Goal: Task Accomplishment & Management: Manage account settings

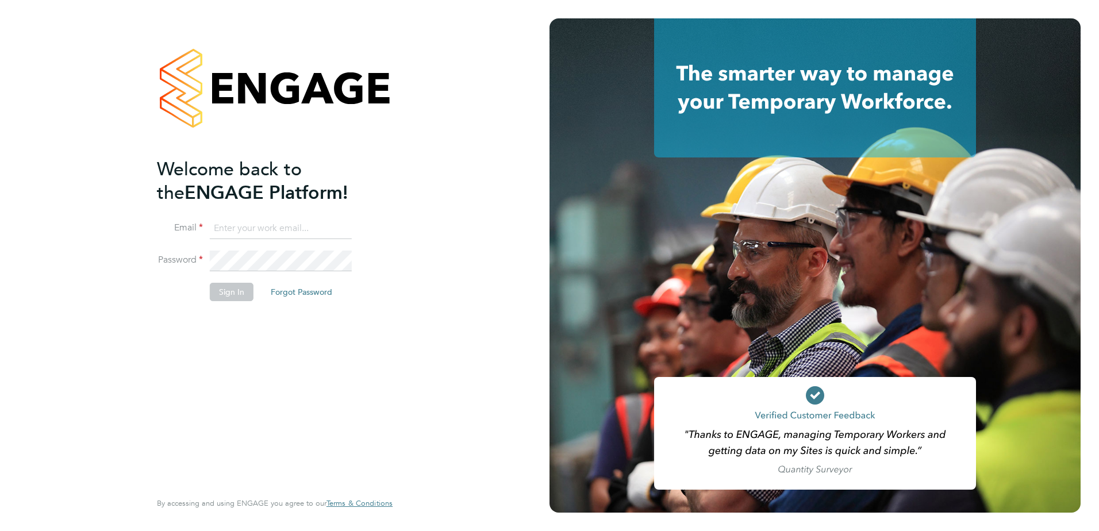
type input "kerry.asawla@thornbaker.co.uk"
click at [227, 293] on button "Sign In" at bounding box center [232, 292] width 44 height 18
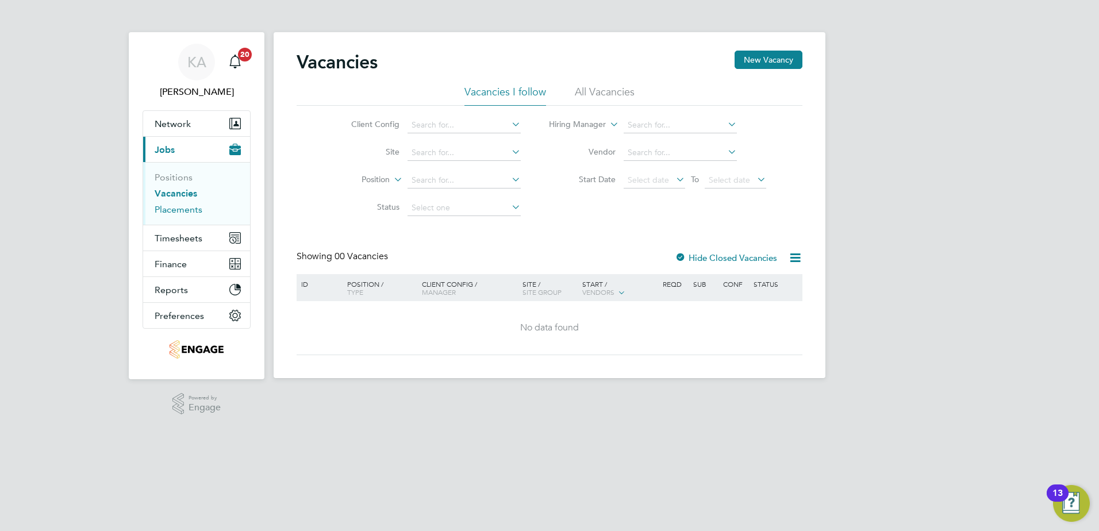
click at [176, 208] on link "Placements" at bounding box center [179, 209] width 48 height 11
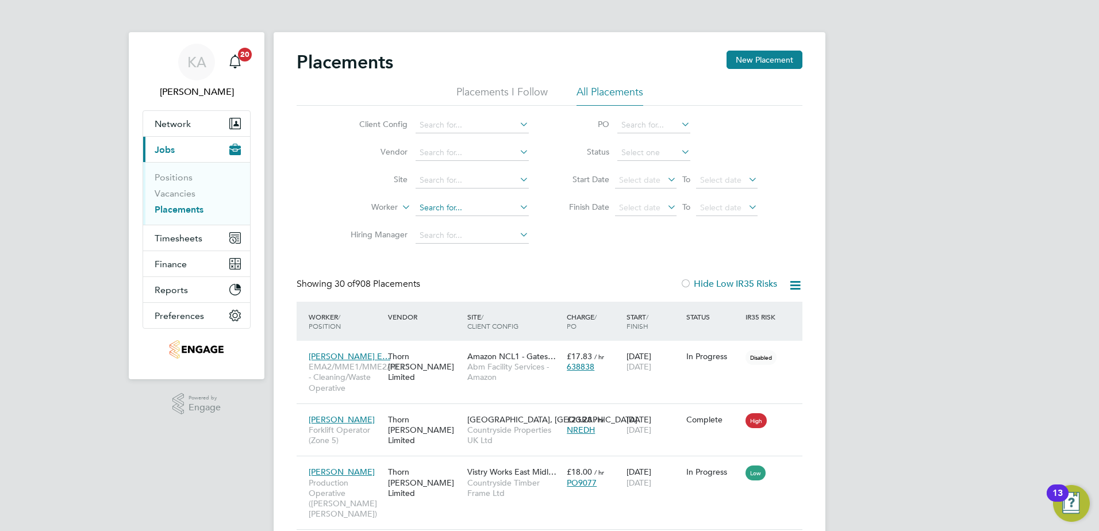
click at [441, 208] on input at bounding box center [471, 208] width 113 height 16
type input "m"
click at [484, 70] on div "Placements New Placement" at bounding box center [549, 68] width 506 height 34
click at [169, 238] on span "Timesheets" at bounding box center [179, 238] width 48 height 11
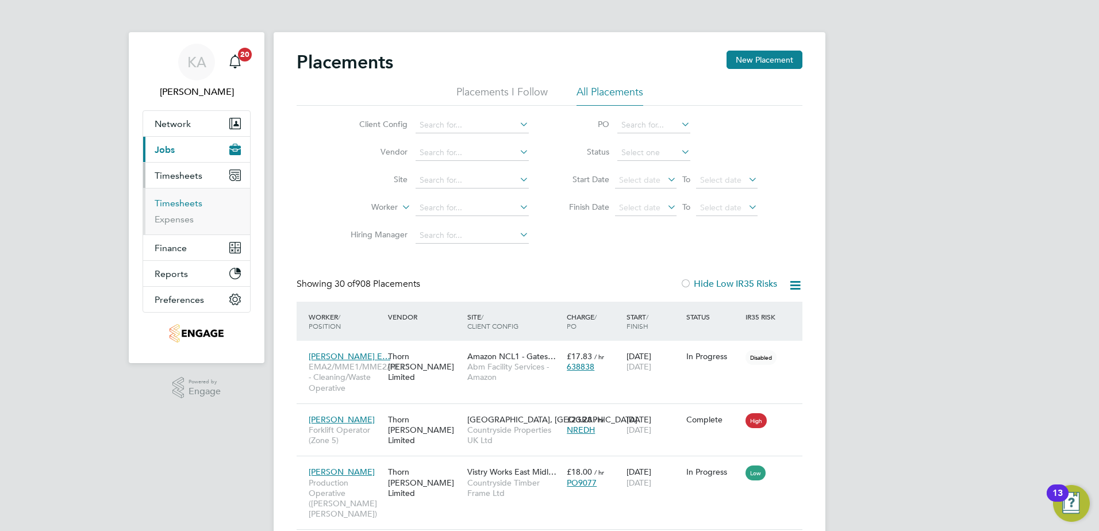
click at [188, 199] on link "Timesheets" at bounding box center [179, 203] width 48 height 11
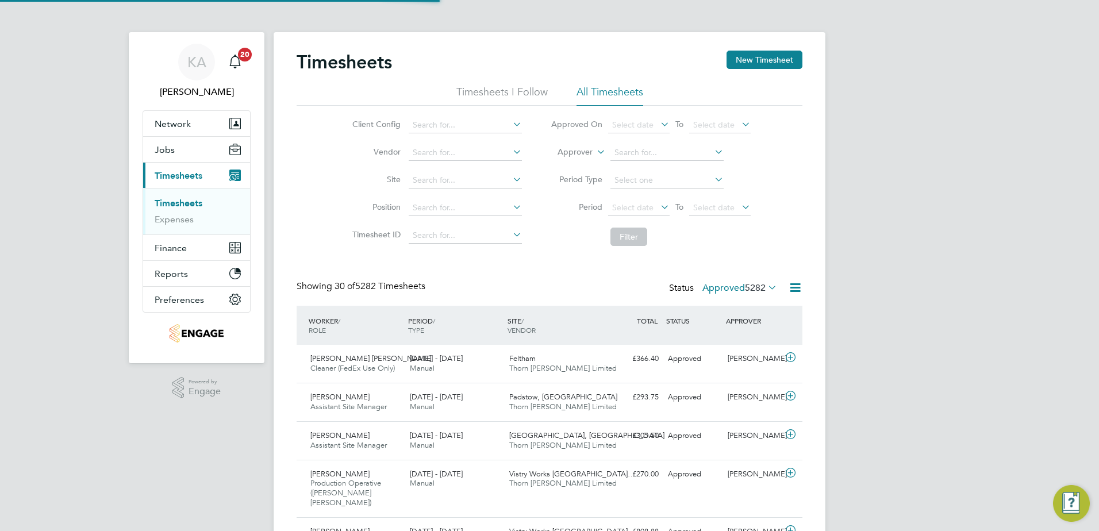
scroll to position [29, 100]
click at [766, 62] on button "New Timesheet" at bounding box center [764, 60] width 76 height 18
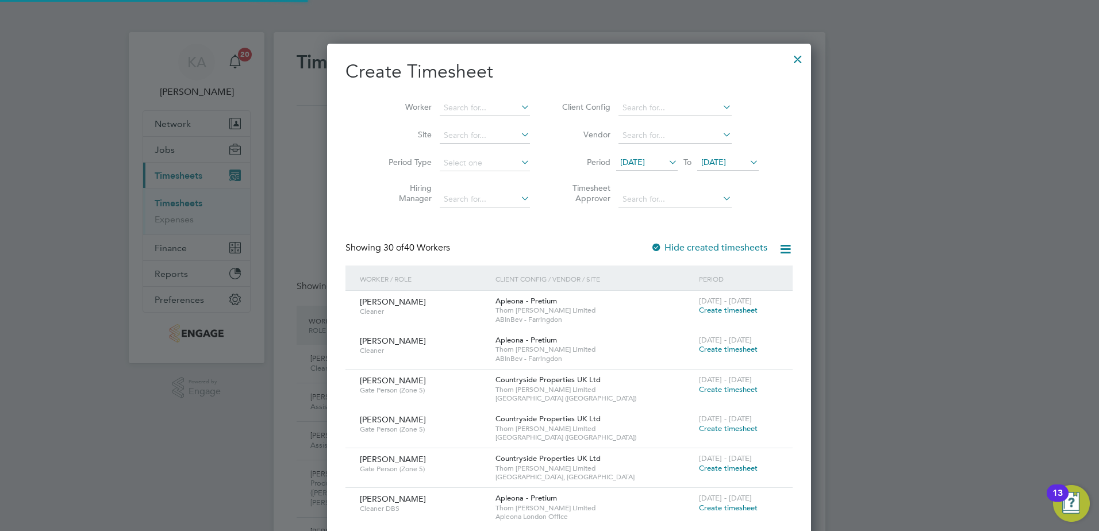
scroll to position [2180, 445]
click at [787, 59] on div at bounding box center [797, 56] width 21 height 21
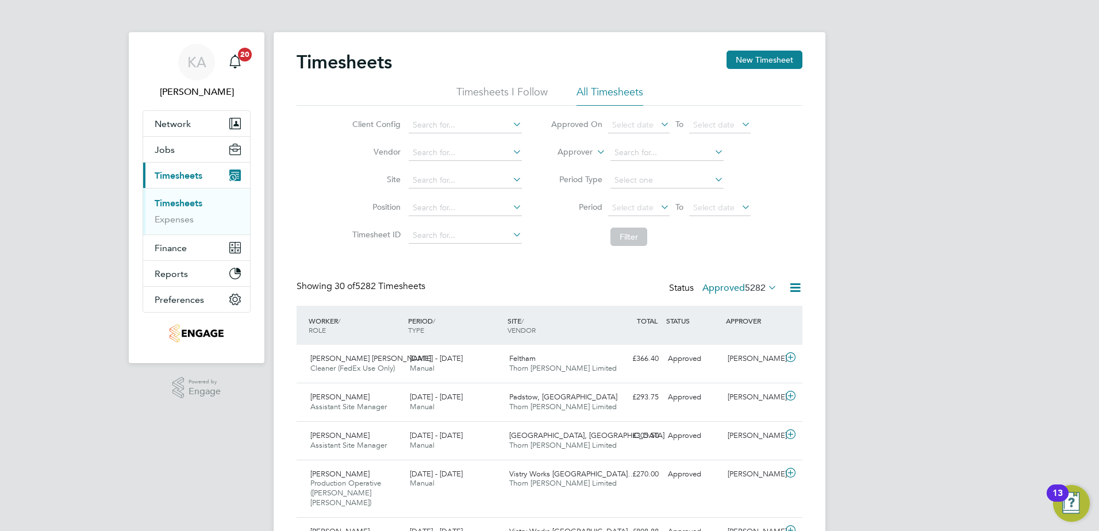
scroll to position [29, 100]
click at [774, 60] on button "New Timesheet" at bounding box center [764, 60] width 76 height 18
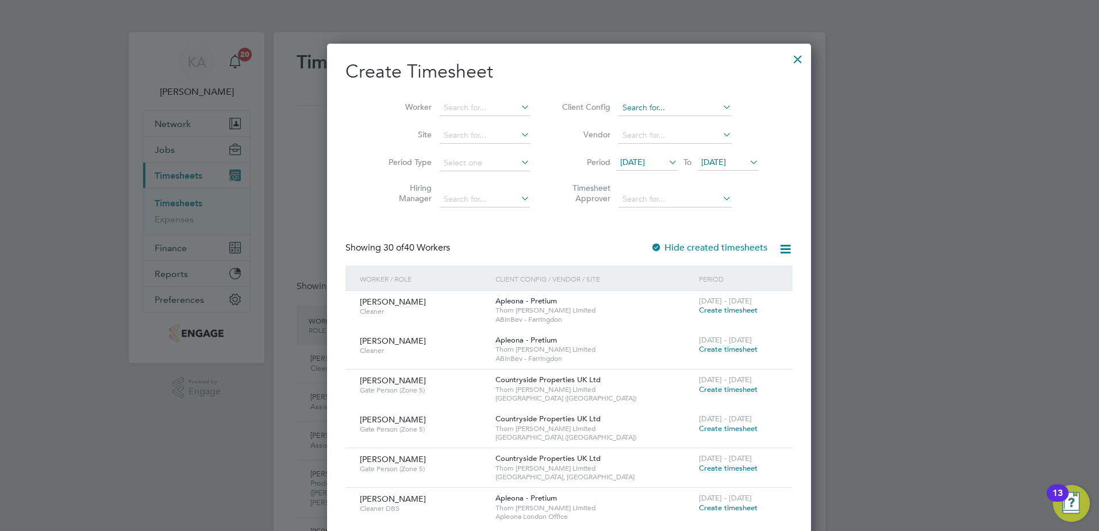
click at [622, 105] on input at bounding box center [674, 108] width 113 height 16
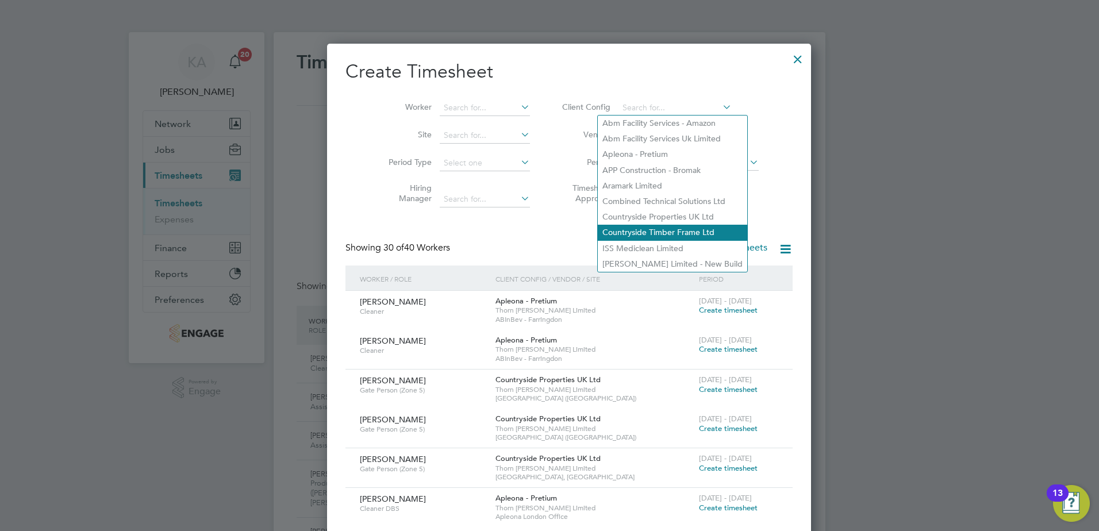
click at [618, 228] on li "Countryside Timber Frame Ltd" at bounding box center [672, 233] width 149 height 16
type input "Countryside Timber Frame Ltd"
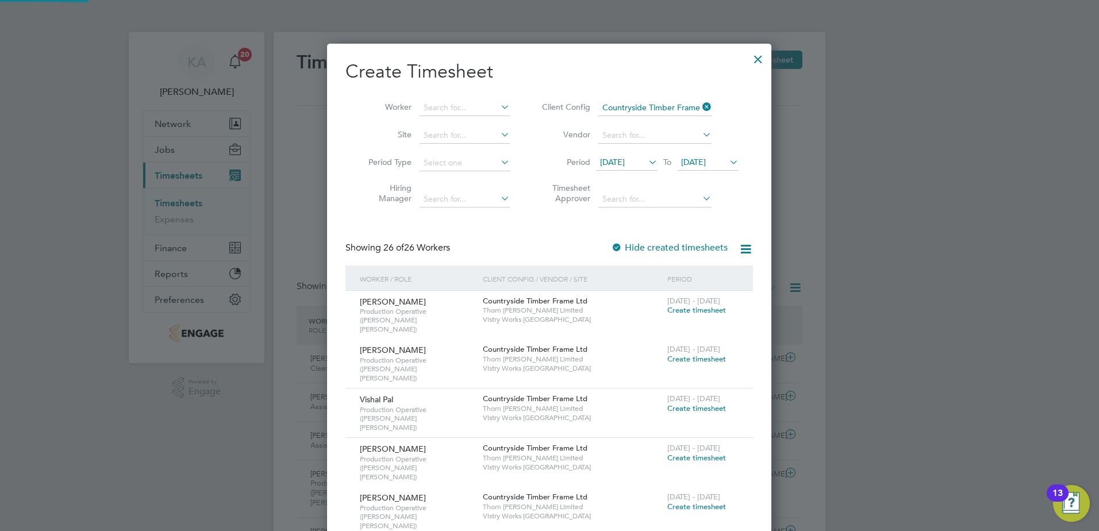
click at [625, 162] on span "18 Aug 2025" at bounding box center [612, 162] width 25 height 10
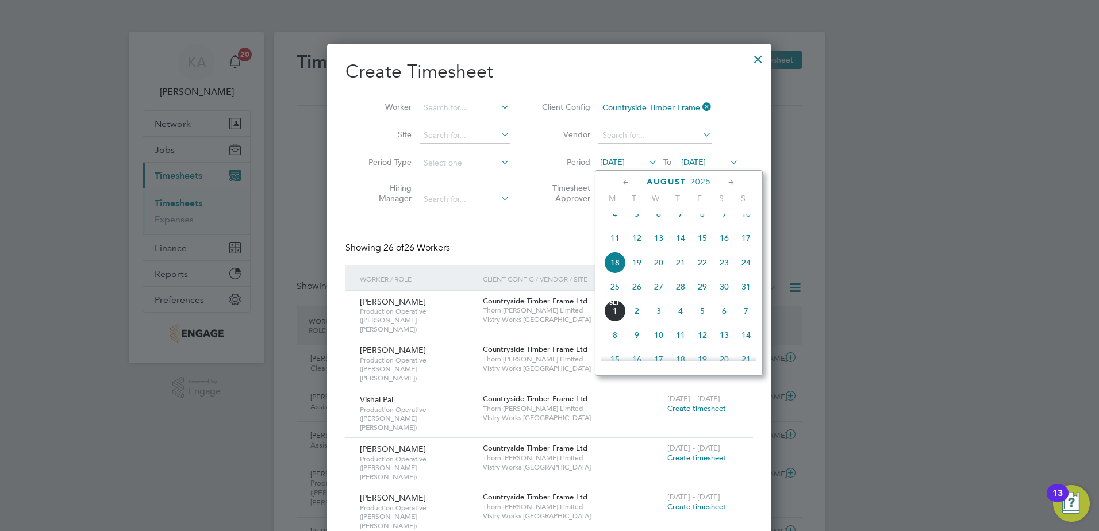
click at [614, 294] on span "25" at bounding box center [615, 287] width 22 height 22
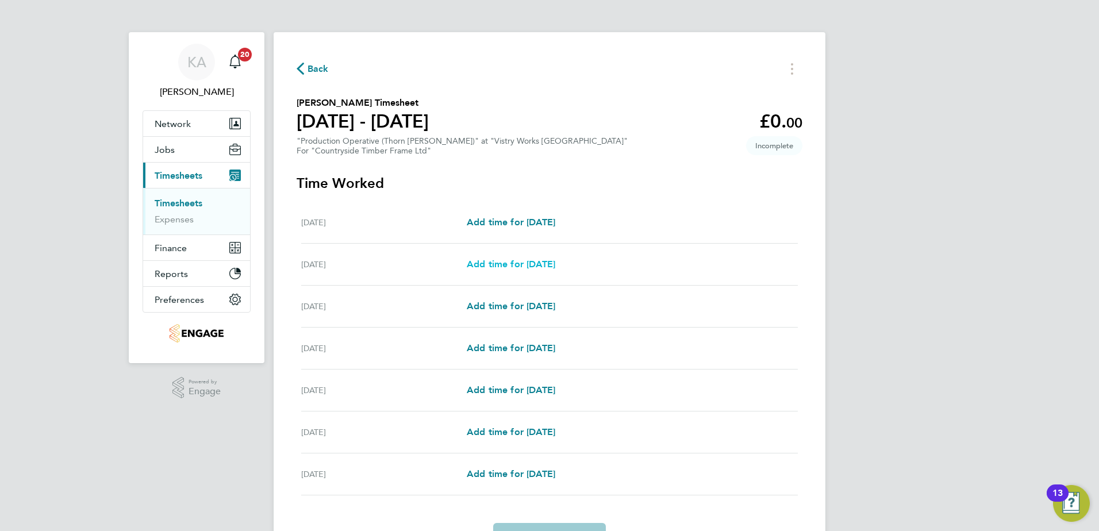
click at [510, 269] on span "Add time for Tue 26 Aug" at bounding box center [511, 264] width 88 height 11
select select "15"
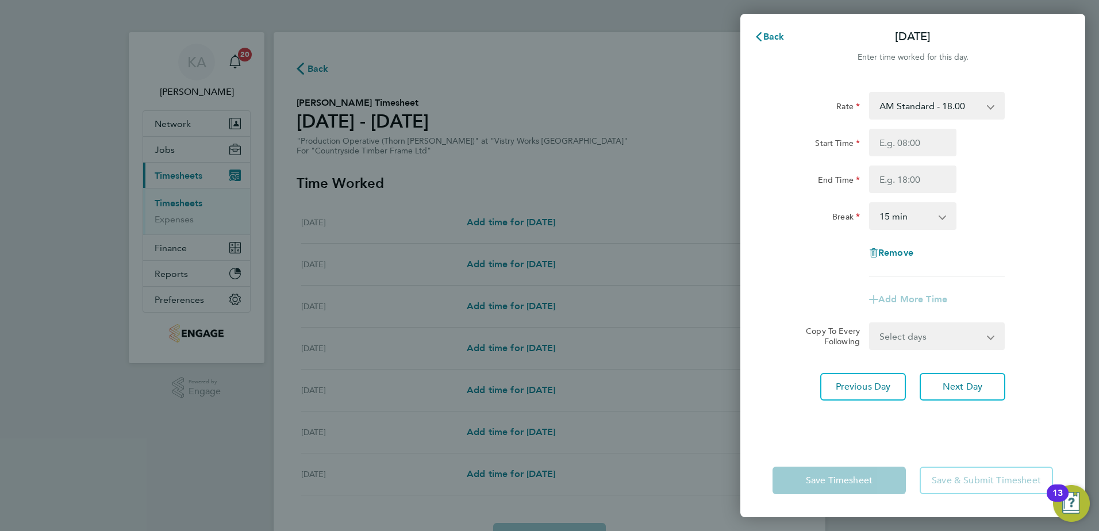
drag, startPoint x: 927, startPoint y: 159, endPoint x: 926, endPoint y: 149, distance: 9.9
click at [927, 158] on div "Start Time End Time" at bounding box center [913, 161] width 290 height 64
click at [926, 145] on input "Start Time" at bounding box center [912, 143] width 87 height 28
type input "06:00"
type input "14:00"
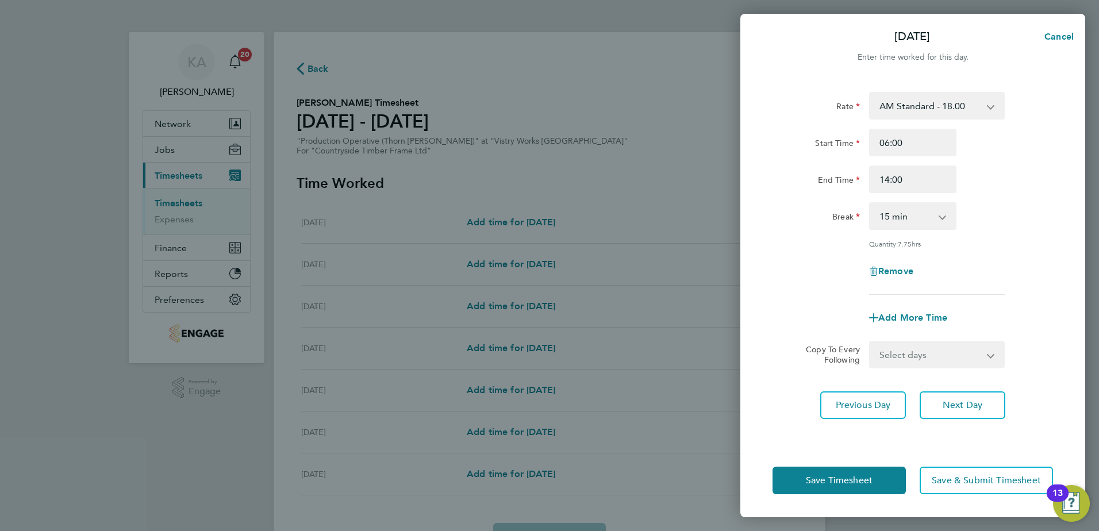
click at [909, 214] on select "0 min 15 min 30 min 45 min 60 min 75 min 90 min" at bounding box center [905, 215] width 71 height 25
select select "30"
click at [870, 203] on select "0 min 15 min 30 min 45 min 60 min 75 min 90 min" at bounding box center [905, 215] width 71 height 25
click at [919, 355] on select "Select days Day Weekday (Mon-Fri) Weekend (Sat-Sun) Wednesday Thursday Friday S…" at bounding box center [930, 354] width 121 height 25
select select "WEEKDAY"
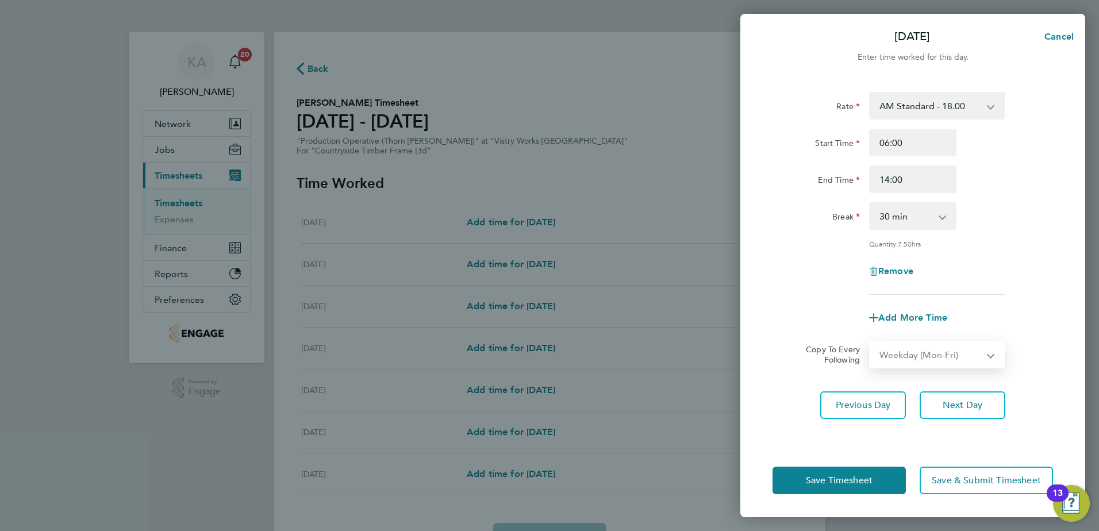
click at [870, 342] on select "Select days Day Weekday (Mon-Fri) Weekend (Sat-Sun) Wednesday Thursday Friday S…" at bounding box center [930, 354] width 121 height 25
select select "2025-08-31"
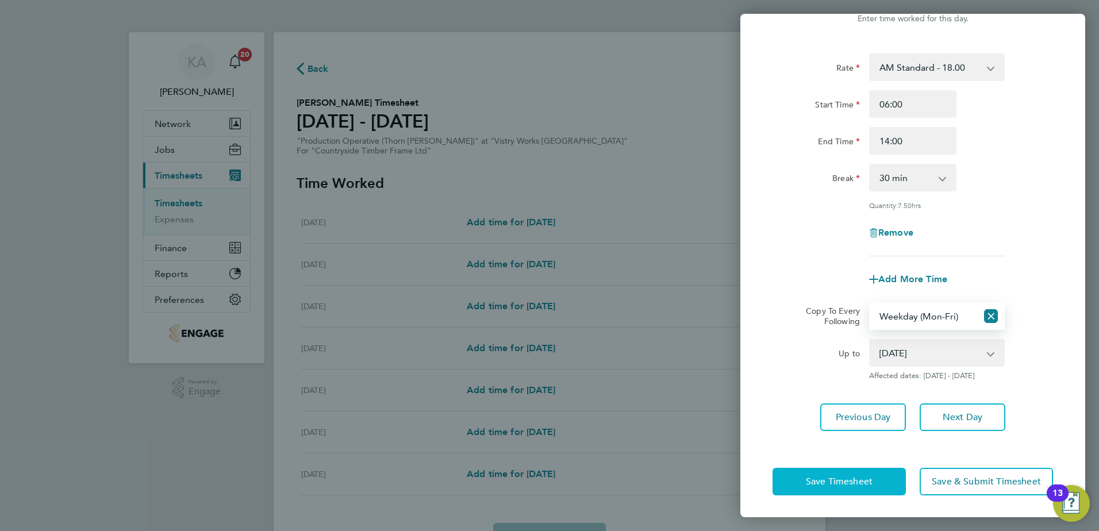
click at [839, 478] on span "Save Timesheet" at bounding box center [839, 481] width 67 height 11
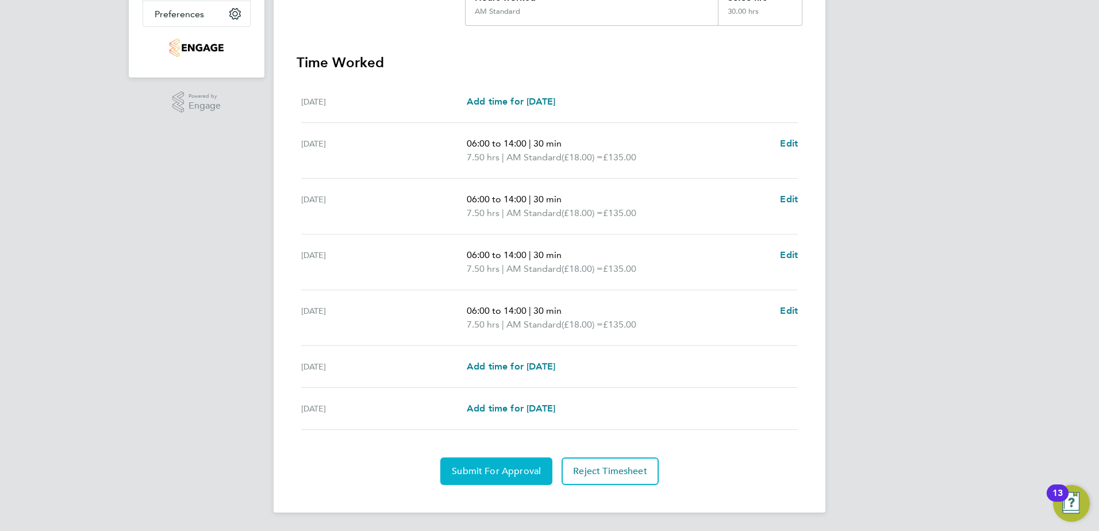
click at [494, 471] on span "Submit For Approval" at bounding box center [496, 470] width 89 height 11
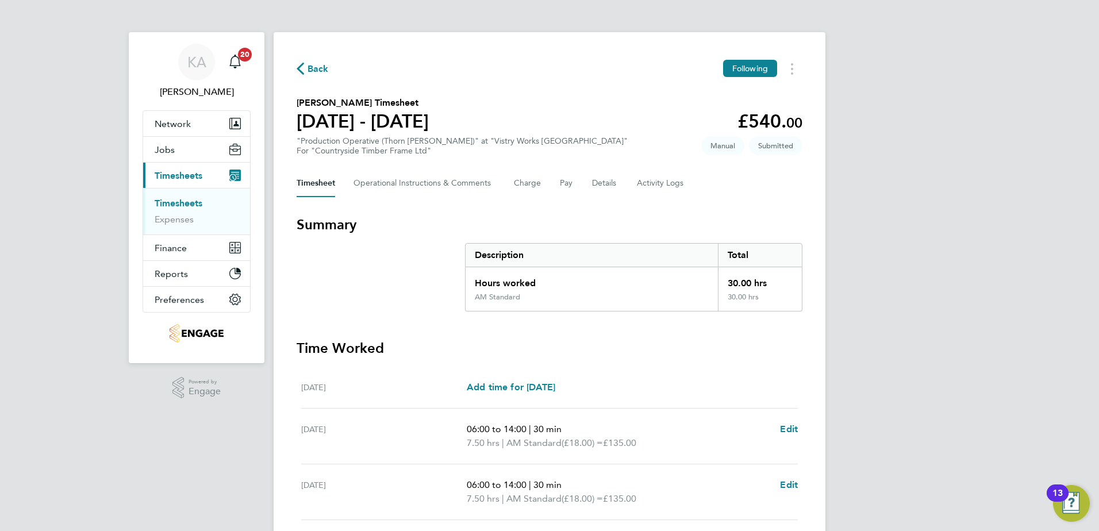
click at [321, 67] on span "Back" at bounding box center [317, 69] width 21 height 14
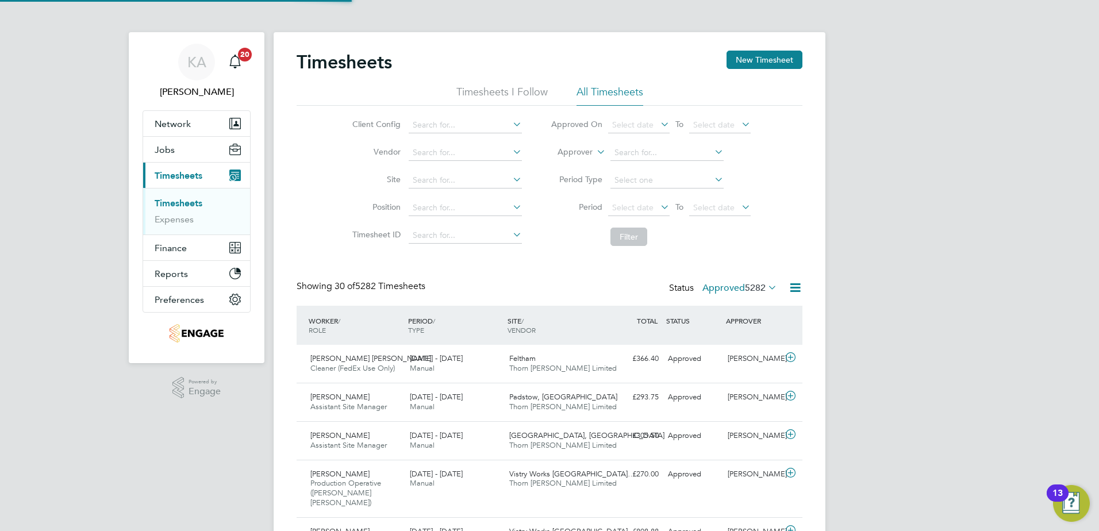
scroll to position [29, 100]
click at [766, 56] on button "New Timesheet" at bounding box center [764, 60] width 76 height 18
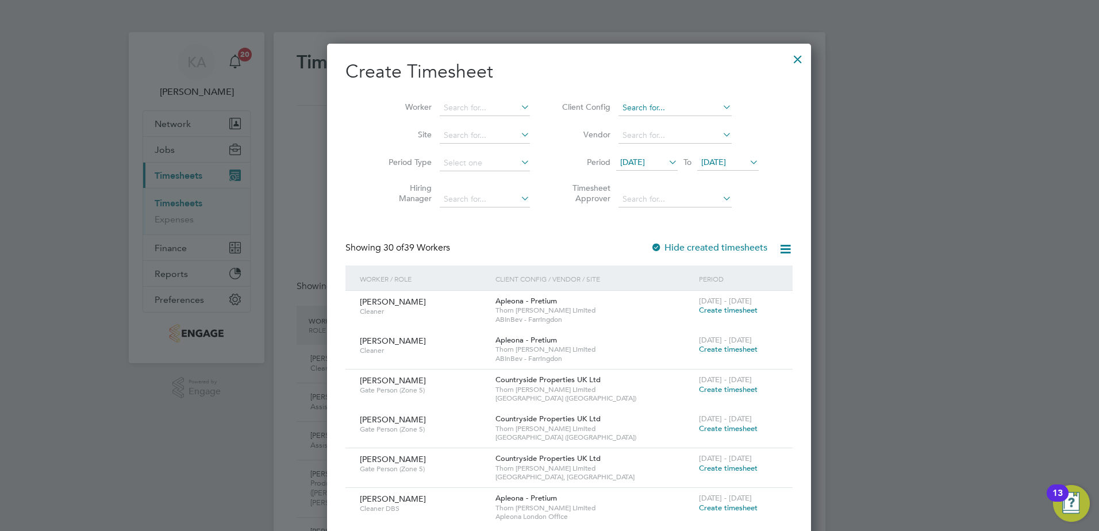
click at [629, 104] on input at bounding box center [674, 108] width 113 height 16
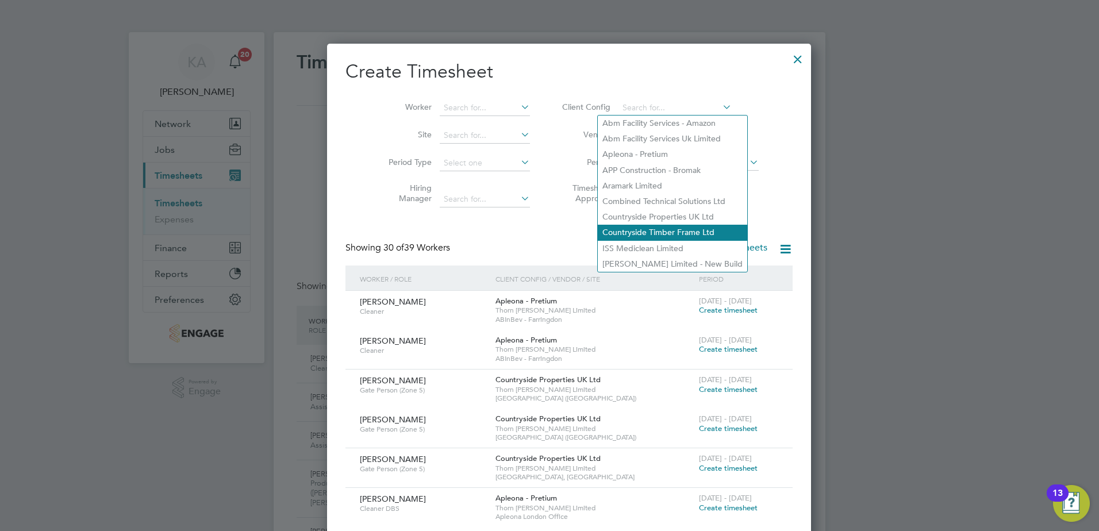
click at [639, 226] on li "Countryside Timber Frame Ltd" at bounding box center [672, 233] width 149 height 16
type input "Countryside Timber Frame Ltd"
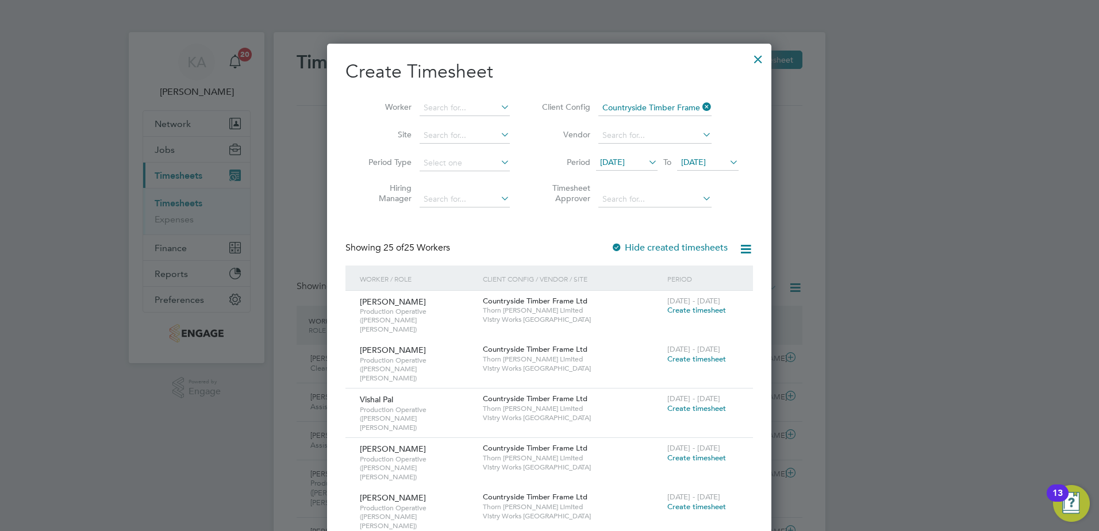
click at [607, 163] on span "[DATE]" at bounding box center [612, 162] width 25 height 10
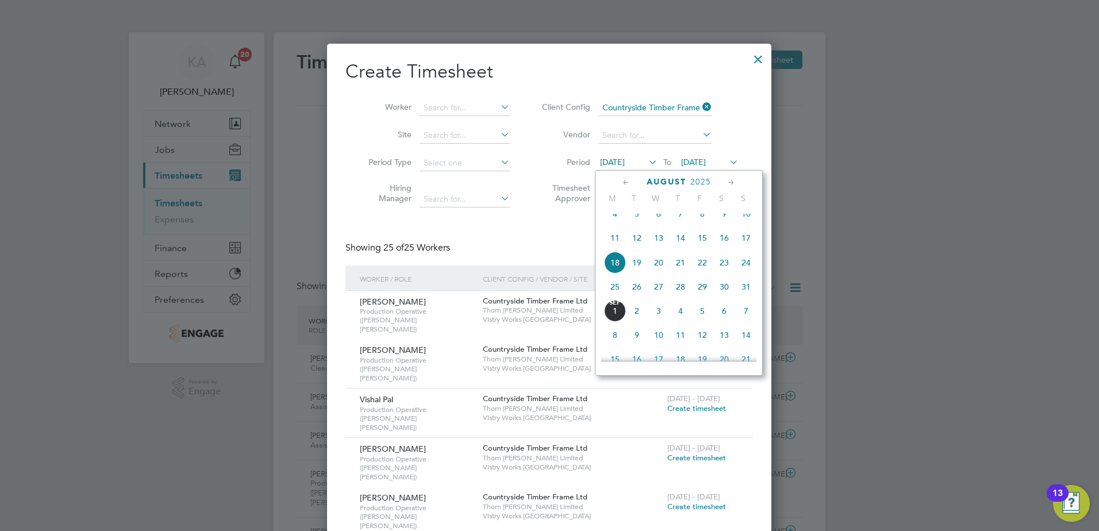
click at [610, 293] on span "25" at bounding box center [615, 287] width 22 height 22
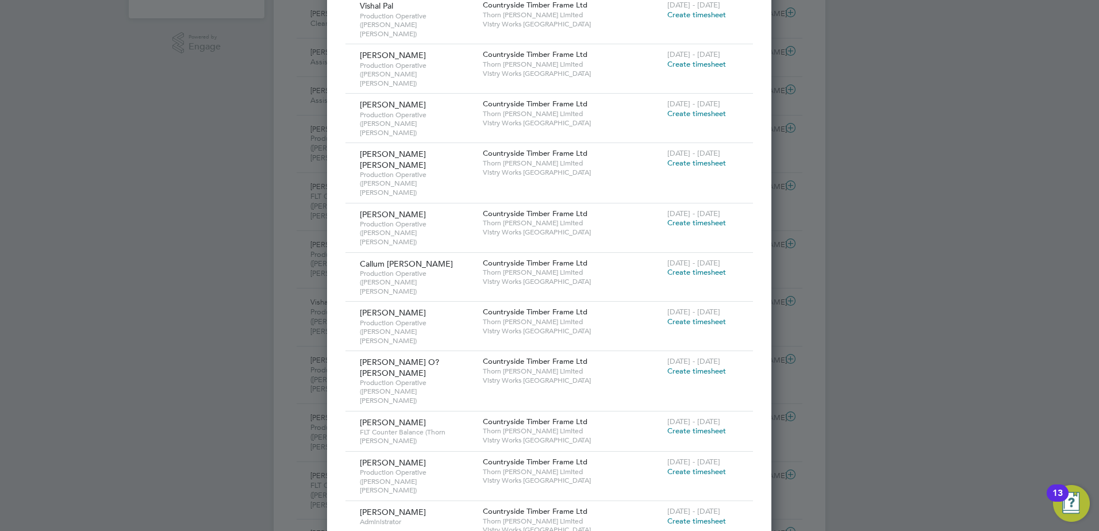
click at [703, 467] on span "Create timesheet" at bounding box center [696, 472] width 59 height 10
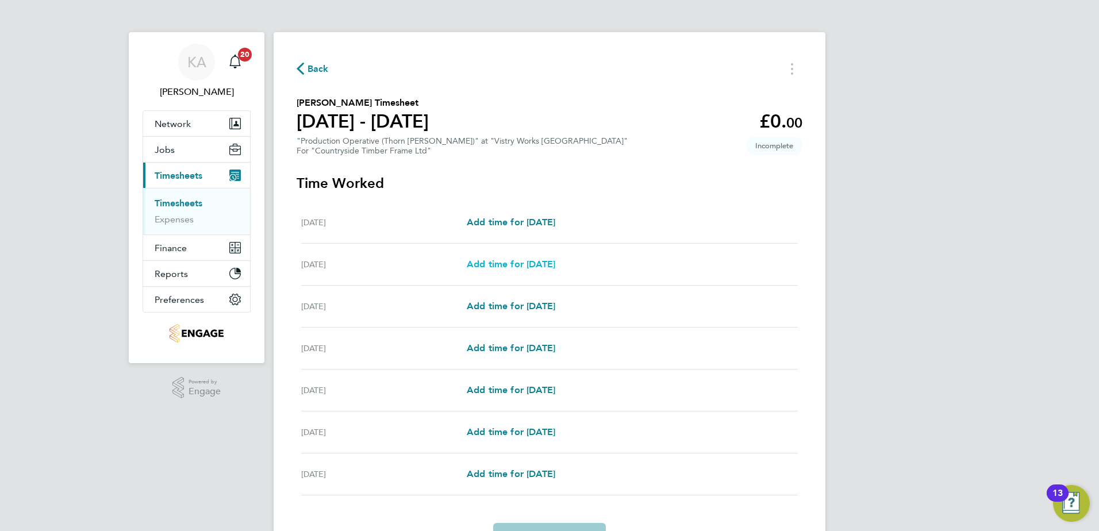
click at [507, 263] on span "Add time for [DATE]" at bounding box center [511, 264] width 88 height 11
select select "15"
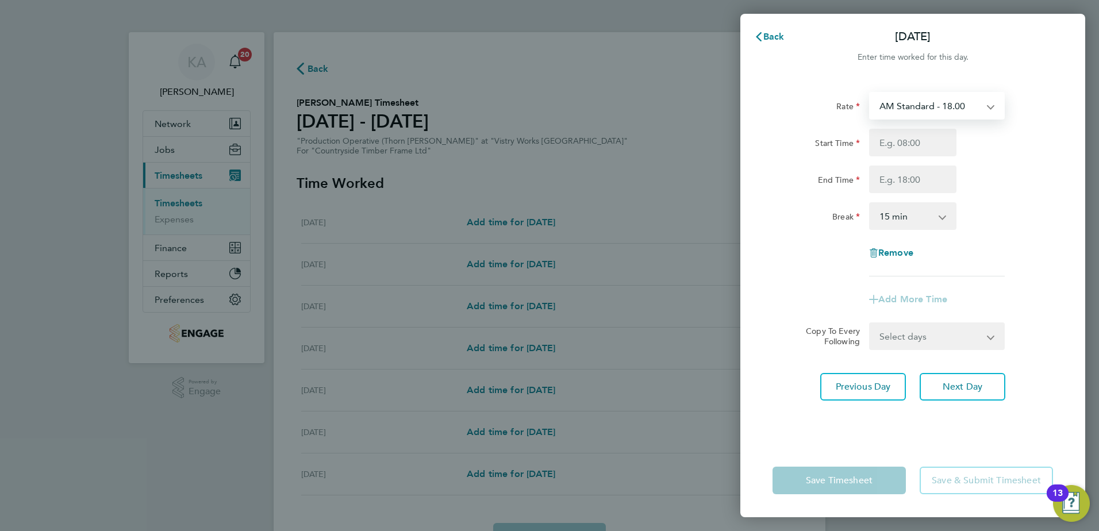
click at [916, 111] on select "AM Standard - 18.00 OT2 - 36.00 PM OT 1 - 29.43 OT 1 - 27.00 PM OT 2 - 39.24 PM…" at bounding box center [930, 105] width 120 height 25
select select "15"
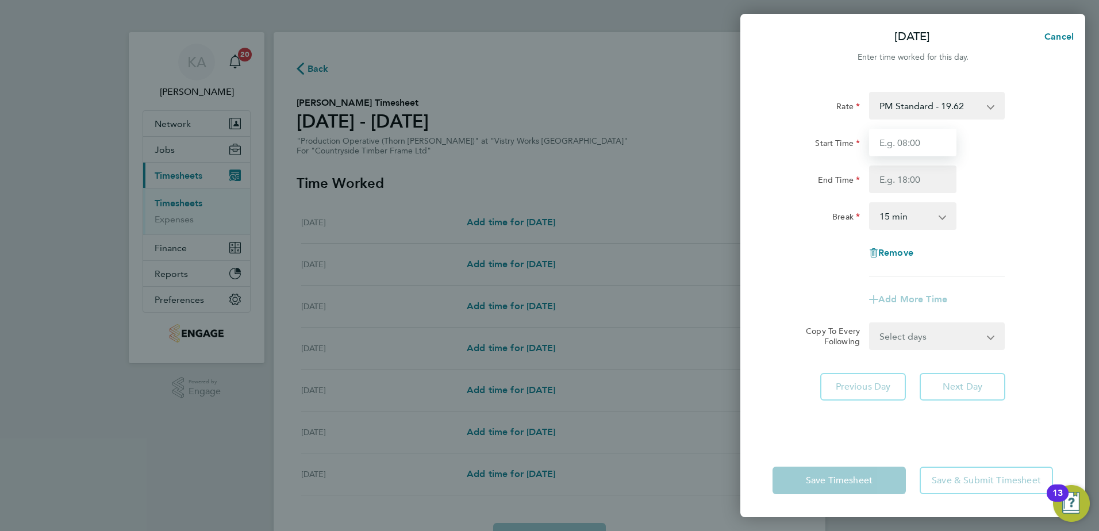
click at [905, 140] on input "Start Time" at bounding box center [912, 143] width 87 height 28
type input "14:00"
click at [906, 178] on input "End Time" at bounding box center [912, 179] width 87 height 28
type input "22:30"
click at [904, 218] on select "0 min 15 min 30 min 45 min 60 min 75 min 90 min" at bounding box center [905, 215] width 71 height 25
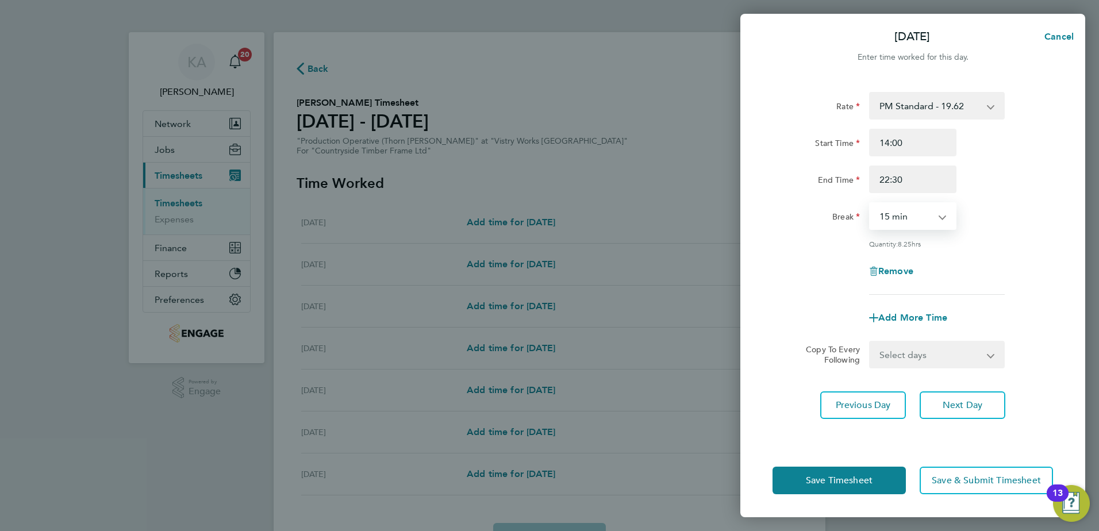
select select "30"
click at [870, 203] on select "0 min 15 min 30 min 45 min 60 min 75 min 90 min" at bounding box center [905, 215] width 71 height 25
click at [900, 312] on span "Add More Time" at bounding box center [912, 317] width 69 height 11
select select "null"
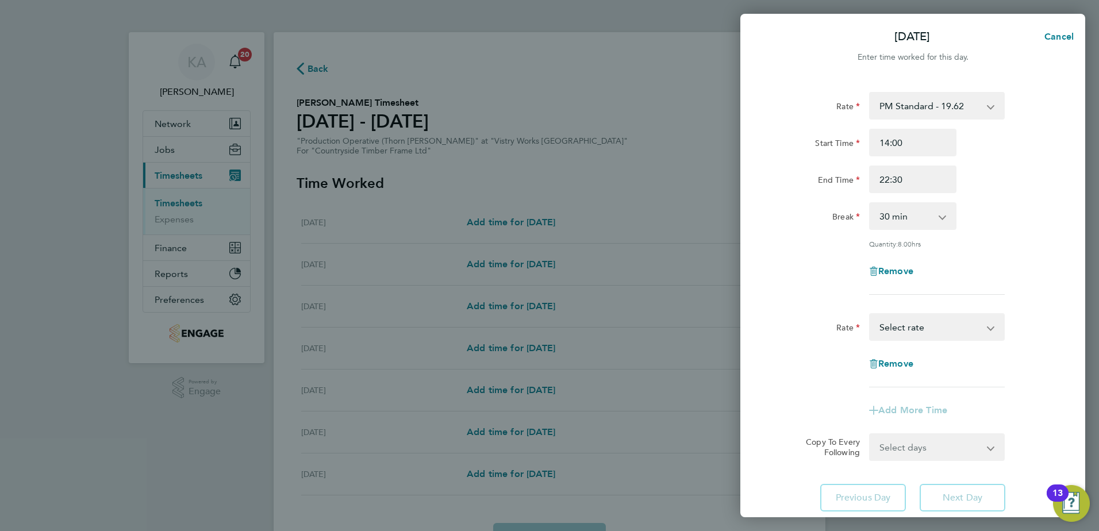
click at [906, 326] on select "AM Standard - 18.00 OT2 - 36.00 PM OT 1 - 29.43 OT 1 - 27.00 PM OT 2 - 39.24 PM…" at bounding box center [930, 326] width 120 height 25
select select "15"
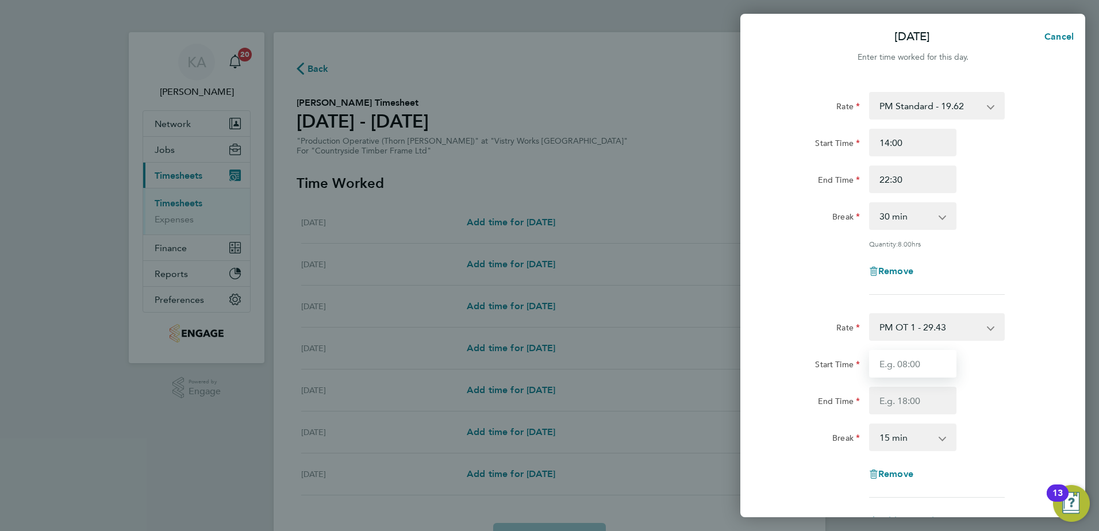
click at [903, 361] on input "Start Time" at bounding box center [912, 364] width 87 height 28
type input "12:00"
click at [910, 402] on input "End Time" at bounding box center [912, 401] width 87 height 28
type input "14:00"
click at [912, 442] on select "0 min 15 min 30 min 45 min 60 min 75 min 90 min" at bounding box center [905, 437] width 71 height 25
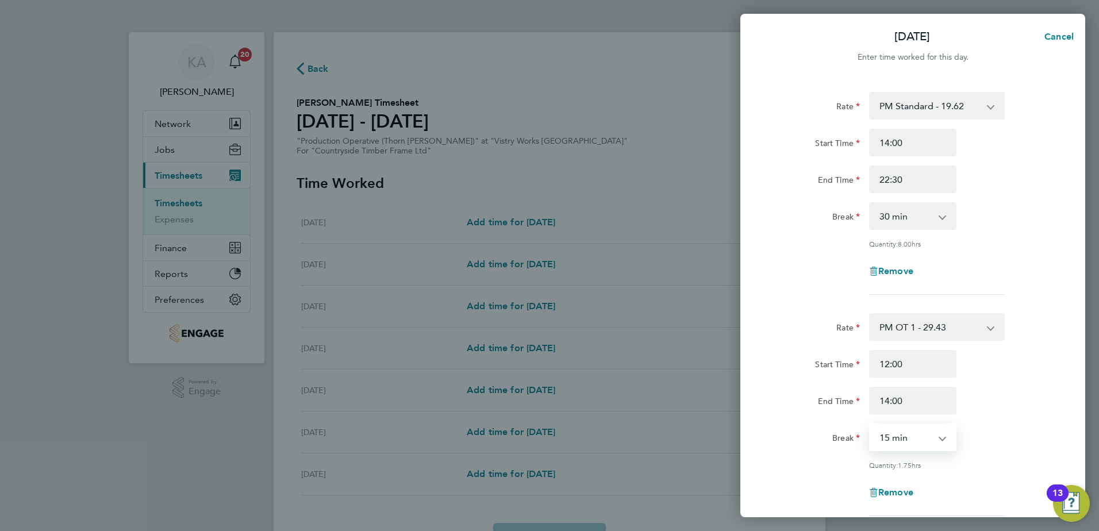
select select "0"
click at [870, 425] on select "0 min 15 min 30 min 45 min 60 min 75 min 90 min" at bounding box center [905, 437] width 71 height 25
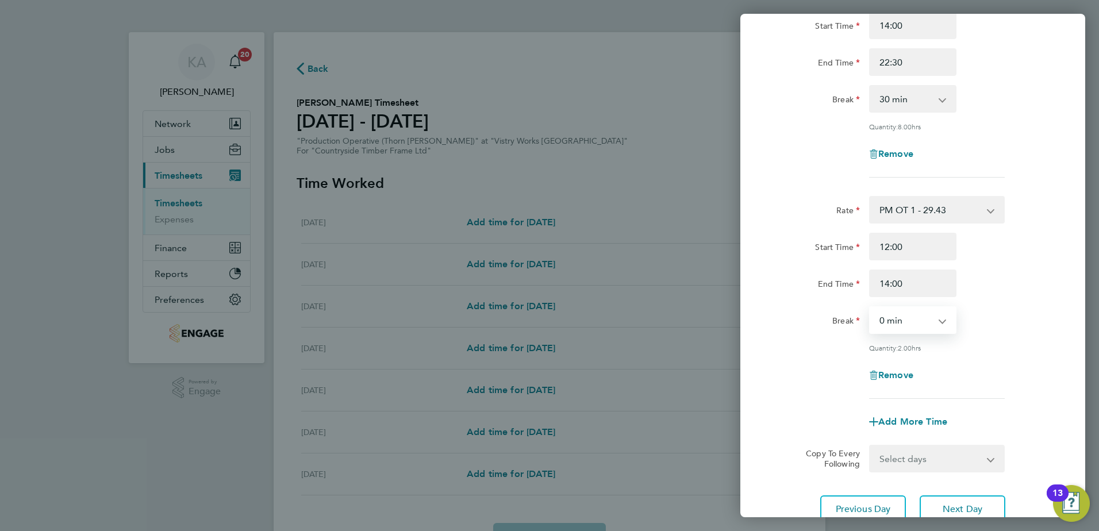
scroll to position [172, 0]
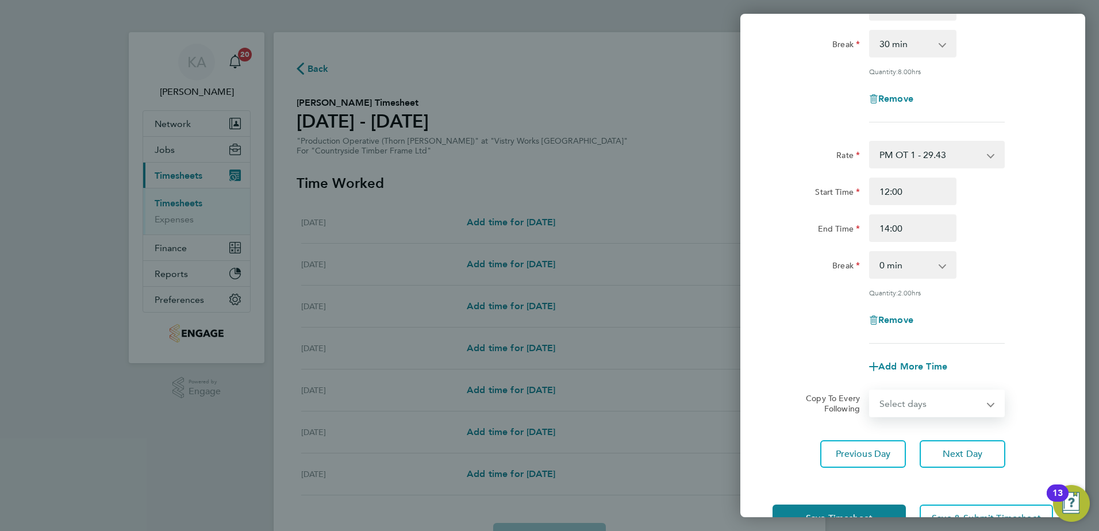
click at [900, 402] on select "Select days Day Weekday (Mon-Fri) Weekend (Sat-Sun) [DATE] [DATE] [DATE] [DATE]…" at bounding box center [930, 403] width 121 height 25
select select "WEEKDAY"
click at [870, 391] on select "Select days Day Weekday (Mon-Fri) Weekend (Sat-Sun) [DATE] [DATE] [DATE] [DATE]…" at bounding box center [930, 403] width 121 height 25
select select "[DATE]"
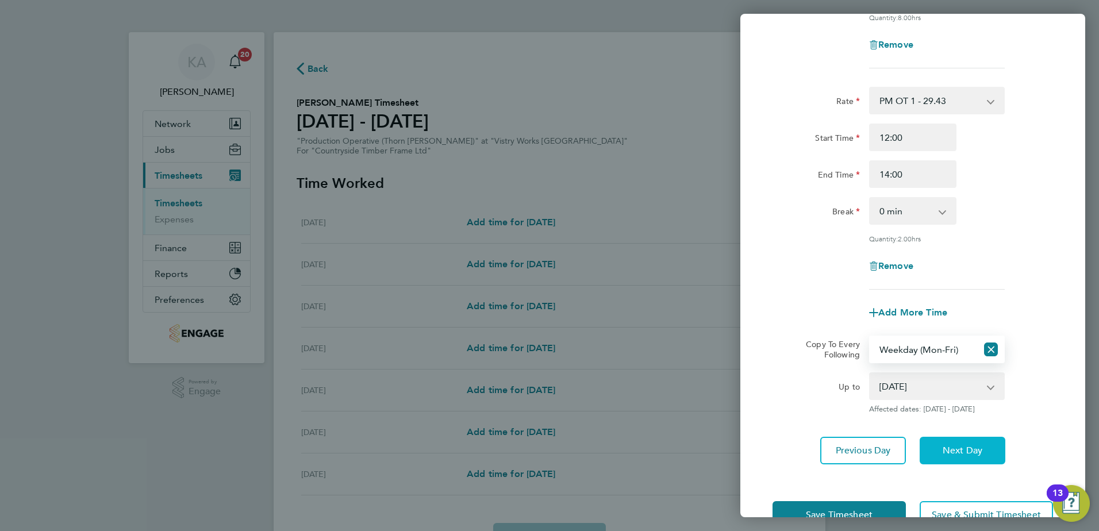
scroll to position [230, 0]
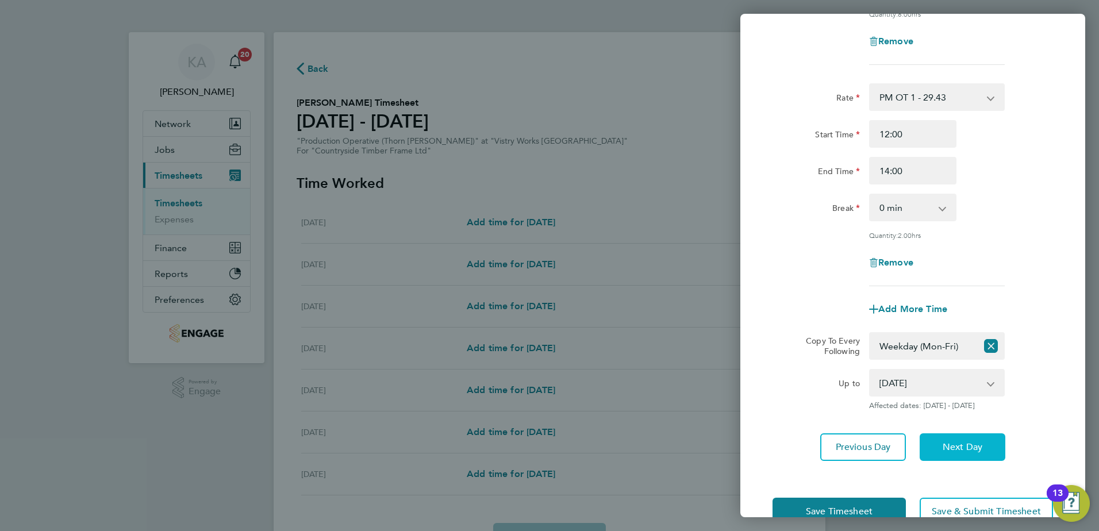
click at [964, 441] on span "Next Day" at bounding box center [962, 446] width 40 height 11
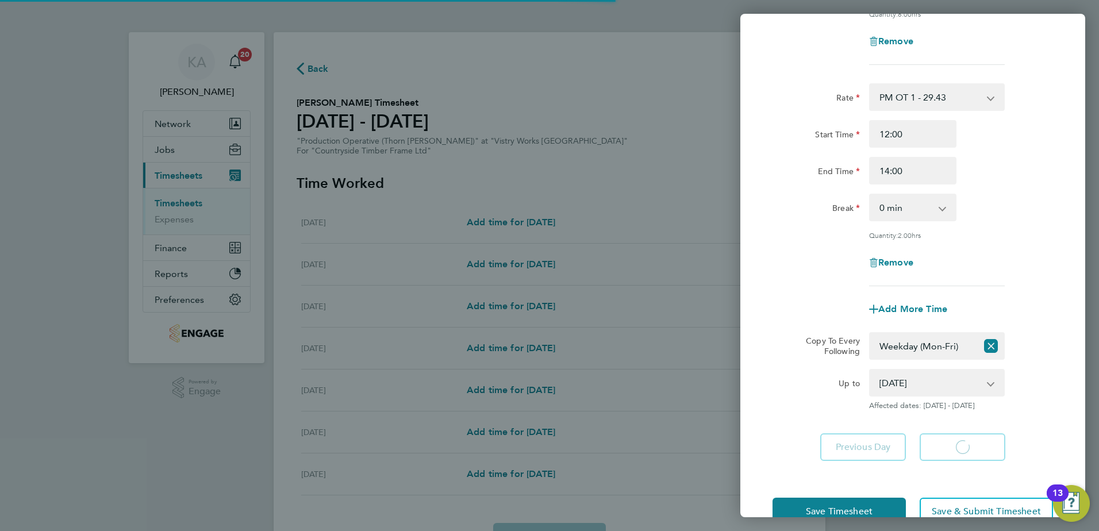
select select "30"
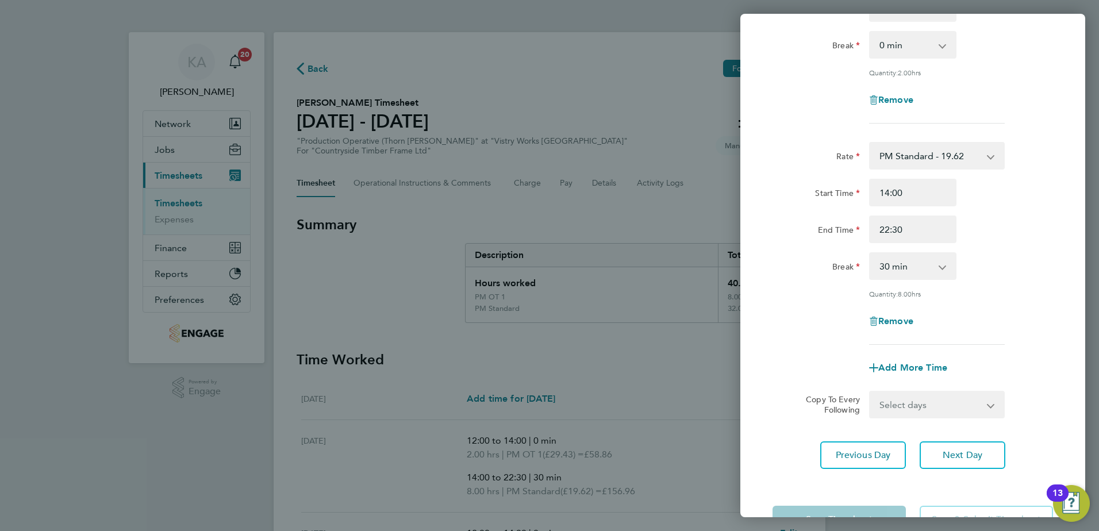
scroll to position [172, 0]
click at [950, 452] on span "Next Day" at bounding box center [962, 453] width 40 height 11
select select "30"
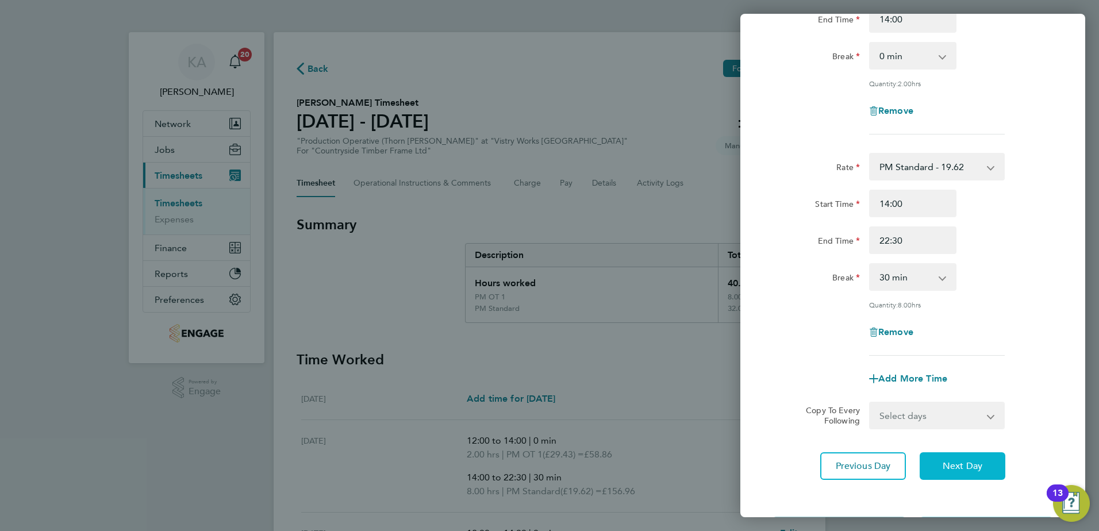
scroll to position [172, 0]
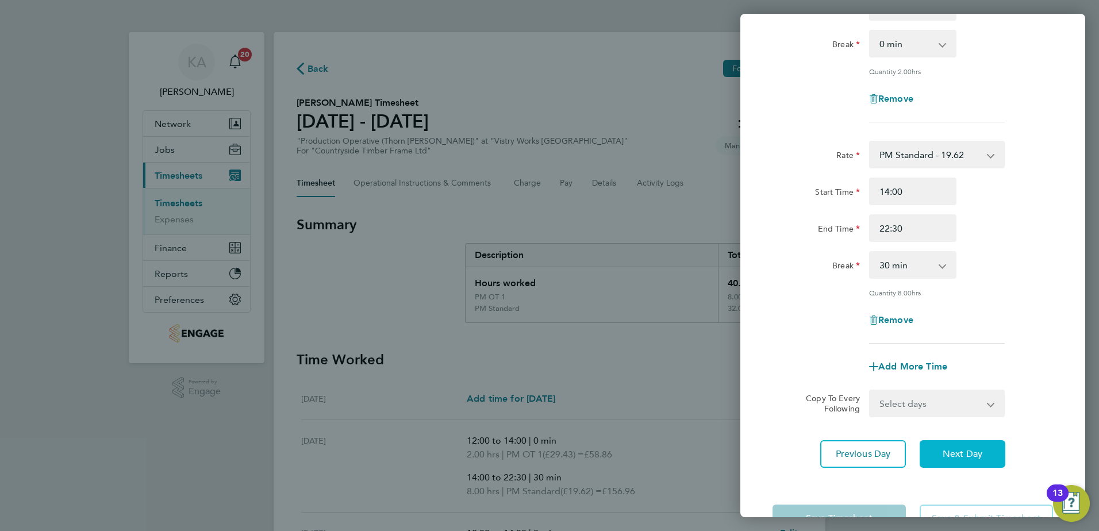
click at [953, 448] on span "Next Day" at bounding box center [962, 453] width 40 height 11
select select "30"
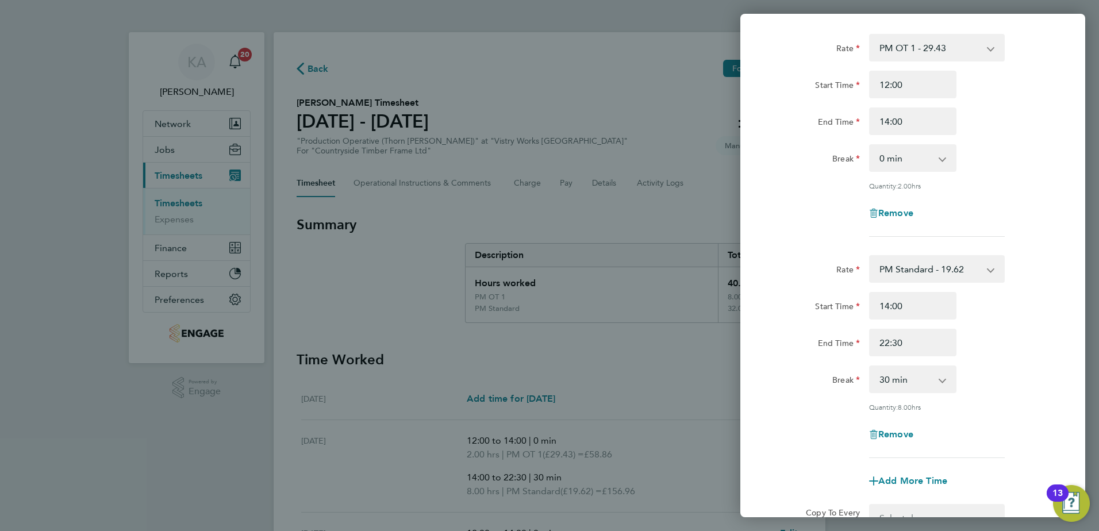
scroll to position [57, 0]
drag, startPoint x: 900, startPoint y: 345, endPoint x: 922, endPoint y: 337, distance: 22.7
click at [900, 345] on input "22:30" at bounding box center [912, 343] width 87 height 28
type input "20:00"
click at [982, 321] on div "Start Time 14:00 End Time 20:00" at bounding box center [913, 324] width 290 height 64
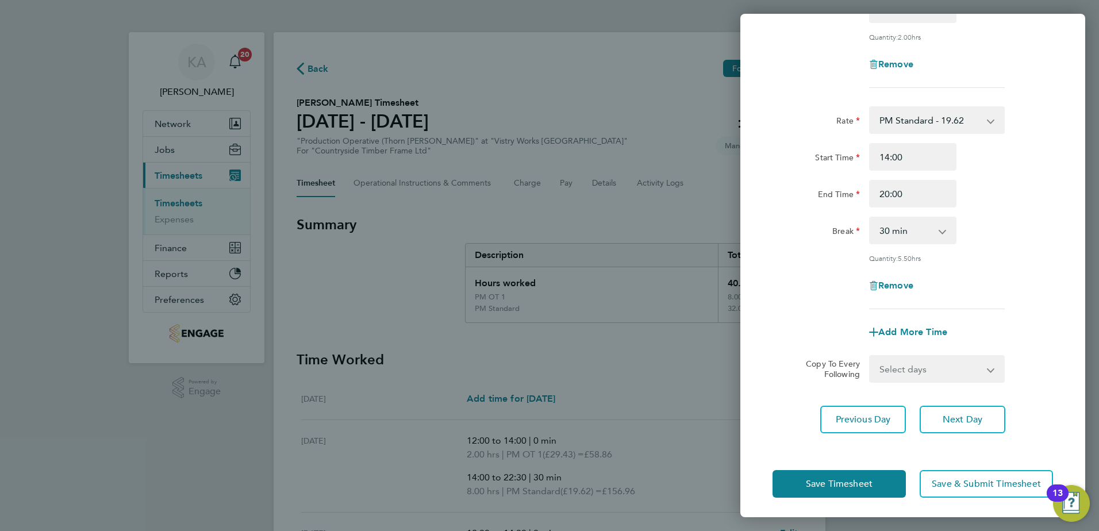
scroll to position [208, 0]
click at [816, 481] on span "Save Timesheet" at bounding box center [839, 482] width 67 height 11
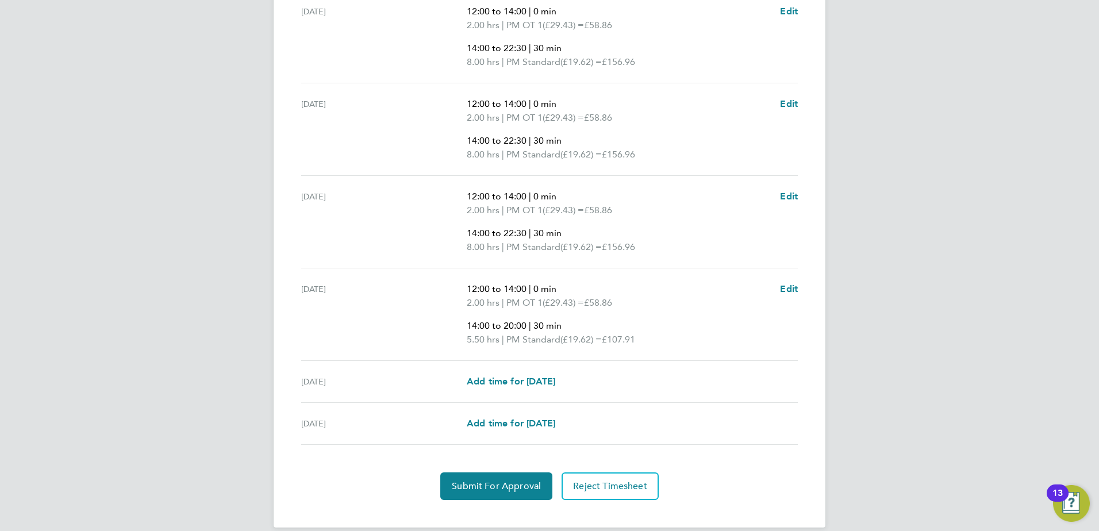
scroll to position [444, 0]
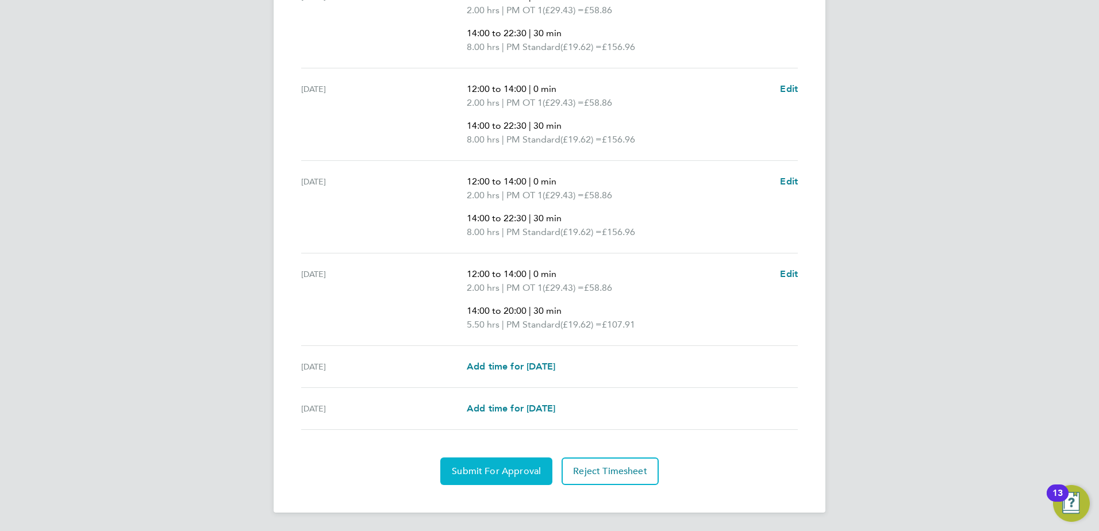
click at [488, 464] on button "Submit For Approval" at bounding box center [496, 471] width 112 height 28
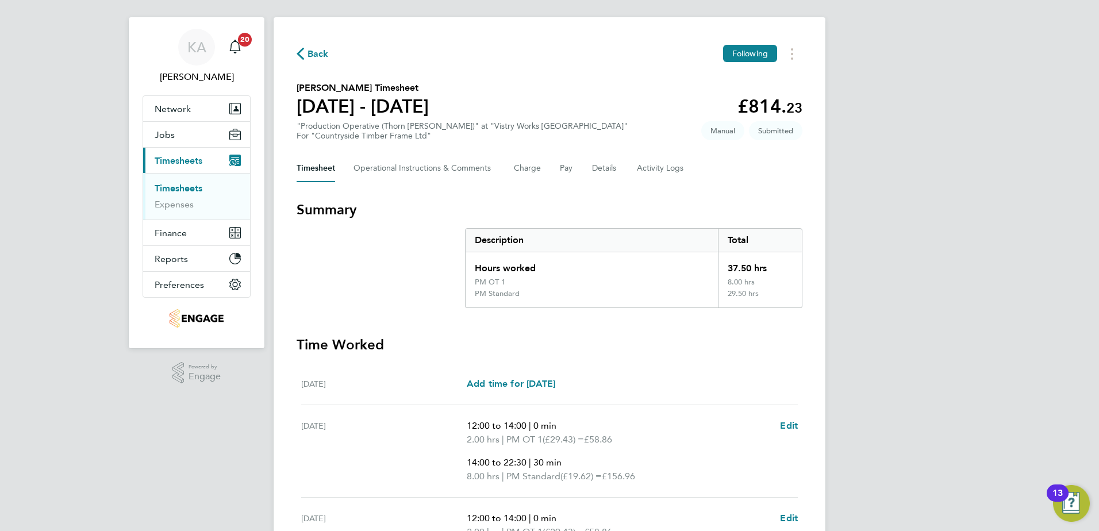
scroll to position [0, 0]
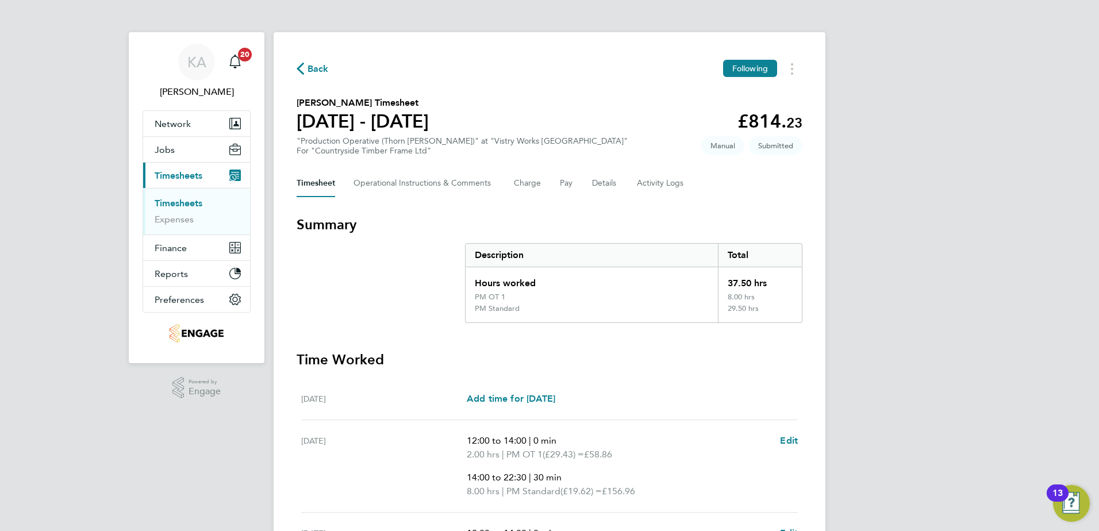
click at [314, 67] on span "Back" at bounding box center [317, 69] width 21 height 14
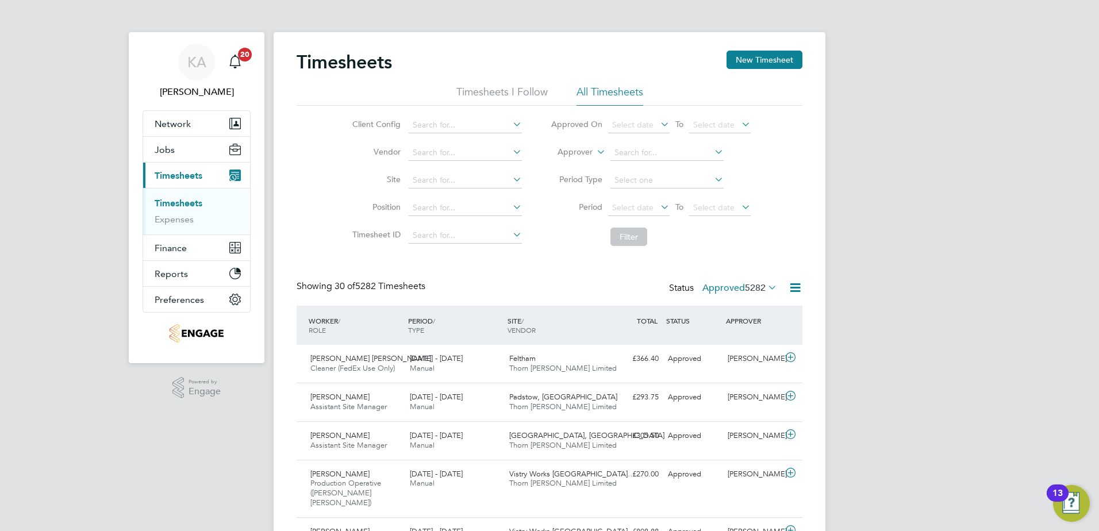
scroll to position [29, 100]
drag, startPoint x: 766, startPoint y: 57, endPoint x: 762, endPoint y: 66, distance: 9.0
click at [765, 57] on button "New Timesheet" at bounding box center [764, 60] width 76 height 18
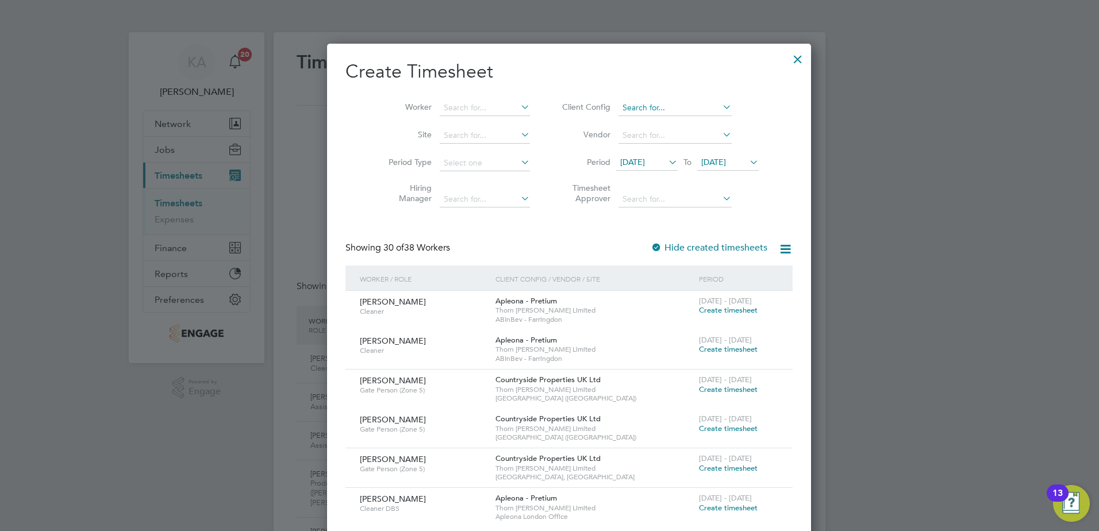
click at [618, 106] on input at bounding box center [674, 108] width 113 height 16
click at [629, 226] on li "Countryside Timber Frame Ltd" at bounding box center [672, 233] width 149 height 16
type input "Countryside Timber Frame Ltd"
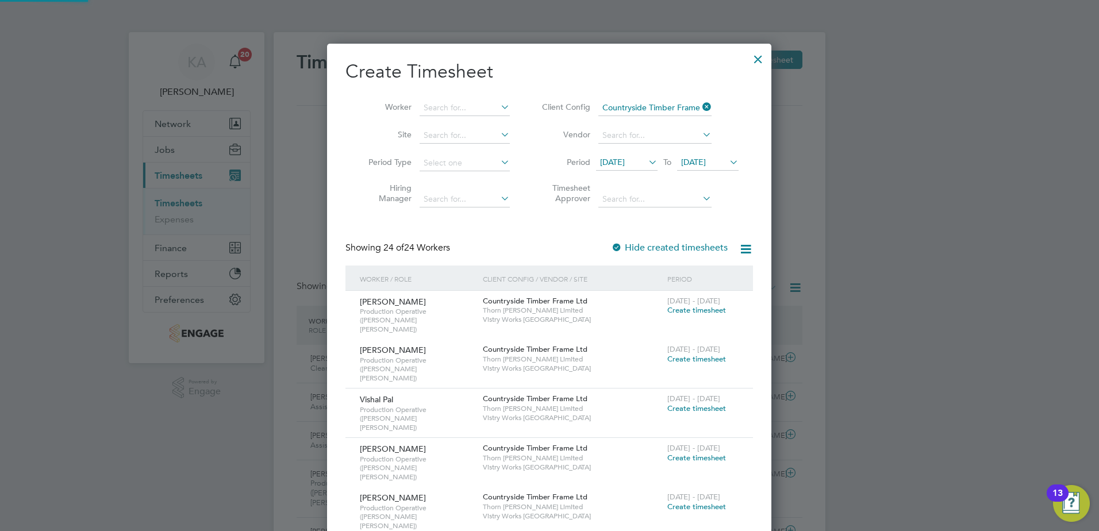
click at [625, 159] on span "[DATE]" at bounding box center [612, 162] width 25 height 10
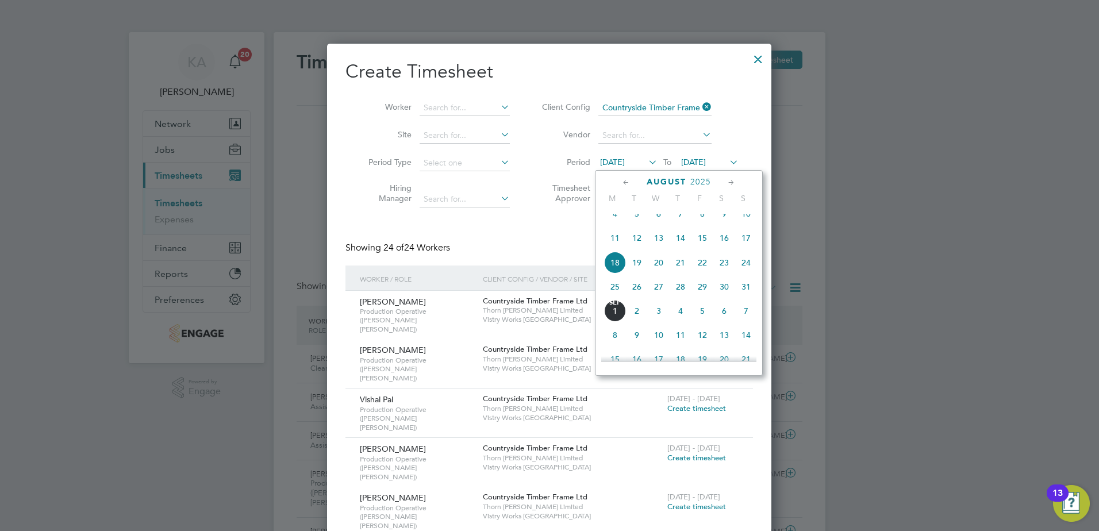
click at [613, 295] on span "25" at bounding box center [615, 287] width 22 height 22
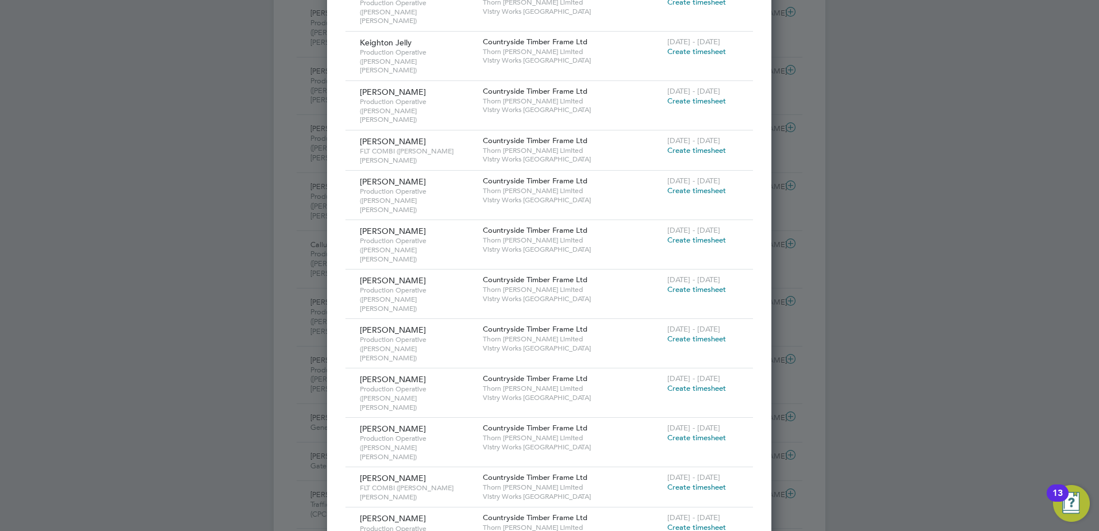
scroll to position [919, 0]
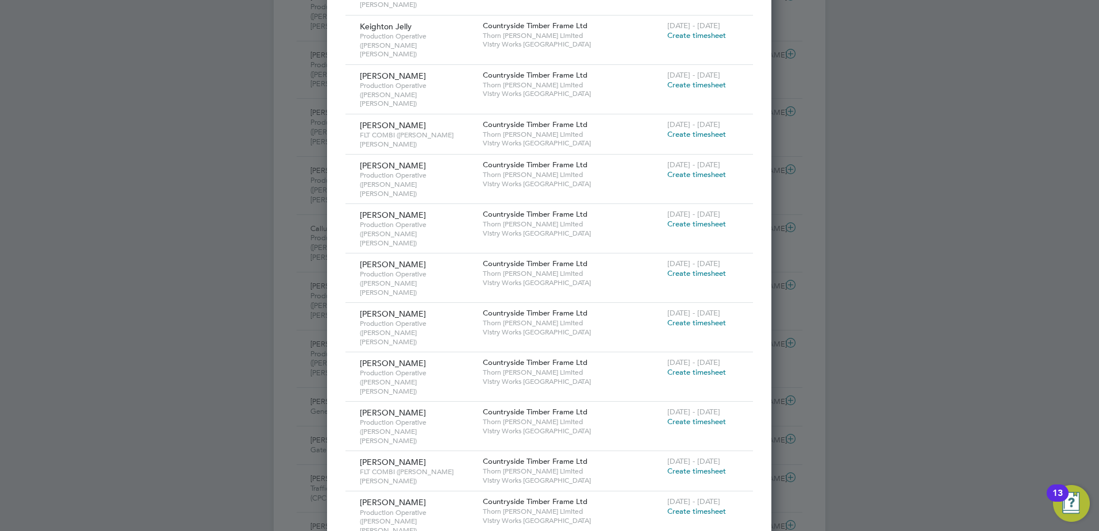
click at [704, 466] on span "Create timesheet" at bounding box center [696, 471] width 59 height 10
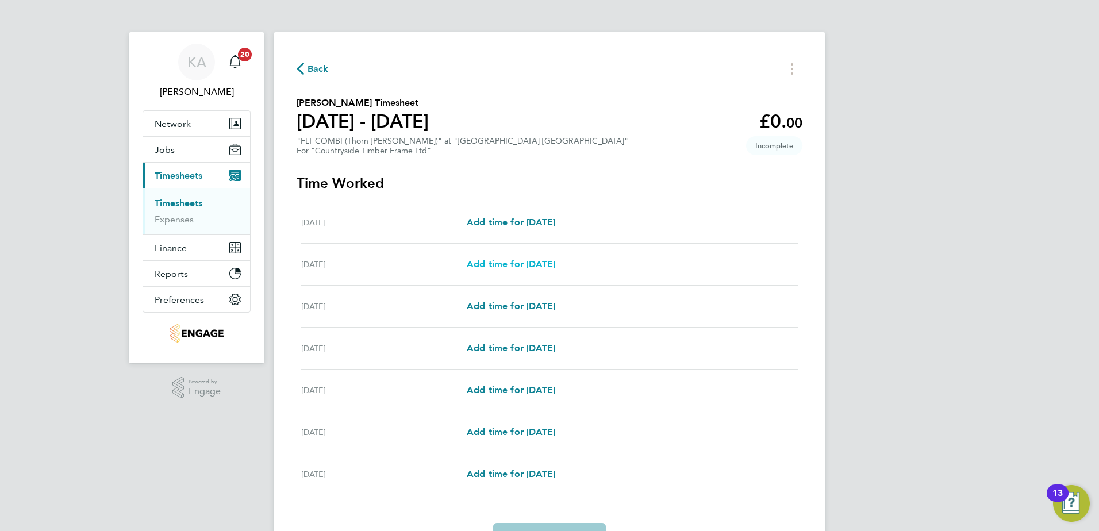
click at [519, 269] on link "Add time for [DATE]" at bounding box center [511, 264] width 88 height 14
select select "15"
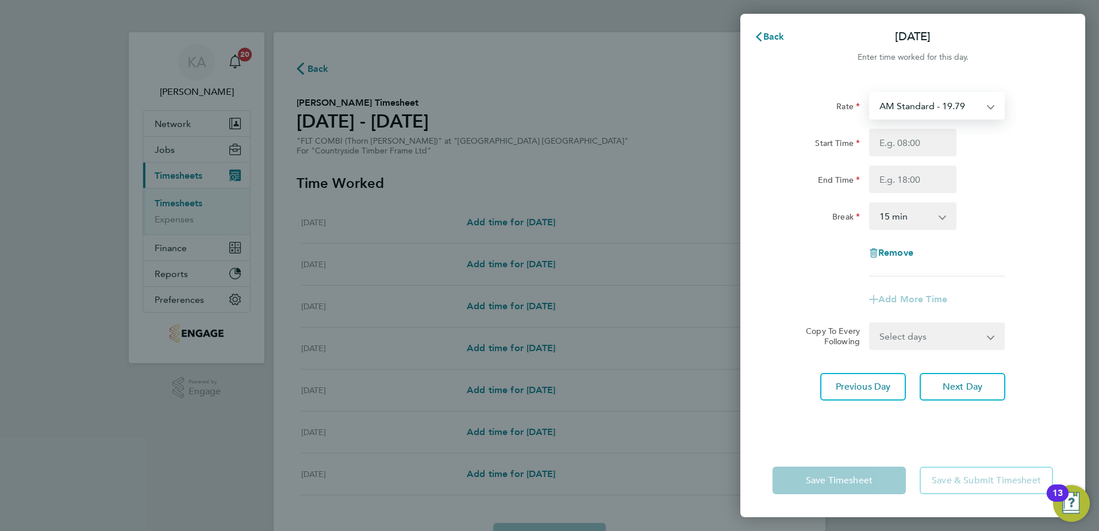
click at [921, 107] on select "AM Standard - 19.79 PM OT 1 - 32.35 OT1 AM - 29.68 PM OT 2 - 43.14 OT2 AM - 39.…" at bounding box center [930, 105] width 120 height 25
select select "15"
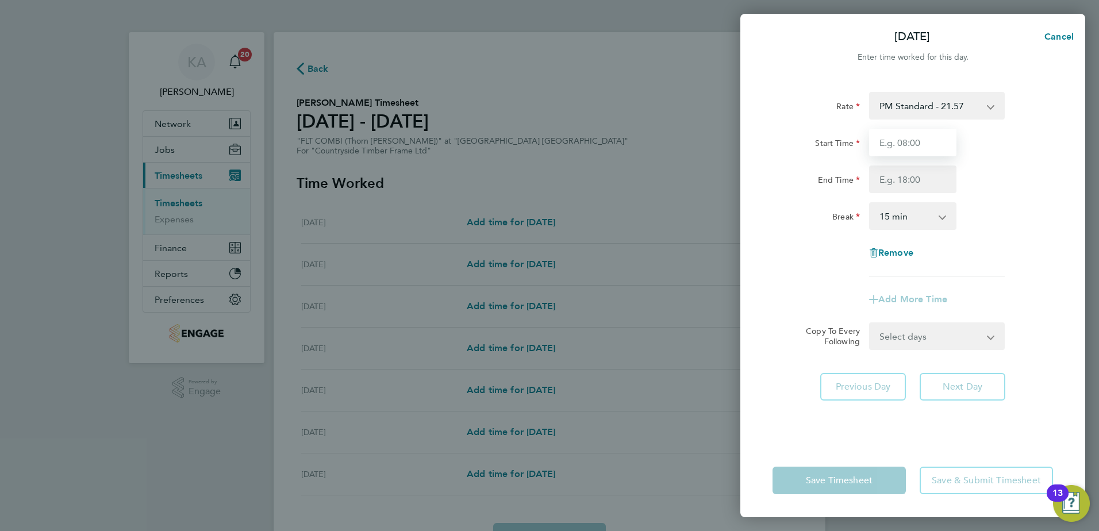
click at [895, 141] on input "Start Time" at bounding box center [912, 143] width 87 height 28
type input "14:00"
type input "22:30"
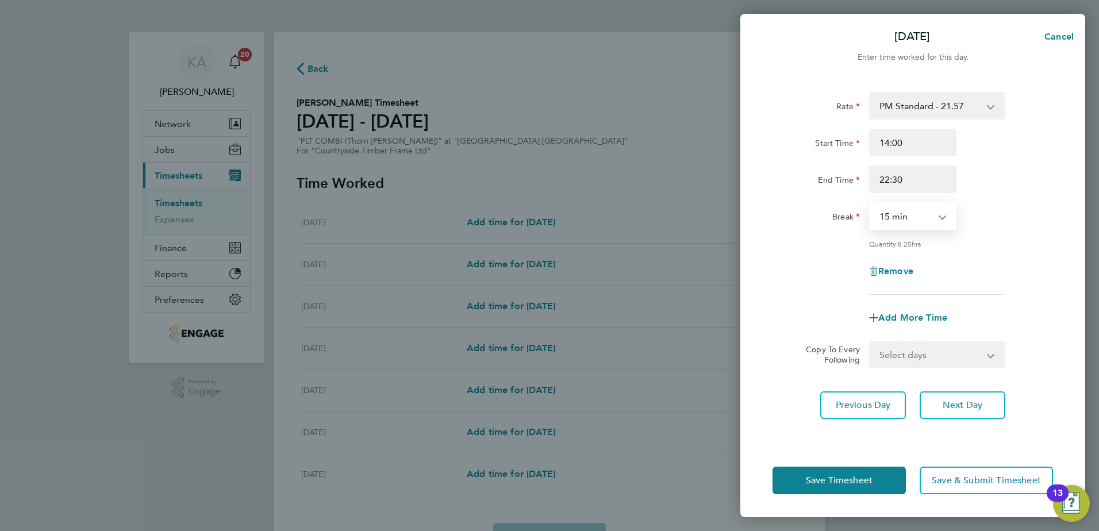
click at [903, 224] on select "0 min 15 min 30 min 45 min 60 min 75 min 90 min" at bounding box center [905, 215] width 71 height 25
select select "30"
click at [870, 203] on select "0 min 15 min 30 min 45 min 60 min 75 min 90 min" at bounding box center [905, 215] width 71 height 25
click at [943, 403] on span "Next Day" at bounding box center [962, 404] width 40 height 11
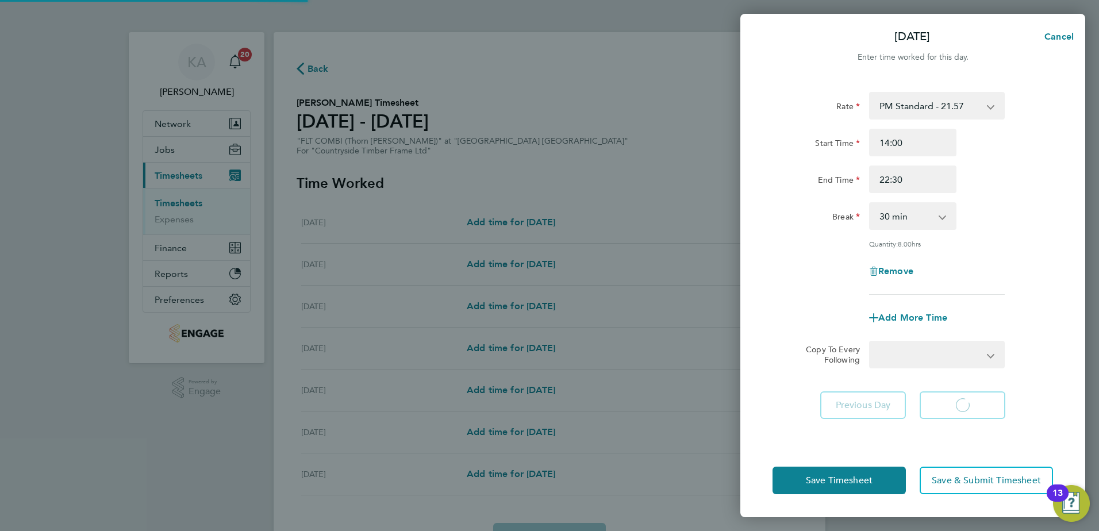
select select "15"
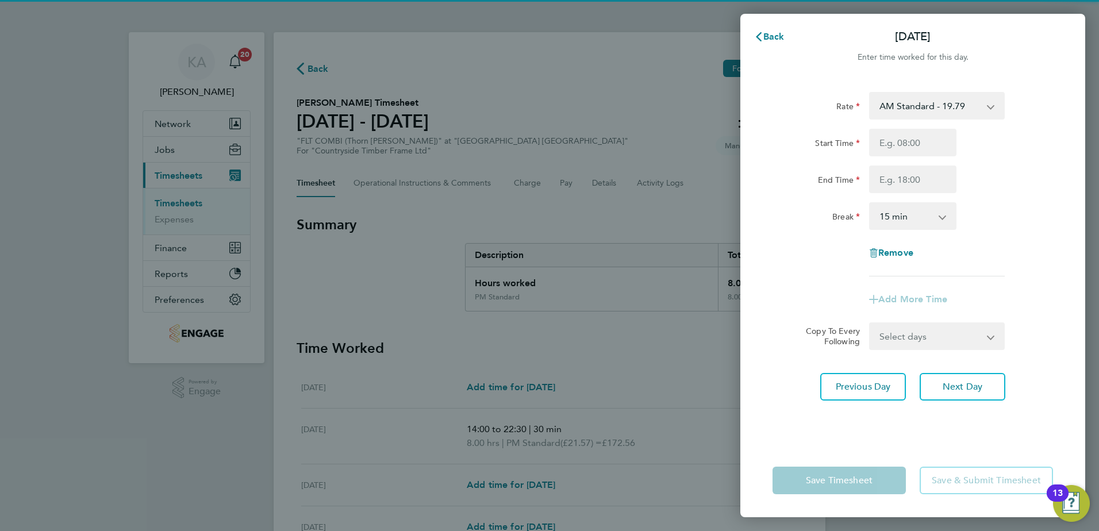
click at [927, 106] on select "AM Standard - 19.79 PM OT 1 - 32.35 OT1 AM - 29.68 PM OT 2 - 43.14 OT2 AM - 39.…" at bounding box center [930, 105] width 120 height 25
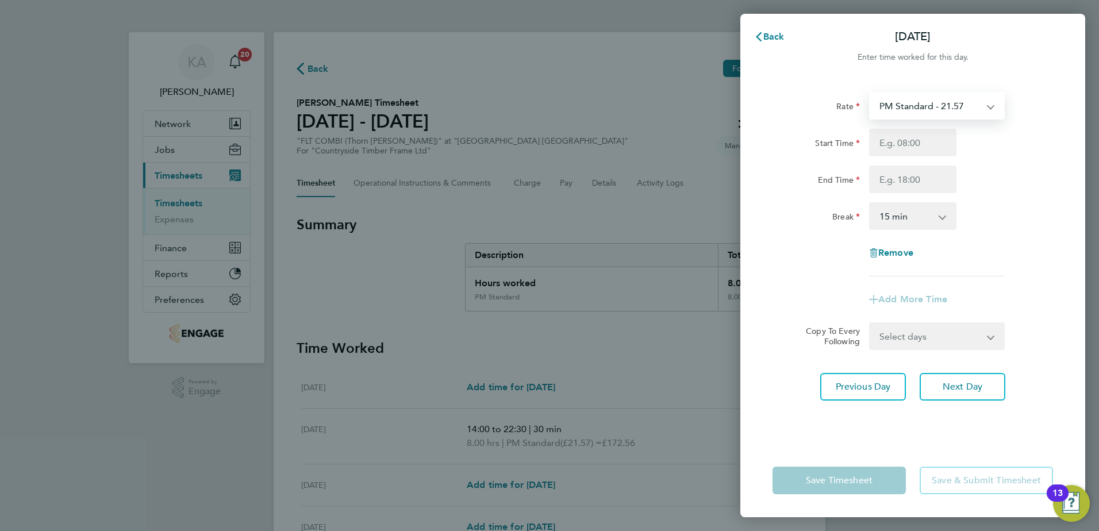
select select "15"
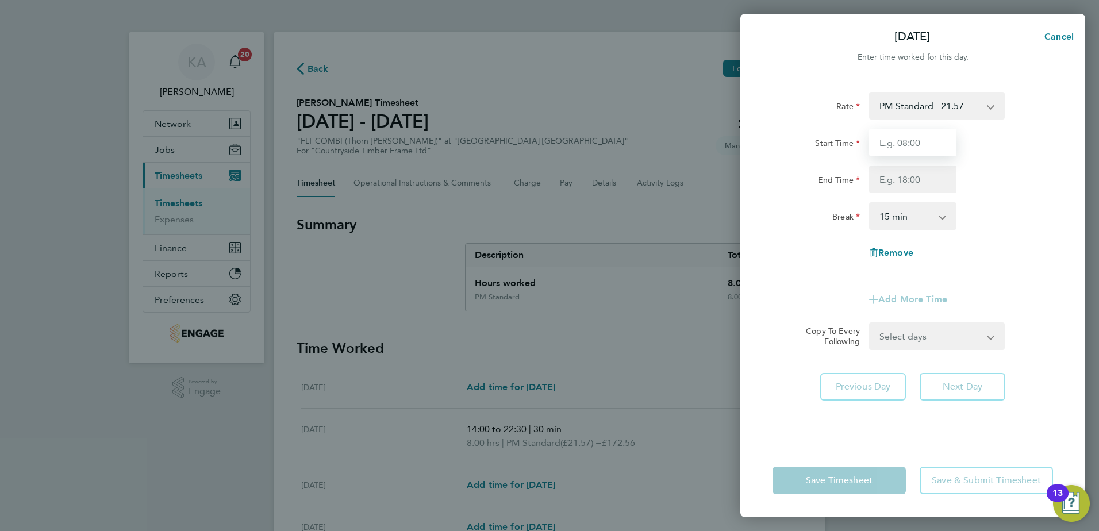
click at [893, 148] on input "Start Time" at bounding box center [912, 143] width 87 height 28
type input "14:00"
type input "22:30"
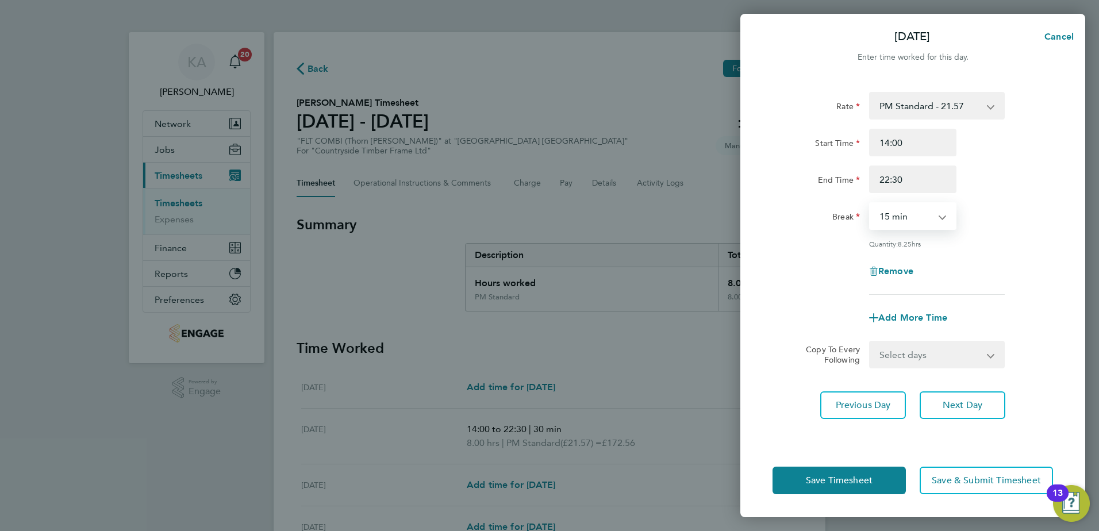
click at [902, 211] on select "0 min 15 min 30 min 45 min 60 min 75 min 90 min" at bounding box center [905, 215] width 71 height 25
select select "30"
click at [870, 203] on select "0 min 15 min 30 min 45 min 60 min 75 min 90 min" at bounding box center [905, 215] width 71 height 25
click at [983, 403] on button "Next Day" at bounding box center [962, 405] width 86 height 28
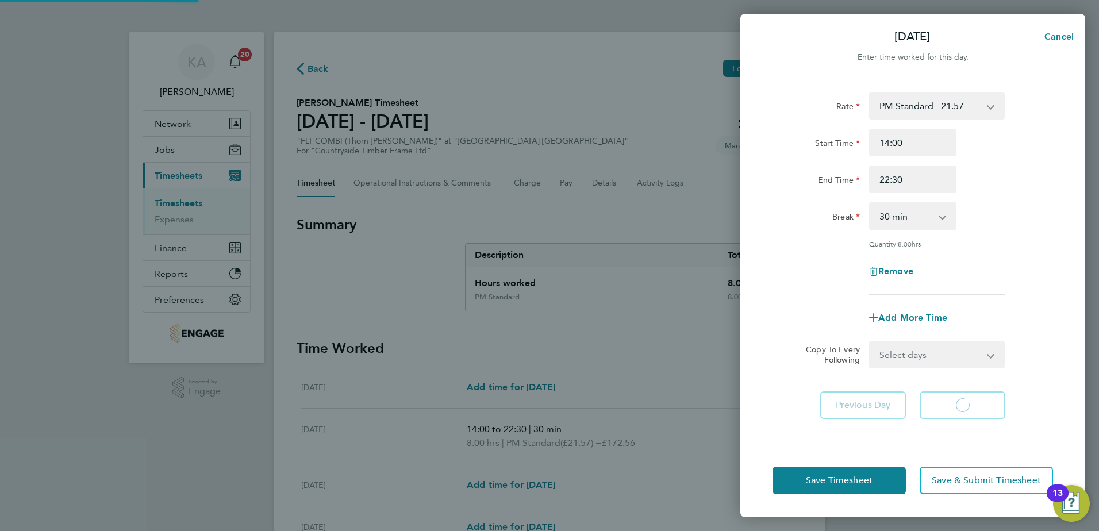
select select "15"
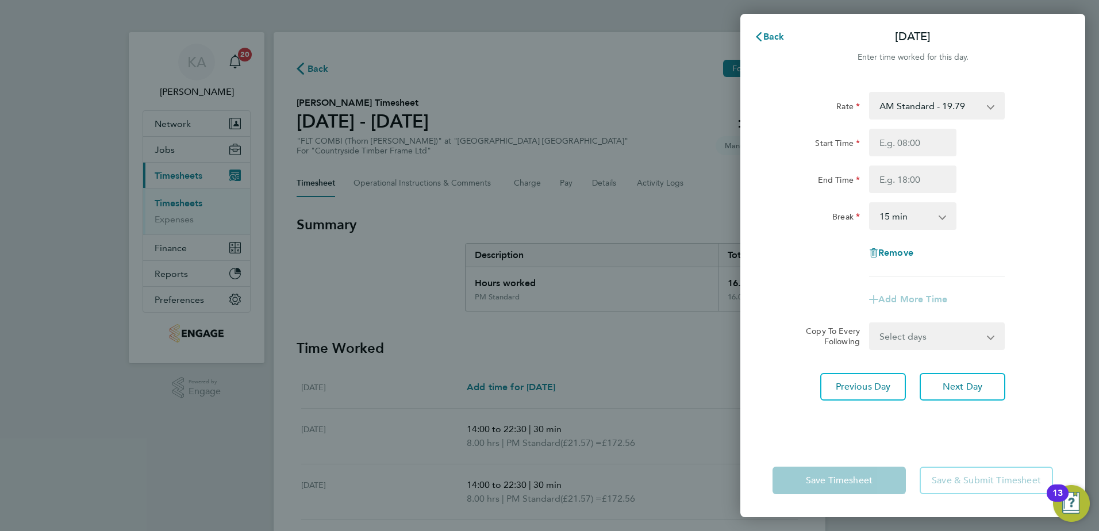
click at [966, 114] on select "AM Standard - 19.79 PM OT 1 - 32.35 OT1 AM - 29.68 PM OT 2 - 43.14 OT2 AM - 39.…" at bounding box center [930, 105] width 120 height 25
select select "15"
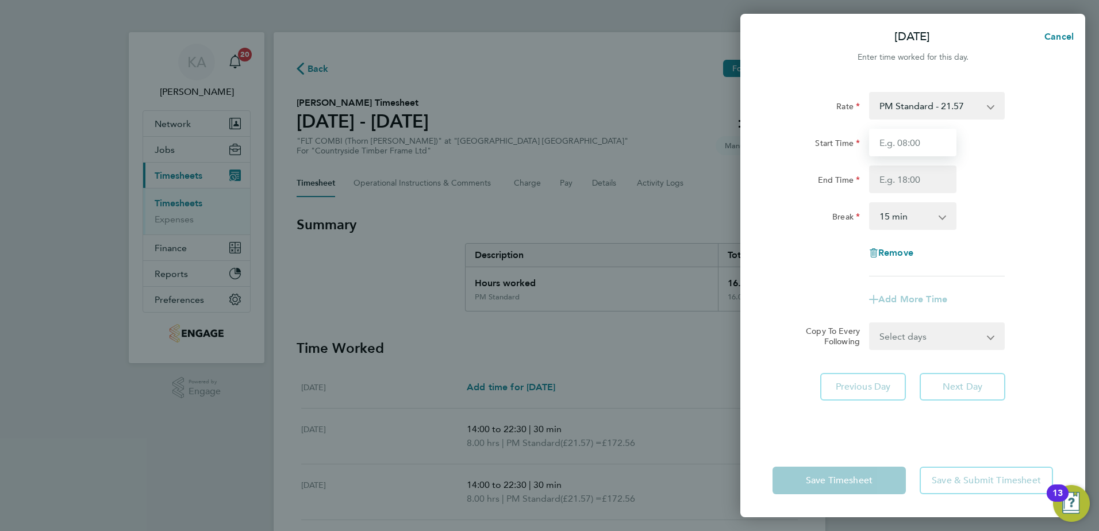
click at [893, 145] on input "Start Time" at bounding box center [912, 143] width 87 height 28
type input "14:45"
drag, startPoint x: 877, startPoint y: 179, endPoint x: 902, endPoint y: 178, distance: 24.7
click at [877, 179] on input "End Time" at bounding box center [912, 179] width 87 height 28
type input "22:30"
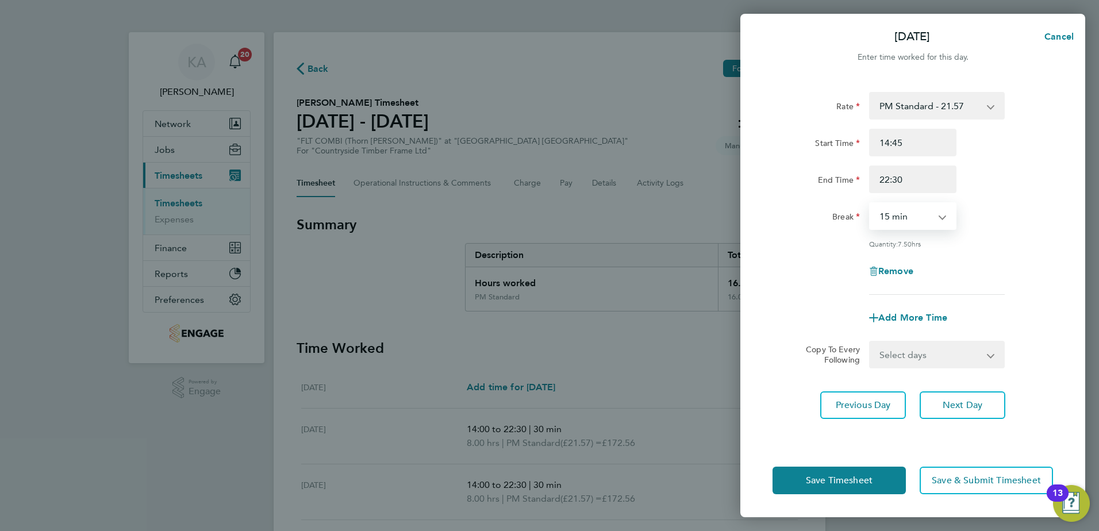
click at [900, 218] on select "0 min 15 min 30 min 45 min 60 min 75 min 90 min" at bounding box center [905, 215] width 71 height 25
select select "30"
click at [870, 203] on select "0 min 15 min 30 min 45 min 60 min 75 min 90 min" at bounding box center [905, 215] width 71 height 25
click at [977, 403] on span "Next Day" at bounding box center [962, 404] width 40 height 11
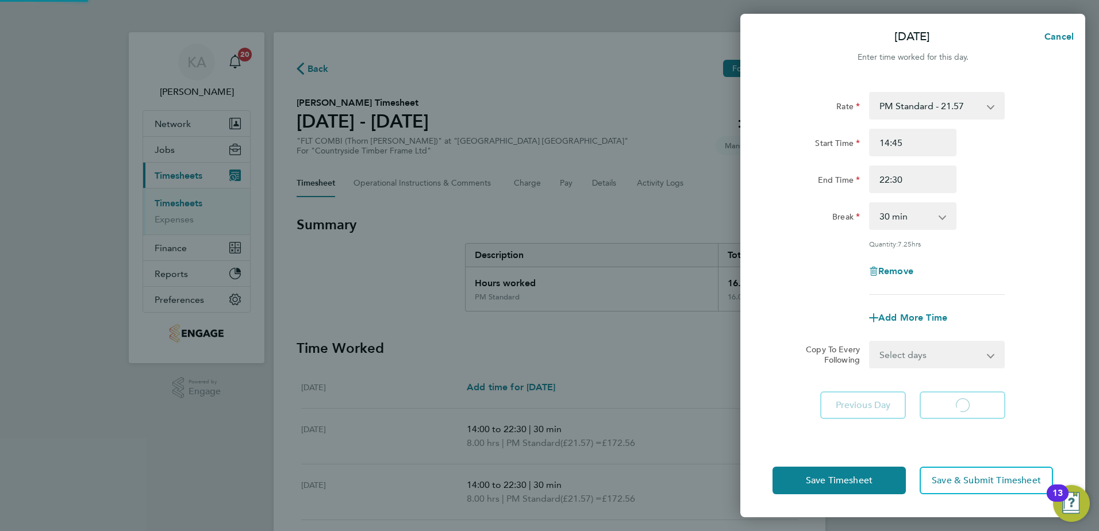
select select "15"
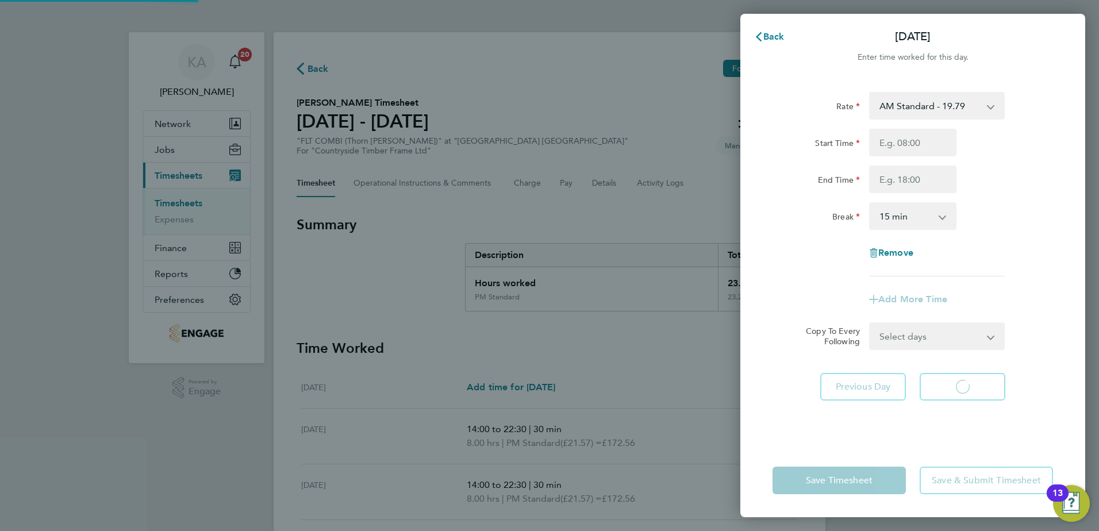
select select "15"
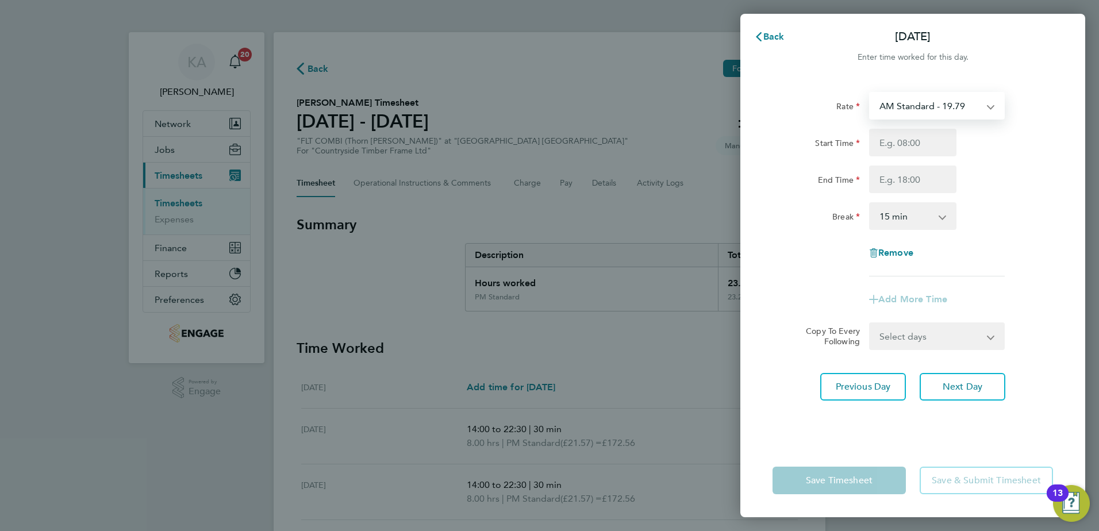
click at [915, 105] on select "AM Standard - 19.79 PM OT 1 - 32.35 OT1 AM - 29.68 PM OT 2 - 43.14 OT2 AM - 39.…" at bounding box center [930, 105] width 120 height 25
select select "15"
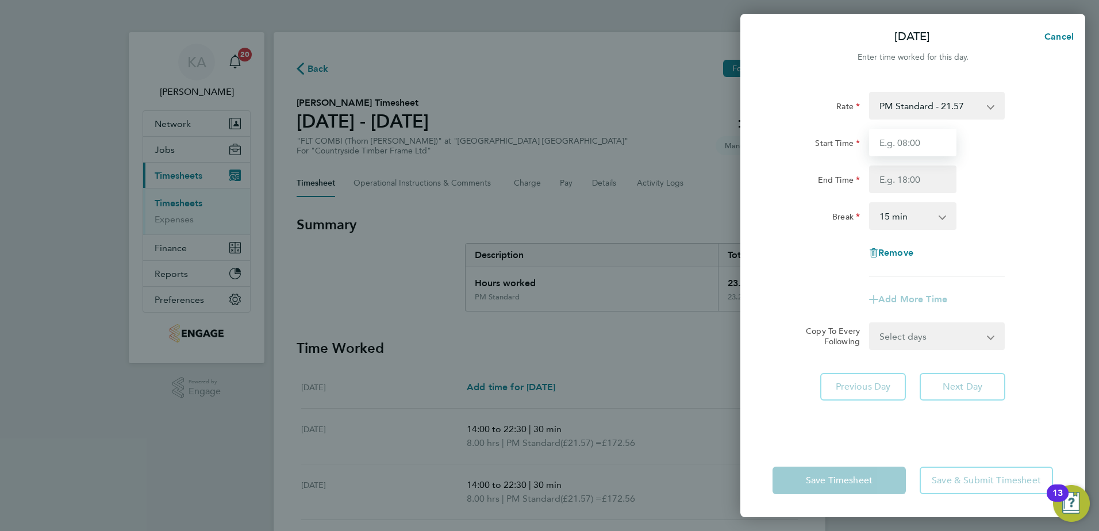
click at [898, 147] on input "Start Time" at bounding box center [912, 143] width 87 height 28
type input "14:00"
click at [908, 178] on input "End Time" at bounding box center [912, 179] width 87 height 28
type input "20:00"
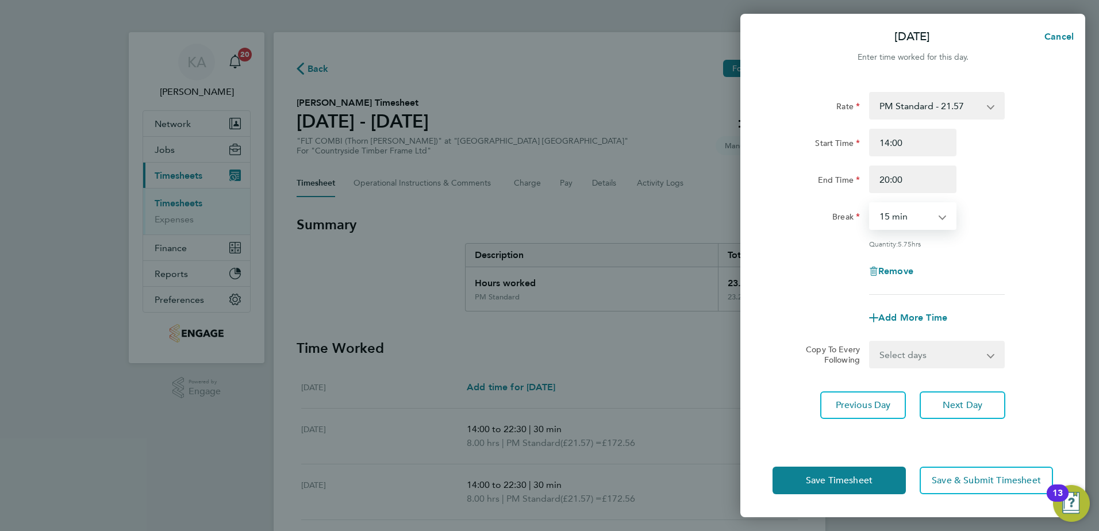
click at [914, 224] on select "0 min 15 min 30 min 45 min 60 min 75 min 90 min" at bounding box center [905, 215] width 71 height 25
select select "30"
click at [870, 203] on select "0 min 15 min 30 min 45 min 60 min 75 min 90 min" at bounding box center [905, 215] width 71 height 25
click at [965, 407] on span "Next Day" at bounding box center [962, 404] width 40 height 11
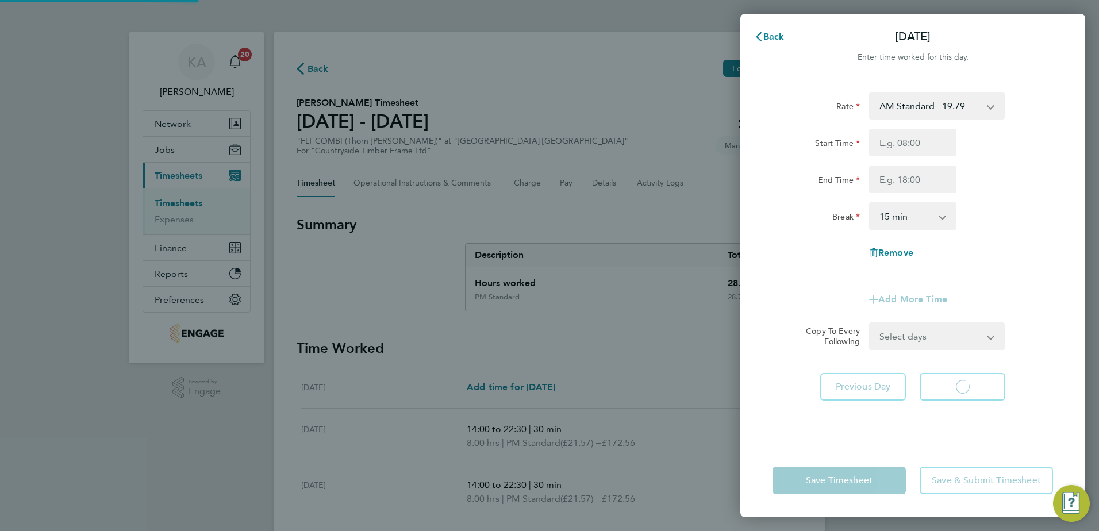
select select "15"
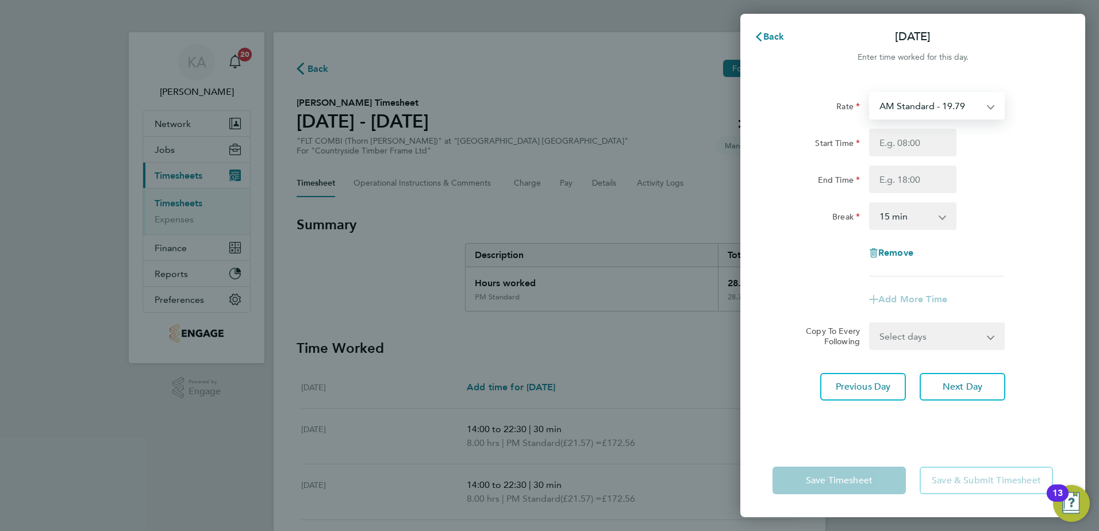
click at [929, 98] on select "AM Standard - 19.79 PM OT 1 - 32.35 OT1 AM - 29.68 PM OT 2 - 43.14 OT2 AM - 39.…" at bounding box center [930, 105] width 120 height 25
select select "15"
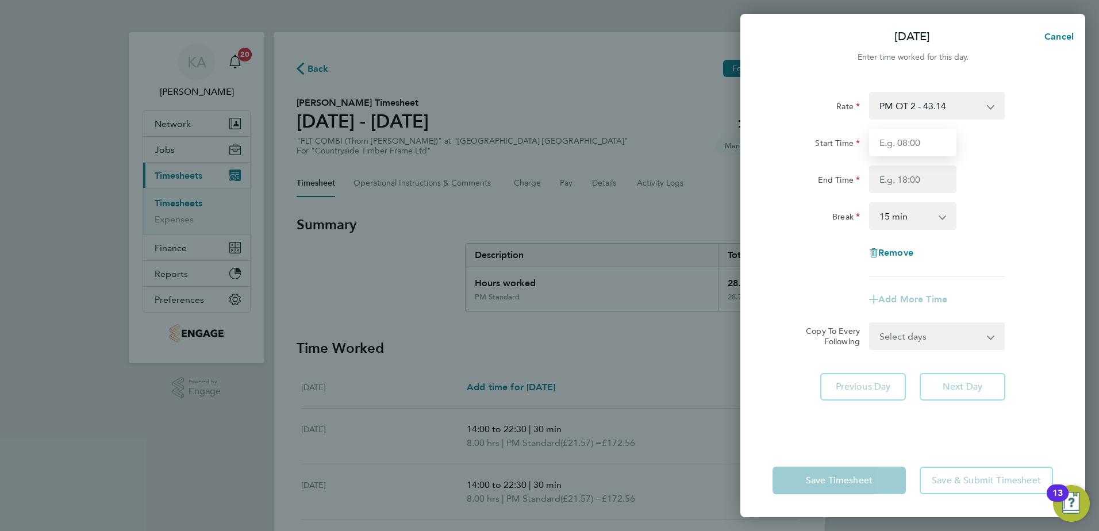
click at [911, 145] on input "Start Time" at bounding box center [912, 143] width 87 height 28
type input "07:00"
click at [912, 180] on input "End Time" at bounding box center [912, 179] width 87 height 28
type input "14:00"
click at [909, 213] on select "0 min 15 min 30 min 45 min 60 min 75 min 90 min" at bounding box center [905, 215] width 71 height 25
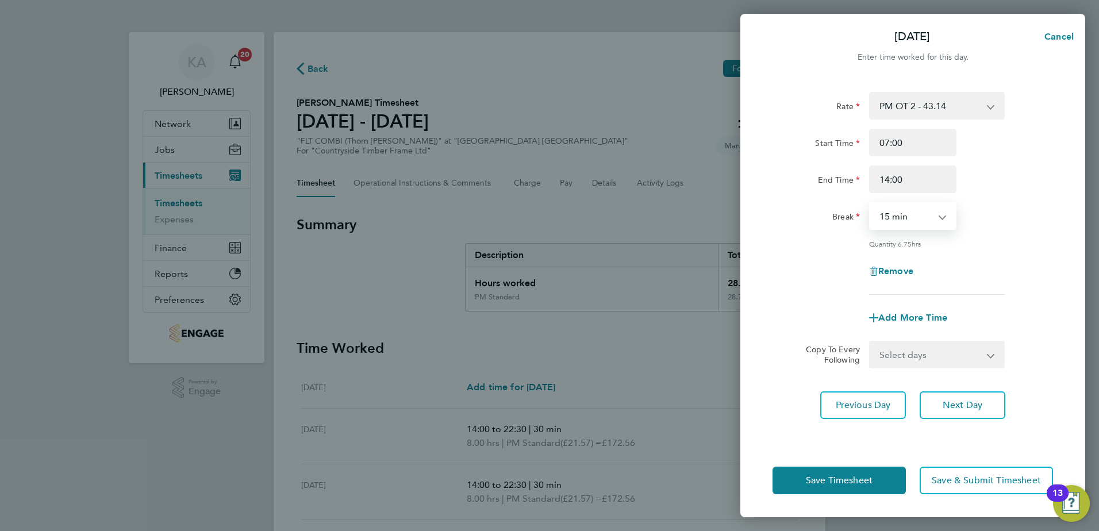
select select "30"
click at [870, 203] on select "0 min 15 min 30 min 45 min 60 min 75 min 90 min" at bounding box center [905, 215] width 71 height 25
click at [847, 473] on button "Save Timesheet" at bounding box center [838, 481] width 133 height 28
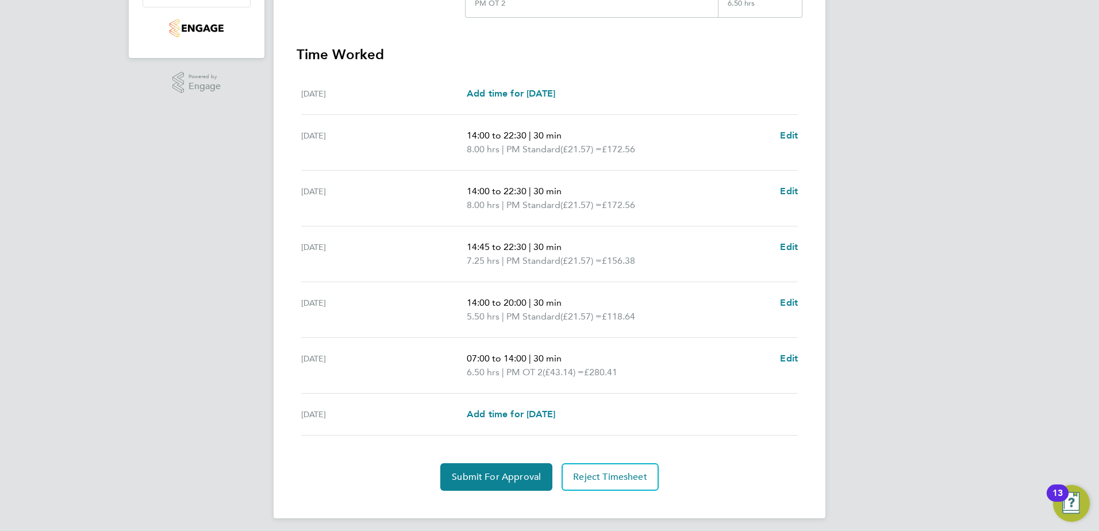
scroll to position [311, 0]
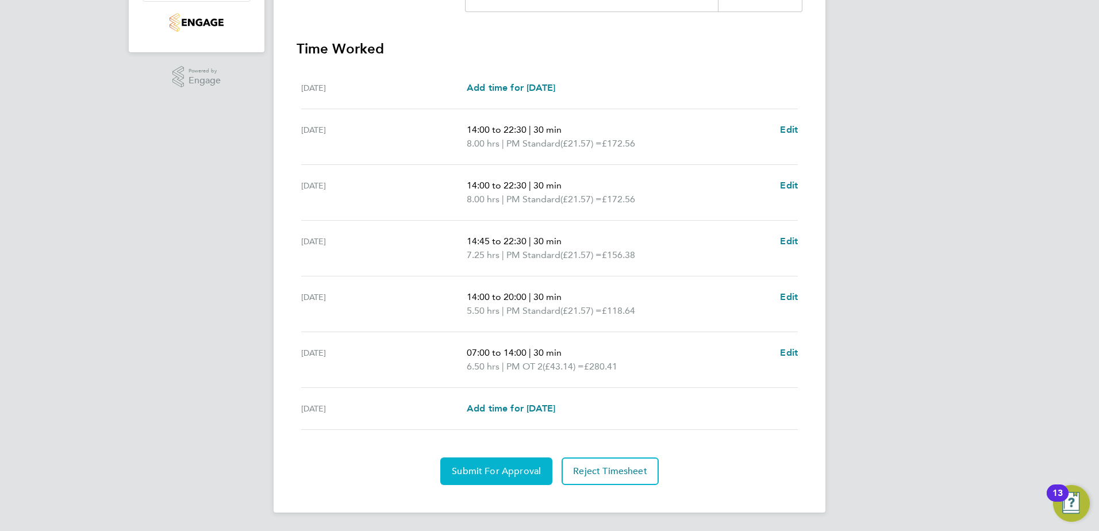
click at [480, 472] on span "Submit For Approval" at bounding box center [496, 470] width 89 height 11
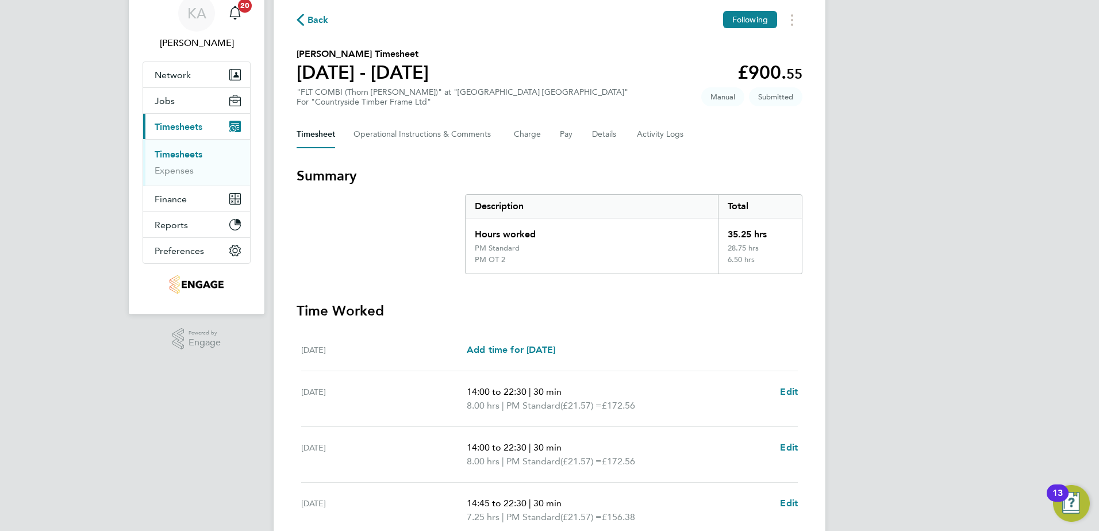
scroll to position [0, 0]
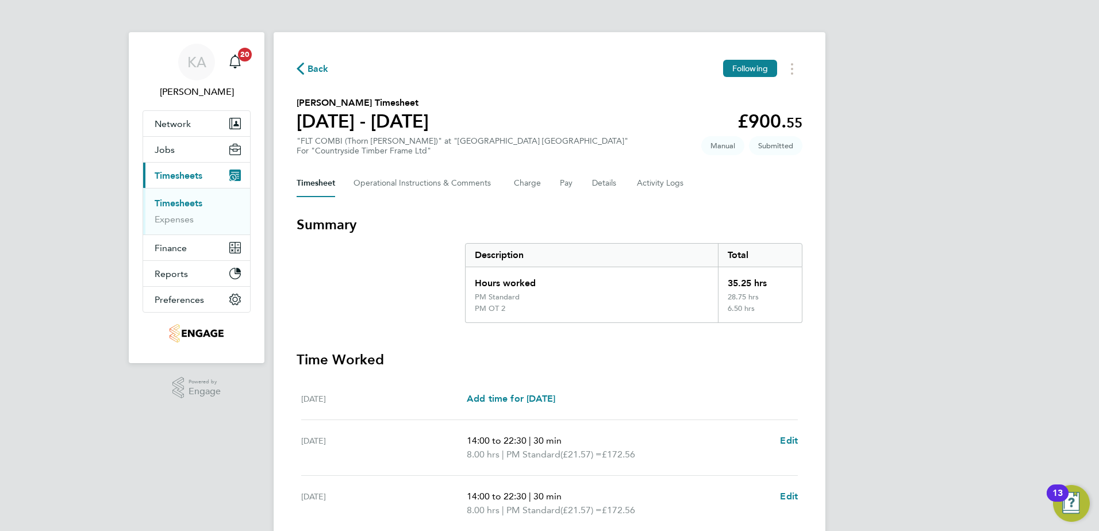
click at [314, 66] on span "Back" at bounding box center [317, 69] width 21 height 14
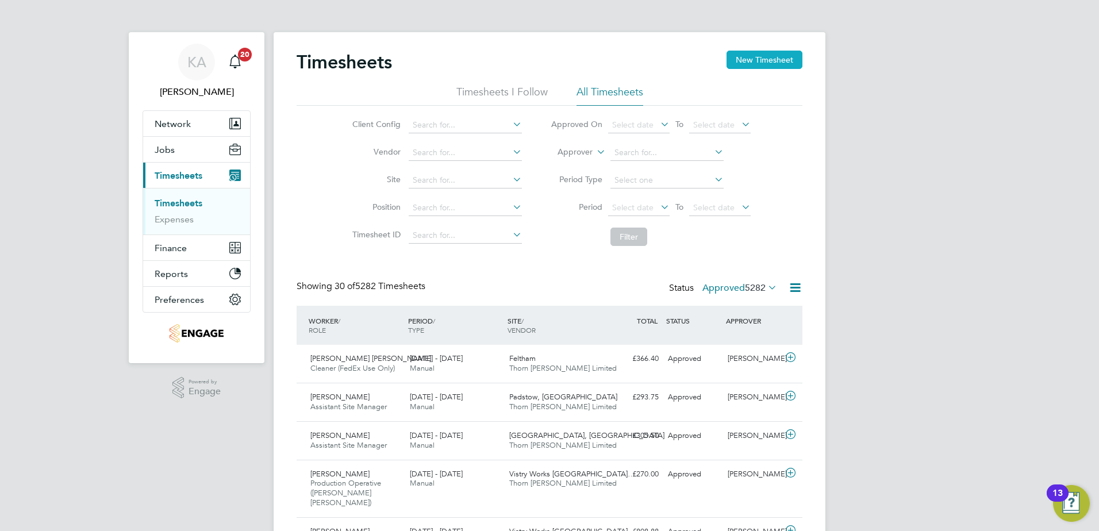
scroll to position [29, 100]
click at [754, 54] on button "New Timesheet" at bounding box center [764, 60] width 76 height 18
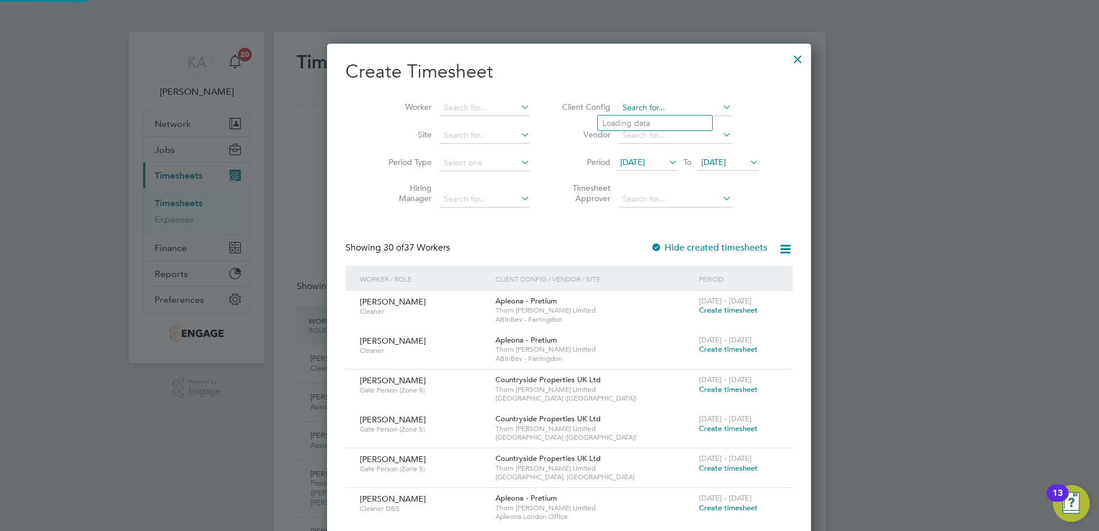
click at [627, 103] on input at bounding box center [674, 108] width 113 height 16
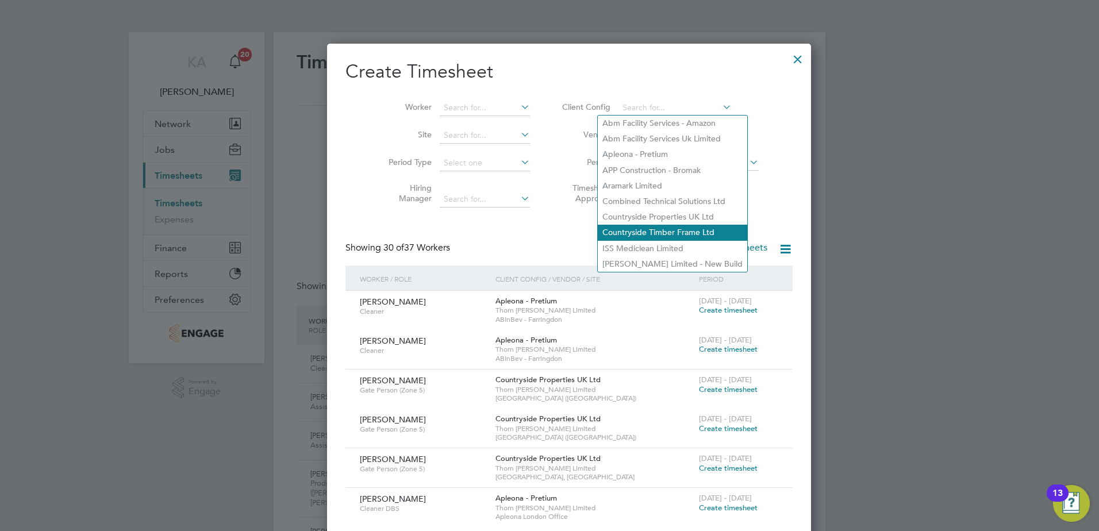
click at [626, 226] on li "Countryside Timber Frame Ltd" at bounding box center [672, 233] width 149 height 16
type input "Countryside Timber Frame Ltd"
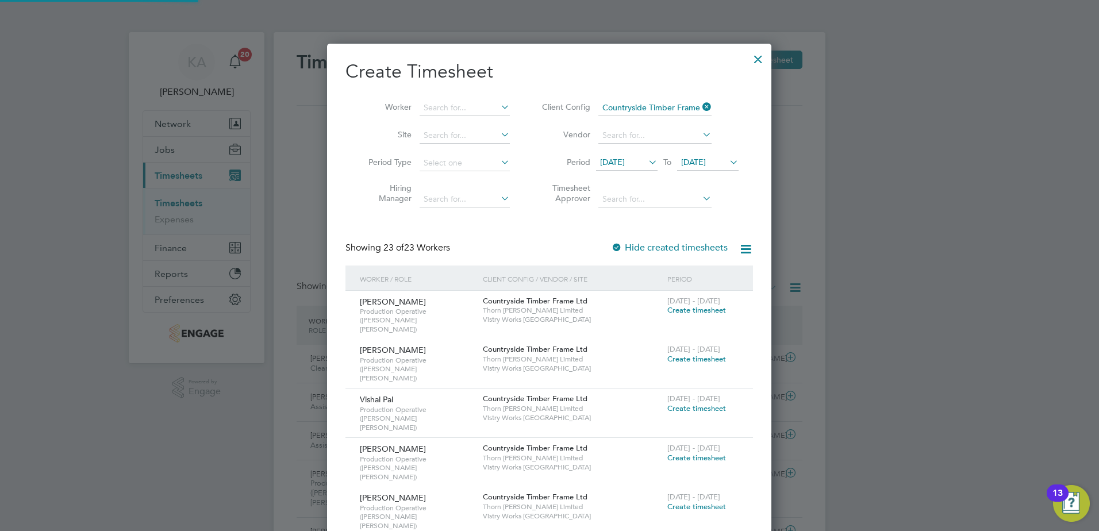
click at [623, 163] on span "[DATE]" at bounding box center [612, 162] width 25 height 10
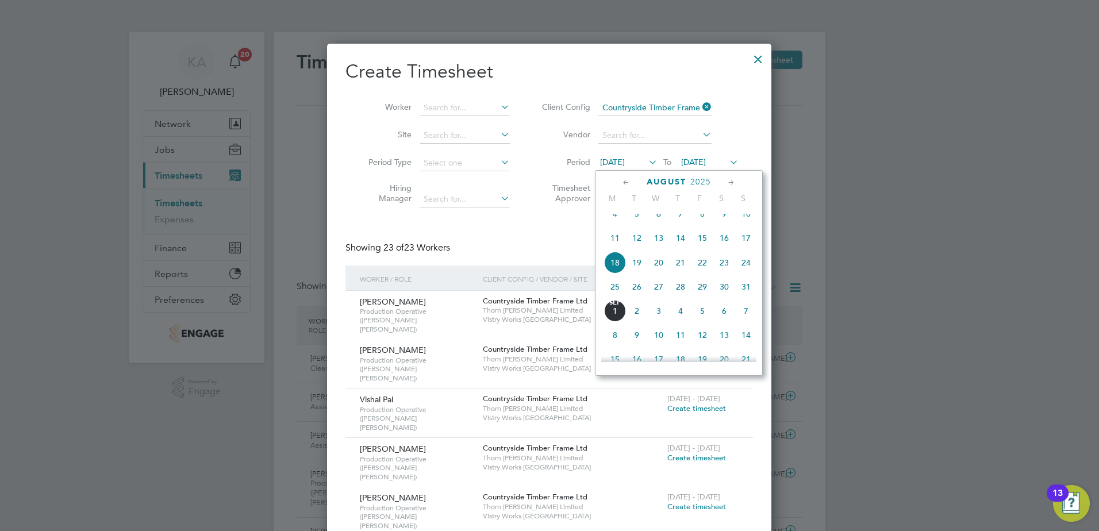
click at [614, 298] on span "25" at bounding box center [615, 287] width 22 height 22
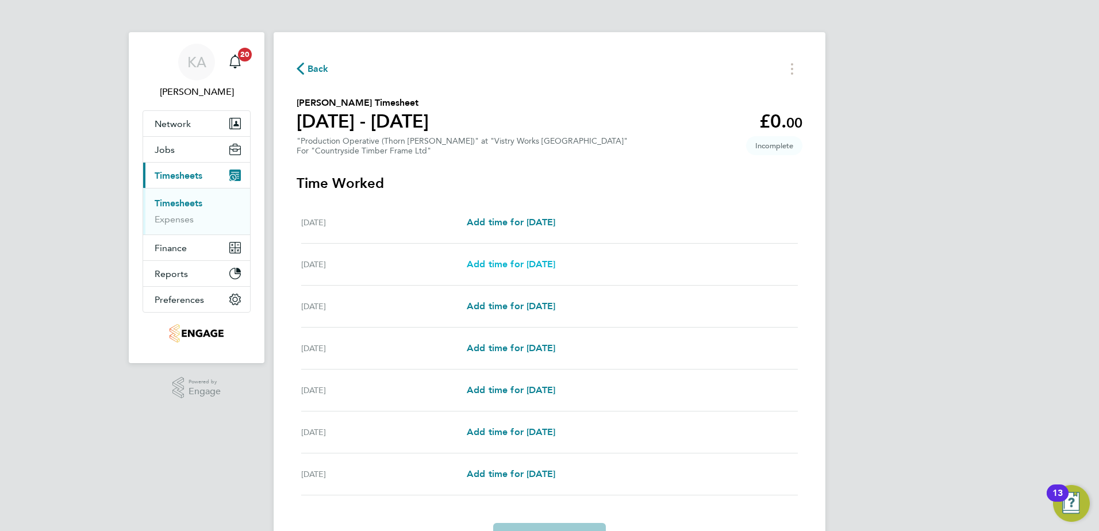
click at [513, 263] on span "Add time for [DATE]" at bounding box center [511, 264] width 88 height 11
select select "15"
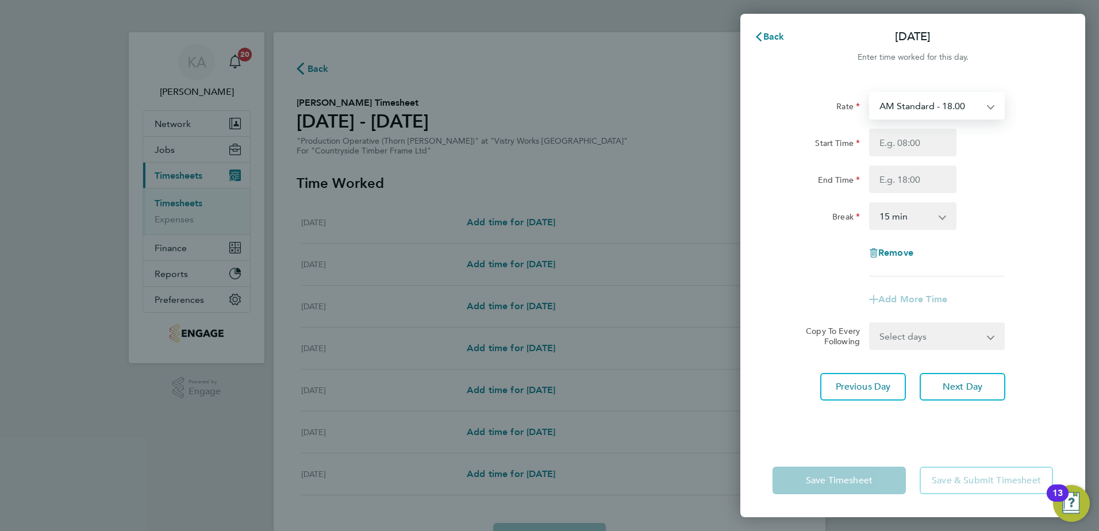
click at [924, 116] on select "AM Standard - 18.00 OT 1 - 27.00 OT2 - 36.00 PM Standard - 19.62 PM OT 1 - 29.4…" at bounding box center [930, 105] width 120 height 25
select select "15"
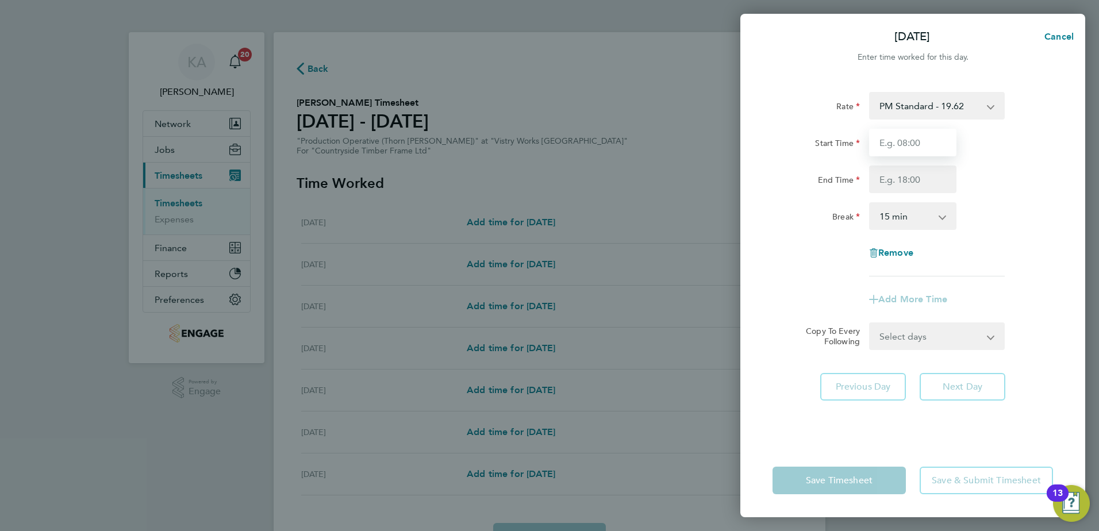
click at [892, 144] on input "Start Time" at bounding box center [912, 143] width 87 height 28
type input "14:00"
click at [907, 169] on input "End Time" at bounding box center [912, 179] width 87 height 28
type input "22:30"
click at [910, 210] on select "0 min 15 min 30 min 45 min 60 min 75 min 90 min" at bounding box center [905, 215] width 71 height 25
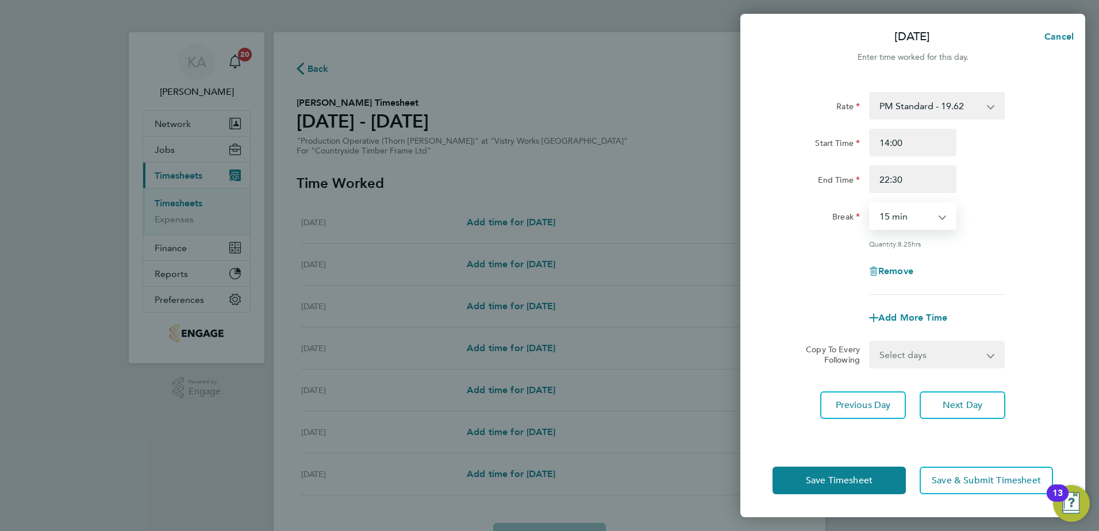
select select "30"
click at [870, 203] on select "0 min 15 min 30 min 45 min 60 min 75 min 90 min" at bounding box center [905, 215] width 71 height 25
click at [968, 400] on span "Next Day" at bounding box center [962, 404] width 40 height 11
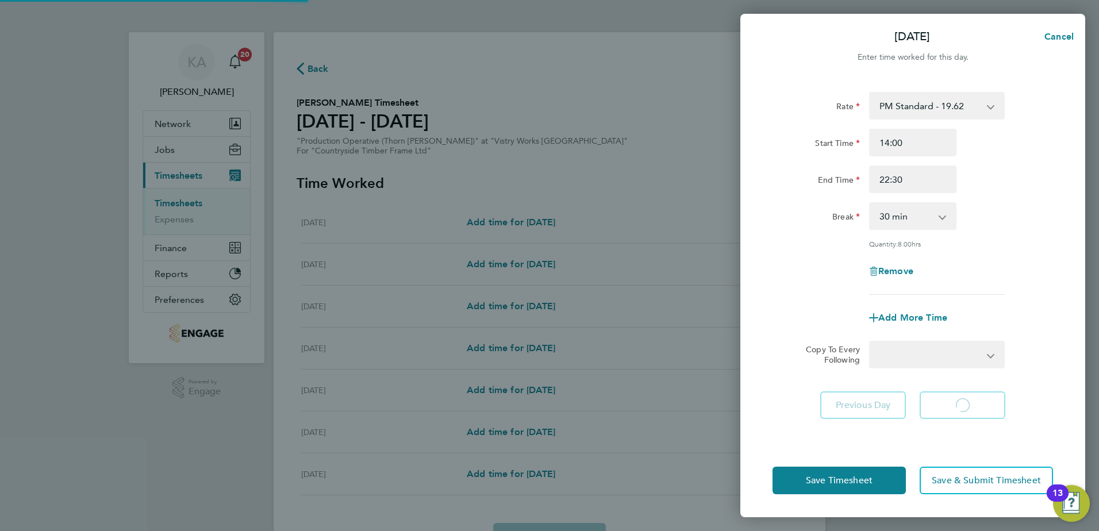
select select "15"
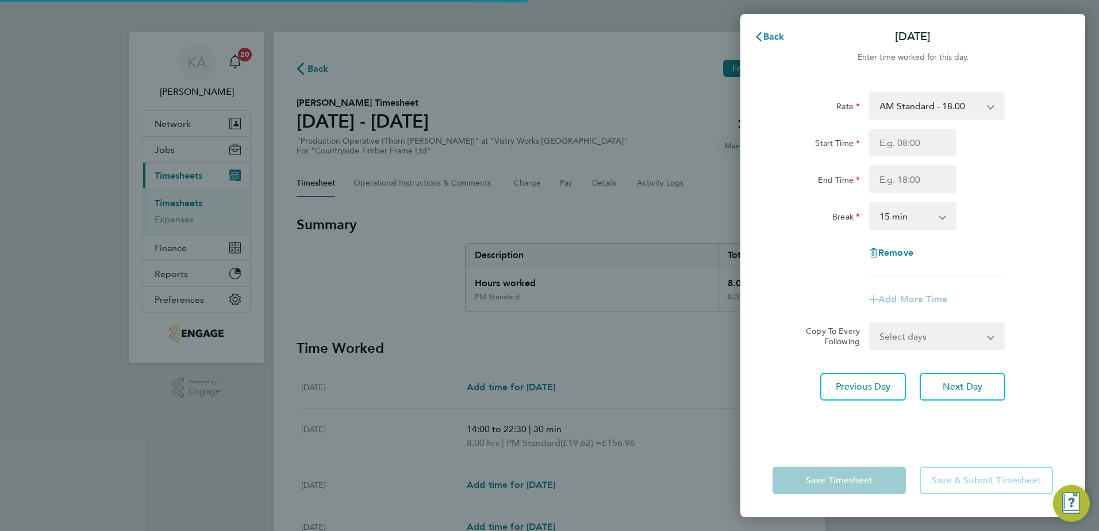
click at [900, 114] on select "AM Standard - 18.00 OT 1 - 27.00 OT2 - 36.00 PM Standard - 19.62 PM OT 1 - 29.4…" at bounding box center [930, 105] width 120 height 25
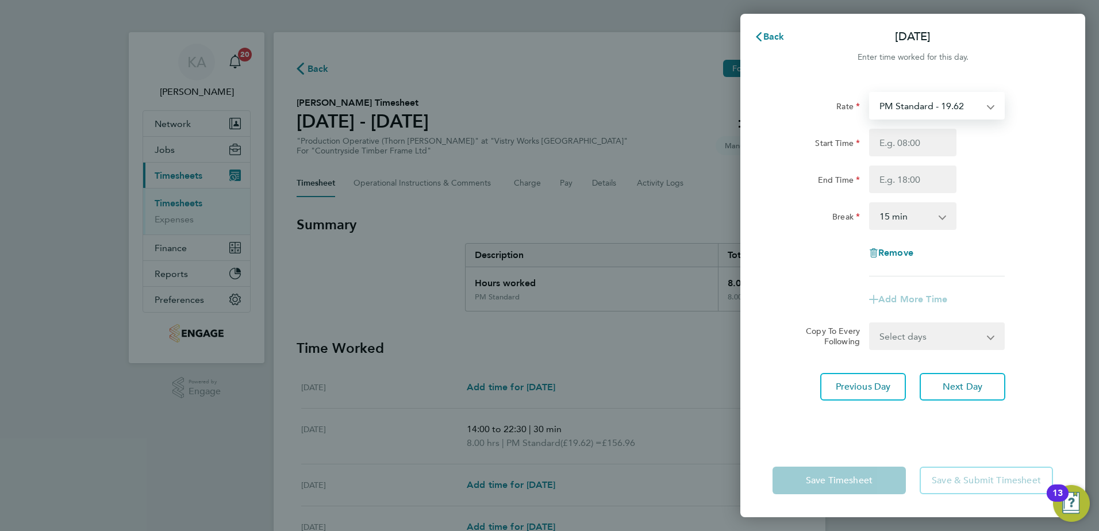
select select "15"
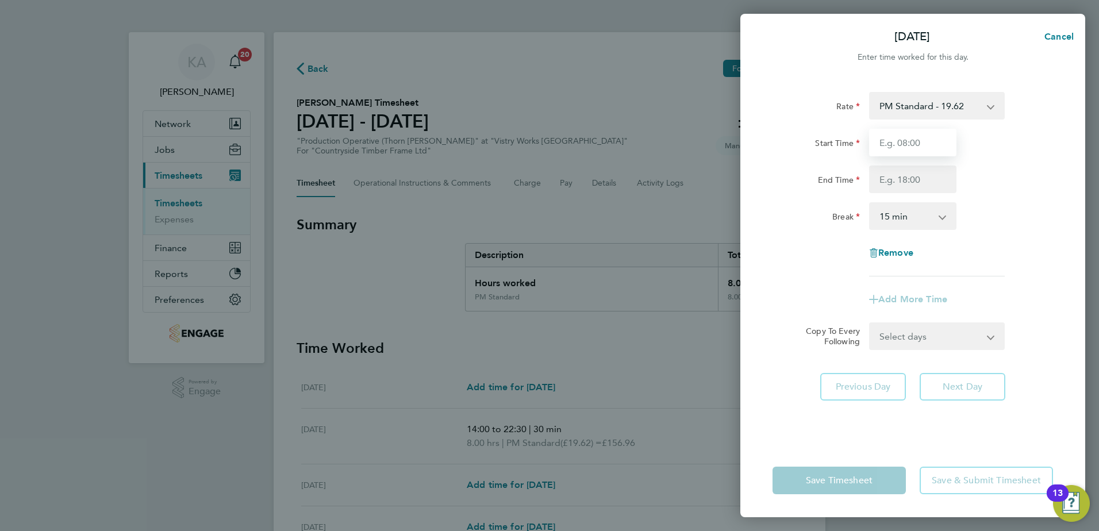
click at [897, 143] on input "Start Time" at bounding box center [912, 143] width 87 height 28
type input "14:00"
type input "22:30"
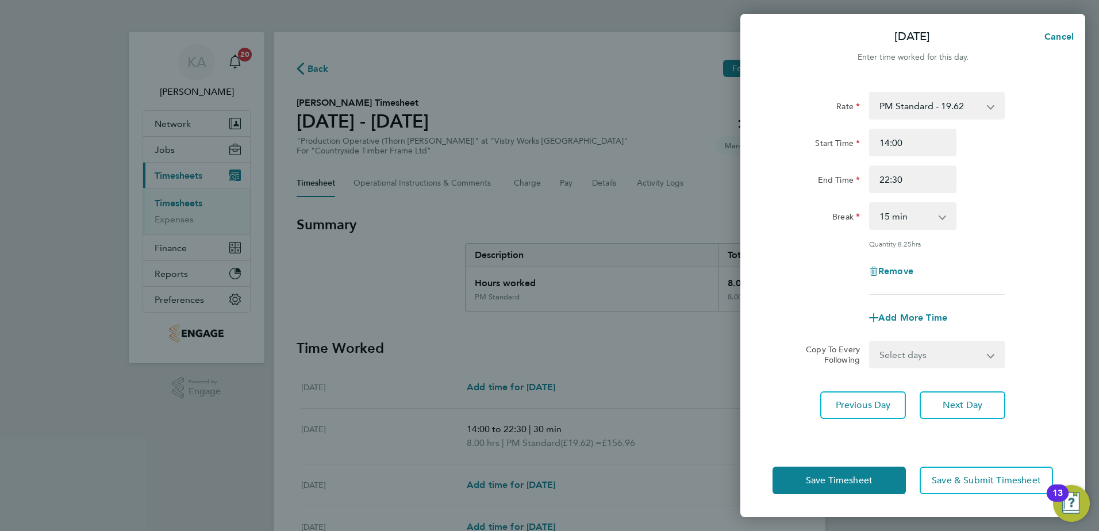
click at [888, 212] on select "0 min 15 min 30 min 45 min 60 min 75 min 90 min" at bounding box center [905, 215] width 71 height 25
select select "30"
click at [870, 203] on select "0 min 15 min 30 min 45 min 60 min 75 min 90 min" at bounding box center [905, 215] width 71 height 25
click at [949, 409] on span "Next Day" at bounding box center [962, 404] width 40 height 11
select select "15"
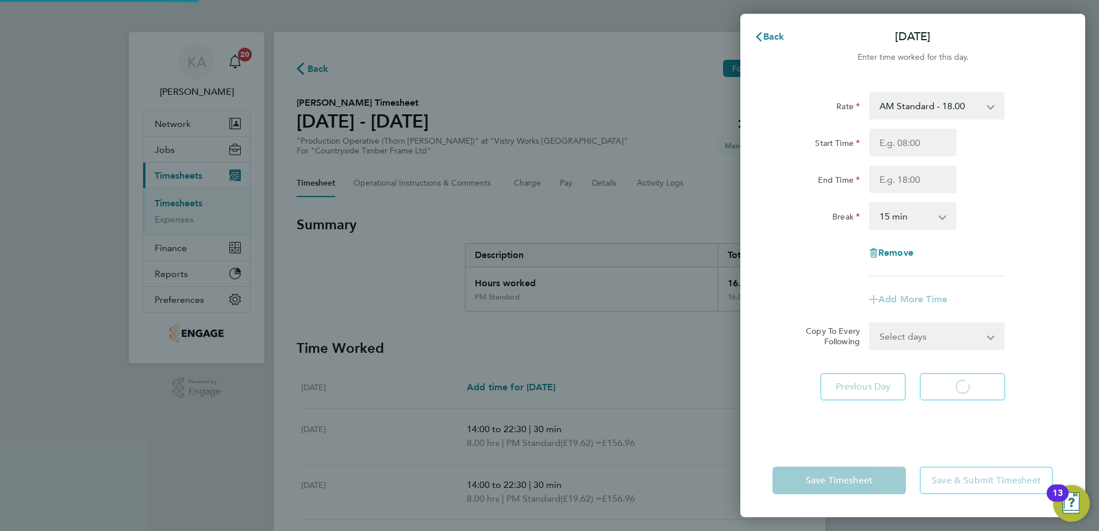
select select "15"
click at [902, 109] on select "AM Standard - 18.00 OT 1 - 27.00 OT2 - 36.00 PM Standard - 19.62 PM OT 1 - 29.4…" at bounding box center [930, 105] width 120 height 25
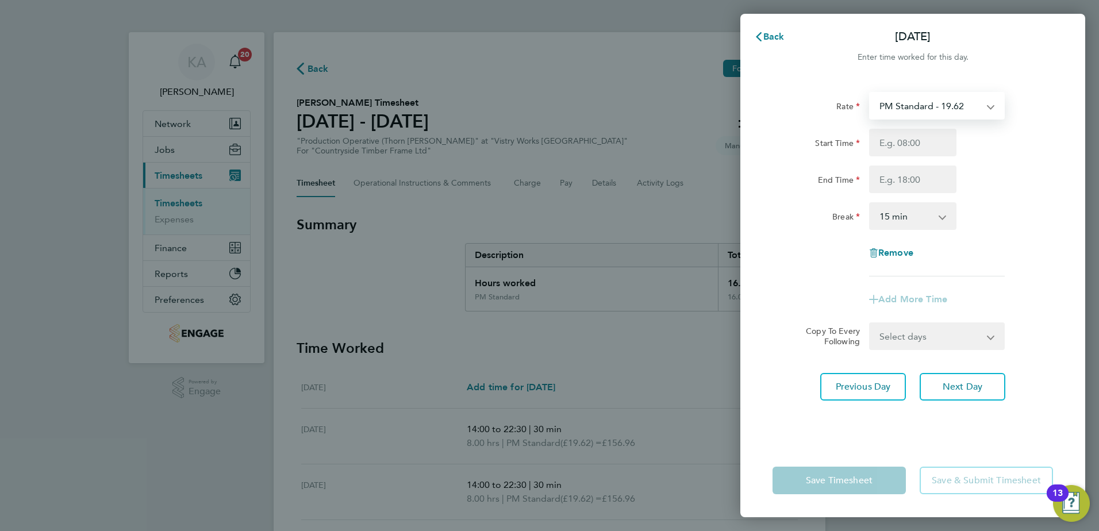
select select "15"
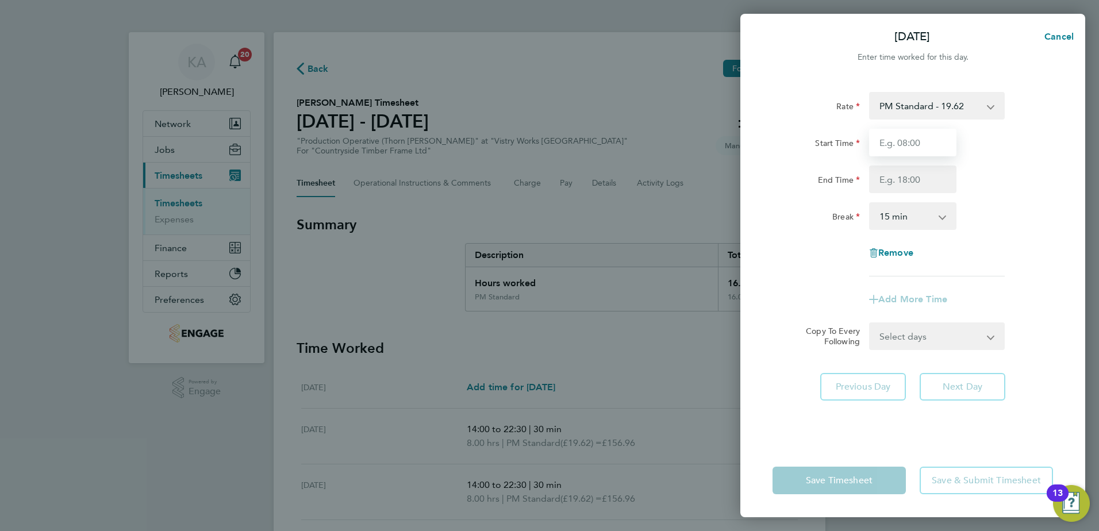
click at [914, 136] on input "Start Time" at bounding box center [912, 143] width 87 height 28
type input "14:00"
type input "22:30"
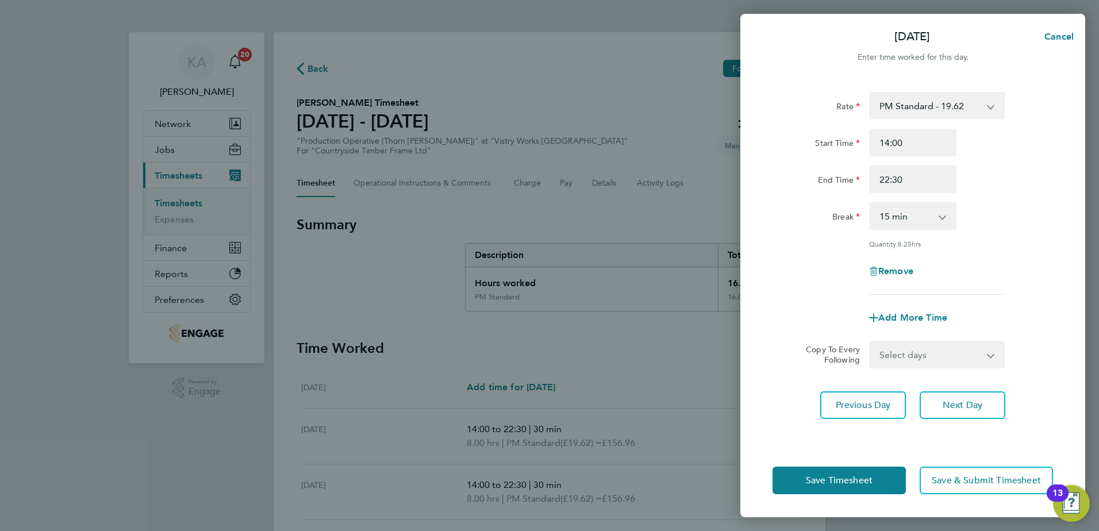
drag, startPoint x: 895, startPoint y: 212, endPoint x: 896, endPoint y: 220, distance: 8.1
click at [895, 212] on select "0 min 15 min 30 min 45 min 60 min 75 min 90 min" at bounding box center [905, 215] width 71 height 25
select select "30"
click at [870, 203] on select "0 min 15 min 30 min 45 min 60 min 75 min 90 min" at bounding box center [905, 215] width 71 height 25
click at [949, 410] on button "Next Day" at bounding box center [962, 405] width 86 height 28
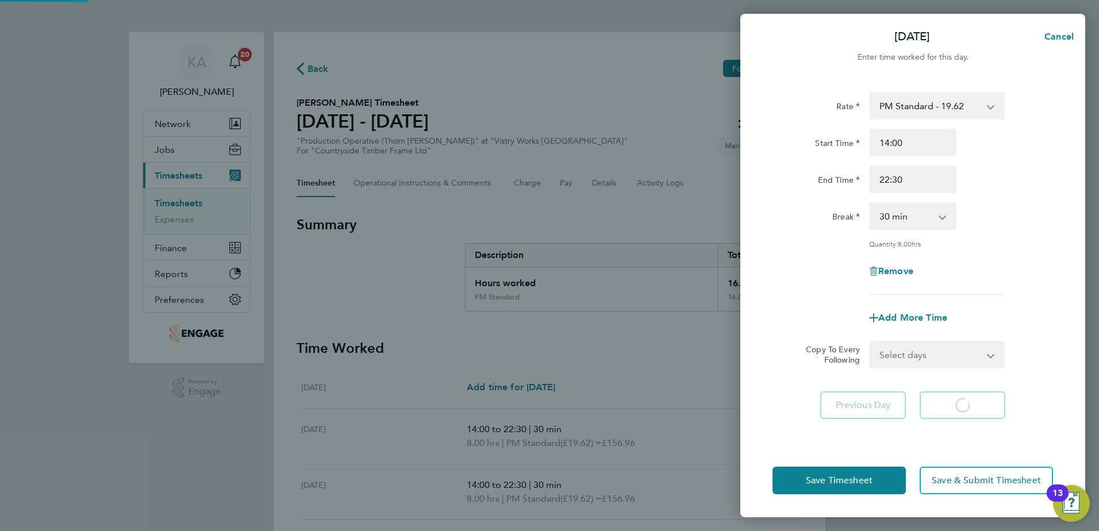
select select "15"
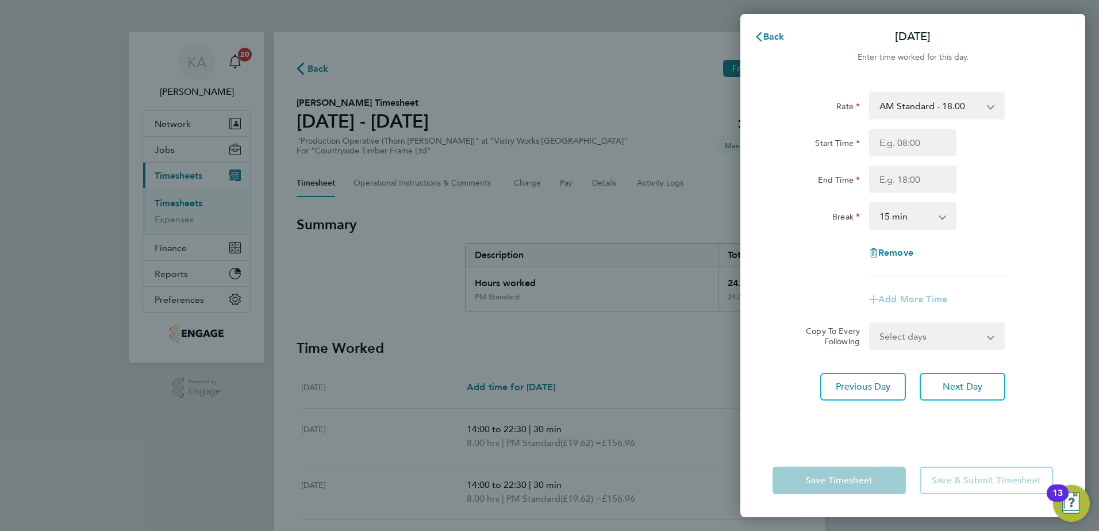
click at [888, 106] on select "AM Standard - 18.00 OT 1 - 27.00 OT2 - 36.00 PM Standard - 19.62 PM OT 1 - 29.4…" at bounding box center [930, 105] width 120 height 25
select select "15"
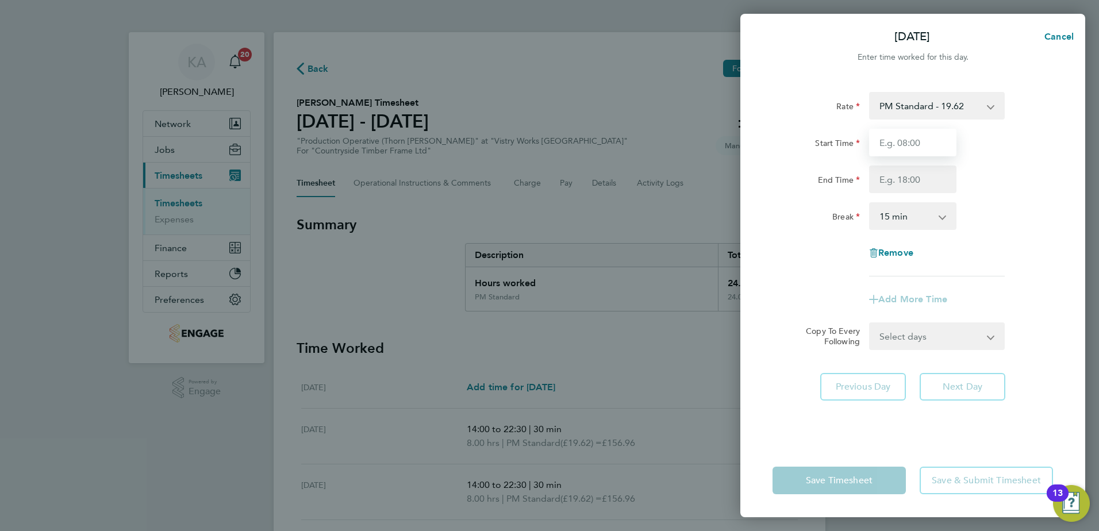
click at [892, 139] on input "Start Time" at bounding box center [912, 143] width 87 height 28
type input "14:00"
click at [907, 172] on input "End Time" at bounding box center [912, 179] width 87 height 28
click at [888, 175] on input "End Time" at bounding box center [912, 179] width 87 height 28
type input "20:00"
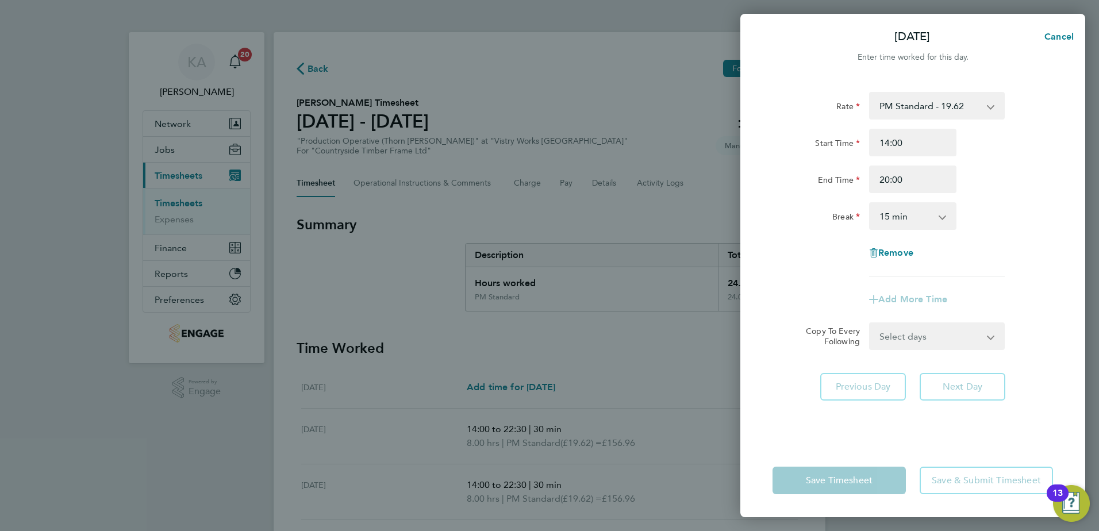
click at [892, 223] on select "0 min 15 min 30 min 45 min 60 min 75 min 90 min" at bounding box center [905, 215] width 71 height 25
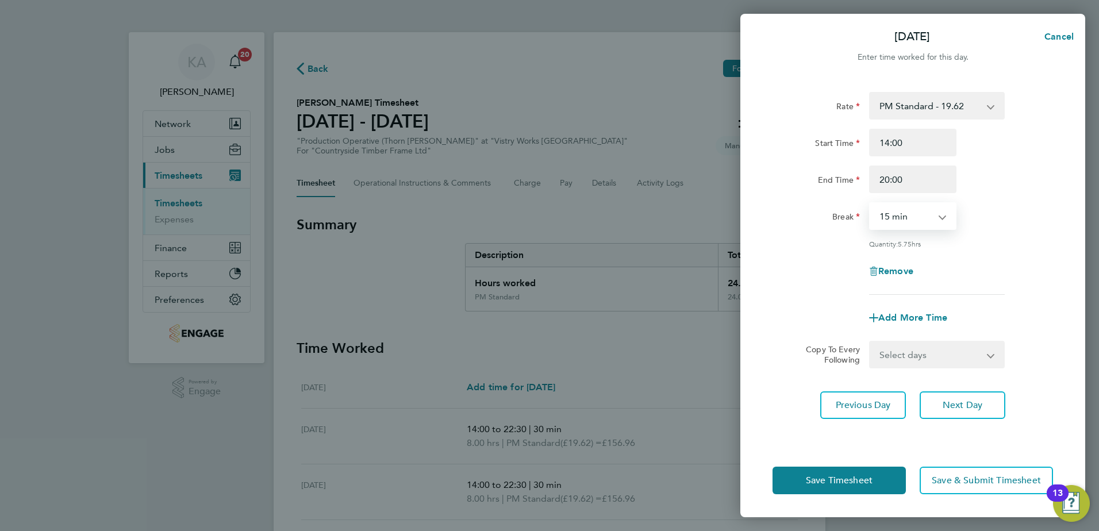
select select "30"
click at [870, 203] on select "0 min 15 min 30 min 45 min 60 min 75 min 90 min" at bounding box center [905, 215] width 71 height 25
click at [831, 482] on span "Save Timesheet" at bounding box center [839, 480] width 67 height 11
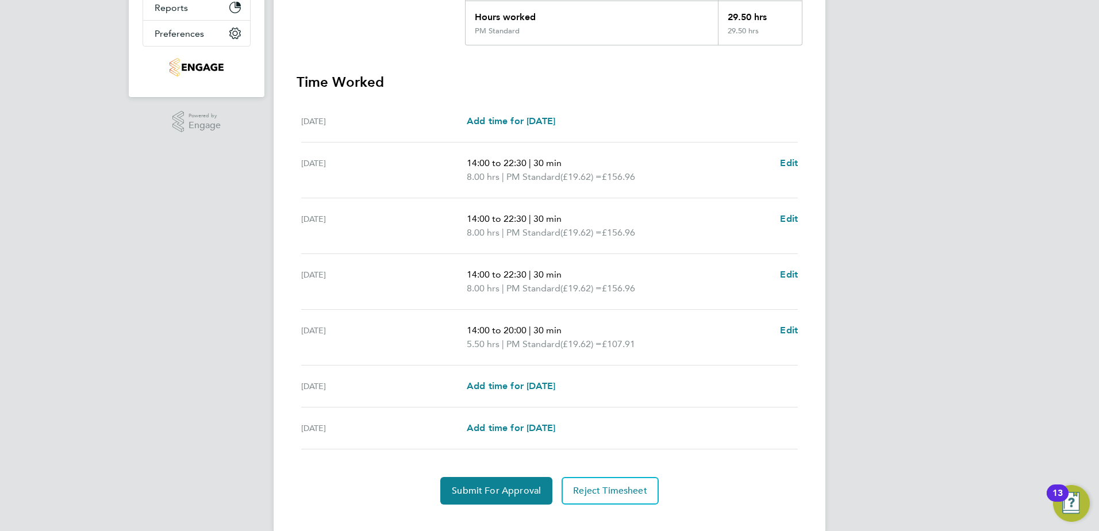
scroll to position [286, 0]
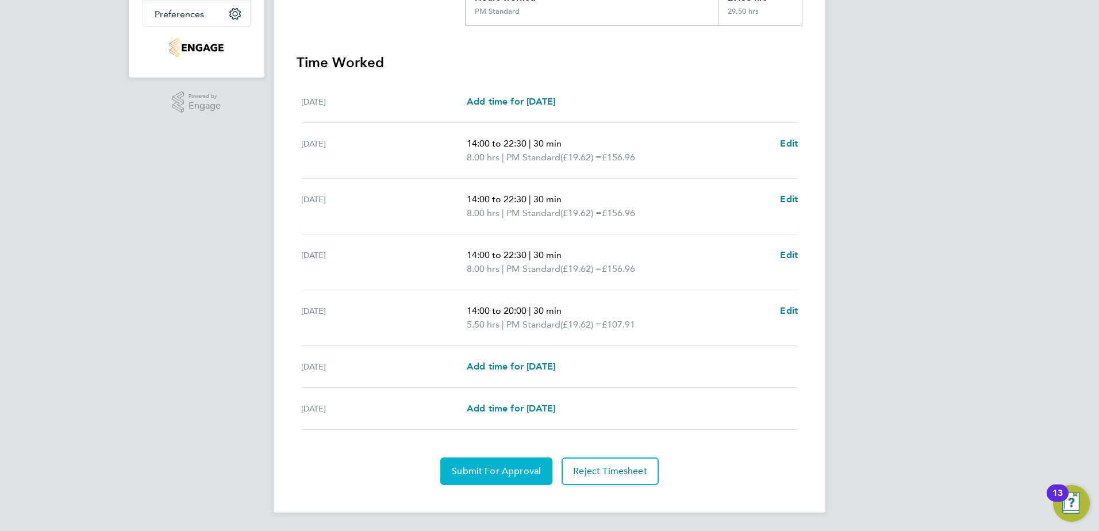
click at [492, 473] on span "Submit For Approval" at bounding box center [496, 470] width 89 height 11
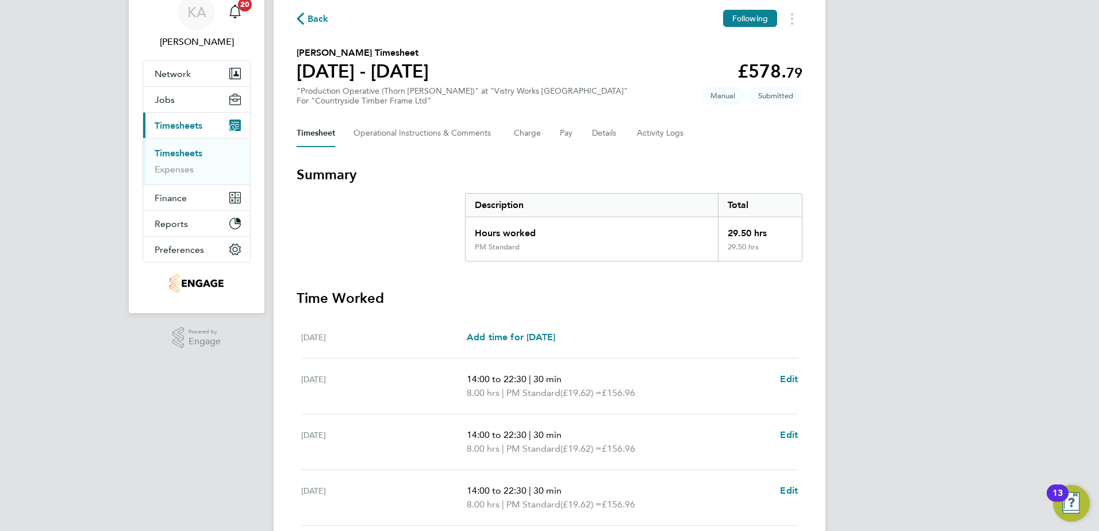
scroll to position [0, 0]
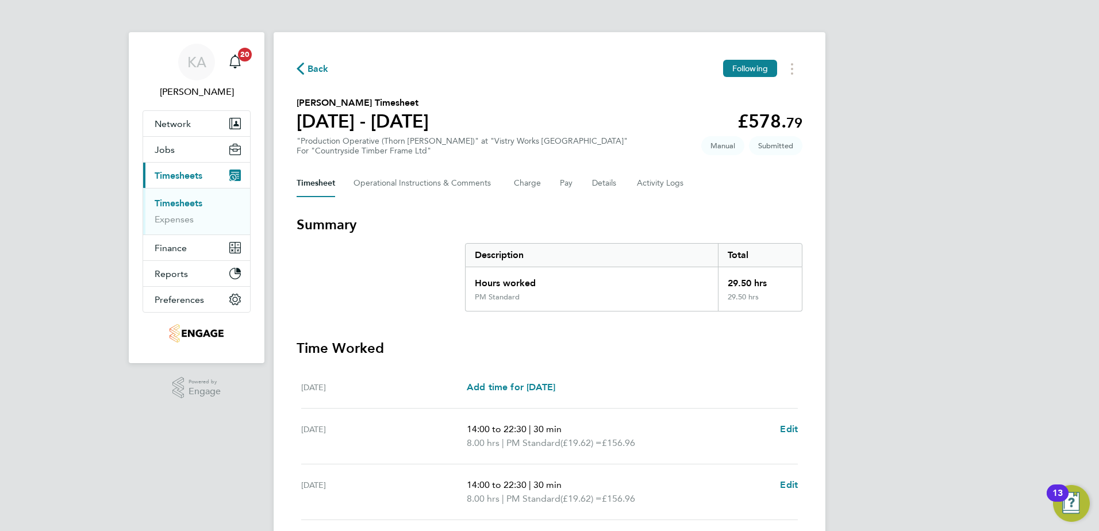
click at [314, 68] on span "Back" at bounding box center [317, 69] width 21 height 14
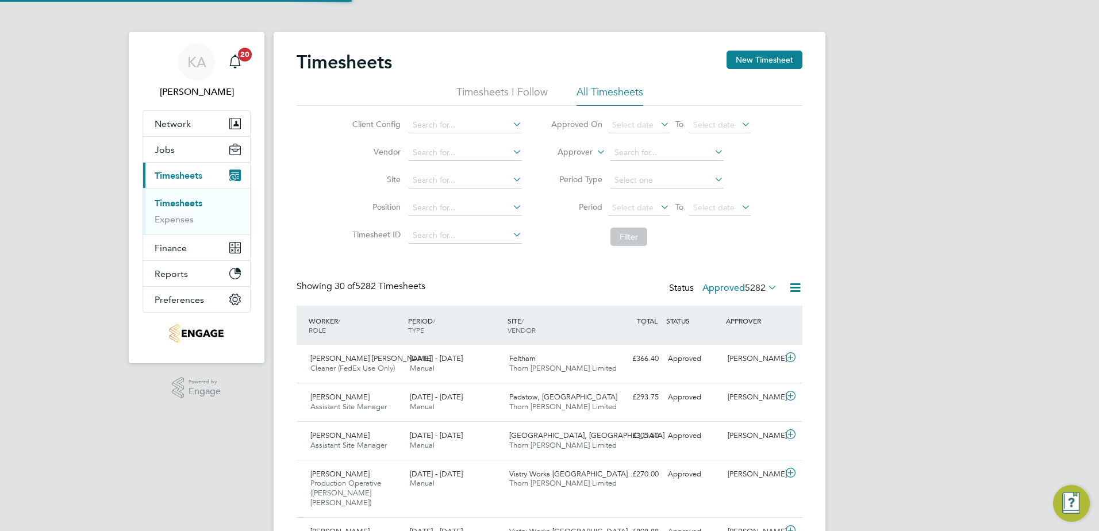
scroll to position [29, 100]
click at [757, 59] on button "New Timesheet" at bounding box center [764, 60] width 76 height 18
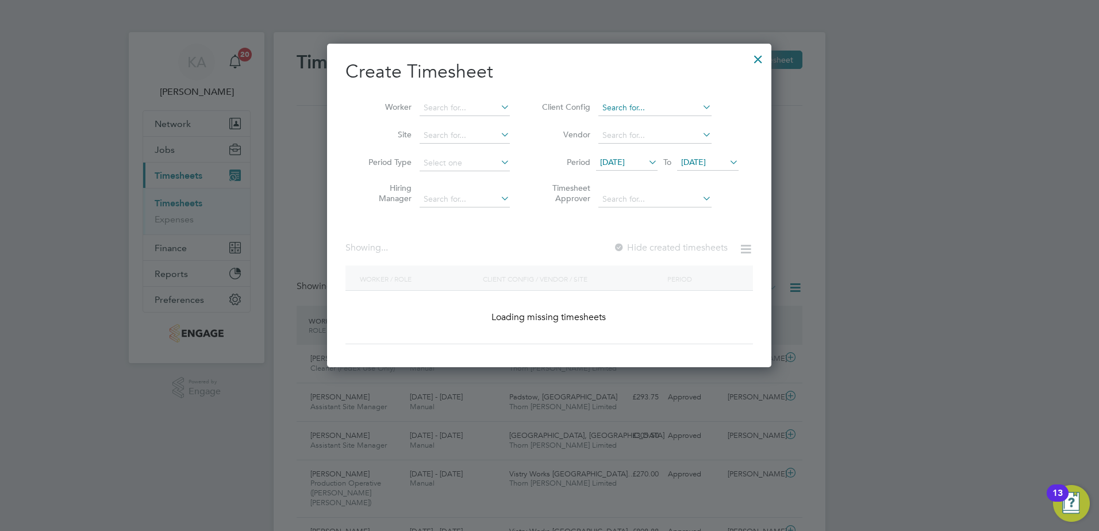
click at [620, 113] on input at bounding box center [654, 108] width 113 height 16
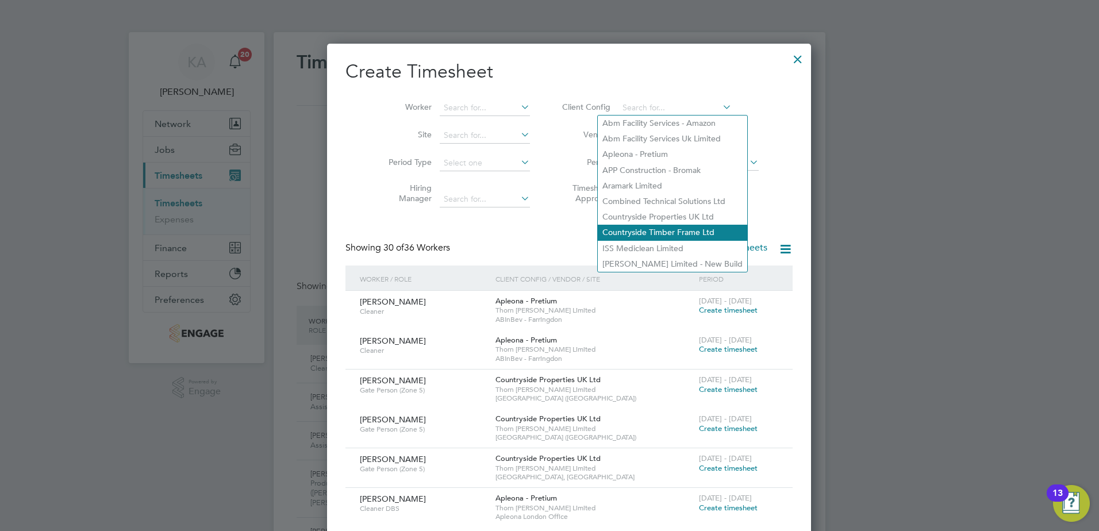
click at [621, 227] on li "Countryside Timber Frame Ltd" at bounding box center [672, 233] width 149 height 16
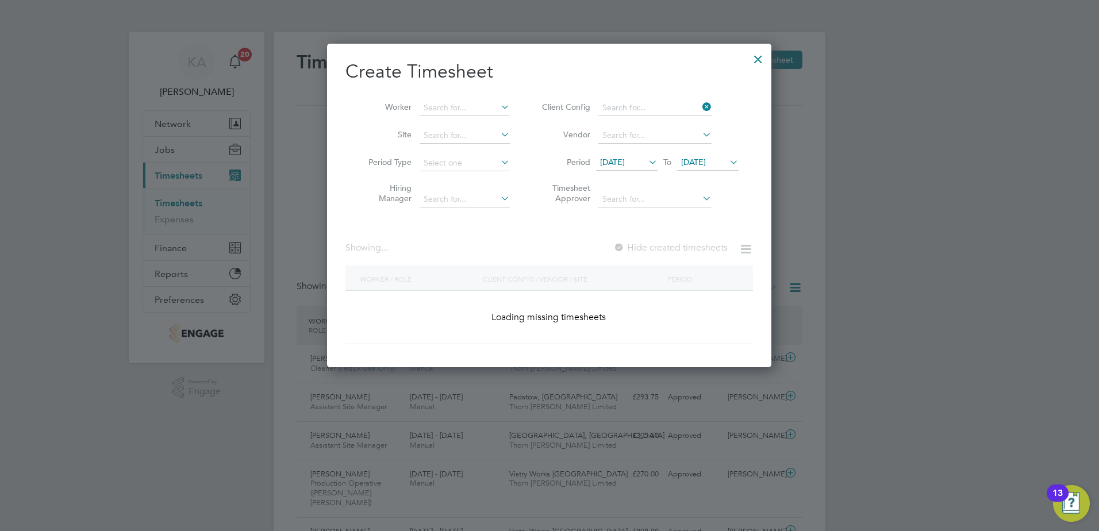
type input "Countryside Timber Frame Ltd"
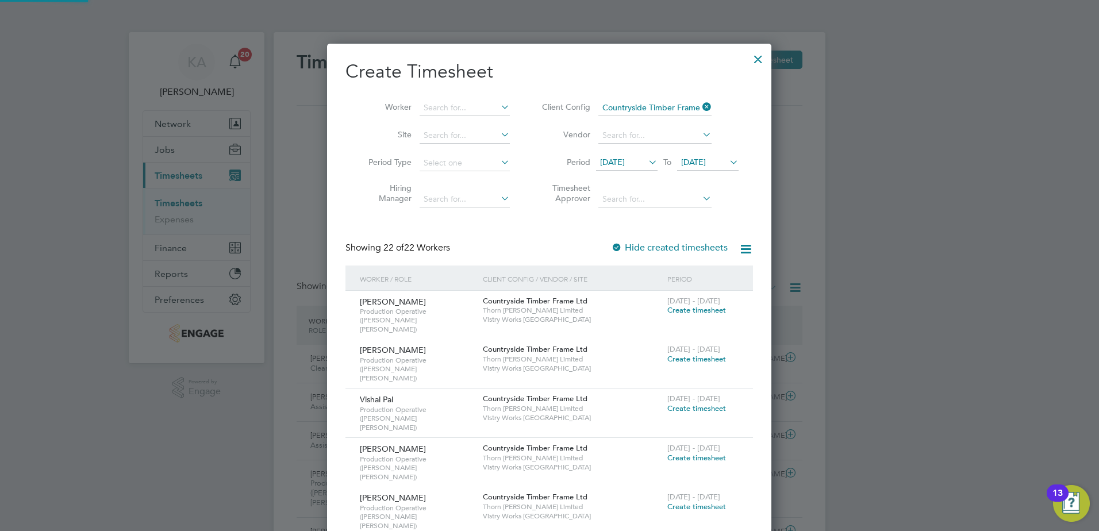
click at [614, 163] on span "[DATE]" at bounding box center [612, 162] width 25 height 10
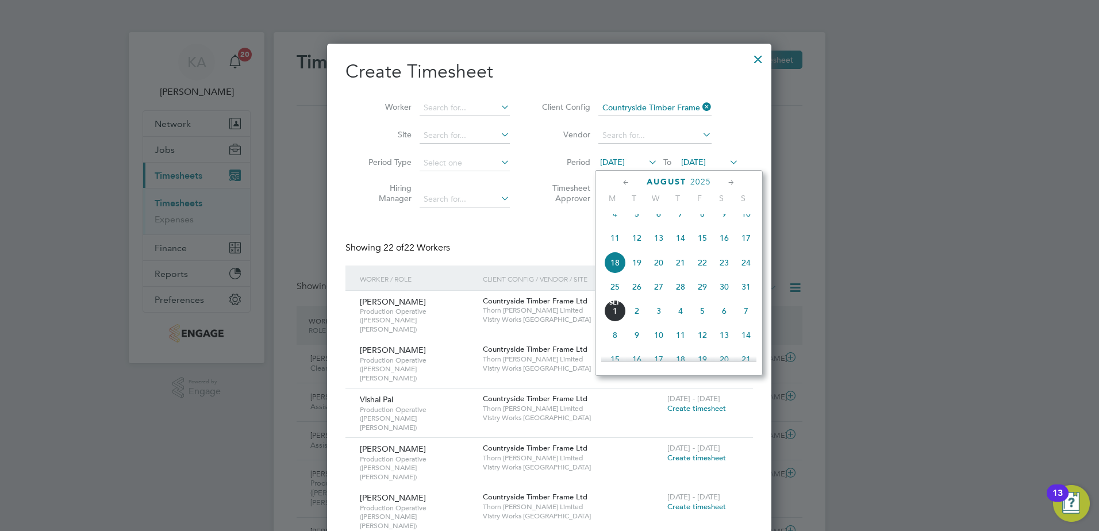
click at [618, 298] on span "25" at bounding box center [615, 287] width 22 height 22
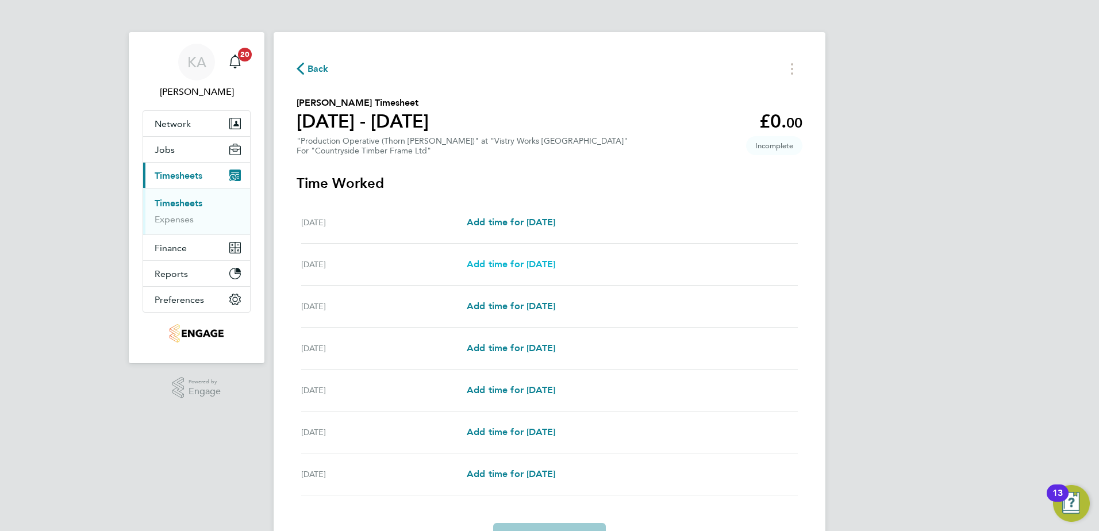
click at [491, 264] on span "Add time for [DATE]" at bounding box center [511, 264] width 88 height 11
select select "15"
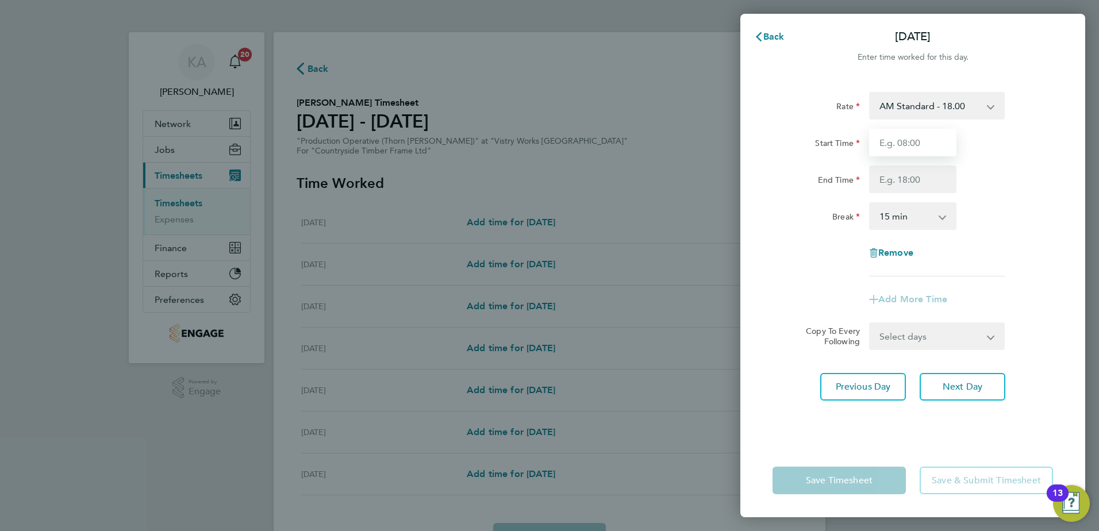
click at [894, 143] on input "Start Time" at bounding box center [912, 143] width 87 height 28
type input "06:00"
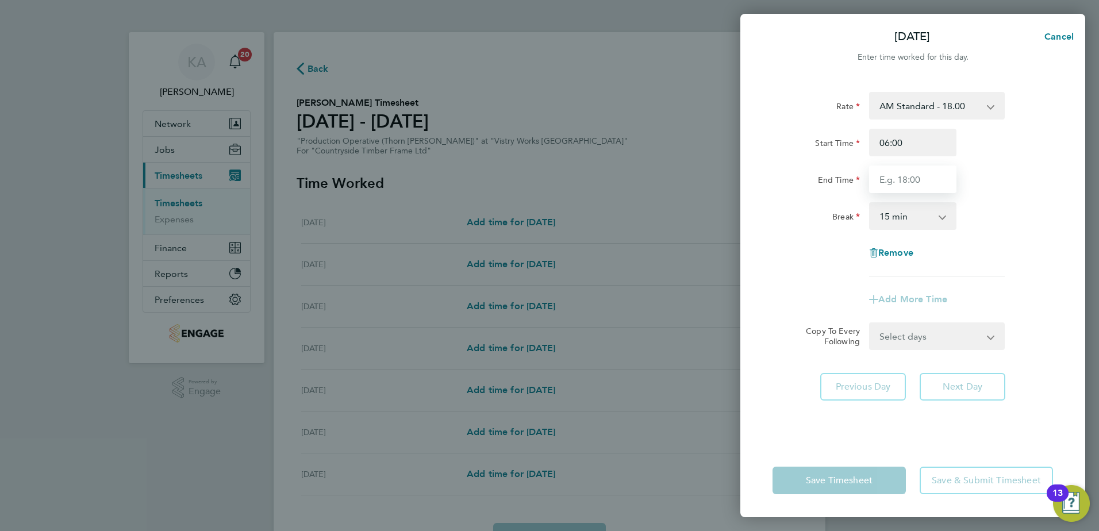
click at [895, 182] on input "End Time" at bounding box center [912, 179] width 87 height 28
type input "14:00"
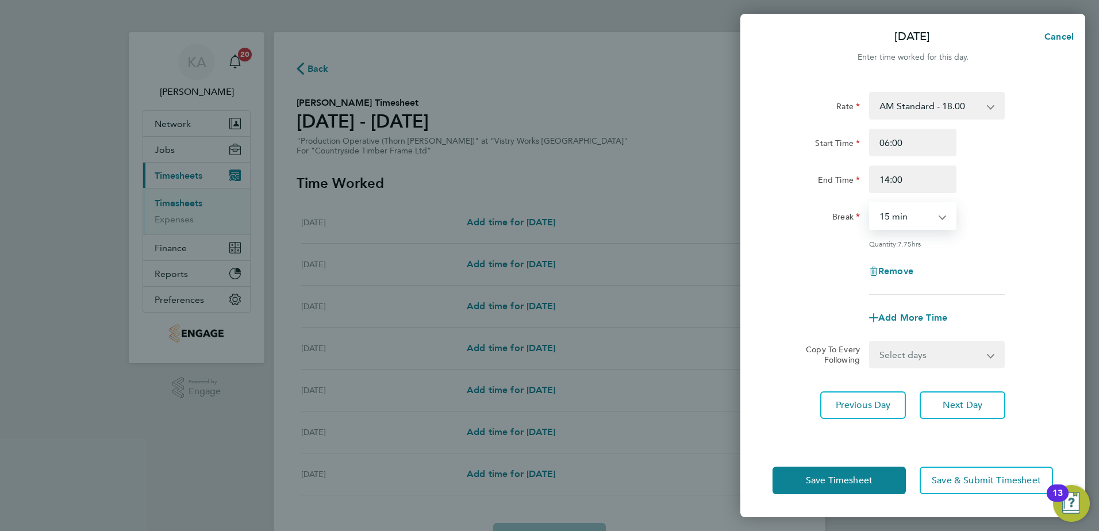
click at [906, 224] on select "0 min 15 min 30 min 45 min 60 min 75 min 90 min" at bounding box center [905, 215] width 71 height 25
select select "30"
click at [870, 203] on select "0 min 15 min 30 min 45 min 60 min 75 min 90 min" at bounding box center [905, 215] width 71 height 25
click at [940, 348] on select "Select days Day Weekday (Mon-Fri) Weekend (Sat-Sun) [DATE] [DATE] [DATE] [DATE]…" at bounding box center [930, 354] width 121 height 25
select select "WEEKDAY"
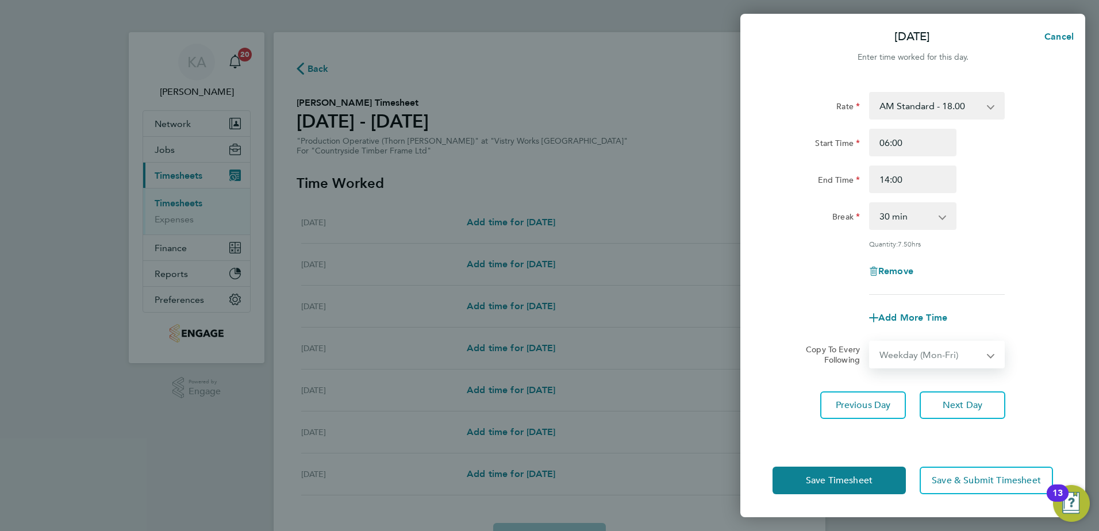
click at [870, 342] on select "Select days Day Weekday (Mon-Fri) Weekend (Sat-Sun) [DATE] [DATE] [DATE] [DATE]…" at bounding box center [930, 354] width 121 height 25
select select "[DATE]"
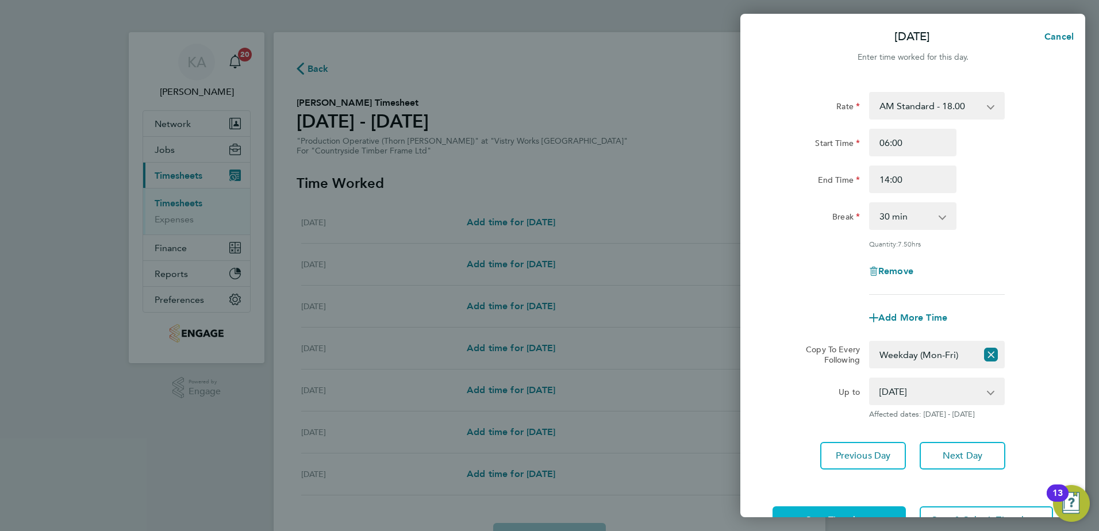
click at [825, 511] on button "Save Timesheet" at bounding box center [838, 520] width 133 height 28
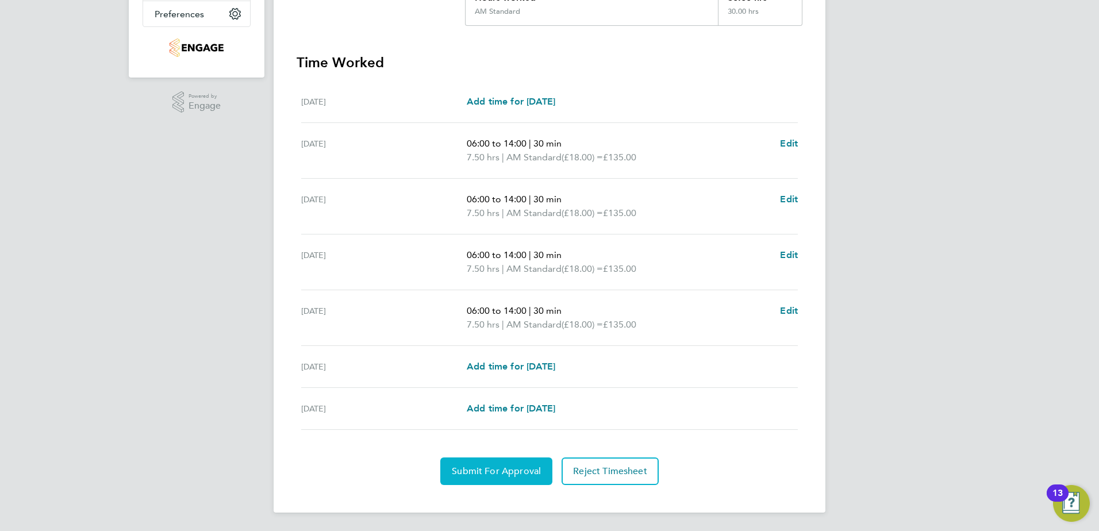
click at [481, 473] on span "Submit For Approval" at bounding box center [496, 470] width 89 height 11
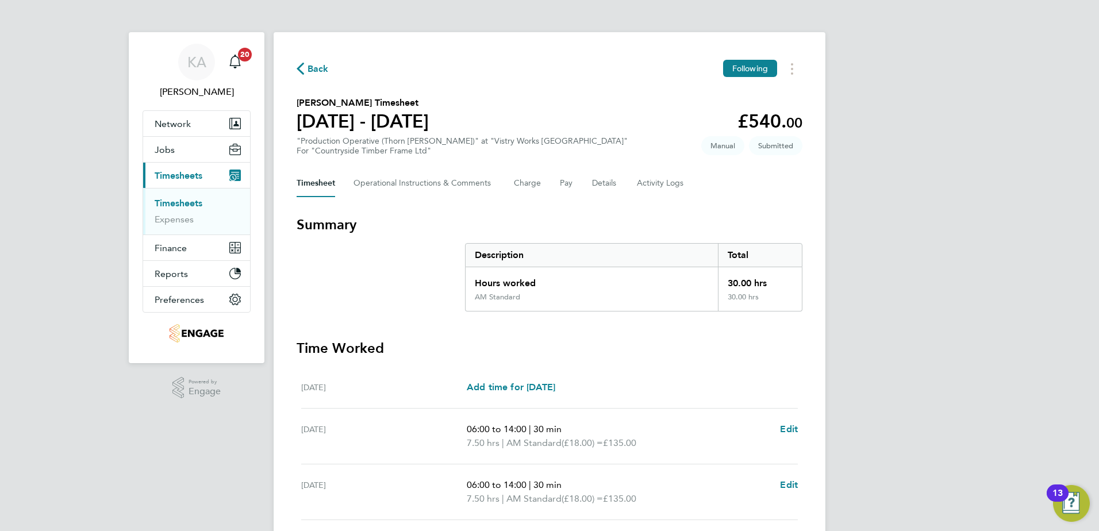
click at [314, 69] on span "Back" at bounding box center [317, 69] width 21 height 14
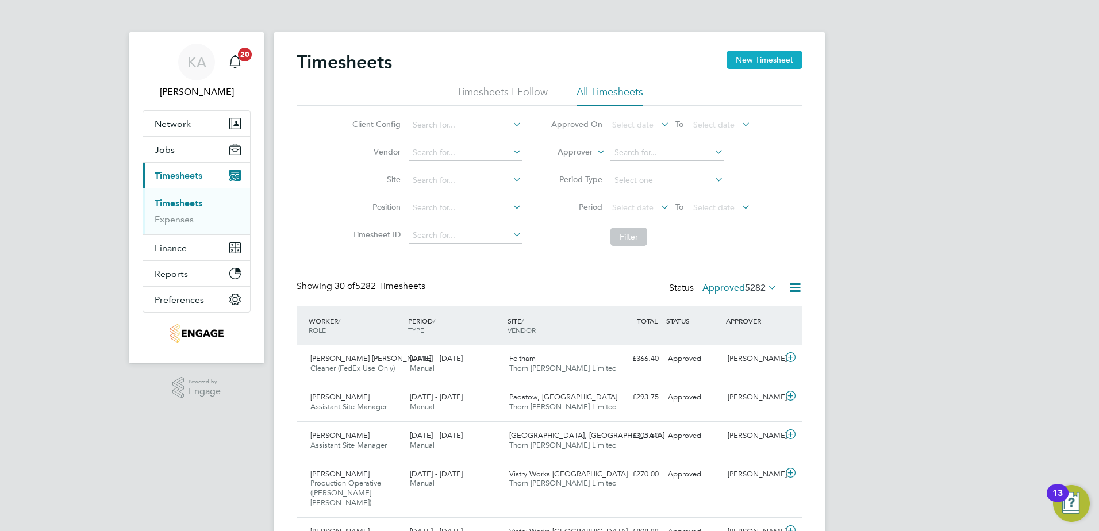
click at [757, 52] on button "New Timesheet" at bounding box center [764, 60] width 76 height 18
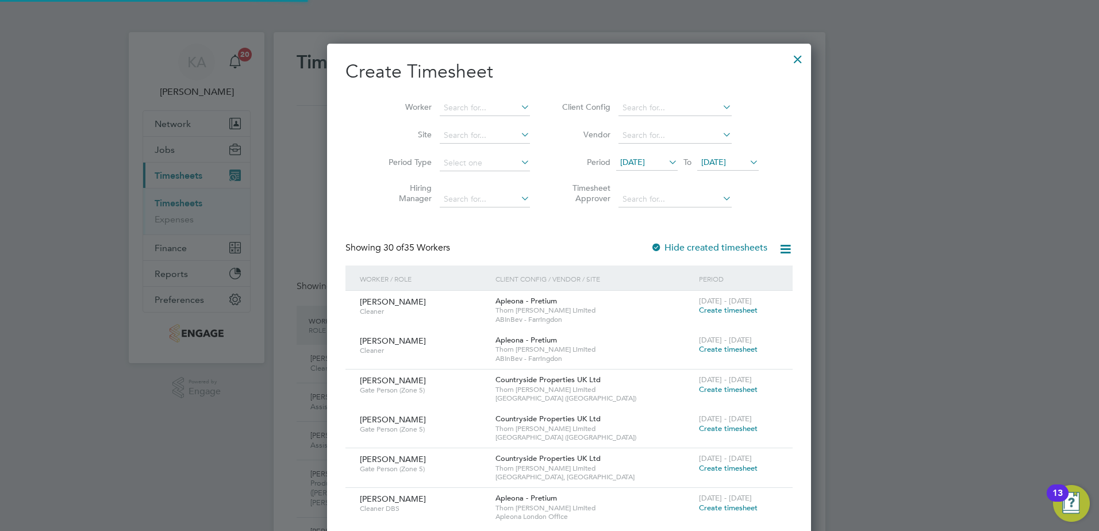
scroll to position [2257, 445]
click at [620, 172] on li "Period 18 Aug 2025 To 25 Aug 2025" at bounding box center [658, 163] width 229 height 28
click at [621, 160] on span "[DATE]" at bounding box center [632, 162] width 25 height 10
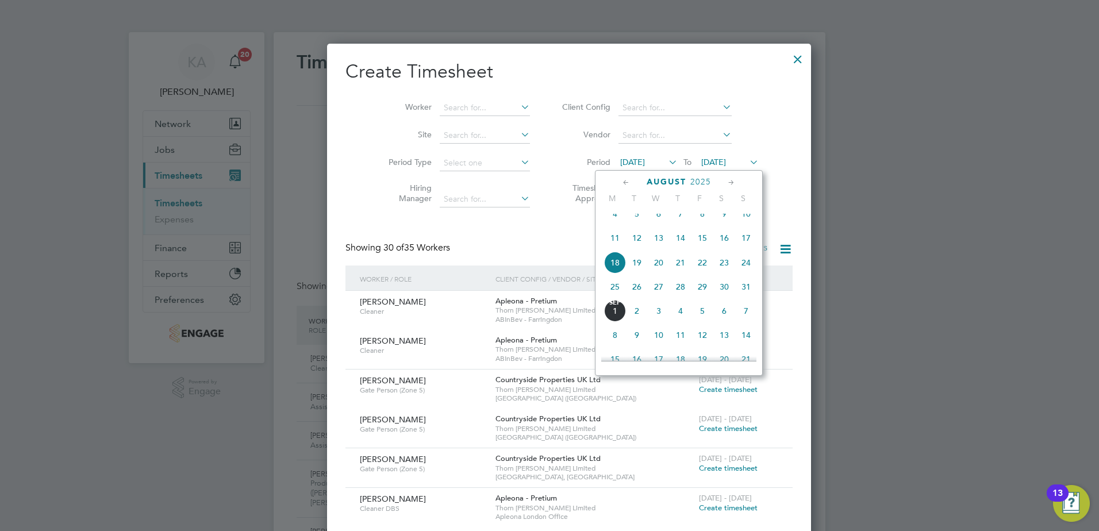
click at [607, 296] on span "25" at bounding box center [615, 287] width 22 height 22
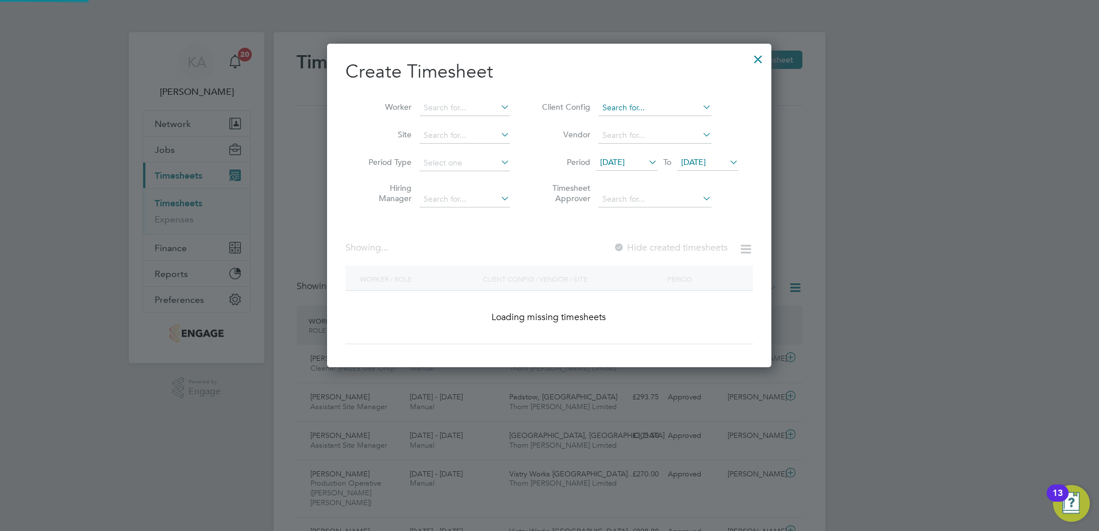
scroll to position [1505, 445]
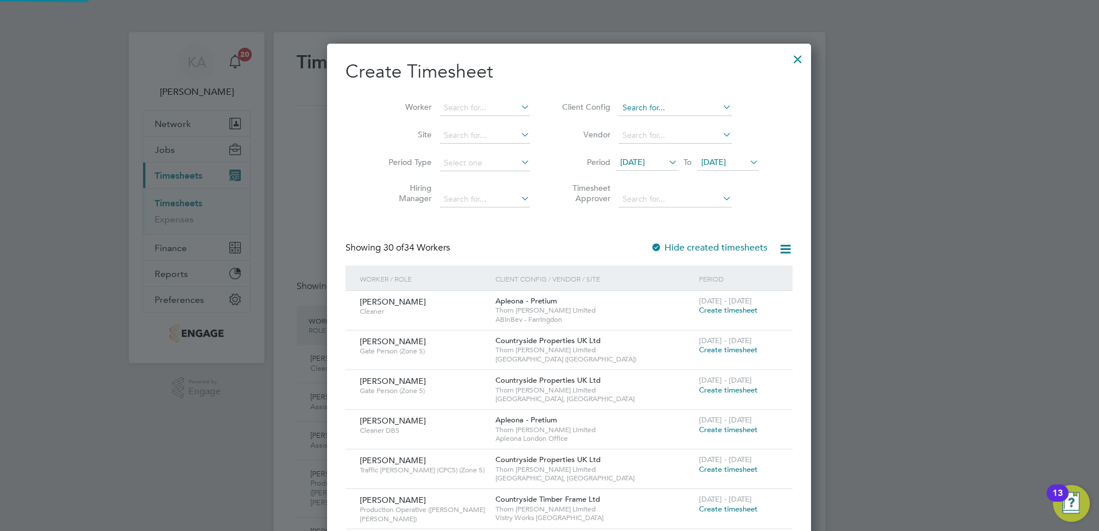
click at [623, 102] on input at bounding box center [674, 108] width 113 height 16
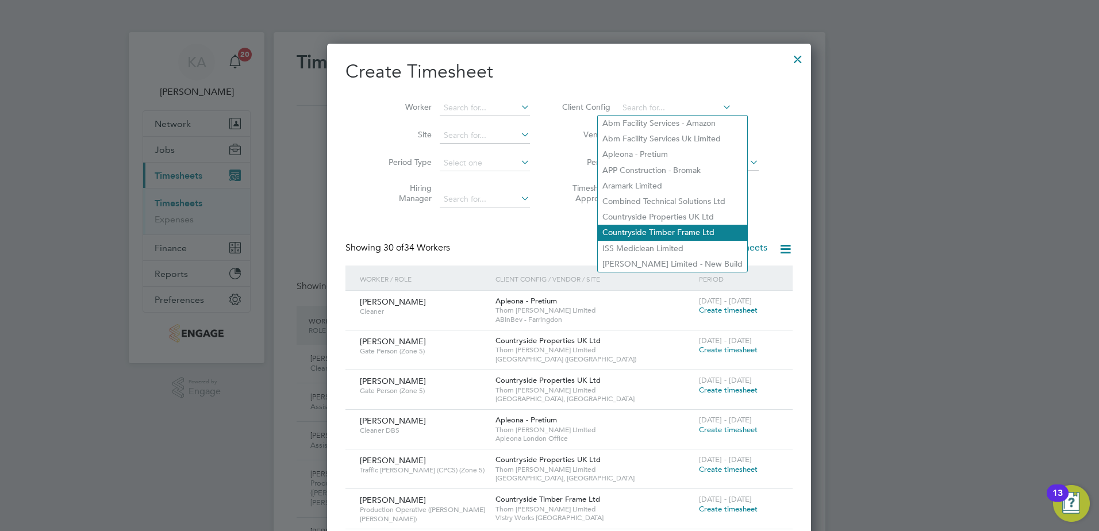
click at [625, 225] on li "Countryside Timber Frame Ltd" at bounding box center [672, 233] width 149 height 16
type input "Countryside Timber Frame Ltd"
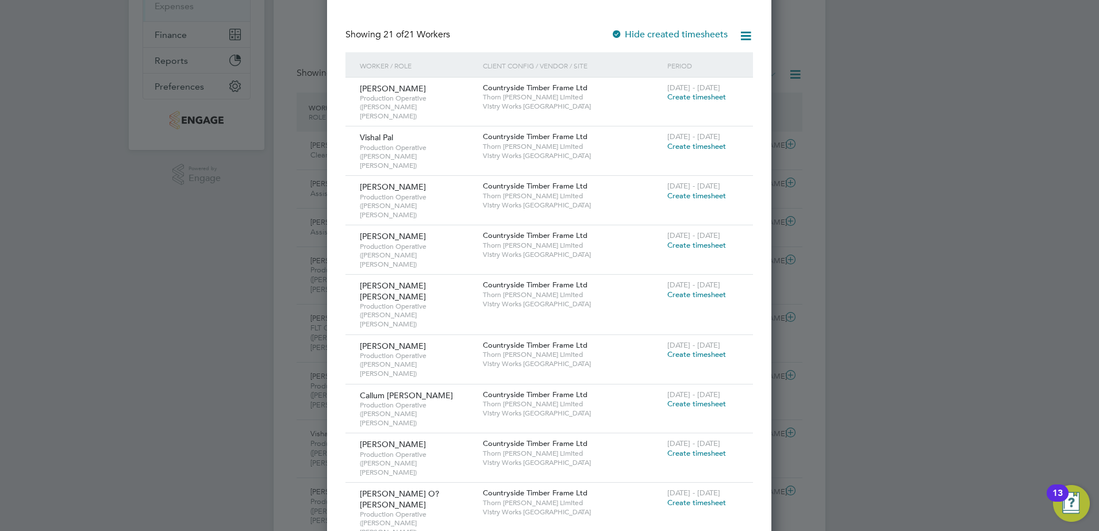
scroll to position [230, 0]
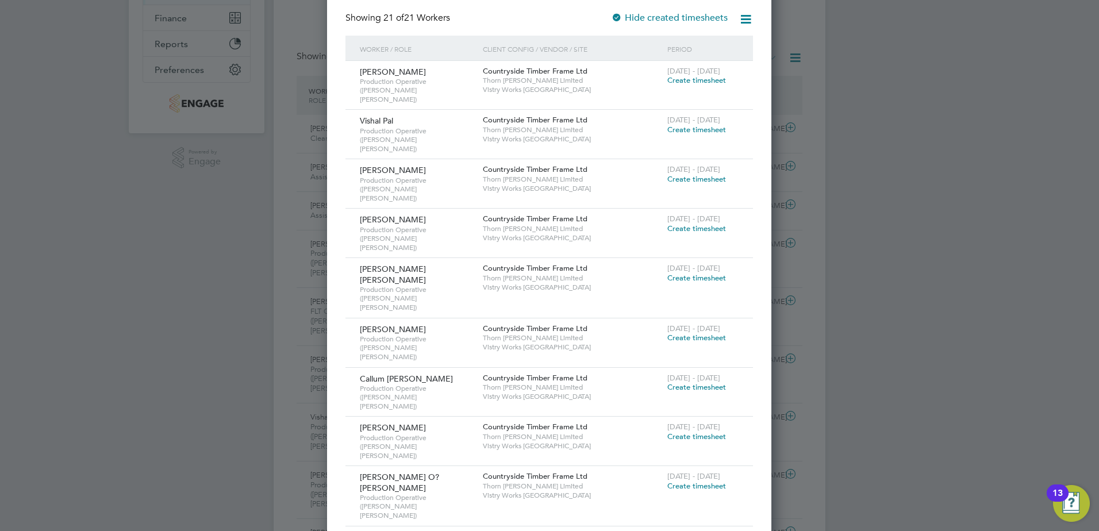
click at [677, 481] on span "Create timesheet" at bounding box center [696, 486] width 59 height 10
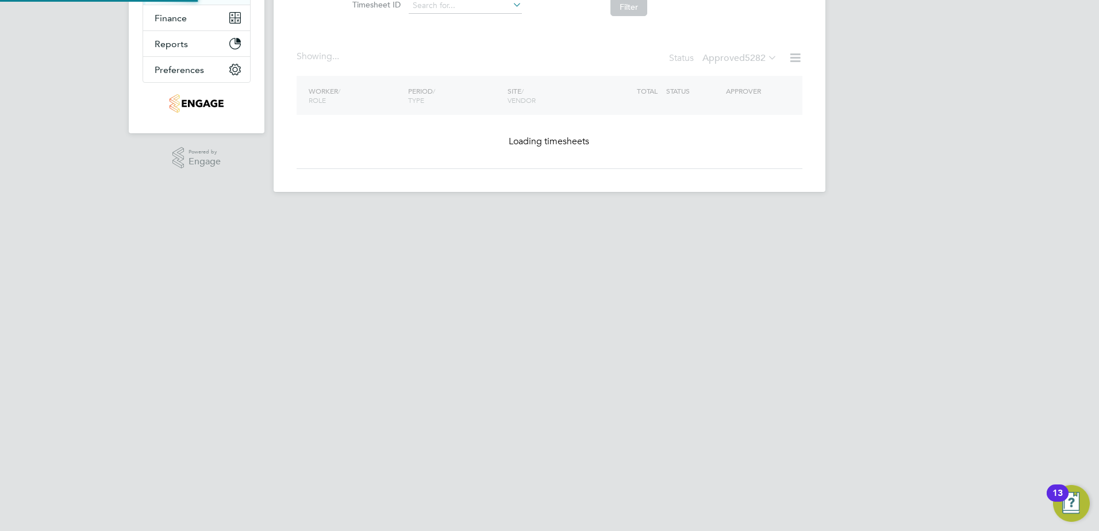
scroll to position [0, 0]
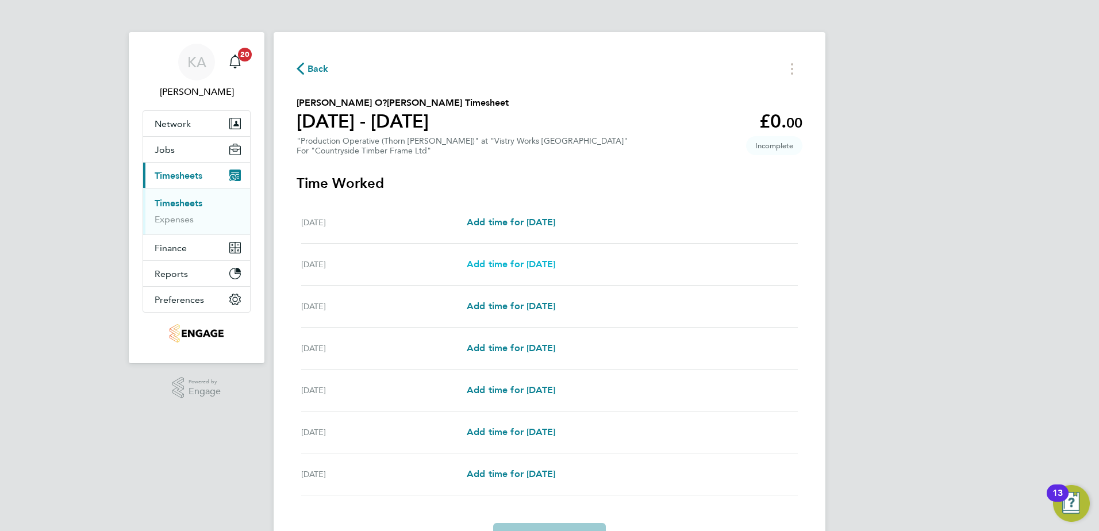
click at [484, 268] on span "Add time for [DATE]" at bounding box center [511, 264] width 88 height 11
select select "15"
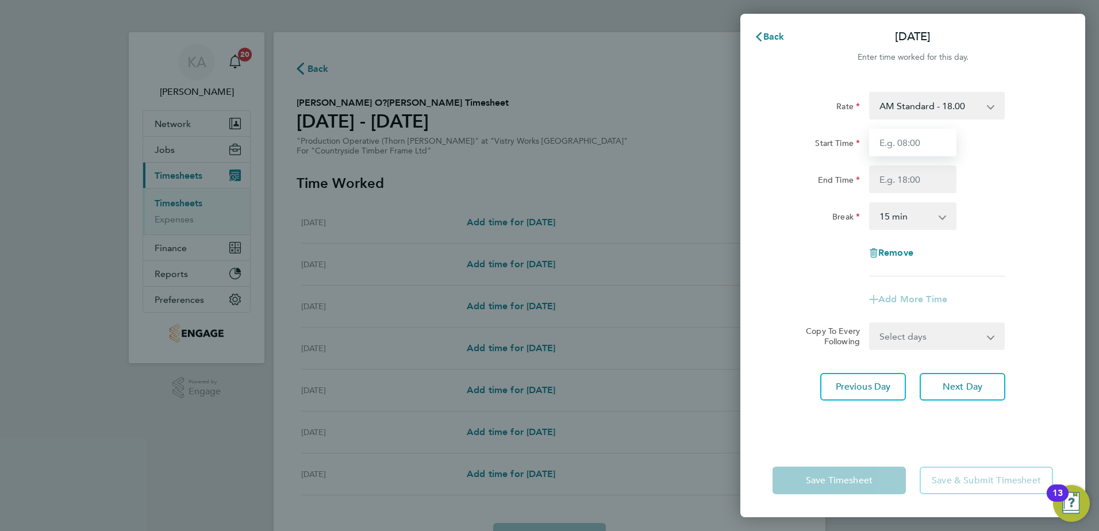
click at [919, 142] on input "Start Time" at bounding box center [912, 143] width 87 height 28
type input "06:00"
type input "14:00"
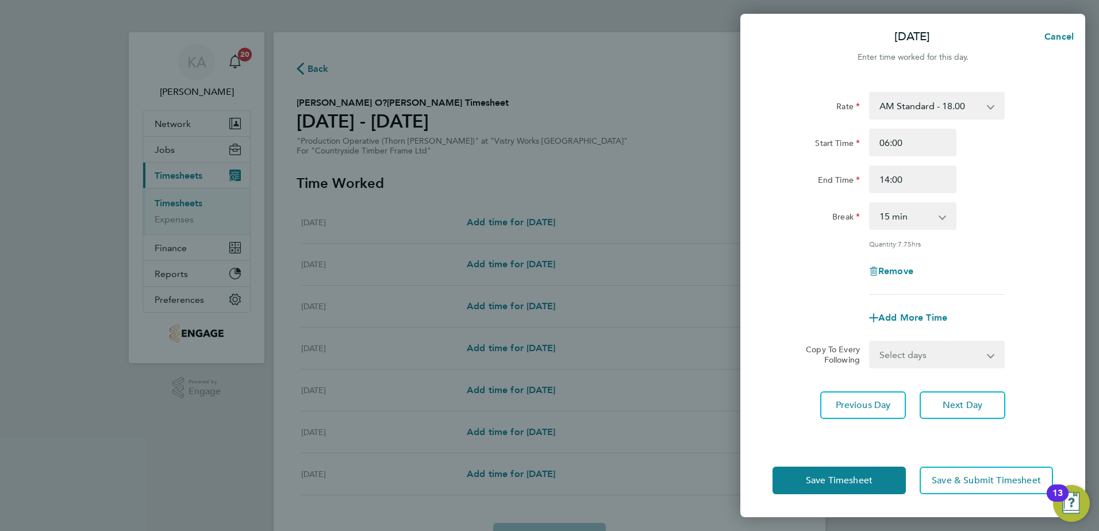
click at [892, 219] on select "0 min 15 min 30 min 45 min 60 min 75 min 90 min" at bounding box center [905, 215] width 71 height 25
select select "30"
click at [870, 203] on select "0 min 15 min 30 min 45 min 60 min 75 min 90 min" at bounding box center [905, 215] width 71 height 25
click at [933, 351] on select "Select days Day Weekday (Mon-Fri) Weekend (Sat-Sun) [DATE] [DATE] [DATE] [DATE]…" at bounding box center [930, 354] width 121 height 25
select select "WEEKDAY"
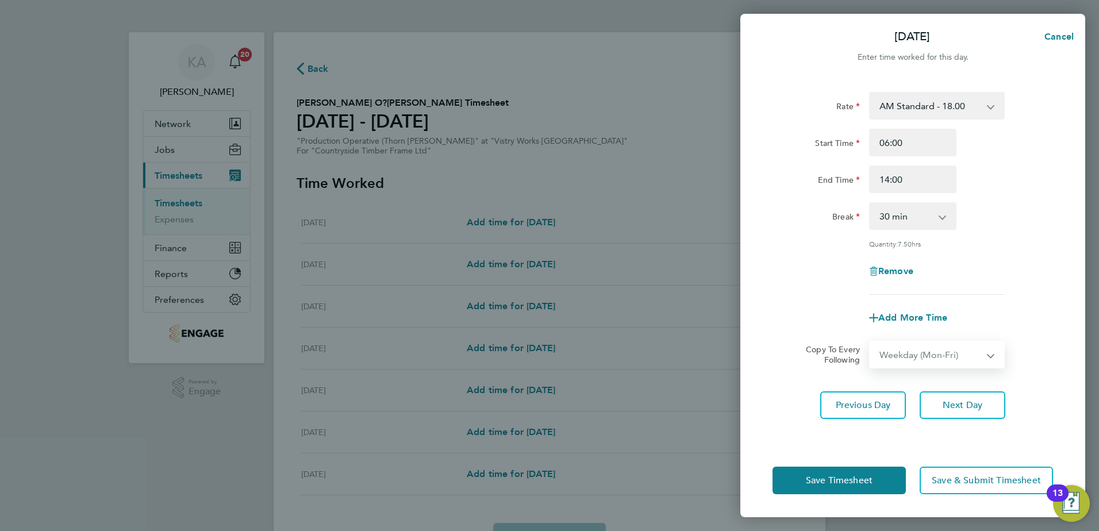
click at [870, 342] on select "Select days Day Weekday (Mon-Fri) Weekend (Sat-Sun) [DATE] [DATE] [DATE] [DATE]…" at bounding box center [930, 354] width 121 height 25
select select "[DATE]"
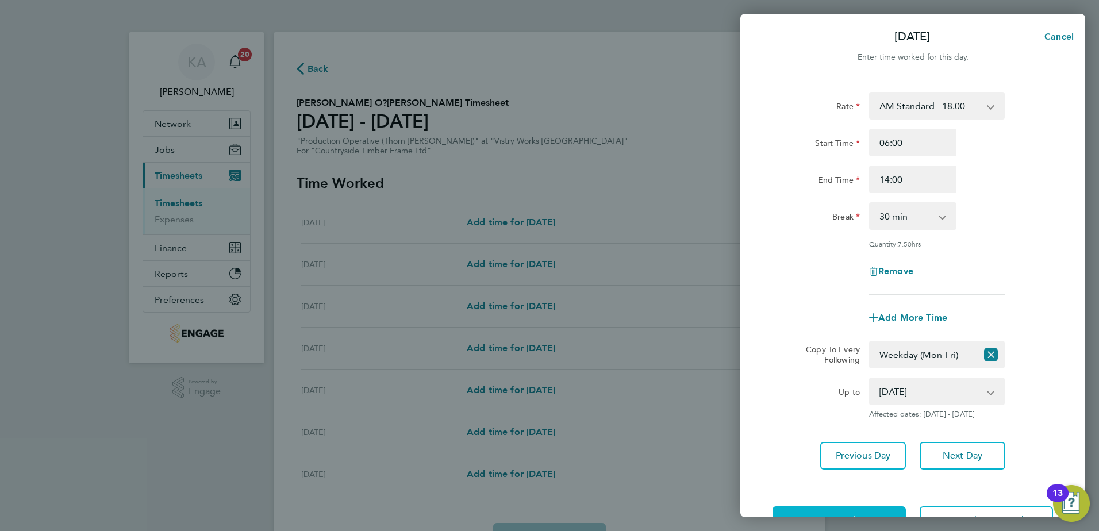
click at [837, 506] on button "Save Timesheet" at bounding box center [838, 520] width 133 height 28
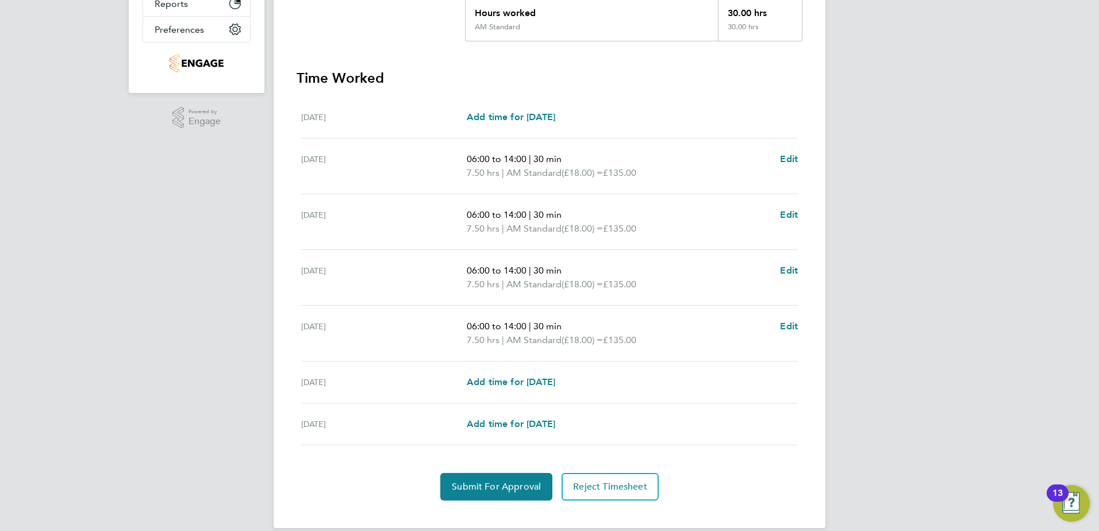
scroll to position [286, 0]
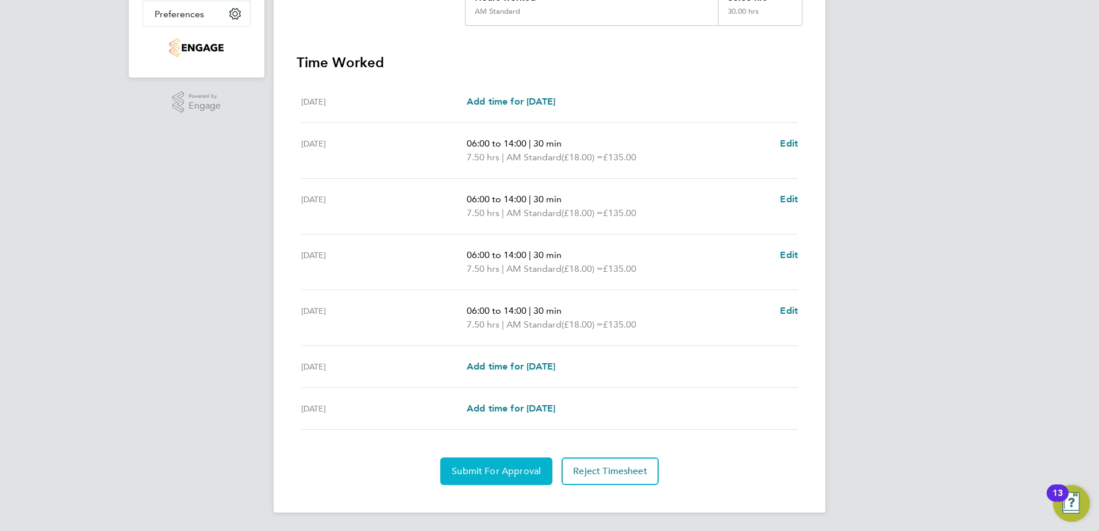
click at [483, 477] on button "Submit For Approval" at bounding box center [496, 471] width 112 height 28
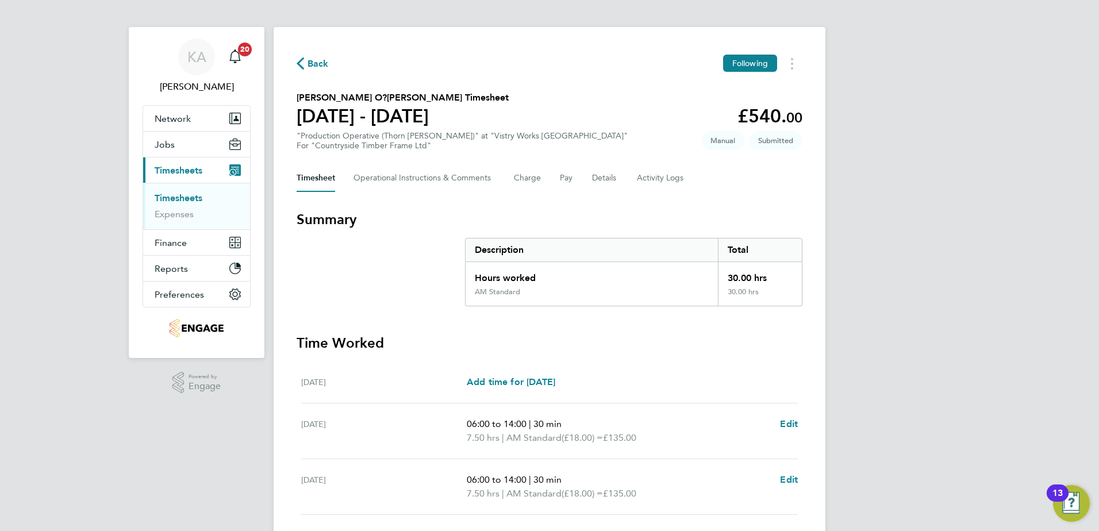
scroll to position [0, 0]
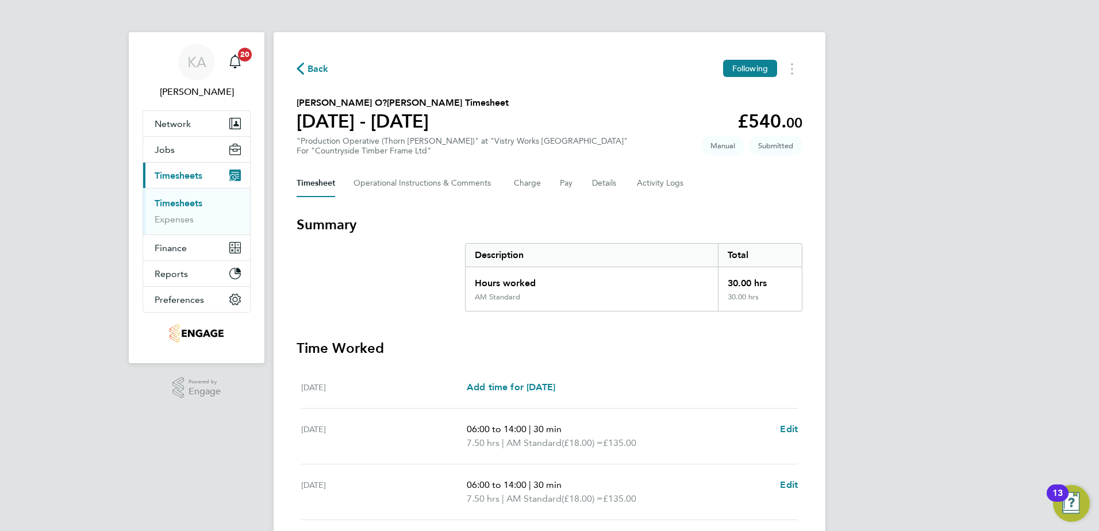
click at [328, 67] on span "Back" at bounding box center [317, 69] width 21 height 14
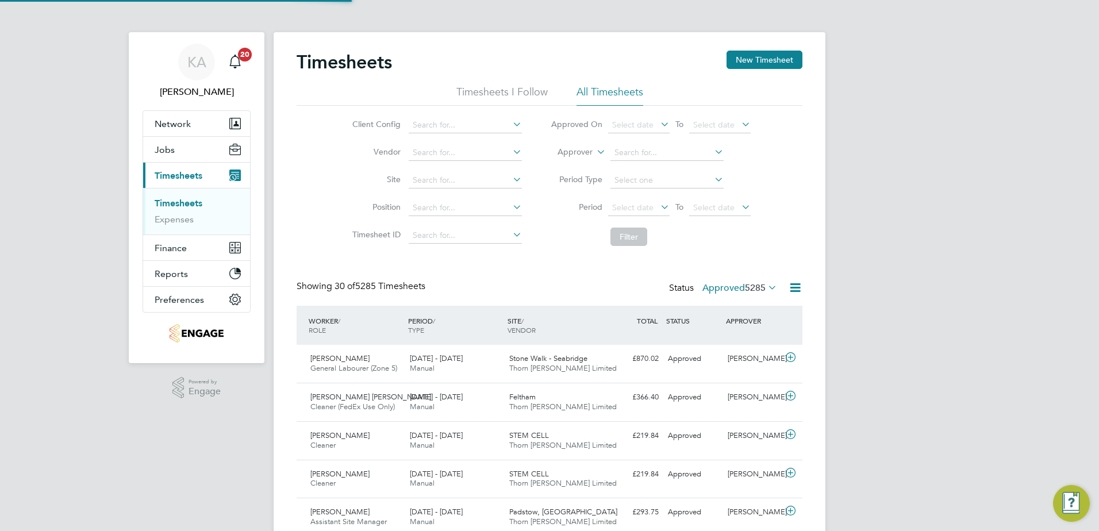
scroll to position [29, 100]
click at [769, 59] on button "New Timesheet" at bounding box center [764, 60] width 76 height 18
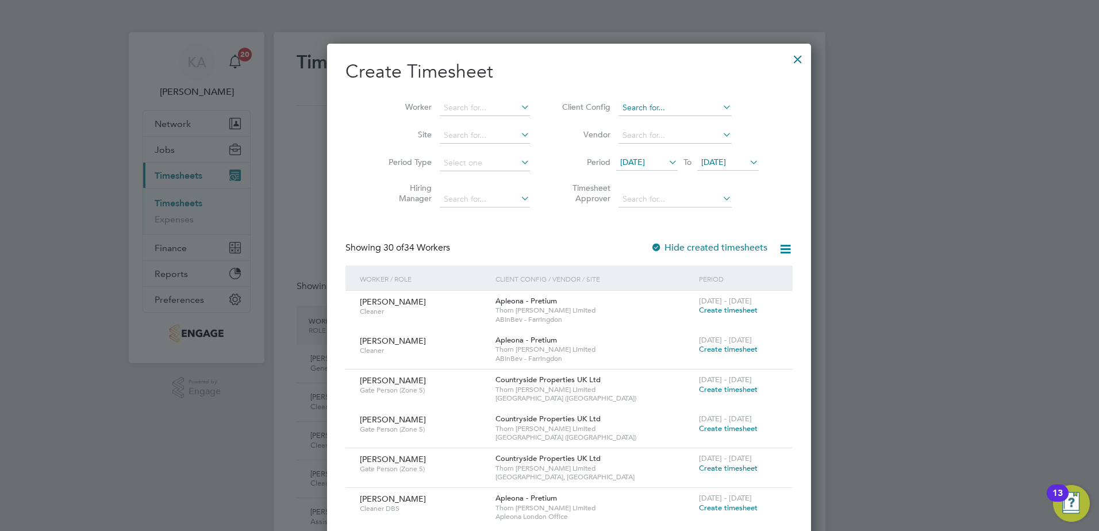
click at [618, 102] on input at bounding box center [674, 108] width 113 height 16
click at [630, 225] on li "Countryside Timber Frame Ltd" at bounding box center [672, 233] width 149 height 16
type input "Countryside Timber Frame Ltd"
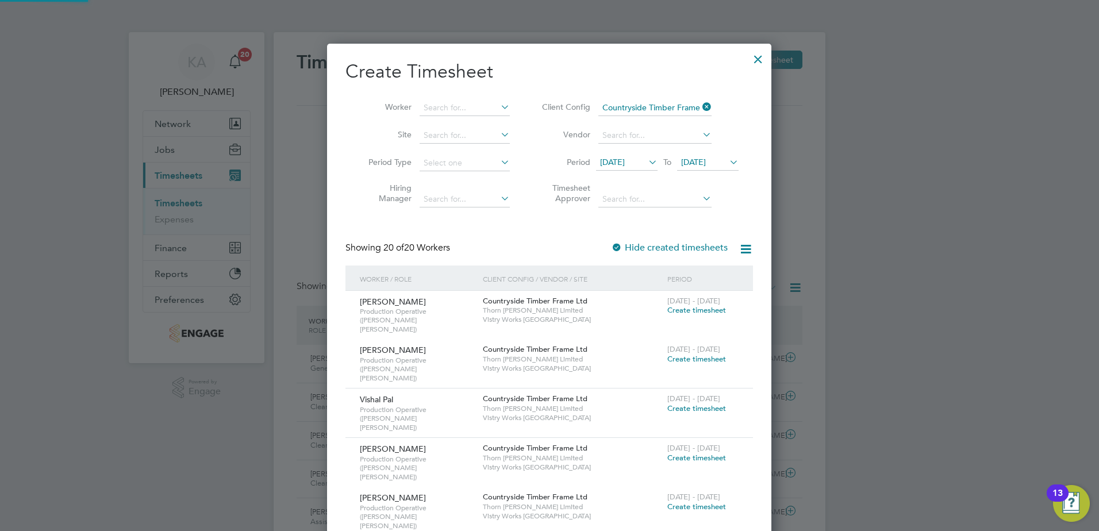
click at [625, 163] on span "[DATE]" at bounding box center [612, 162] width 25 height 10
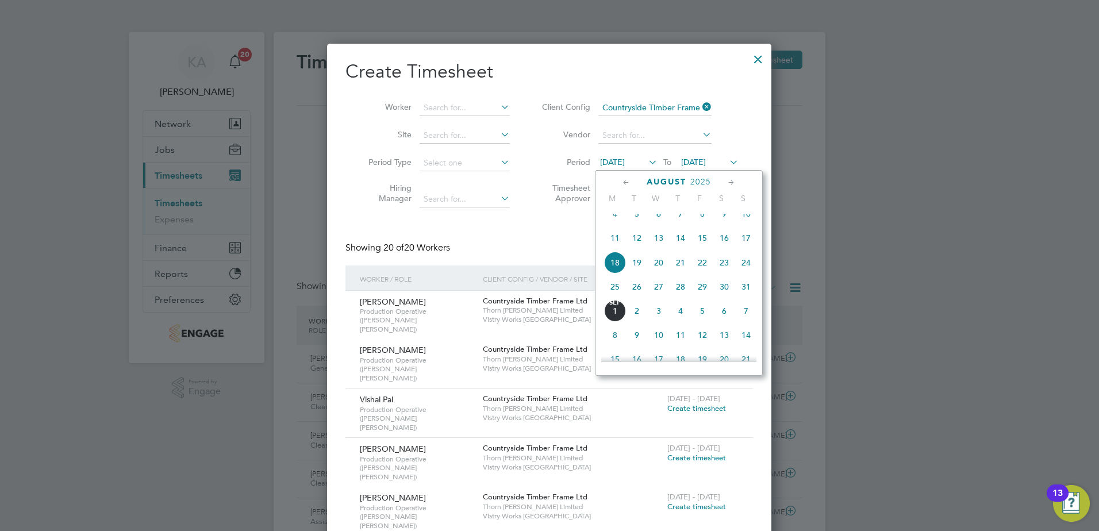
click at [608, 296] on span "25" at bounding box center [615, 287] width 22 height 22
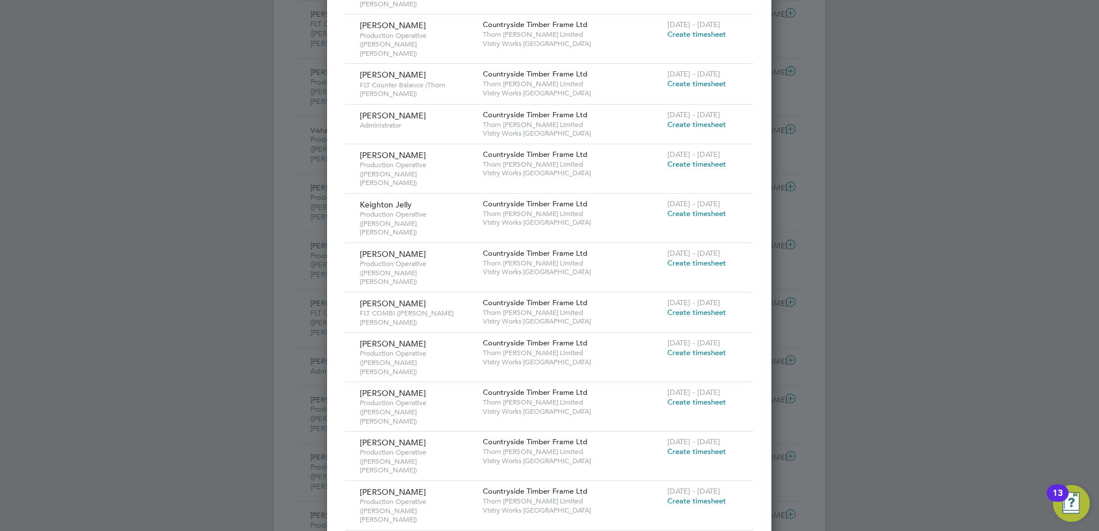
click at [688, 446] on span "Create timesheet" at bounding box center [696, 451] width 59 height 10
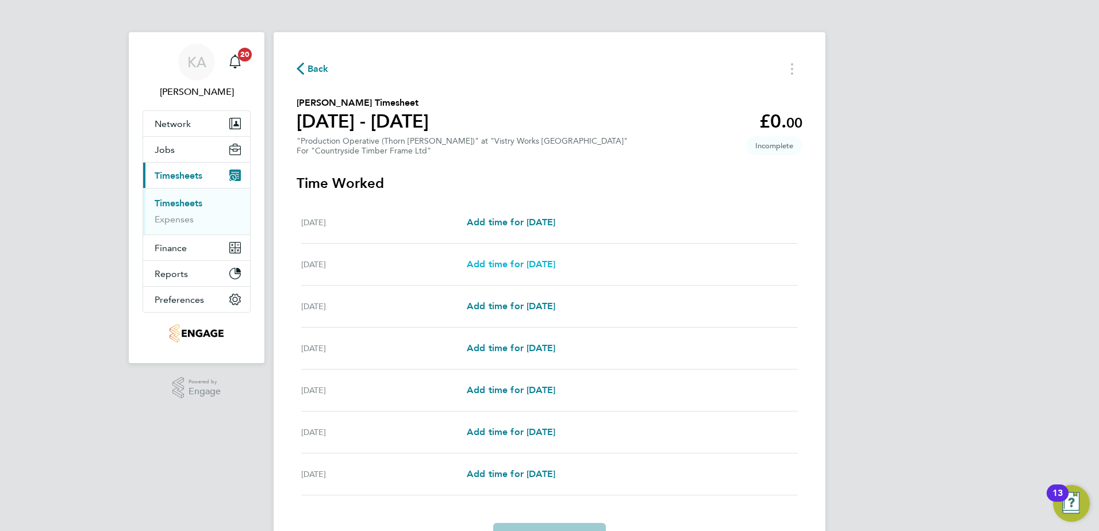
click at [528, 264] on span "Add time for [DATE]" at bounding box center [511, 264] width 88 height 11
select select "15"
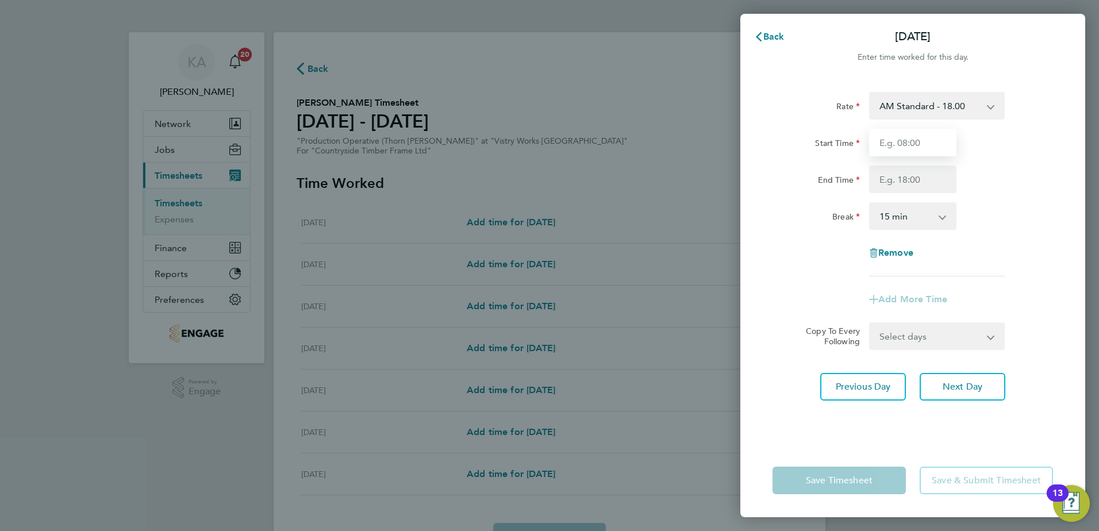
click at [900, 144] on input "Start Time" at bounding box center [912, 143] width 87 height 28
type input "06:00"
type input "14:00"
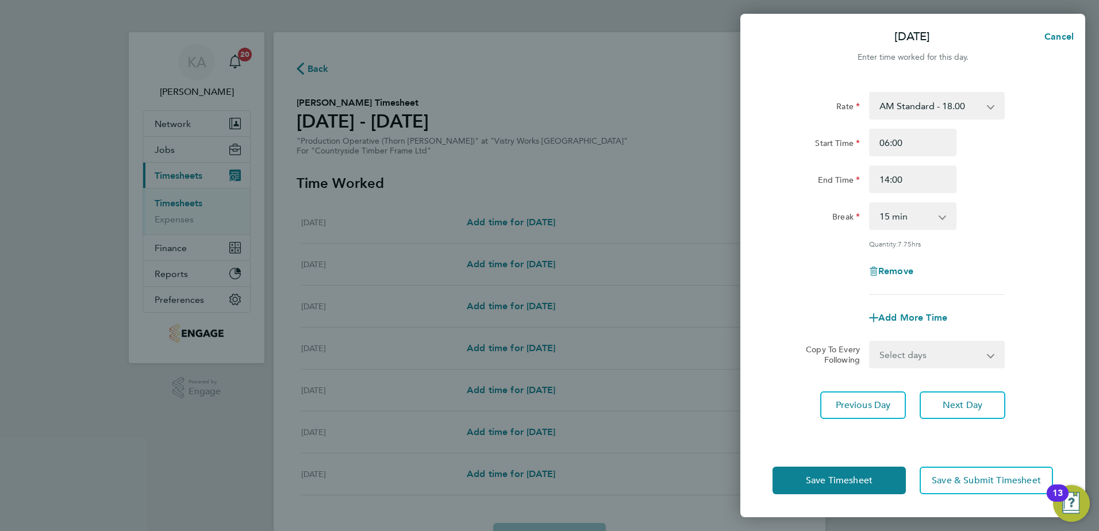
click at [901, 225] on select "0 min 15 min 30 min 45 min 60 min 75 min 90 min" at bounding box center [905, 215] width 71 height 25
select select "30"
click at [870, 203] on select "0 min 15 min 30 min 45 min 60 min 75 min 90 min" at bounding box center [905, 215] width 71 height 25
click at [938, 355] on select "Select days Day Weekday (Mon-Fri) Weekend (Sat-Sun) [DATE] [DATE] [DATE] [DATE]…" at bounding box center [930, 354] width 121 height 25
select select "WEEKDAY"
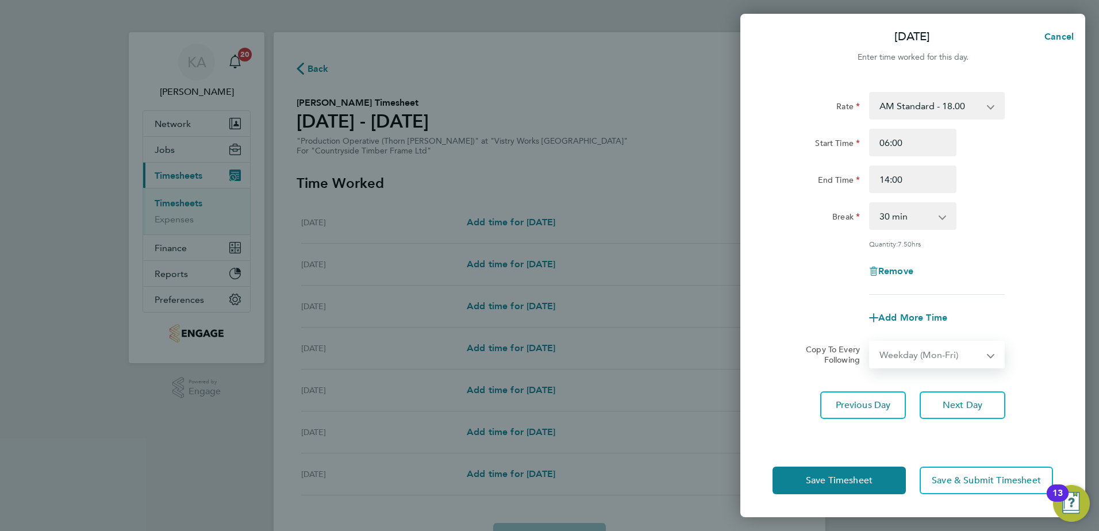
click at [870, 342] on select "Select days Day Weekday (Mon-Fri) Weekend (Sat-Sun) [DATE] [DATE] [DATE] [DATE]…" at bounding box center [930, 354] width 121 height 25
select select "[DATE]"
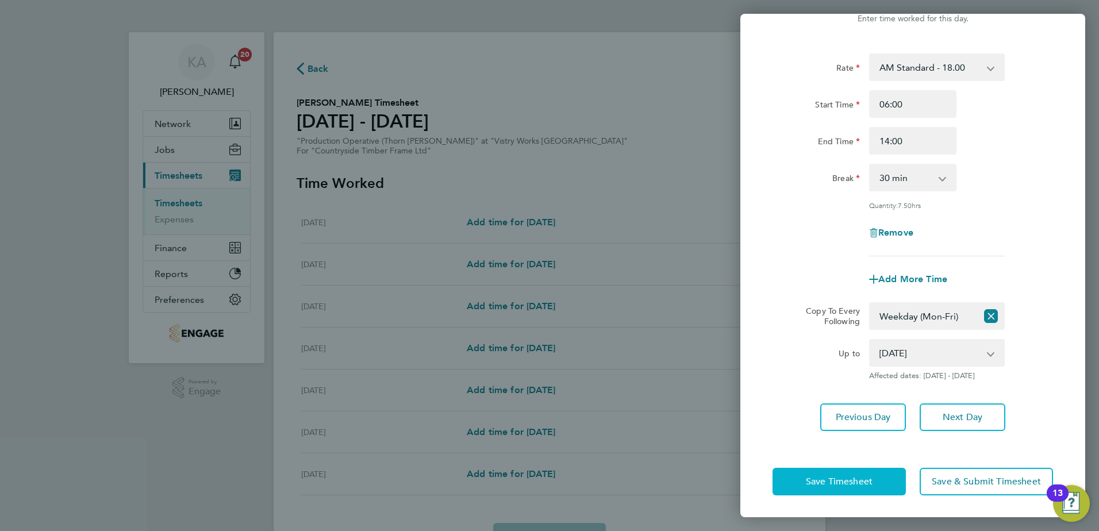
click at [811, 477] on span "Save Timesheet" at bounding box center [839, 481] width 67 height 11
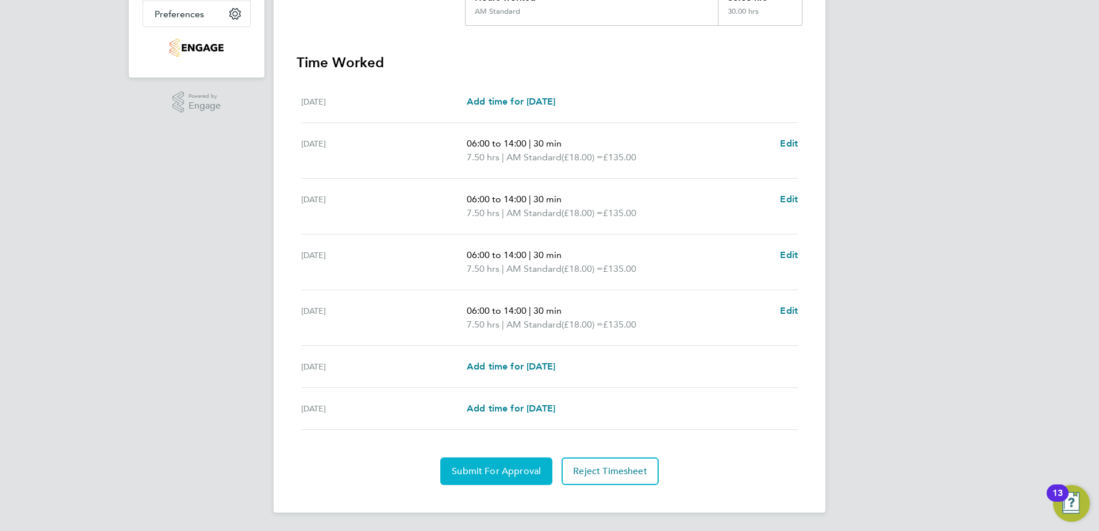
click at [483, 472] on span "Submit For Approval" at bounding box center [496, 470] width 89 height 11
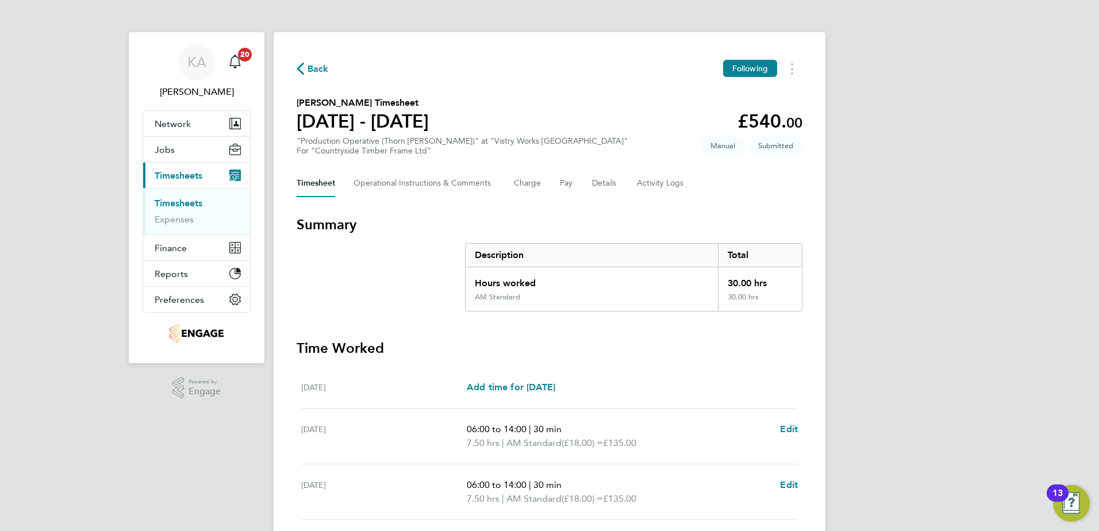
click at [316, 67] on span "Back" at bounding box center [317, 69] width 21 height 14
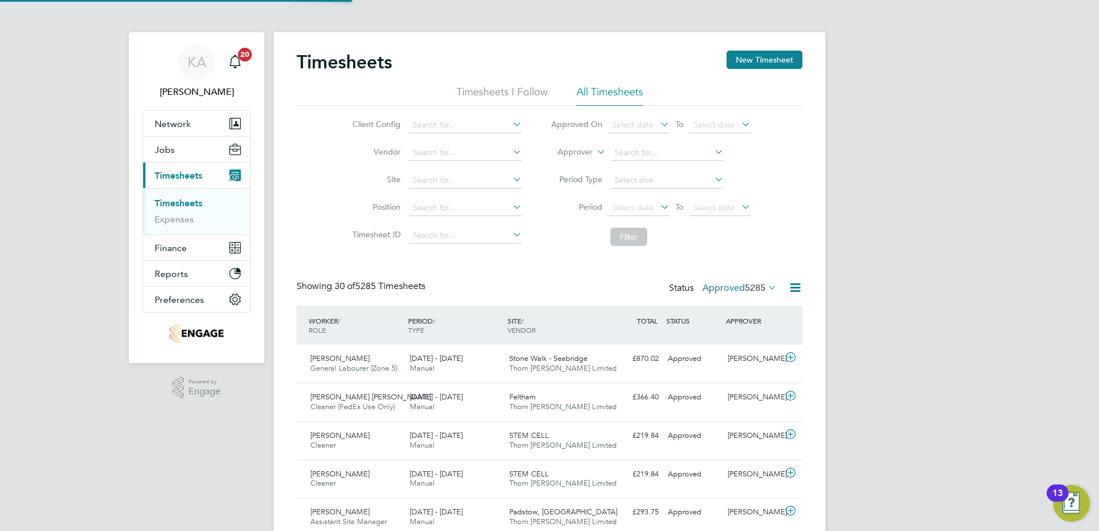
scroll to position [29, 100]
click at [745, 56] on button "New Timesheet" at bounding box center [764, 60] width 76 height 18
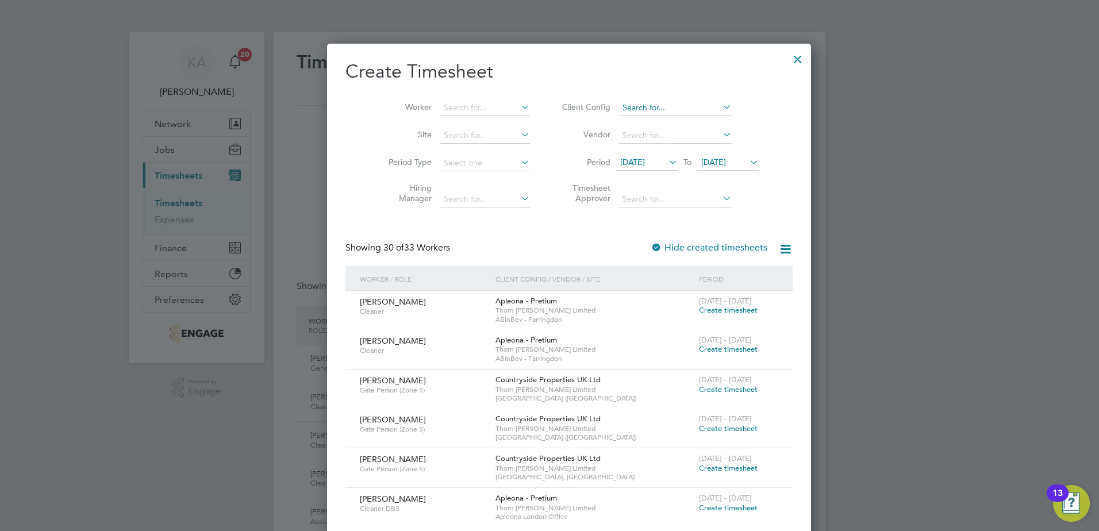
click at [644, 110] on input at bounding box center [674, 108] width 113 height 16
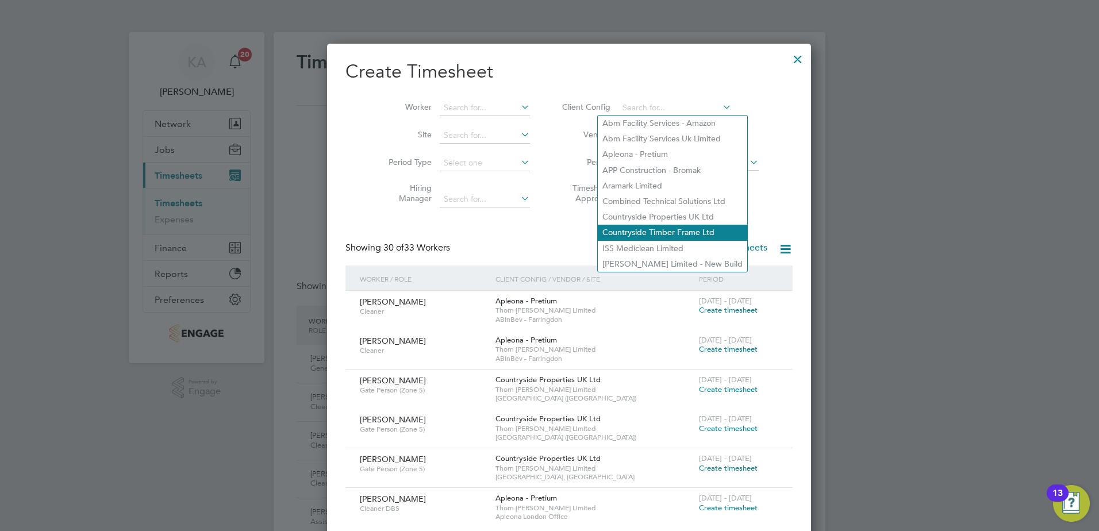
click at [634, 228] on li "Countryside Timber Frame Ltd" at bounding box center [672, 233] width 149 height 16
type input "Countryside Timber Frame Ltd"
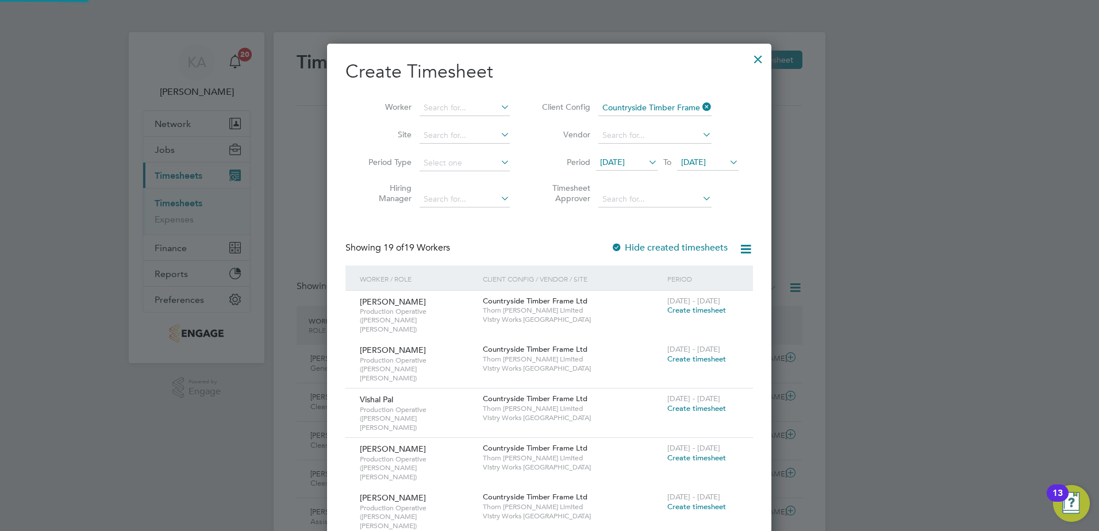
click at [617, 159] on span "[DATE]" at bounding box center [612, 162] width 25 height 10
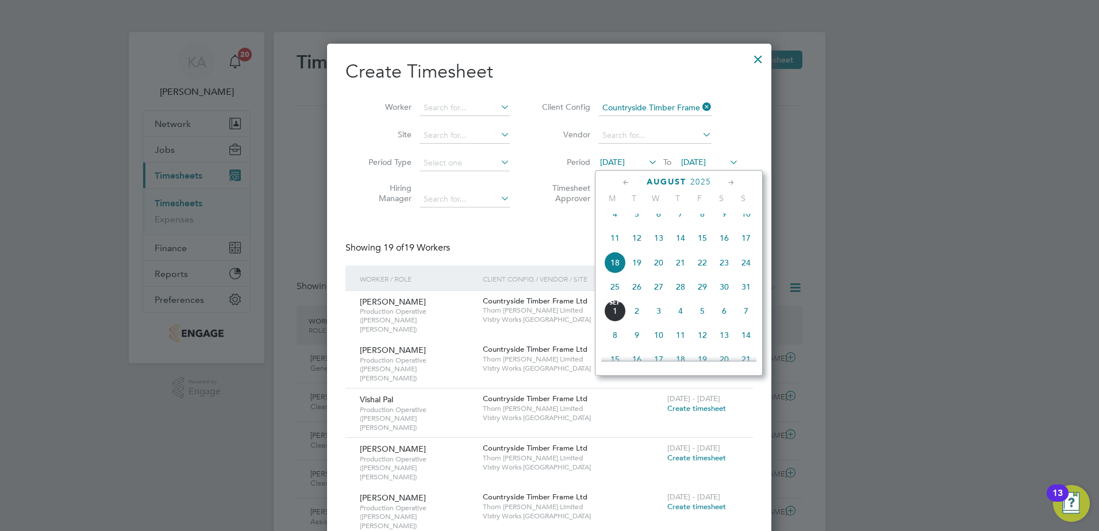
click at [611, 296] on span "25" at bounding box center [615, 287] width 22 height 22
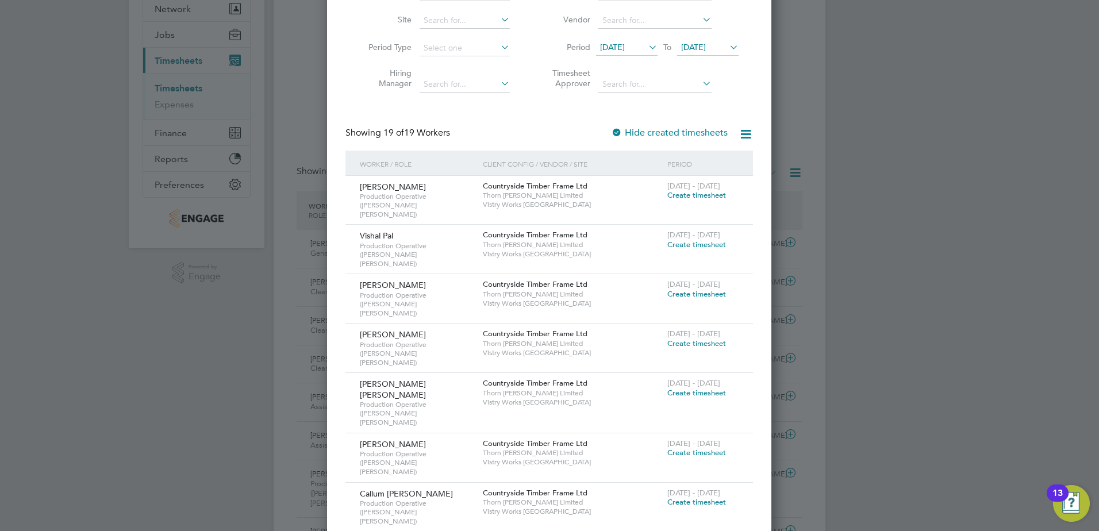
click at [693, 132] on label "Hide created timesheets" at bounding box center [669, 132] width 117 height 11
click at [723, 132] on label "Hide created timesheets" at bounding box center [669, 132] width 117 height 11
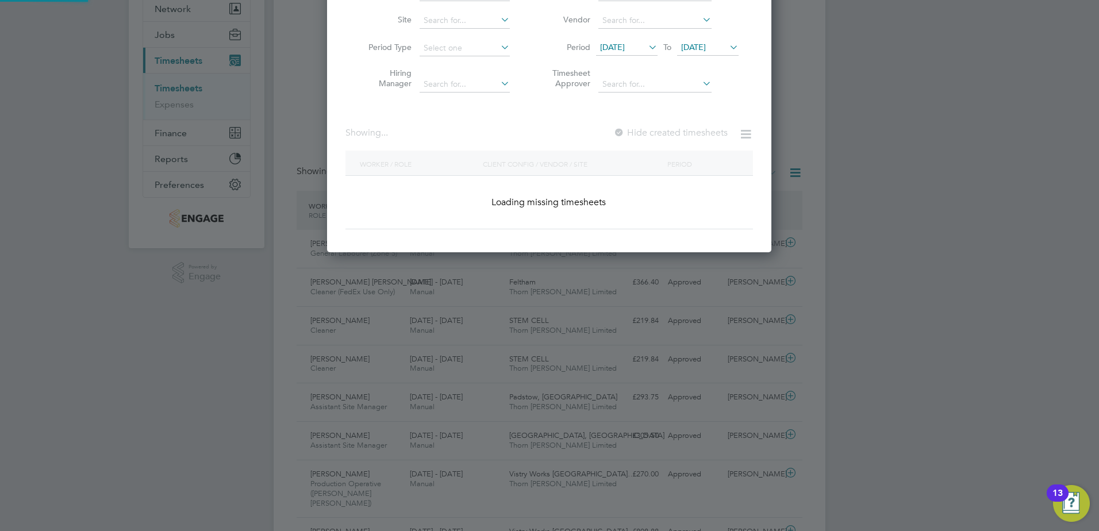
click at [746, 132] on icon at bounding box center [745, 134] width 14 height 14
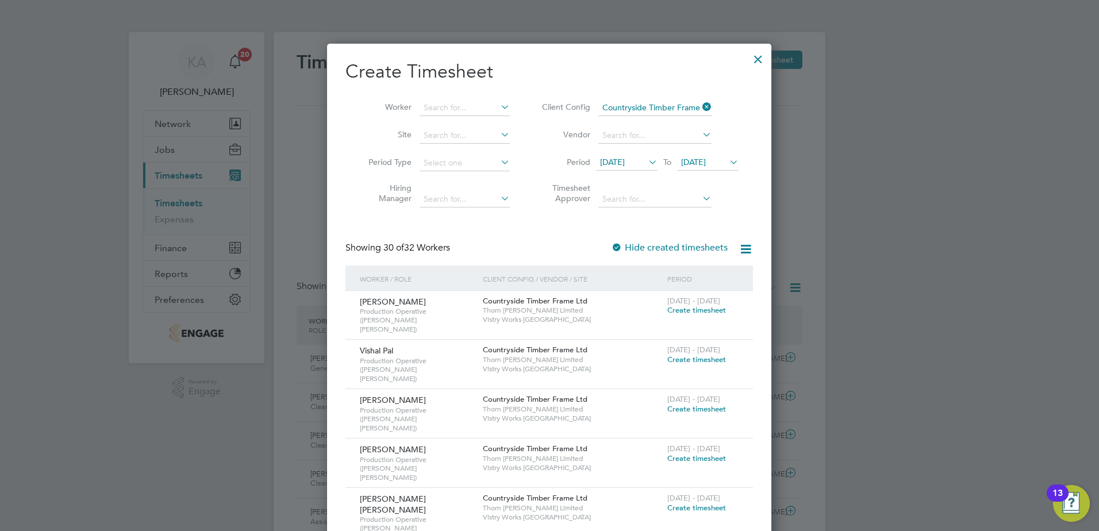
click at [758, 51] on div at bounding box center [758, 56] width 21 height 21
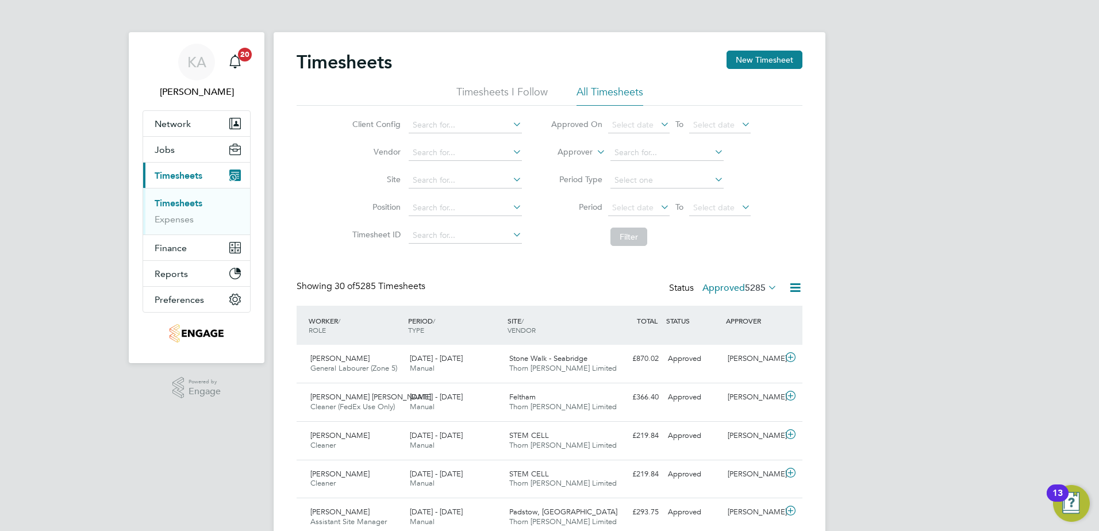
click at [756, 283] on span "5285" at bounding box center [755, 287] width 21 height 11
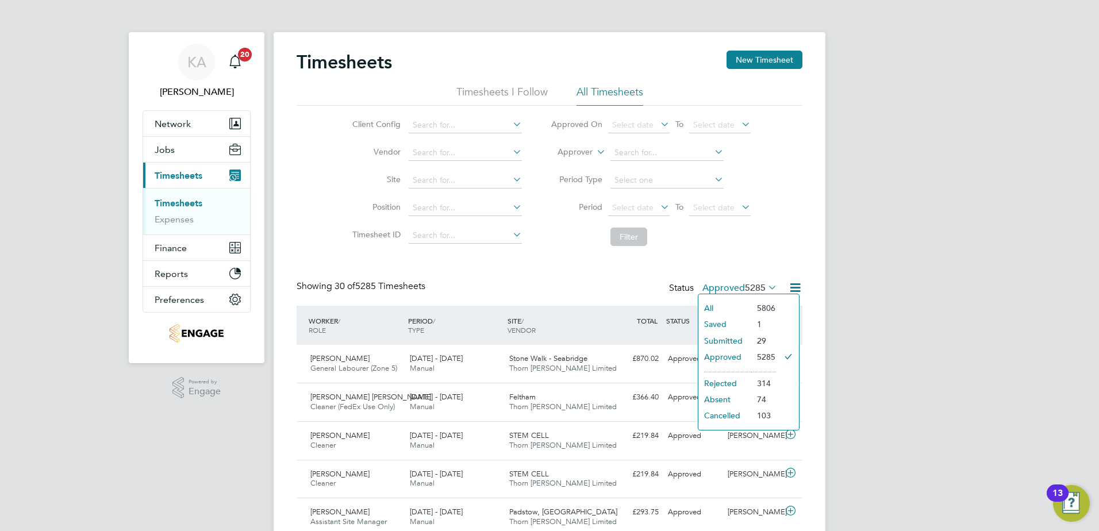
click at [714, 343] on li "Submitted" at bounding box center [724, 341] width 53 height 16
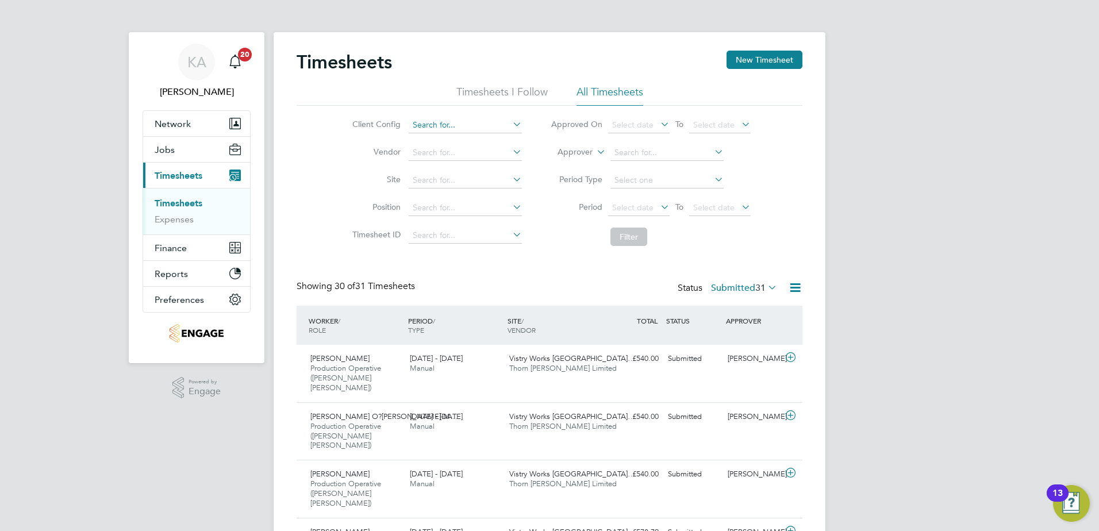
click at [449, 124] on input at bounding box center [465, 125] width 113 height 16
click at [441, 249] on li "Countryside Timber Frame Ltd" at bounding box center [481, 250] width 149 height 16
type input "Countryside Timber Frame Ltd"
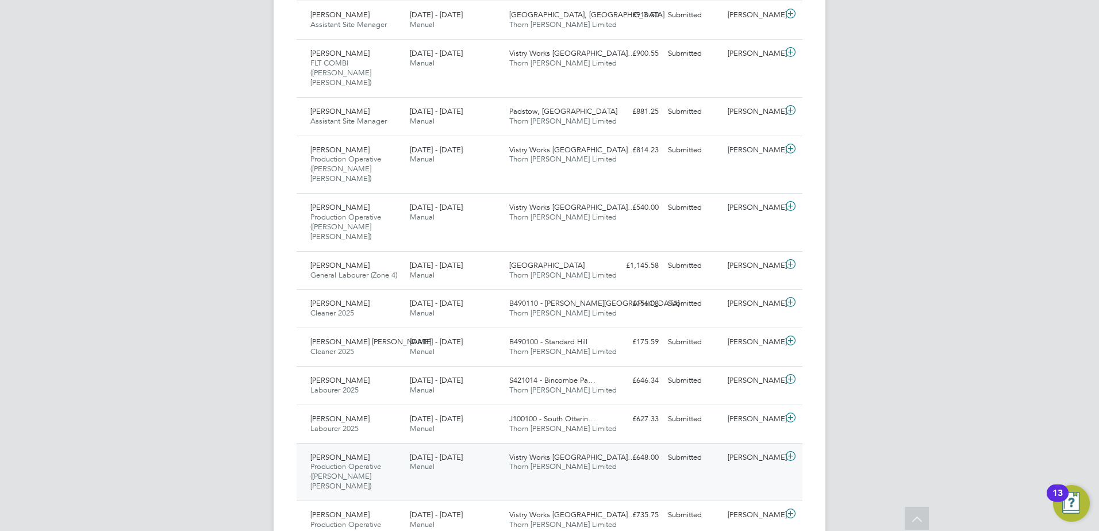
click at [742, 443] on div "Aaron Blackwell Production Operative (Thorn Baker) 25 - 31 Aug 2025 25 - 31 Aug…" at bounding box center [549, 472] width 506 height 58
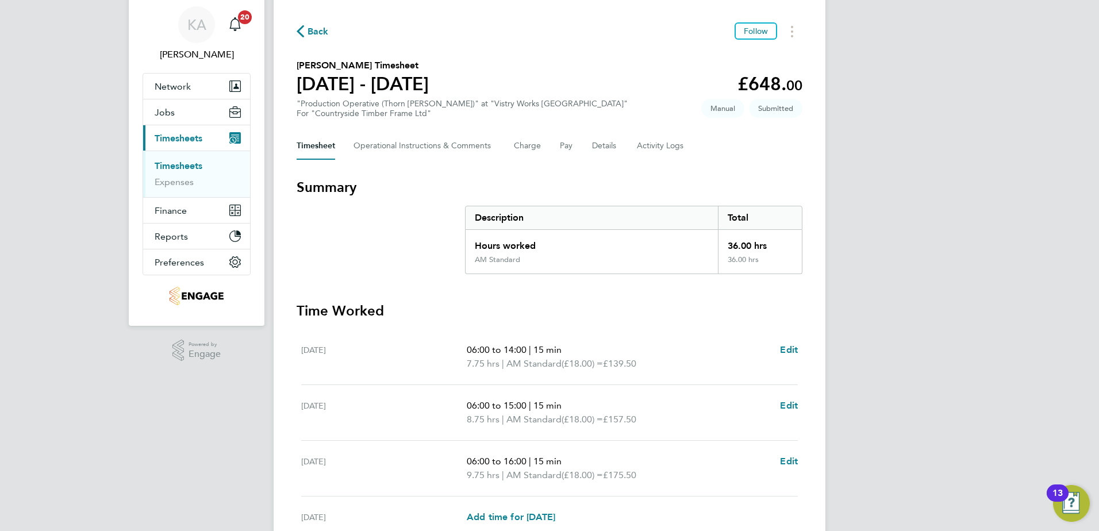
scroll to position [57, 0]
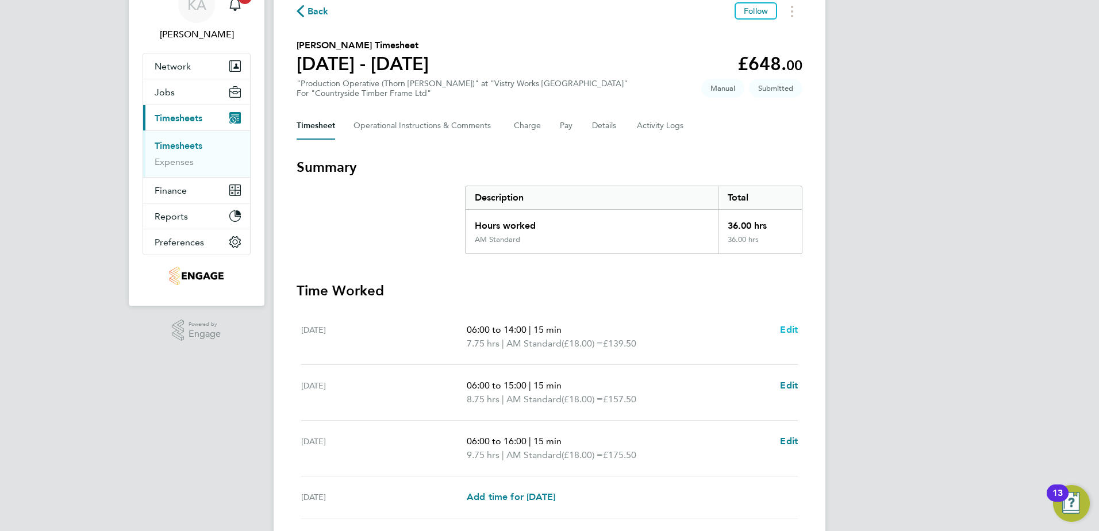
click at [792, 329] on span "Edit" at bounding box center [789, 329] width 18 height 11
select select "15"
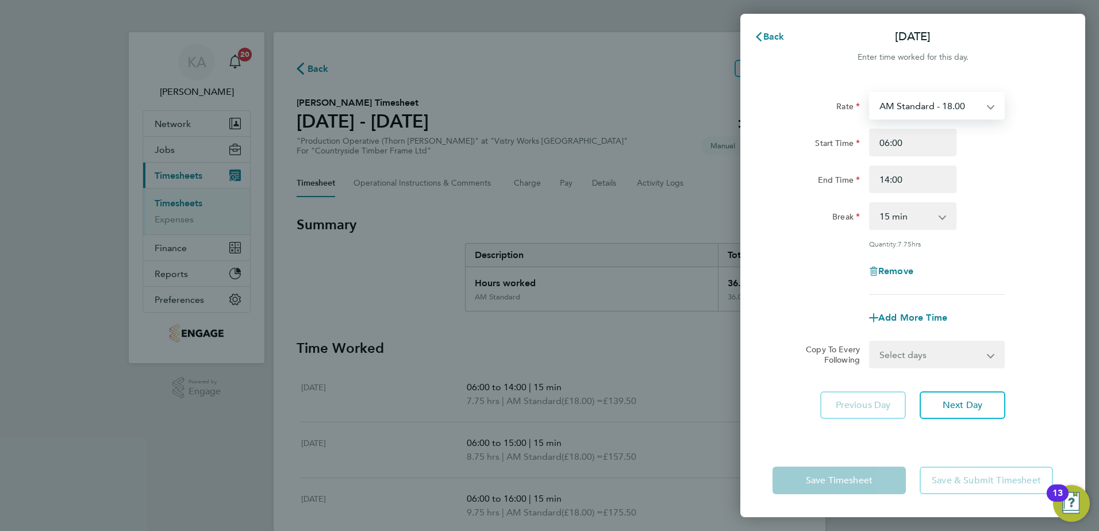
click at [965, 103] on select "AM Standard - 18.00 OT 1 - 27.00 PM OT 1 - 29.43 PM Standard - 19.62 PM OT 2 - …" at bounding box center [930, 105] width 120 height 25
click at [887, 267] on span "Remove" at bounding box center [895, 270] width 35 height 11
select select "null"
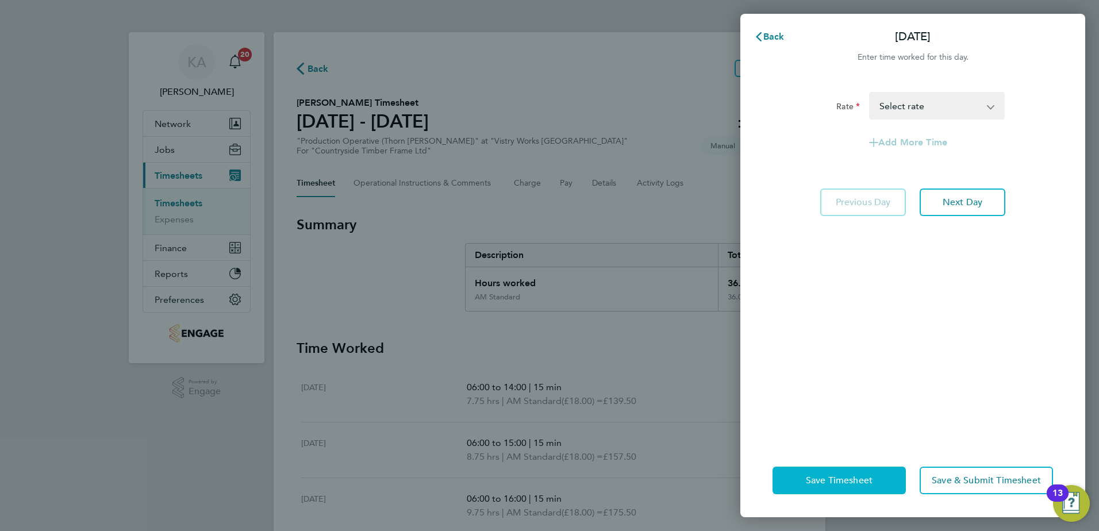
click at [842, 475] on span "Save Timesheet" at bounding box center [839, 480] width 67 height 11
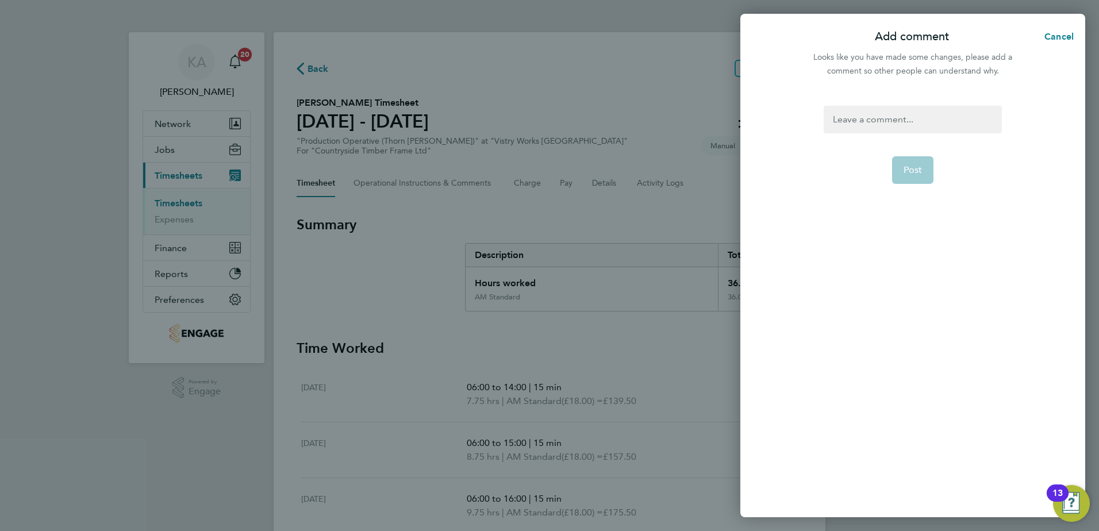
click at [907, 120] on div at bounding box center [912, 120] width 178 height 28
click at [895, 176] on button "Post" at bounding box center [913, 170] width 42 height 28
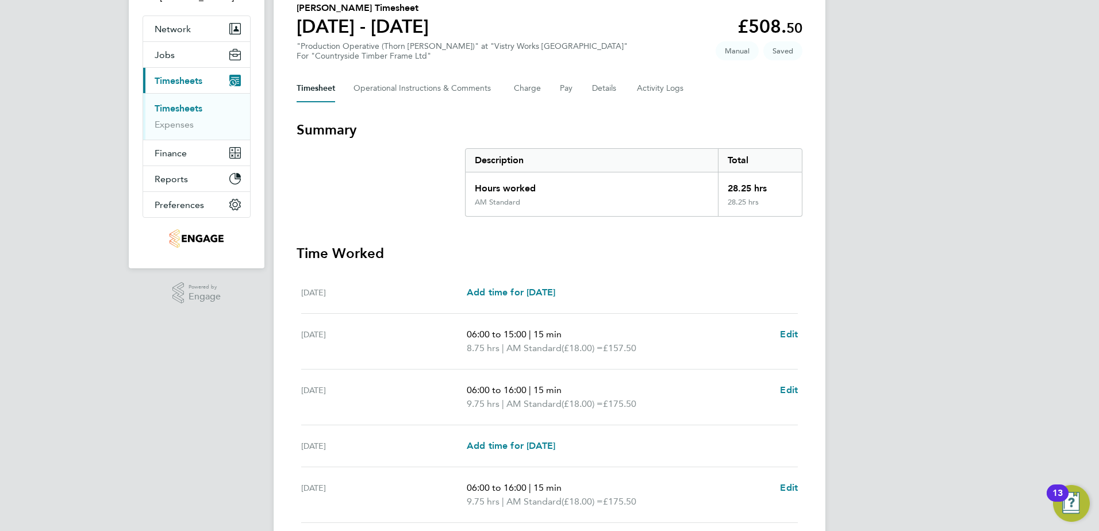
scroll to position [115, 0]
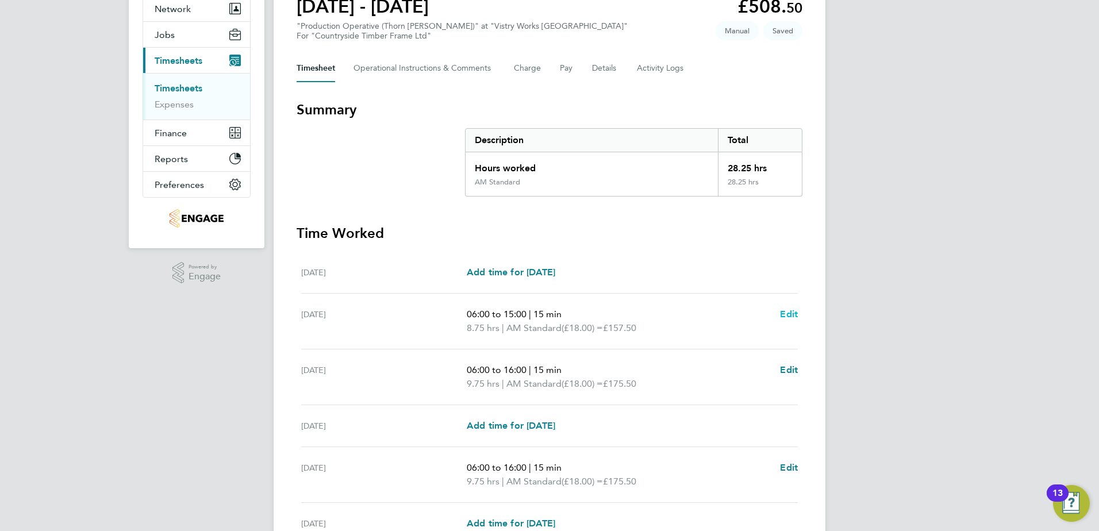
click at [793, 317] on span "Edit" at bounding box center [789, 314] width 18 height 11
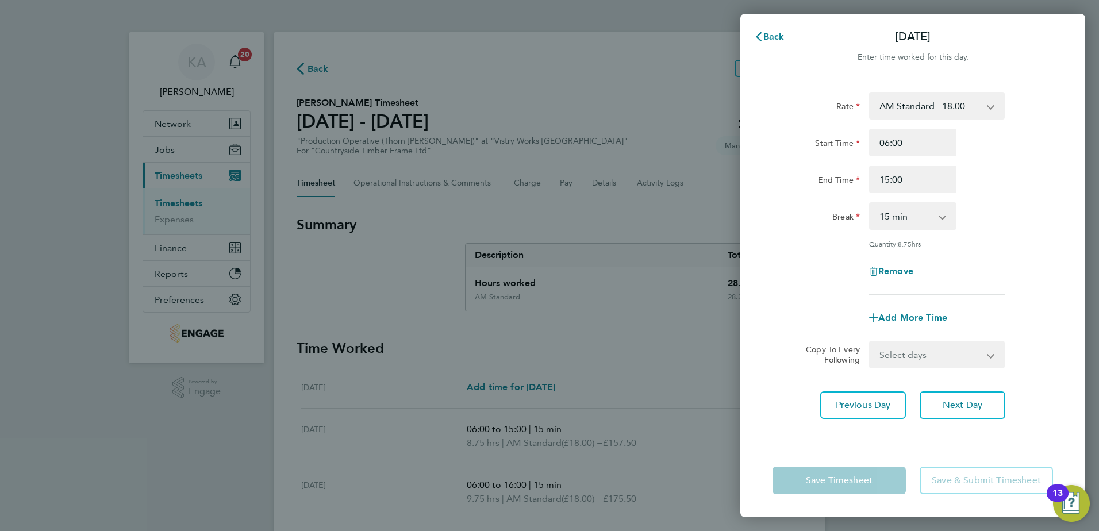
click at [914, 221] on select "0 min 15 min 30 min 45 min 60 min 75 min 90 min" at bounding box center [905, 215] width 71 height 25
select select "30"
click at [870, 203] on select "0 min 15 min 30 min 45 min 60 min 75 min 90 min" at bounding box center [905, 215] width 71 height 25
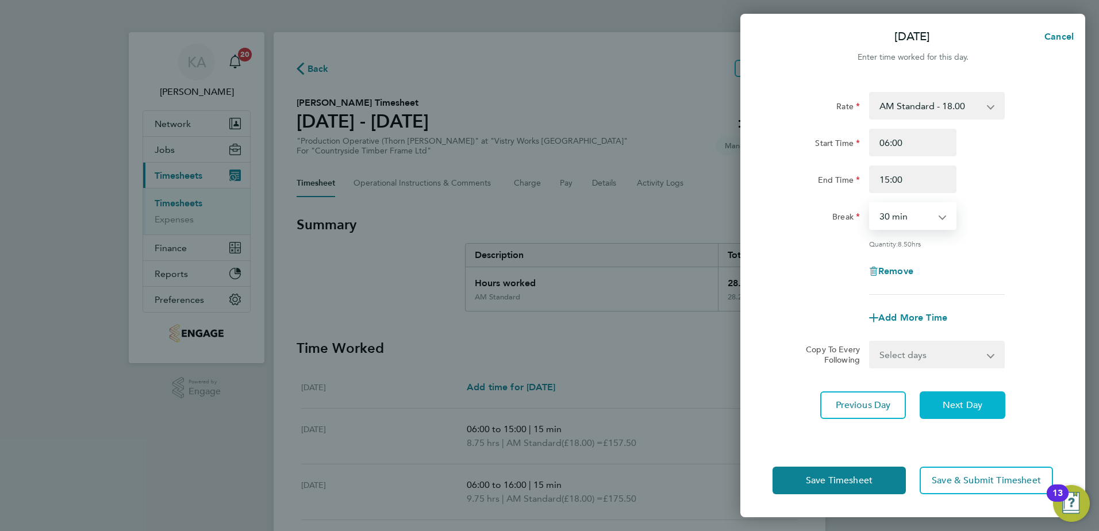
click at [980, 407] on span "Next Day" at bounding box center [962, 404] width 40 height 11
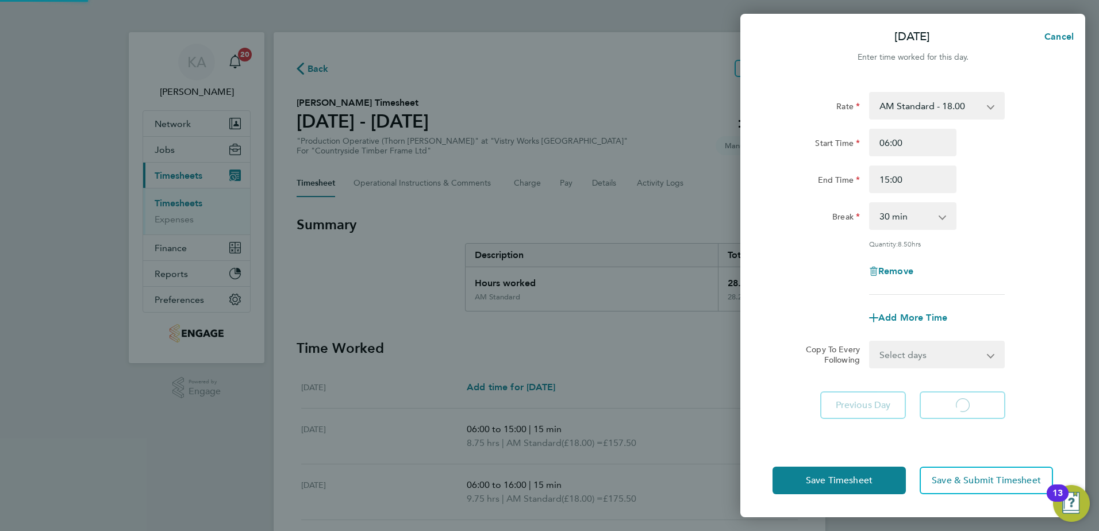
select select "15"
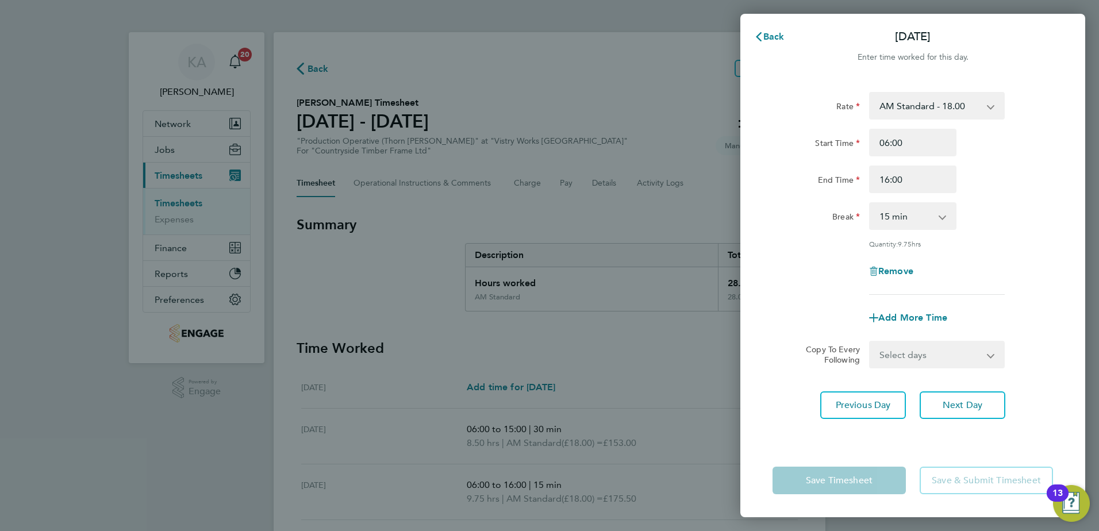
click at [917, 218] on select "0 min 15 min 30 min 45 min 60 min 75 min 90 min" at bounding box center [905, 215] width 71 height 25
select select "30"
click at [870, 203] on select "0 min 15 min 30 min 45 min 60 min 75 min 90 min" at bounding box center [905, 215] width 71 height 25
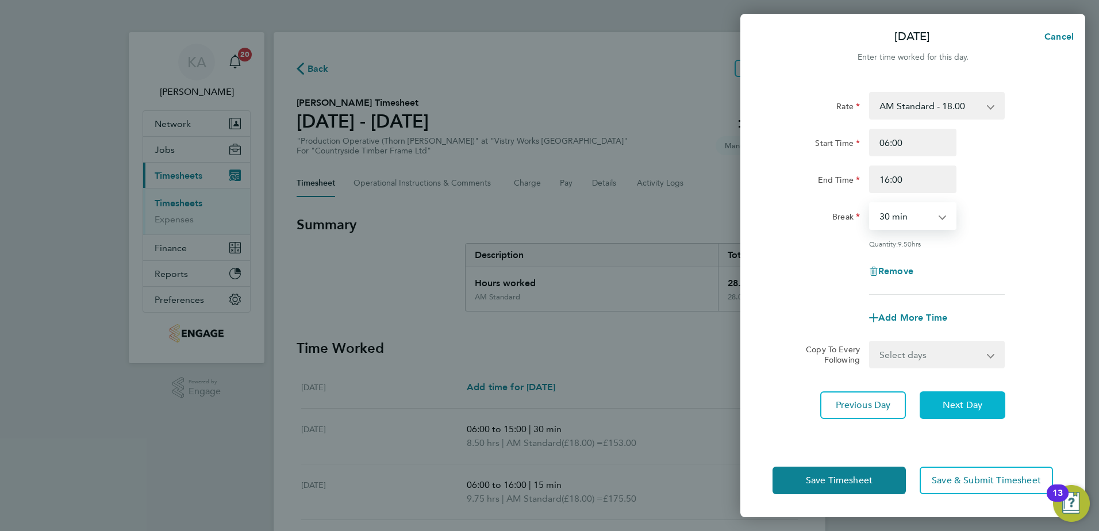
click at [969, 406] on span "Next Day" at bounding box center [962, 404] width 40 height 11
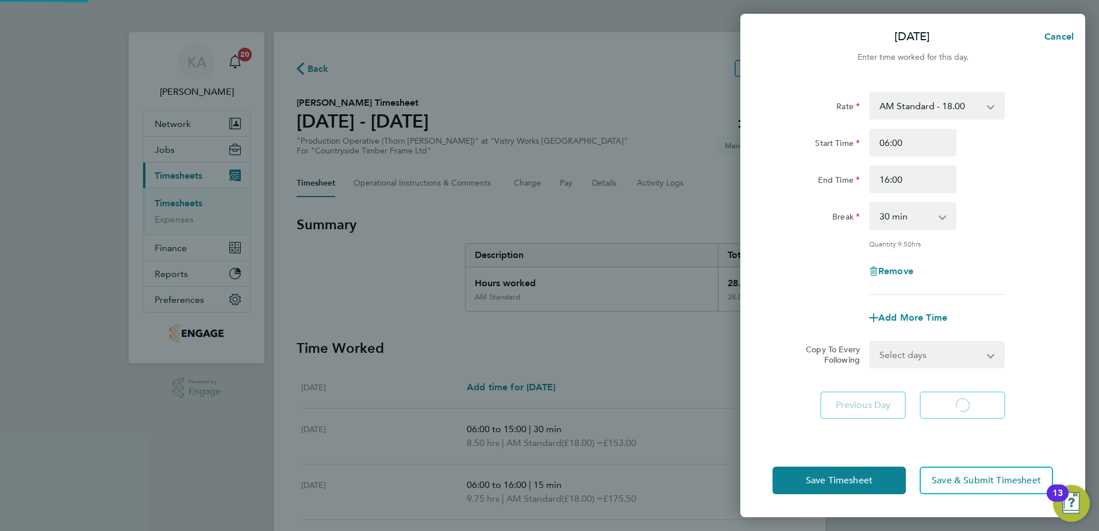
select select "15"
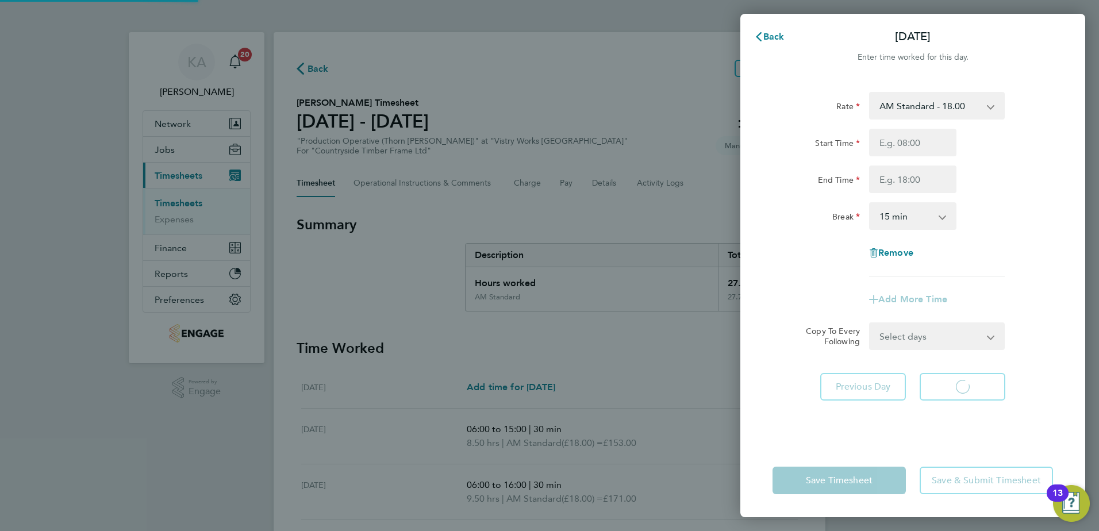
select select "15"
click at [953, 387] on span "Next Day" at bounding box center [962, 386] width 40 height 11
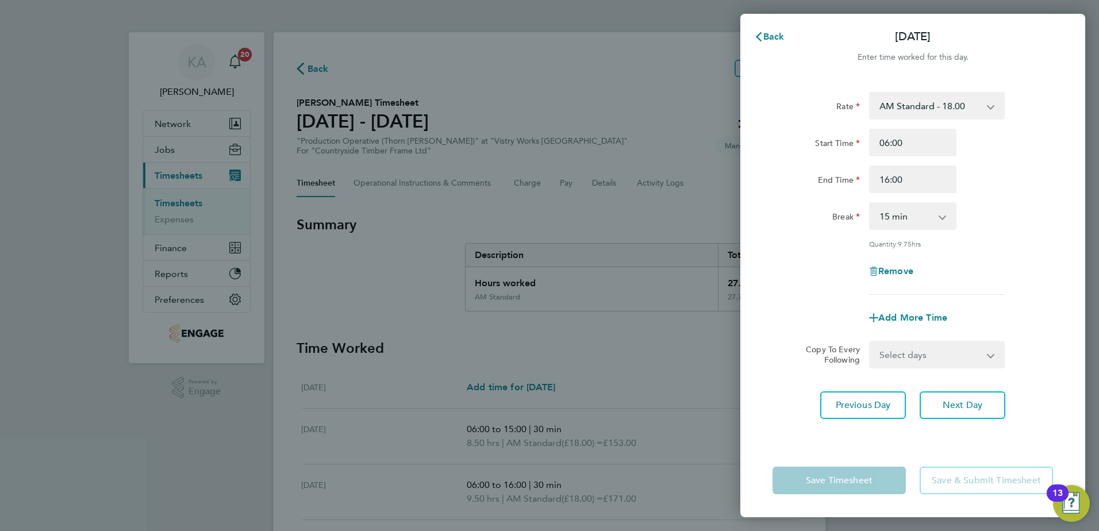
click at [900, 217] on select "0 min 15 min 30 min 45 min 60 min 75 min 90 min" at bounding box center [905, 215] width 71 height 25
select select "30"
click at [870, 203] on select "0 min 15 min 30 min 45 min 60 min 75 min 90 min" at bounding box center [905, 215] width 71 height 25
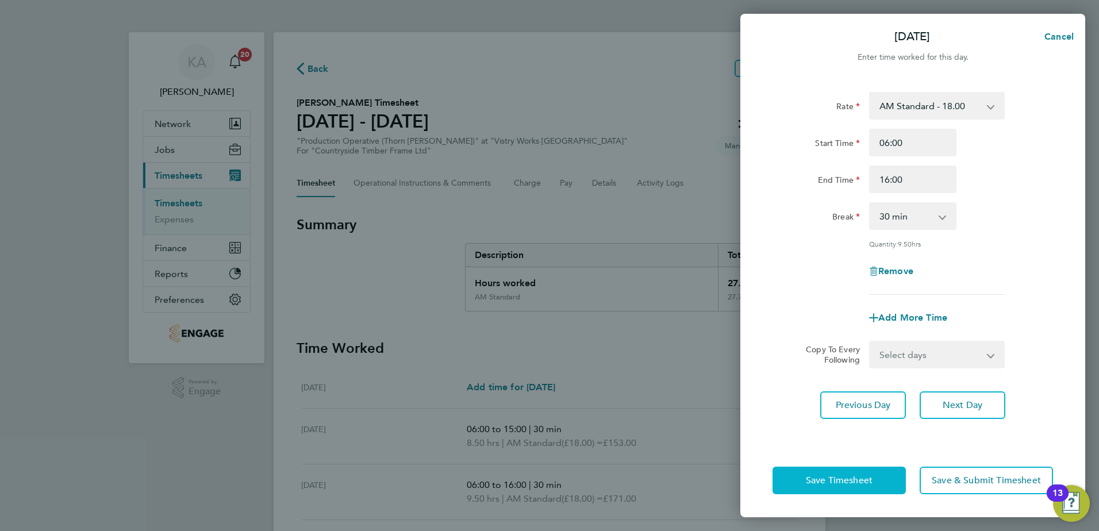
click at [834, 483] on span "Save Timesheet" at bounding box center [839, 480] width 67 height 11
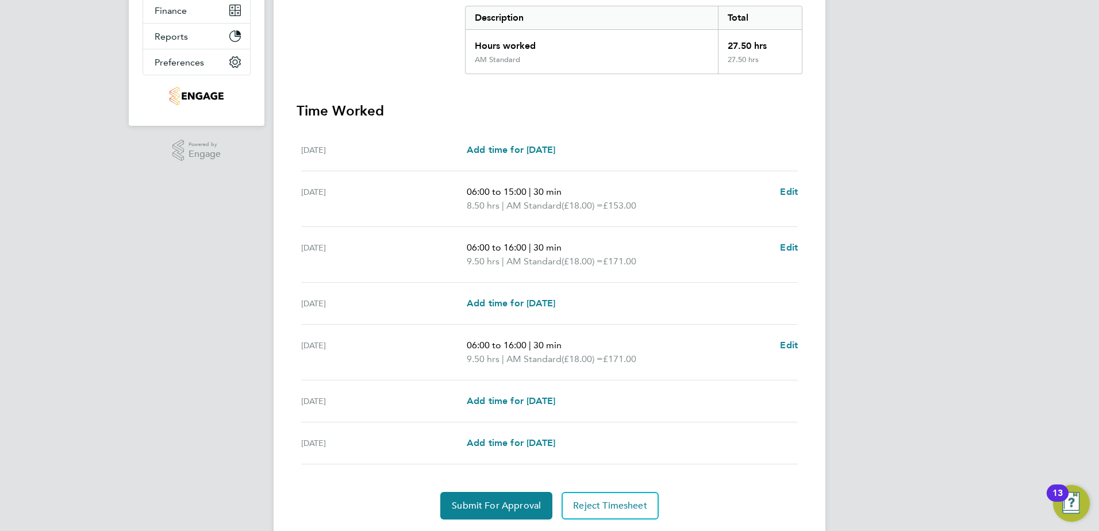
scroll to position [272, 0]
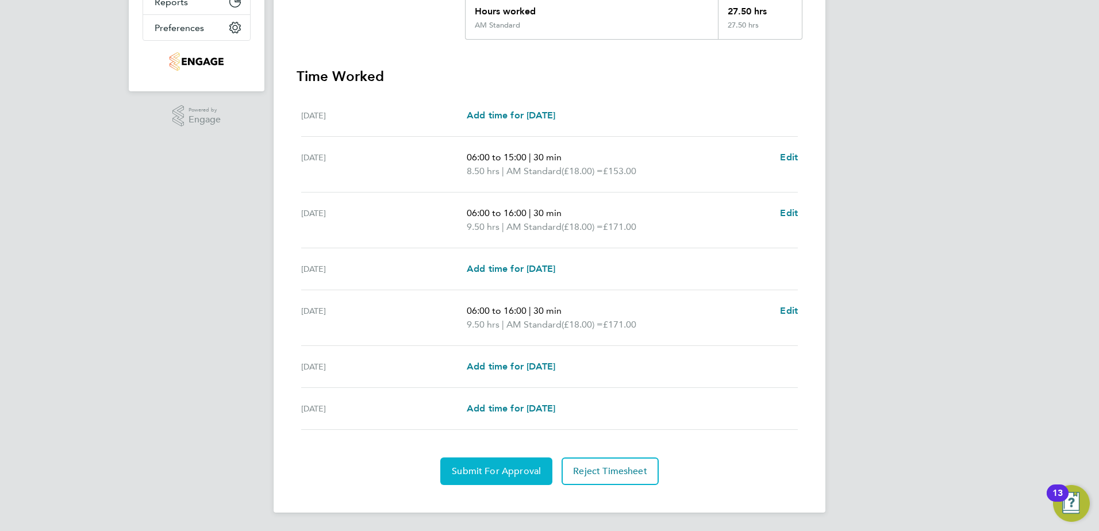
click at [495, 465] on span "Submit For Approval" at bounding box center [496, 470] width 89 height 11
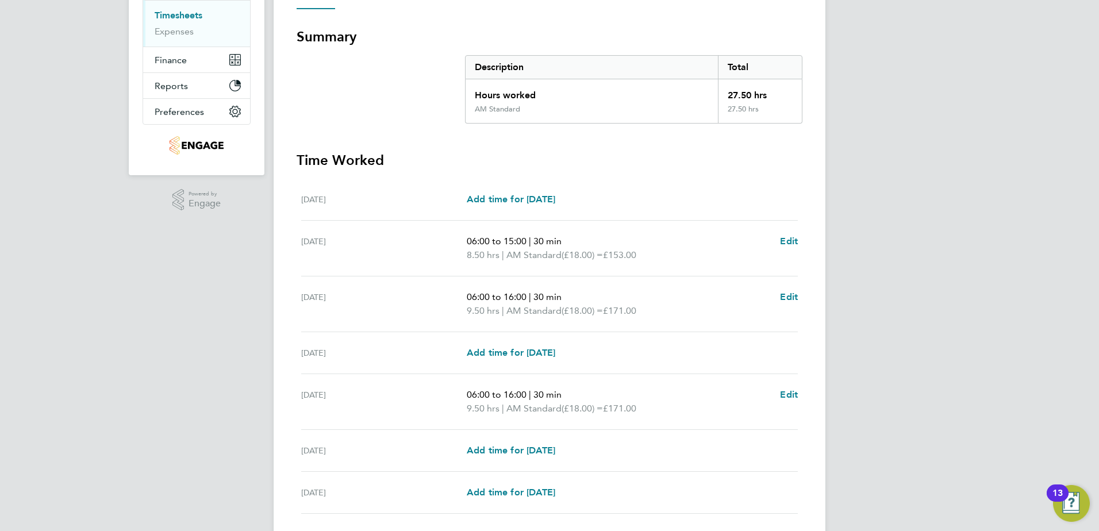
scroll to position [42, 0]
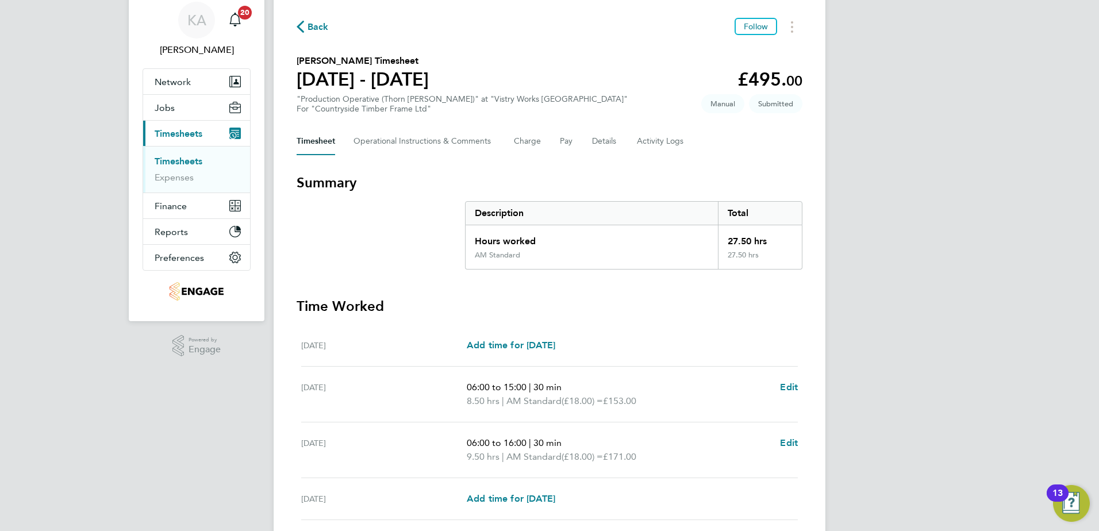
click at [310, 24] on span "Back" at bounding box center [317, 27] width 21 height 14
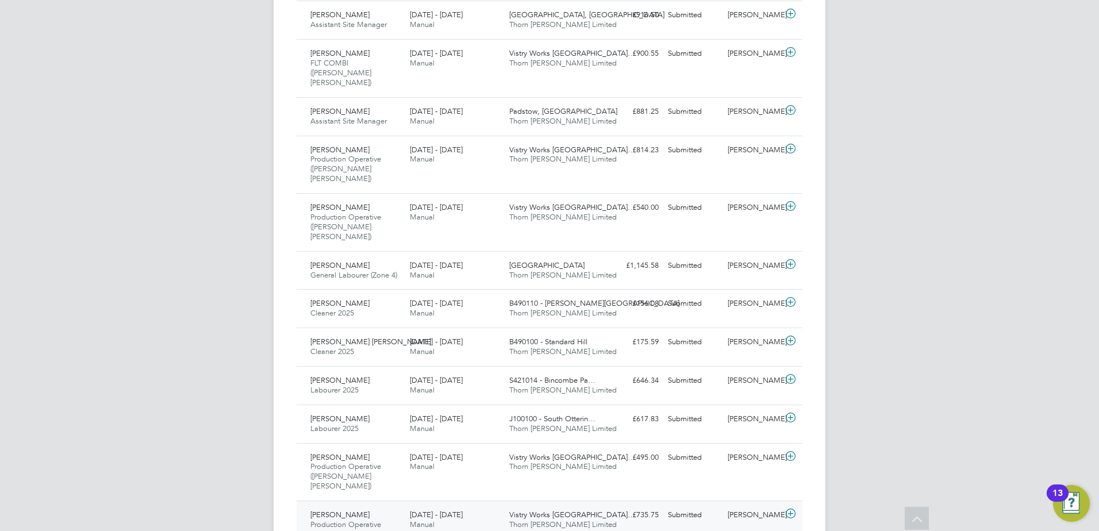
click at [706, 500] on div "Ethan Jacober Production Operative (Thorn Baker) 25 - 31 Aug 2025 25 - 31 Aug 2…" at bounding box center [549, 529] width 506 height 58
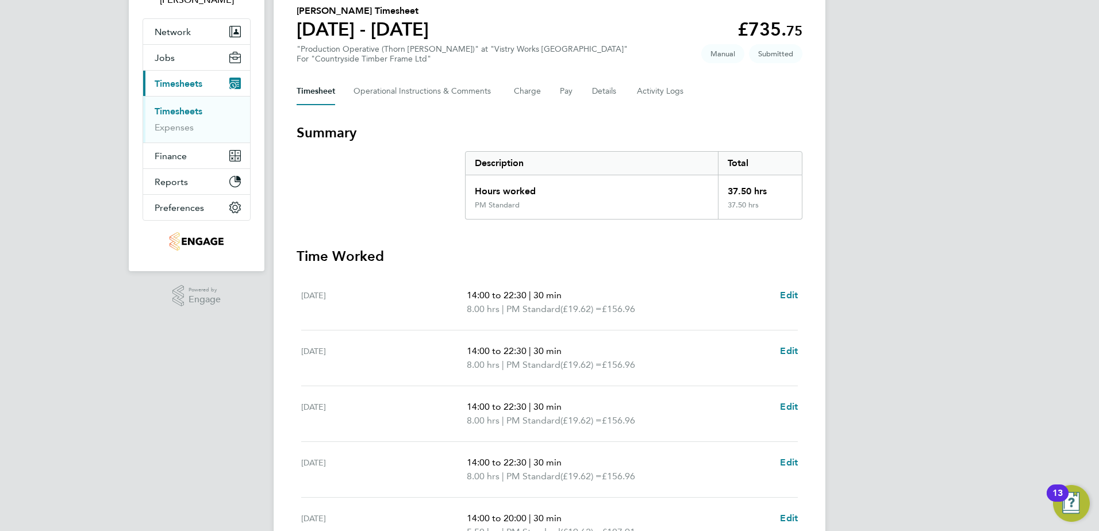
scroll to position [115, 0]
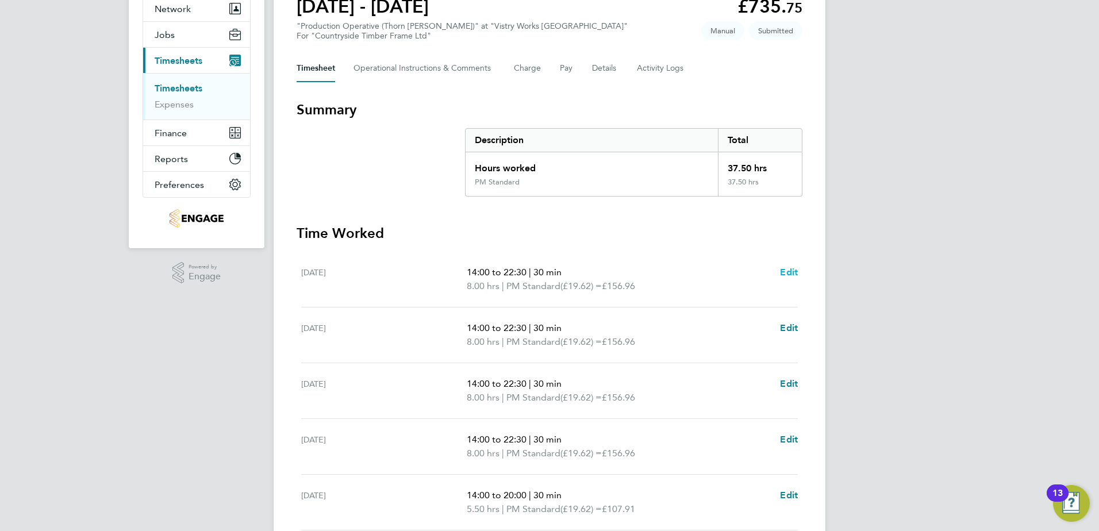
click at [792, 269] on span "Edit" at bounding box center [789, 272] width 18 height 11
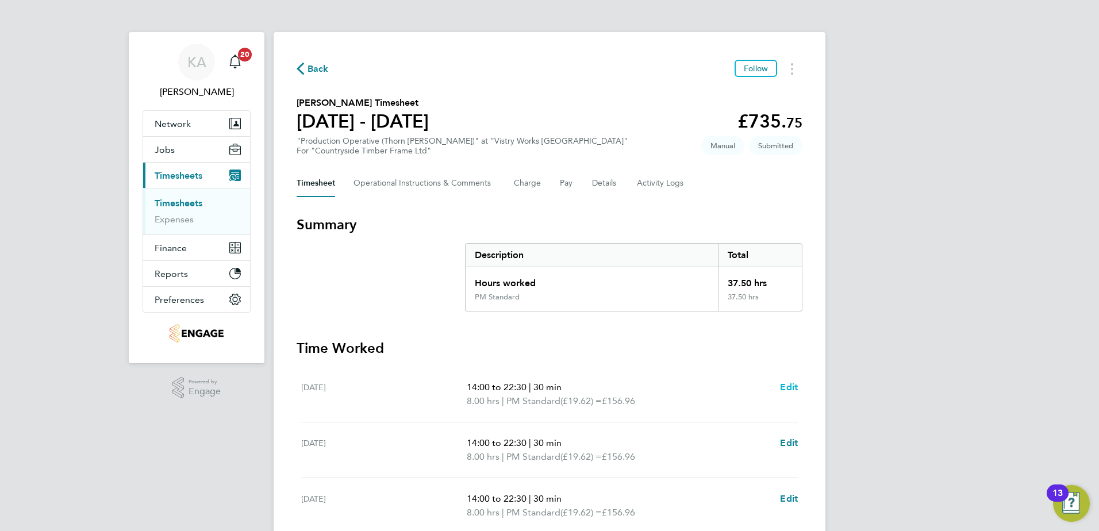
select select "30"
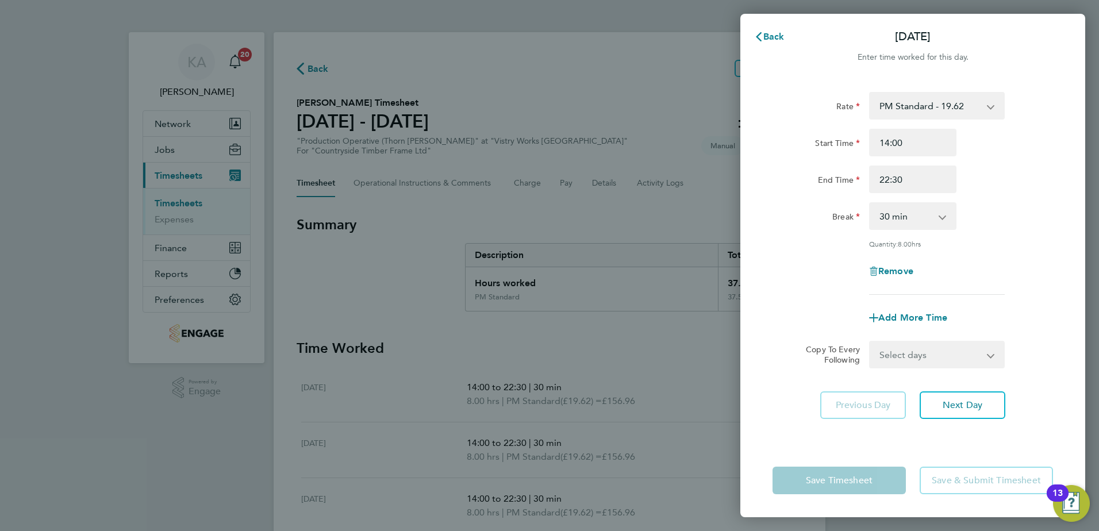
click at [899, 263] on div "Remove" at bounding box center [912, 271] width 97 height 28
click at [886, 272] on span "Remove" at bounding box center [895, 270] width 35 height 11
select select "null"
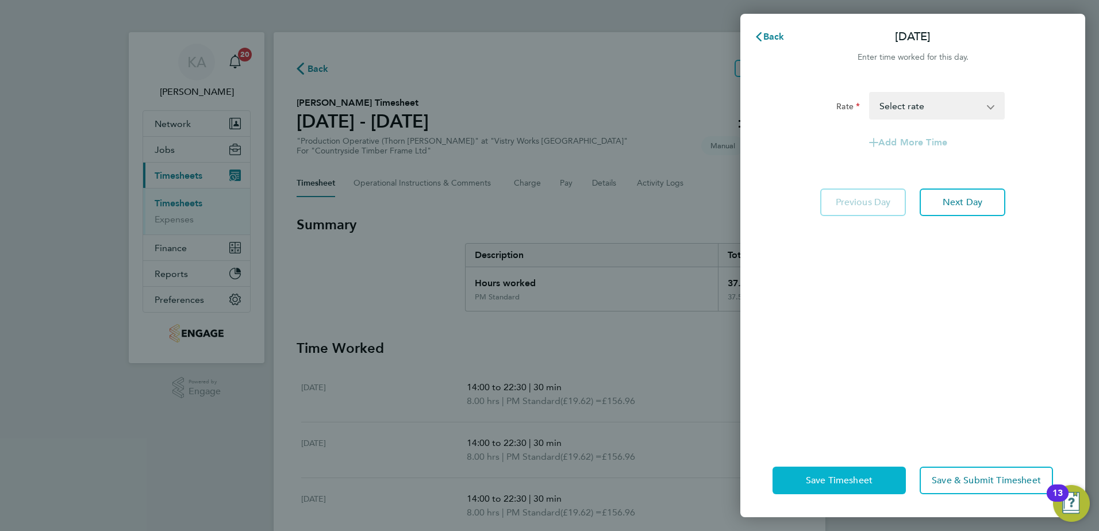
click at [841, 475] on span "Save Timesheet" at bounding box center [839, 480] width 67 height 11
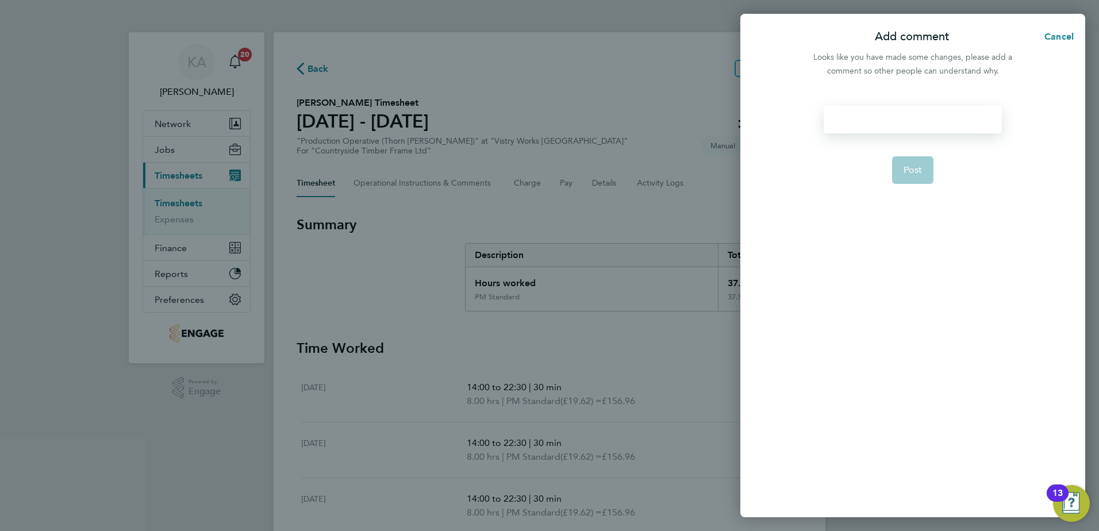
click at [868, 122] on div at bounding box center [912, 120] width 178 height 28
click at [869, 119] on div at bounding box center [912, 120] width 178 height 28
click at [920, 166] on span "Post" at bounding box center [912, 169] width 19 height 11
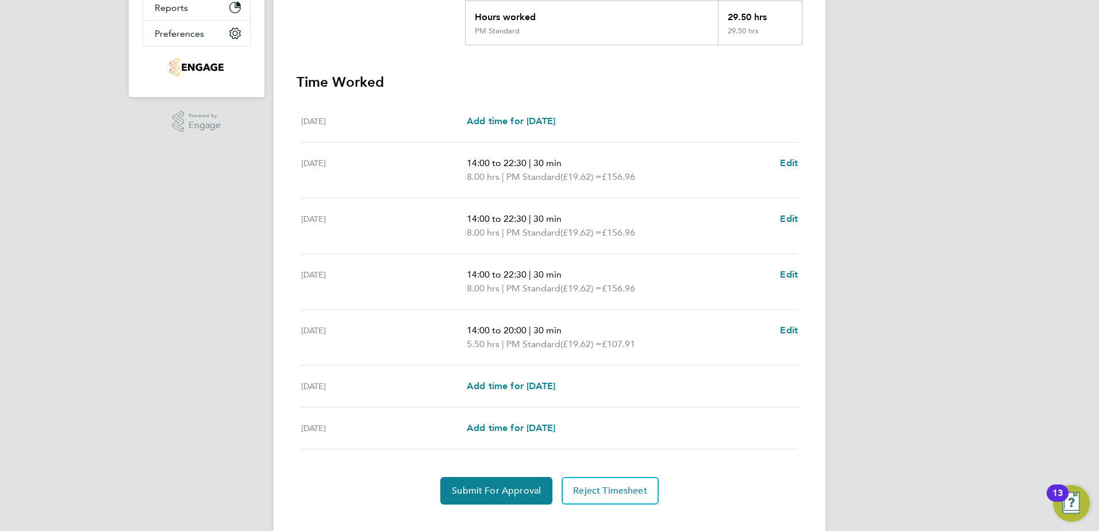
scroll to position [286, 0]
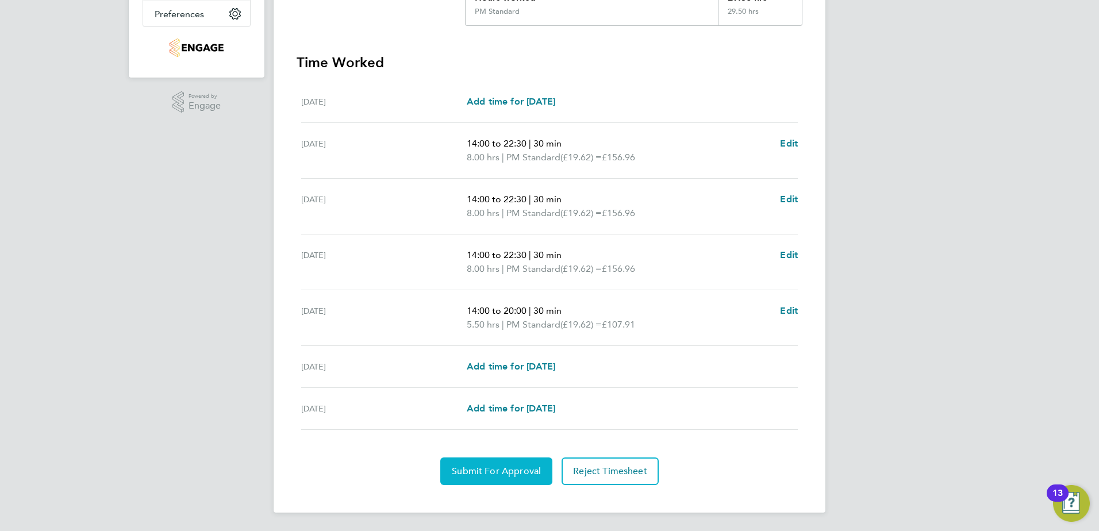
click at [499, 472] on span "Submit For Approval" at bounding box center [496, 470] width 89 height 11
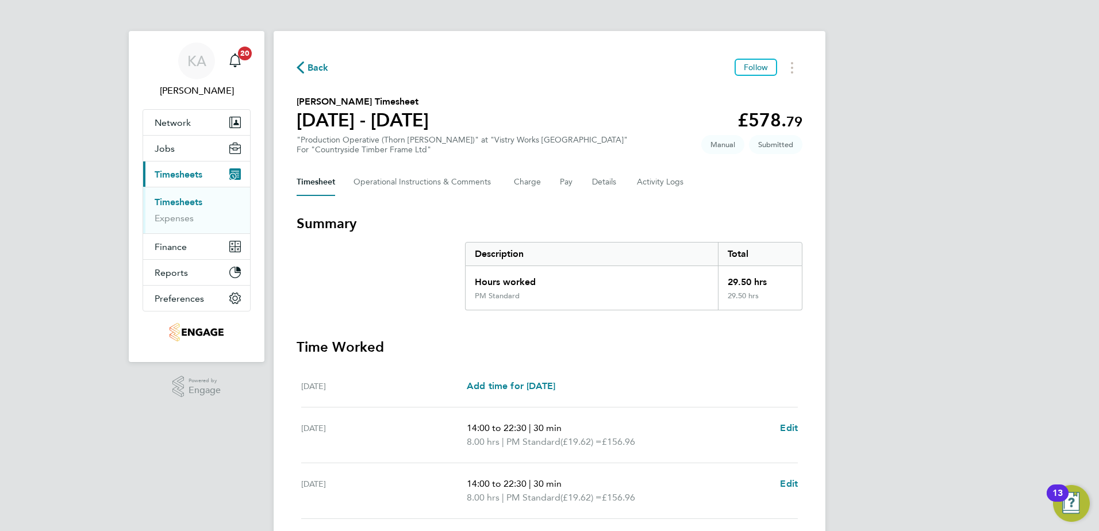
scroll to position [0, 0]
click at [312, 66] on span "Back" at bounding box center [317, 69] width 21 height 14
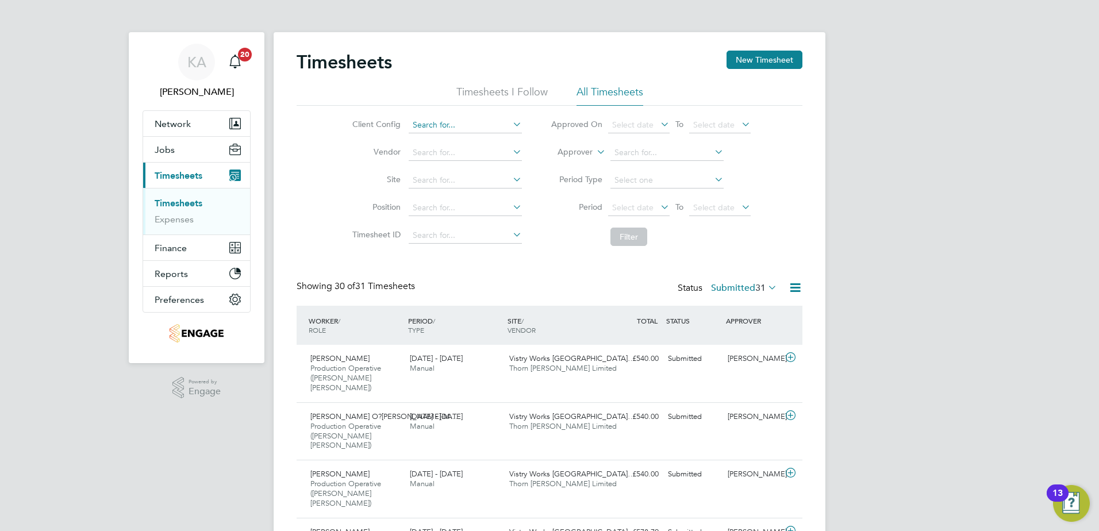
click at [442, 125] on input at bounding box center [465, 125] width 113 height 16
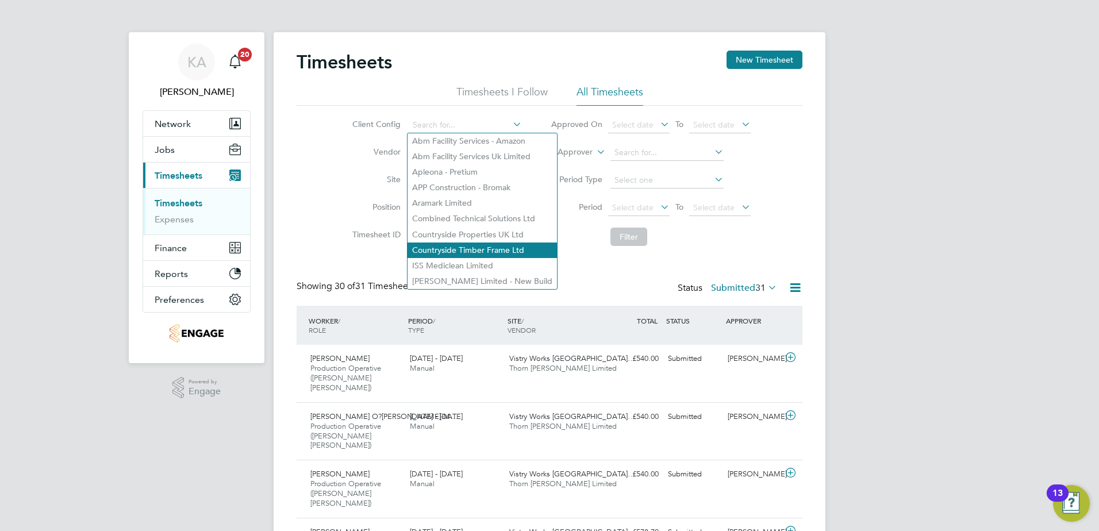
click at [453, 246] on li "Countryside Timber Frame Ltd" at bounding box center [481, 250] width 149 height 16
type input "Countryside Timber Frame Ltd"
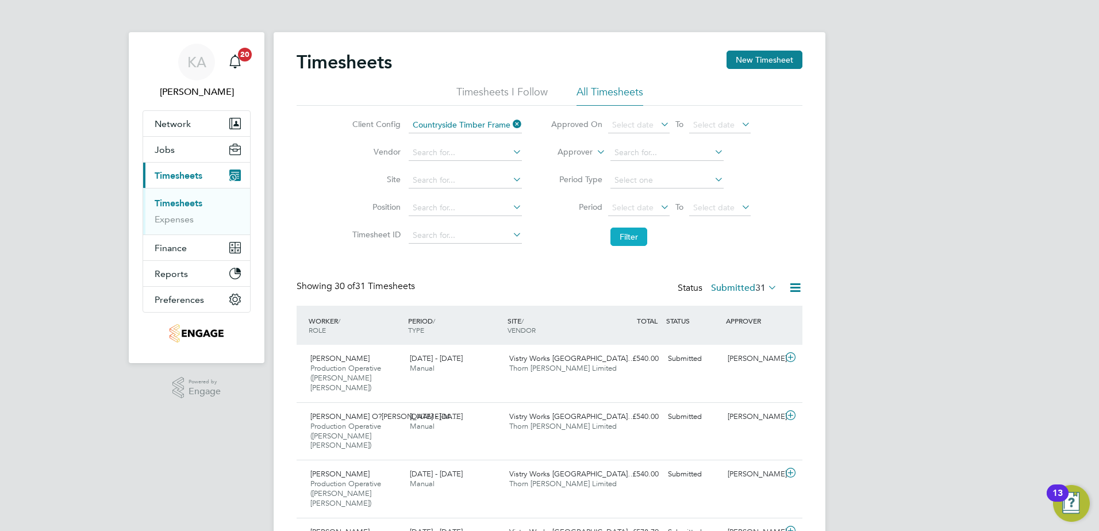
click at [630, 236] on button "Filter" at bounding box center [628, 237] width 37 height 18
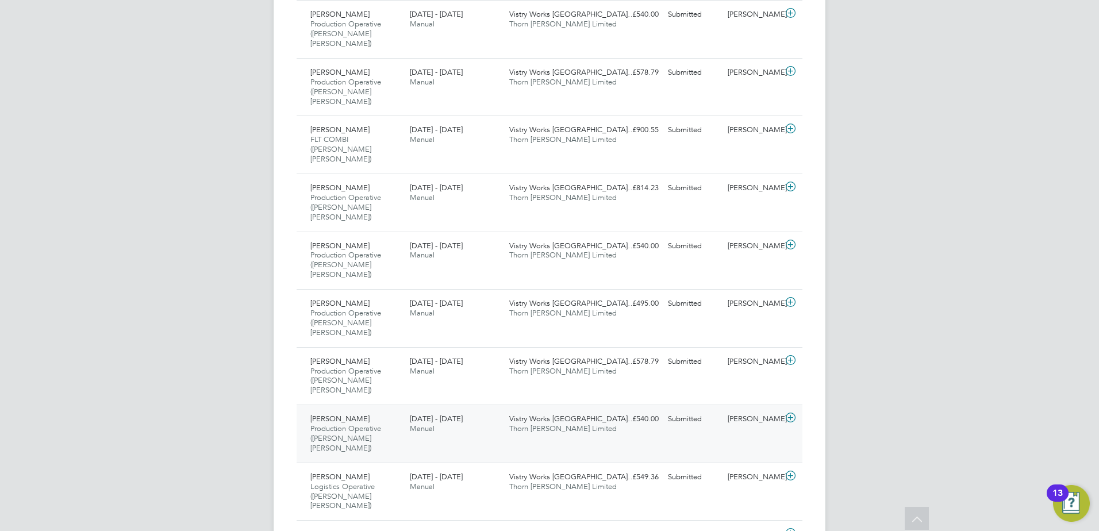
click at [651, 404] on div "Chaz Marshall Production Operative (Thorn Baker) 25 - 31 Aug 2025 25 - 31 Aug 2…" at bounding box center [549, 433] width 506 height 58
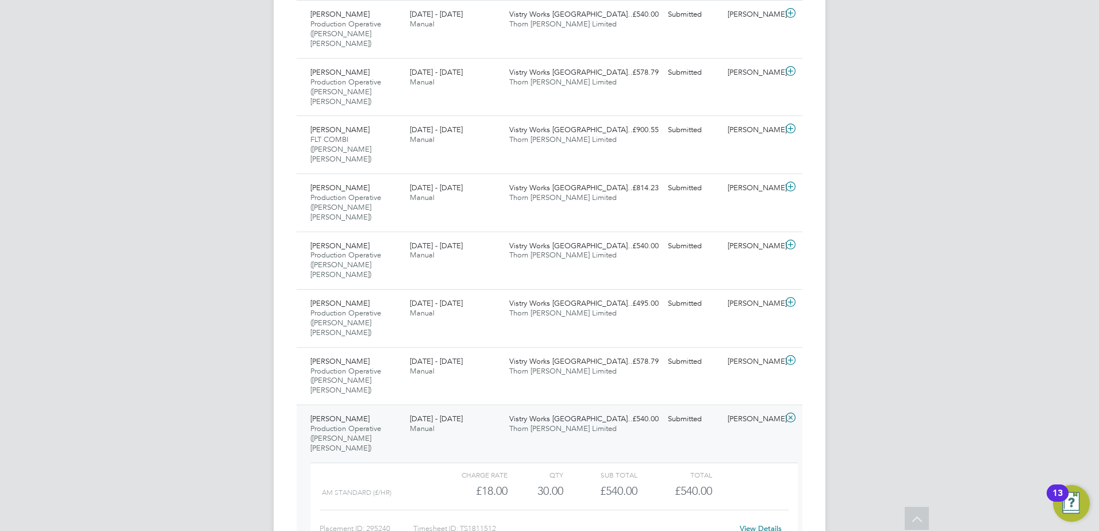
click at [756, 523] on link "View Details" at bounding box center [760, 528] width 42 height 10
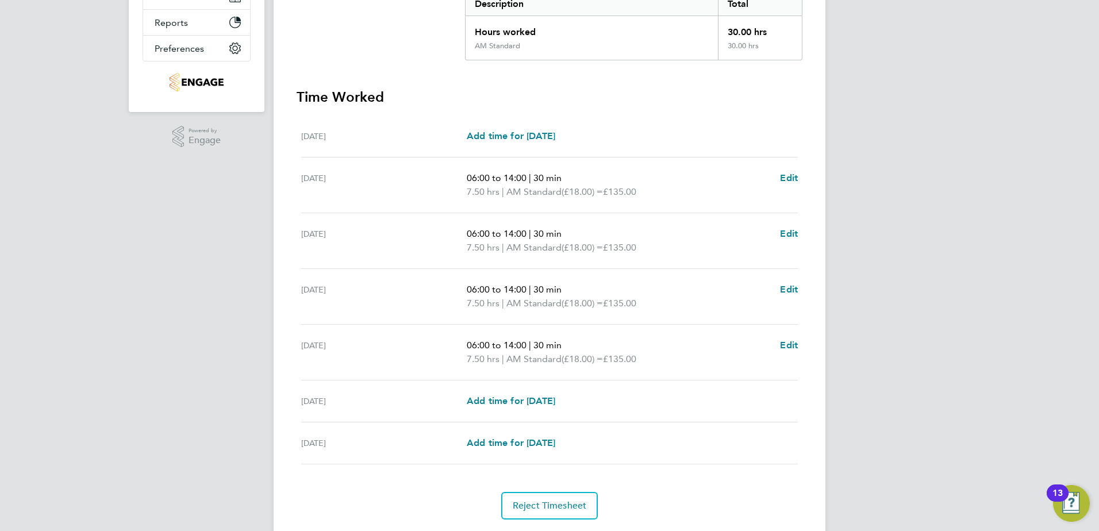
scroll to position [286, 0]
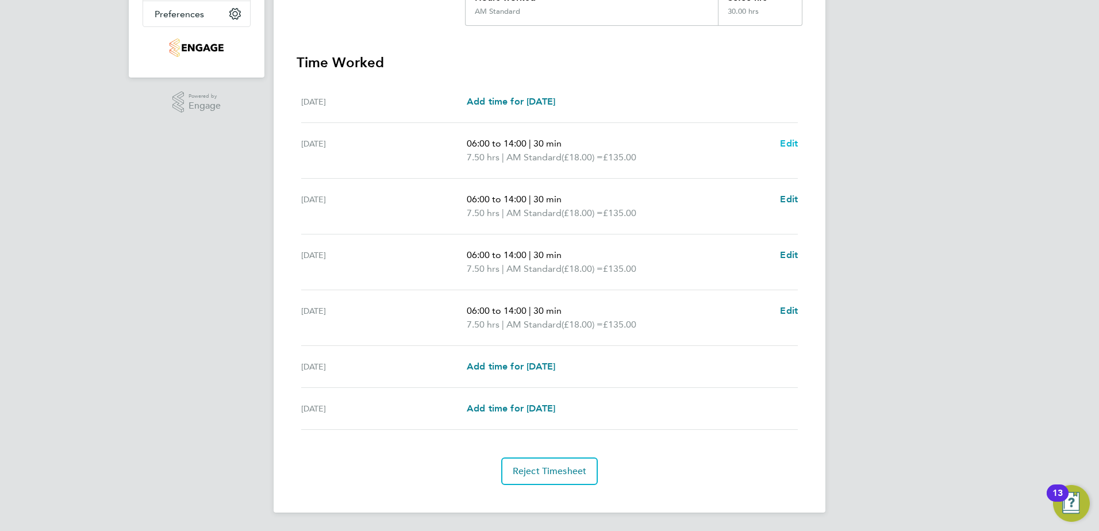
click at [792, 141] on span "Edit" at bounding box center [789, 143] width 18 height 11
select select "30"
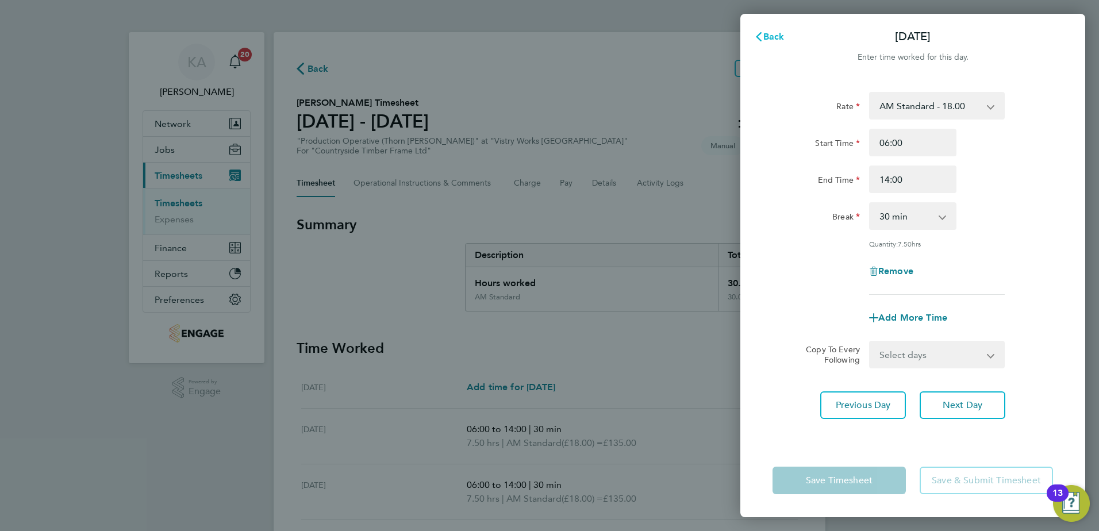
click at [773, 32] on span "Back" at bounding box center [773, 36] width 21 height 11
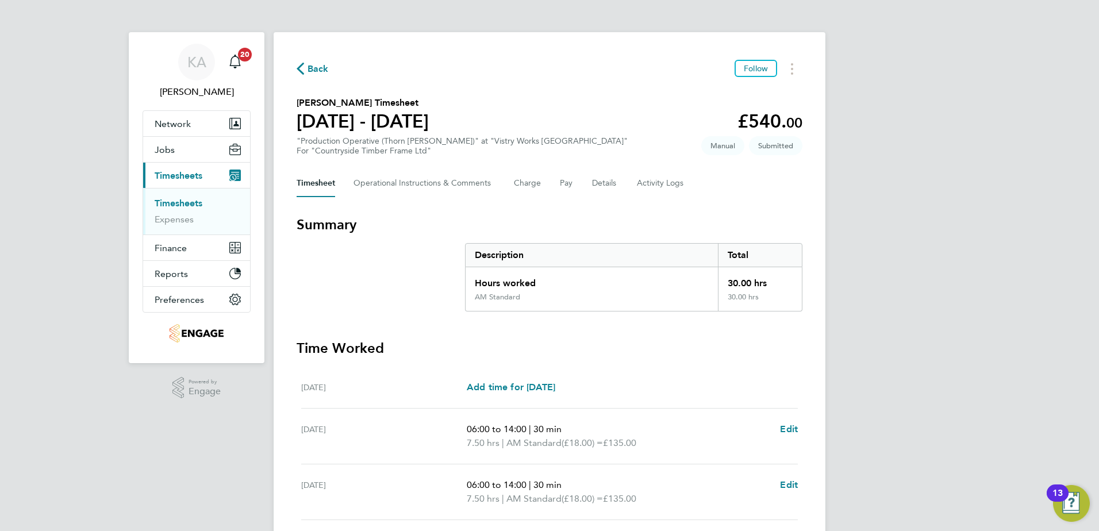
click at [309, 70] on span "Back" at bounding box center [317, 69] width 21 height 14
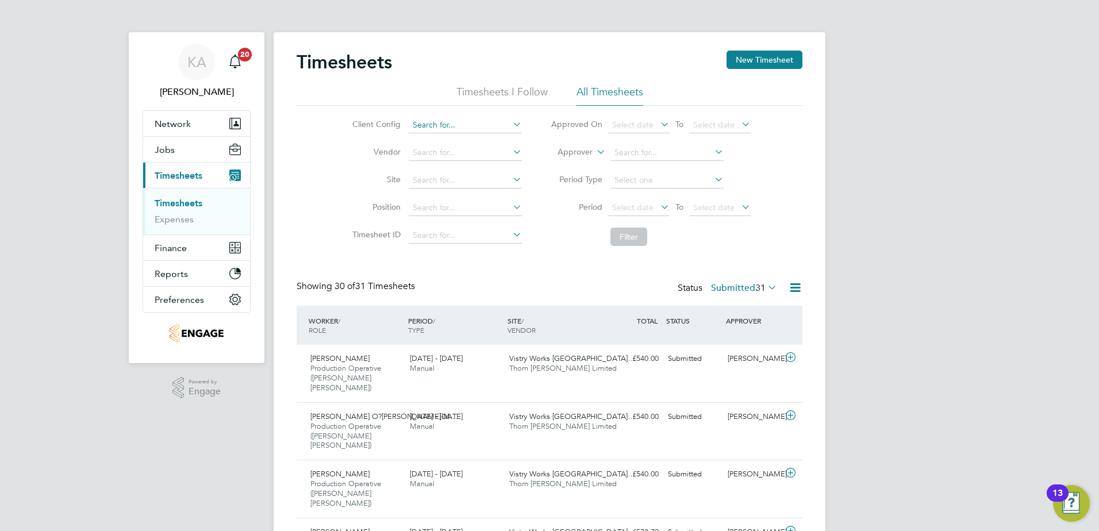
click at [426, 129] on input at bounding box center [465, 125] width 113 height 16
drag, startPoint x: 432, startPoint y: 250, endPoint x: 568, endPoint y: 211, distance: 141.5
click at [432, 249] on li "Countryside Timber Frame Ltd" at bounding box center [481, 250] width 149 height 16
type input "Countryside Timber Frame Ltd"
click at [632, 205] on span "Select date" at bounding box center [632, 207] width 41 height 10
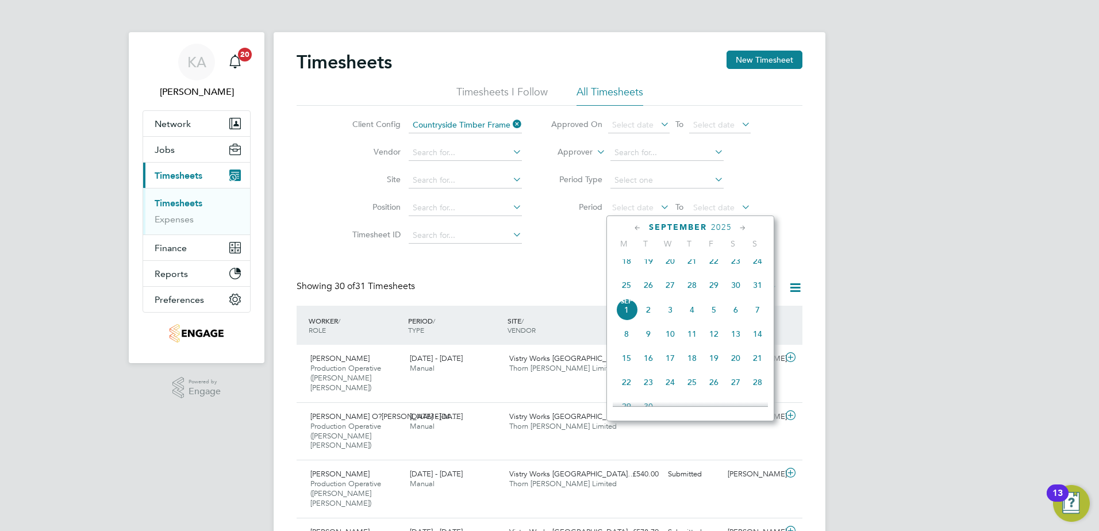
click at [628, 292] on span "25" at bounding box center [626, 285] width 22 height 22
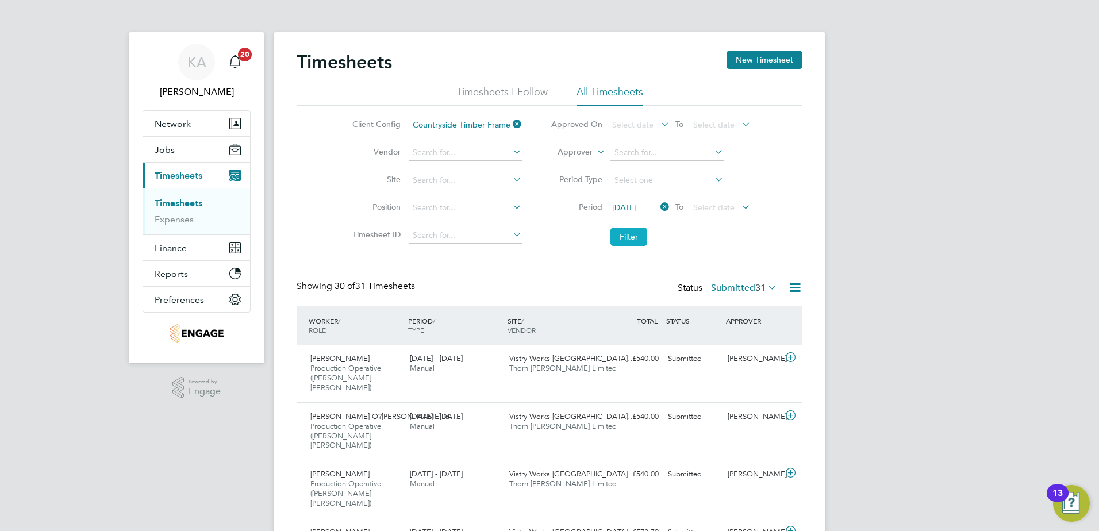
click at [621, 232] on button "Filter" at bounding box center [628, 237] width 37 height 18
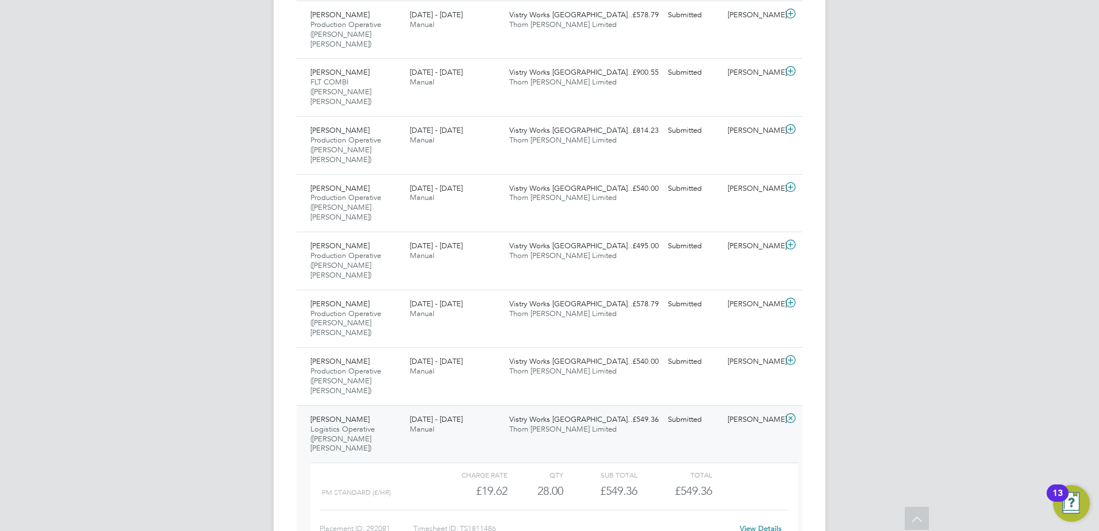
click at [758, 523] on link "View Details" at bounding box center [760, 528] width 42 height 10
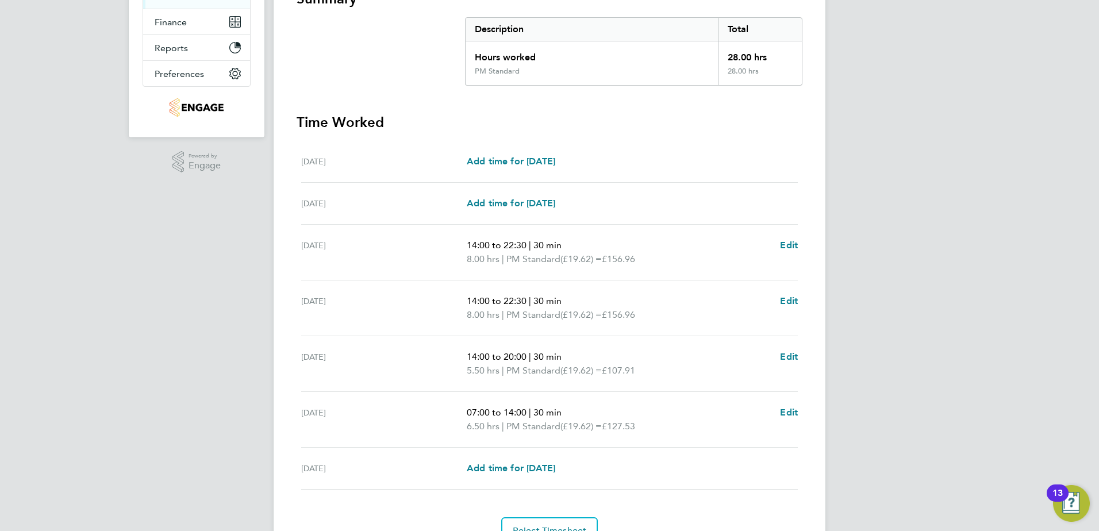
scroll to position [230, 0]
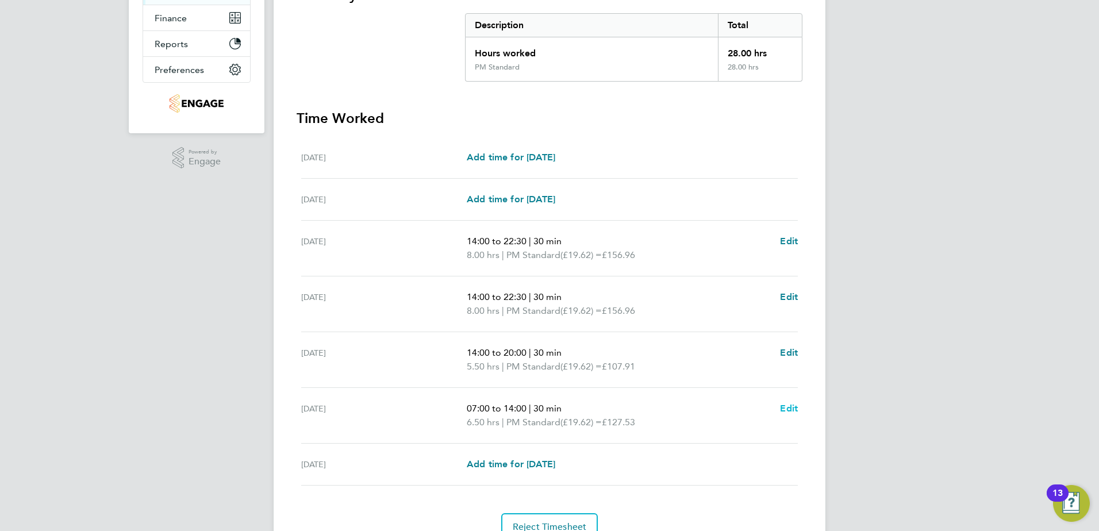
click at [792, 405] on span "Edit" at bounding box center [789, 408] width 18 height 11
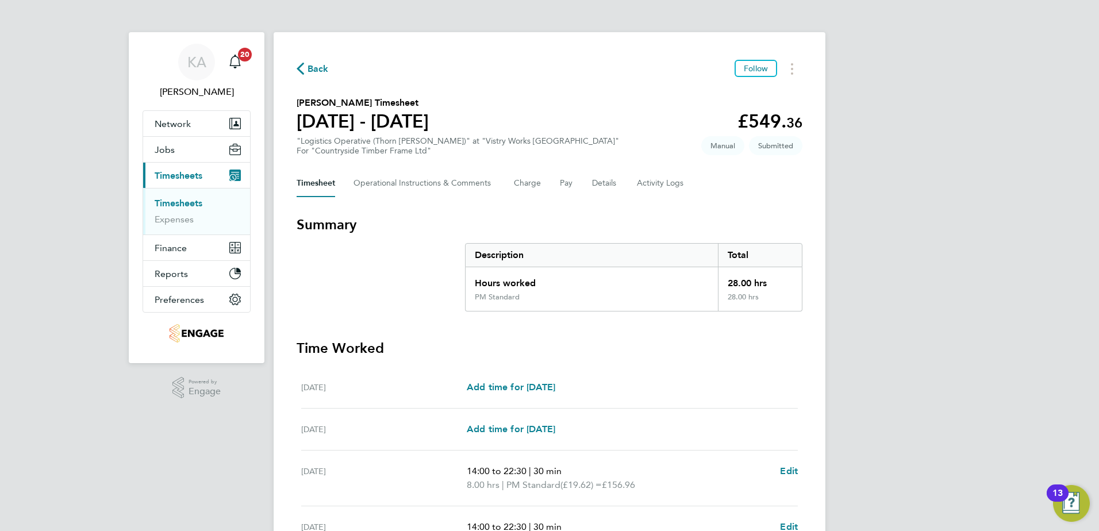
select select "30"
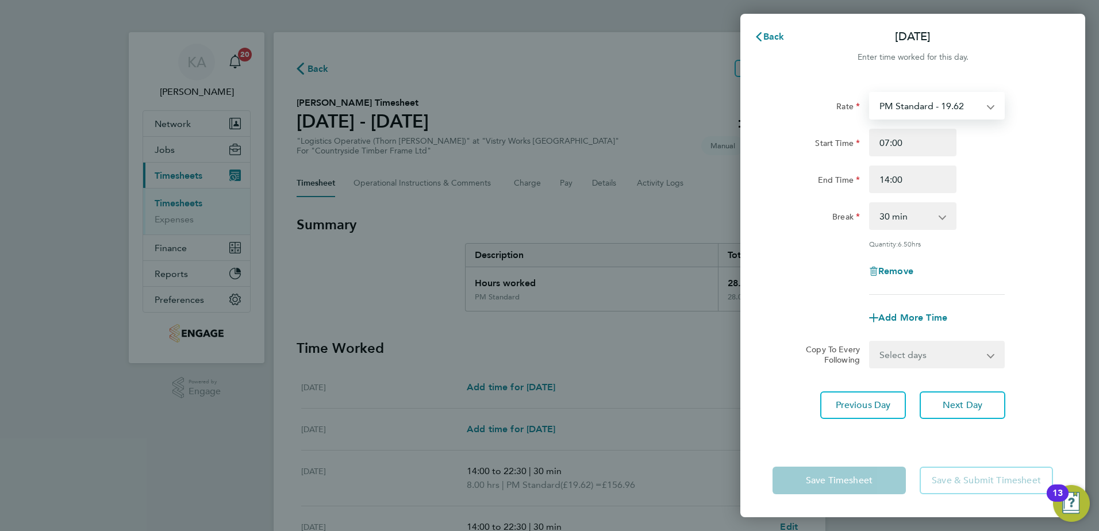
click at [918, 110] on select "PM Standard - 19.62 AM Standard - 18.00 PM OT1 - 29.43 PM OT2 - 39.24" at bounding box center [930, 105] width 120 height 25
select select "30"
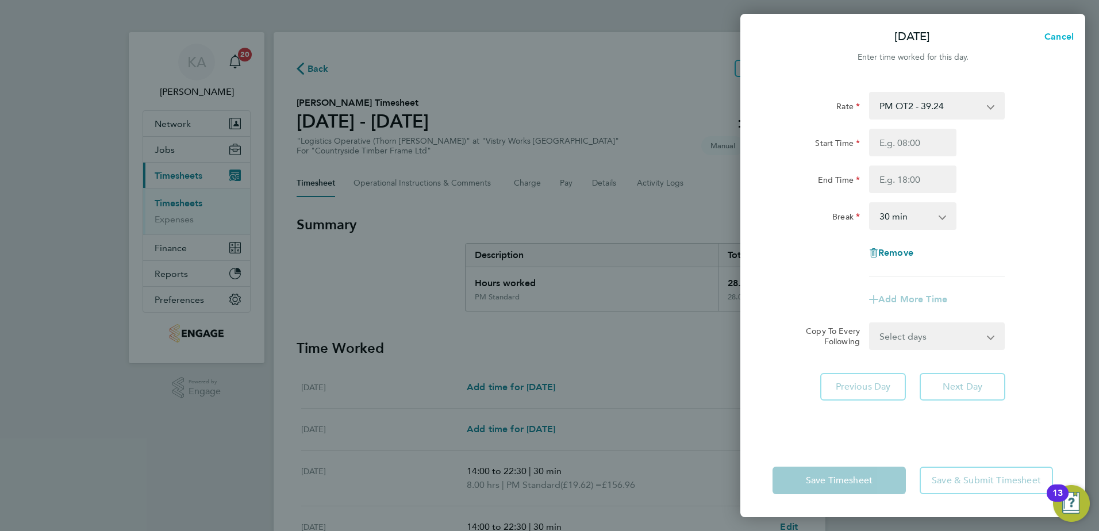
click at [1050, 34] on span "Cancel" at bounding box center [1057, 36] width 33 height 11
select select "30"
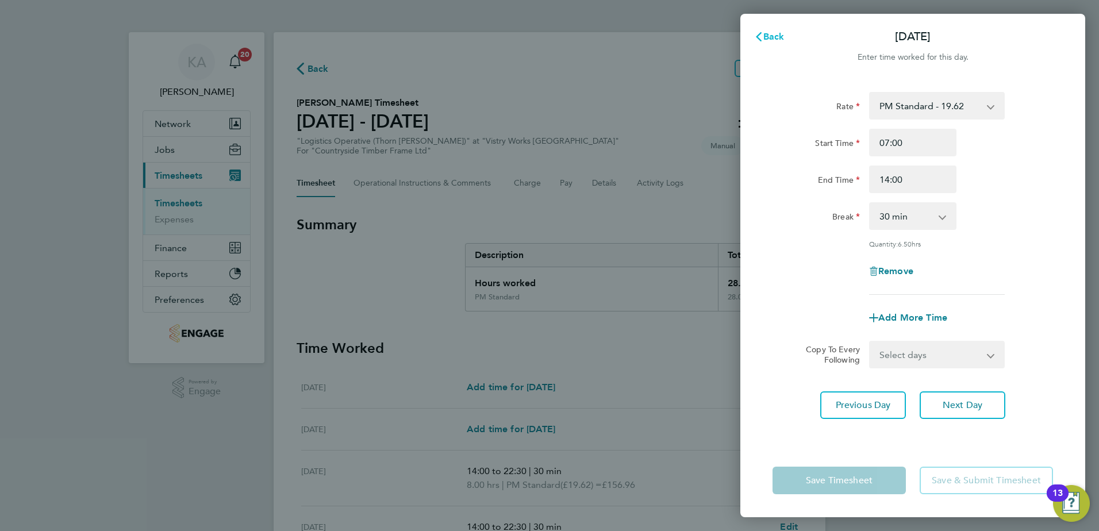
click at [771, 36] on span "Back" at bounding box center [773, 36] width 21 height 11
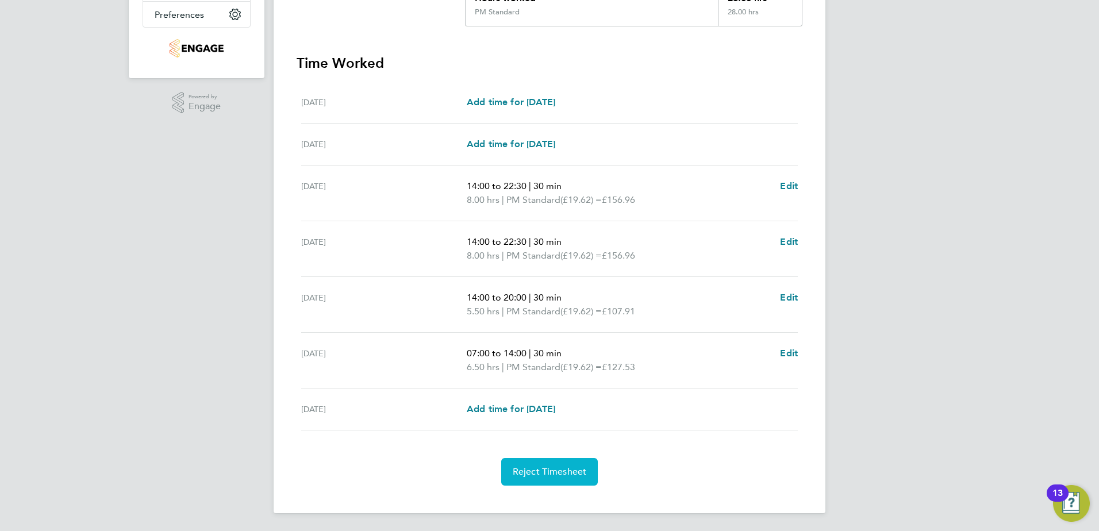
scroll to position [286, 0]
click at [786, 350] on span "Edit" at bounding box center [789, 352] width 18 height 11
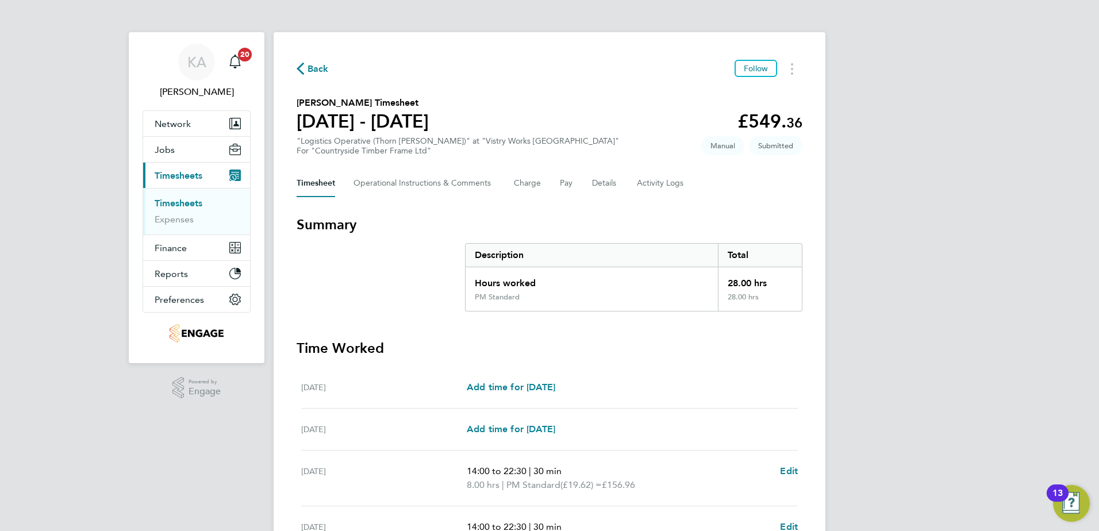
select select "30"
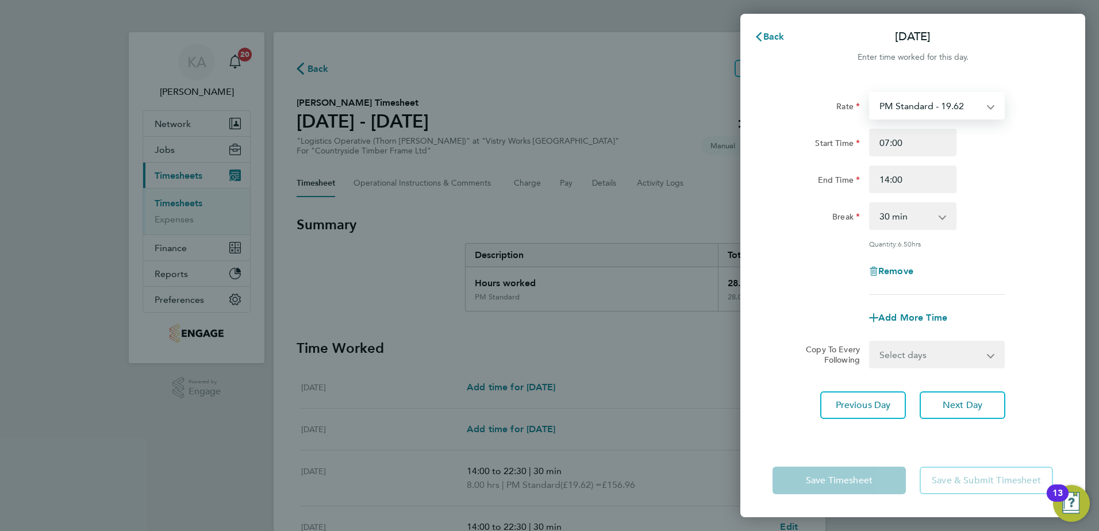
click at [932, 104] on select "PM Standard - 19.62 AM Standard - 18.00 PM OT1 - 29.43 PM OT2 - 39.24" at bounding box center [930, 105] width 120 height 25
select select "30"
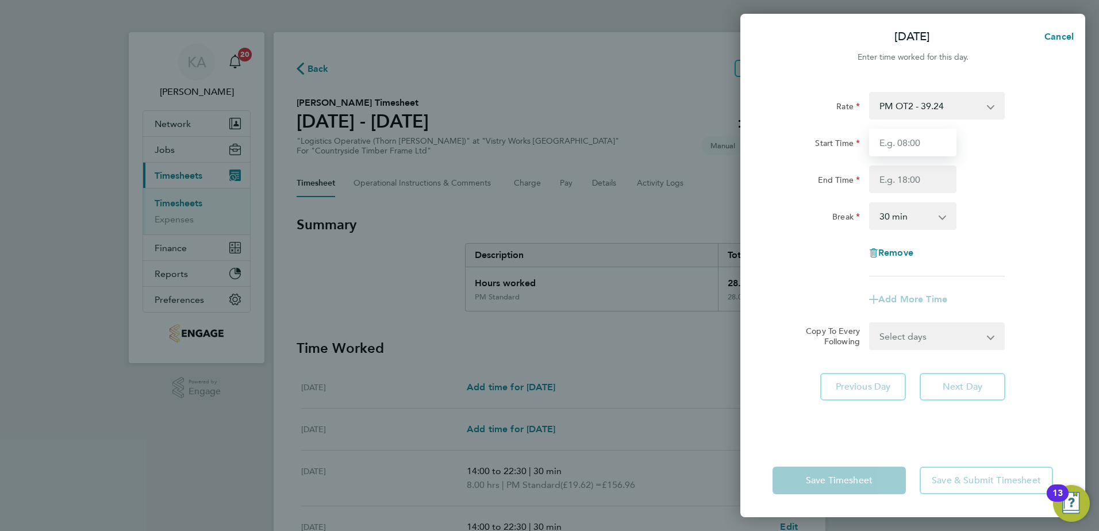
click at [905, 144] on input "Start Time" at bounding box center [912, 143] width 87 height 28
type input "07:00"
click at [908, 173] on input "End Time" at bounding box center [912, 179] width 87 height 28
type input "14:00"
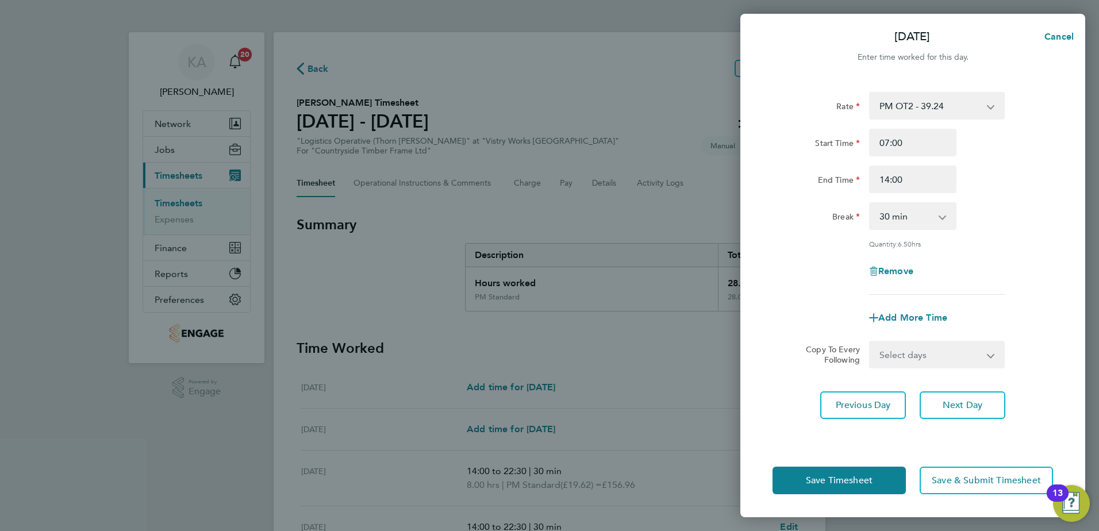
click at [895, 215] on select "0 min 15 min 30 min 45 min 60 min 75 min 90 min" at bounding box center [905, 215] width 71 height 25
drag, startPoint x: 1018, startPoint y: 238, endPoint x: 901, endPoint y: 366, distance: 173.7
click at [1018, 238] on div "Rate PM OT2 - 39.24 AM Standard - 18.00 PM Standard - 19.62 PM OT1 - 29.43 Star…" at bounding box center [912, 193] width 280 height 203
click at [816, 475] on span "Save Timesheet" at bounding box center [839, 480] width 67 height 11
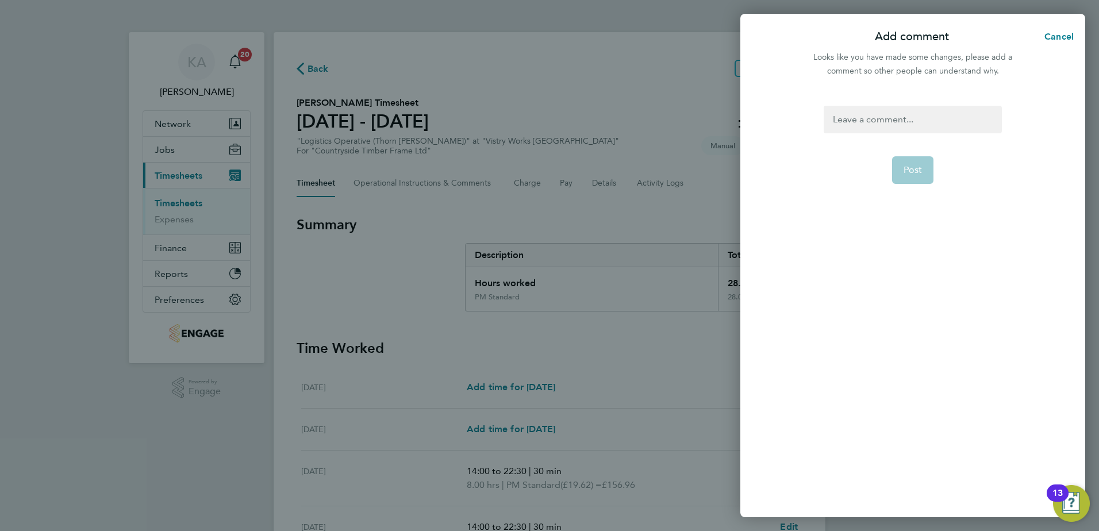
click at [846, 122] on div at bounding box center [912, 120] width 178 height 28
click at [847, 121] on div at bounding box center [912, 120] width 178 height 28
click at [911, 177] on button "Post" at bounding box center [913, 170] width 42 height 28
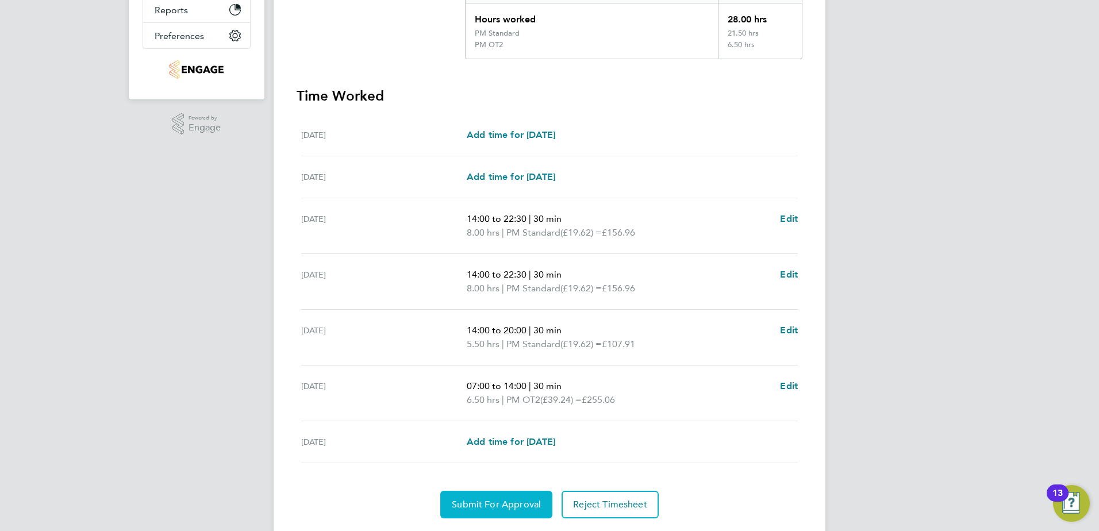
scroll to position [297, 0]
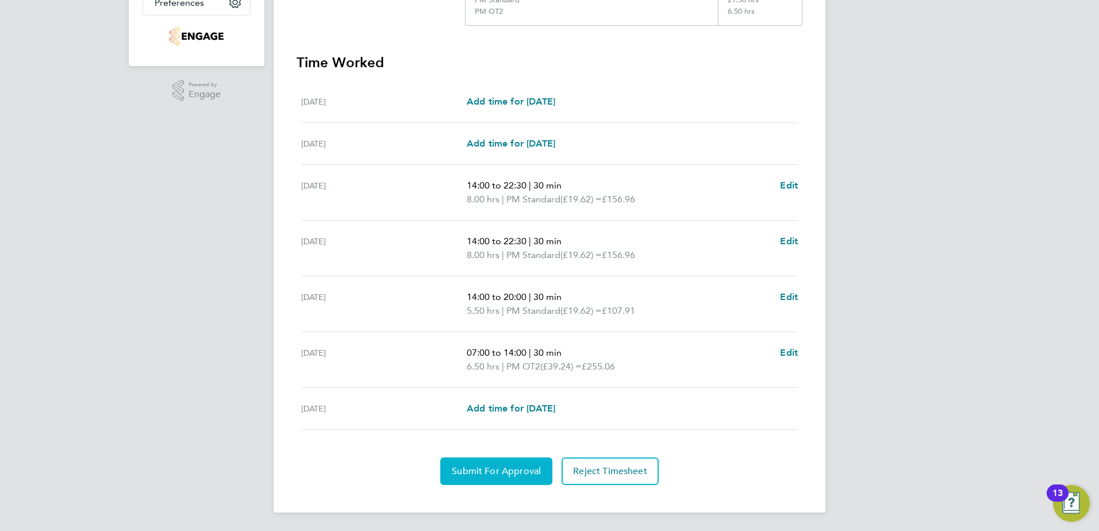
click at [479, 471] on span "Submit For Approval" at bounding box center [496, 470] width 89 height 11
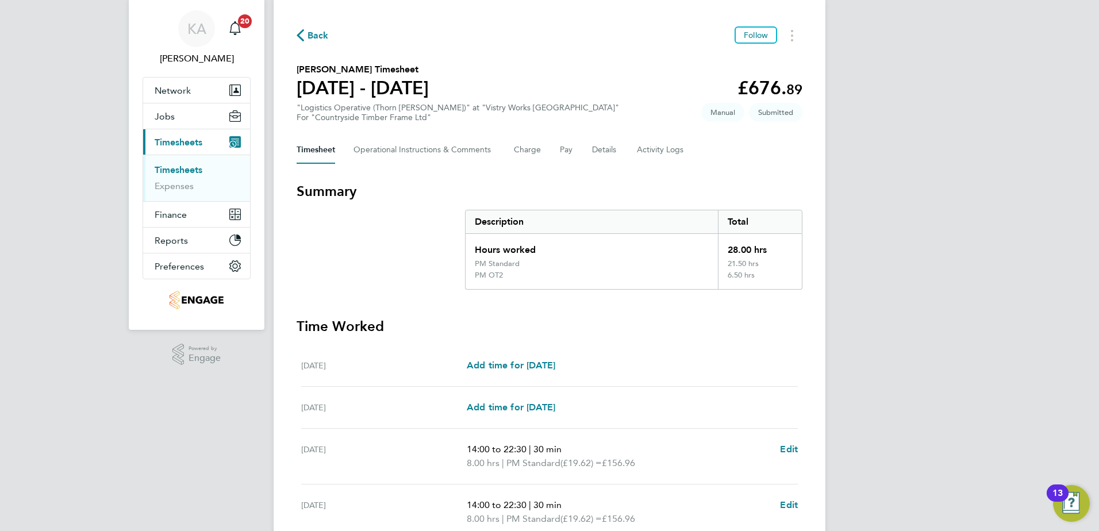
scroll to position [0, 0]
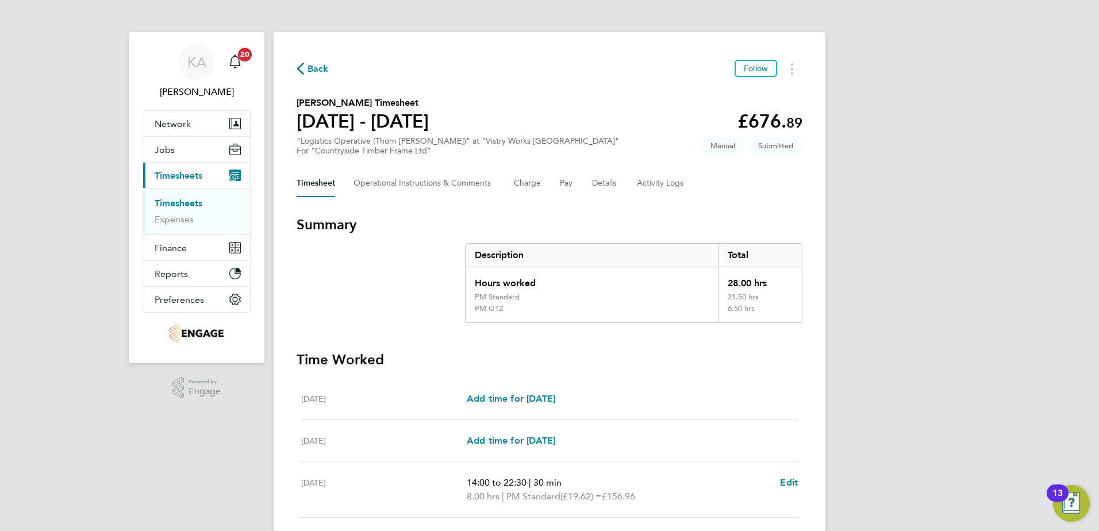
click at [311, 69] on span "Back" at bounding box center [317, 69] width 21 height 14
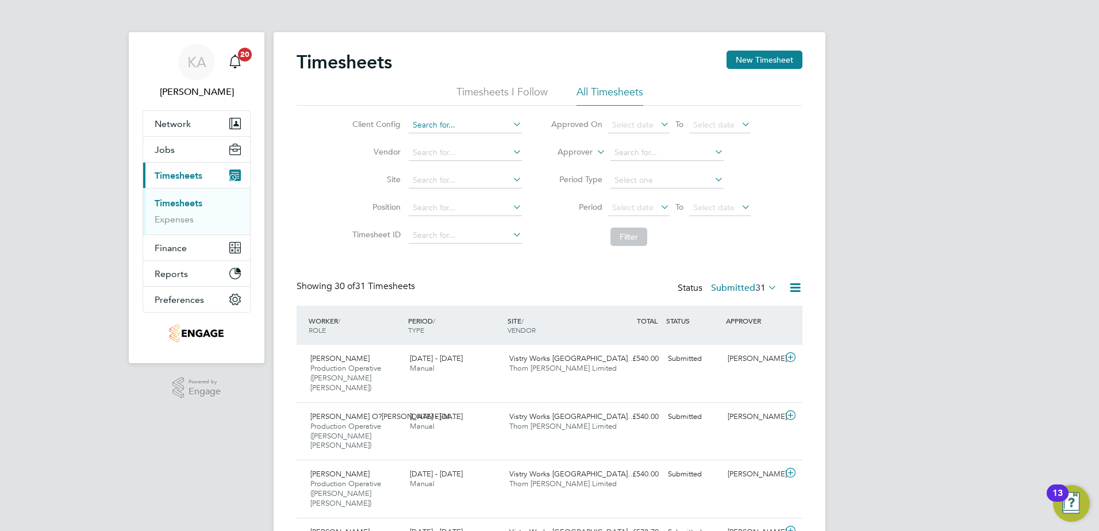
click at [445, 126] on input at bounding box center [465, 125] width 113 height 16
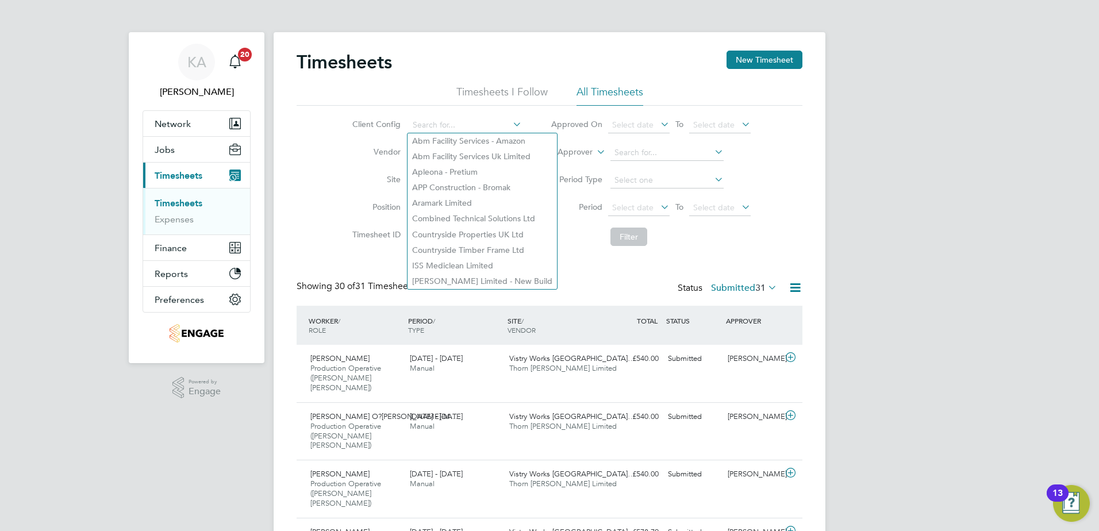
drag, startPoint x: 448, startPoint y: 247, endPoint x: 652, endPoint y: 169, distance: 219.0
click at [448, 246] on li "Countryside Timber Frame Ltd" at bounding box center [481, 250] width 149 height 16
type input "Countryside Timber Frame Ltd"
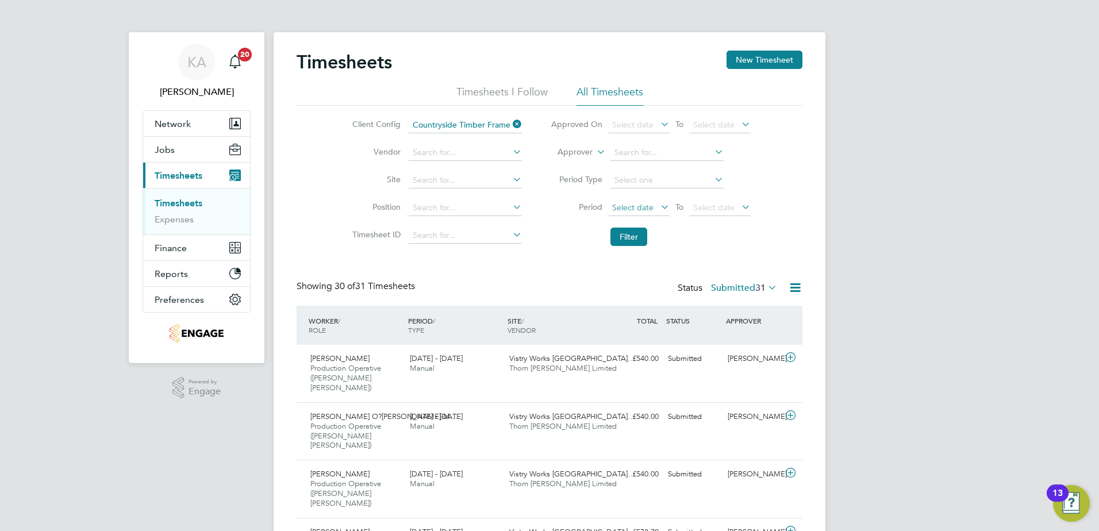
click at [630, 206] on span "Select date" at bounding box center [632, 207] width 41 height 10
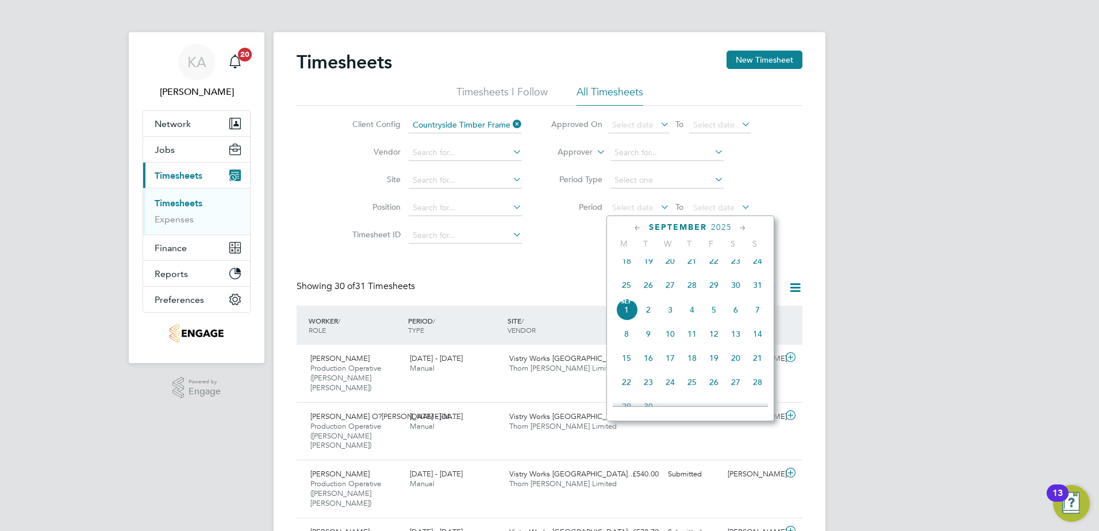
click at [628, 294] on span "25" at bounding box center [626, 285] width 22 height 22
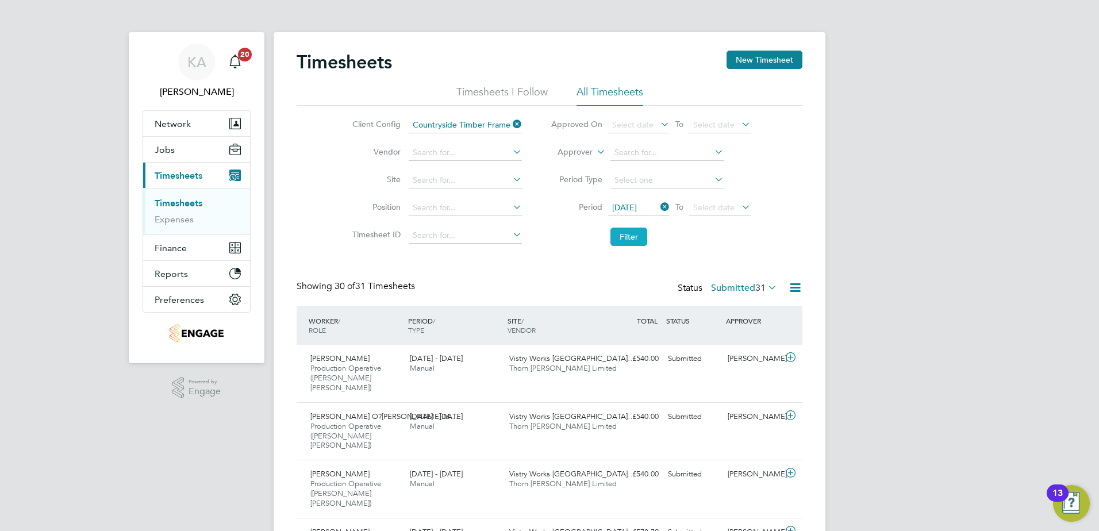
click at [629, 237] on button "Filter" at bounding box center [628, 237] width 37 height 18
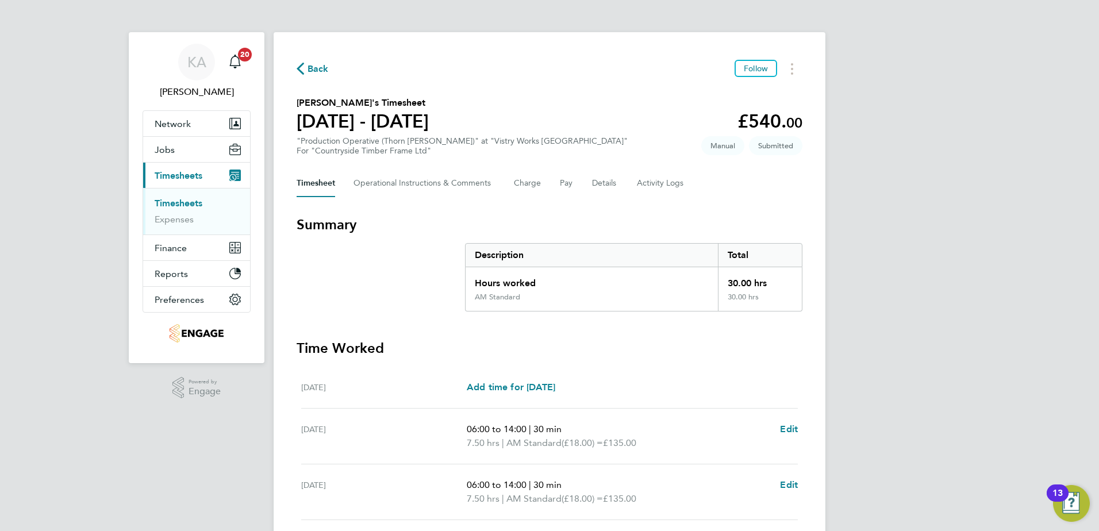
click at [314, 67] on span "Back" at bounding box center [317, 69] width 21 height 14
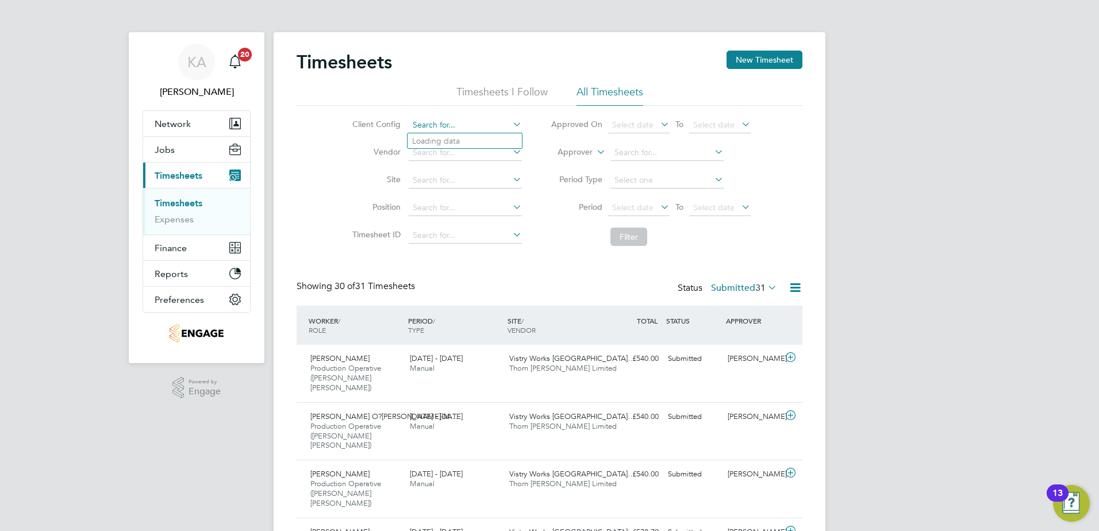
click at [471, 128] on input at bounding box center [465, 125] width 113 height 16
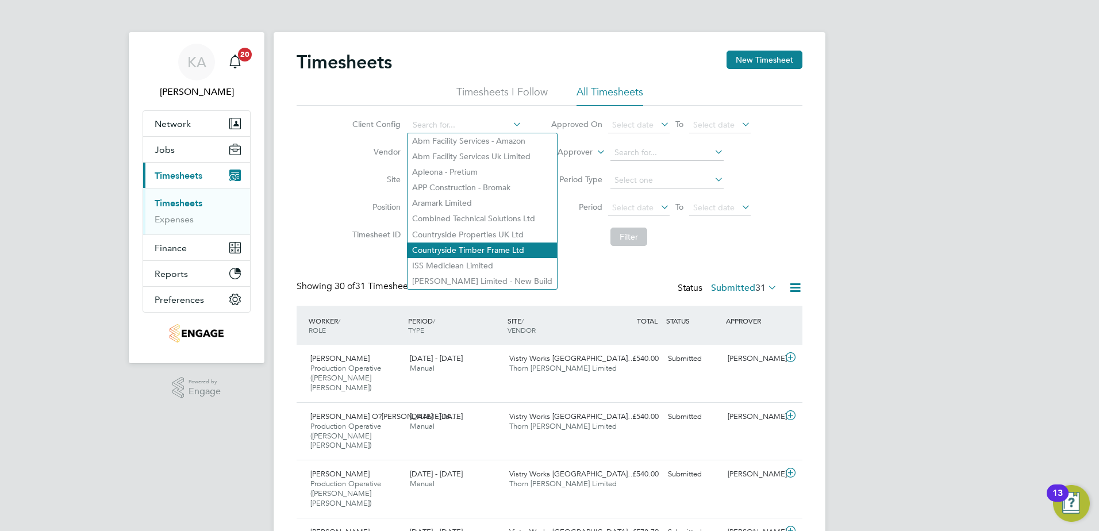
drag, startPoint x: 441, startPoint y: 248, endPoint x: 456, endPoint y: 239, distance: 17.2
click at [441, 246] on li "Countryside Timber Frame Ltd" at bounding box center [481, 250] width 149 height 16
type input "Countryside Timber Frame Ltd"
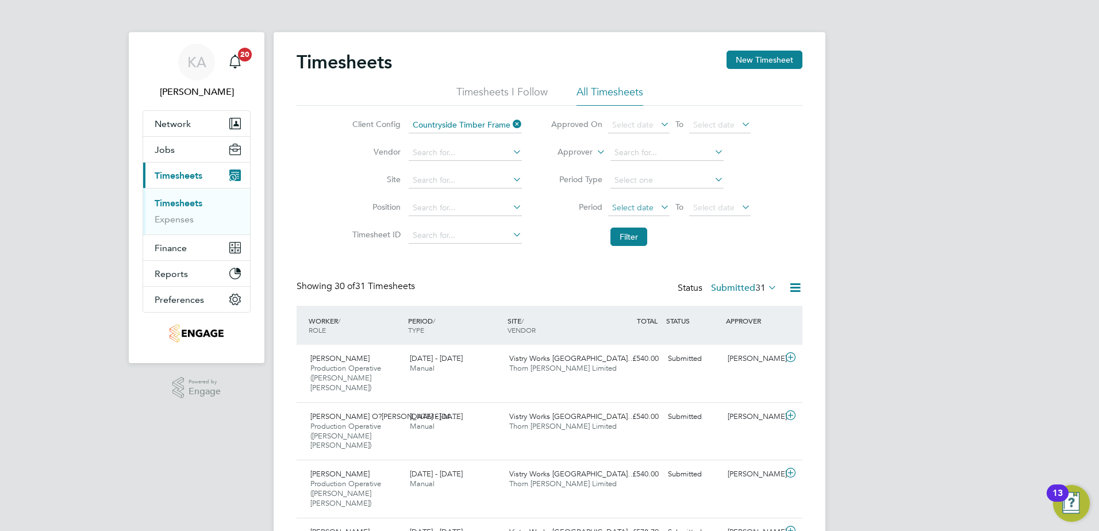
click at [620, 205] on span "Select date" at bounding box center [632, 207] width 41 height 10
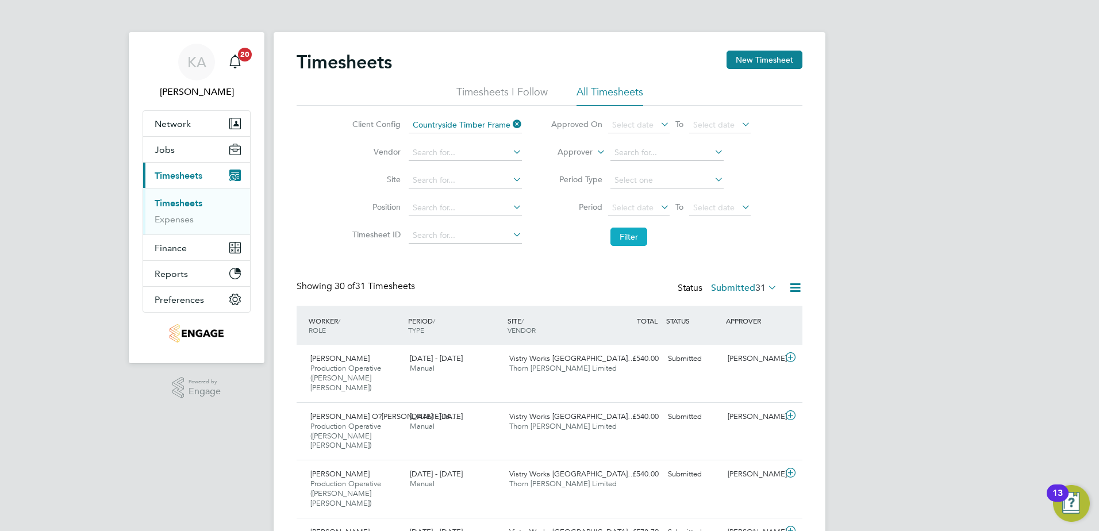
click at [637, 232] on button "Filter" at bounding box center [628, 237] width 37 height 18
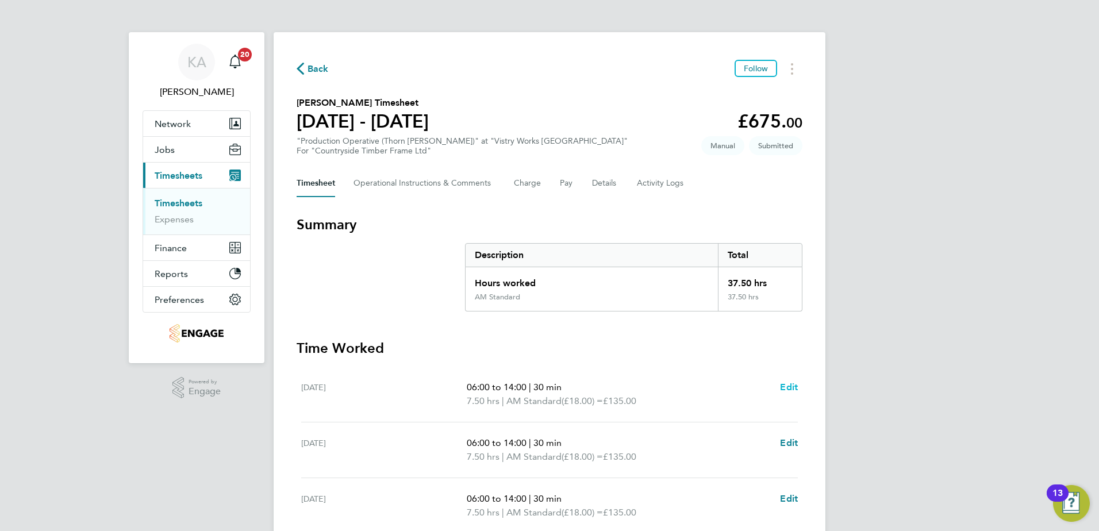
click at [787, 384] on span "Edit" at bounding box center [789, 387] width 18 height 11
select select "30"
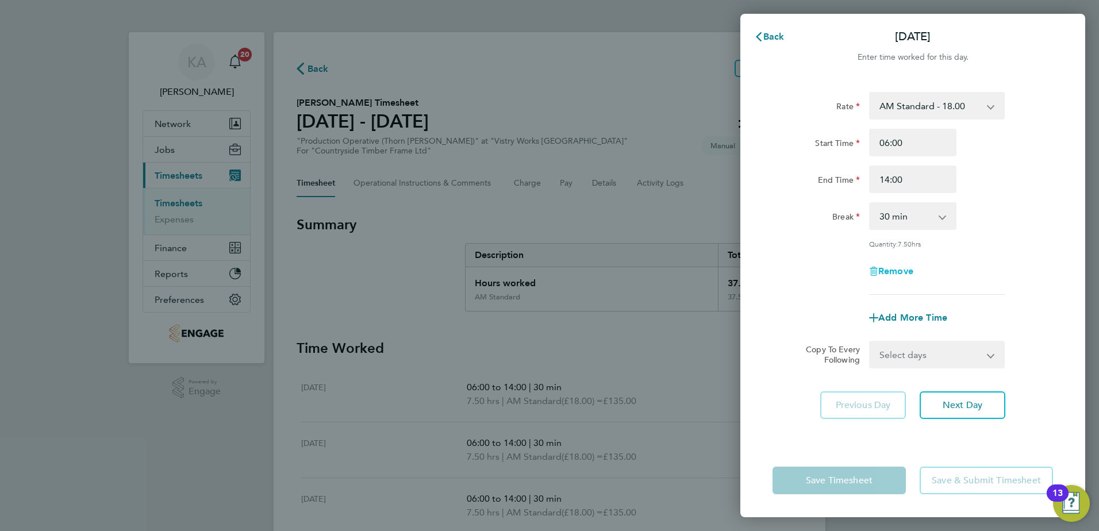
click at [898, 265] on span "Remove" at bounding box center [895, 270] width 35 height 11
select select "null"
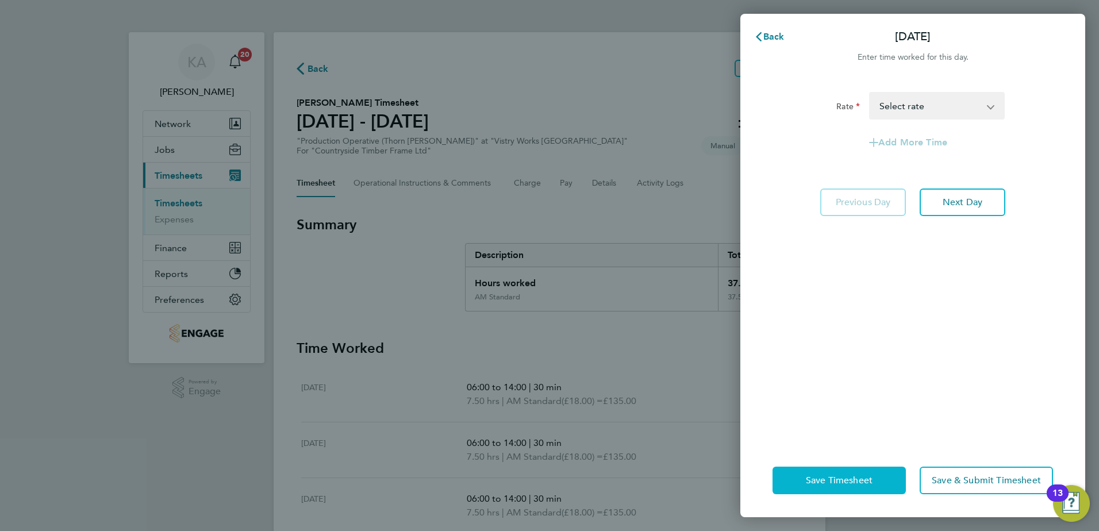
click at [852, 486] on span "Save Timesheet" at bounding box center [839, 480] width 67 height 11
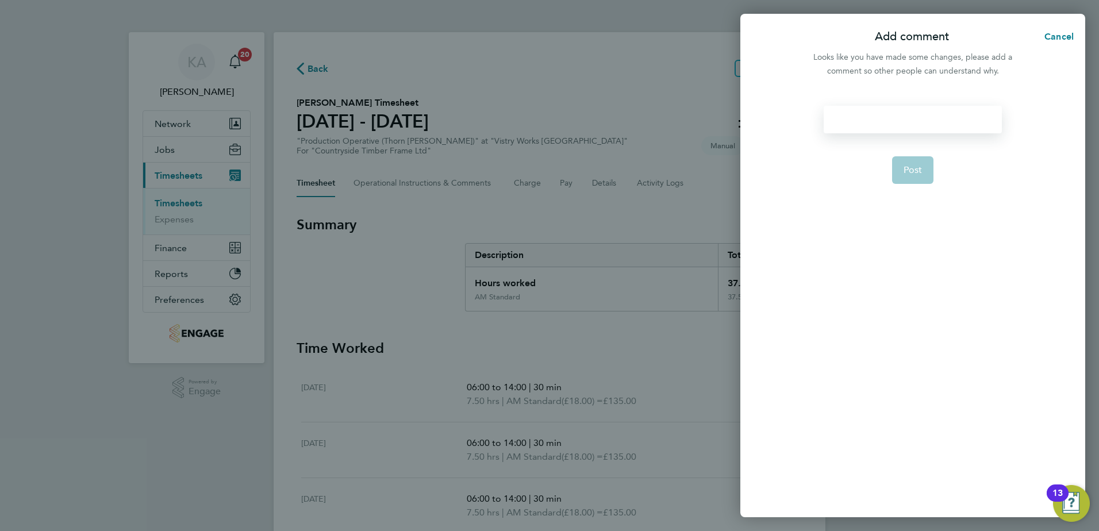
click at [856, 115] on div at bounding box center [912, 120] width 178 height 28
click at [856, 116] on div at bounding box center [912, 120] width 178 height 28
click at [904, 174] on span "Post" at bounding box center [912, 169] width 19 height 11
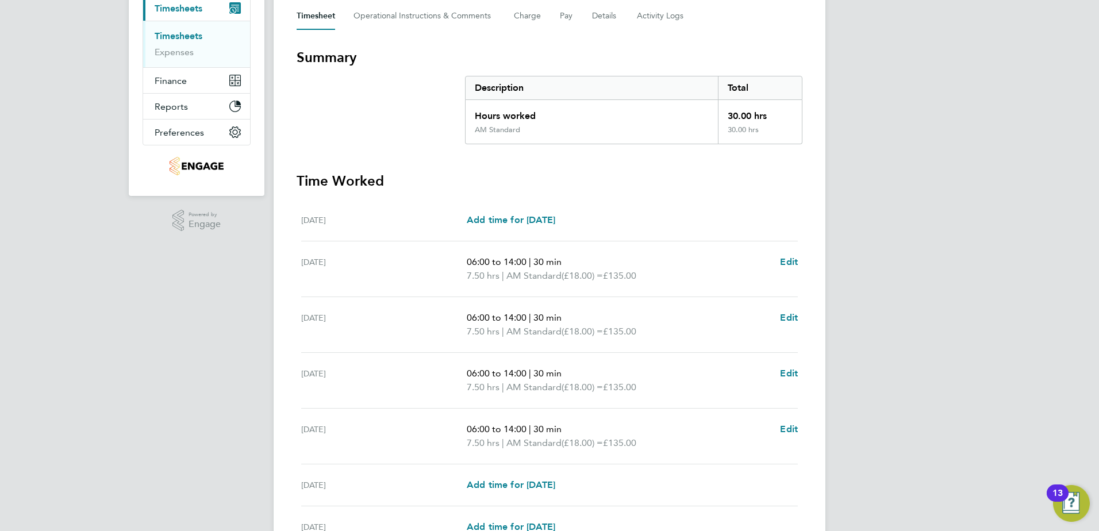
scroll to position [230, 0]
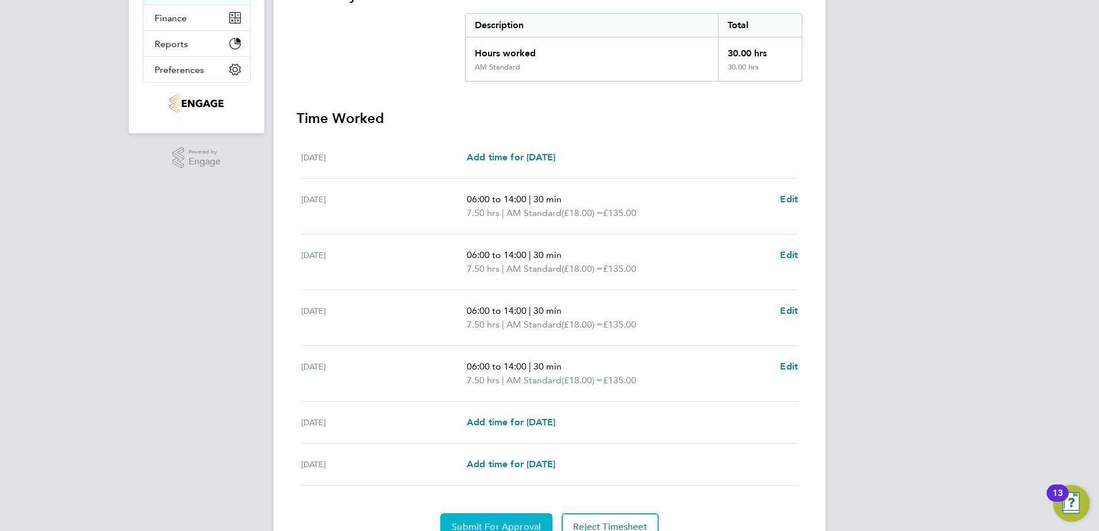
click at [486, 527] on span "Submit For Approval" at bounding box center [496, 526] width 89 height 11
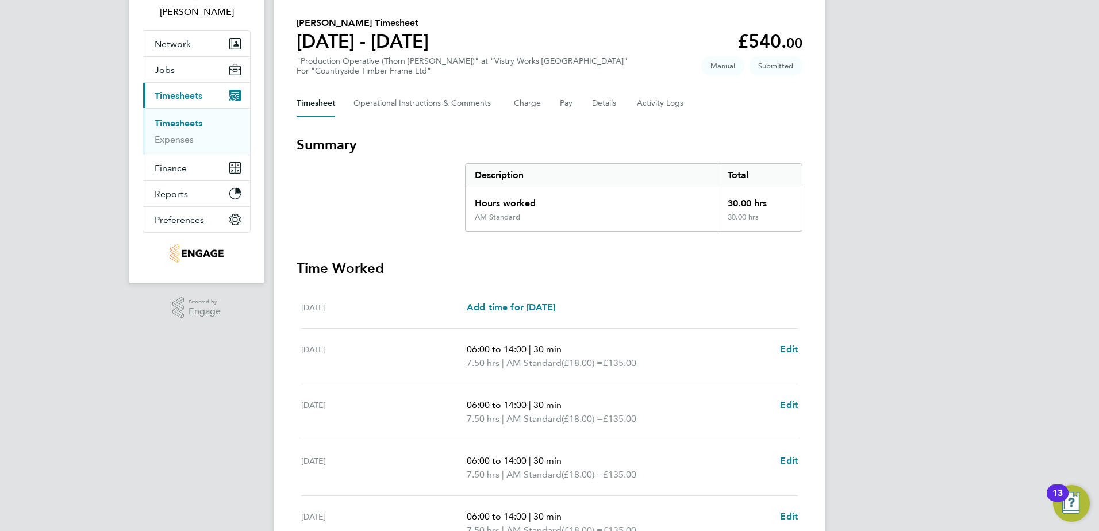
scroll to position [57, 0]
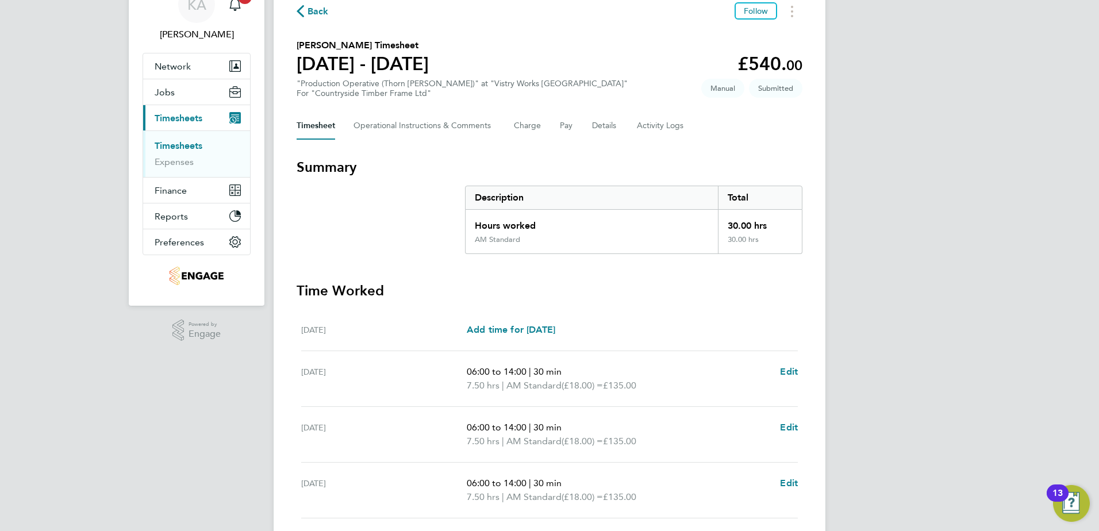
click at [311, 13] on span "Back" at bounding box center [317, 12] width 21 height 14
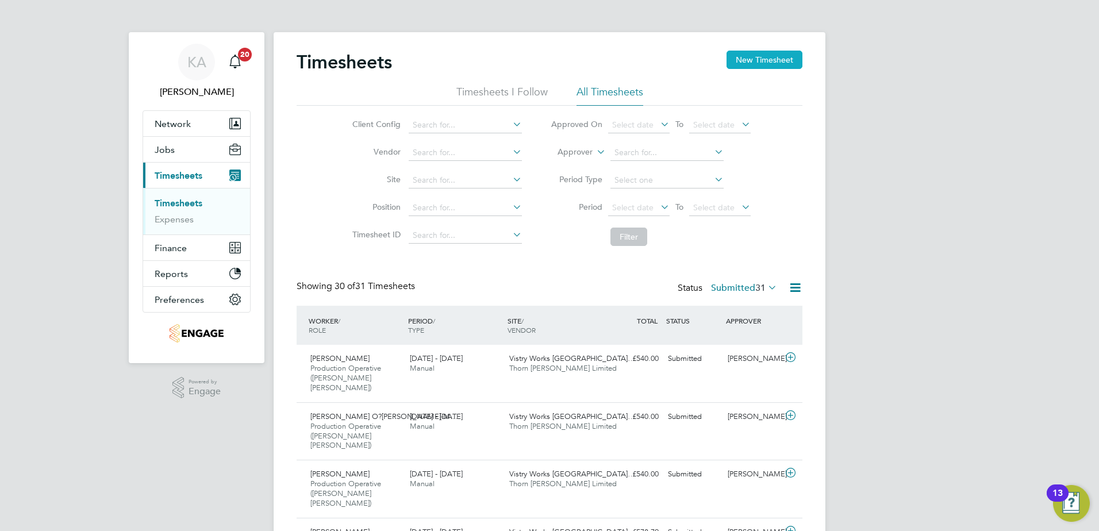
click at [757, 63] on button "New Timesheet" at bounding box center [764, 60] width 76 height 18
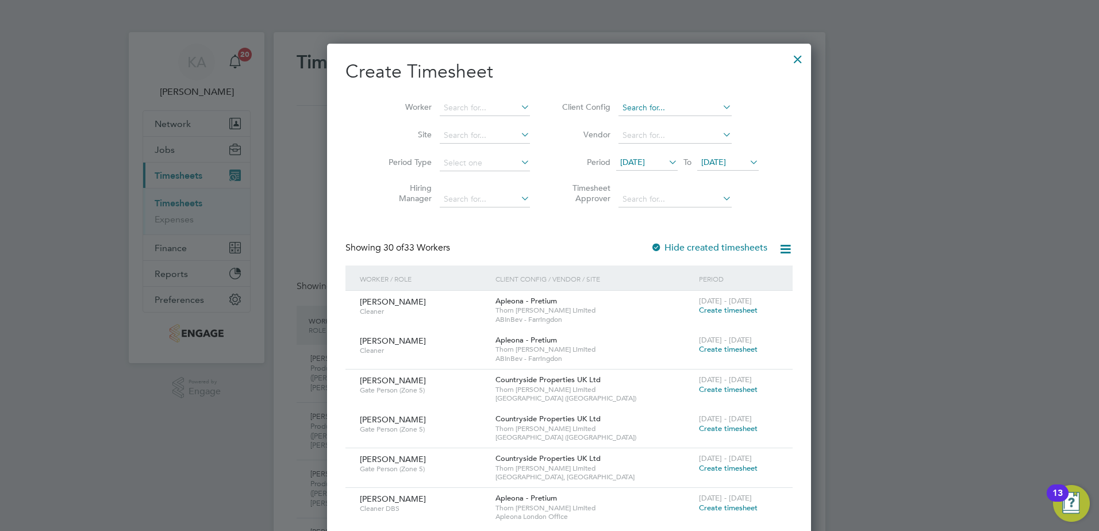
click at [641, 110] on input at bounding box center [674, 108] width 113 height 16
click at [642, 226] on li "Countryside Timber Frame Ltd" at bounding box center [672, 233] width 149 height 16
type input "Countryside Timber Frame Ltd"
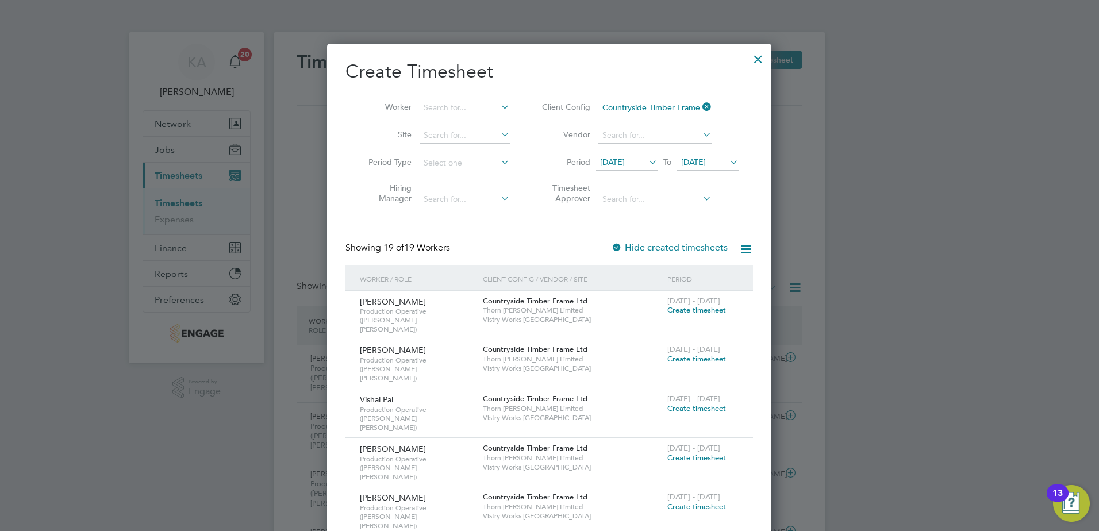
click at [625, 162] on span "[DATE]" at bounding box center [612, 162] width 25 height 10
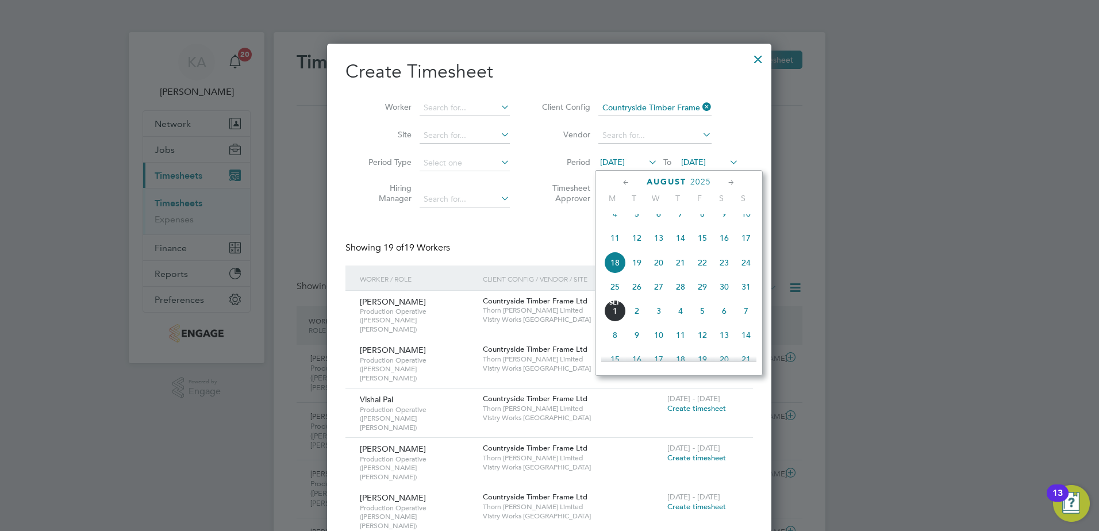
click at [617, 295] on span "25" at bounding box center [615, 287] width 22 height 22
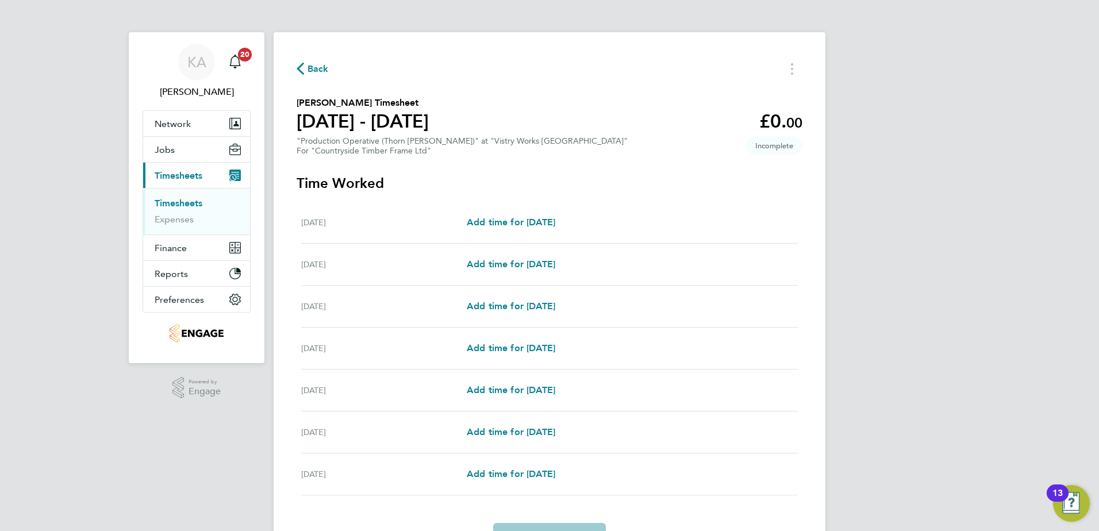
click at [320, 65] on span "Back" at bounding box center [317, 69] width 21 height 14
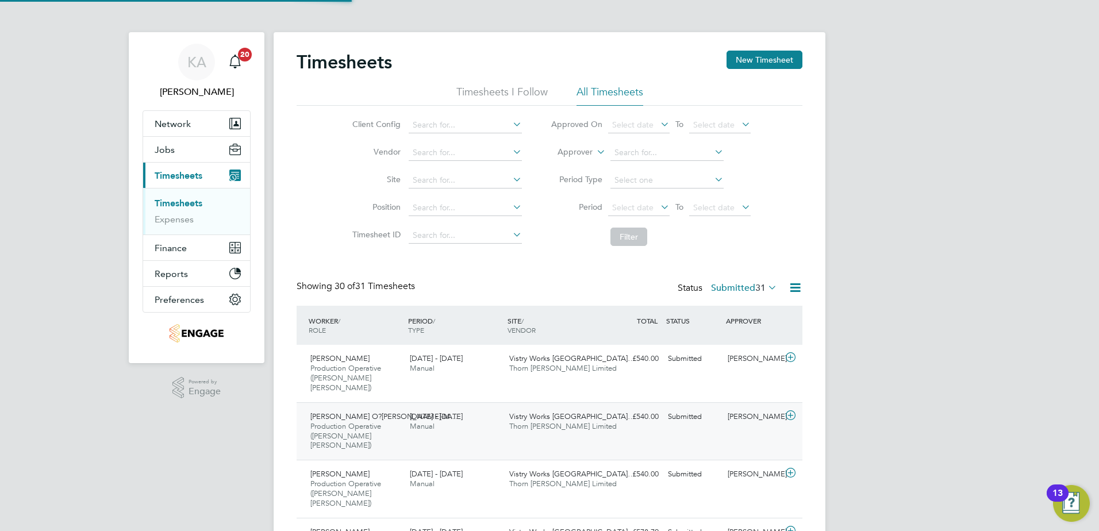
scroll to position [38, 100]
click at [772, 57] on button "New Timesheet" at bounding box center [764, 60] width 76 height 18
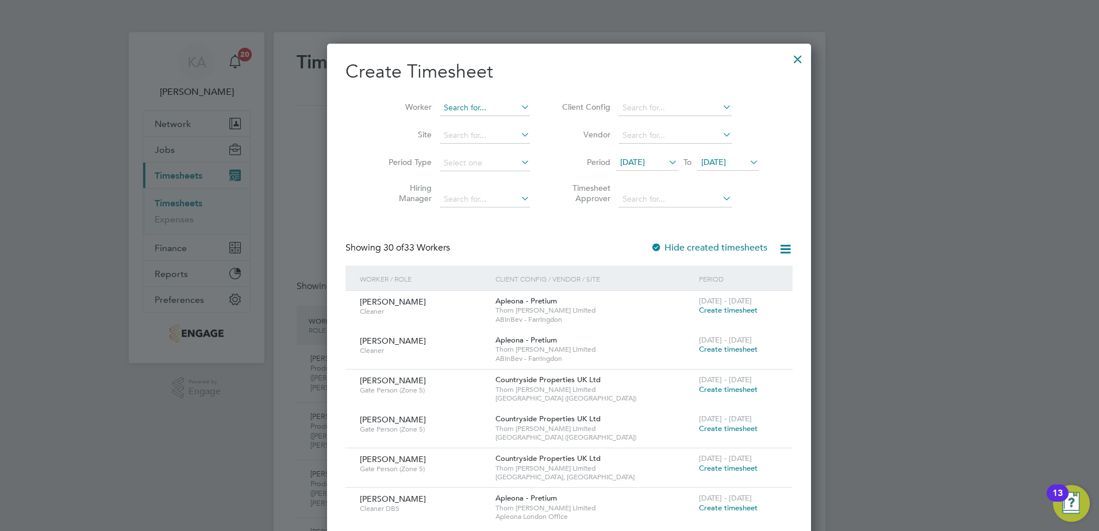
click at [451, 102] on input at bounding box center [485, 108] width 90 height 16
click at [442, 122] on b "[PERSON_NAME]" at bounding box center [473, 123] width 67 height 10
type input "[PERSON_NAME]"
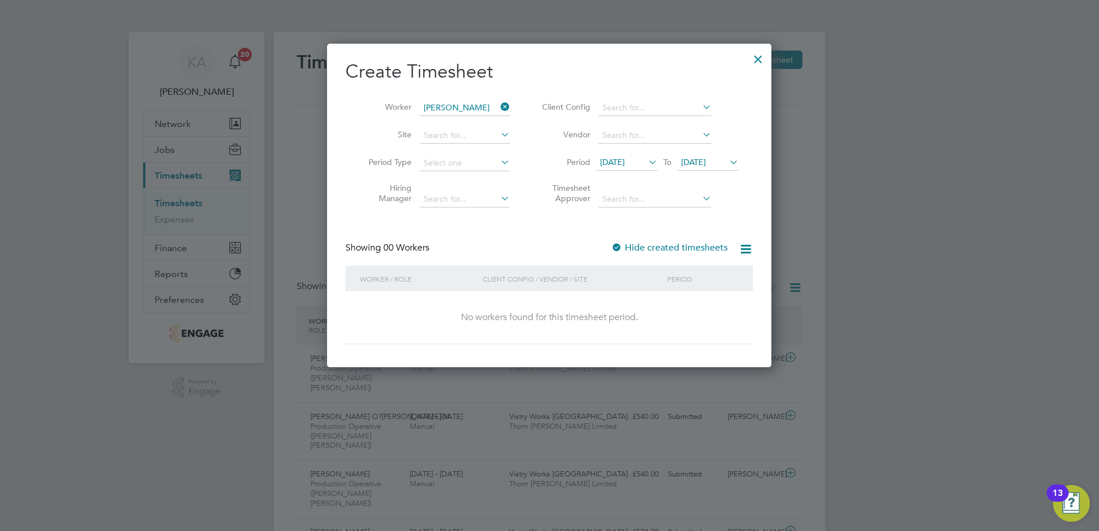
click at [758, 55] on div at bounding box center [758, 56] width 21 height 21
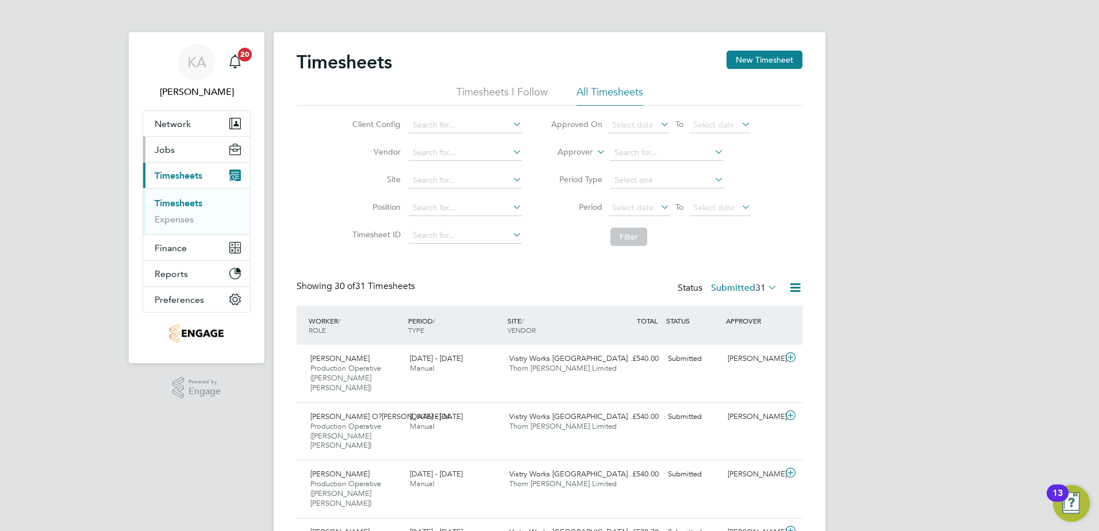
click at [166, 151] on span "Jobs" at bounding box center [165, 149] width 20 height 11
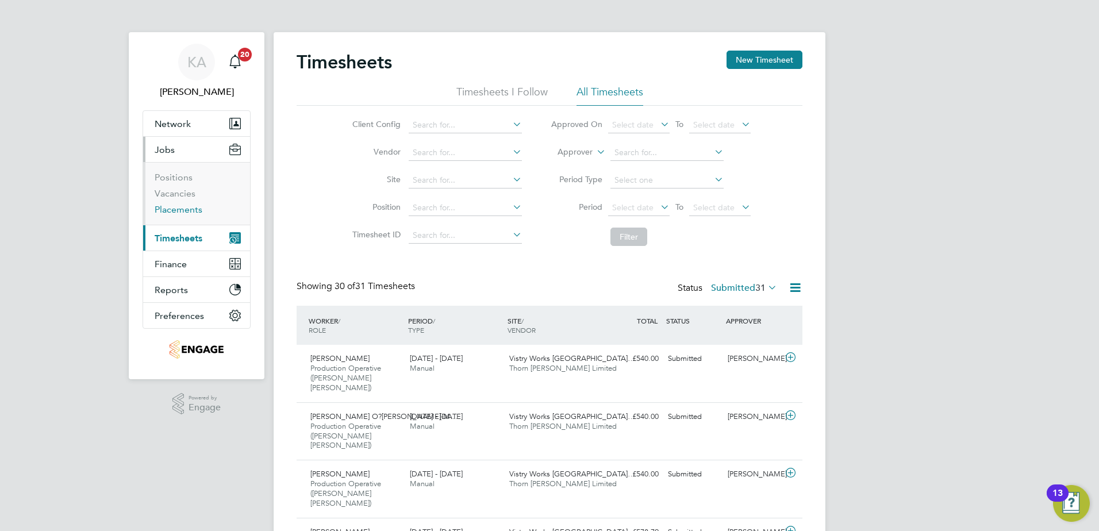
click at [180, 207] on link "Placements" at bounding box center [179, 209] width 48 height 11
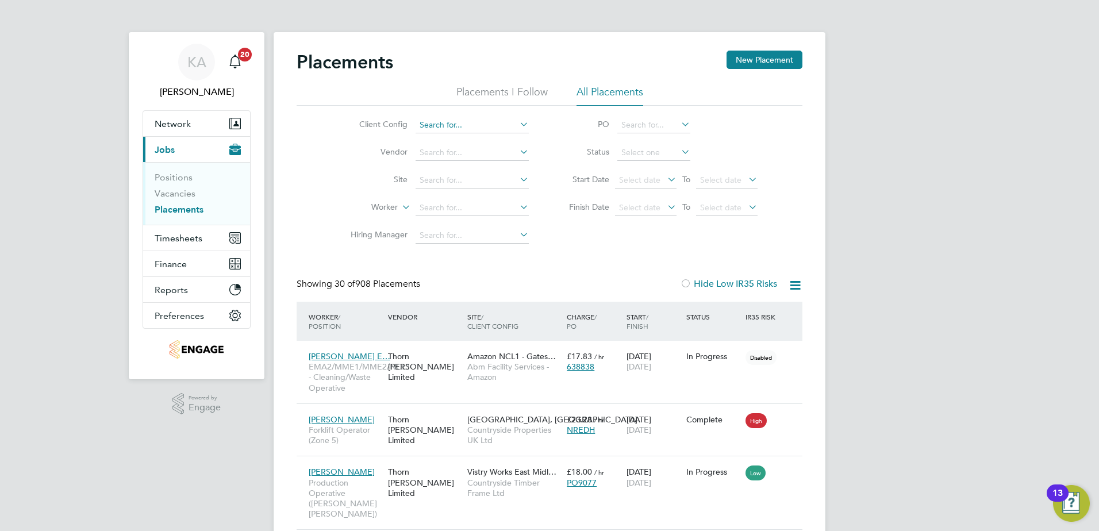
click at [457, 124] on input at bounding box center [471, 125] width 113 height 16
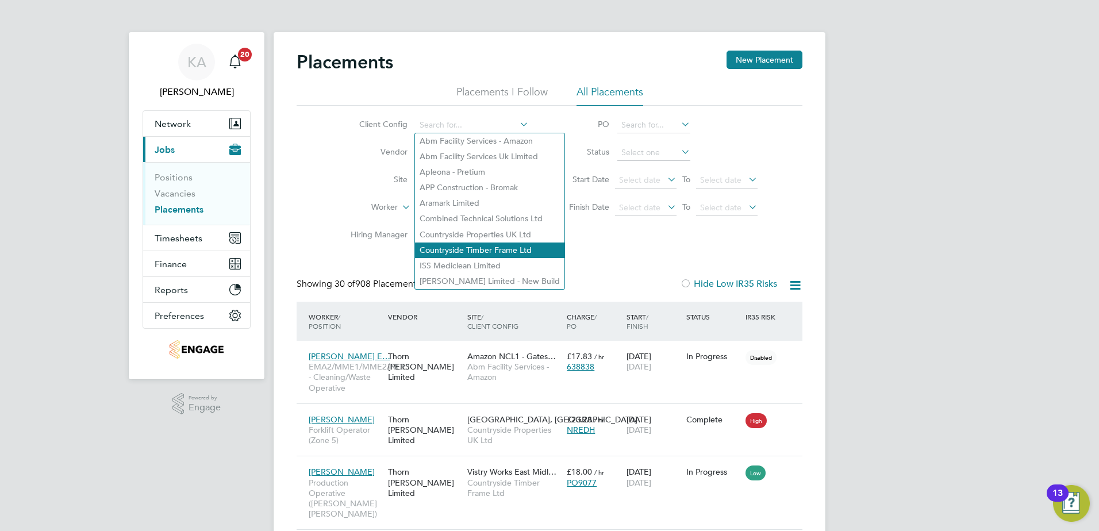
click at [452, 245] on li "Countryside Timber Frame Ltd" at bounding box center [489, 250] width 149 height 16
type input "Countryside Timber Frame Ltd"
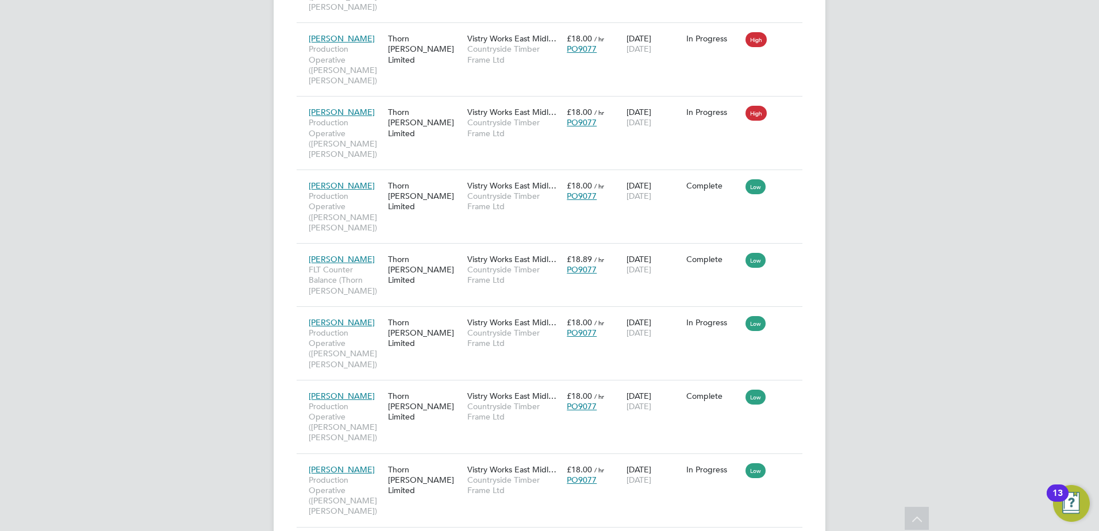
click at [725, 466] on li "Start" at bounding box center [753, 468] width 82 height 16
type input "[PERSON_NAME]"
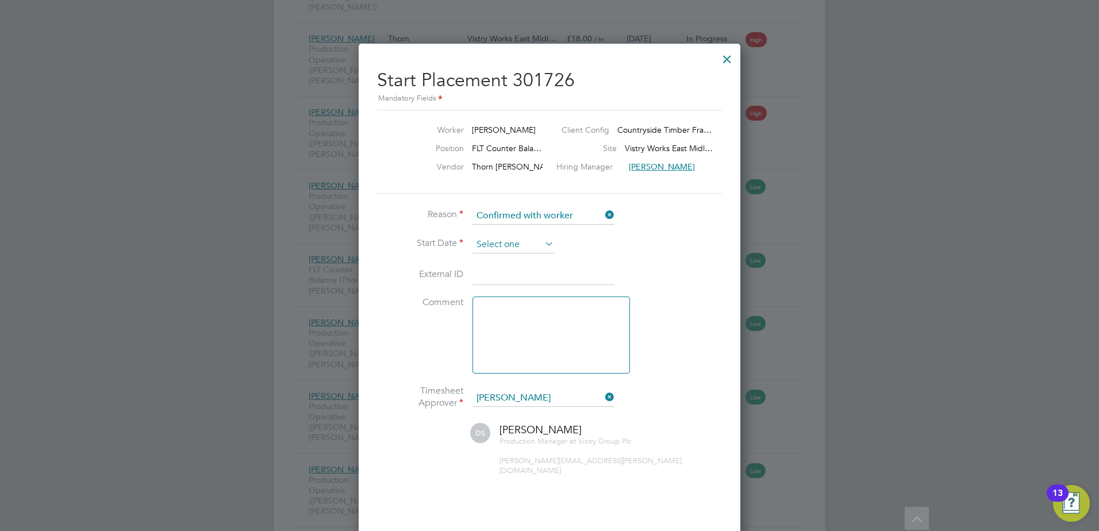
click at [492, 237] on input at bounding box center [513, 244] width 82 height 17
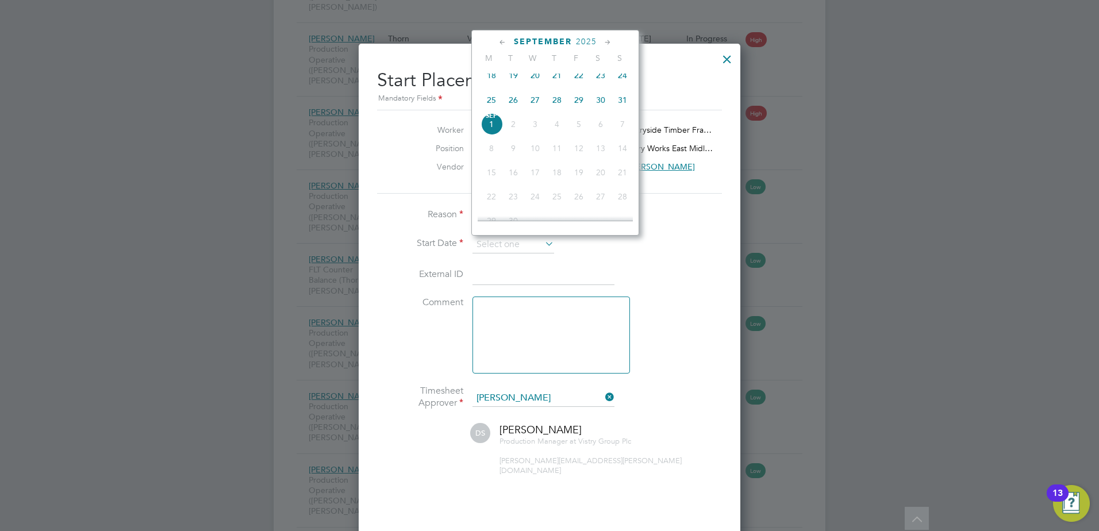
click at [514, 105] on span "26" at bounding box center [513, 100] width 22 height 22
type input "[DATE]"
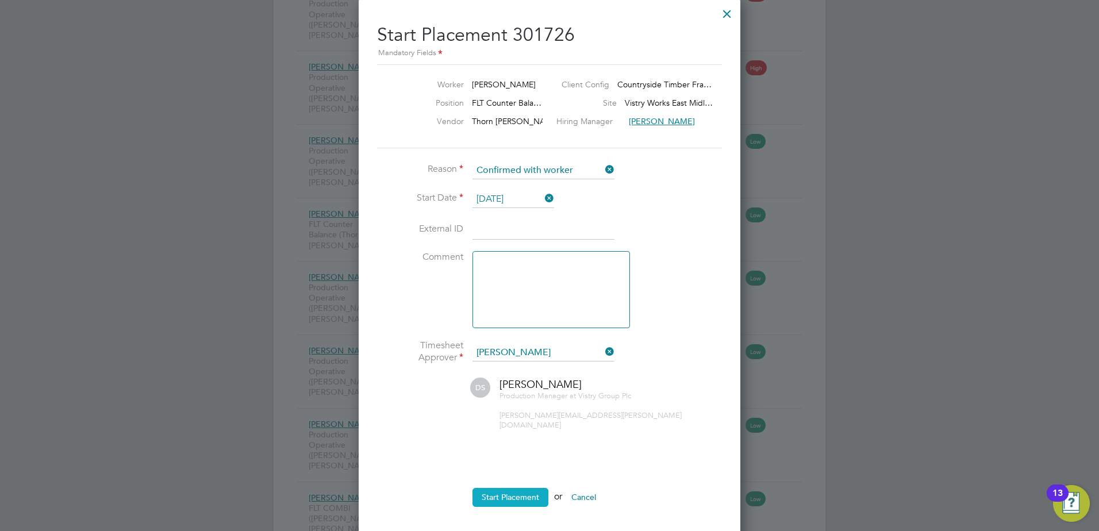
click at [497, 488] on button "Start Placement" at bounding box center [510, 497] width 76 height 18
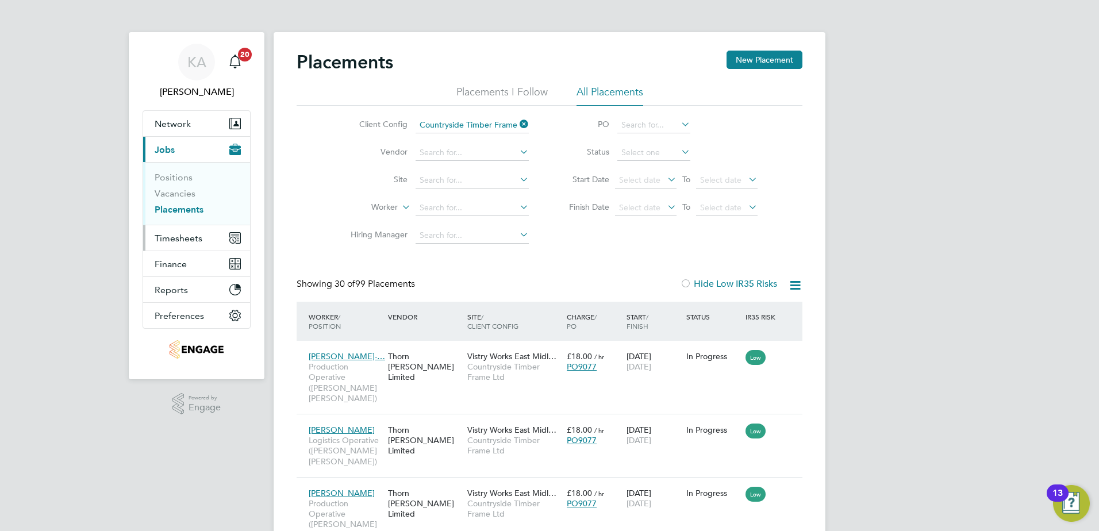
click at [171, 240] on span "Timesheets" at bounding box center [179, 238] width 48 height 11
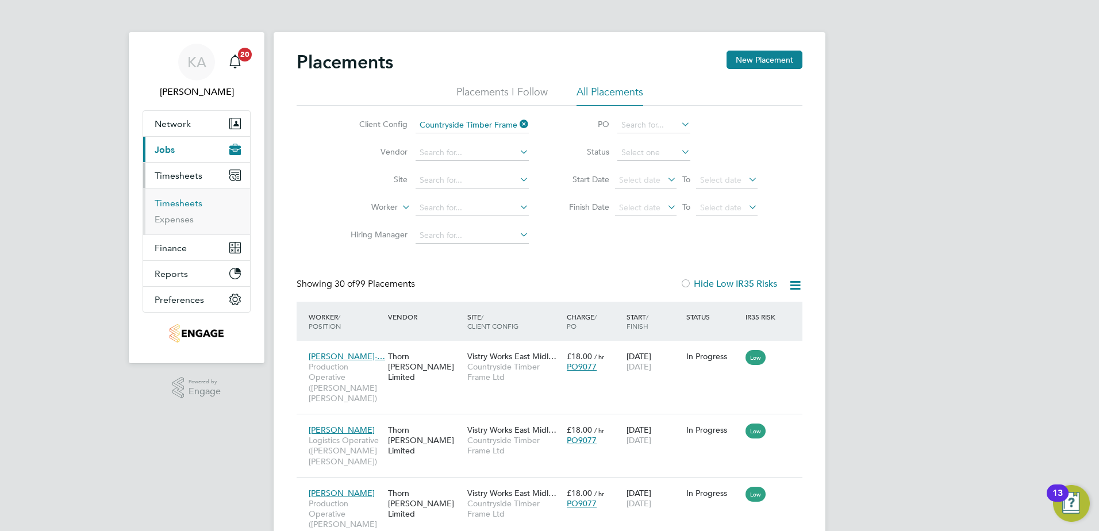
click at [190, 199] on link "Timesheets" at bounding box center [179, 203] width 48 height 11
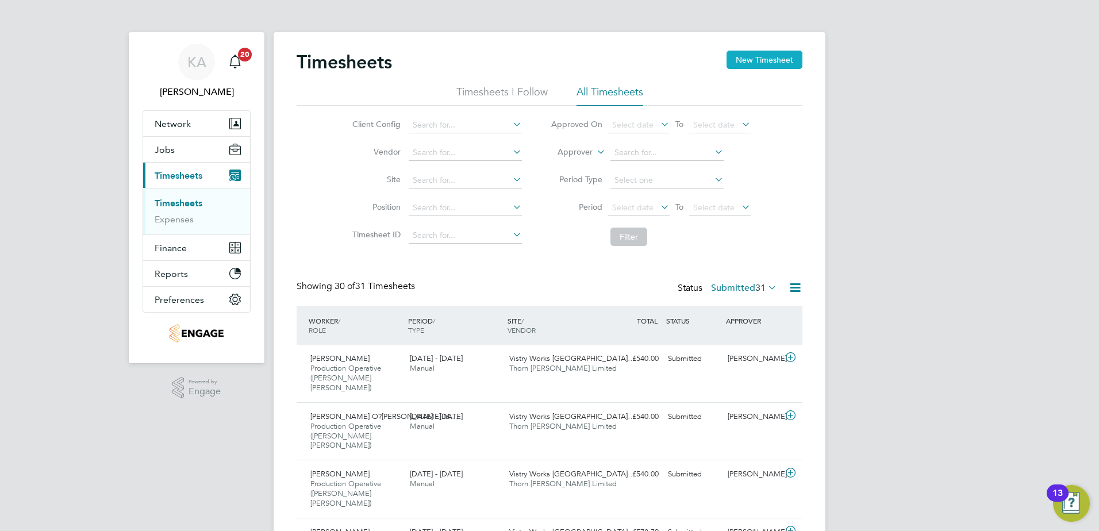
click at [769, 63] on button "New Timesheet" at bounding box center [764, 60] width 76 height 18
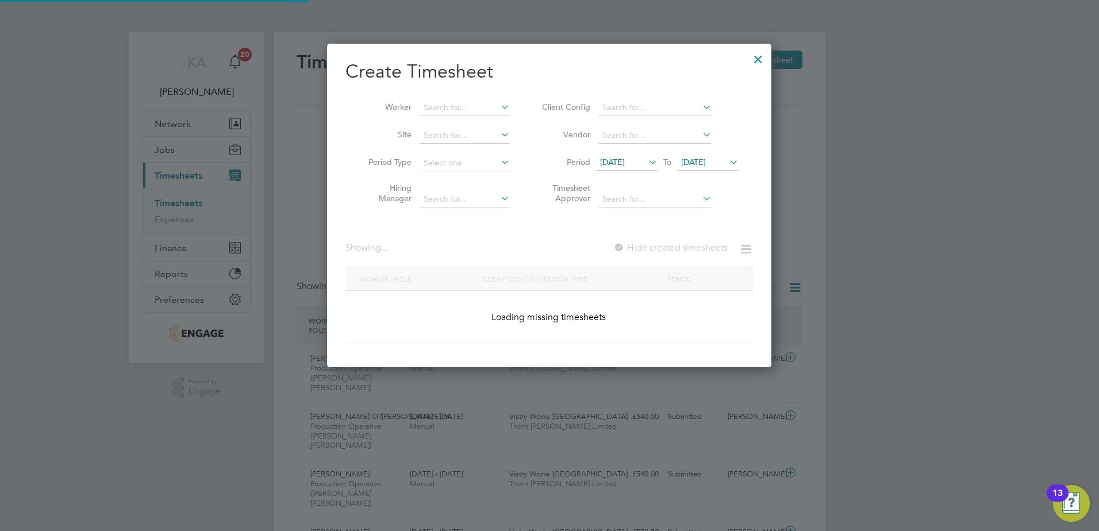
scroll to position [2297, 445]
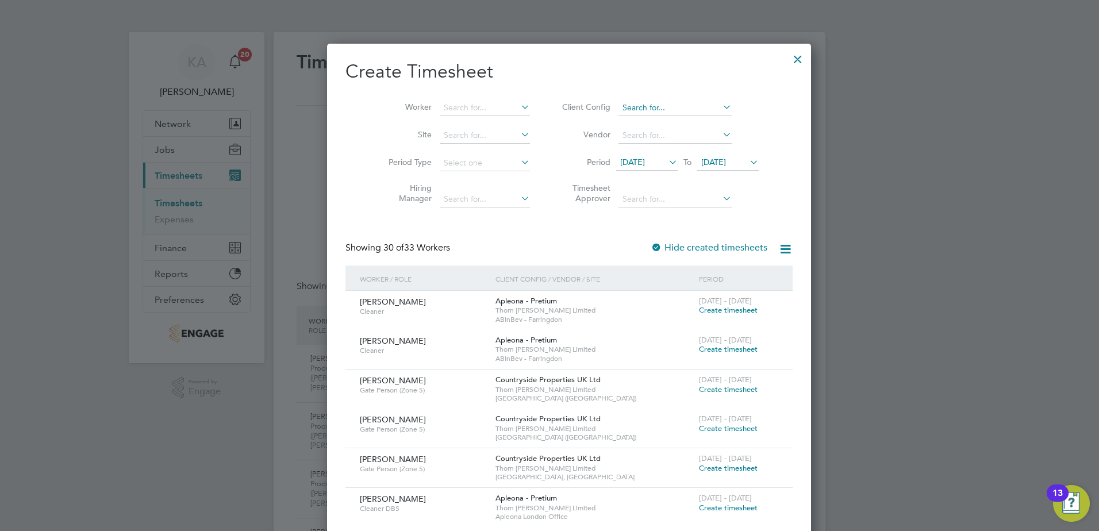
click at [632, 108] on input at bounding box center [674, 108] width 113 height 16
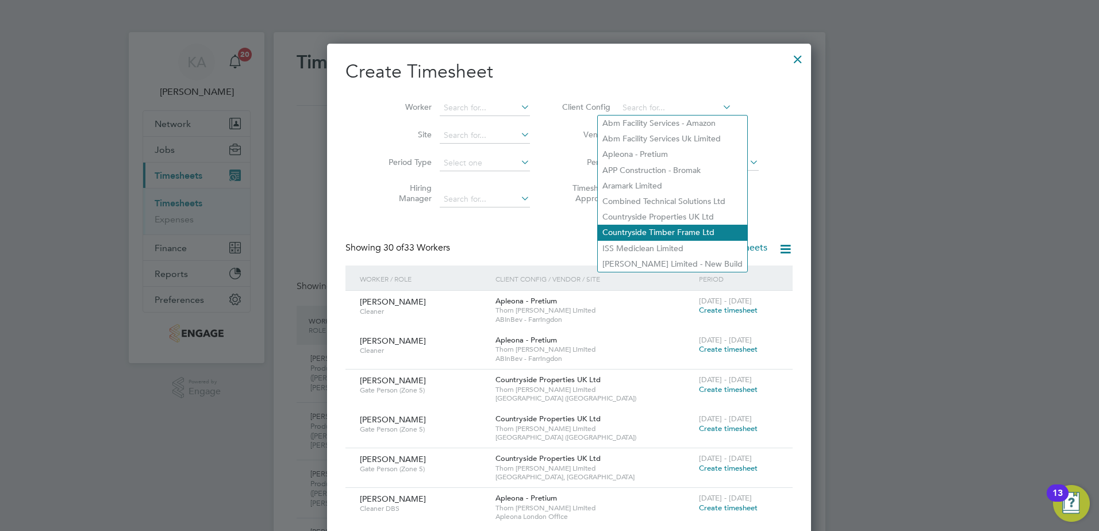
click at [621, 229] on li "Countryside Timber Frame Ltd" at bounding box center [672, 233] width 149 height 16
type input "Countryside Timber Frame Ltd"
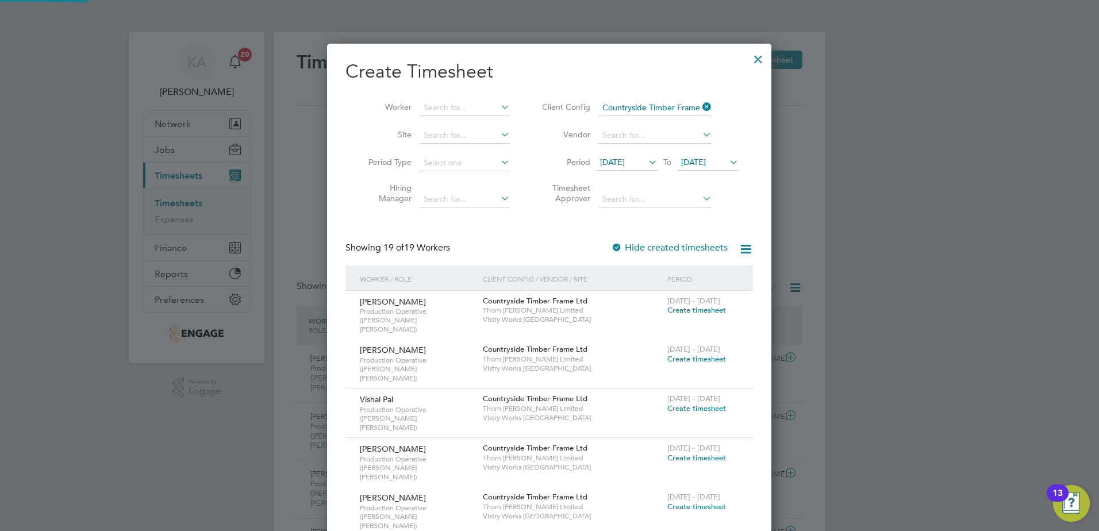
scroll to position [1455, 445]
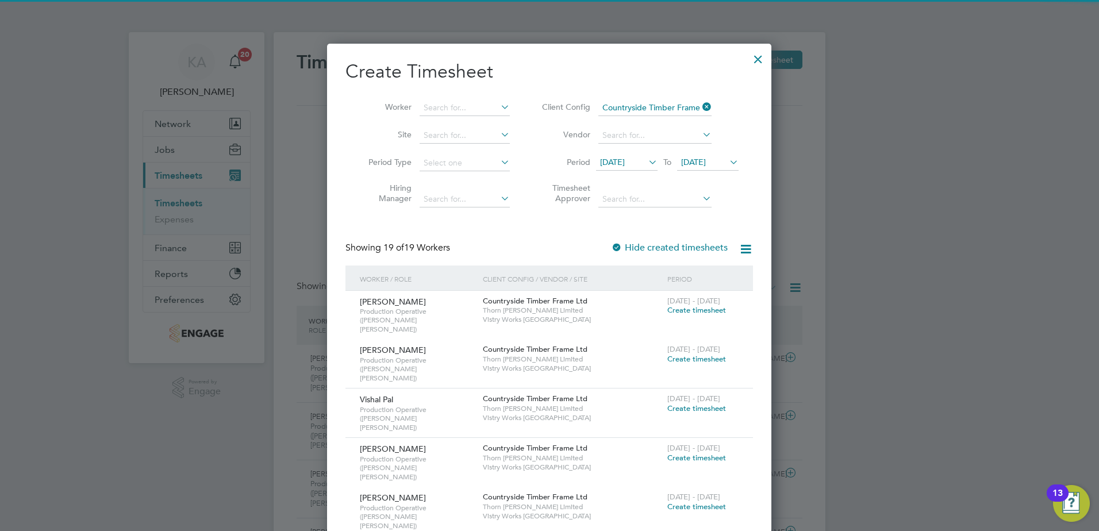
click at [622, 166] on span "[DATE]" at bounding box center [612, 162] width 25 height 10
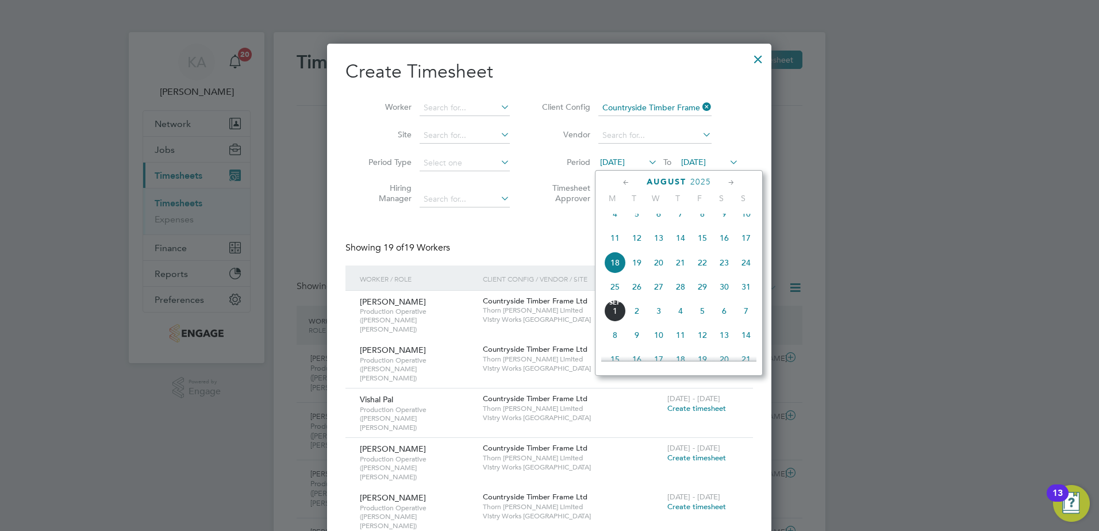
click at [608, 294] on span "25" at bounding box center [615, 287] width 22 height 22
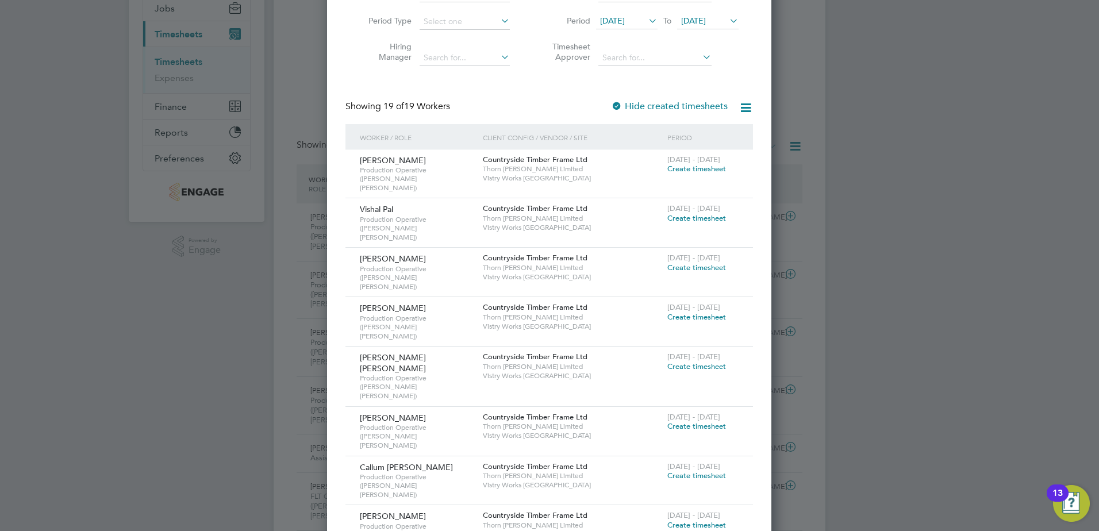
scroll to position [172, 0]
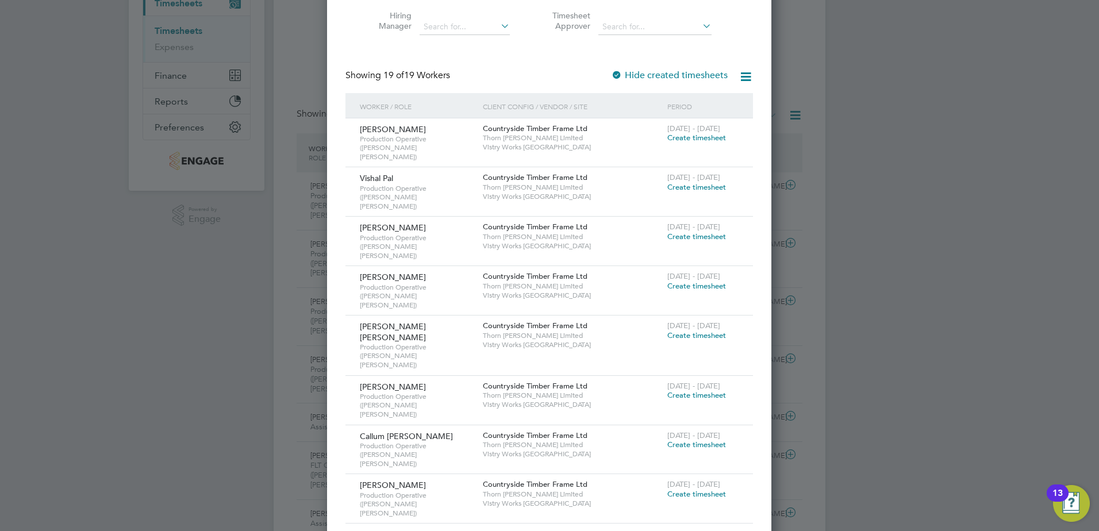
click at [701, 440] on span "Create timesheet" at bounding box center [696, 445] width 59 height 10
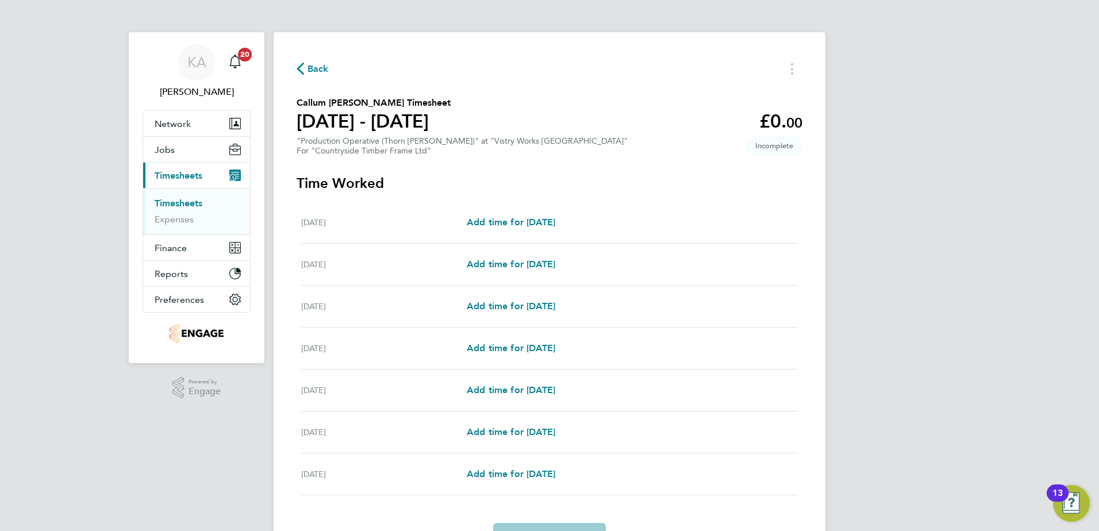
click at [317, 65] on span "Back" at bounding box center [317, 69] width 21 height 14
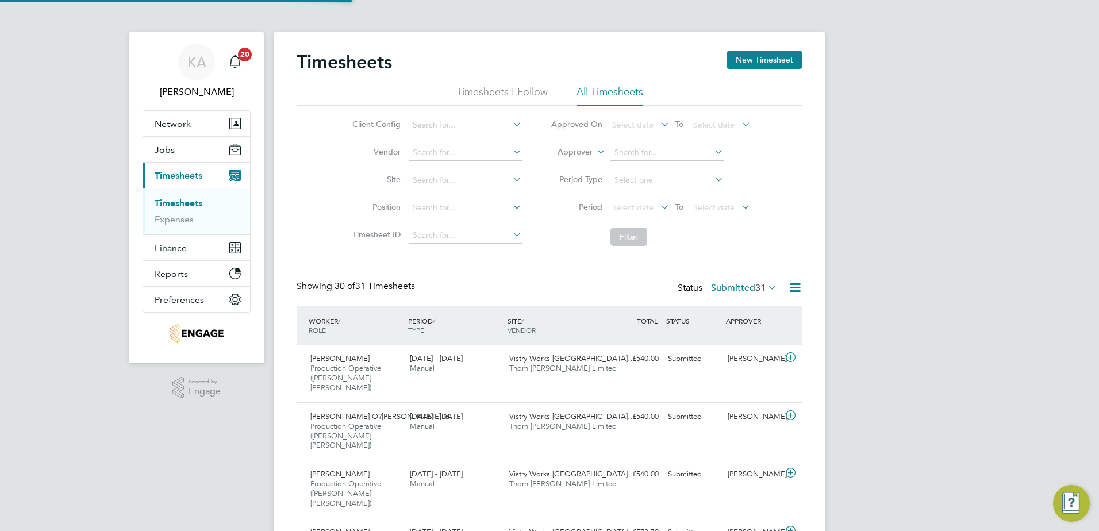
scroll to position [38, 100]
click at [773, 57] on button "New Timesheet" at bounding box center [764, 60] width 76 height 18
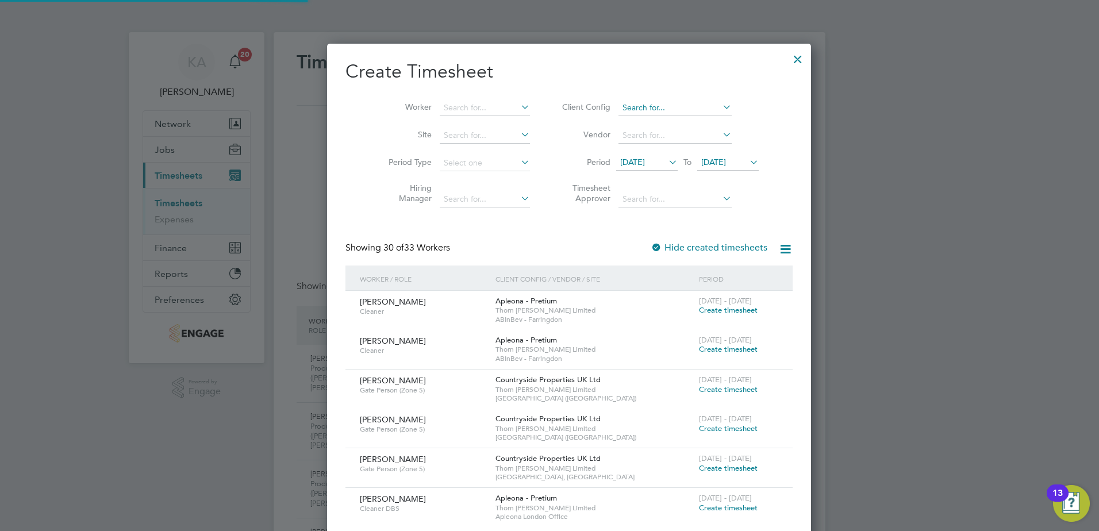
click at [623, 105] on input at bounding box center [674, 108] width 113 height 16
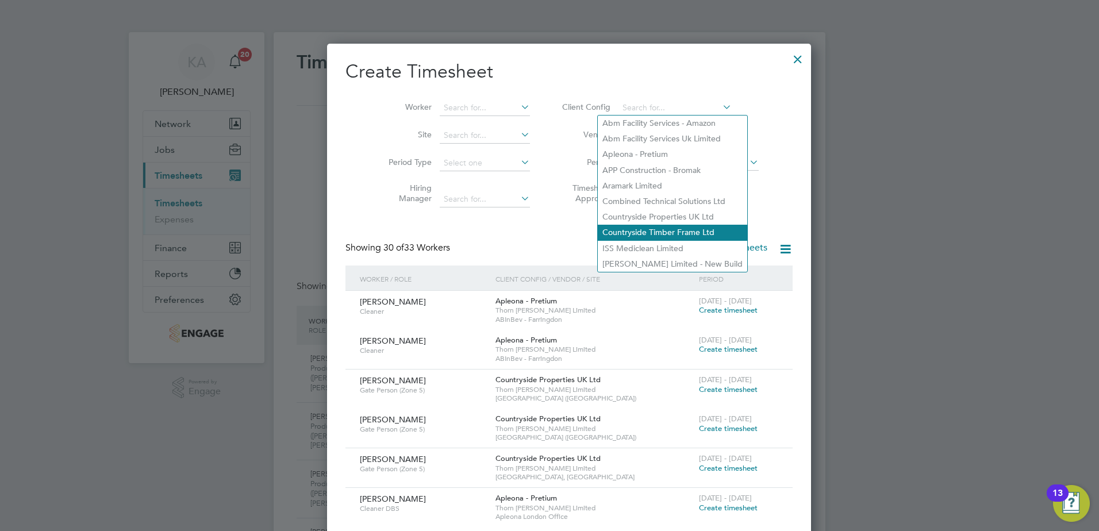
click at [629, 227] on li "Countryside Timber Frame Ltd" at bounding box center [672, 233] width 149 height 16
type input "Countryside Timber Frame Ltd"
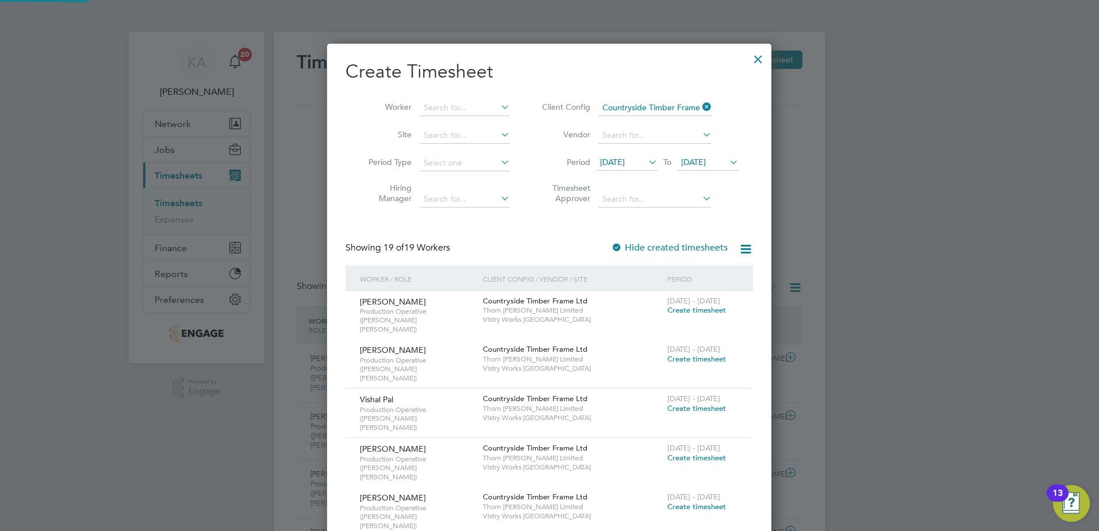
drag, startPoint x: 625, startPoint y: 157, endPoint x: 644, endPoint y: 188, distance: 36.4
click at [625, 157] on span "[DATE]" at bounding box center [612, 162] width 25 height 10
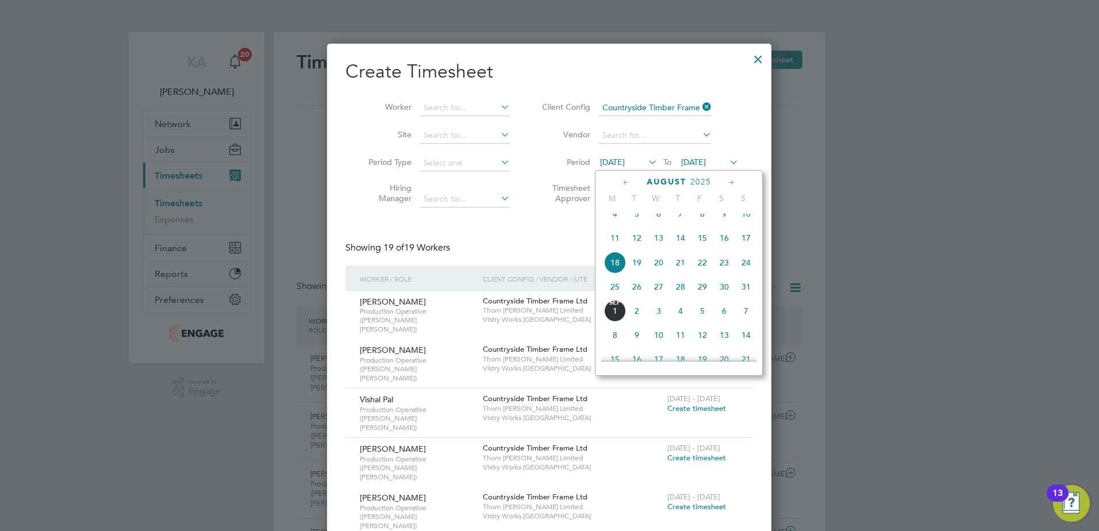
click at [615, 296] on span "25" at bounding box center [615, 287] width 22 height 22
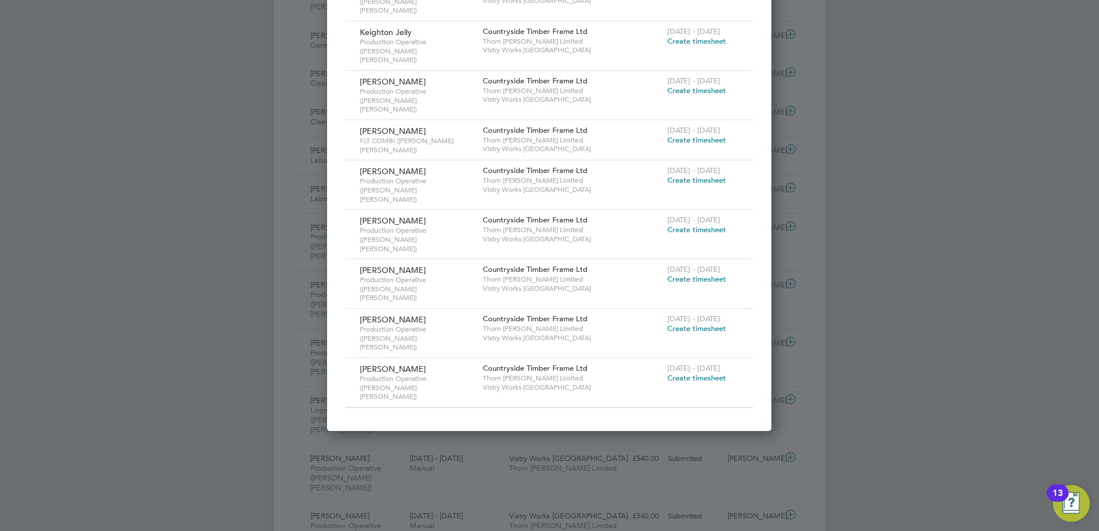
click at [700, 373] on span "Create timesheet" at bounding box center [696, 378] width 59 height 10
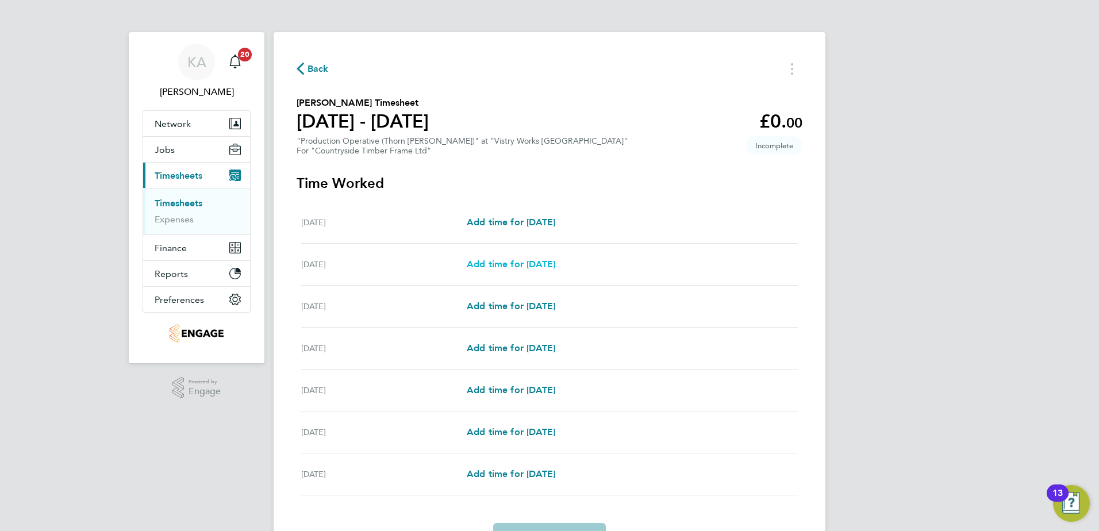
click at [522, 267] on span "Add time for [DATE]" at bounding box center [511, 264] width 88 height 11
select select "15"
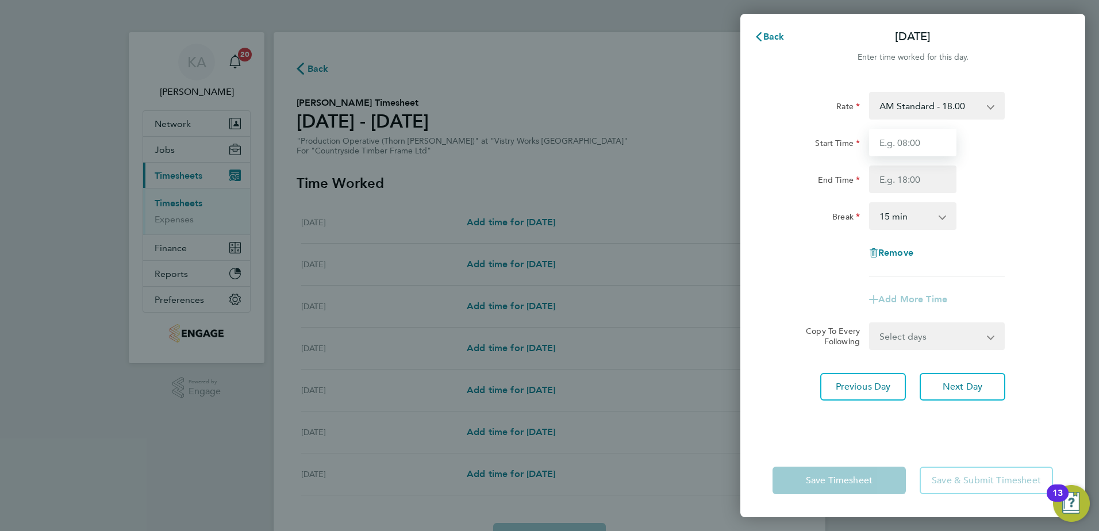
drag, startPoint x: 919, startPoint y: 141, endPoint x: 928, endPoint y: 152, distance: 13.9
click at [919, 141] on input "Start Time" at bounding box center [912, 143] width 87 height 28
type input "06:00"
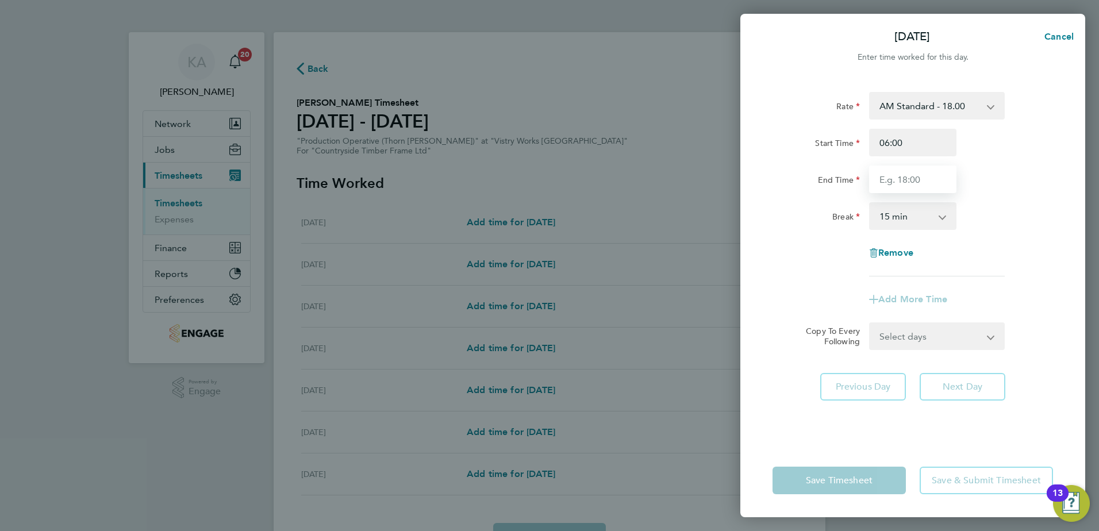
click at [892, 186] on input "End Time" at bounding box center [912, 179] width 87 height 28
type input "14:00"
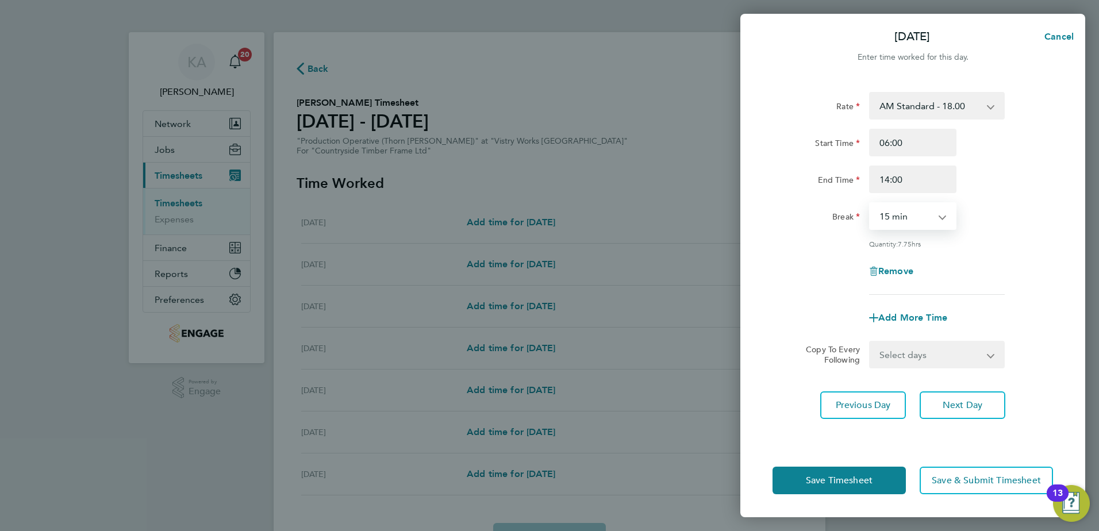
drag, startPoint x: 902, startPoint y: 218, endPoint x: 895, endPoint y: 230, distance: 13.9
click at [902, 218] on select "0 min 15 min 30 min 45 min 60 min 75 min 90 min" at bounding box center [905, 215] width 71 height 25
select select "30"
click at [870, 203] on select "0 min 15 min 30 min 45 min 60 min 75 min 90 min" at bounding box center [905, 215] width 71 height 25
click at [899, 346] on select "Select days Day Weekday (Mon-Fri) Weekend (Sat-Sun) [DATE] [DATE] [DATE] [DATE]…" at bounding box center [930, 354] width 121 height 25
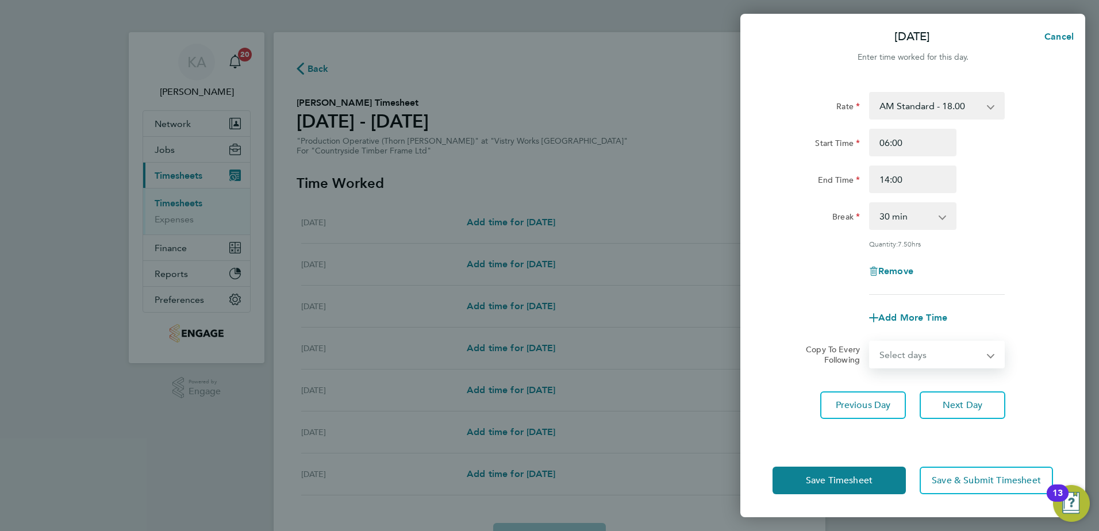
select select "WEEKDAY"
click at [870, 342] on select "Select days Day Weekday (Mon-Fri) Weekend (Sat-Sun) [DATE] [DATE] [DATE] [DATE]…" at bounding box center [930, 354] width 121 height 25
select select "[DATE]"
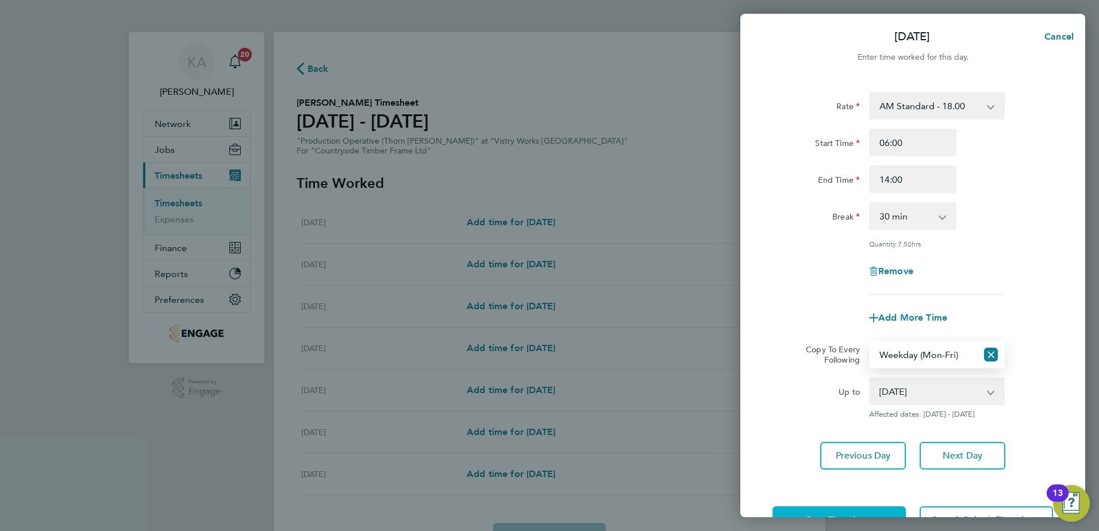
click at [812, 506] on button "Save Timesheet" at bounding box center [838, 520] width 133 height 28
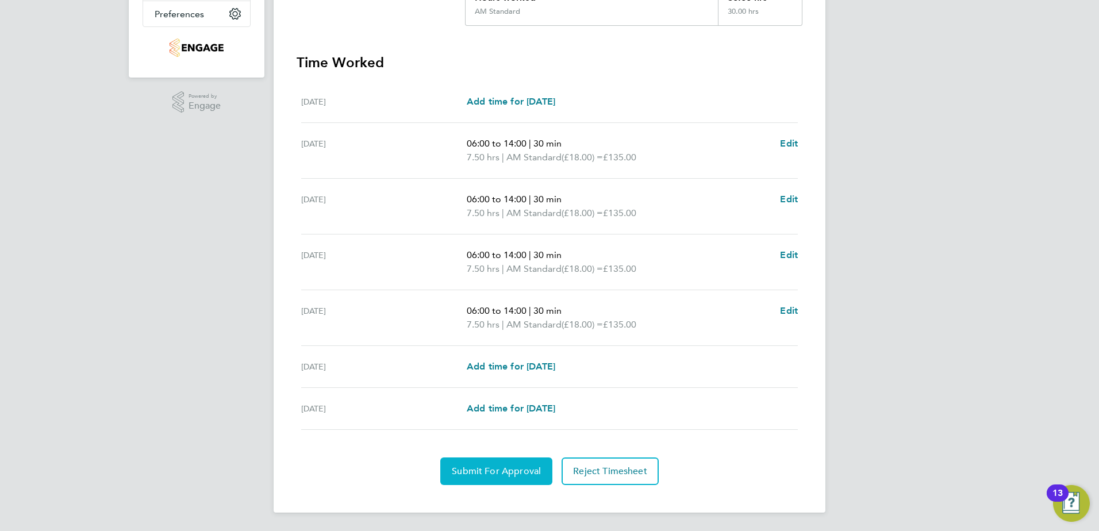
click at [488, 473] on span "Submit For Approval" at bounding box center [496, 470] width 89 height 11
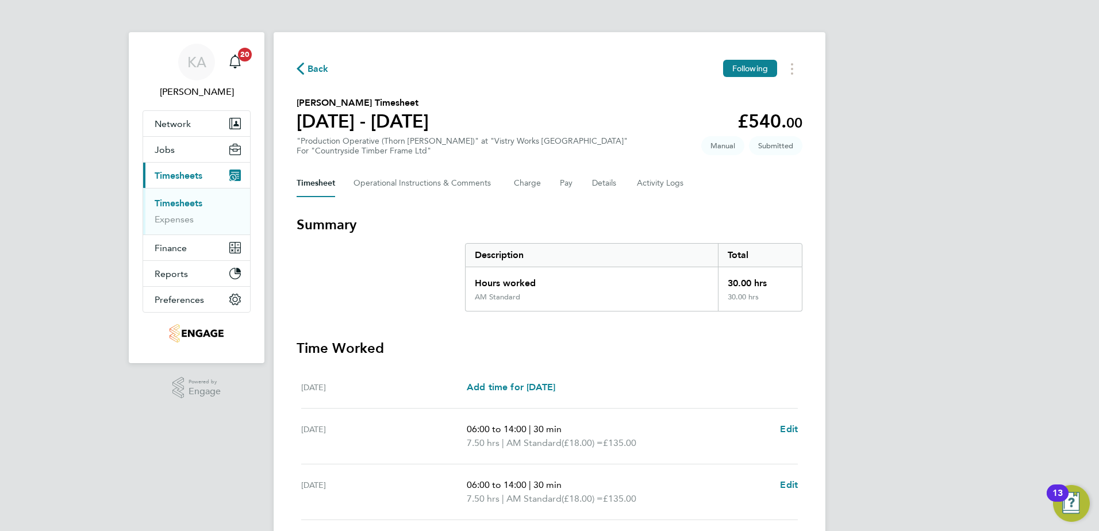
click at [319, 71] on span "Back" at bounding box center [317, 69] width 21 height 14
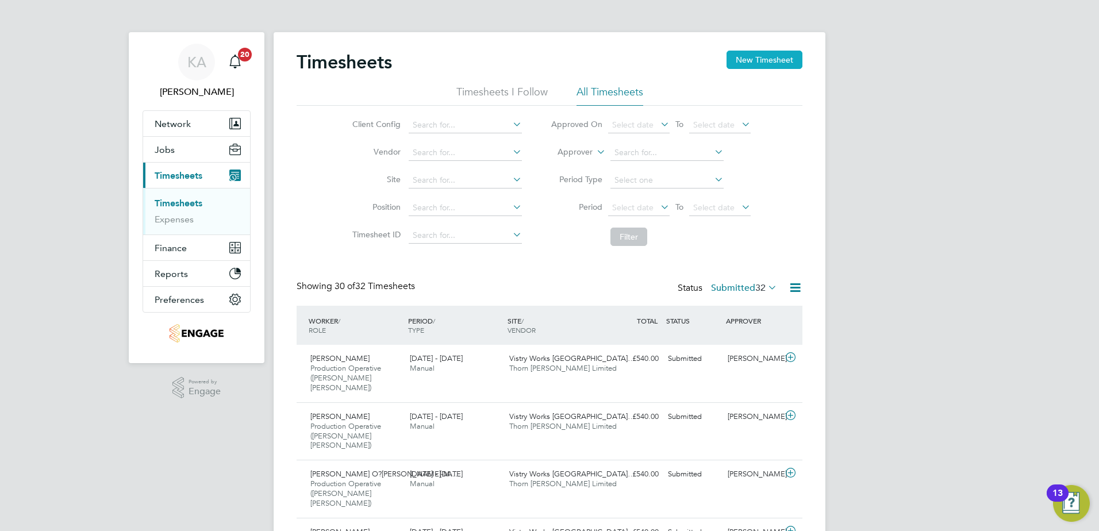
click at [775, 60] on button "New Timesheet" at bounding box center [764, 60] width 76 height 18
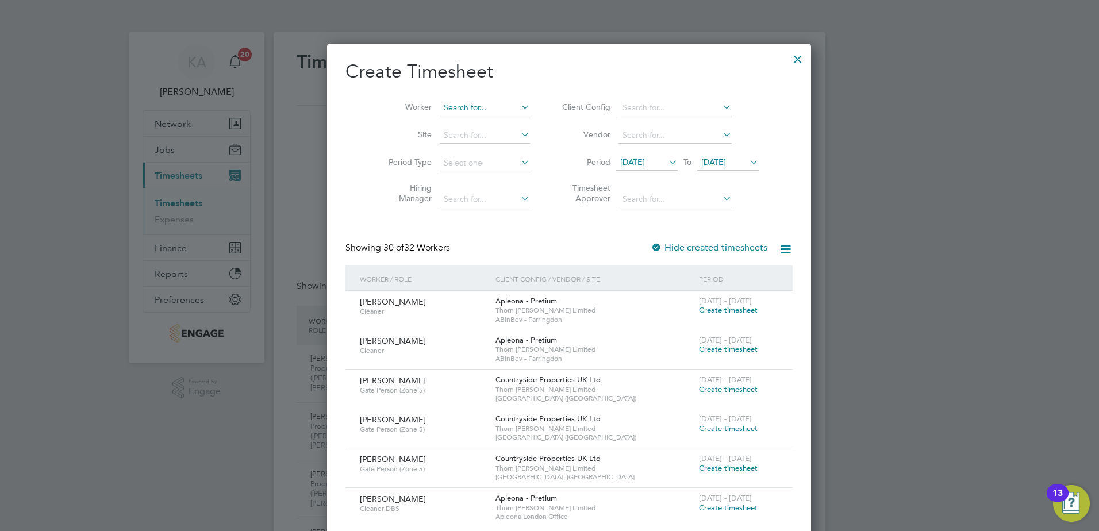
click at [471, 102] on input at bounding box center [485, 108] width 90 height 16
click at [663, 111] on input at bounding box center [674, 108] width 113 height 16
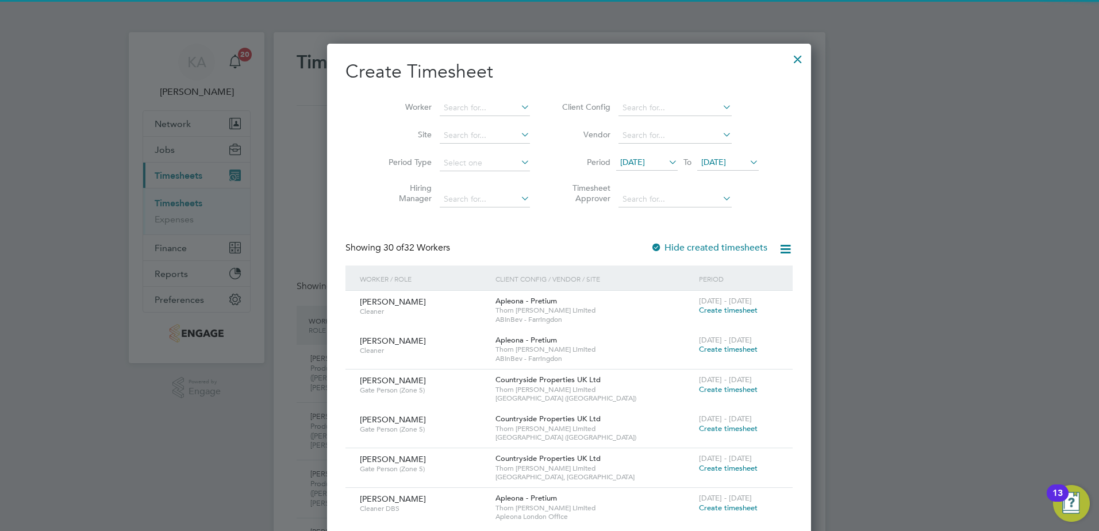
click at [637, 230] on li "Countryside Timber Frame Ltd" at bounding box center [672, 233] width 149 height 16
type input "Countryside Timber Frame Ltd"
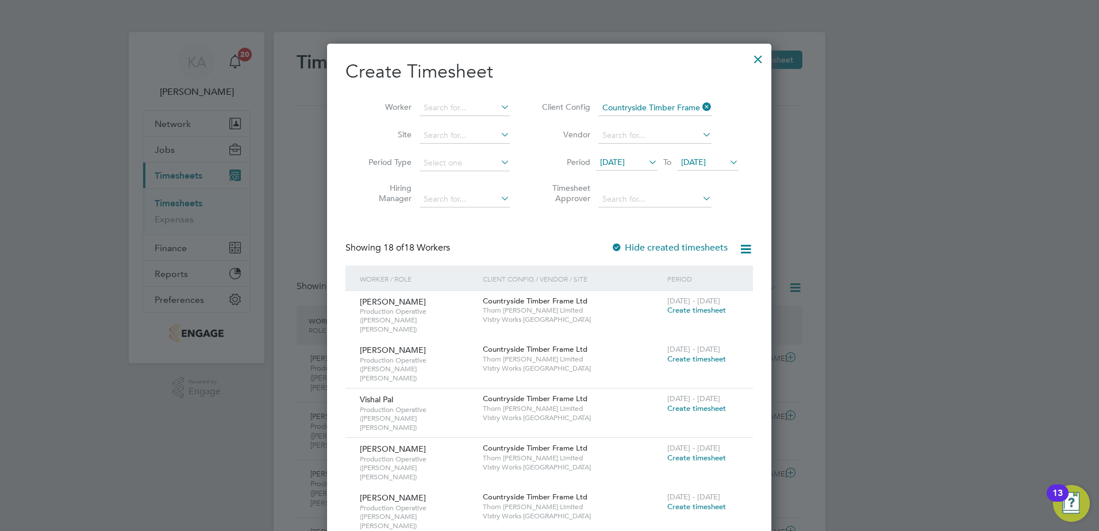
click at [625, 161] on span "[DATE]" at bounding box center [612, 162] width 25 height 10
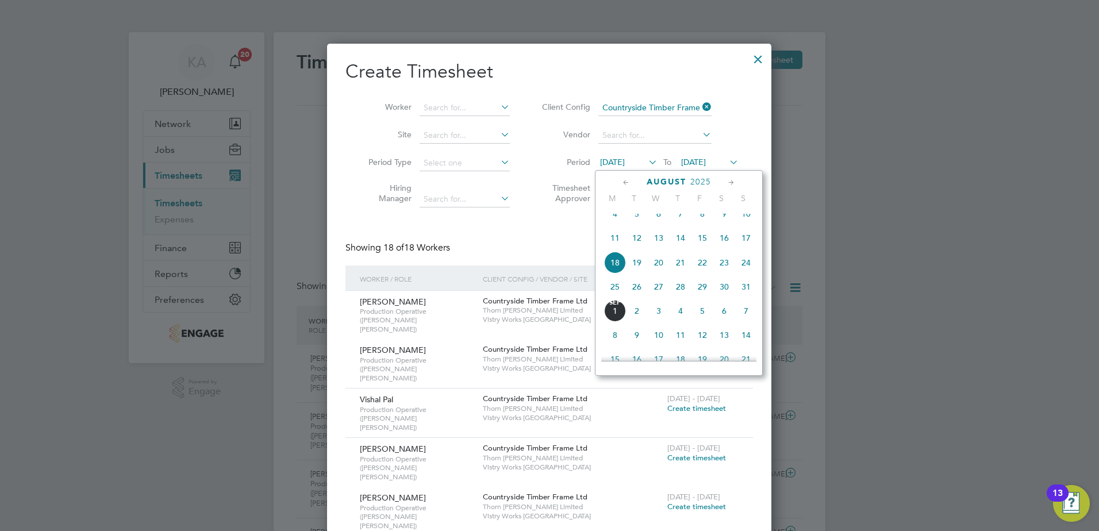
click at [617, 294] on span "25" at bounding box center [615, 287] width 22 height 22
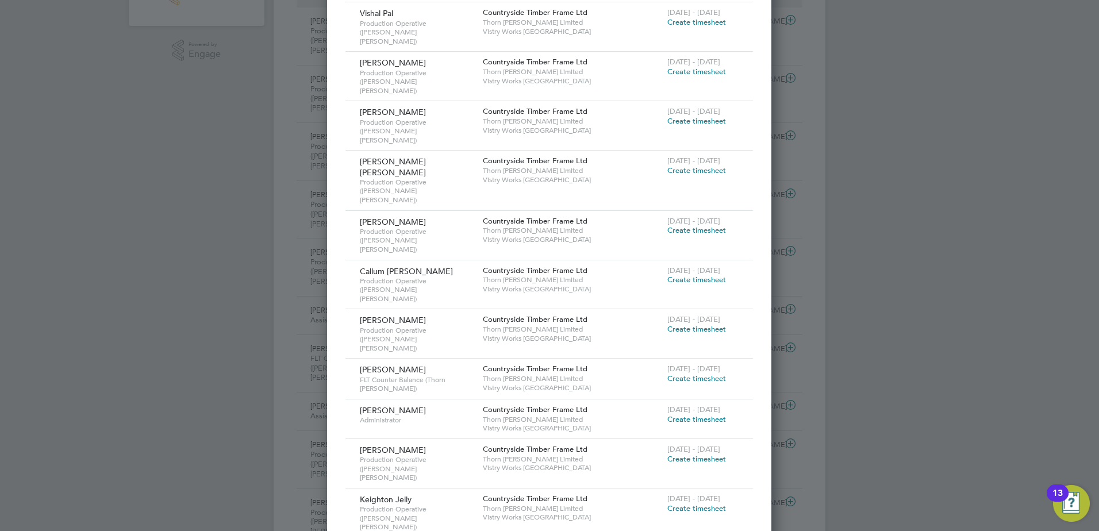
scroll to position [345, 0]
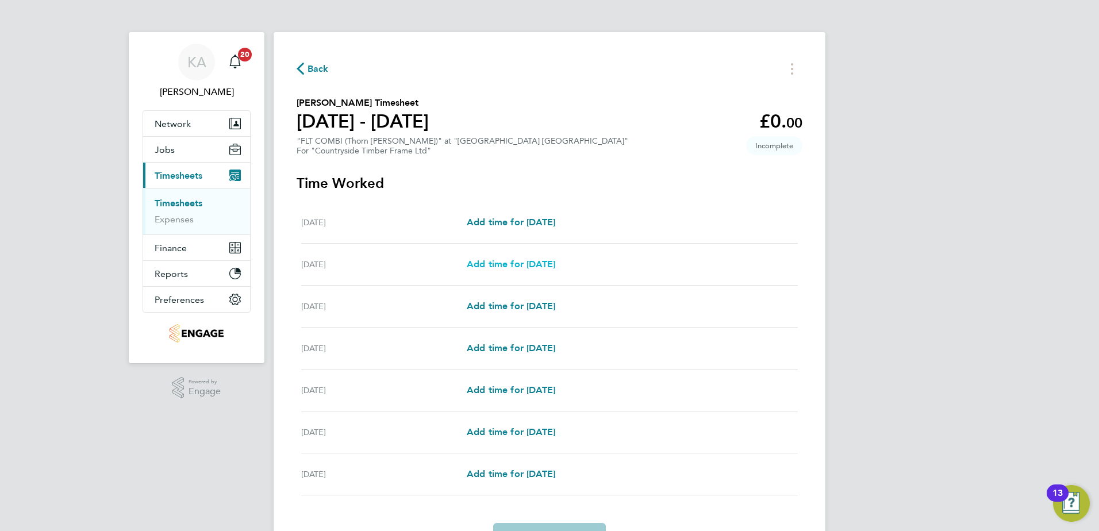
click at [506, 267] on span "Add time for [DATE]" at bounding box center [511, 264] width 88 height 11
select select "15"
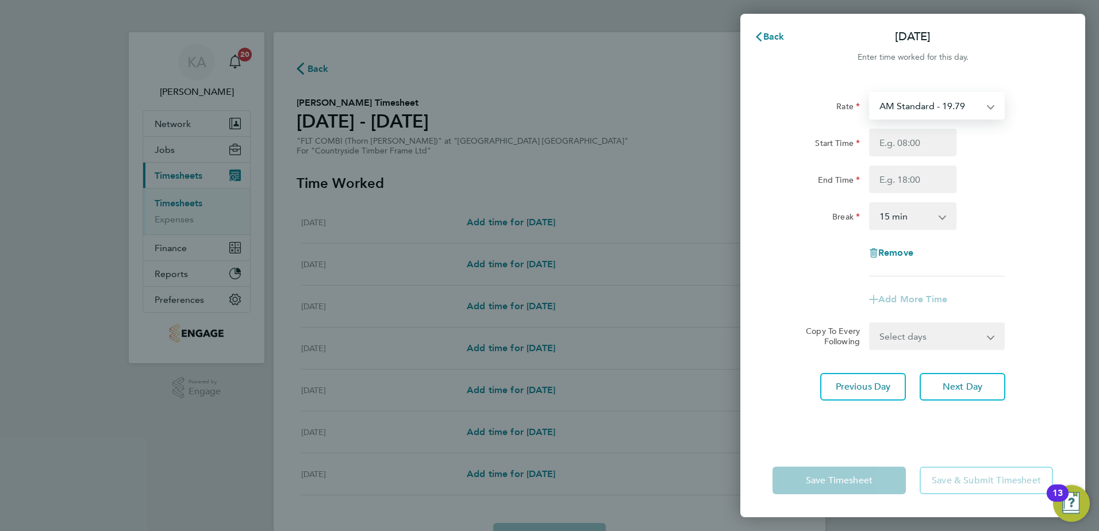
click at [951, 104] on select "AM Standard - 19.79 PM Standard - 21.57 PM OT 1 - 32.35 PM OT 2 - 43.14 OT2 AM …" at bounding box center [930, 105] width 120 height 25
select select "15"
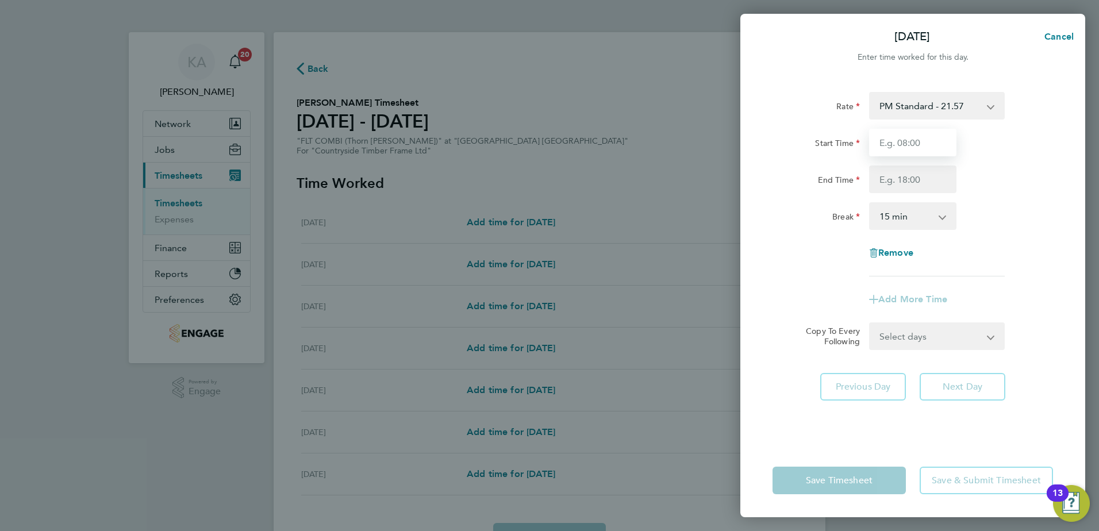
click at [901, 149] on input "Start Time" at bounding box center [912, 143] width 87 height 28
type input "14:00"
click at [910, 174] on input "End Time" at bounding box center [912, 179] width 87 height 28
type input "22:30"
click at [888, 220] on select "0 min 15 min 30 min 45 min 60 min 75 min 90 min" at bounding box center [905, 215] width 71 height 25
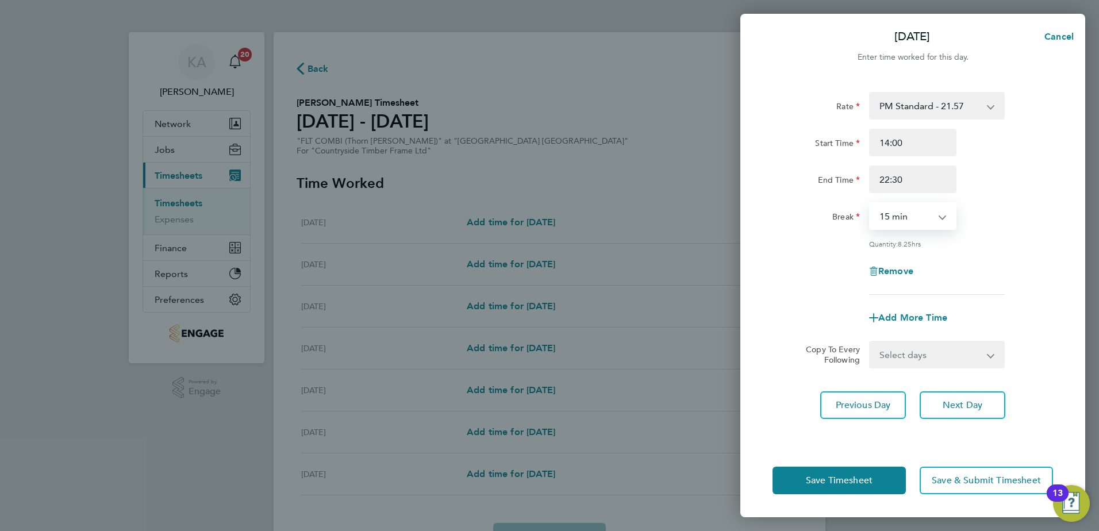
select select "30"
click at [870, 203] on select "0 min 15 min 30 min 45 min 60 min 75 min 90 min" at bounding box center [905, 215] width 71 height 25
click at [915, 352] on select "Select days Day Weekday (Mon-Fri) Weekend (Sat-Sun) [DATE] [DATE] [DATE] [DATE]…" at bounding box center [930, 354] width 121 height 25
select select "WEEKDAY"
click at [870, 342] on select "Select days Day Weekday (Mon-Fri) Weekend (Sat-Sun) [DATE] [DATE] [DATE] [DATE]…" at bounding box center [930, 354] width 121 height 25
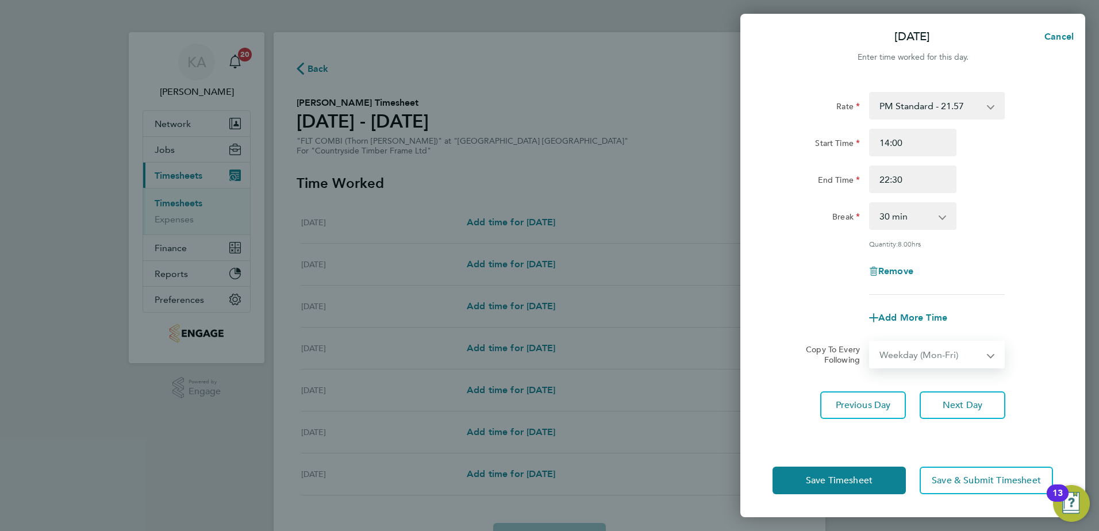
select select "[DATE]"
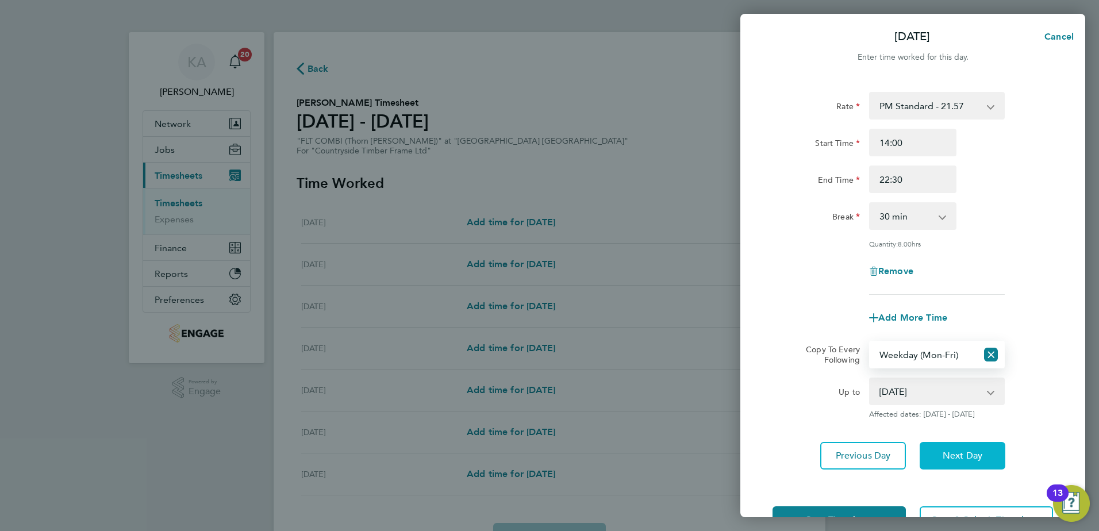
click at [978, 458] on span "Next Day" at bounding box center [962, 455] width 40 height 11
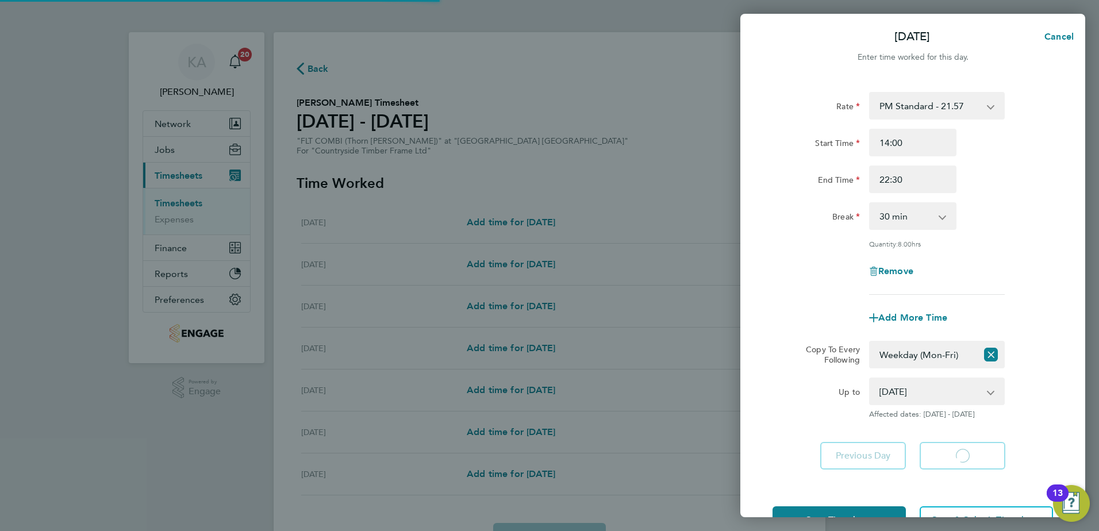
select select "30"
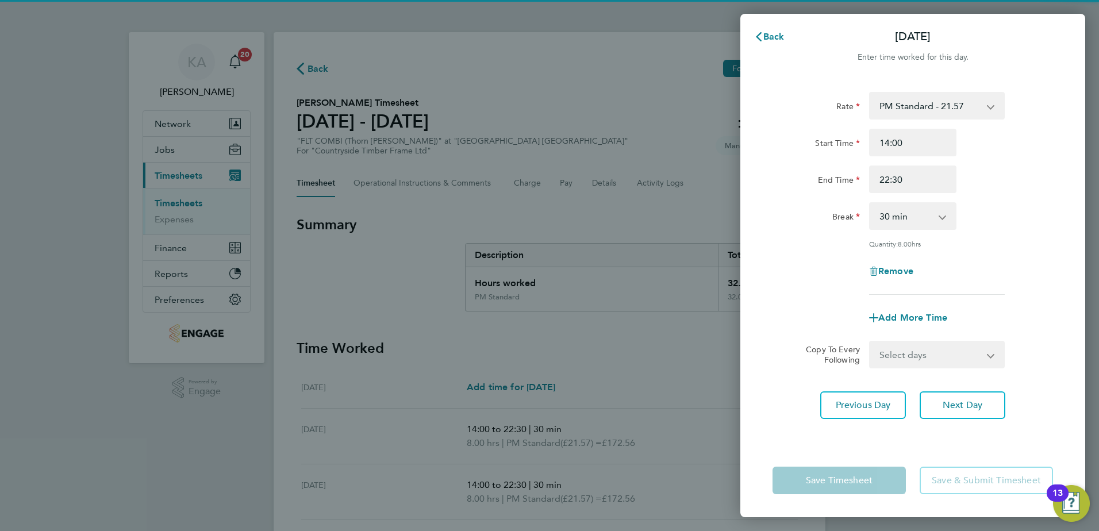
click at [980, 459] on div "Save Timesheet Save & Submit Timesheet" at bounding box center [912, 481] width 345 height 74
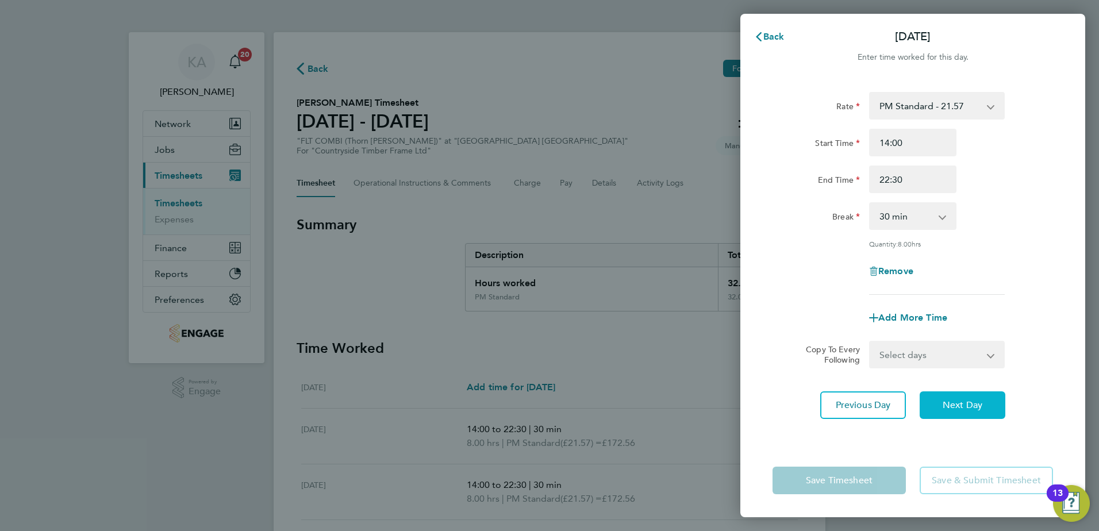
click at [976, 402] on span "Next Day" at bounding box center [962, 404] width 40 height 11
select select "30"
click at [976, 402] on span "Next Day" at bounding box center [962, 404] width 40 height 11
select select "30"
click at [895, 179] on input "22:30" at bounding box center [912, 179] width 87 height 28
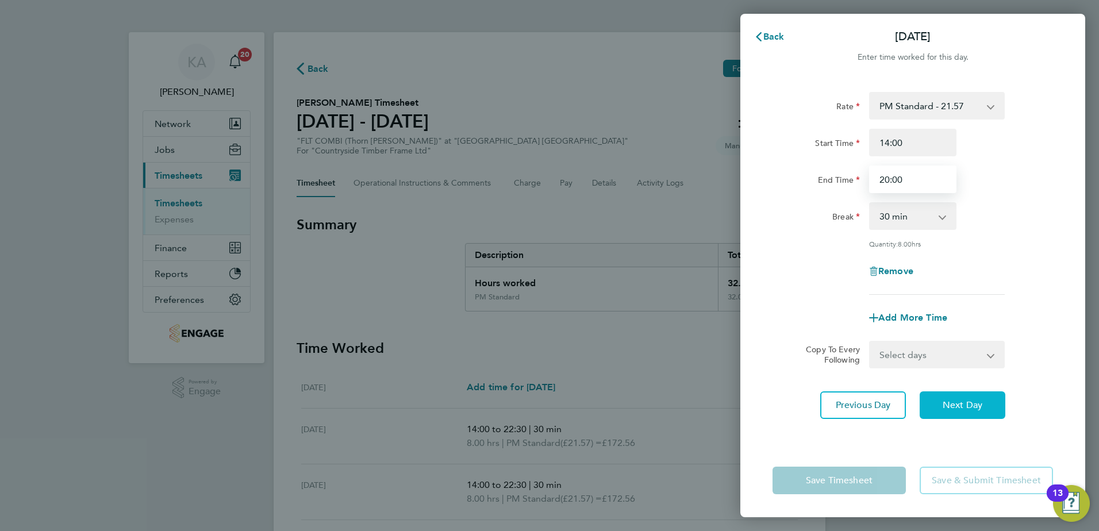
type input "20:00"
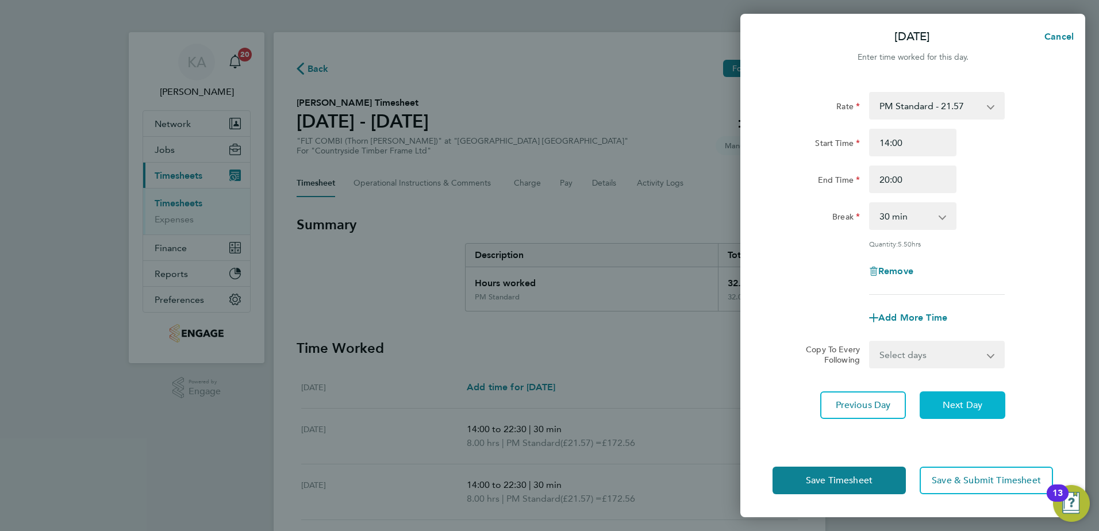
click at [973, 402] on span "Next Day" at bounding box center [962, 404] width 40 height 11
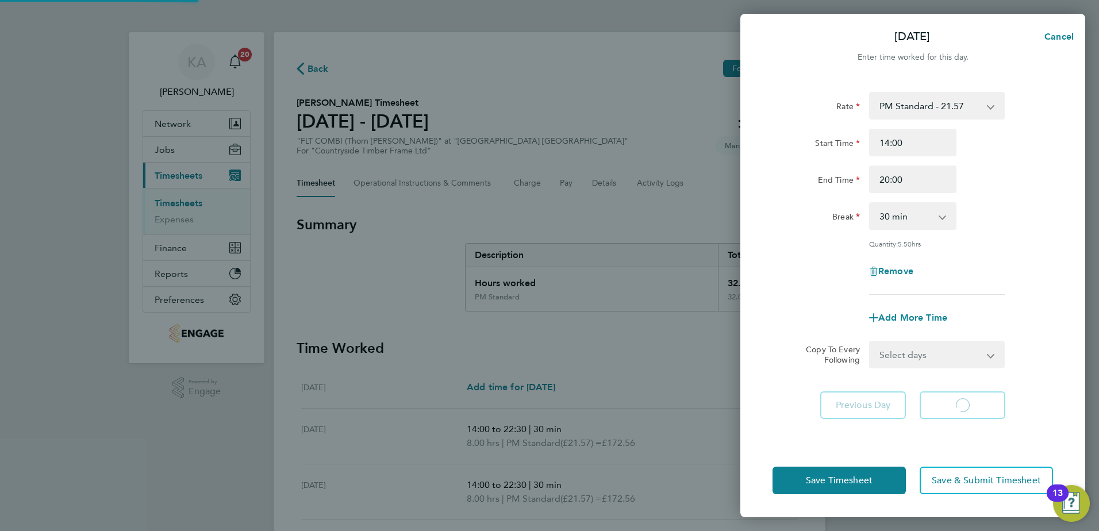
select select "15"
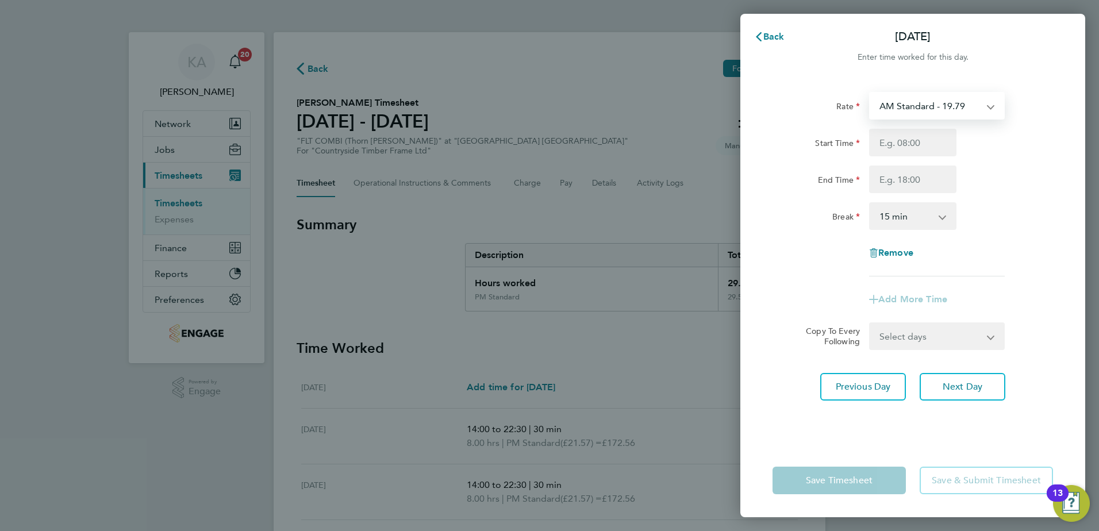
click at [924, 107] on select "AM Standard - 19.79 PM Standard - 21.57 PM OT 1 - 32.35 PM OT 2 - 43.14 OT2 AM …" at bounding box center [930, 105] width 120 height 25
select select "15"
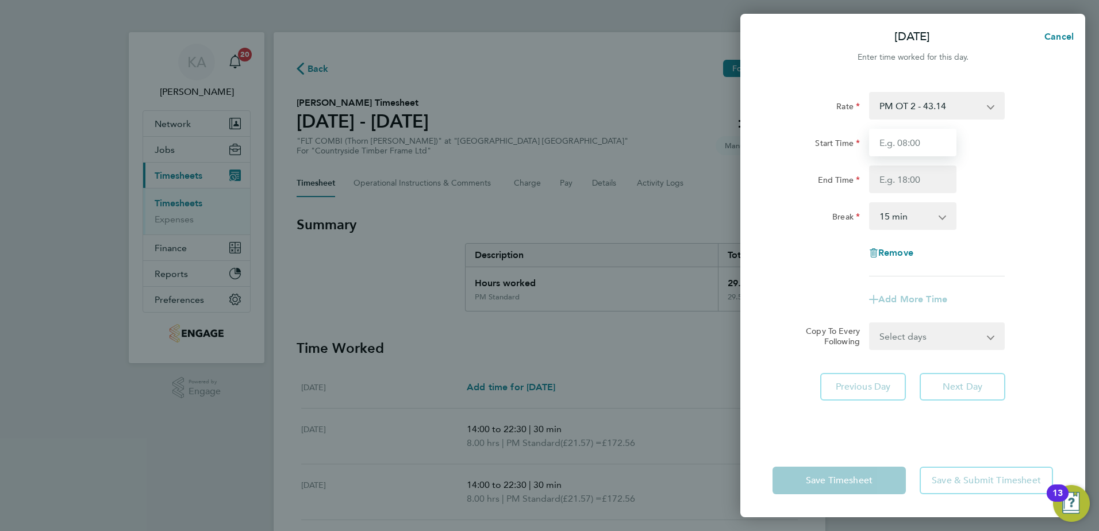
click at [906, 140] on input "Start Time" at bounding box center [912, 143] width 87 height 28
type input "07:00"
click at [904, 179] on input "End Time" at bounding box center [912, 179] width 87 height 28
type input "12:00"
click at [1052, 211] on div "Break 0 min 15 min 30 min 45 min 60 min 75 min 90 min" at bounding box center [913, 216] width 290 height 28
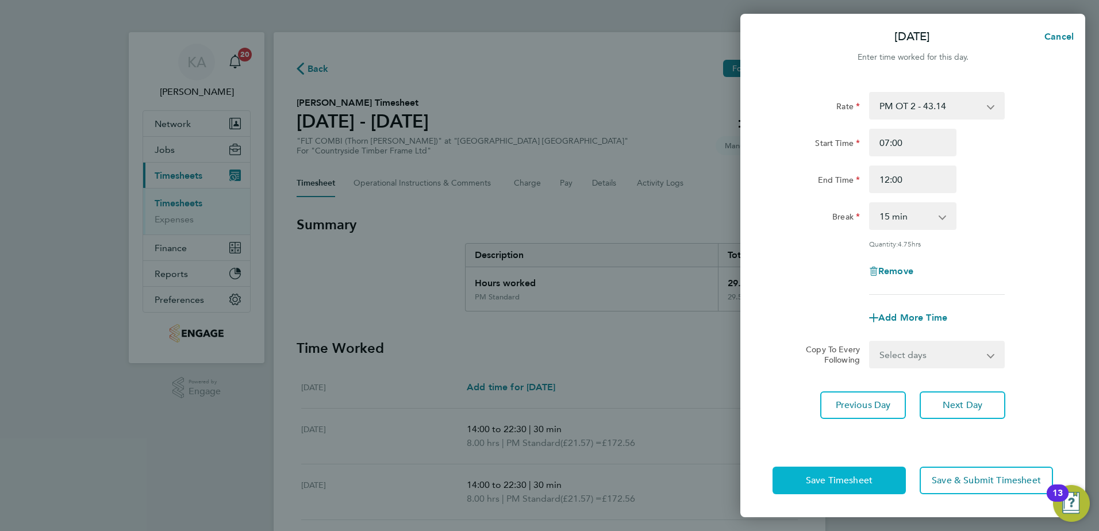
click at [830, 481] on span "Save Timesheet" at bounding box center [839, 480] width 67 height 11
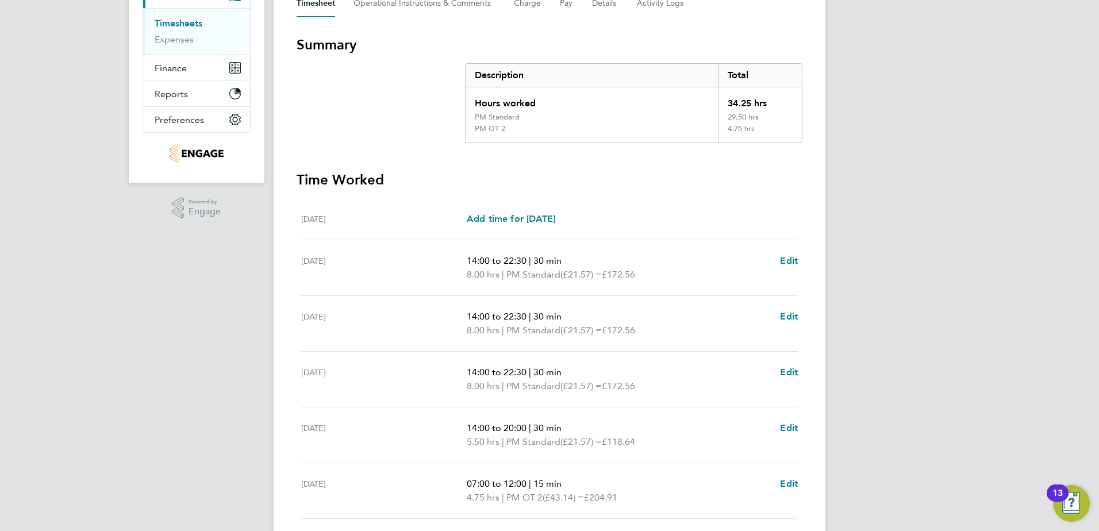
scroll to position [287, 0]
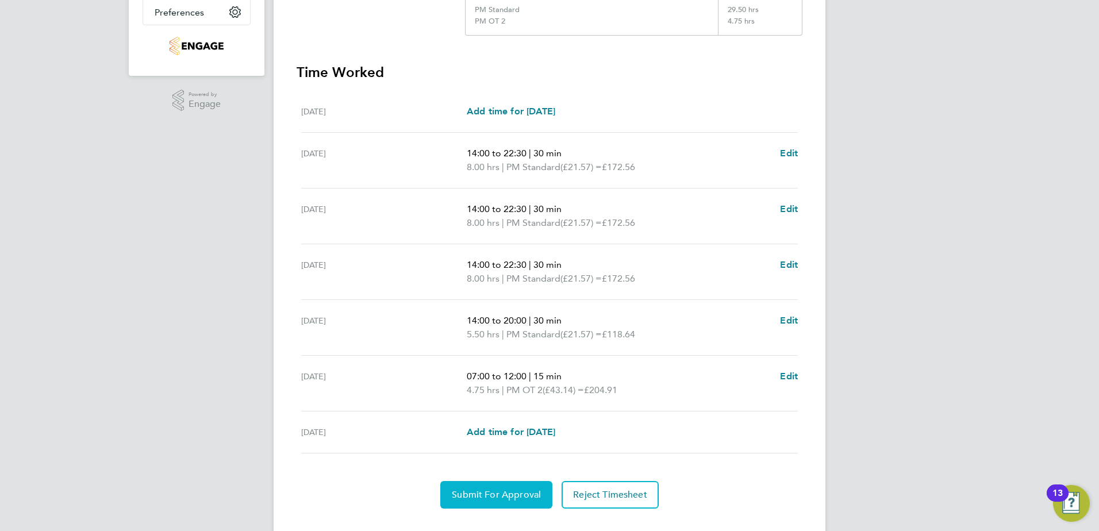
click at [492, 493] on span "Submit For Approval" at bounding box center [496, 494] width 89 height 11
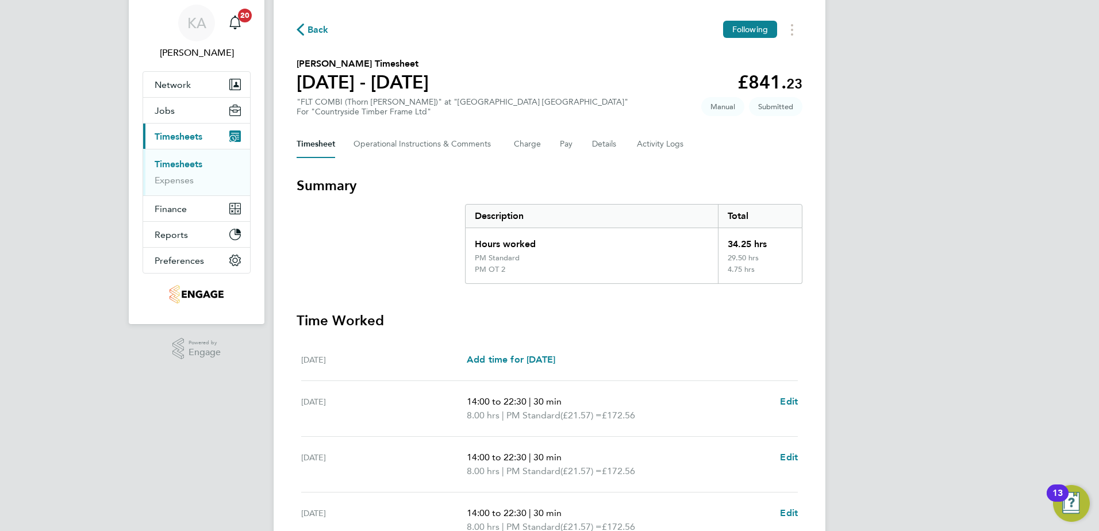
scroll to position [0, 0]
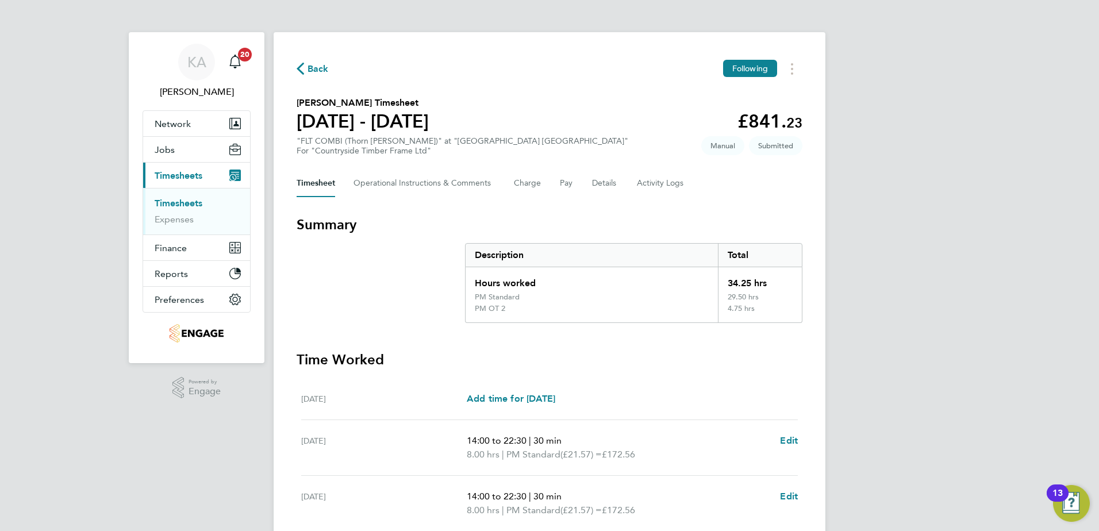
click at [309, 67] on span "Back" at bounding box center [317, 69] width 21 height 14
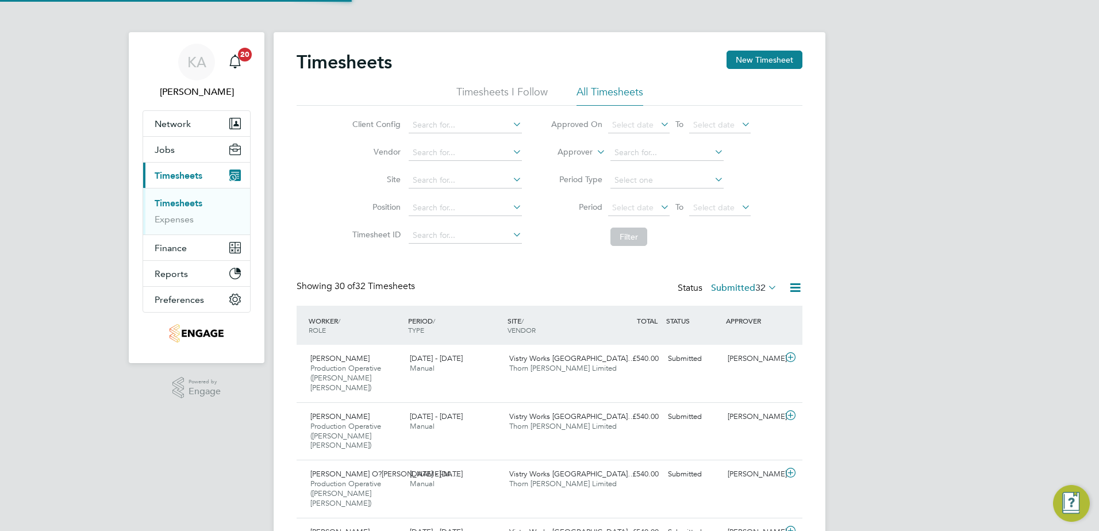
scroll to position [38, 100]
click at [764, 58] on button "New Timesheet" at bounding box center [764, 60] width 76 height 18
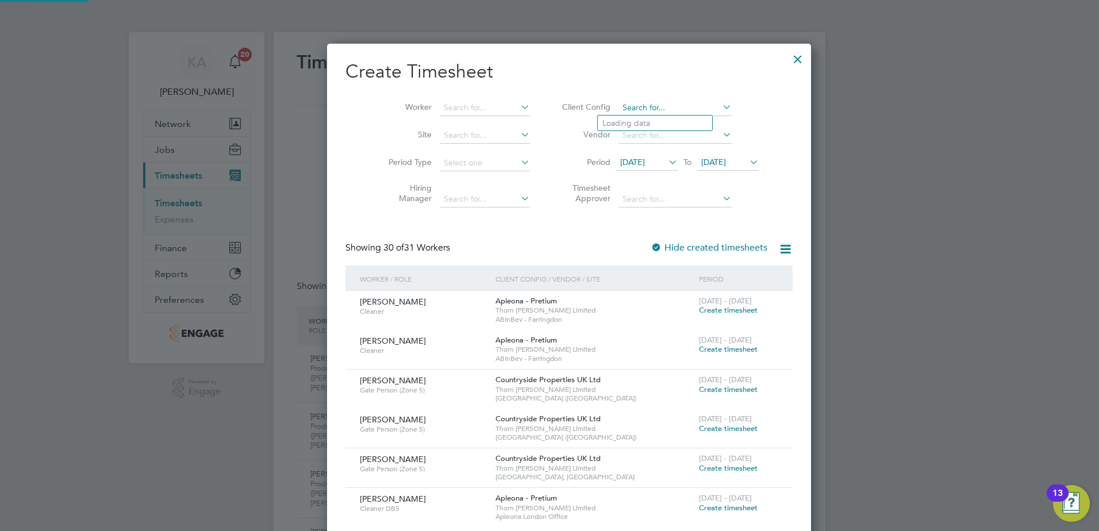
drag, startPoint x: 637, startPoint y: 103, endPoint x: 639, endPoint y: 123, distance: 19.7
click at [637, 104] on input at bounding box center [674, 108] width 113 height 16
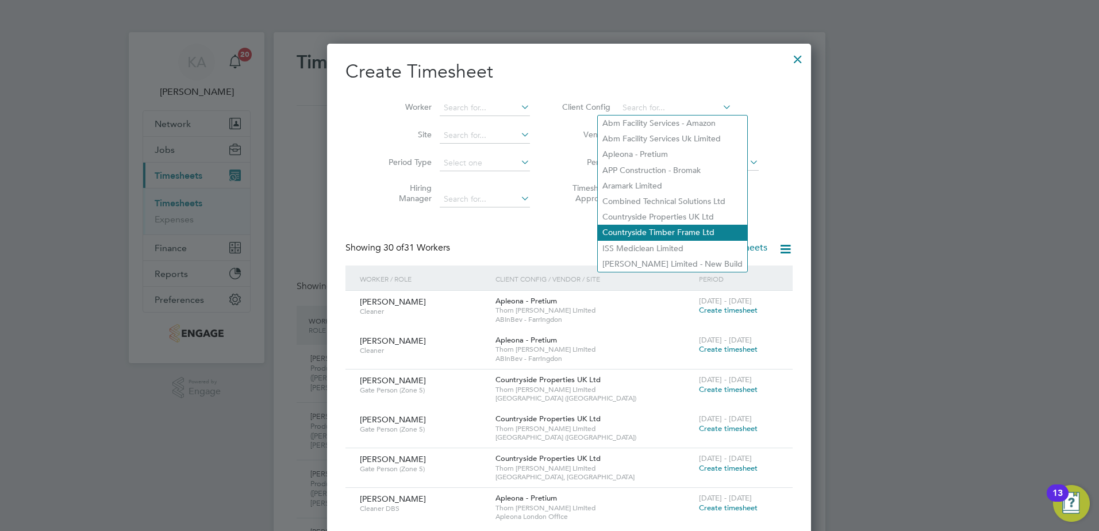
click at [630, 227] on li "Countryside Timber Frame Ltd" at bounding box center [672, 233] width 149 height 16
type input "Countryside Timber Frame Ltd"
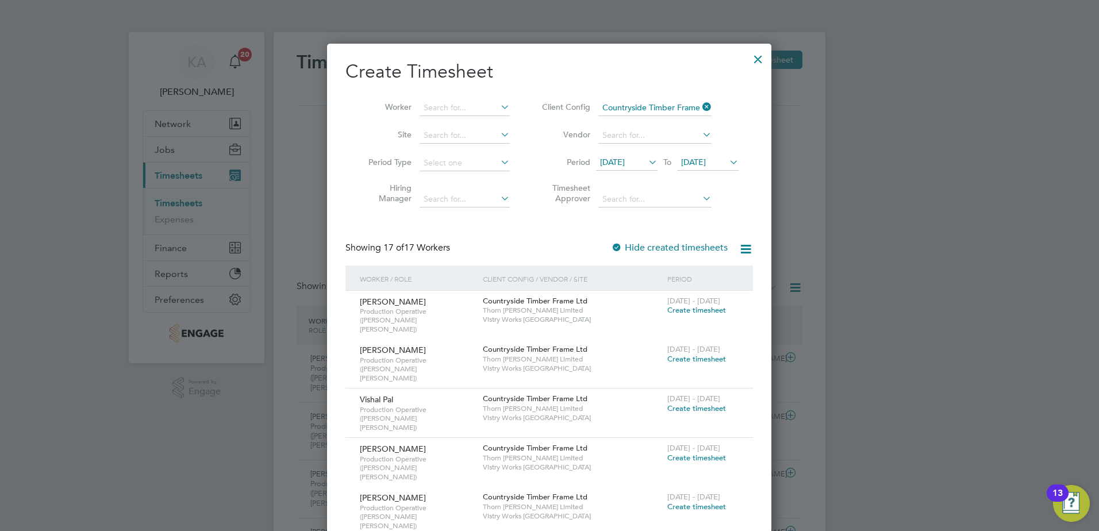
click at [621, 157] on span "[DATE]" at bounding box center [612, 162] width 25 height 10
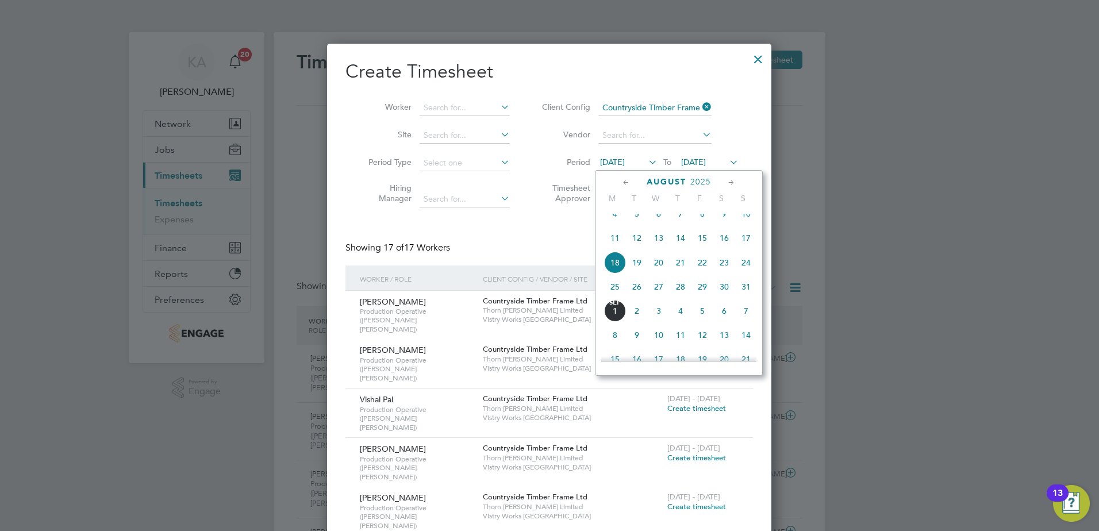
click at [613, 298] on span "25" at bounding box center [615, 287] width 22 height 22
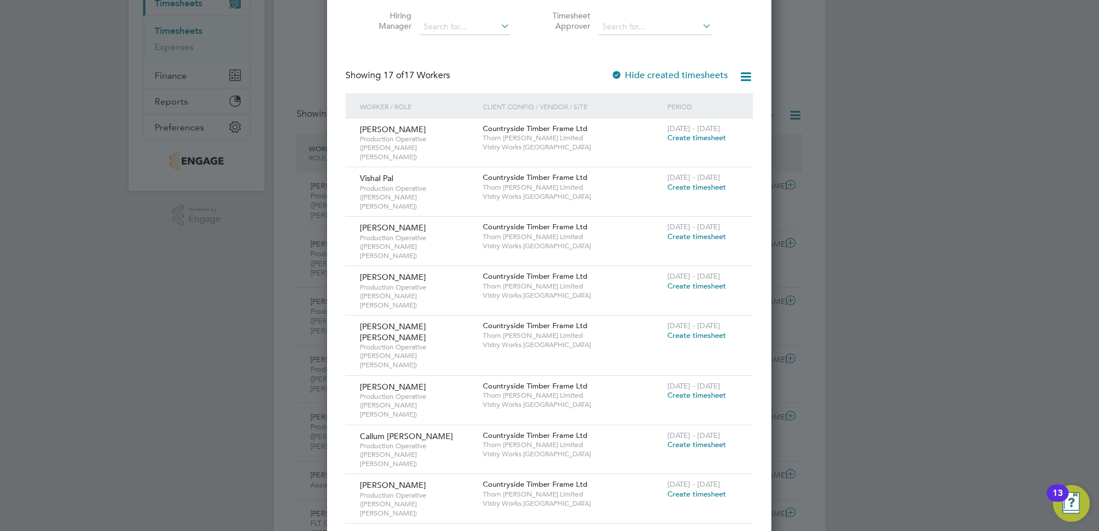
click at [694, 440] on span "Create timesheet" at bounding box center [696, 445] width 59 height 10
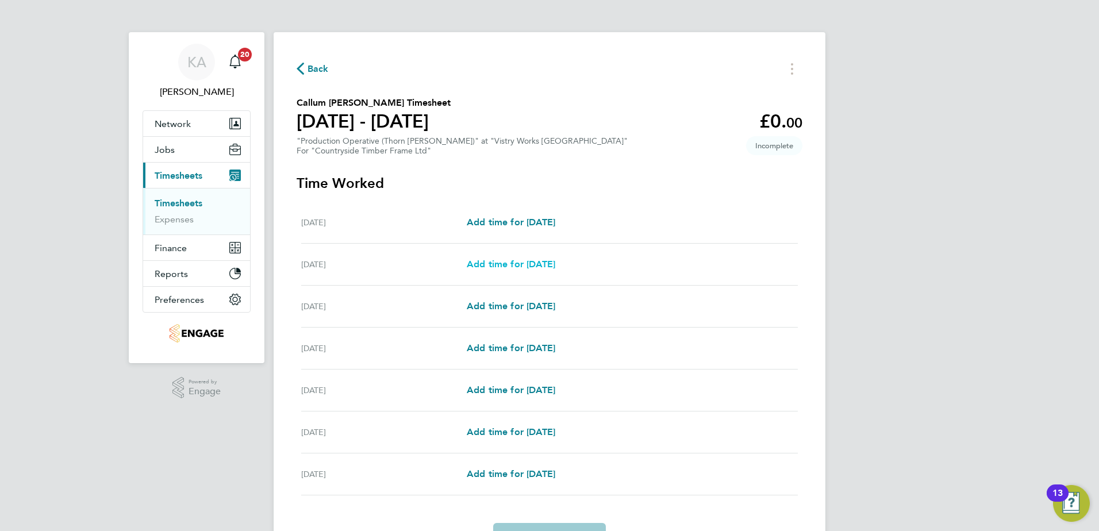
click at [498, 263] on span "Add time for [DATE]" at bounding box center [511, 264] width 88 height 11
select select "15"
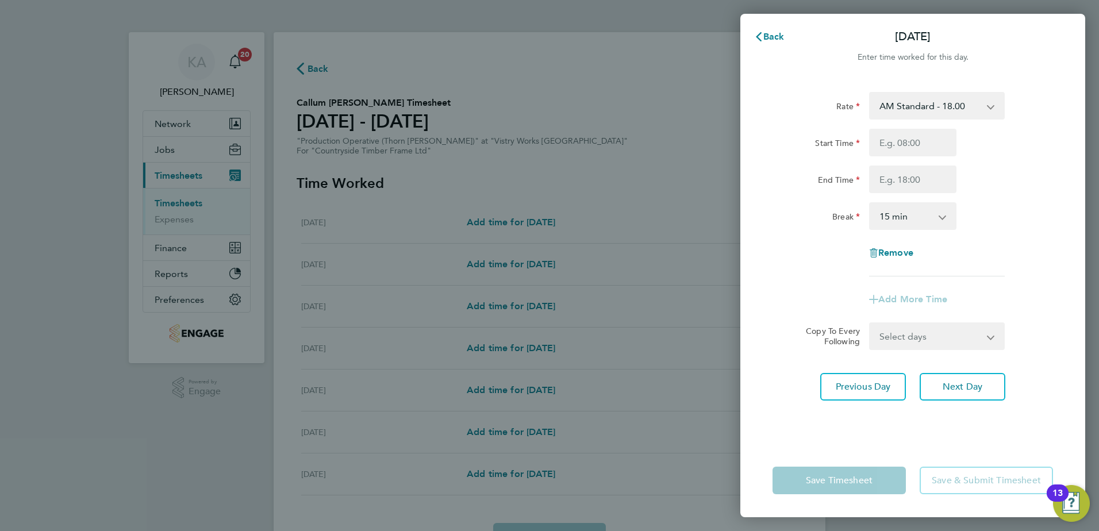
click at [896, 159] on div "Start Time End Time" at bounding box center [913, 161] width 290 height 64
click at [896, 153] on input "Start Time" at bounding box center [912, 143] width 87 height 28
type input "06:00"
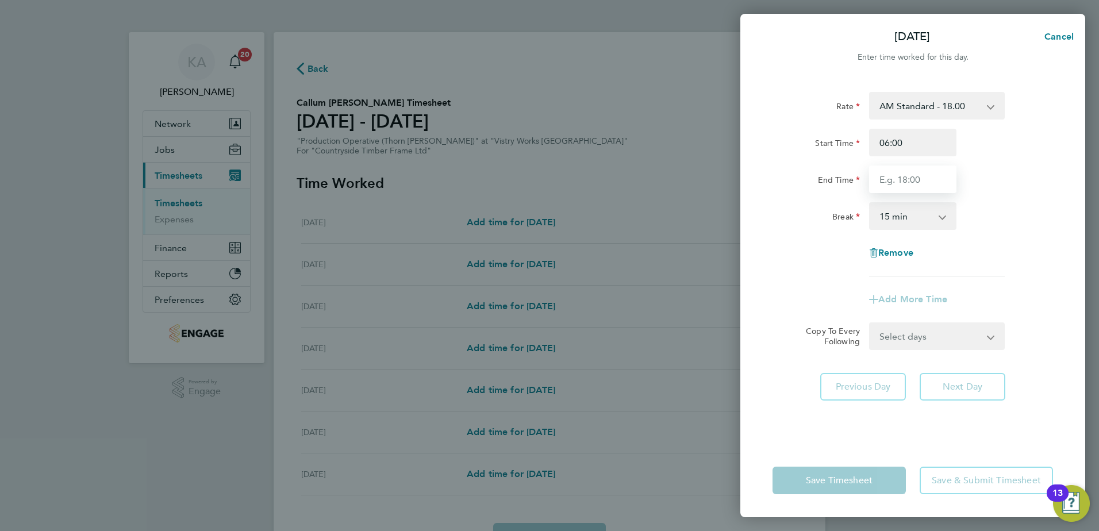
click at [895, 184] on input "End Time" at bounding box center [912, 179] width 87 height 28
type input "14:00"
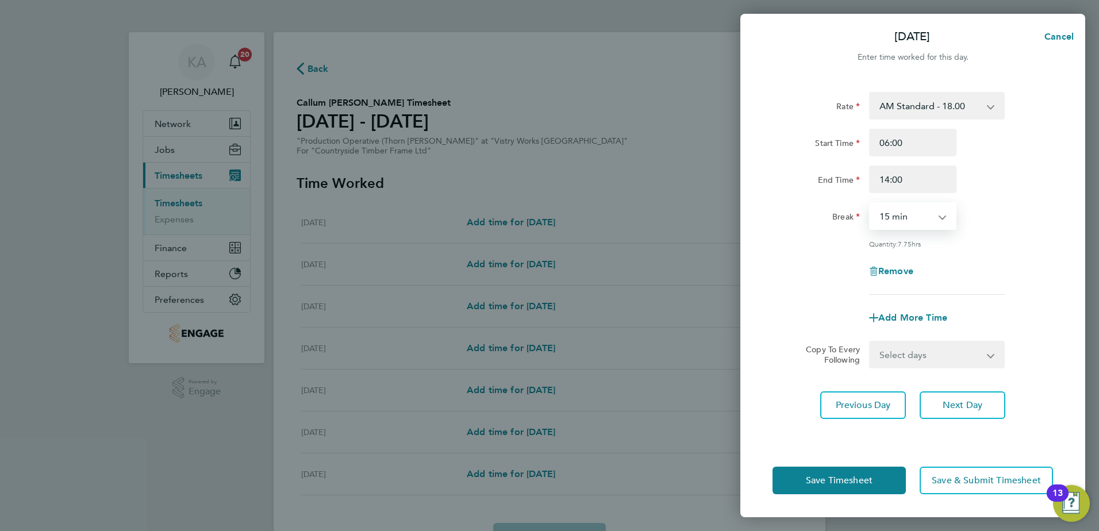
click at [903, 218] on select "0 min 15 min 30 min 45 min 60 min 75 min 90 min" at bounding box center [905, 215] width 71 height 25
select select "30"
click at [870, 203] on select "0 min 15 min 30 min 45 min 60 min 75 min 90 min" at bounding box center [905, 215] width 71 height 25
click at [911, 359] on select "Select days Day Weekday (Mon-Fri) Weekend (Sat-Sun) [DATE] [DATE] [DATE] [DATE]…" at bounding box center [930, 354] width 121 height 25
select select "WEEKDAY"
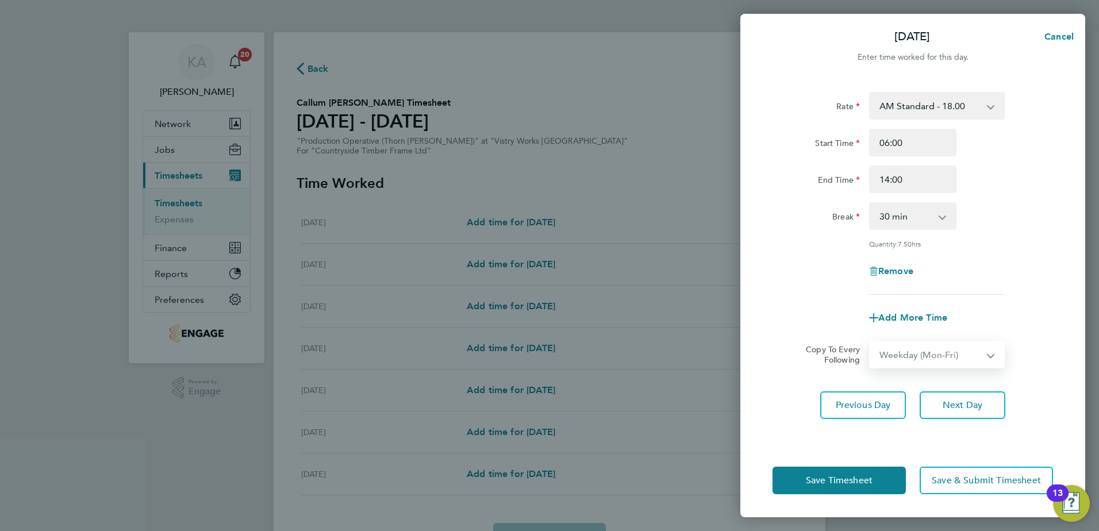
click at [870, 342] on select "Select days Day Weekday (Mon-Fri) Weekend (Sat-Sun) [DATE] [DATE] [DATE] [DATE]…" at bounding box center [930, 354] width 121 height 25
select select "[DATE]"
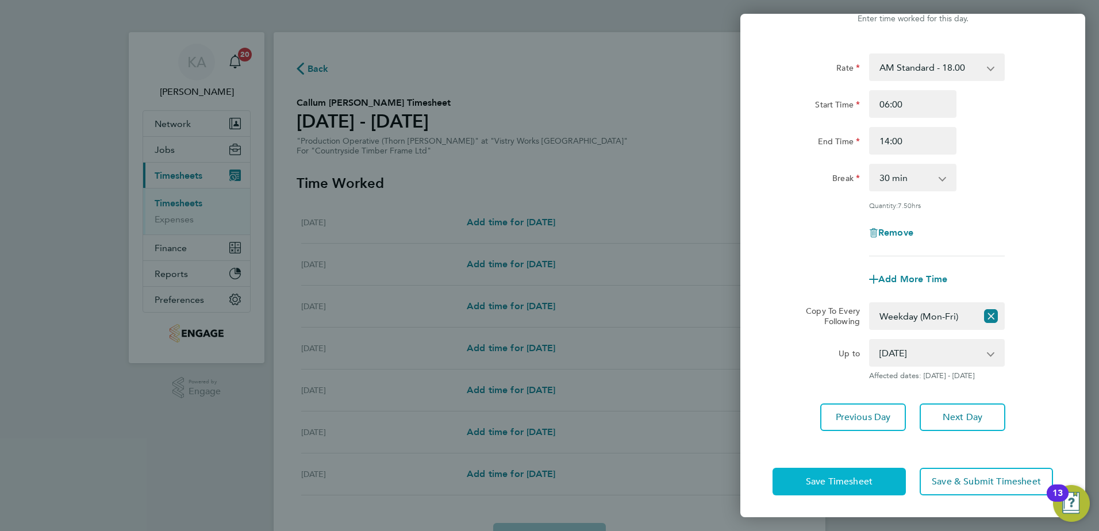
click at [848, 480] on span "Save Timesheet" at bounding box center [839, 481] width 67 height 11
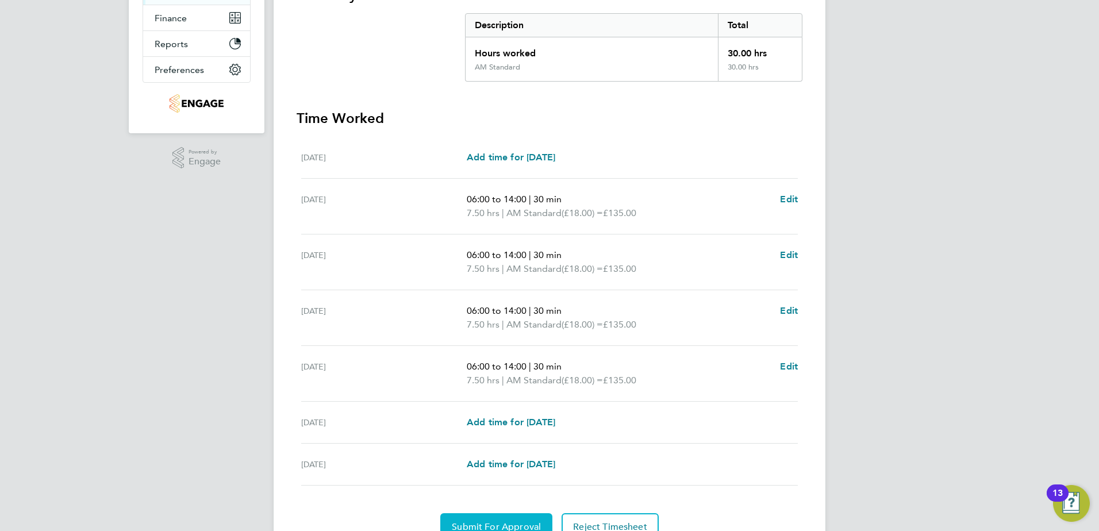
click at [482, 522] on span "Submit For Approval" at bounding box center [496, 526] width 89 height 11
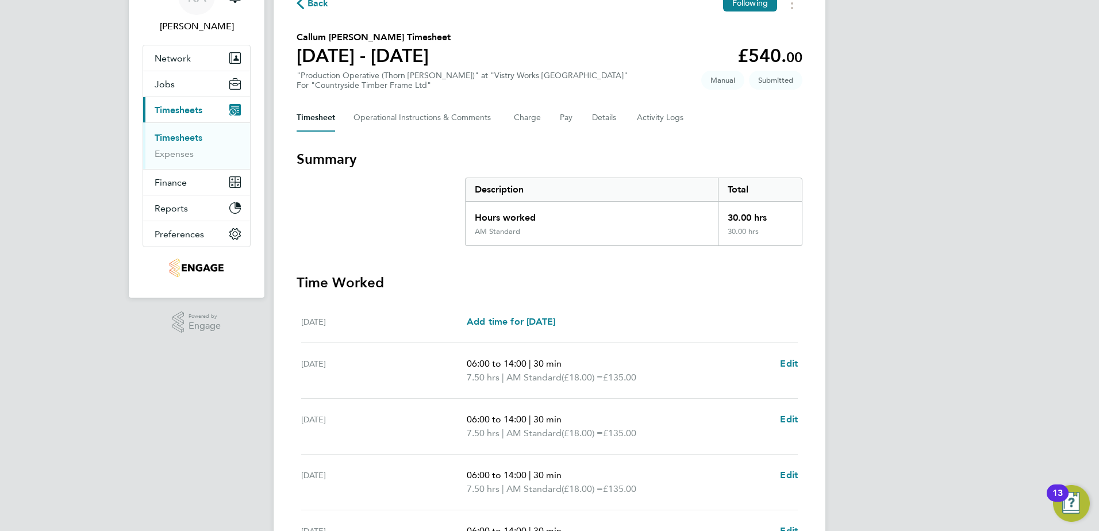
scroll to position [57, 0]
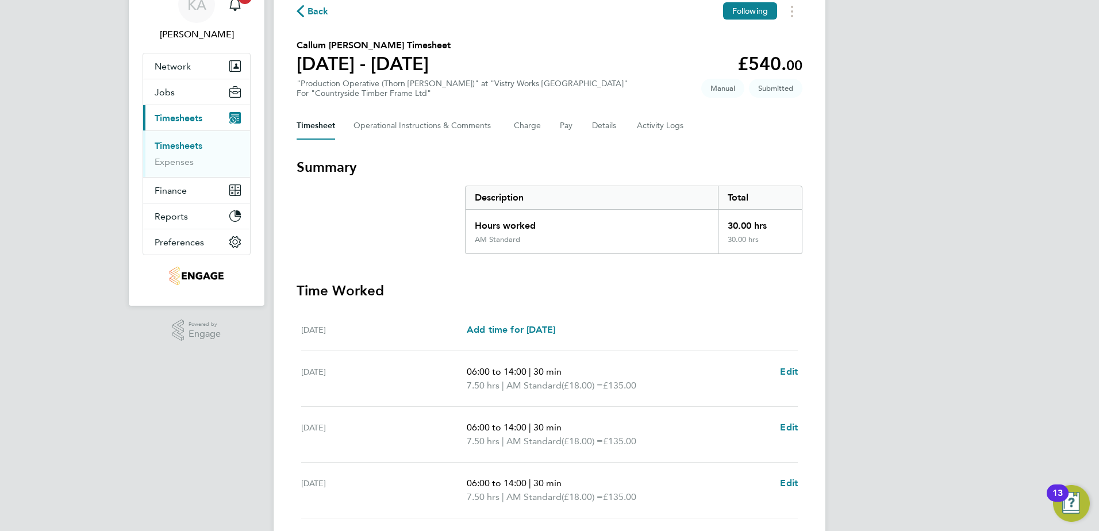
click at [318, 7] on span "Back" at bounding box center [317, 12] width 21 height 14
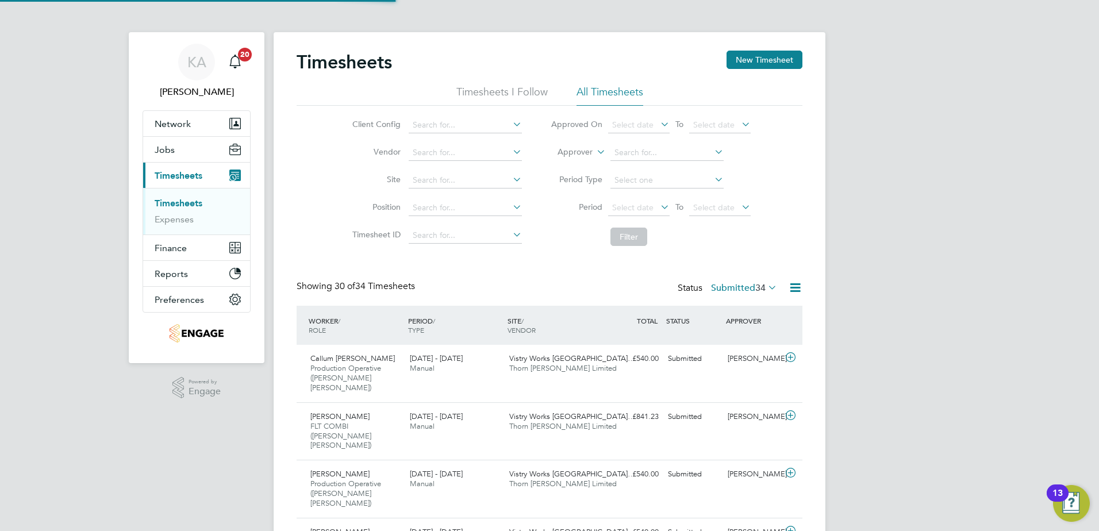
scroll to position [6, 6]
click at [751, 52] on button "New Timesheet" at bounding box center [764, 60] width 76 height 18
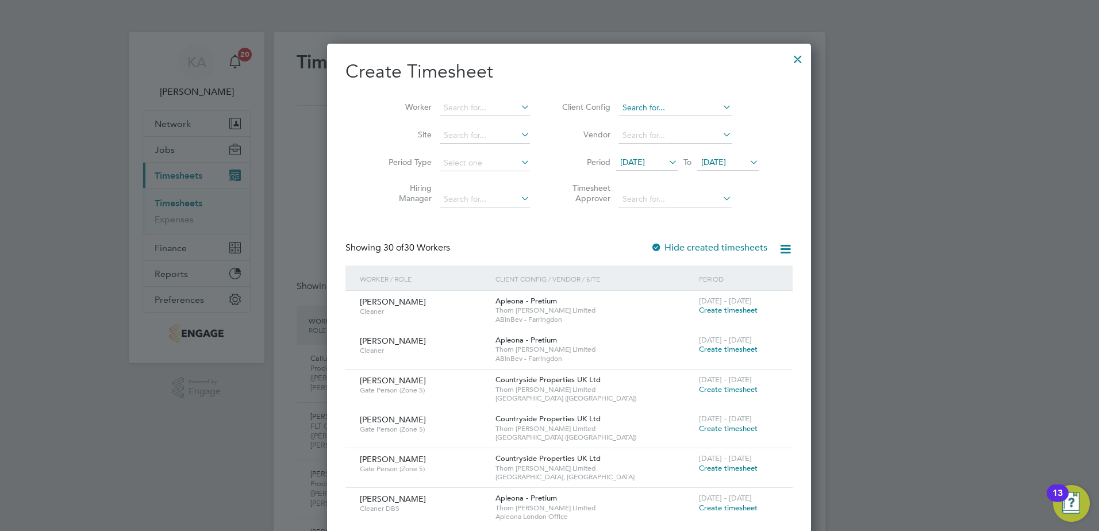
click at [623, 112] on input at bounding box center [674, 108] width 113 height 16
click at [629, 226] on li "Countryside Timber Frame Ltd" at bounding box center [672, 233] width 149 height 16
type input "Countryside Timber Frame Ltd"
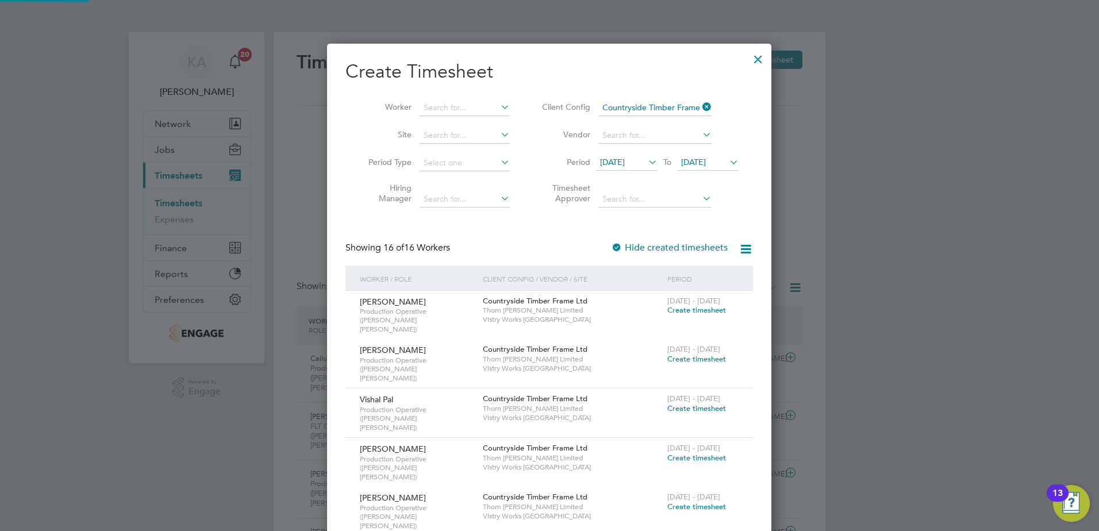
click at [622, 166] on span "[DATE]" at bounding box center [612, 162] width 25 height 10
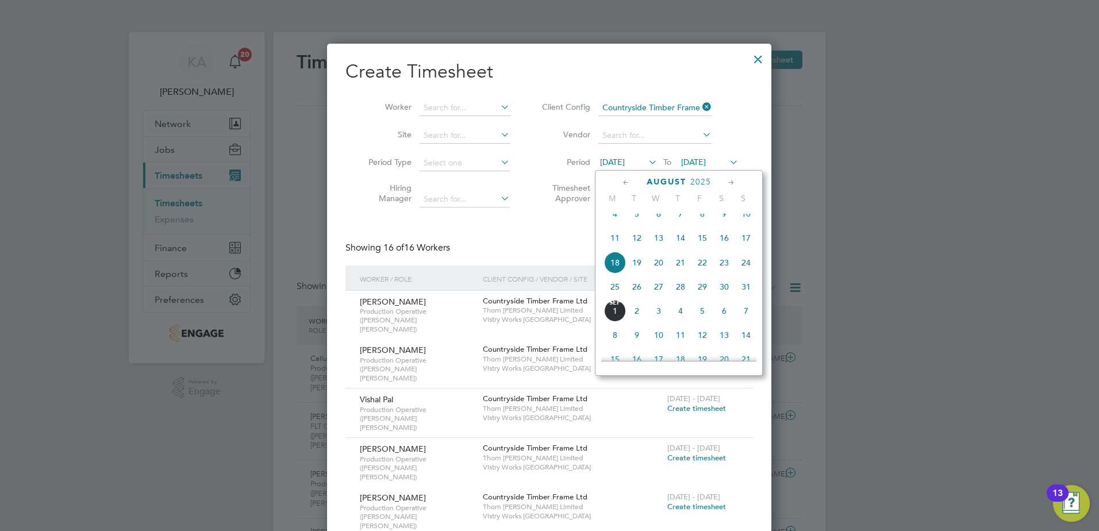
click at [621, 294] on span "25" at bounding box center [615, 287] width 22 height 22
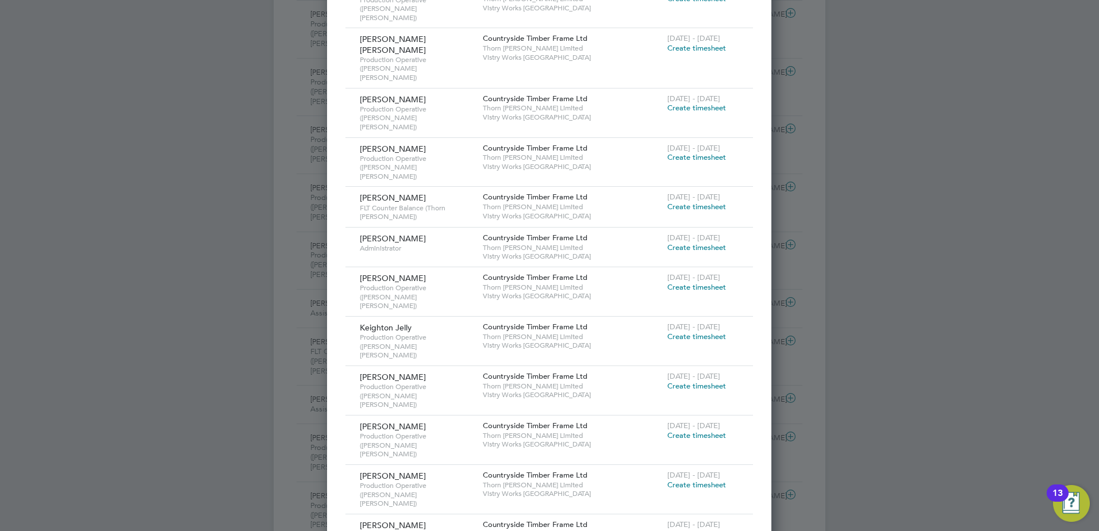
click at [703, 381] on span "Create timesheet" at bounding box center [696, 386] width 59 height 10
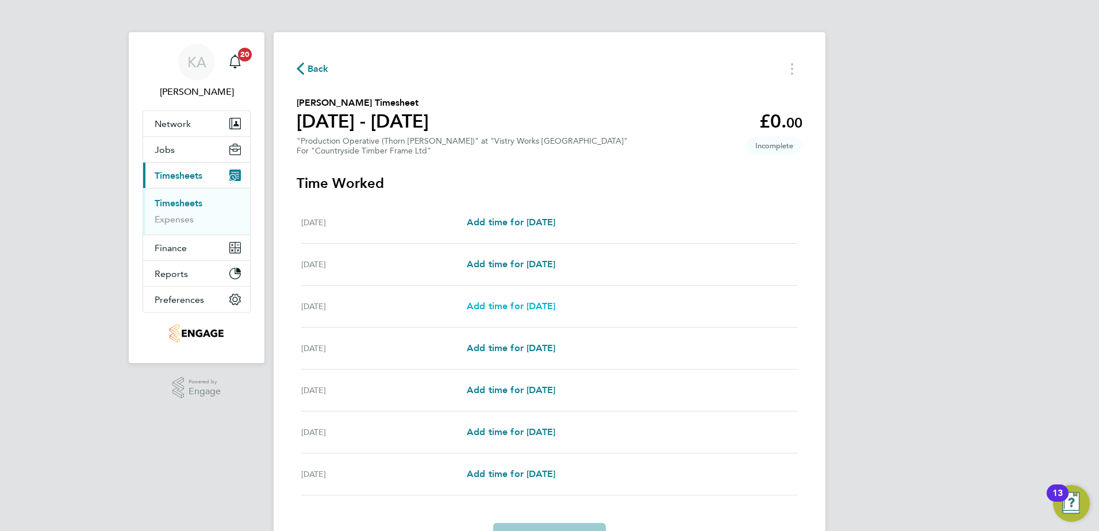
click at [522, 307] on span "Add time for [DATE]" at bounding box center [511, 306] width 88 height 11
select select "15"
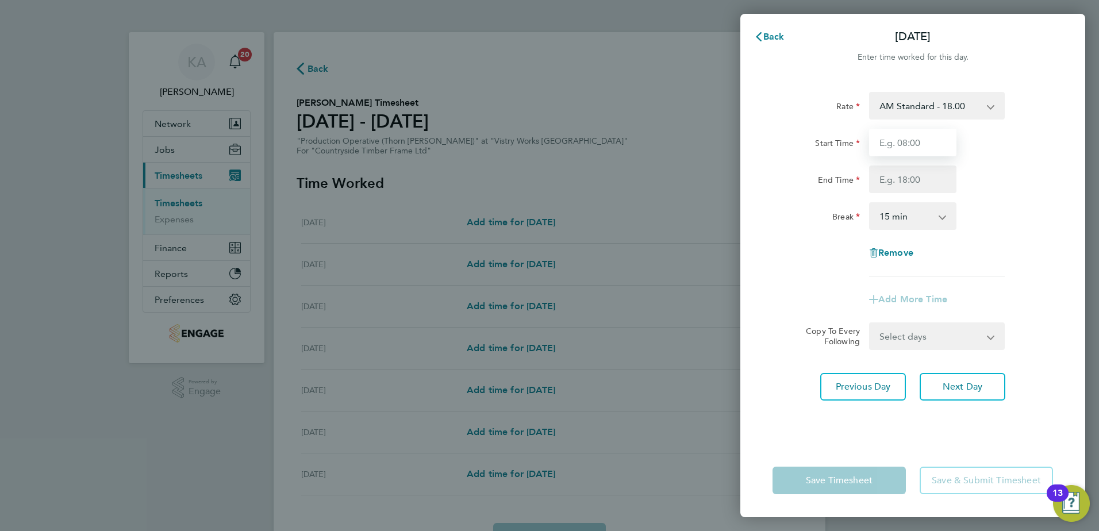
click at [918, 141] on input "Start Time" at bounding box center [912, 143] width 87 height 28
type input "06:00"
type input "14:00"
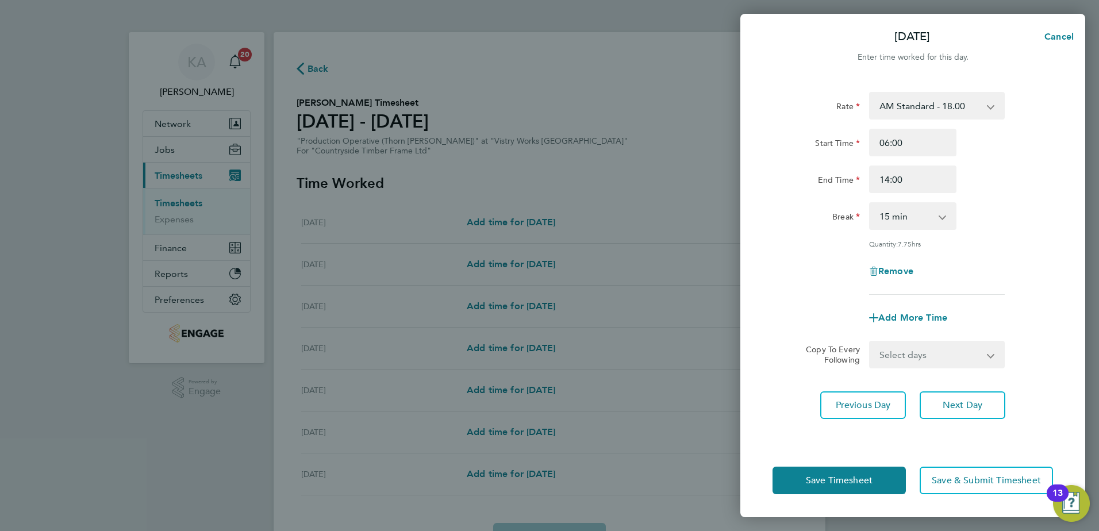
click at [900, 209] on select "0 min 15 min 30 min 45 min 60 min 75 min 90 min" at bounding box center [905, 215] width 71 height 25
select select "30"
click at [870, 203] on select "0 min 15 min 30 min 45 min 60 min 75 min 90 min" at bounding box center [905, 215] width 71 height 25
click at [923, 357] on select "Select days Day Weekday (Mon-Fri) Weekend (Sat-Sun) Thursday Friday Saturday Su…" at bounding box center [930, 354] width 121 height 25
select select "WEEKDAY"
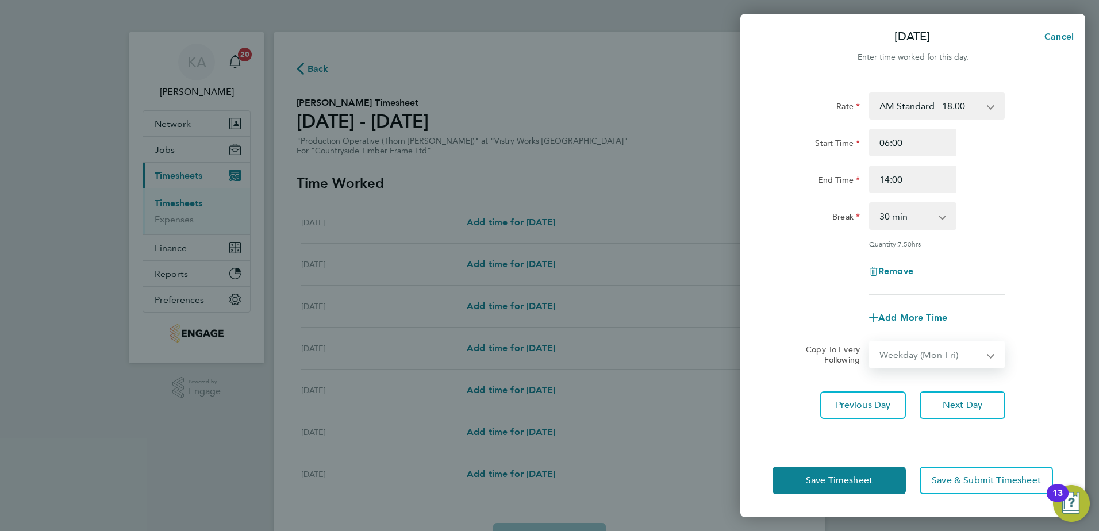
click at [870, 342] on select "Select days Day Weekday (Mon-Fri) Weekend (Sat-Sun) Thursday Friday Saturday Su…" at bounding box center [930, 354] width 121 height 25
select select "[DATE]"
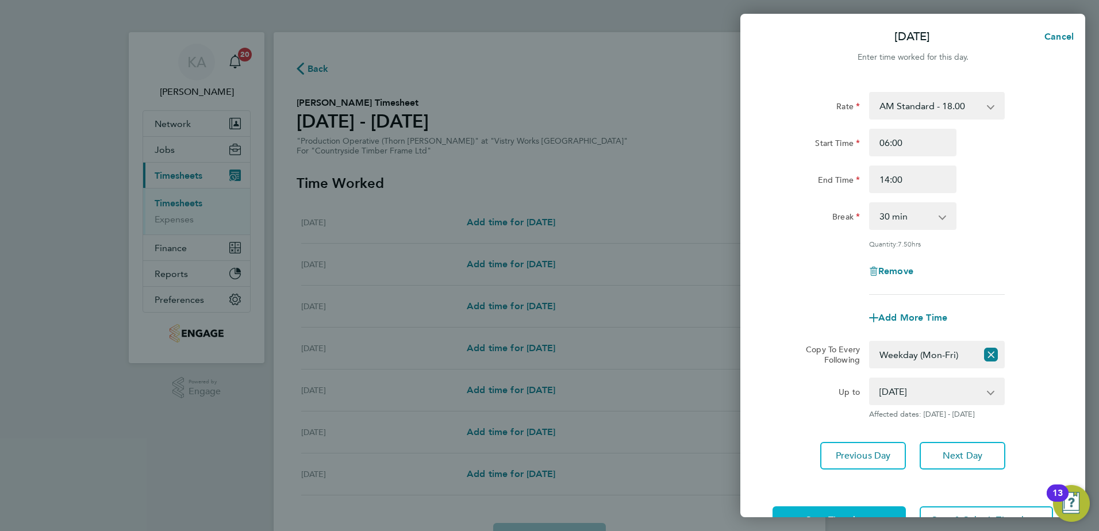
click at [804, 515] on button "Save Timesheet" at bounding box center [838, 520] width 133 height 28
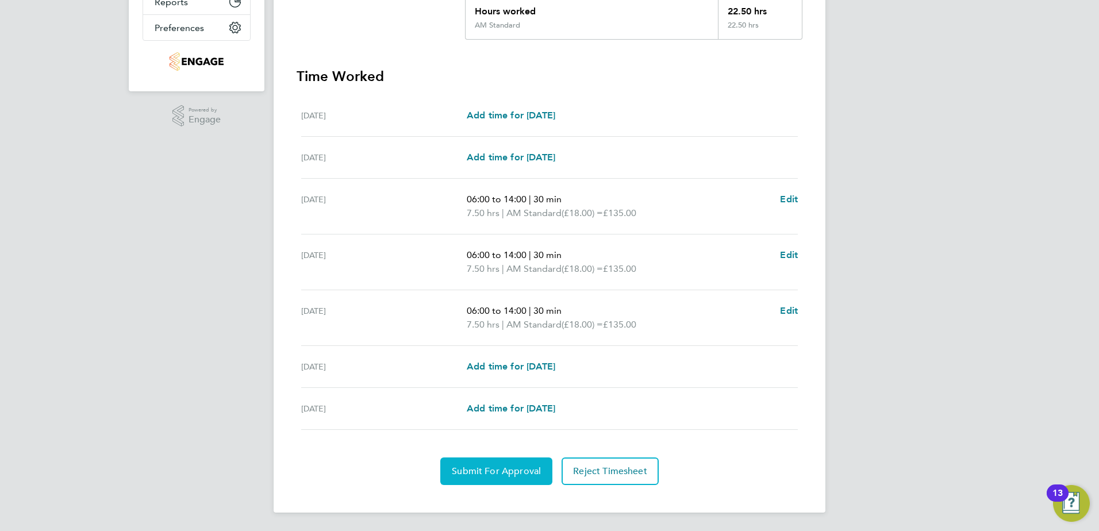
click at [502, 477] on button "Submit For Approval" at bounding box center [496, 471] width 112 height 28
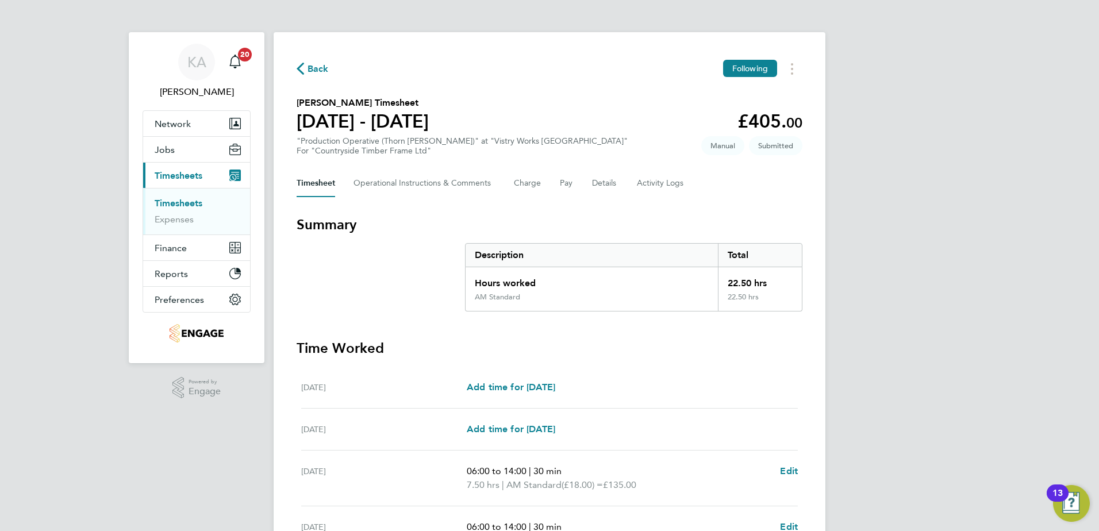
click at [307, 71] on span "Back" at bounding box center [317, 69] width 21 height 14
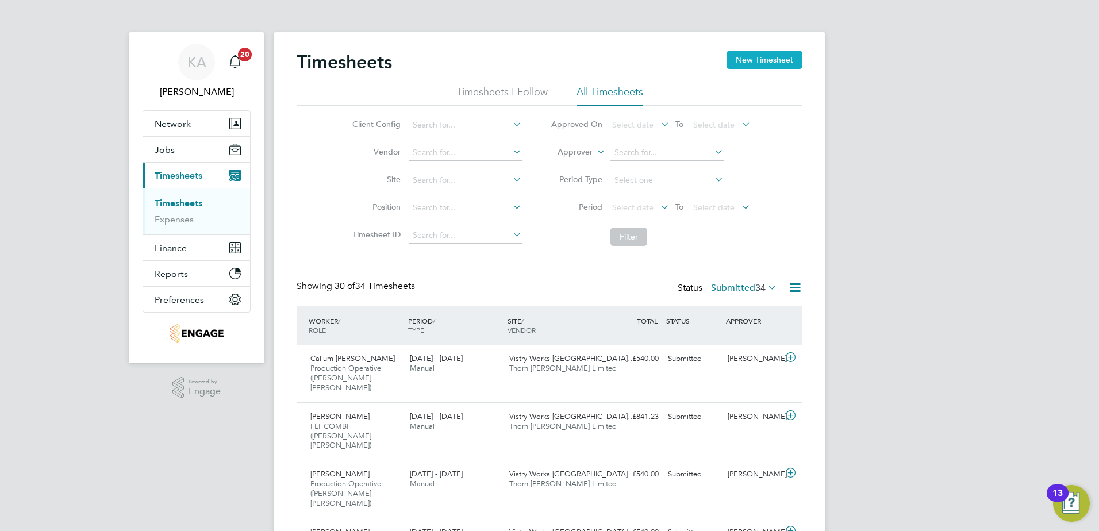
click at [762, 57] on button "New Timesheet" at bounding box center [764, 60] width 76 height 18
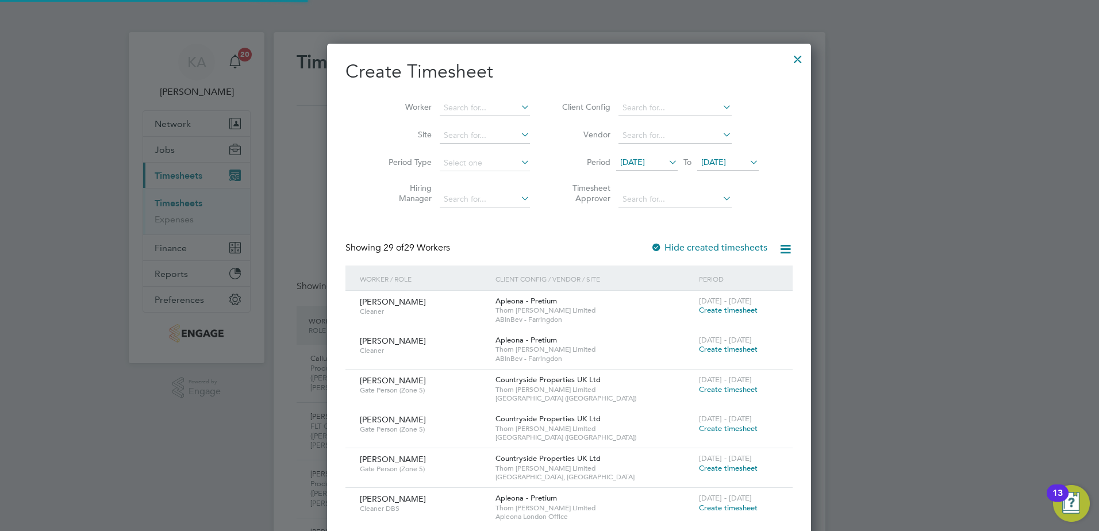
scroll to position [2223, 445]
click at [625, 102] on input at bounding box center [674, 108] width 113 height 16
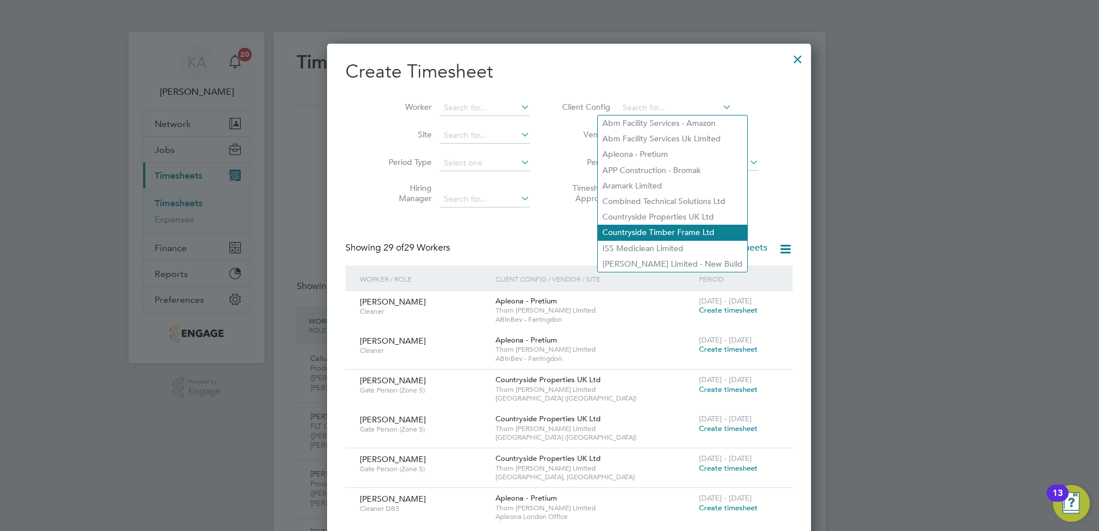
click at [630, 229] on li "Countryside Timber Frame Ltd" at bounding box center [672, 233] width 149 height 16
type input "Countryside Timber Frame Ltd"
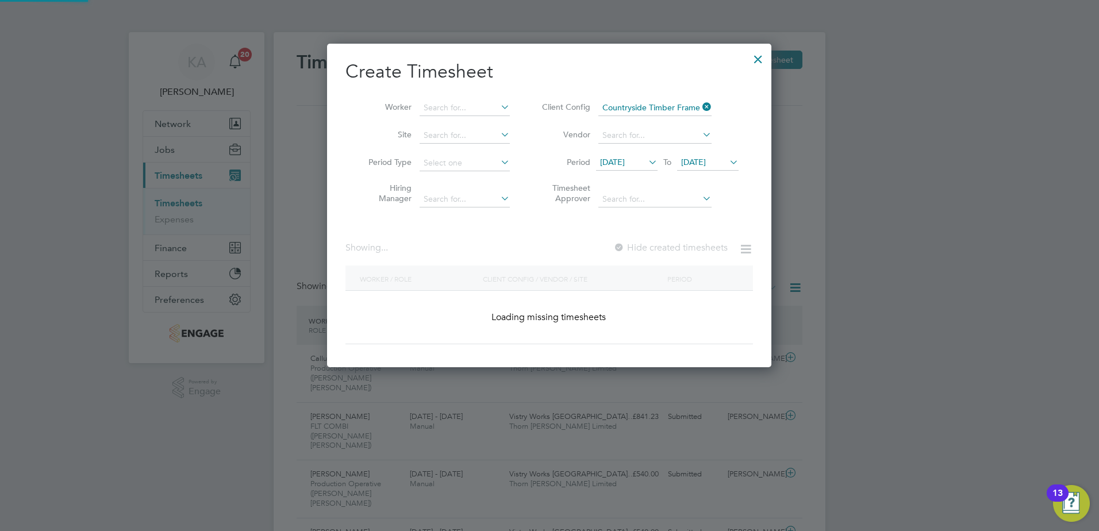
scroll to position [1296, 445]
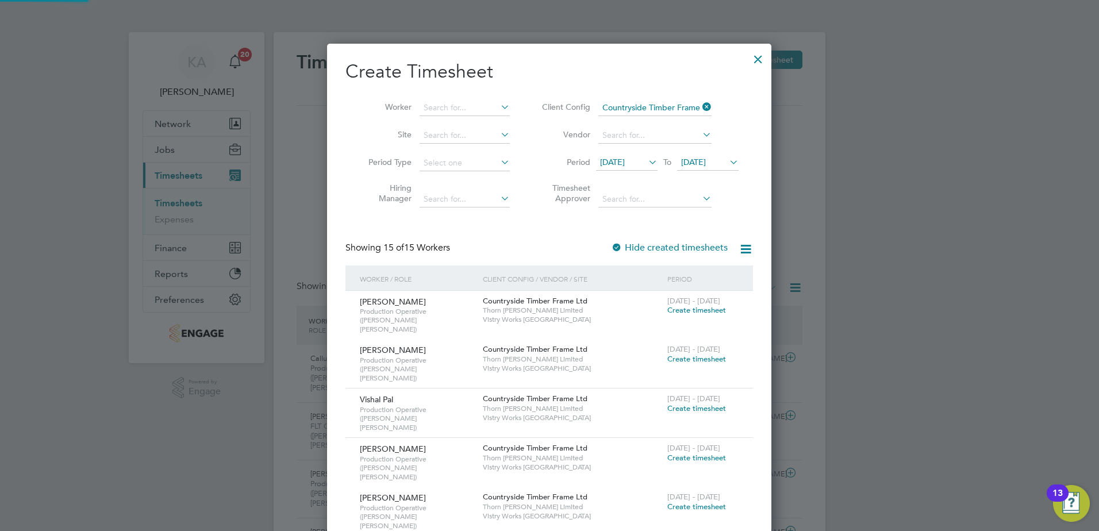
click at [625, 160] on span "[DATE]" at bounding box center [612, 162] width 25 height 10
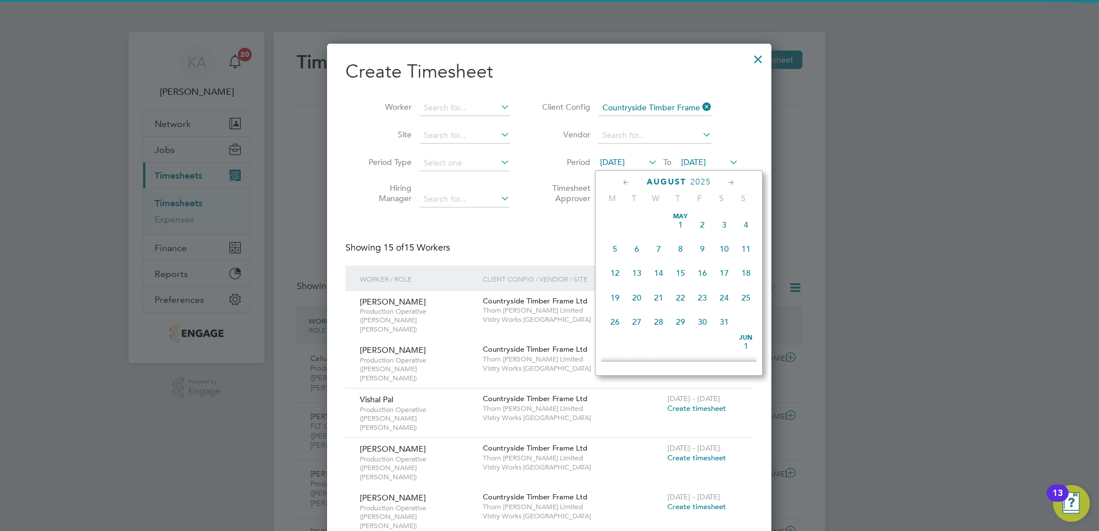
scroll to position [423, 0]
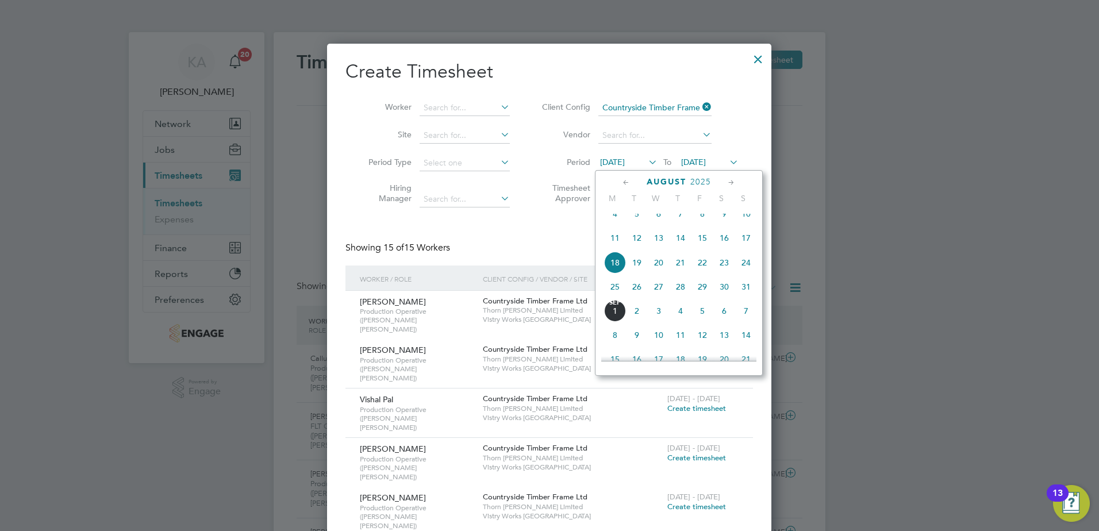
click at [614, 291] on span "25" at bounding box center [615, 287] width 22 height 22
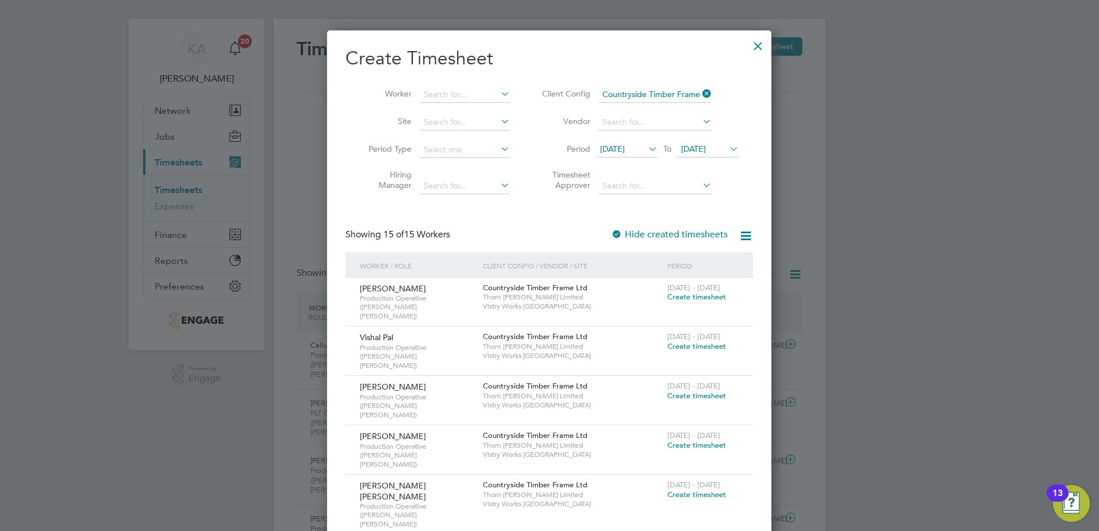
scroll to position [0, 0]
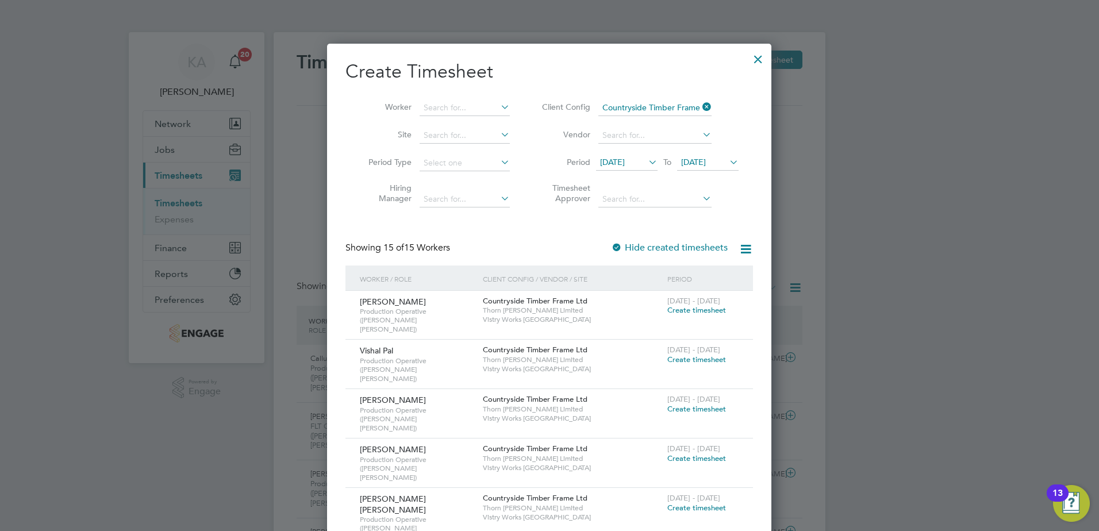
click at [442, 95] on li "Worker" at bounding box center [434, 108] width 179 height 28
click at [445, 102] on input at bounding box center [464, 108] width 90 height 16
type input "WYATT"
click at [454, 108] on input at bounding box center [464, 108] width 90 height 16
click at [448, 120] on b "[PERSON_NAME]" at bounding box center [473, 123] width 67 height 10
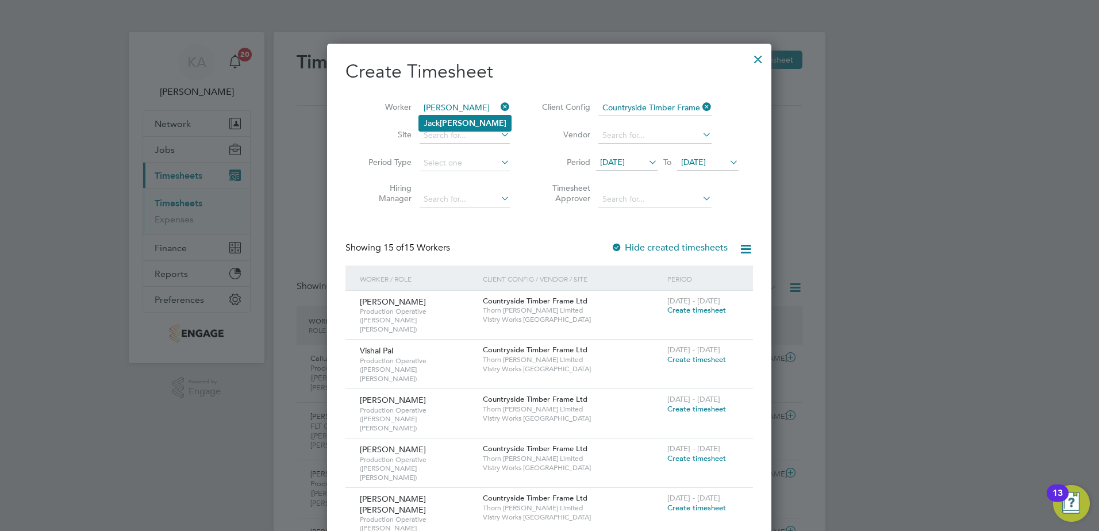
type input "[PERSON_NAME]"
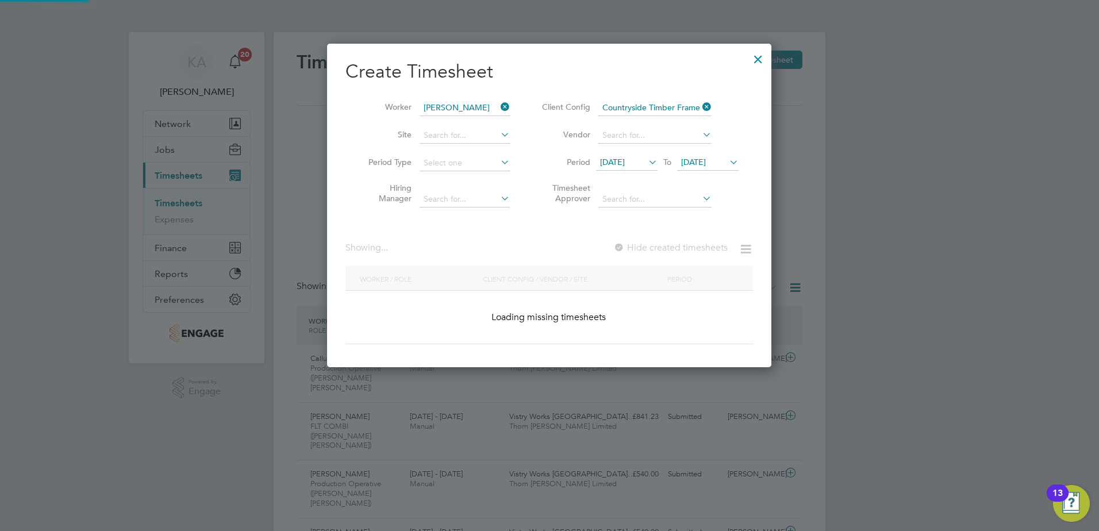
scroll to position [18, 6]
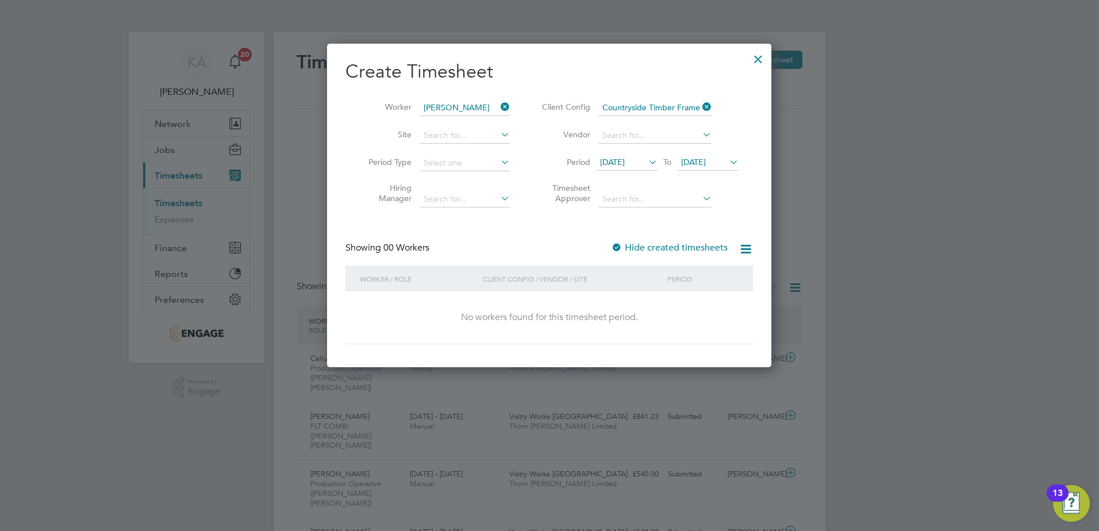
click at [757, 55] on div at bounding box center [758, 56] width 21 height 21
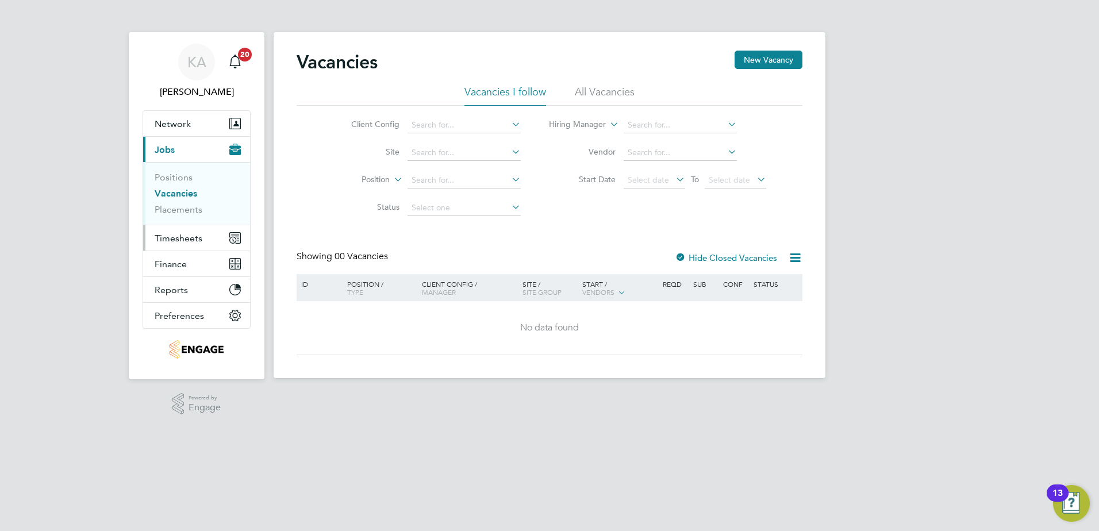
click at [174, 238] on span "Timesheets" at bounding box center [179, 238] width 48 height 11
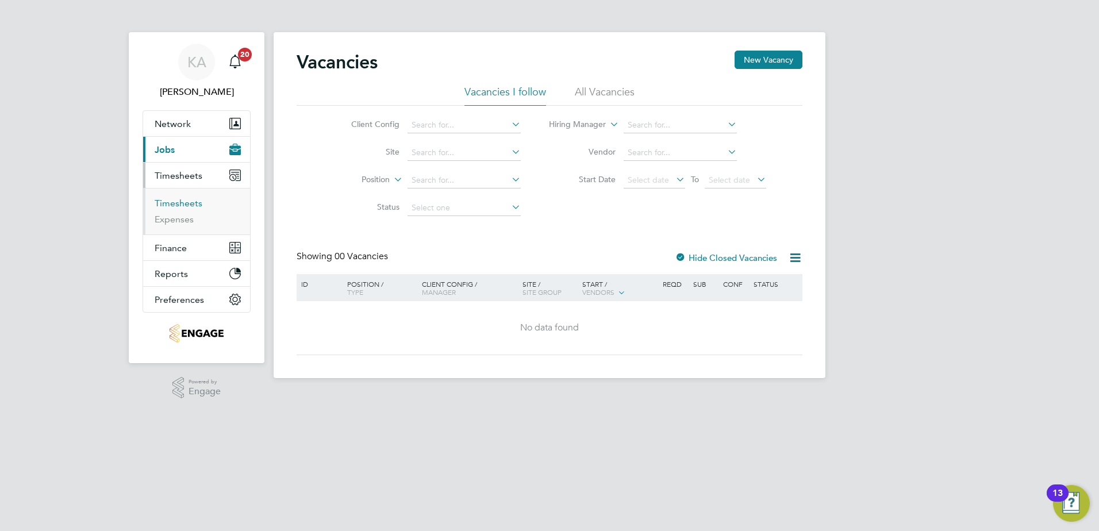
click at [180, 199] on link "Timesheets" at bounding box center [179, 203] width 48 height 11
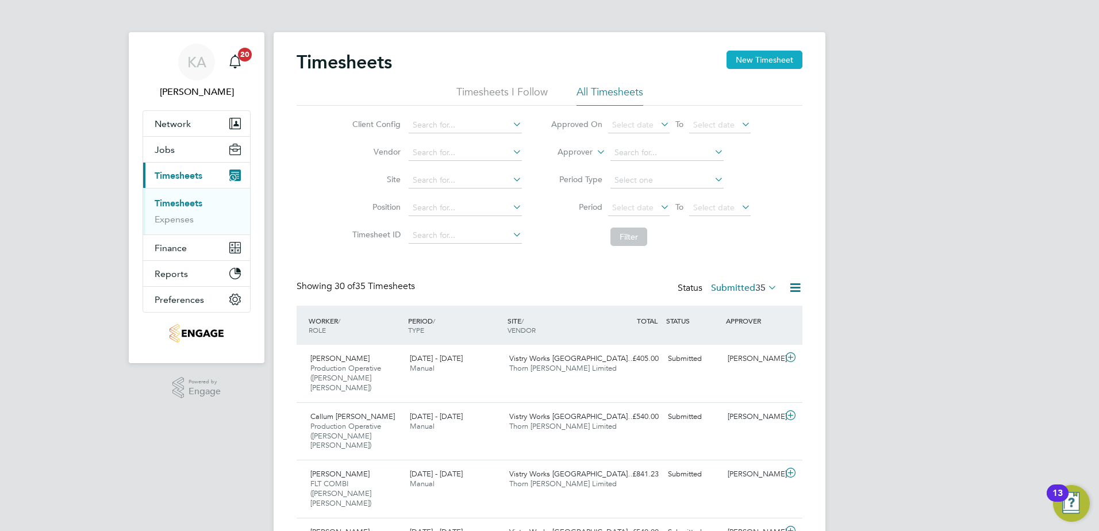
click at [756, 55] on button "New Timesheet" at bounding box center [764, 60] width 76 height 18
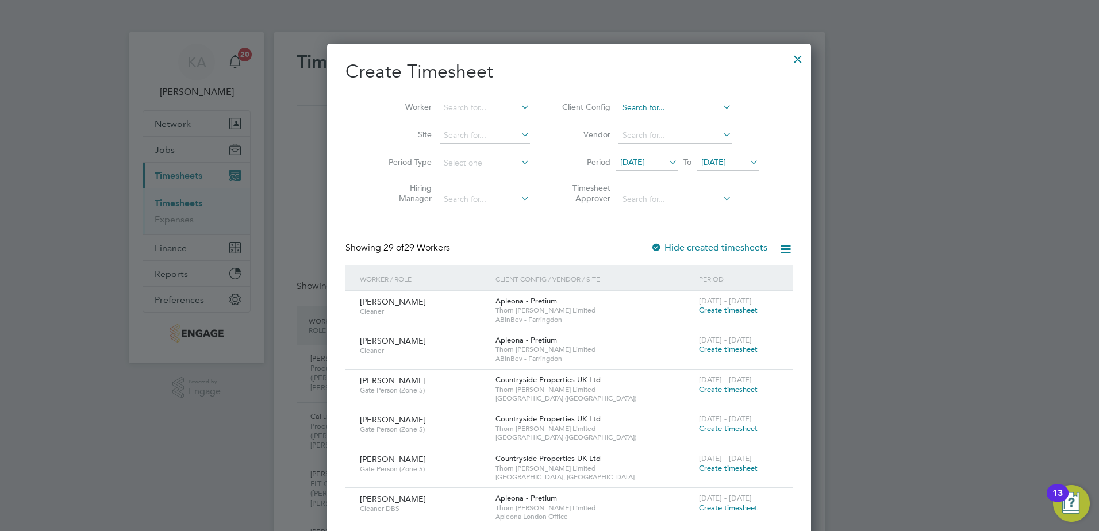
click at [646, 101] on input at bounding box center [674, 108] width 113 height 16
click at [614, 226] on li "Countryside Timber Frame Ltd" at bounding box center [672, 233] width 149 height 16
type input "Countryside Timber Frame Ltd"
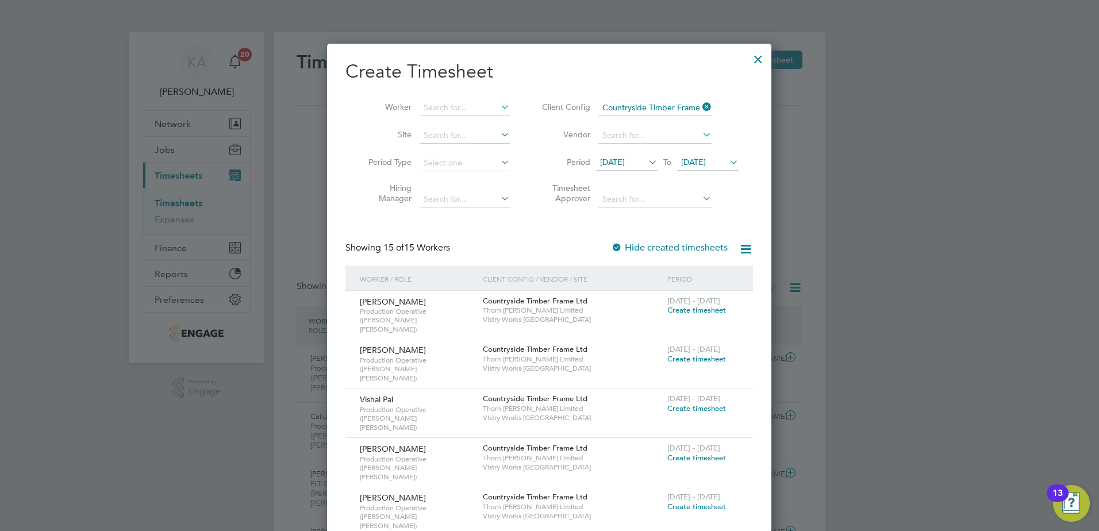
click at [625, 159] on span "18 Aug 2025" at bounding box center [612, 162] width 25 height 10
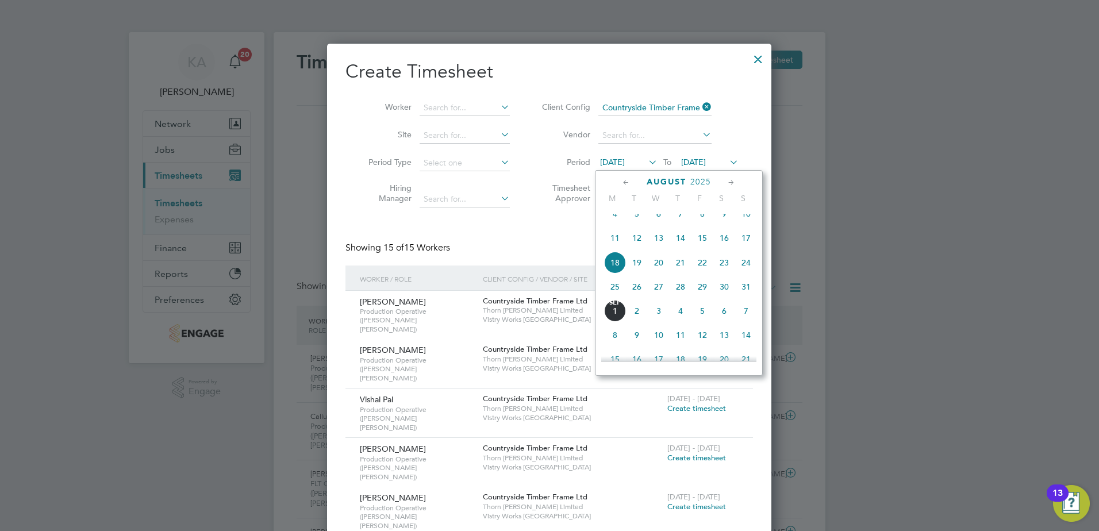
click at [612, 297] on span "25" at bounding box center [615, 287] width 22 height 22
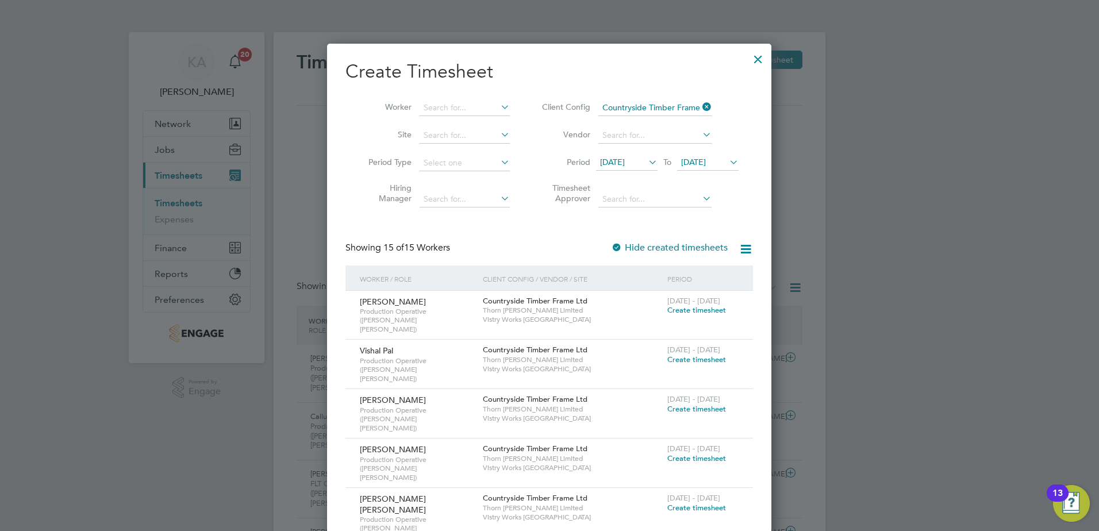
click at [761, 59] on div at bounding box center [758, 56] width 21 height 21
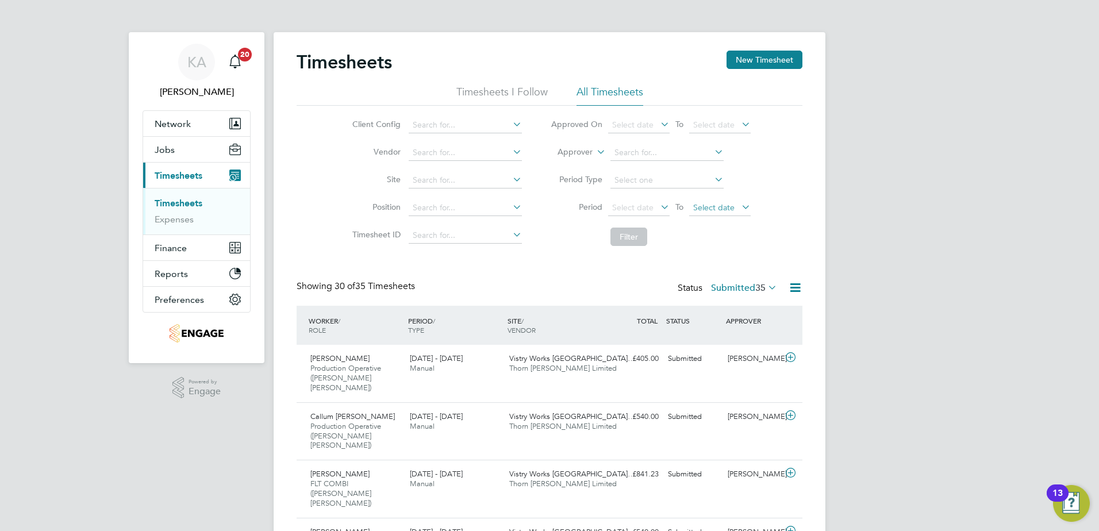
scroll to position [29, 100]
click at [796, 283] on icon at bounding box center [795, 287] width 14 height 14
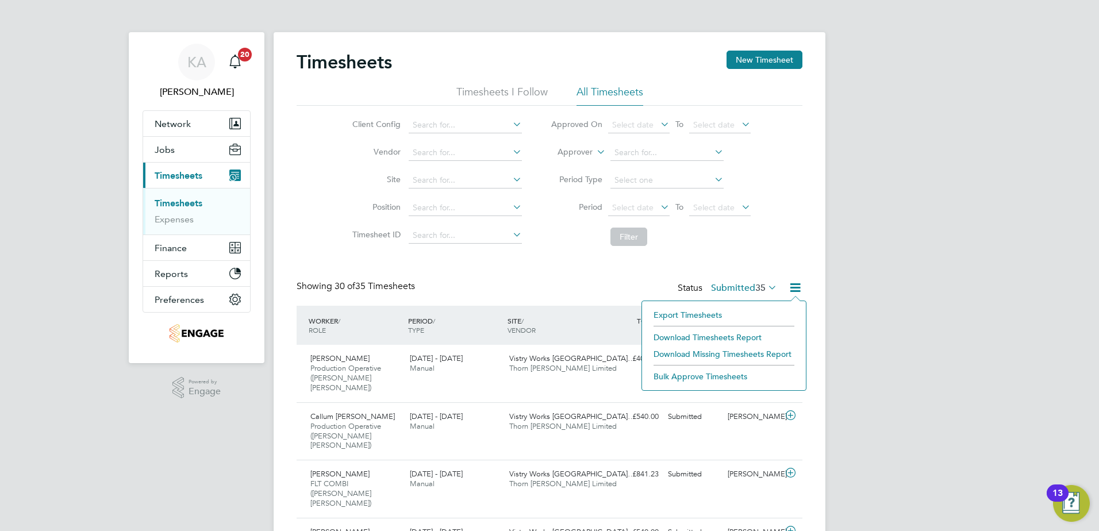
click at [683, 333] on li "Download Timesheets Report" at bounding box center [724, 337] width 152 height 16
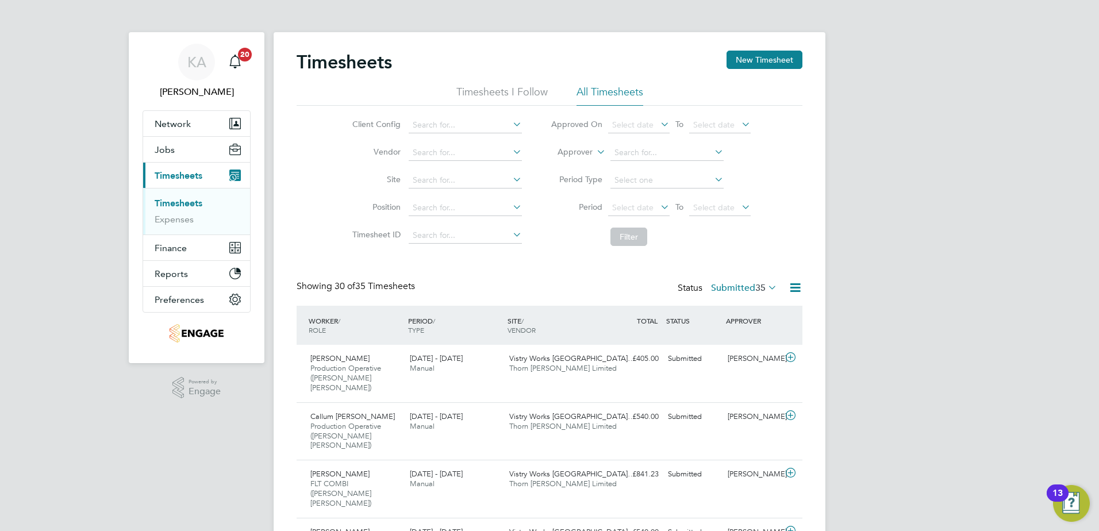
click at [658, 75] on div "Timesheets New Timesheet" at bounding box center [549, 68] width 506 height 34
click at [430, 132] on input at bounding box center [465, 125] width 113 height 16
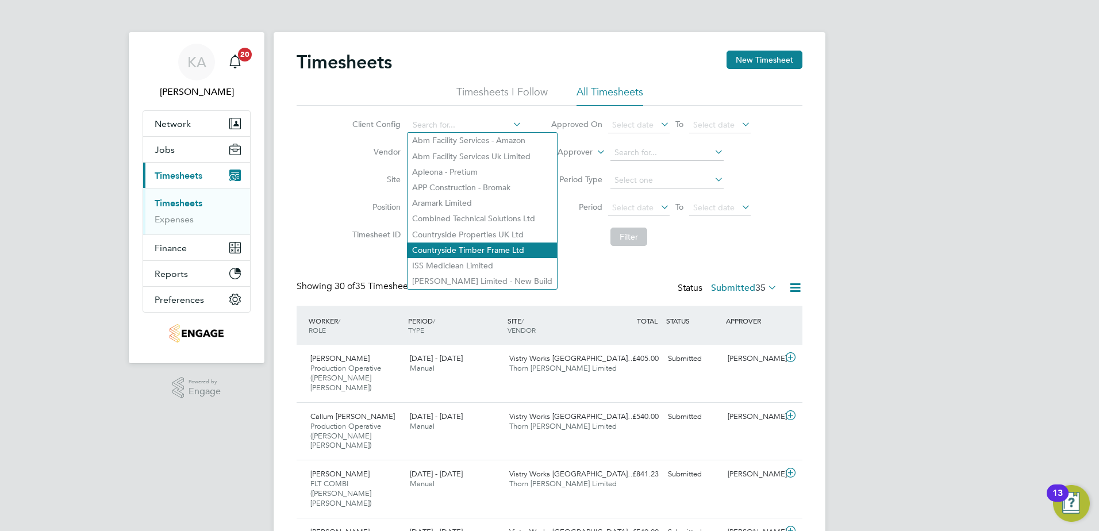
click at [430, 242] on li "Countryside Timber Frame Ltd" at bounding box center [481, 250] width 149 height 16
type input "Countryside Timber Frame Ltd"
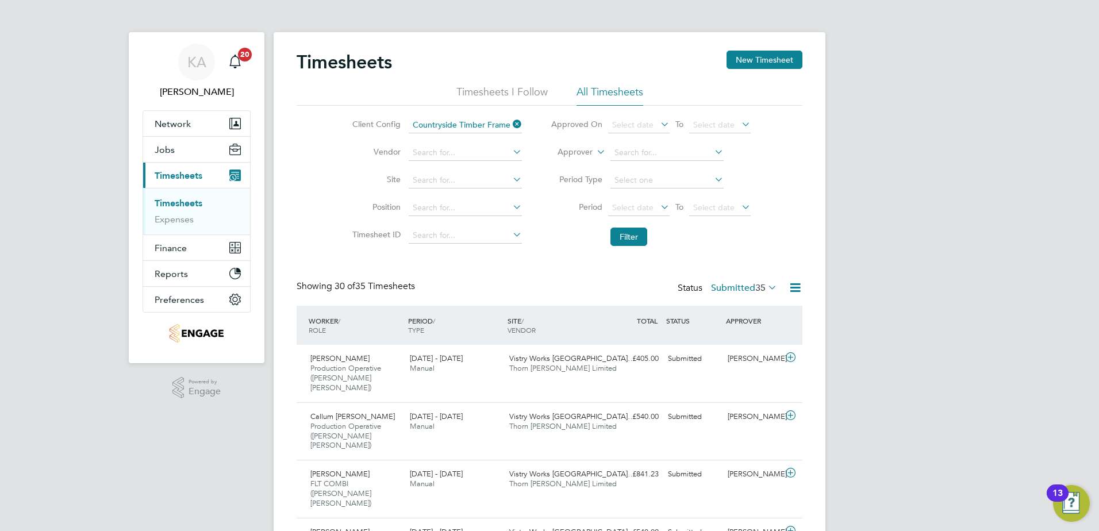
click at [793, 285] on icon at bounding box center [795, 287] width 14 height 14
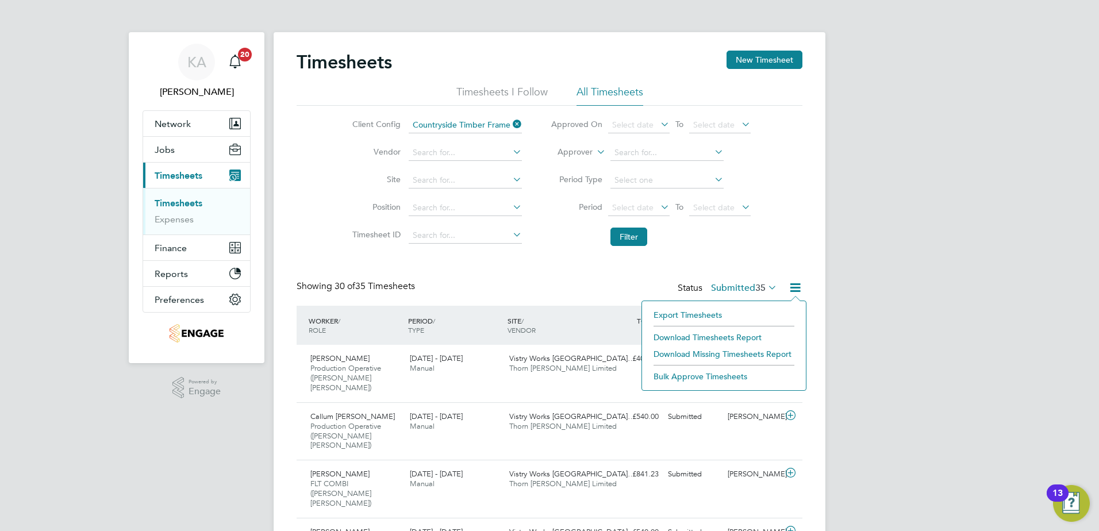
click at [701, 335] on li "Download Timesheets Report" at bounding box center [724, 337] width 152 height 16
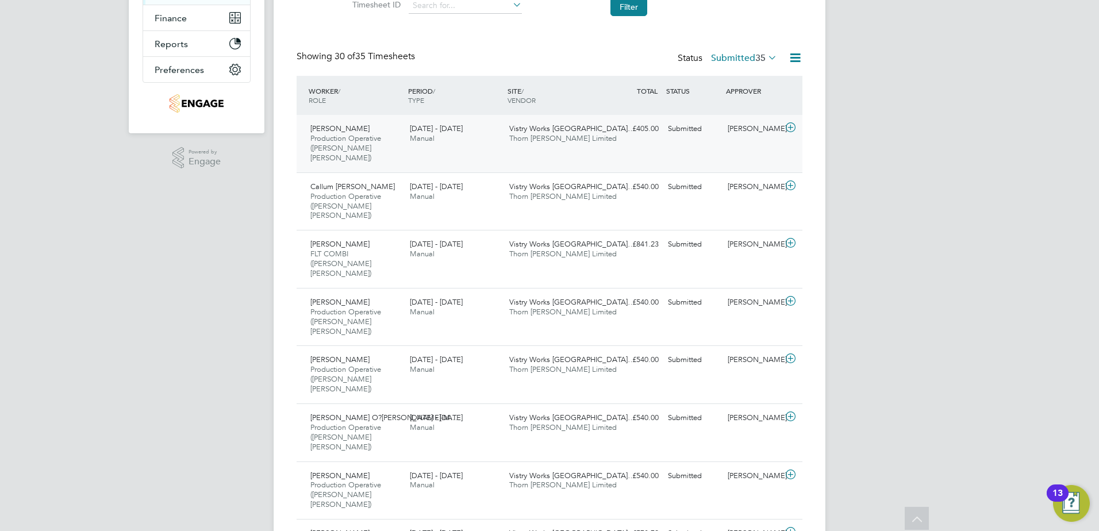
scroll to position [0, 0]
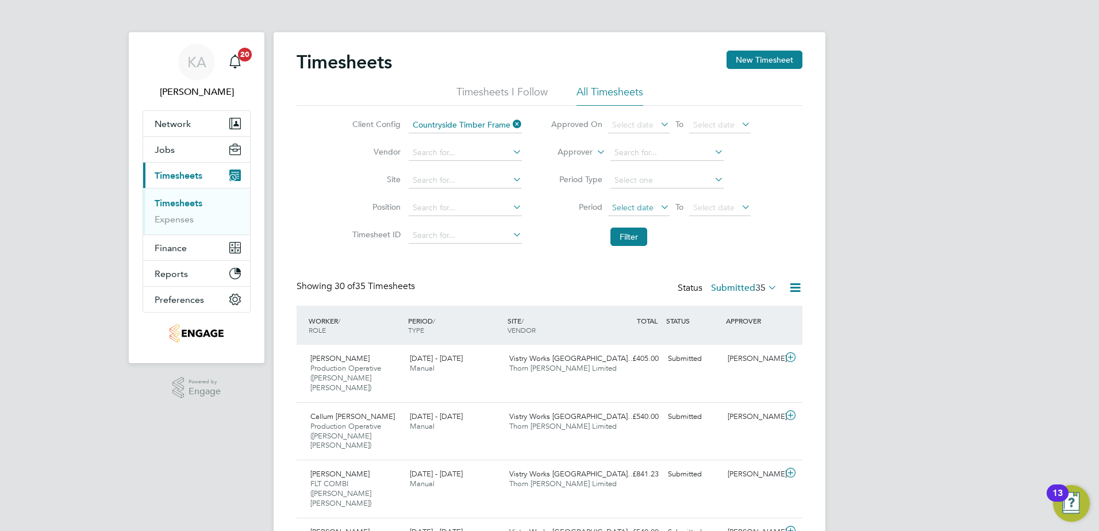
click at [630, 206] on span "Select date" at bounding box center [632, 207] width 41 height 10
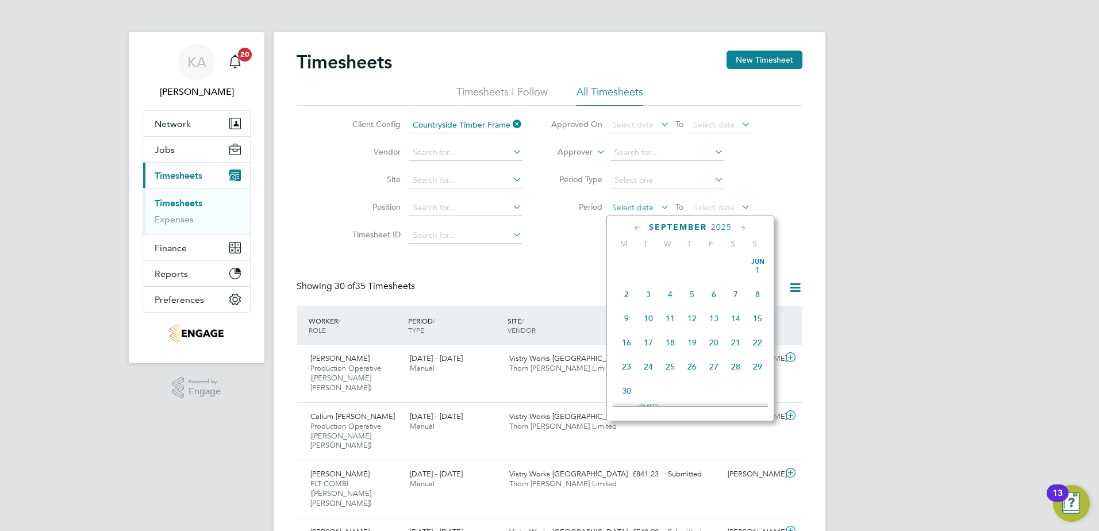
scroll to position [348, 0]
click at [624, 296] on span "25" at bounding box center [626, 285] width 22 height 22
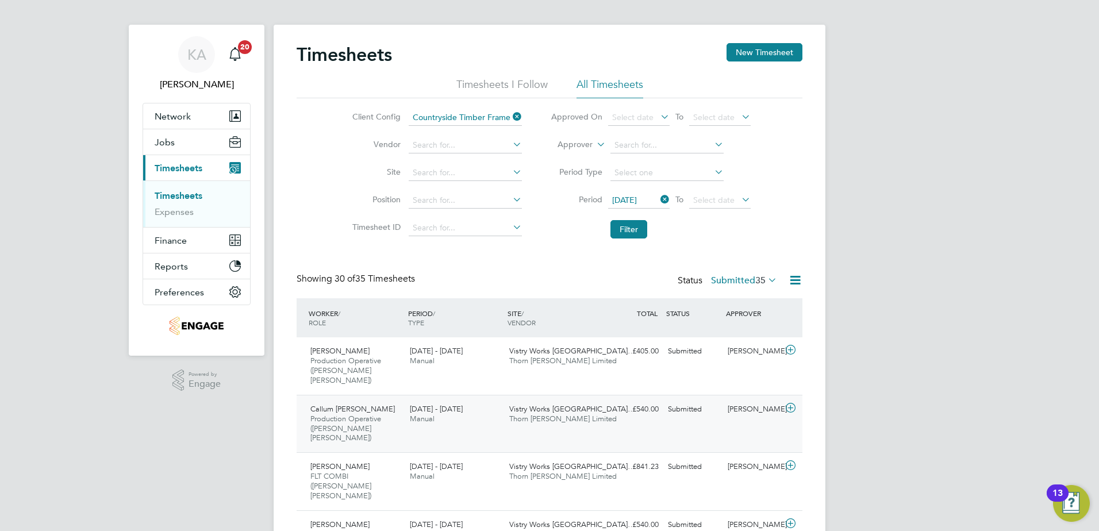
scroll to position [57, 0]
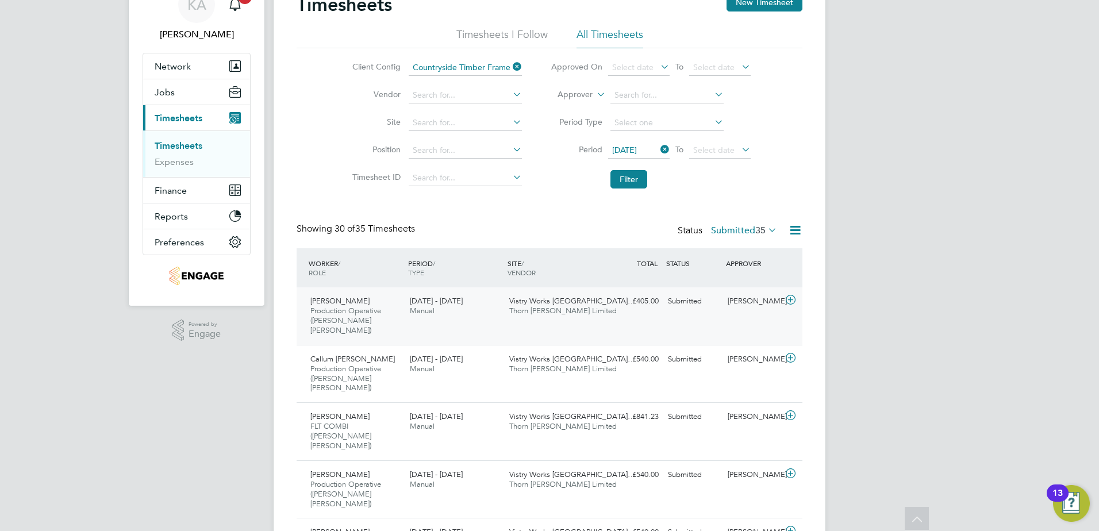
click at [461, 320] on div "25 - 31 Aug 2025 Manual" at bounding box center [454, 306] width 99 height 29
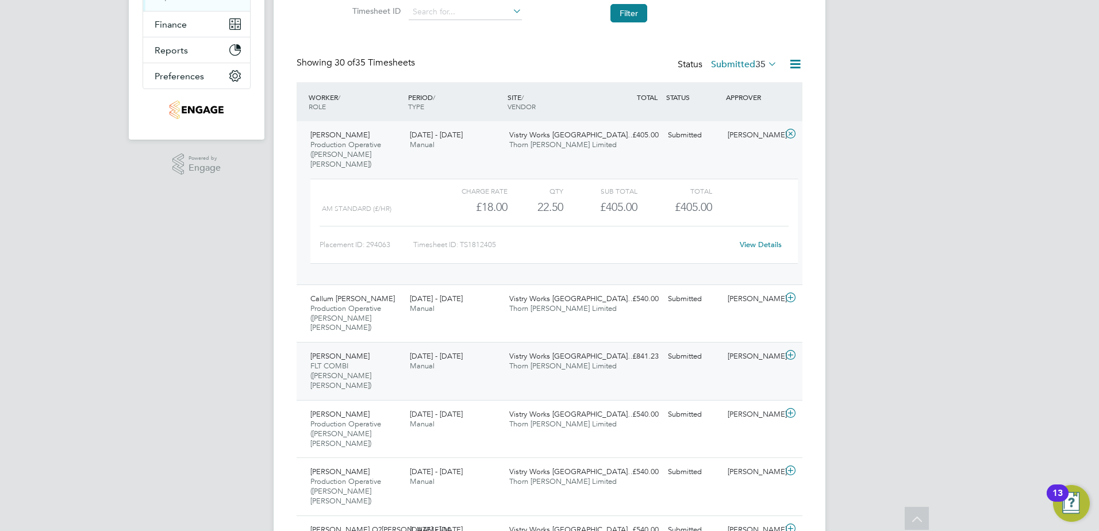
scroll to position [230, 0]
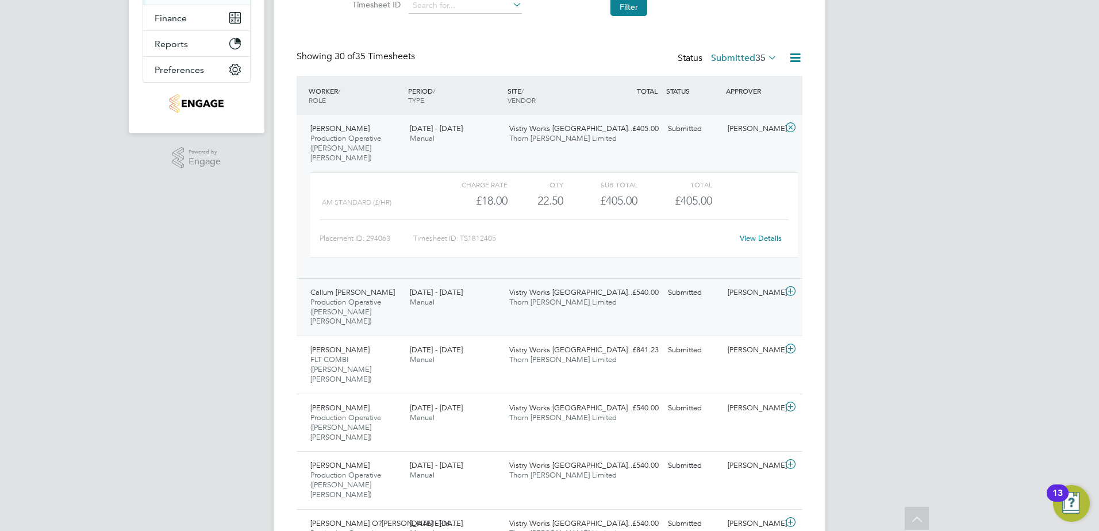
click at [435, 301] on div "25 - 31 Aug 2025 Manual" at bounding box center [454, 297] width 99 height 29
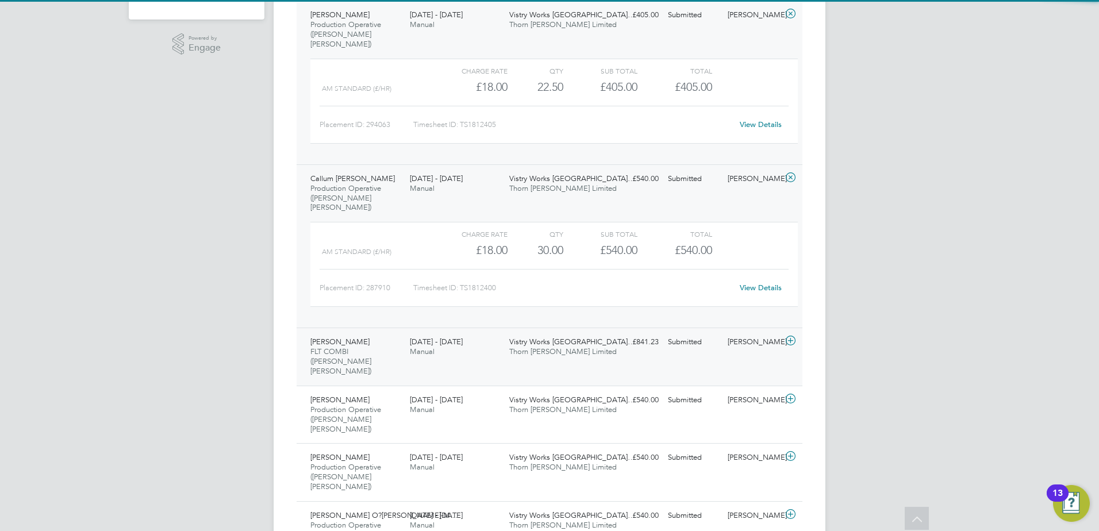
scroll to position [345, 0]
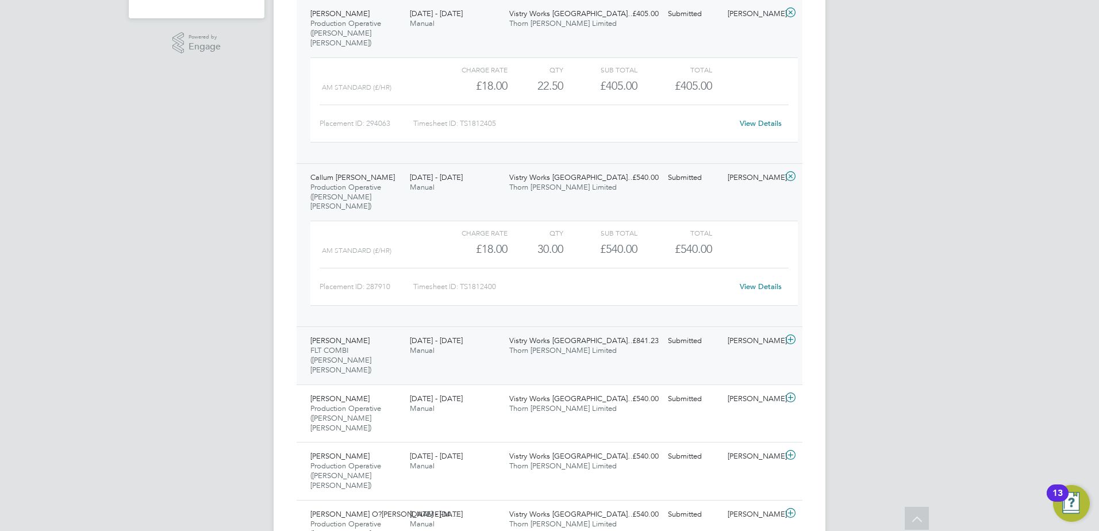
click at [446, 337] on div "25 - 31 Aug 2025 Manual" at bounding box center [454, 346] width 99 height 29
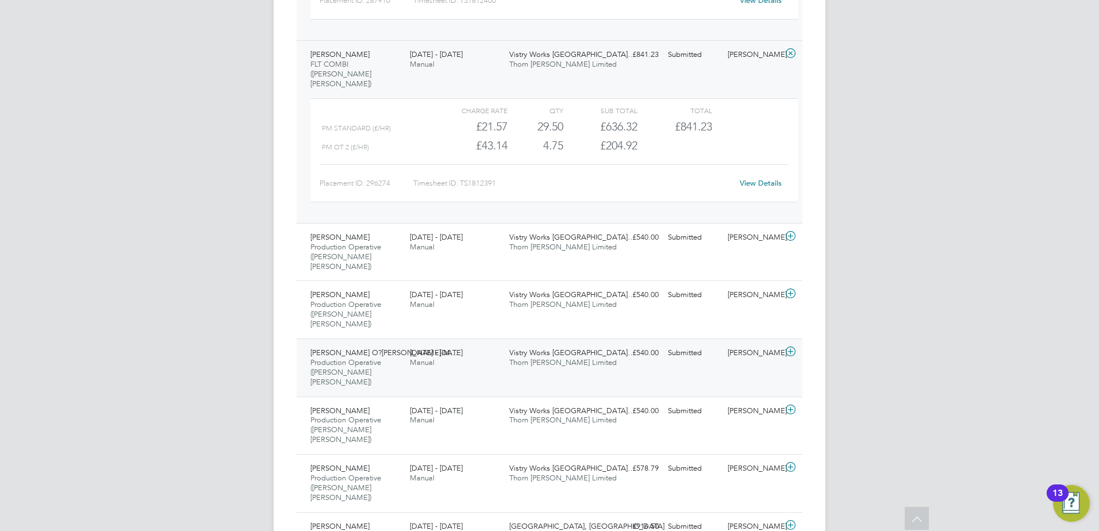
scroll to position [632, 0]
click at [464, 227] on div "25 - 31 Aug 2025 Manual" at bounding box center [454, 241] width 99 height 29
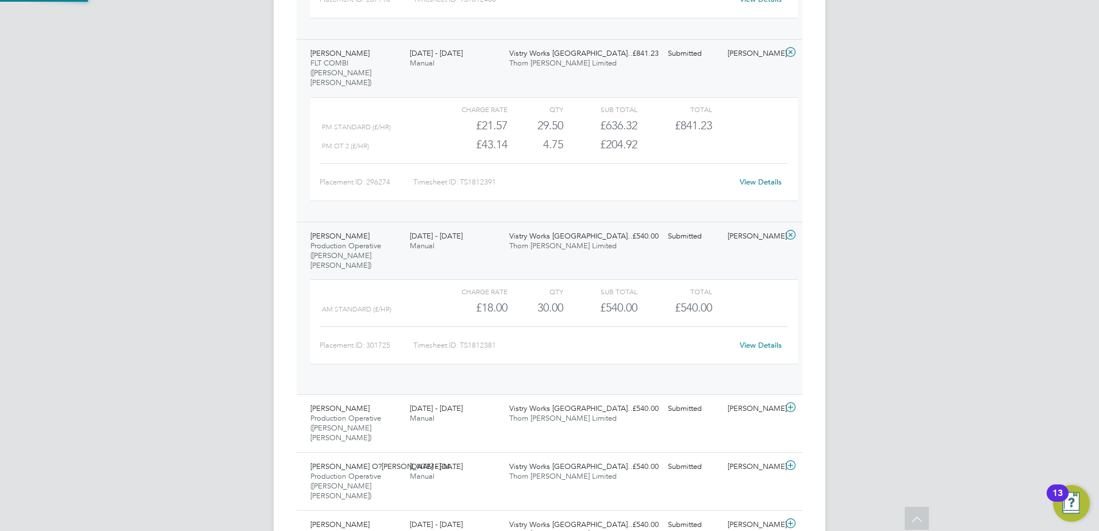
scroll to position [20, 112]
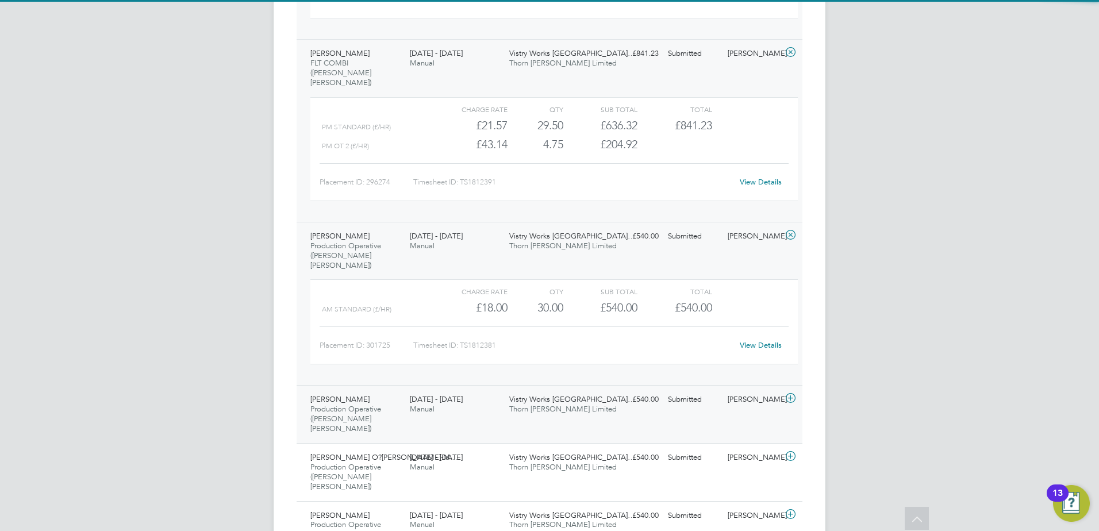
click at [464, 390] on div "25 - 31 Aug 2025 Manual" at bounding box center [454, 404] width 99 height 29
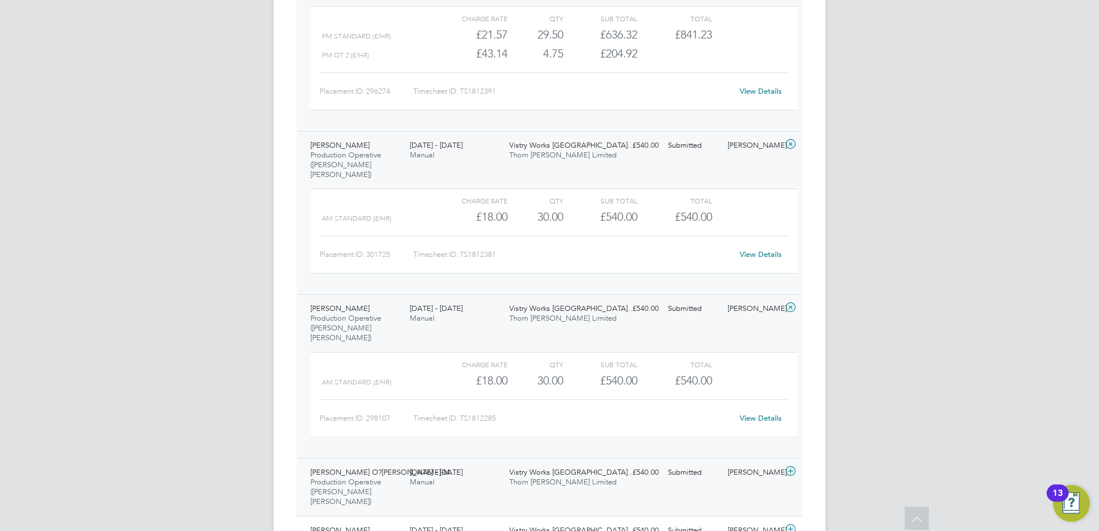
scroll to position [747, 0]
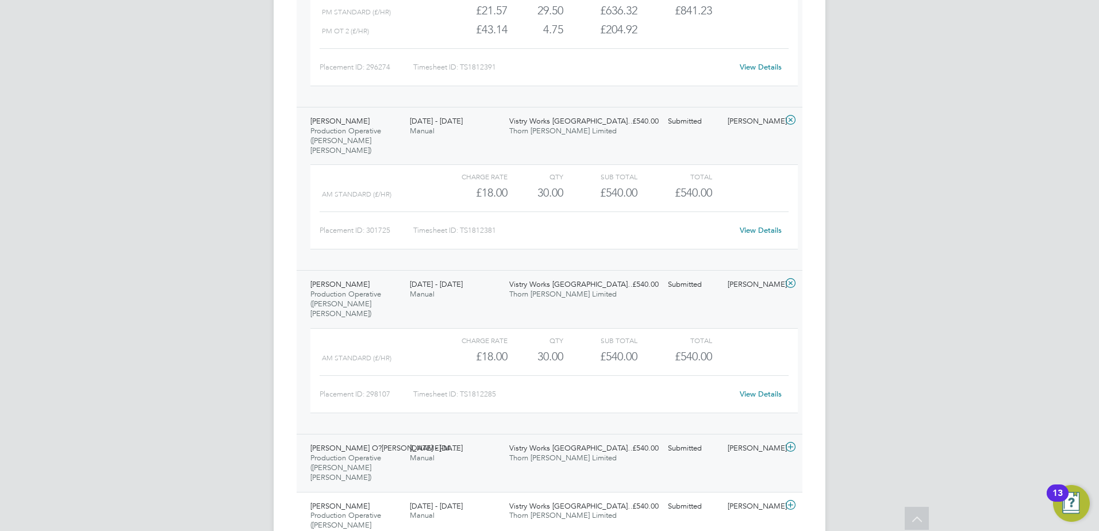
click at [459, 439] on div "25 - 31 Aug 2025 Manual" at bounding box center [454, 453] width 99 height 29
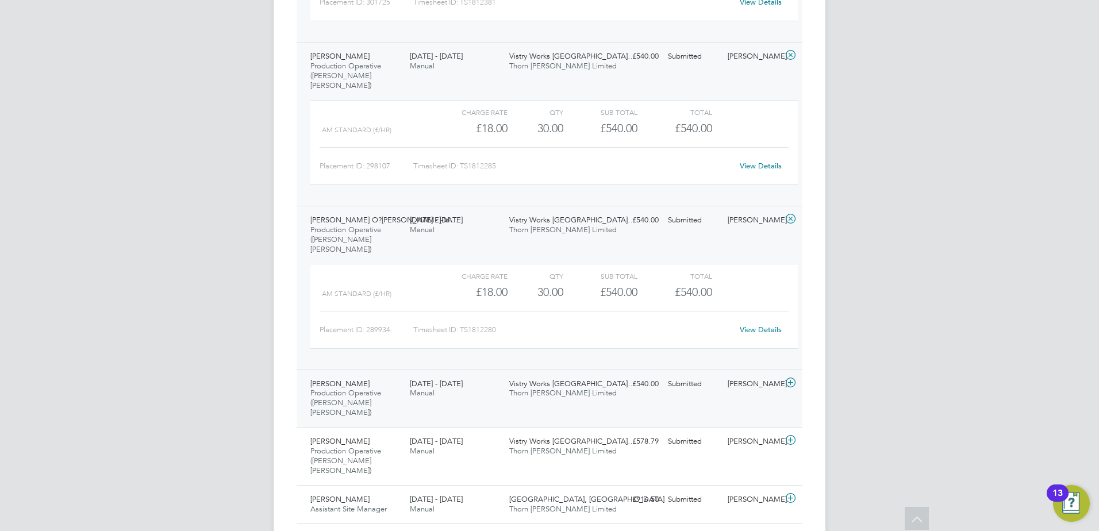
scroll to position [977, 0]
click at [486, 373] on div "25 - 31 Aug 2025 Manual" at bounding box center [454, 387] width 99 height 29
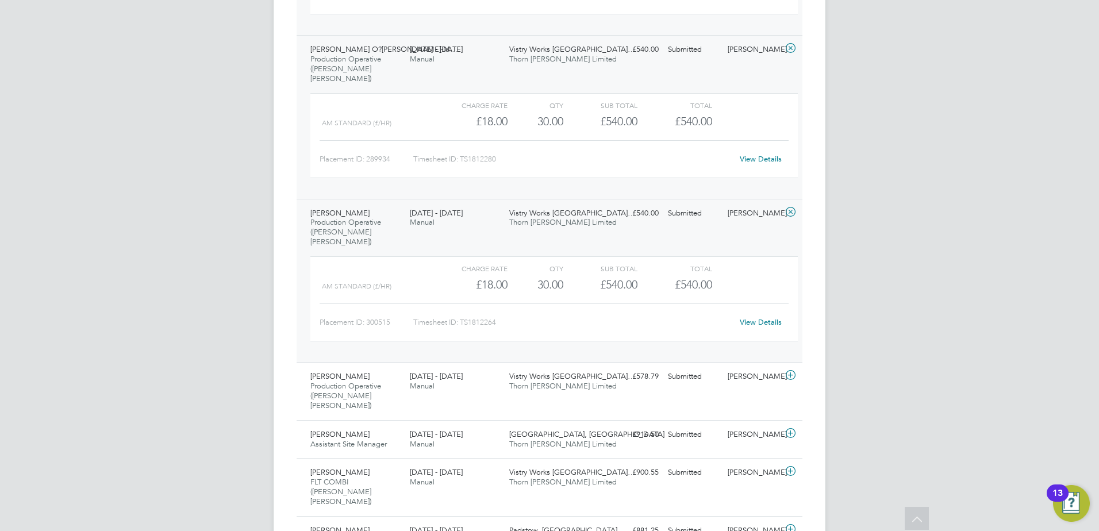
scroll to position [1149, 0]
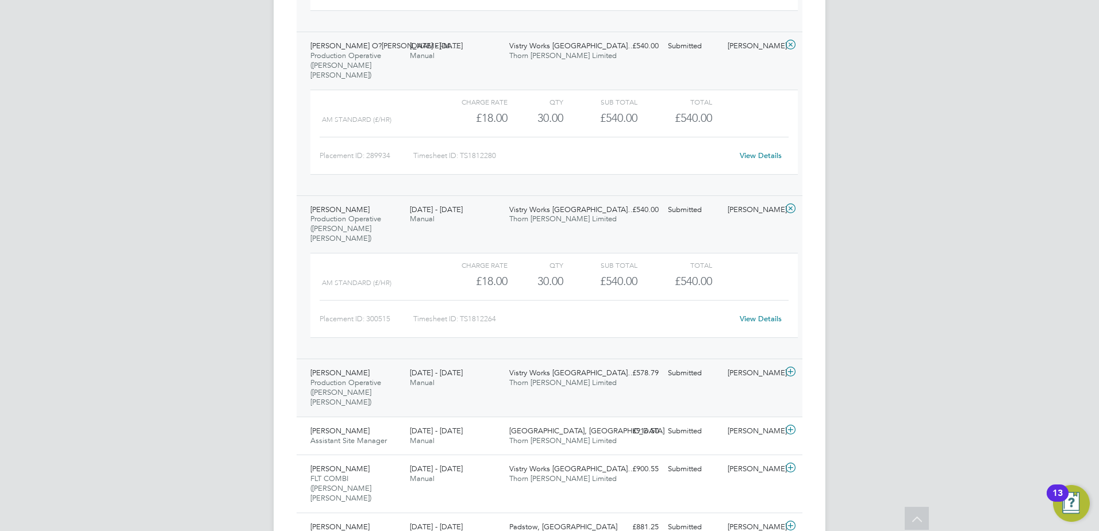
click at [461, 359] on div "Samuel Robbins-Tyers Production Operative (Thorn Baker) 25 - 31 Aug 2025 25 - 3…" at bounding box center [549, 388] width 506 height 58
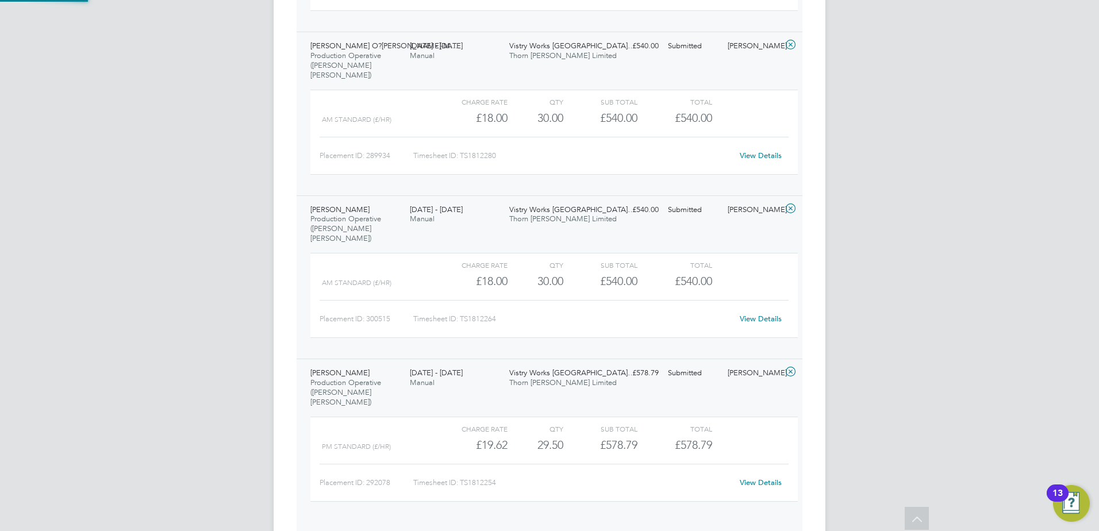
scroll to position [20, 112]
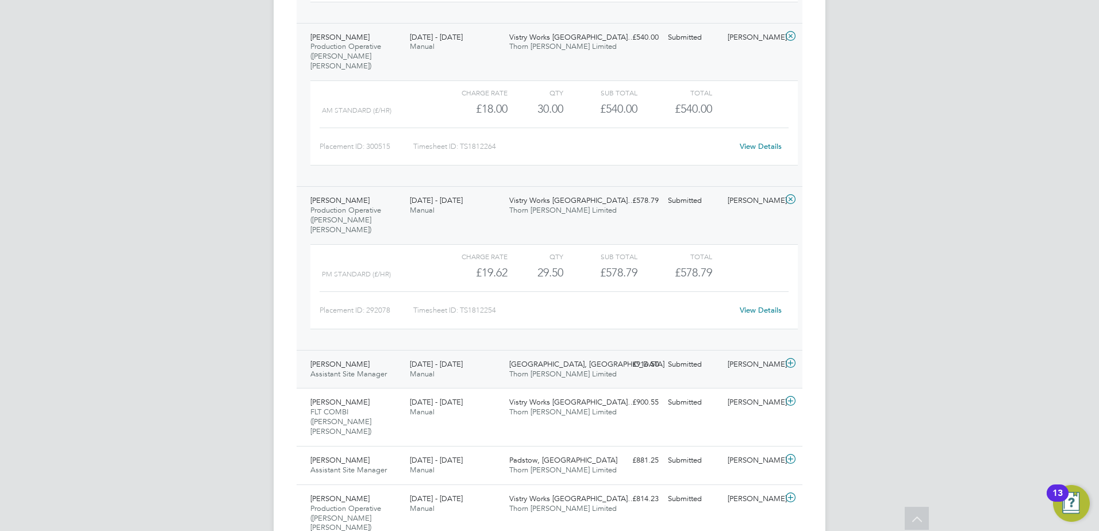
click at [480, 355] on div "25 - 31 Aug 2025 Manual" at bounding box center [454, 369] width 99 height 29
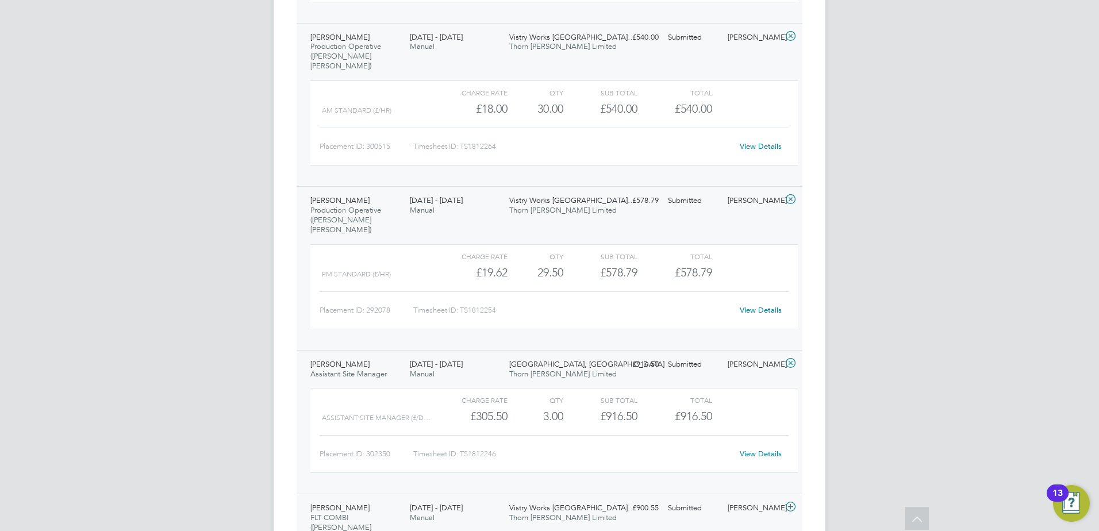
click at [481, 499] on div "25 - 31 Aug 2025 Manual" at bounding box center [454, 513] width 99 height 29
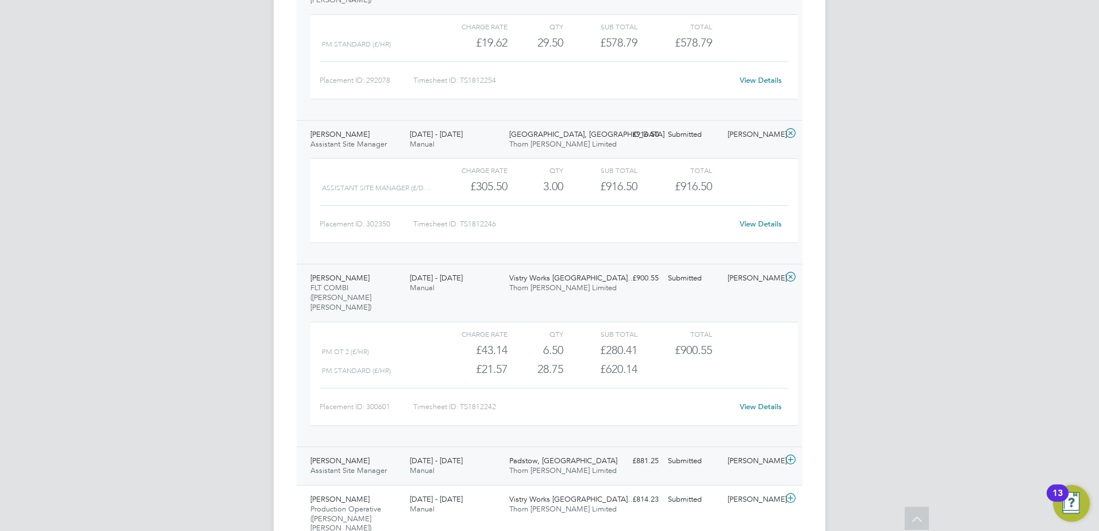
click at [484, 452] on div "25 - 31 Aug 2025 Manual" at bounding box center [454, 466] width 99 height 29
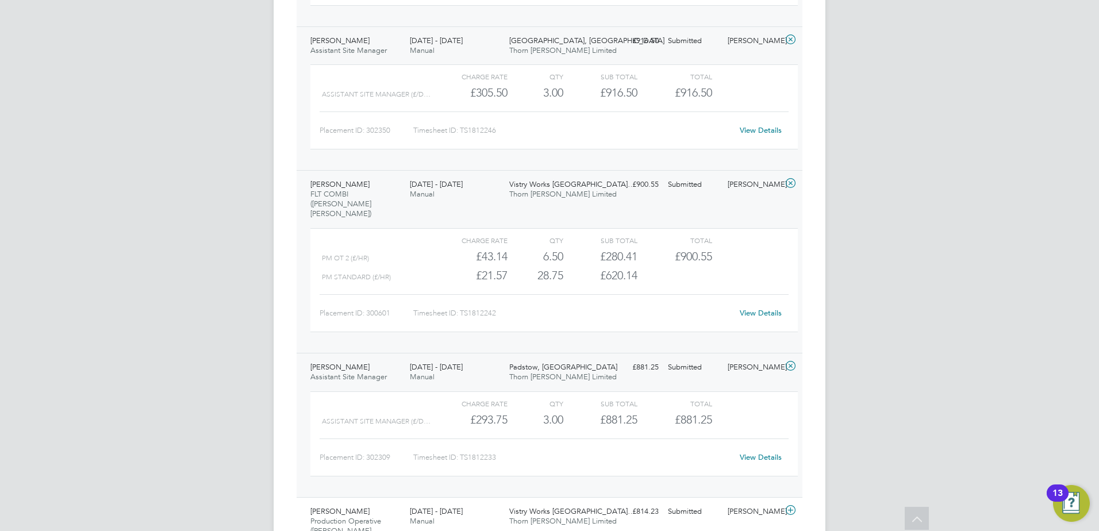
scroll to position [1666, 0]
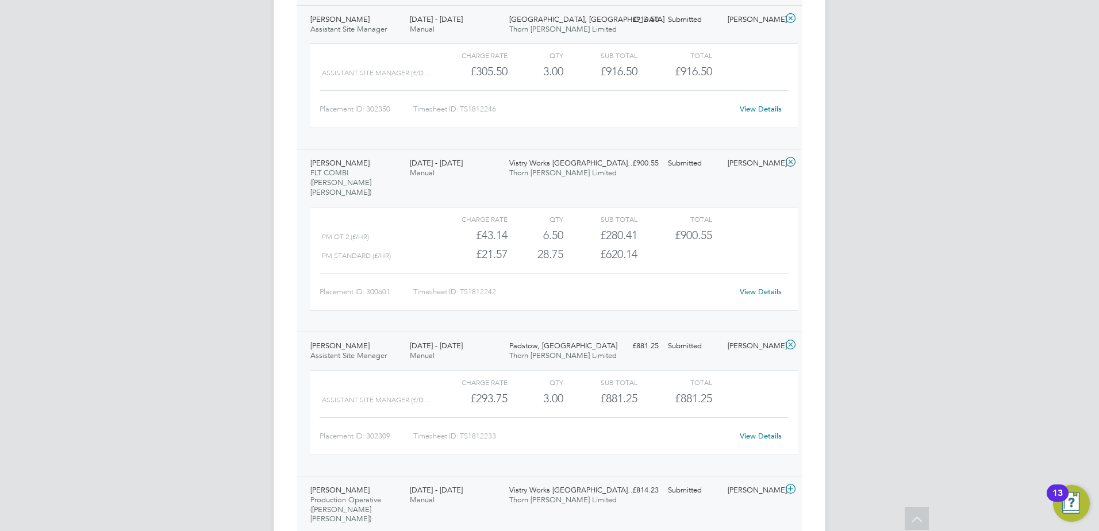
click at [465, 476] on div "Aidan Birch Production Operative (Thorn Baker) 25 - 31 Aug 2025 25 - 31 Aug 202…" at bounding box center [549, 505] width 506 height 58
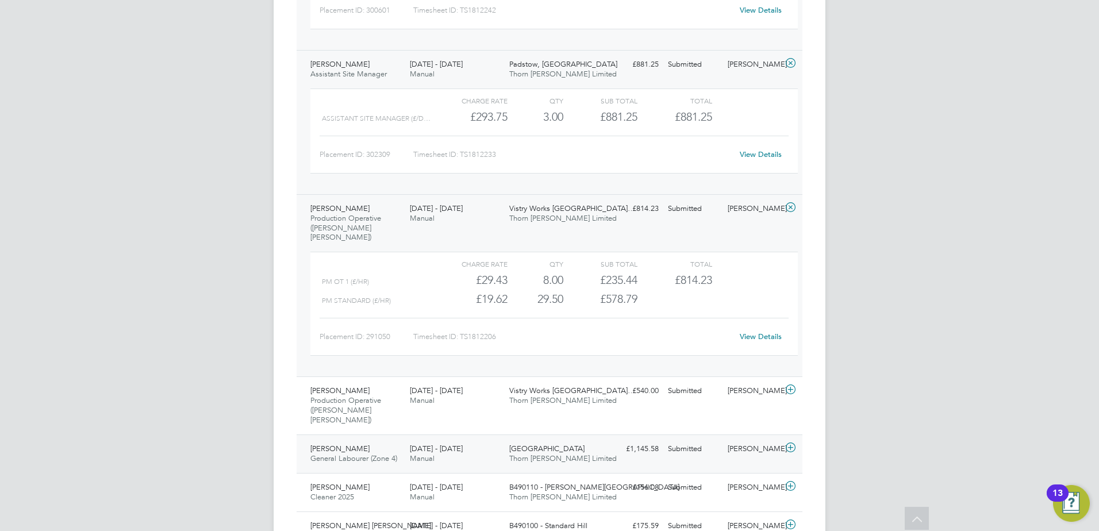
scroll to position [1954, 0]
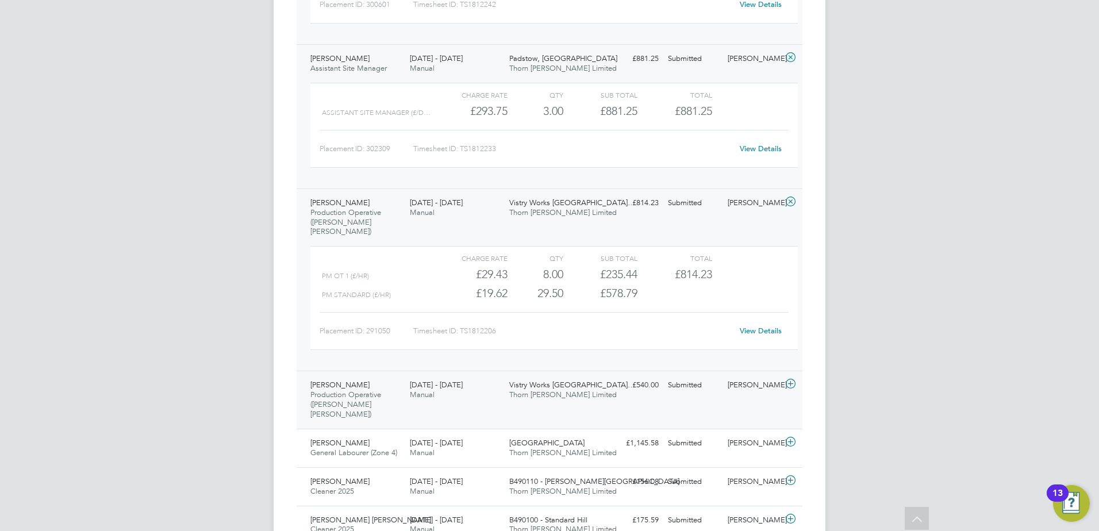
click at [476, 371] on div "Callum Hardy Production Operative (Thorn Baker) 25 - 31 Aug 2025 25 - 31 Aug 20…" at bounding box center [549, 400] width 506 height 58
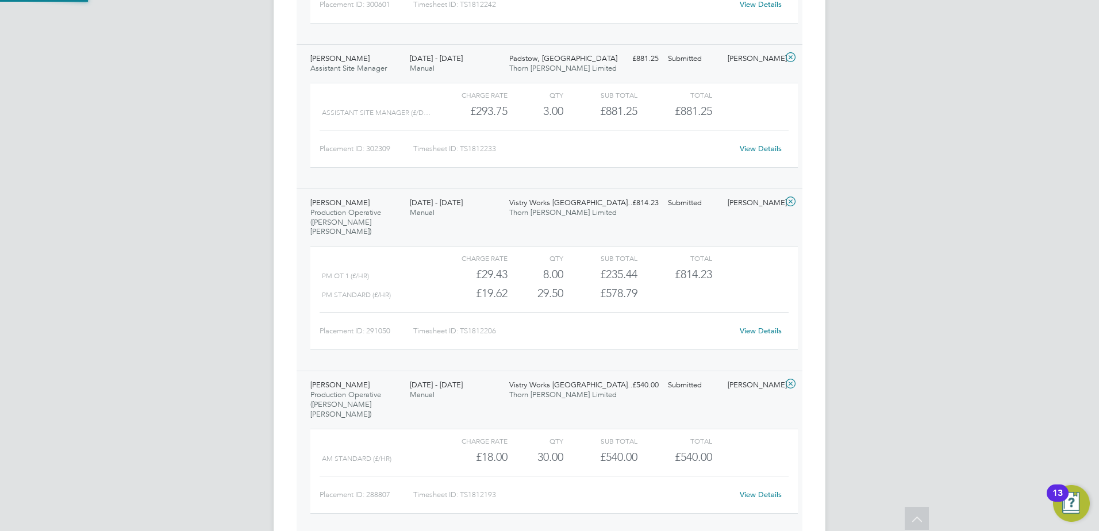
scroll to position [20, 112]
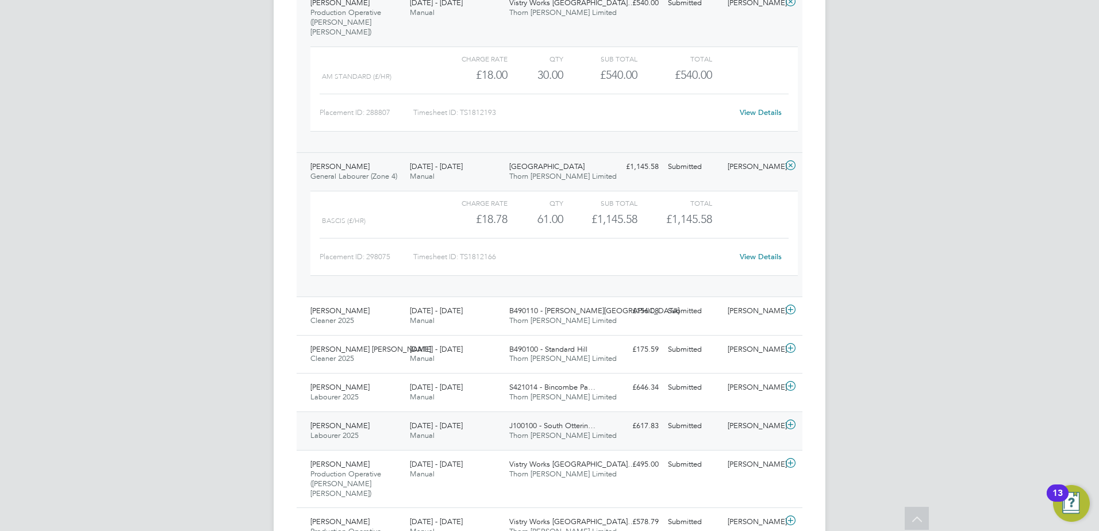
scroll to position [2413, 0]
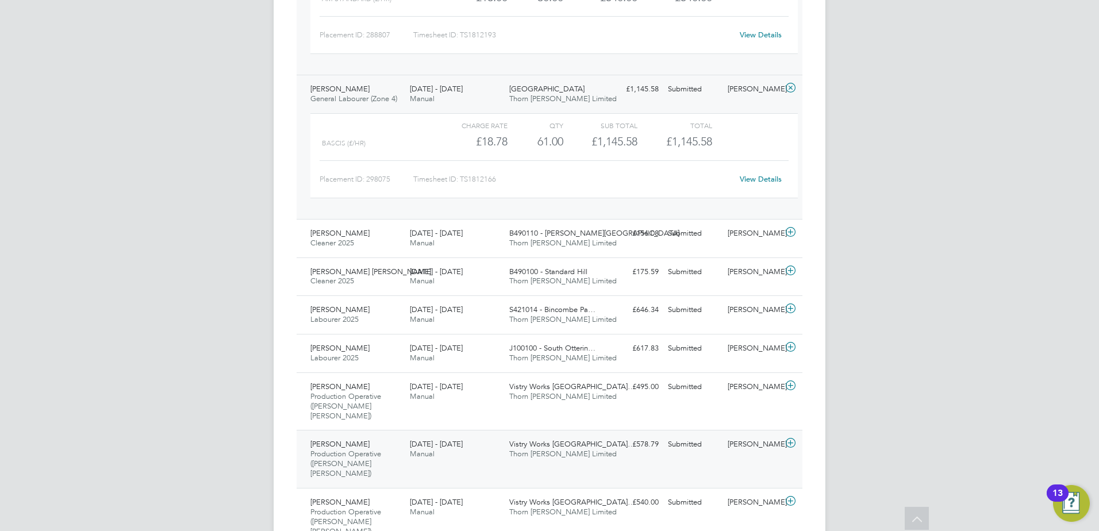
click at [480, 435] on div "25 - 31 Aug 2025 Manual" at bounding box center [454, 449] width 99 height 29
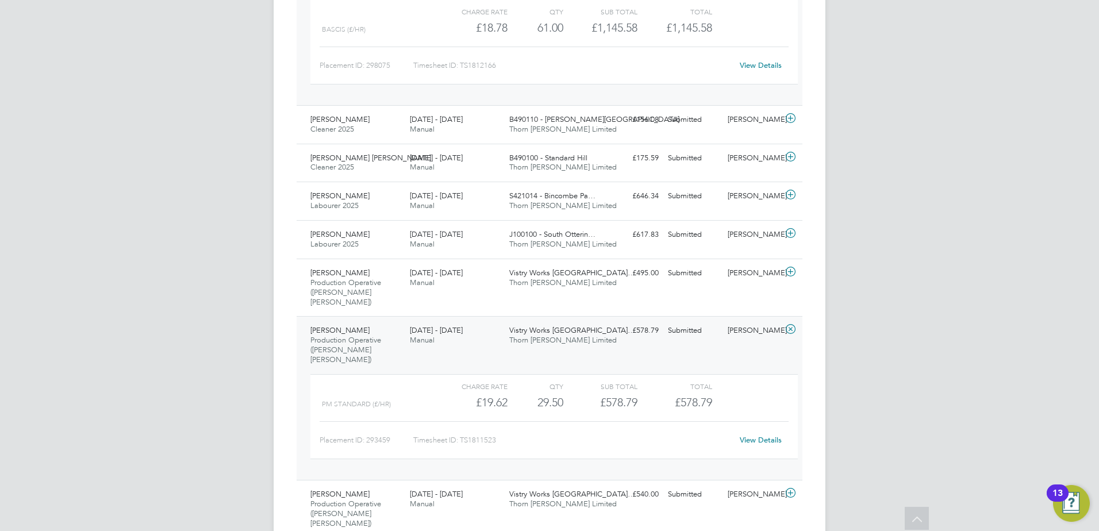
scroll to position [2528, 0]
click at [459, 479] on div "Chaz Marshall Production Operative (Thorn Baker) 25 - 31 Aug 2025 25 - 31 Aug 2…" at bounding box center [549, 508] width 506 height 58
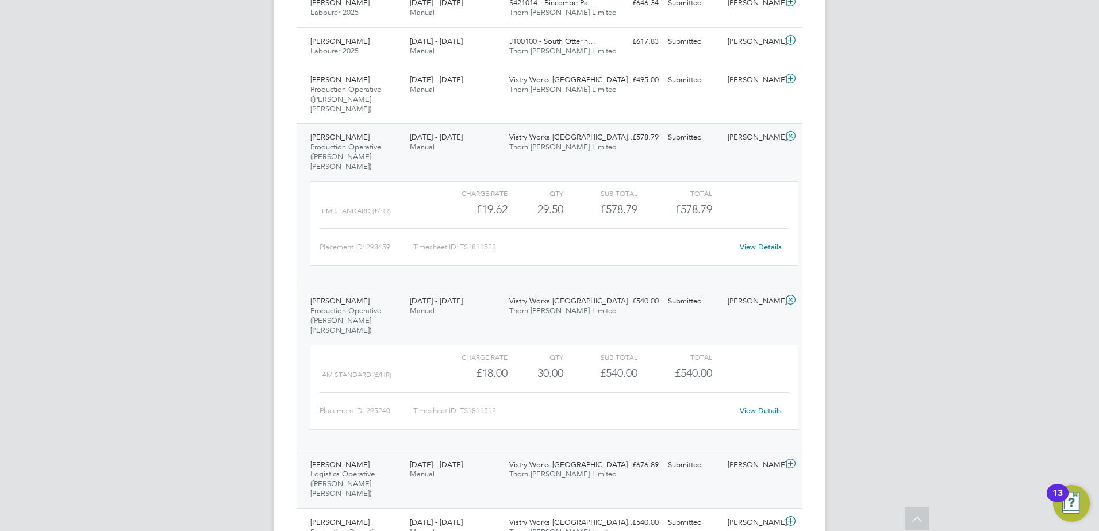
scroll to position [2758, 0]
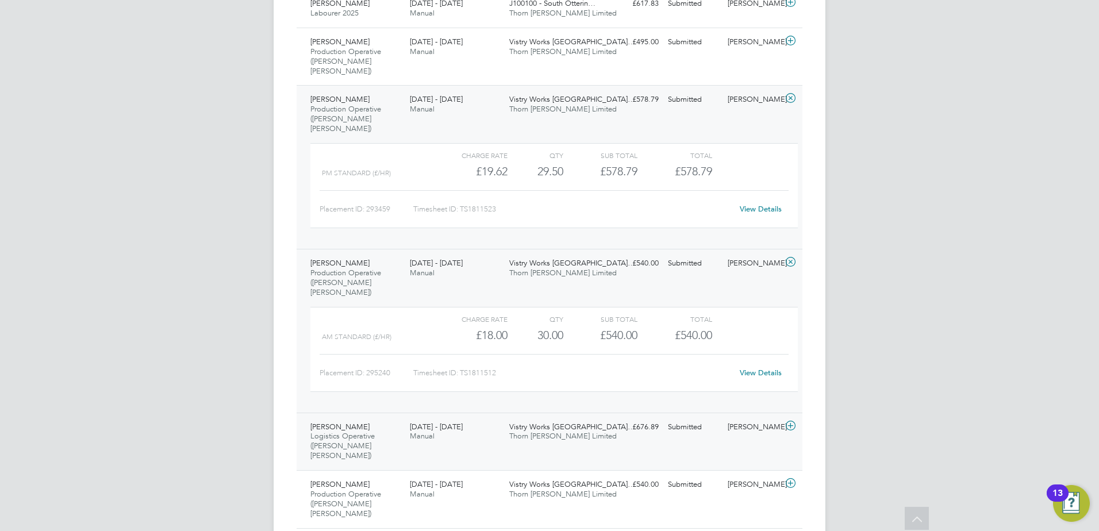
click at [478, 413] on div "Krzysztof Hajda Logistics Operative (Thorn Baker) 25 - 31 Aug 2025 25 - 31 Aug …" at bounding box center [549, 442] width 506 height 58
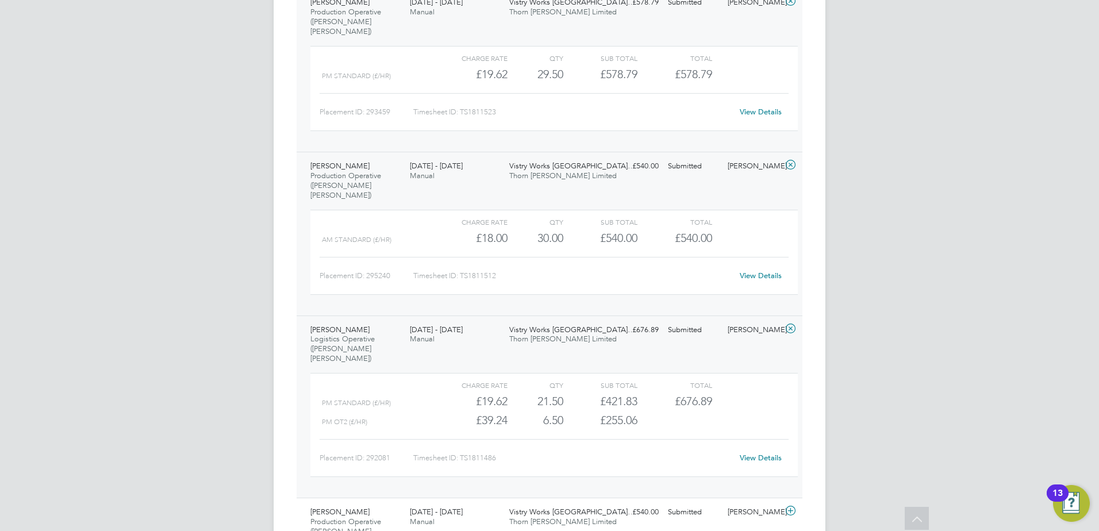
scroll to position [2873, 0]
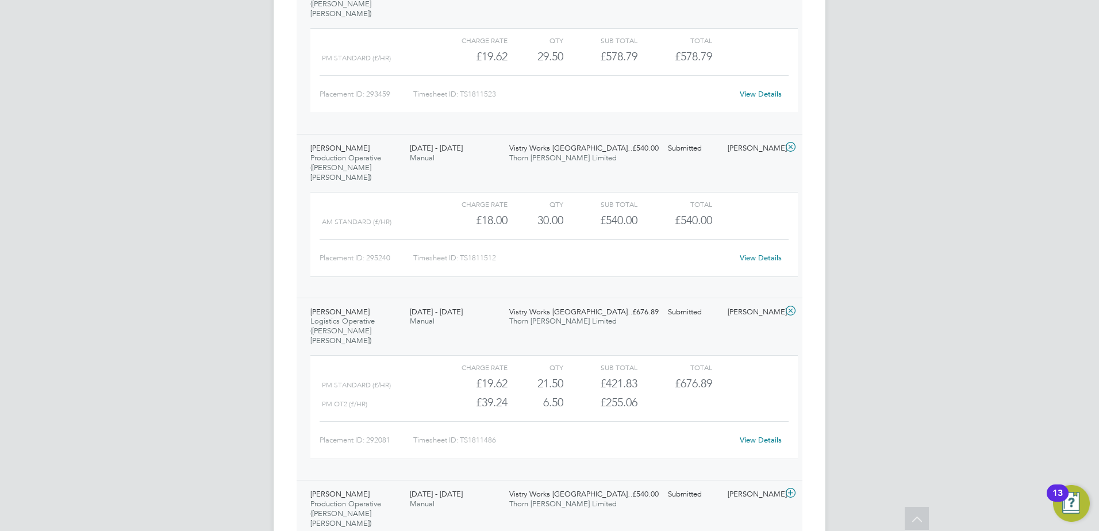
click at [481, 485] on div "25 - 31 Aug 2025 Manual" at bounding box center [454, 499] width 99 height 29
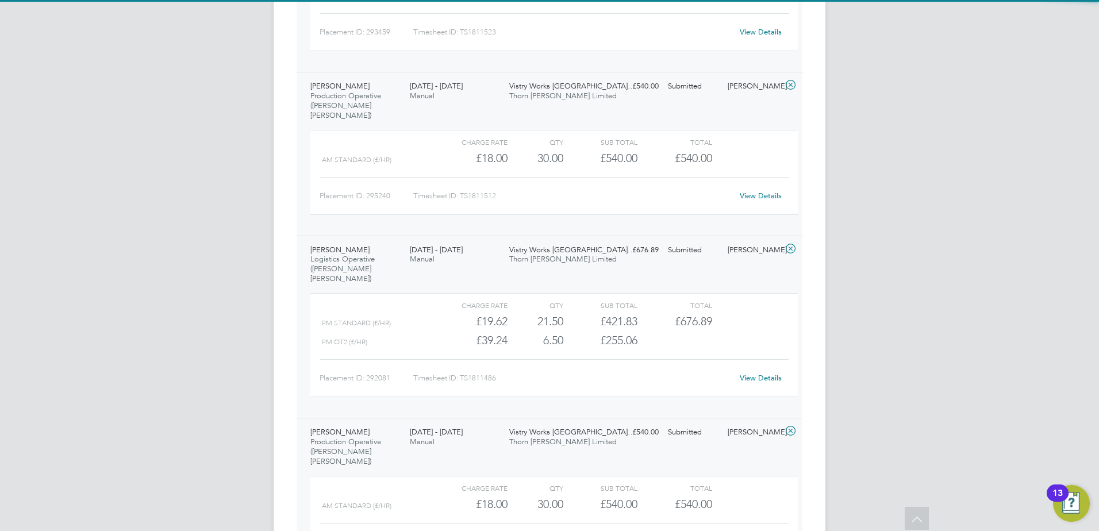
scroll to position [3045, 0]
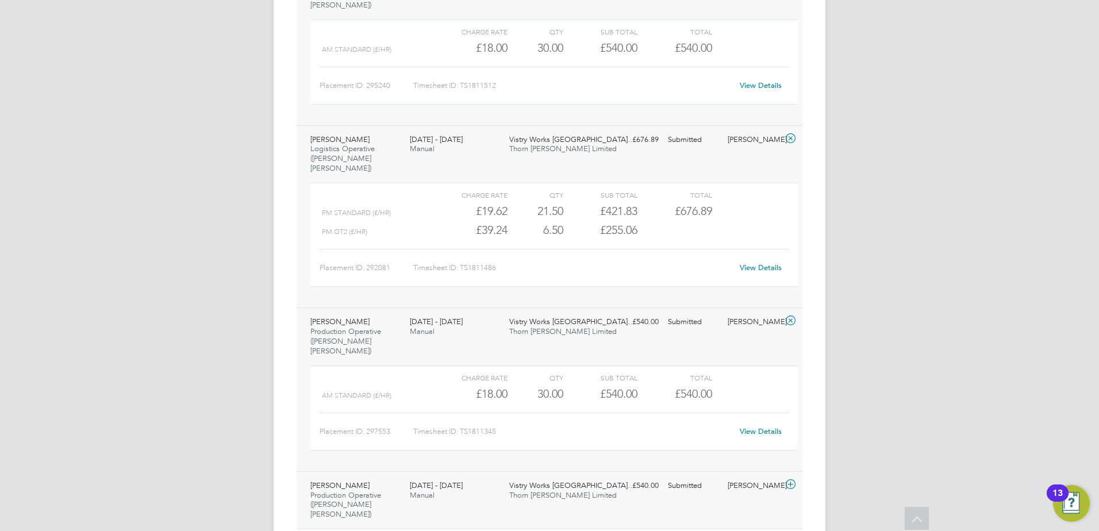
click at [478, 471] on div "Ethan Measures Production Operative (Thorn Baker) 25 - 31 Aug 2025 25 - 31 Aug …" at bounding box center [549, 500] width 506 height 58
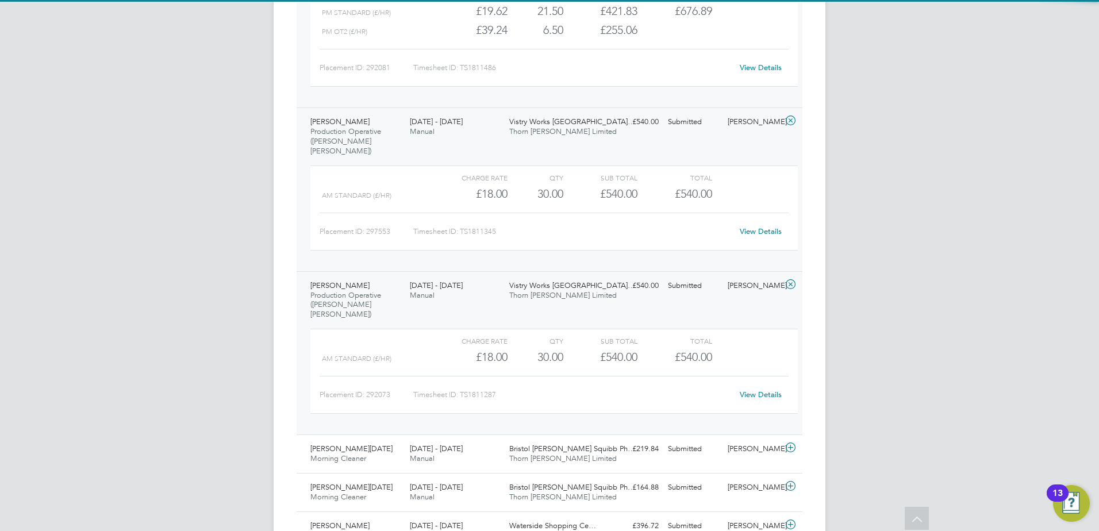
scroll to position [3270, 0]
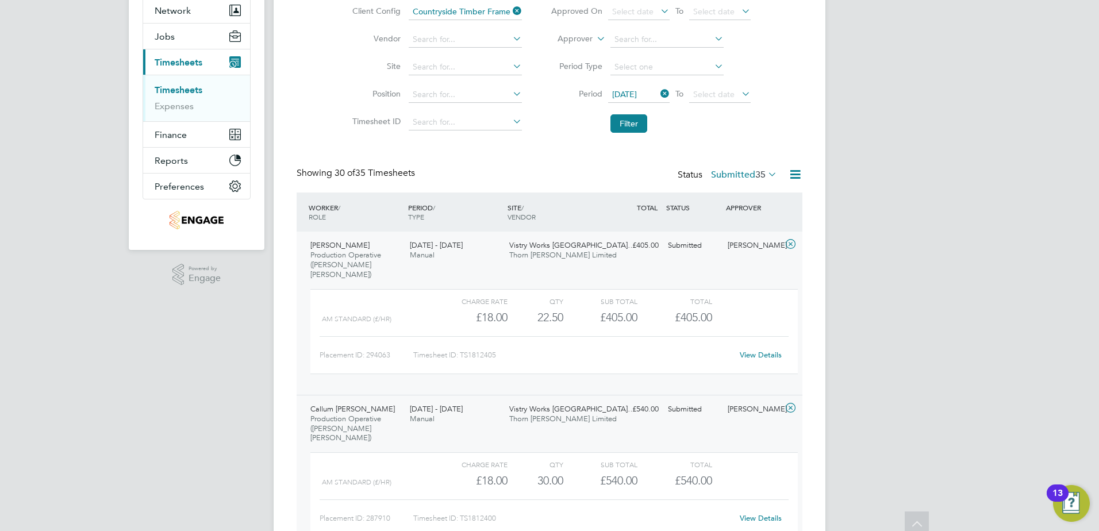
scroll to position [0, 0]
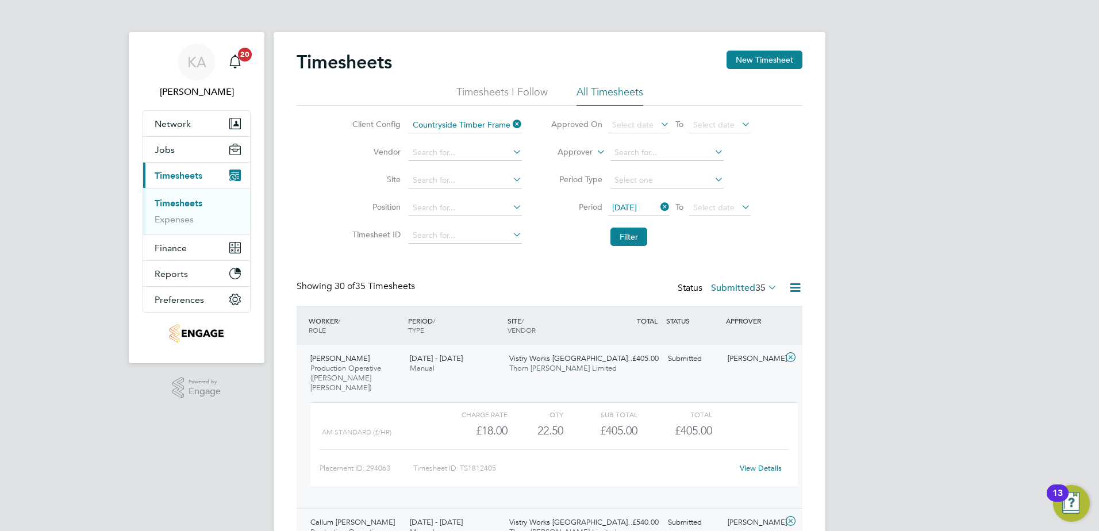
click at [729, 282] on div "Status Submitted 35" at bounding box center [728, 288] width 102 height 16
click at [728, 290] on label "Submitted 35" at bounding box center [744, 287] width 66 height 11
click at [748, 334] on li "Submitted" at bounding box center [737, 341] width 53 height 16
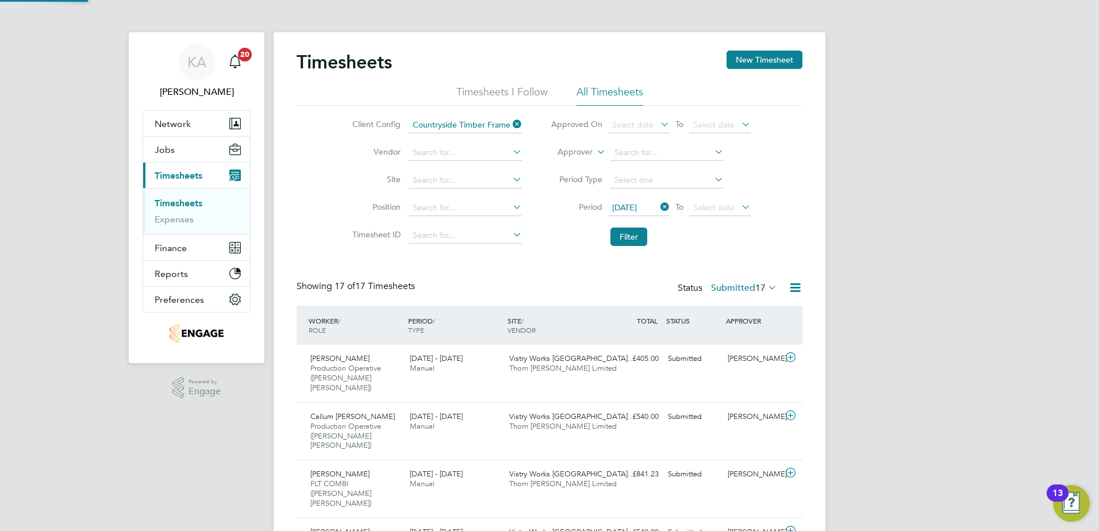
scroll to position [29, 100]
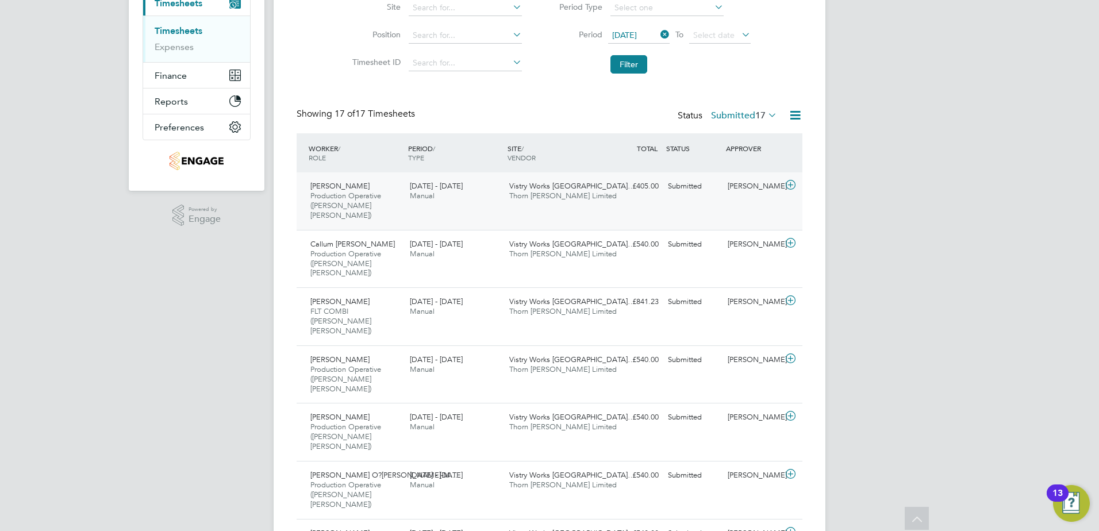
click at [398, 204] on div "James Davies Production Operative (Thorn Baker) 25 - 31 Aug 2025" at bounding box center [355, 201] width 99 height 48
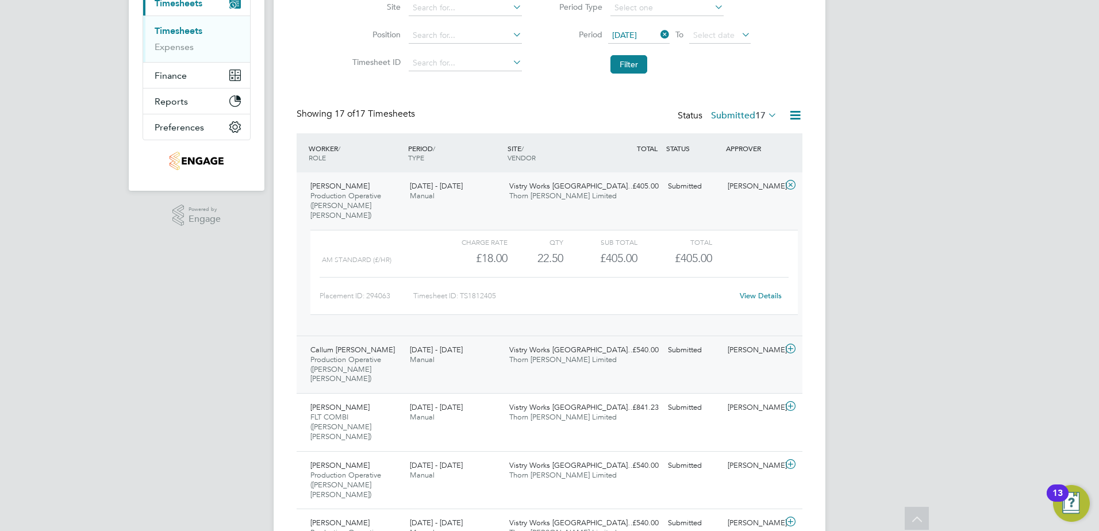
click at [396, 351] on div "Callum Joshua Thomas Production Operative (Thorn Baker) 25 - 31 Aug 2025" at bounding box center [355, 365] width 99 height 48
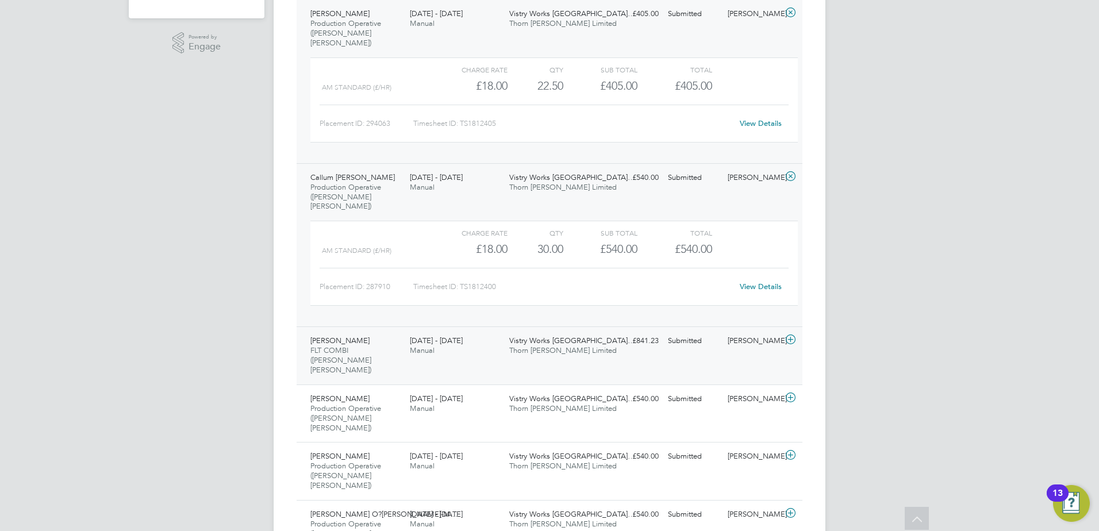
click at [400, 332] on div "Marcin Subzda FLT COMBI (Thorn Baker) 25 - 31 Aug 2025" at bounding box center [355, 356] width 99 height 48
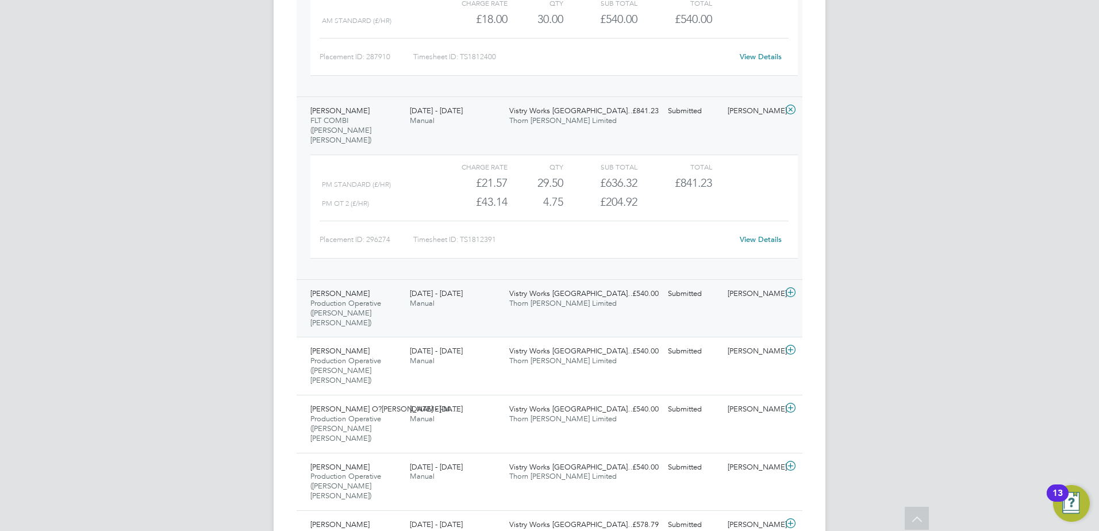
click at [485, 284] on div "25 - 31 Aug 2025 Manual" at bounding box center [454, 298] width 99 height 29
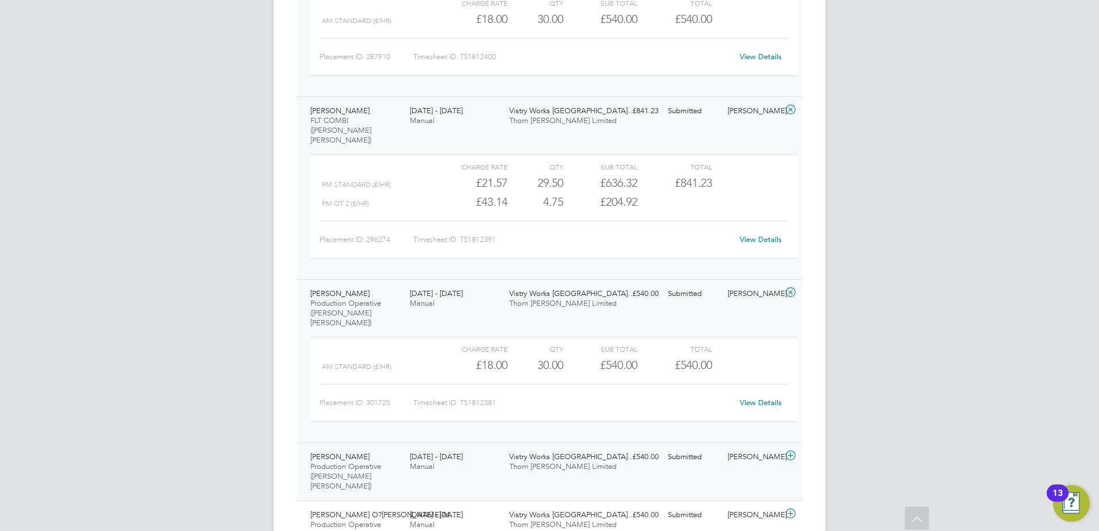
click at [484, 442] on div "Shazzadur Rahman Production Operative (Thorn Baker) 25 - 31 Aug 2025 25 - 31 Au…" at bounding box center [549, 471] width 506 height 58
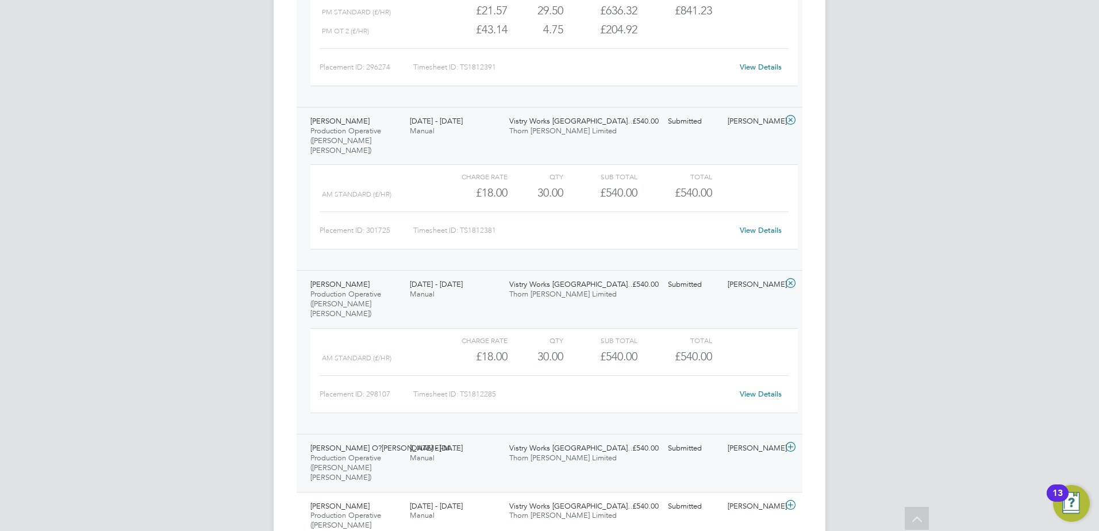
click at [454, 439] on div "25 - 31 Aug 2025 Manual" at bounding box center [454, 453] width 99 height 29
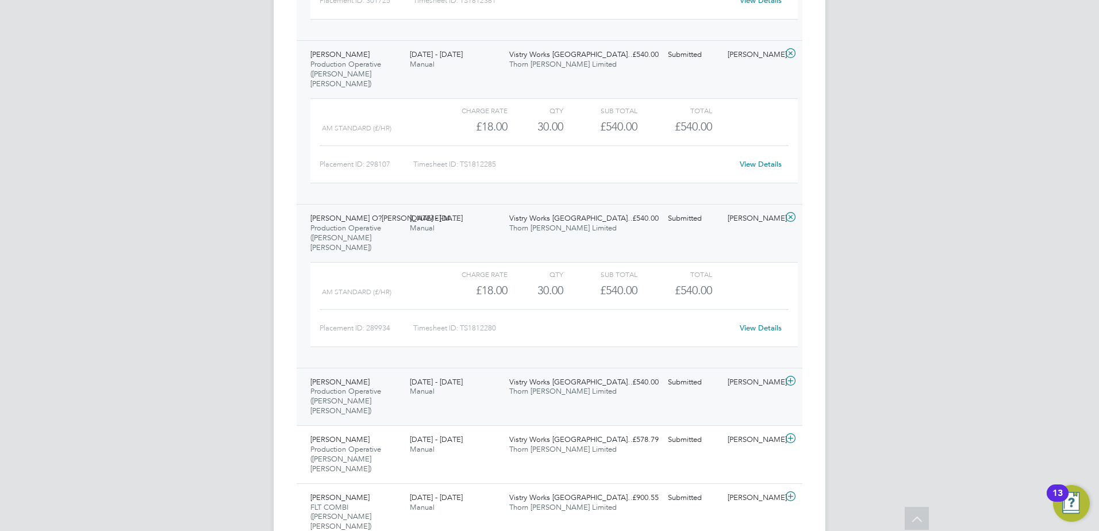
click at [484, 373] on div "25 - 31 Aug 2025 Manual" at bounding box center [454, 387] width 99 height 29
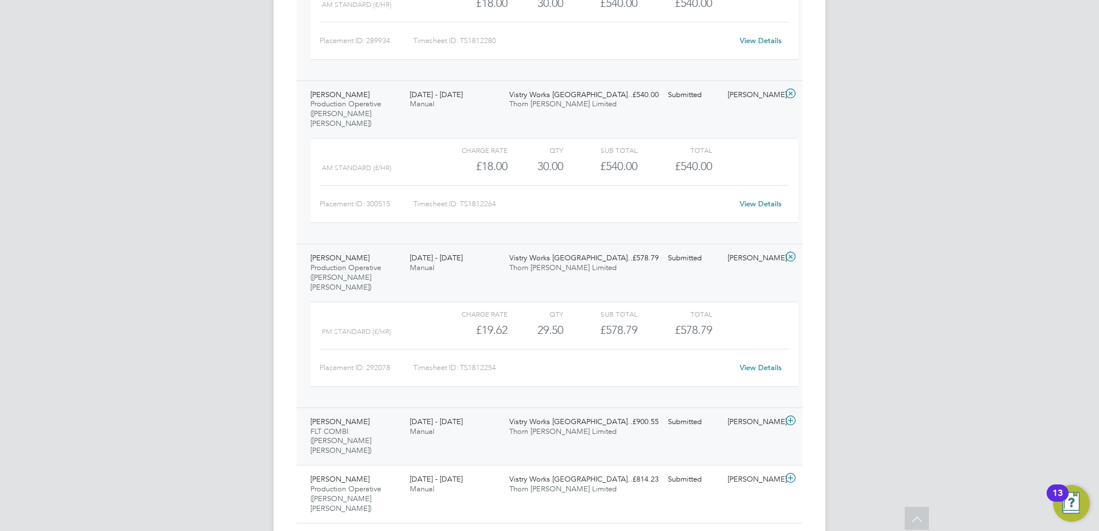
click at [483, 413] on div "25 - 31 Aug 2025 Manual" at bounding box center [454, 427] width 99 height 29
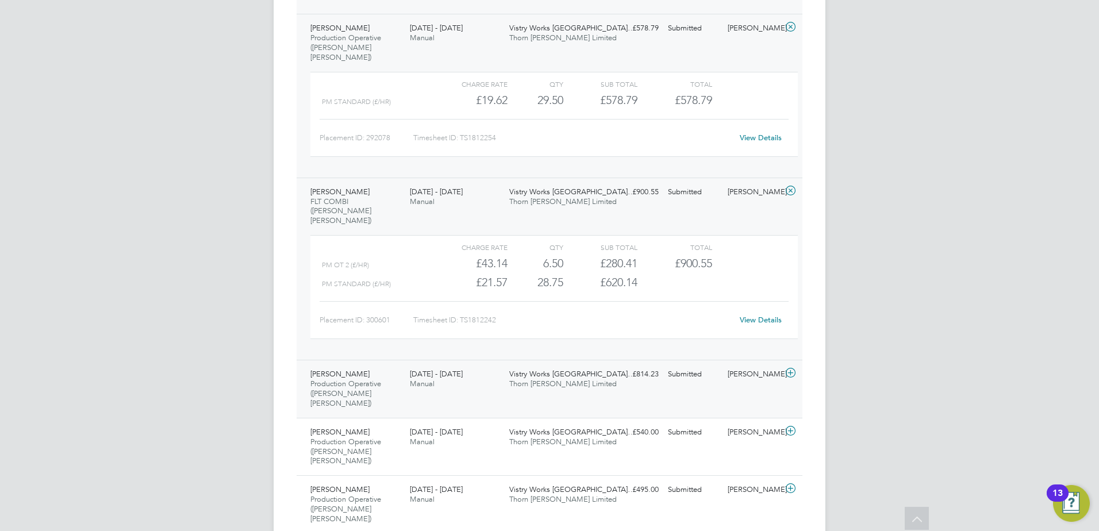
click at [479, 365] on div "25 - 31 Aug 2025 Manual" at bounding box center [454, 379] width 99 height 29
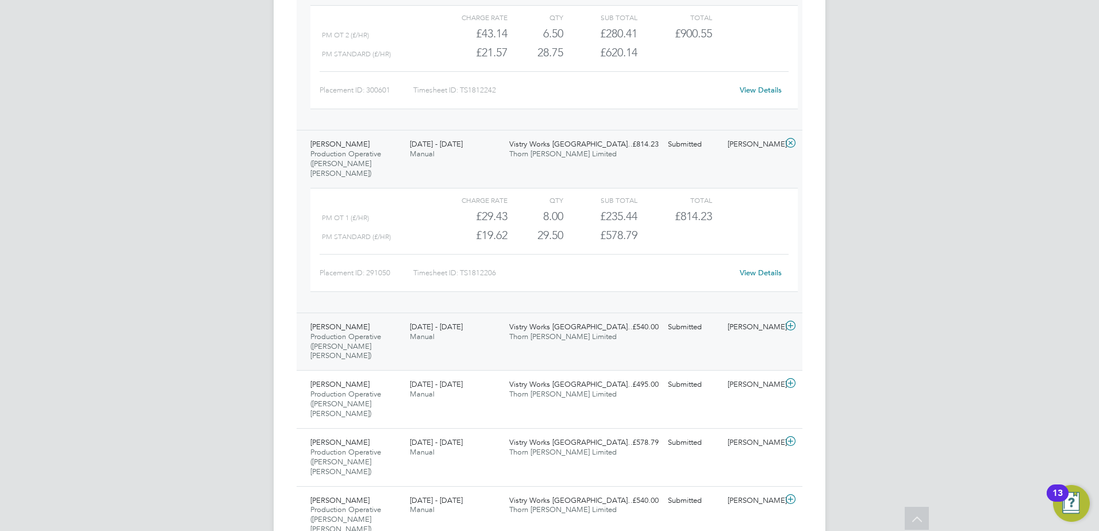
click at [488, 318] on div "25 - 31 Aug 2025 Manual" at bounding box center [454, 332] width 99 height 29
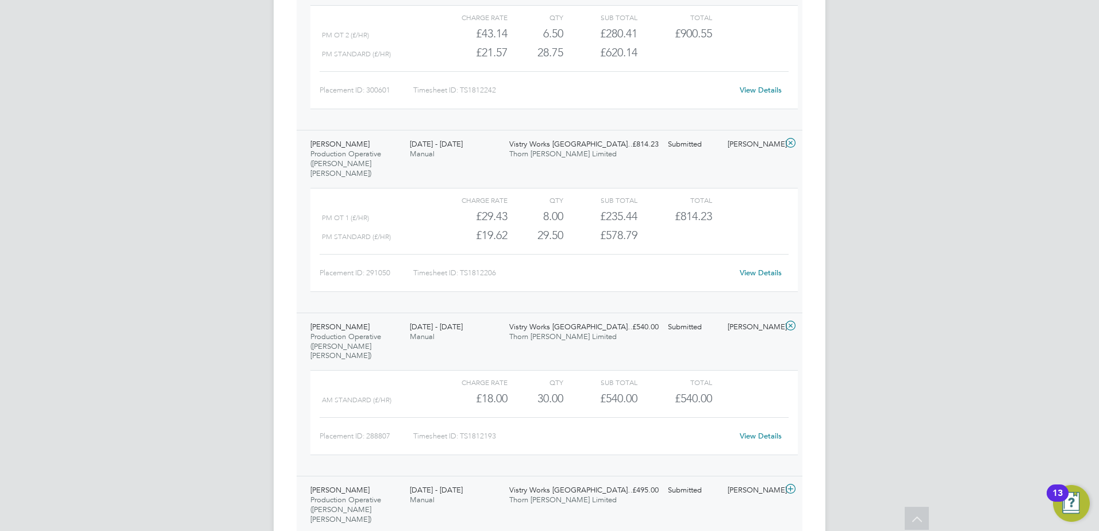
click at [486, 481] on div "25 - 31 Aug 2025 Manual" at bounding box center [454, 495] width 99 height 29
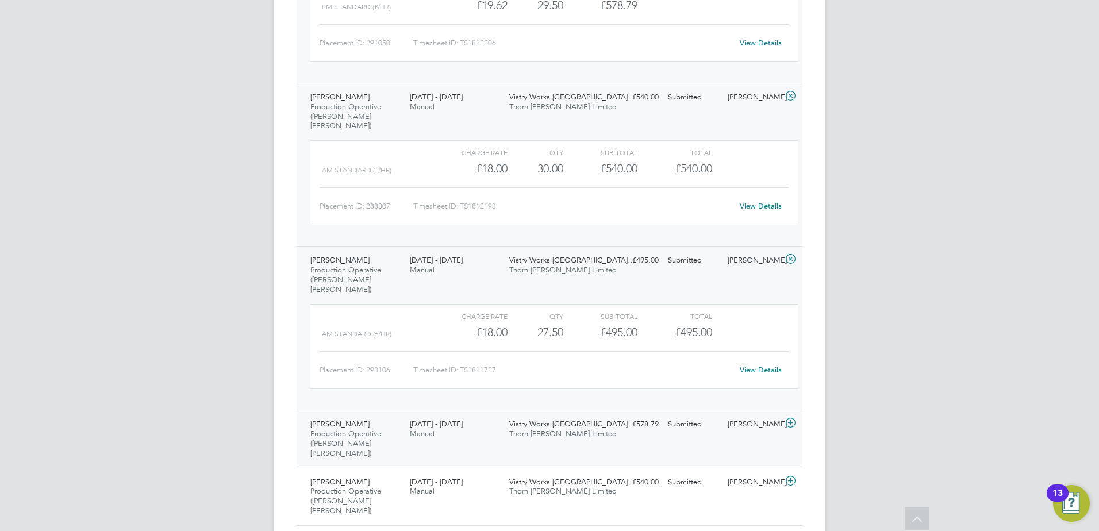
click at [471, 415] on div "25 - 31 Aug 2025 Manual" at bounding box center [454, 429] width 99 height 29
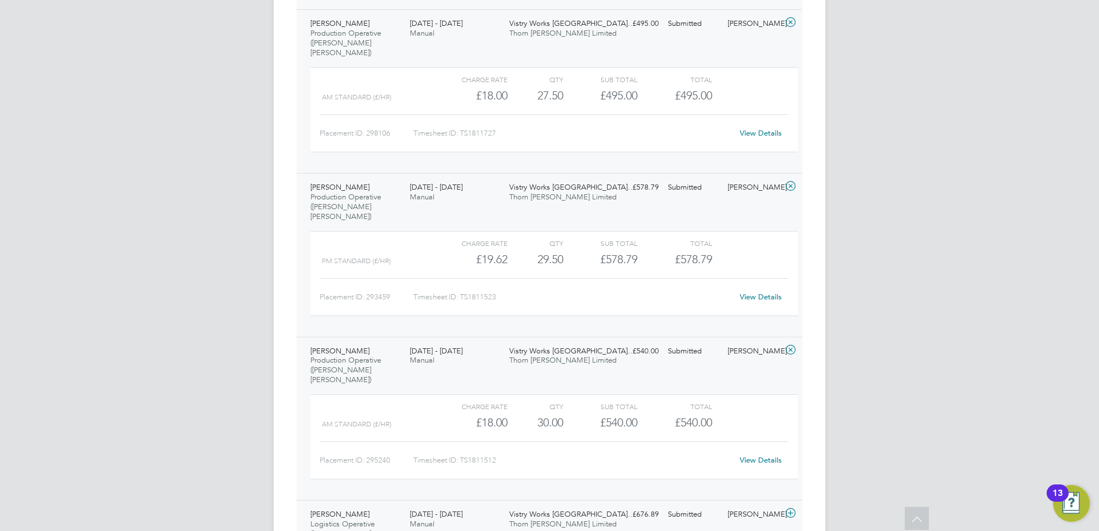
click at [468, 500] on div "Krzysztof Hajda Logistics Operative (Thorn Baker) 25 - 31 Aug 2025 25 - 31 Aug …" at bounding box center [549, 529] width 506 height 58
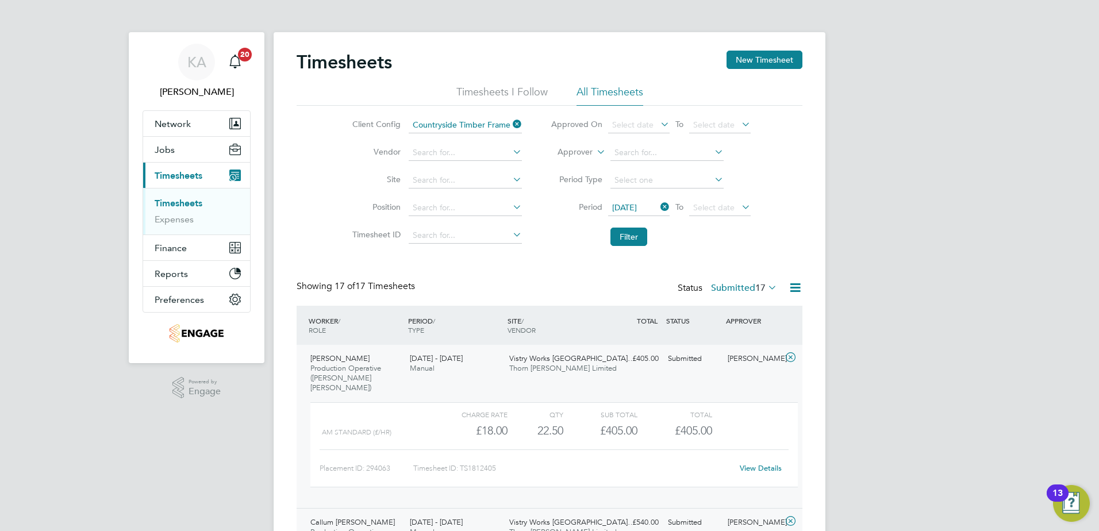
click at [192, 178] on span "Timesheets" at bounding box center [179, 175] width 48 height 11
click at [779, 56] on button "New Timesheet" at bounding box center [764, 60] width 76 height 18
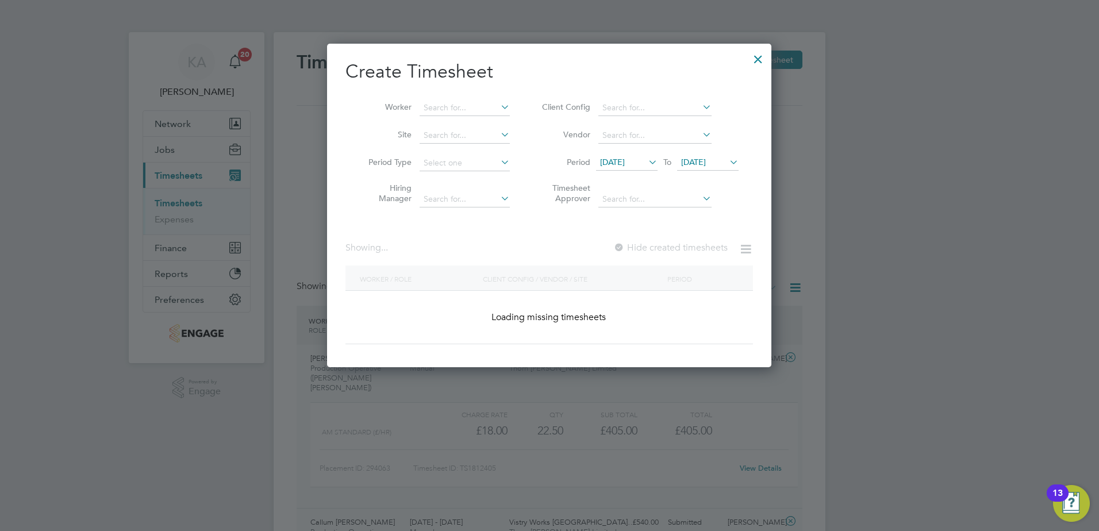
scroll to position [2223, 445]
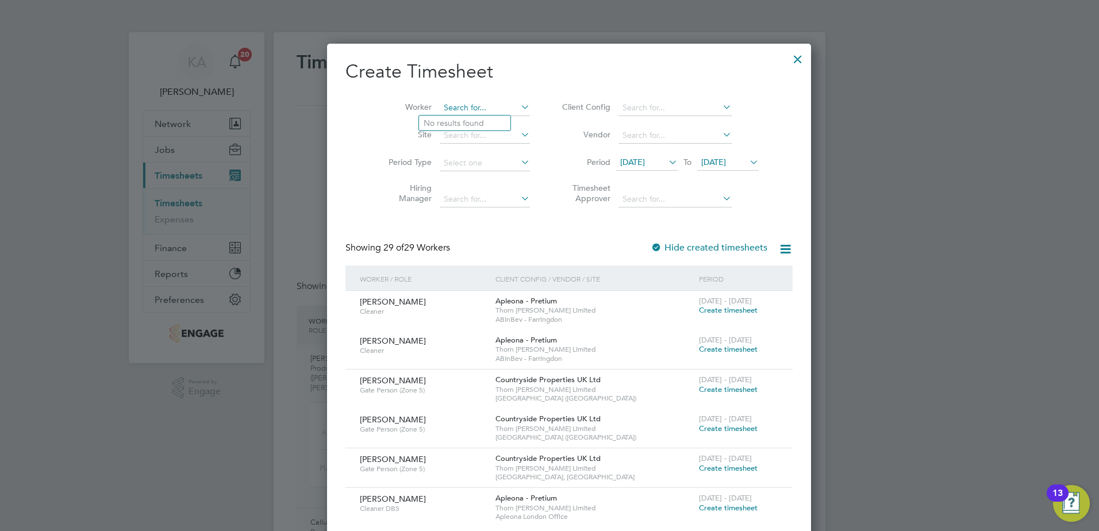
click at [456, 104] on input at bounding box center [485, 108] width 90 height 16
type input "[PERSON_NAME]"
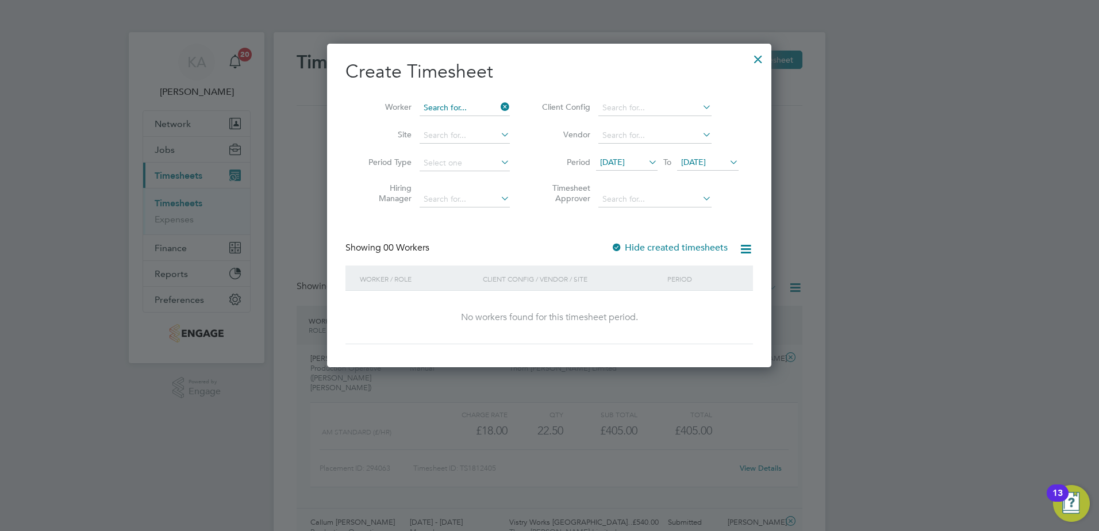
scroll to position [324, 445]
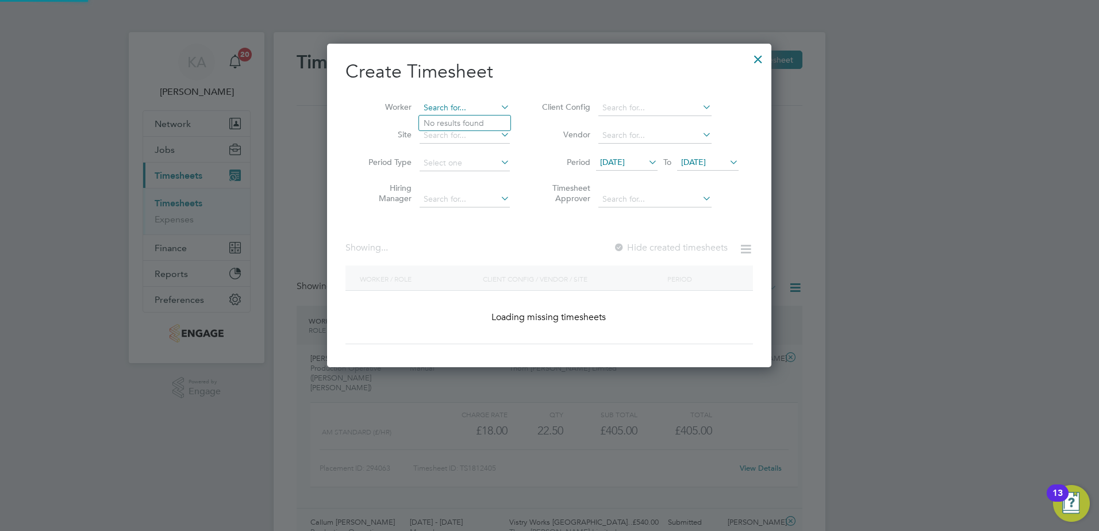
click at [456, 104] on input at bounding box center [464, 108] width 90 height 16
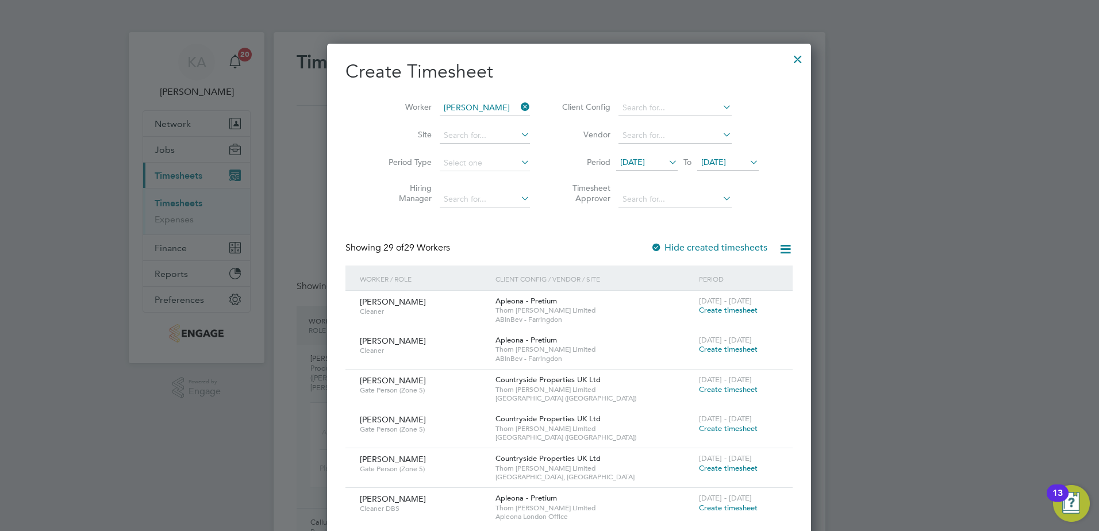
click at [459, 120] on b "[PERSON_NAME]" at bounding box center [473, 123] width 67 height 10
type input "[PERSON_NAME]"
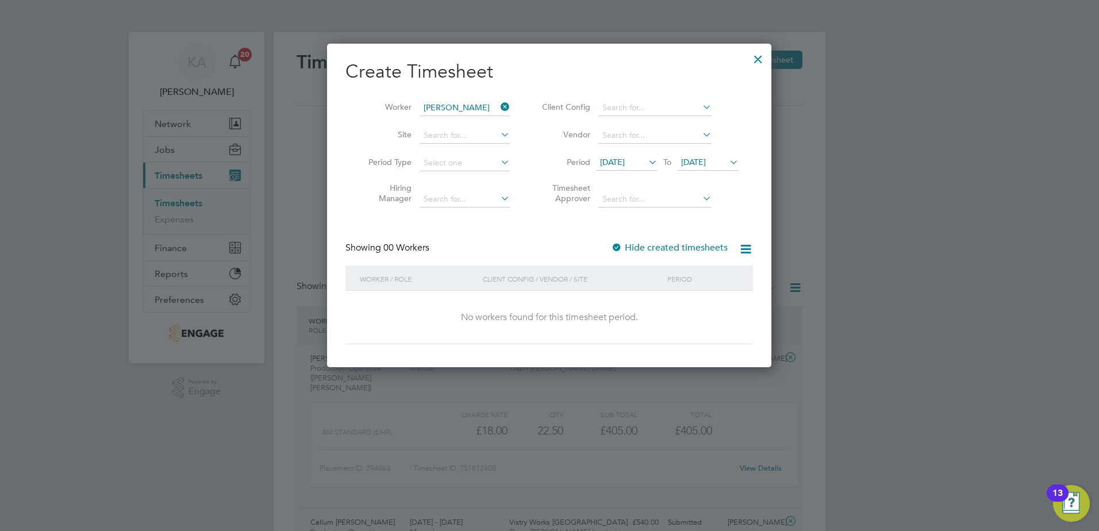
click at [625, 161] on span "[DATE]" at bounding box center [612, 162] width 25 height 10
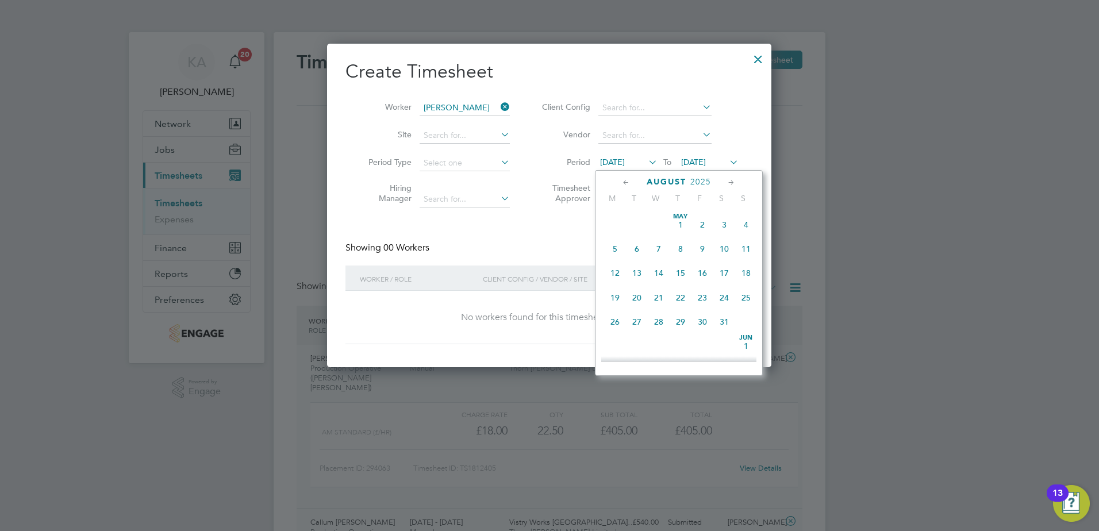
scroll to position [423, 0]
click at [611, 295] on span "25" at bounding box center [615, 287] width 22 height 22
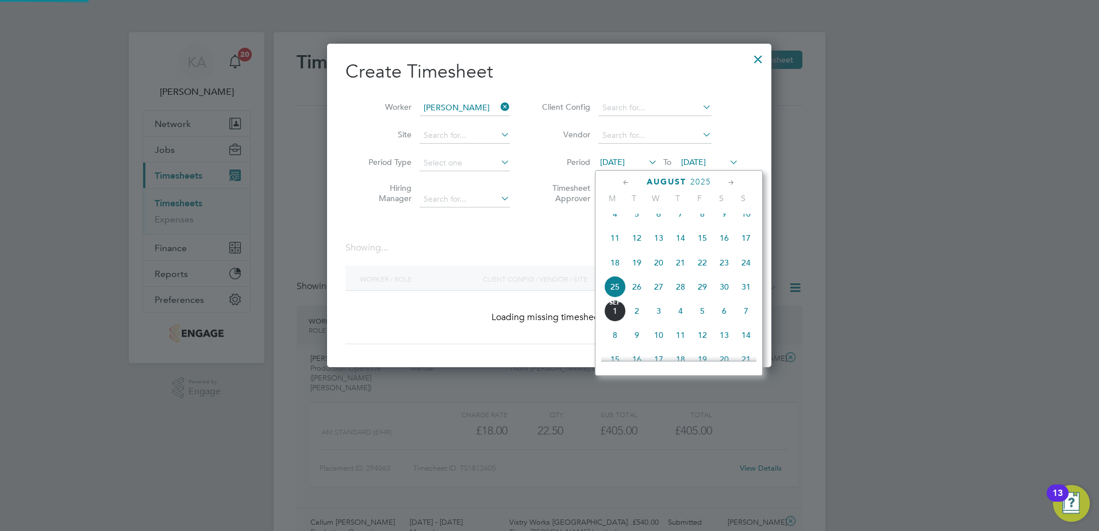
scroll to position [324, 445]
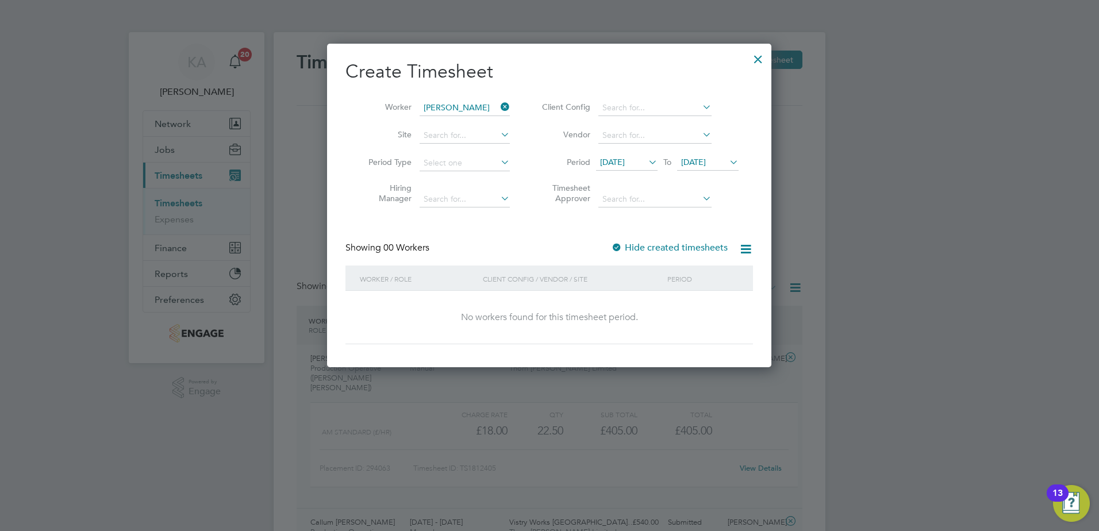
click at [757, 56] on div at bounding box center [758, 56] width 21 height 21
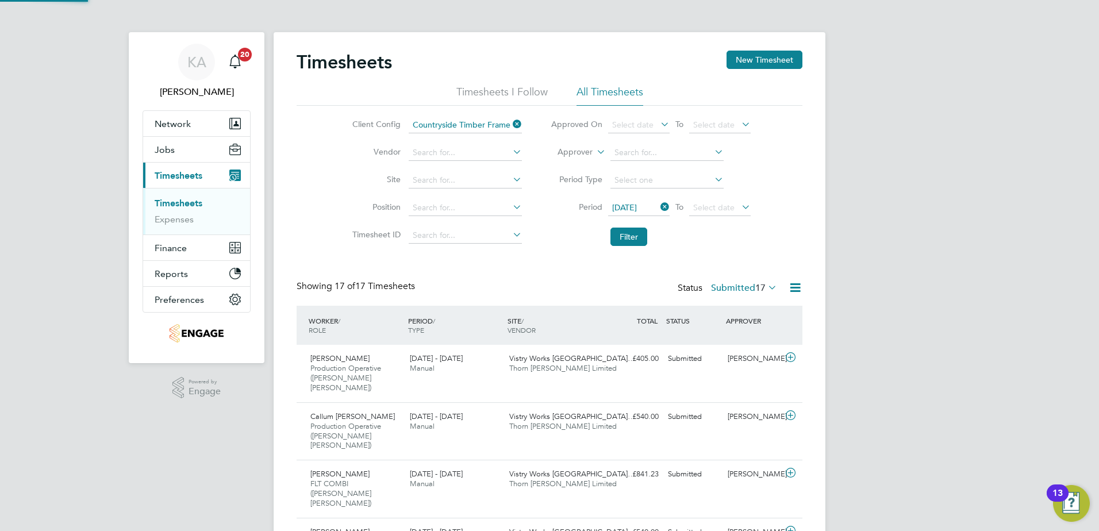
scroll to position [29, 100]
click at [174, 145] on span "Jobs" at bounding box center [165, 149] width 20 height 11
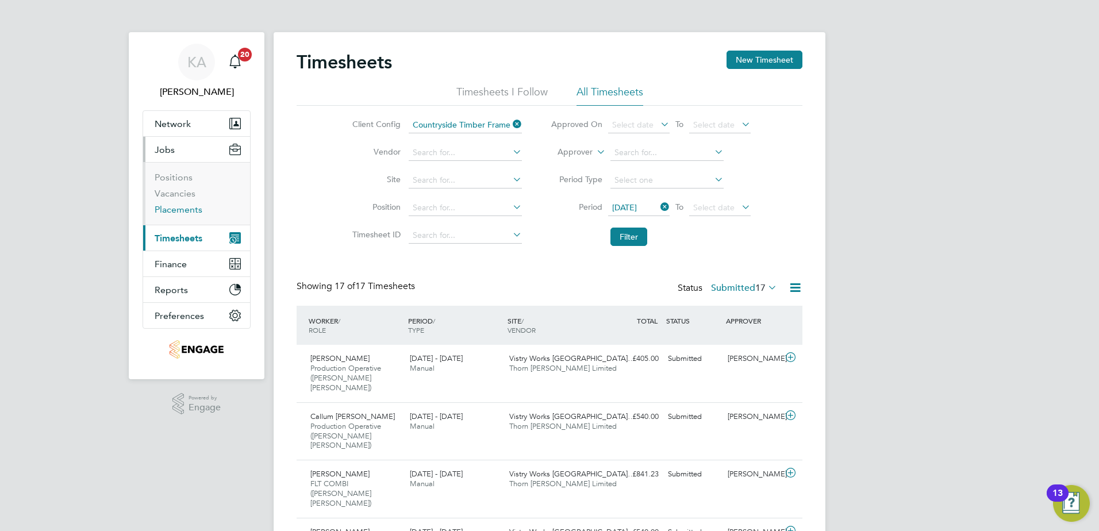
click at [181, 209] on link "Placements" at bounding box center [179, 209] width 48 height 11
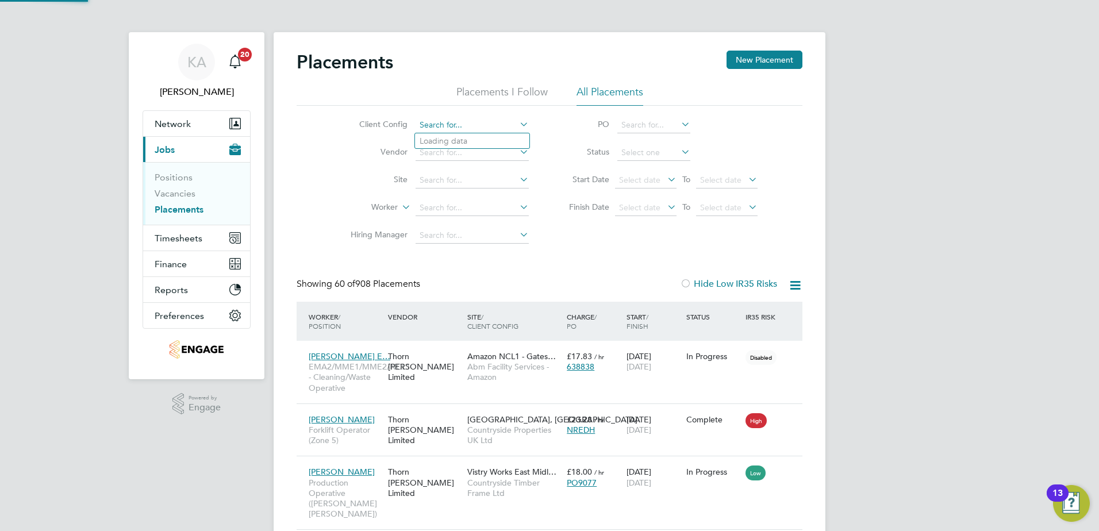
click at [464, 125] on input at bounding box center [471, 125] width 113 height 16
click at [460, 243] on li "Countryside Timber Frame Ltd" at bounding box center [489, 250] width 149 height 16
type input "Countryside Timber Frame Ltd"
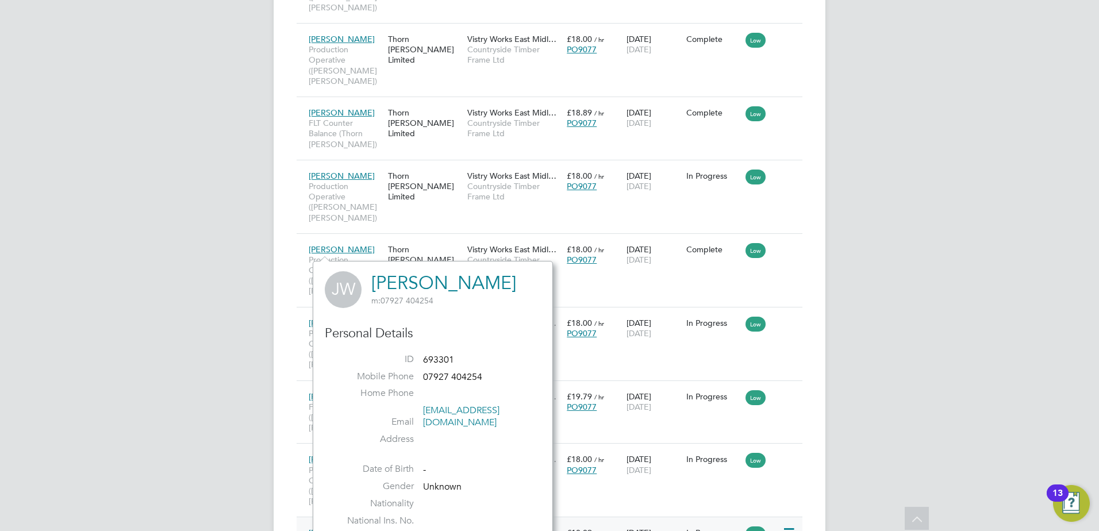
click at [789, 526] on icon at bounding box center [787, 533] width 11 height 14
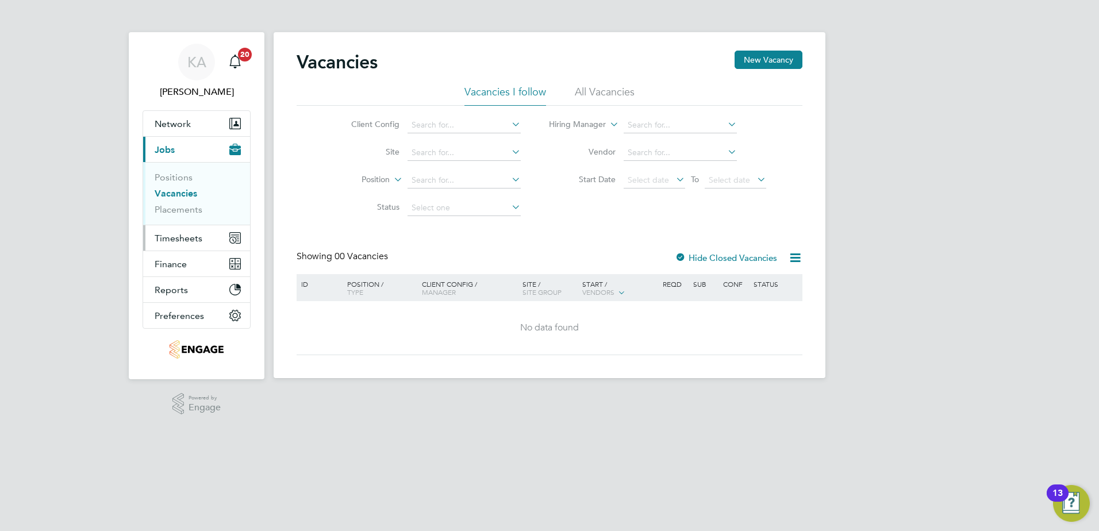
click at [185, 236] on span "Timesheets" at bounding box center [179, 238] width 48 height 11
click at [184, 238] on span "Timesheets" at bounding box center [179, 238] width 48 height 11
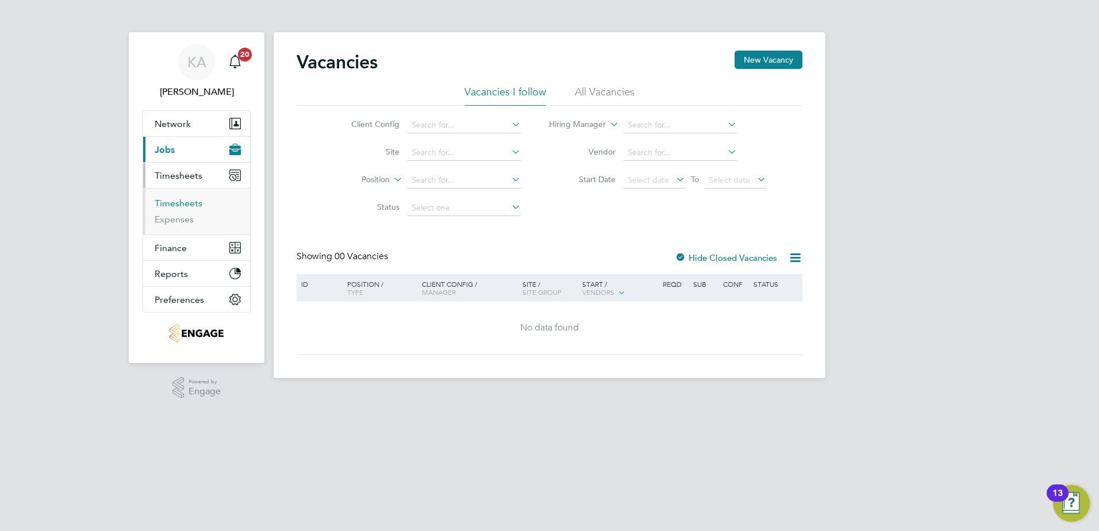
click at [180, 202] on link "Timesheets" at bounding box center [179, 203] width 48 height 11
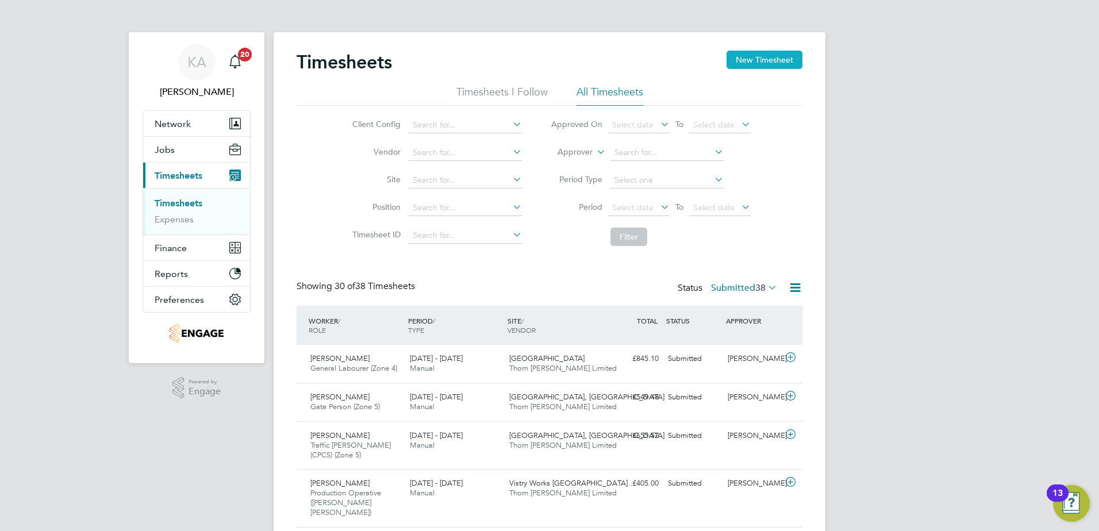
click at [755, 57] on button "New Timesheet" at bounding box center [764, 60] width 76 height 18
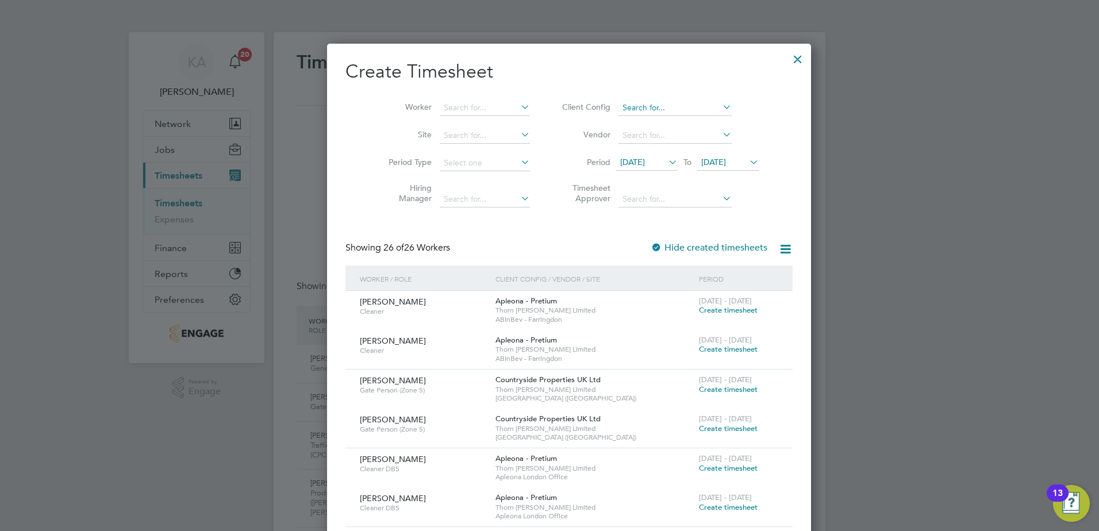
click at [630, 106] on input at bounding box center [674, 108] width 113 height 16
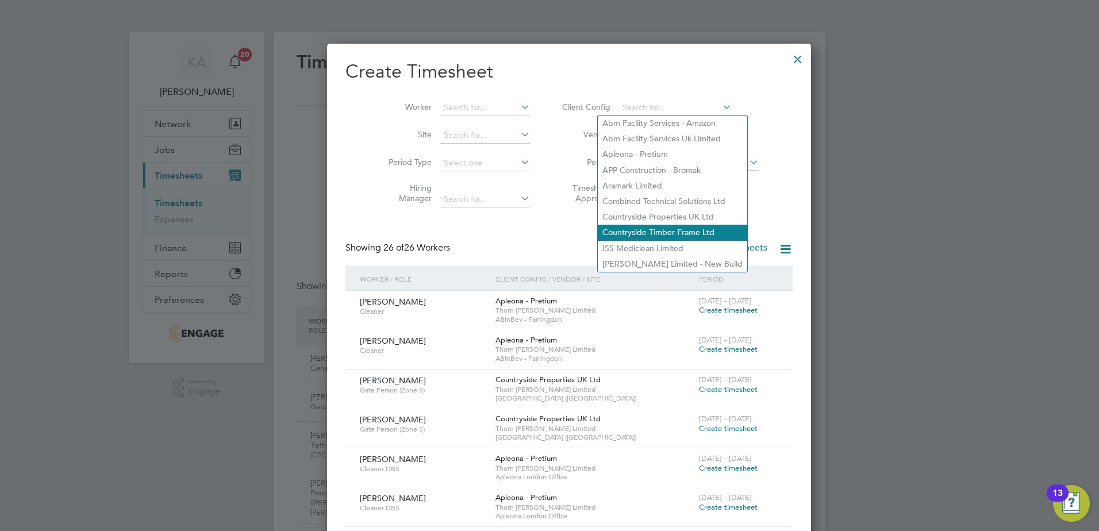
click at [634, 230] on li "Countryside Timber Frame Ltd" at bounding box center [672, 233] width 149 height 16
type input "Countryside Timber Frame Ltd"
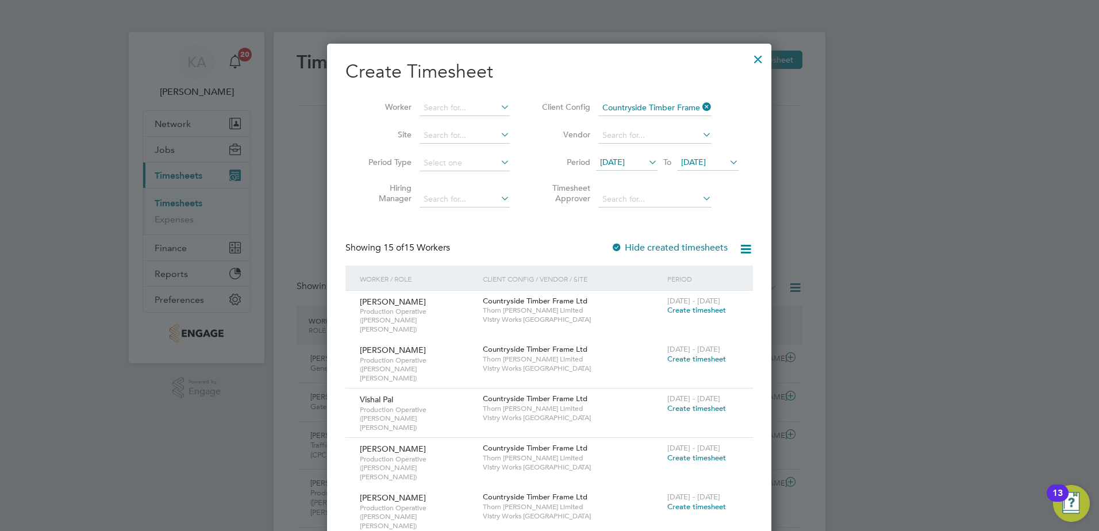
click at [621, 167] on span "[DATE]" at bounding box center [612, 162] width 25 height 10
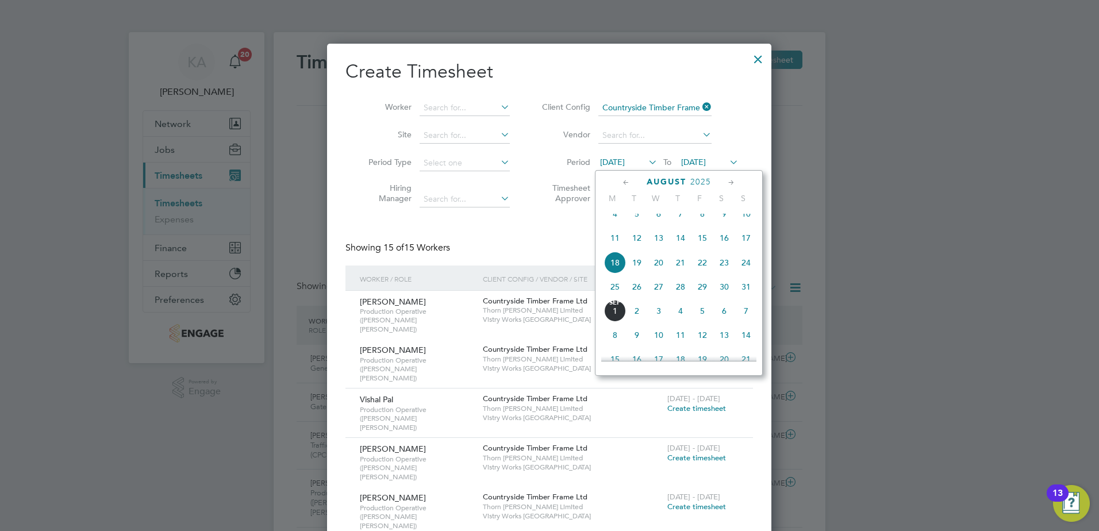
click at [613, 293] on span "25" at bounding box center [615, 287] width 22 height 22
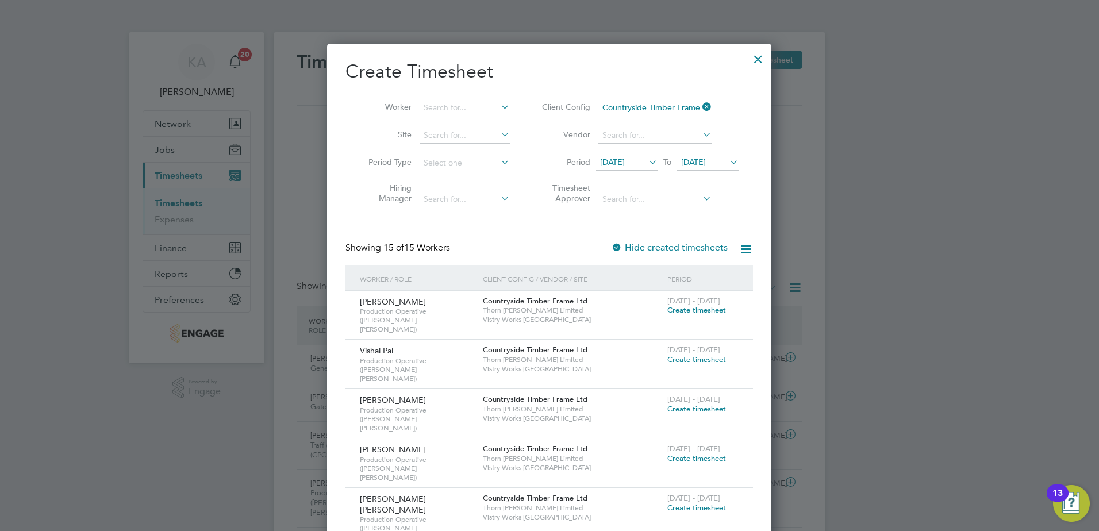
click at [689, 355] on span "Create timesheet" at bounding box center [696, 360] width 59 height 10
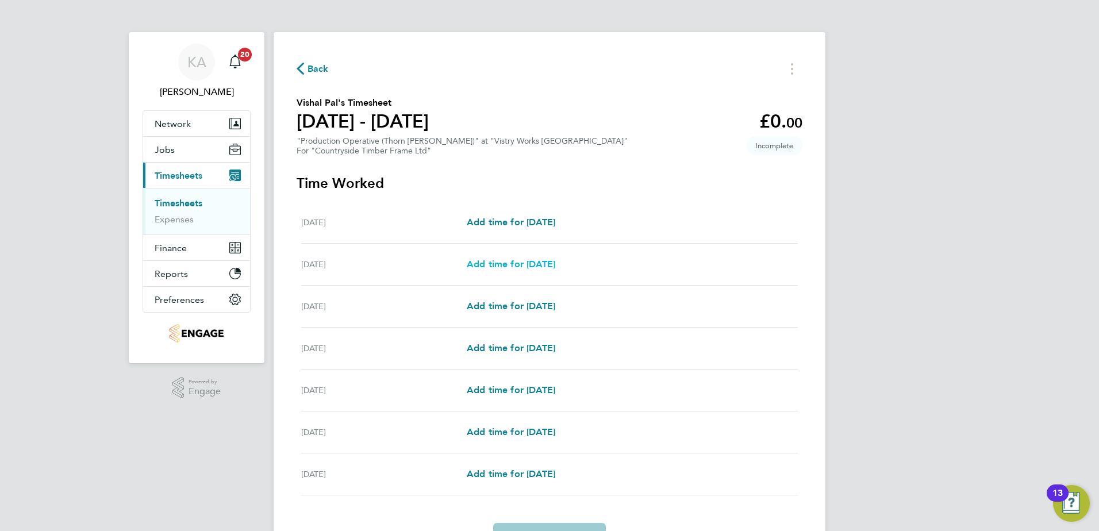
click at [555, 257] on link "Add time for [DATE]" at bounding box center [511, 264] width 88 height 14
select select "15"
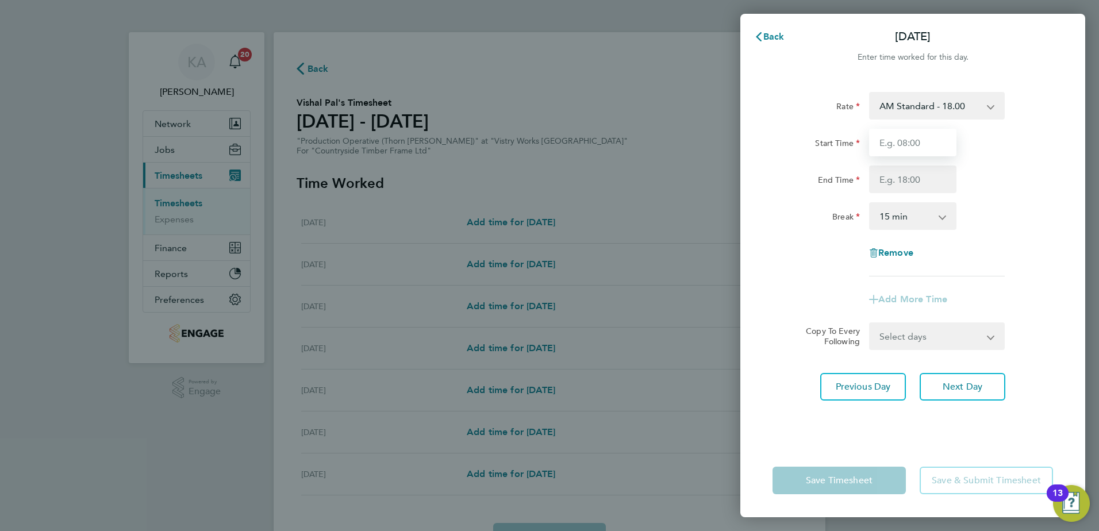
drag, startPoint x: 914, startPoint y: 151, endPoint x: 930, endPoint y: 144, distance: 17.8
click at [916, 149] on input "Start Time" at bounding box center [912, 143] width 87 height 28
type input "06:00"
type input "14:00"
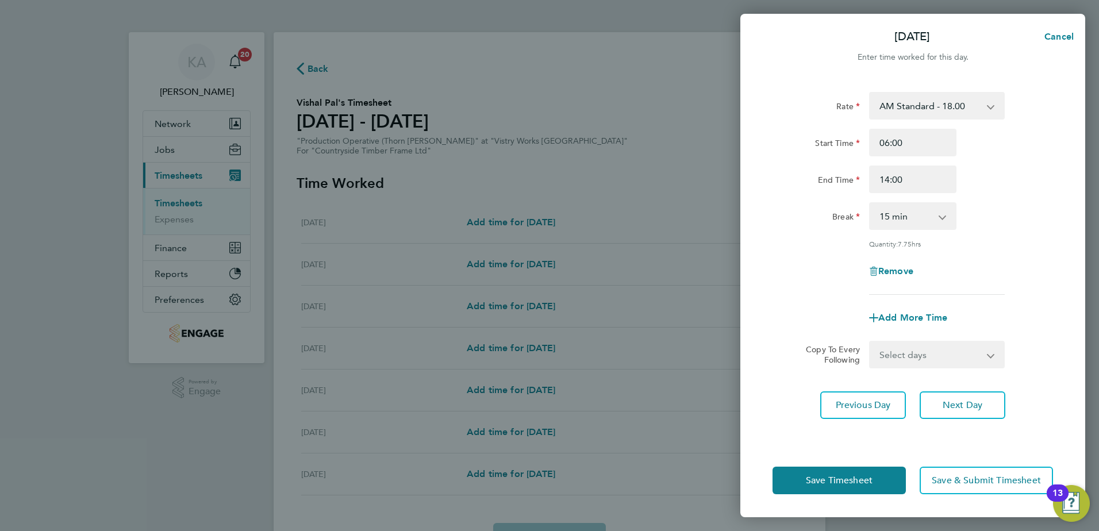
click at [895, 226] on select "0 min 15 min 30 min 45 min 60 min 75 min 90 min" at bounding box center [905, 215] width 71 height 25
select select "30"
click at [870, 203] on select "0 min 15 min 30 min 45 min 60 min 75 min 90 min" at bounding box center [905, 215] width 71 height 25
click at [899, 360] on select "Select days Day Weekday (Mon-Fri) Weekend (Sat-Sun) [DATE] [DATE] [DATE] [DATE]…" at bounding box center [930, 354] width 121 height 25
select select "WEEKDAY"
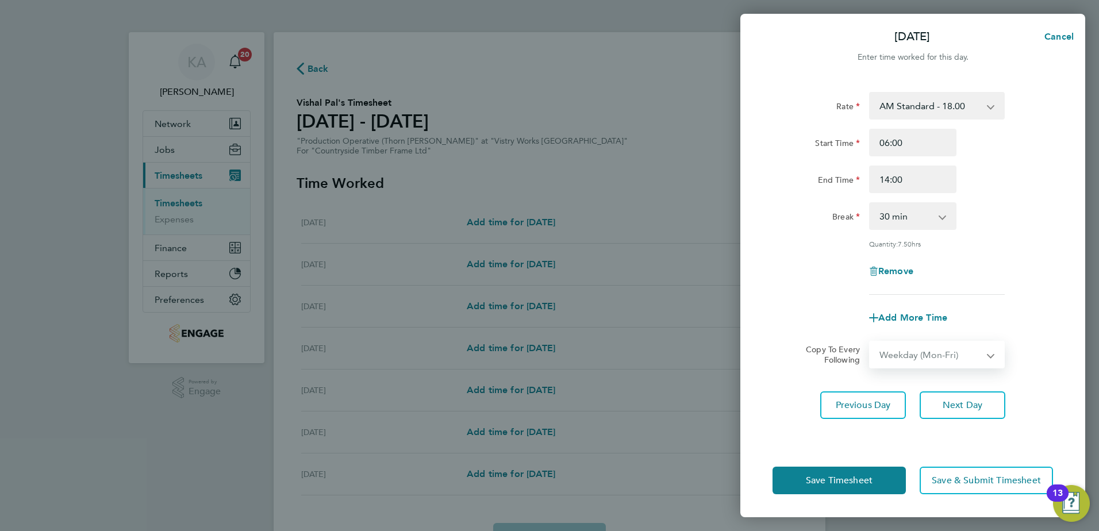
click at [870, 342] on select "Select days Day Weekday (Mon-Fri) Weekend (Sat-Sun) [DATE] [DATE] [DATE] [DATE]…" at bounding box center [930, 354] width 121 height 25
select select "[DATE]"
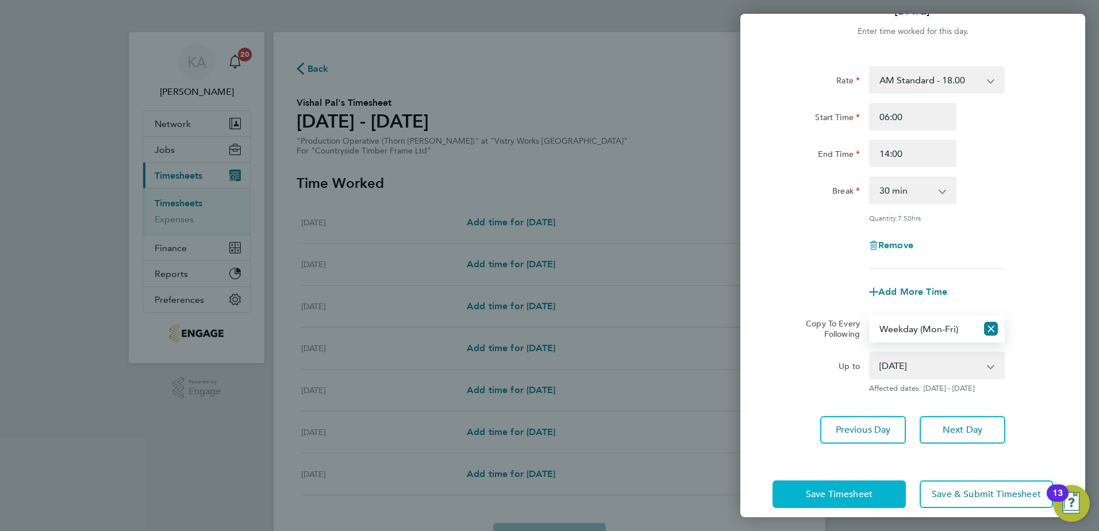
scroll to position [38, 0]
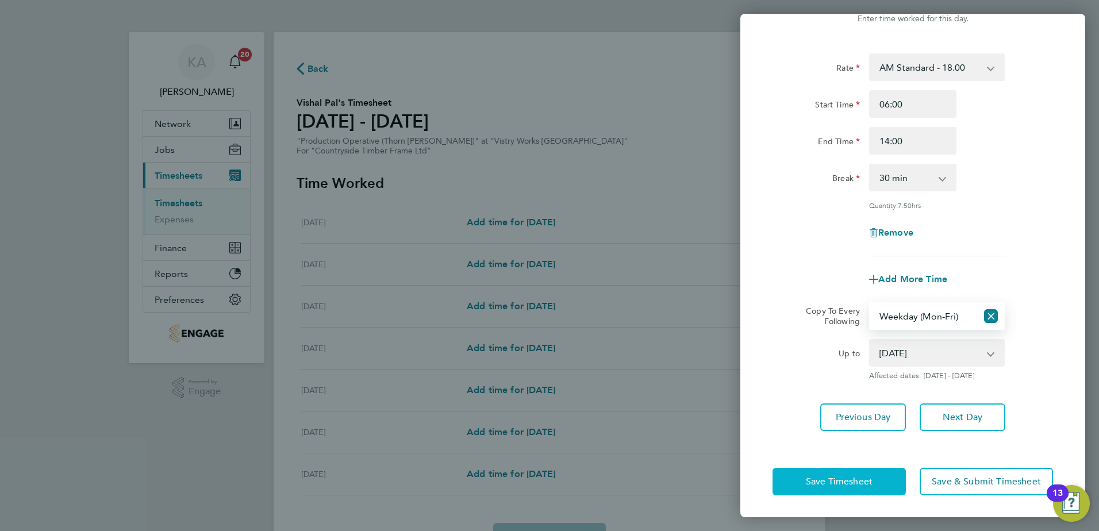
click at [839, 484] on span "Save Timesheet" at bounding box center [839, 481] width 67 height 11
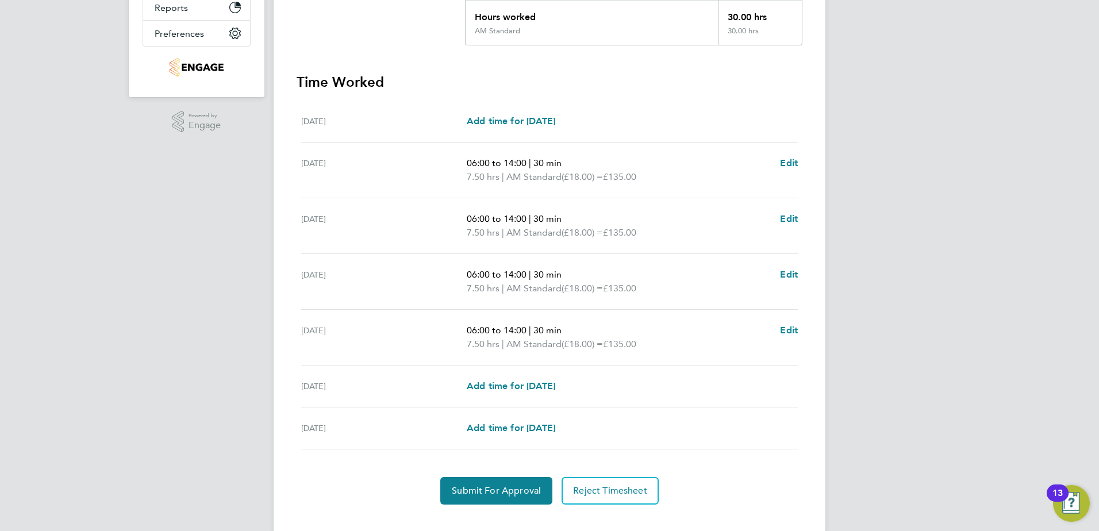
scroll to position [286, 0]
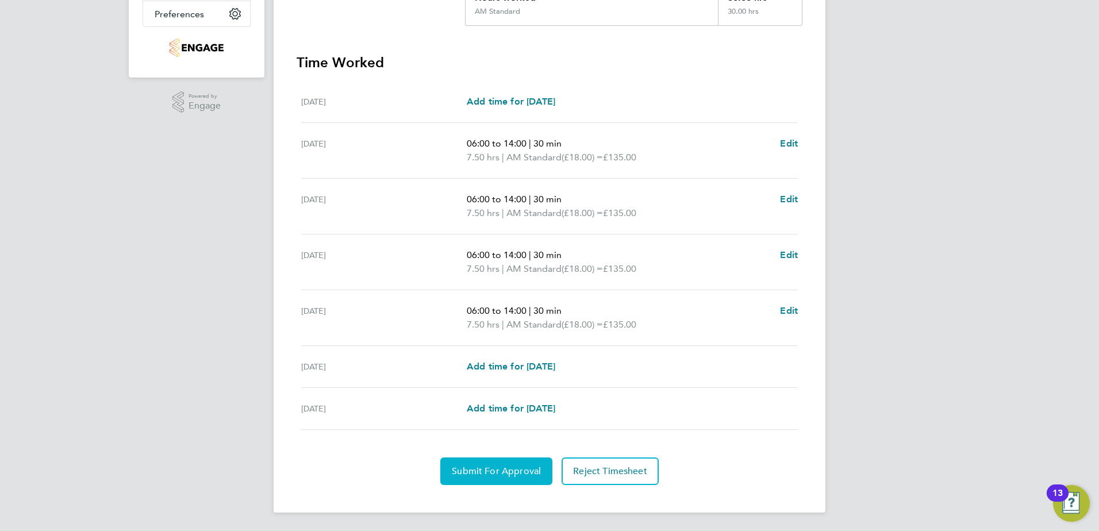
click at [465, 477] on button "Submit For Approval" at bounding box center [496, 471] width 112 height 28
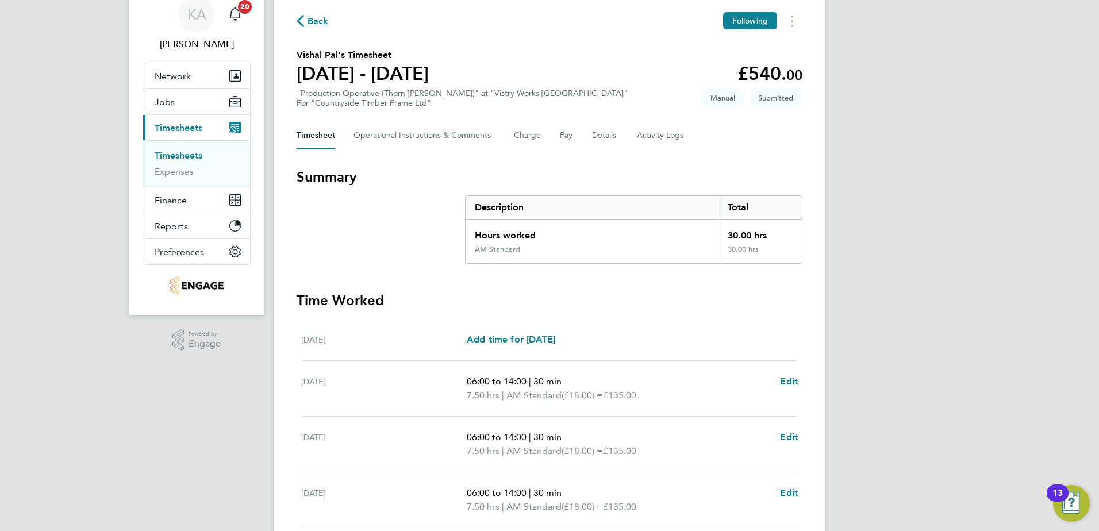
scroll to position [0, 0]
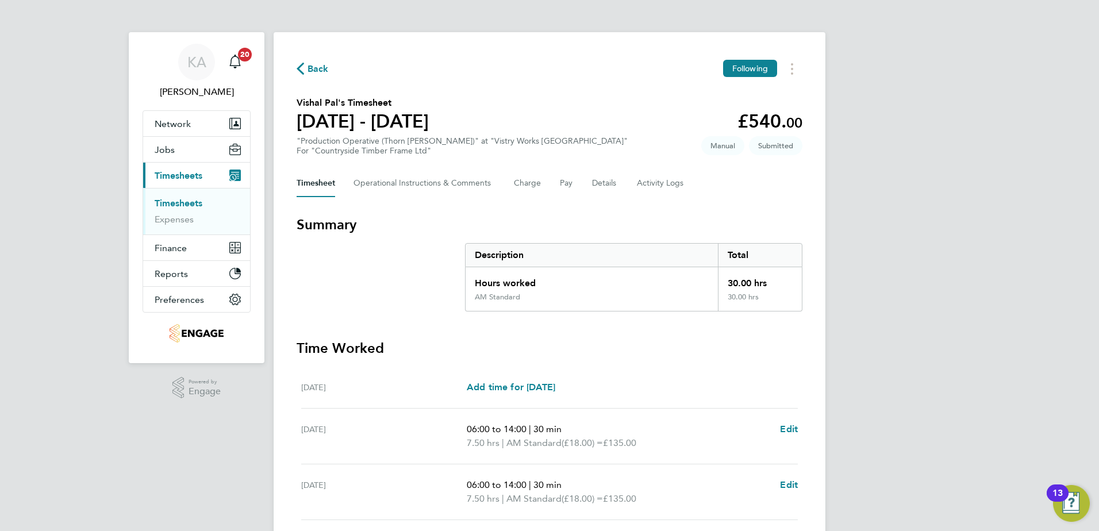
click at [313, 67] on span "Back" at bounding box center [317, 69] width 21 height 14
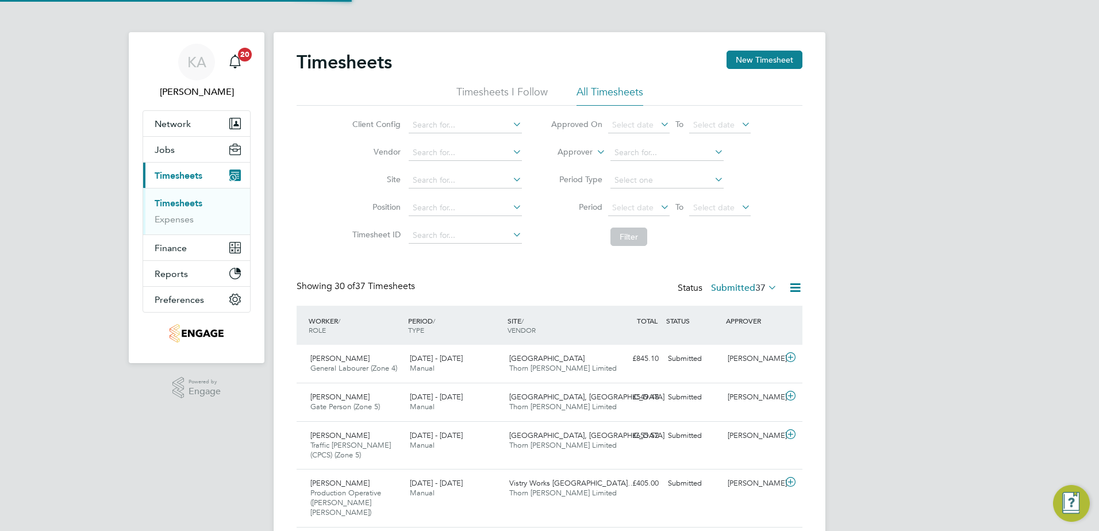
scroll to position [38, 100]
click at [754, 56] on button "New Timesheet" at bounding box center [764, 60] width 76 height 18
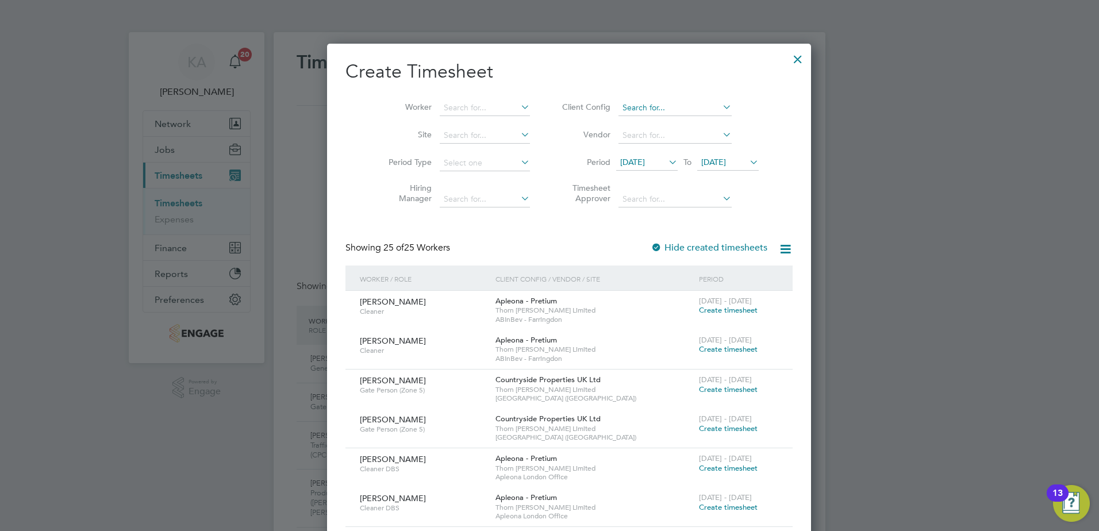
click at [618, 105] on input at bounding box center [674, 108] width 113 height 16
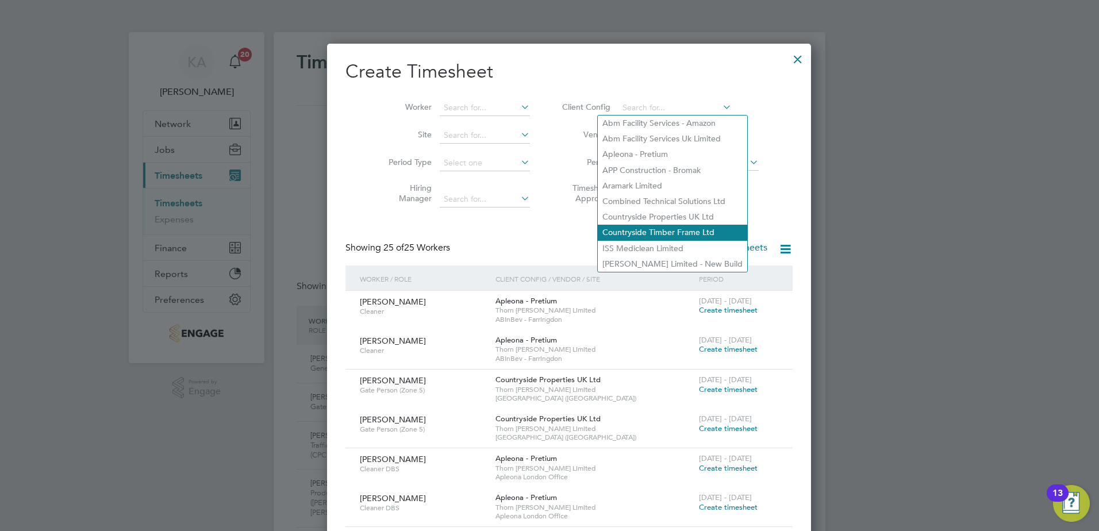
click at [635, 226] on li "Countryside Timber Frame Ltd" at bounding box center [672, 233] width 149 height 16
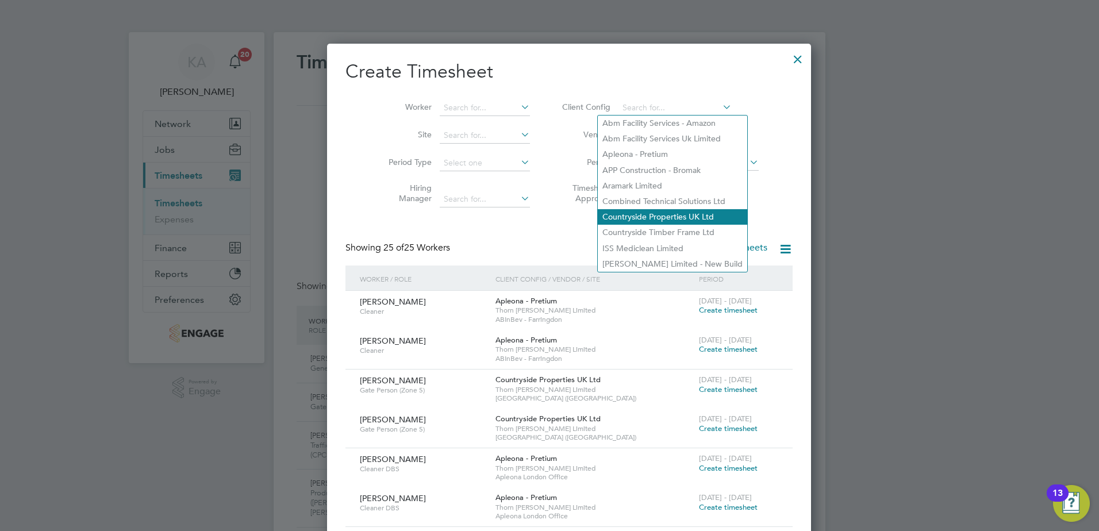
type input "Countryside Timber Frame Ltd"
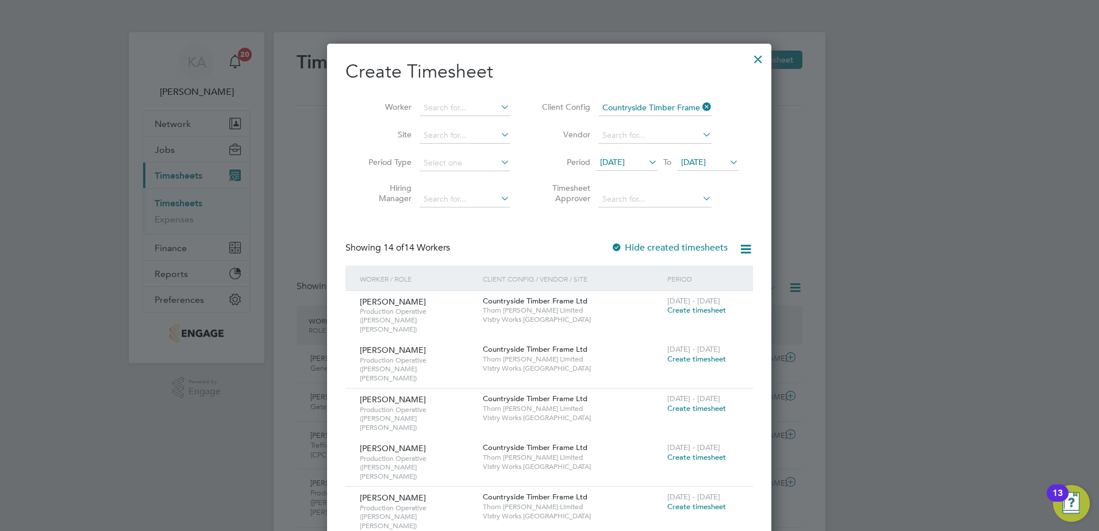
click at [617, 157] on span "[DATE]" at bounding box center [612, 162] width 25 height 10
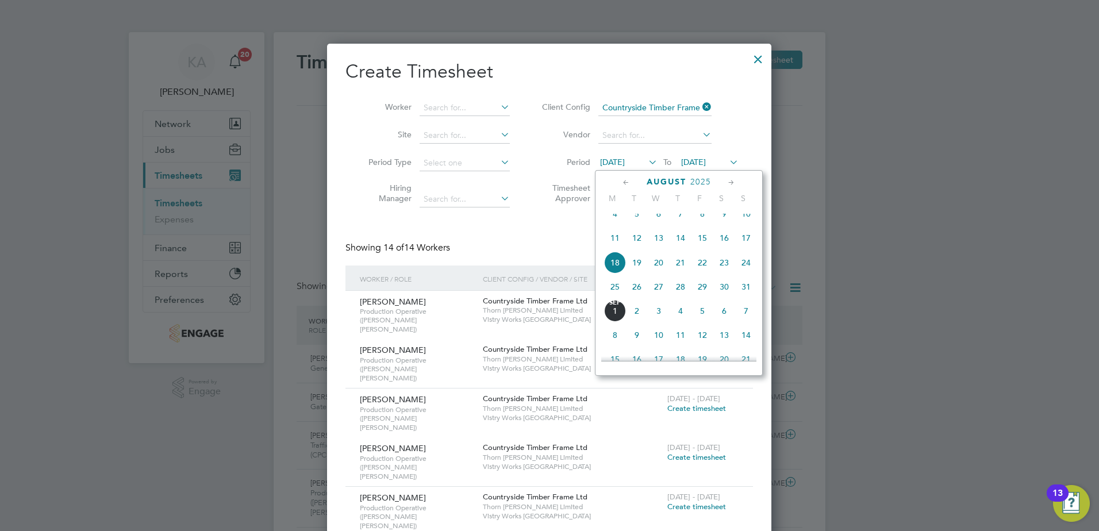
click at [610, 292] on span "25" at bounding box center [615, 287] width 22 height 22
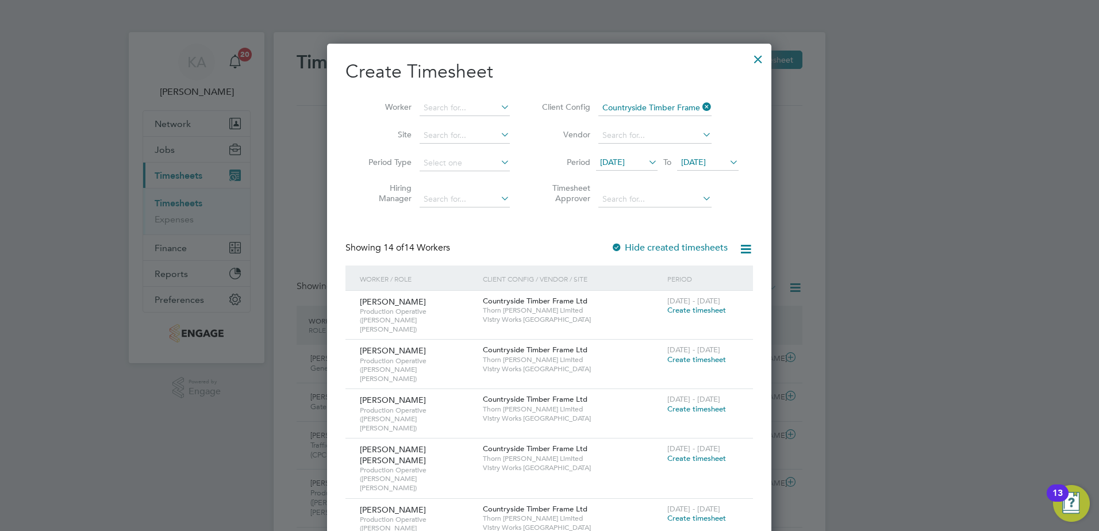
click at [753, 56] on div at bounding box center [758, 56] width 21 height 21
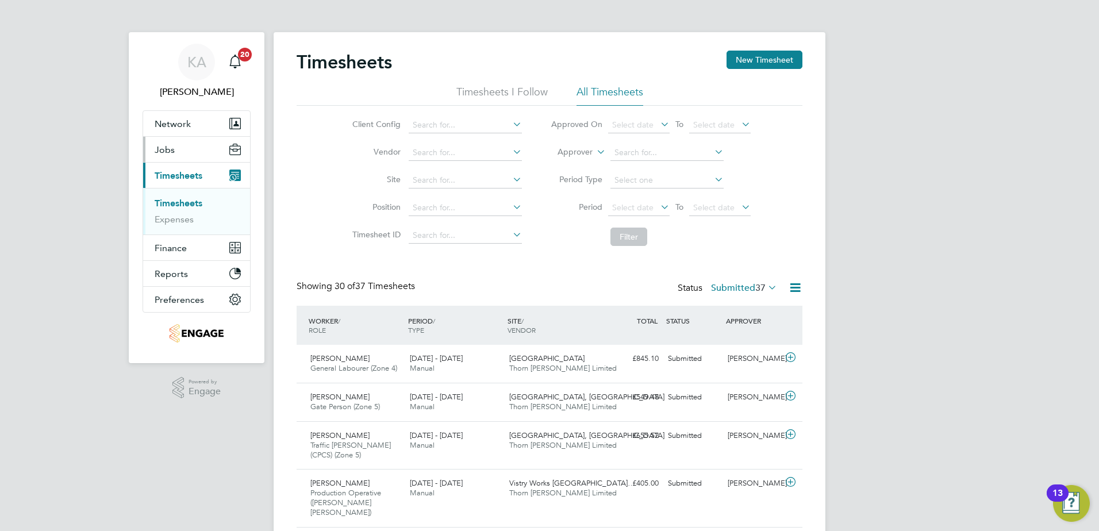
click at [159, 152] on span "Jobs" at bounding box center [165, 149] width 20 height 11
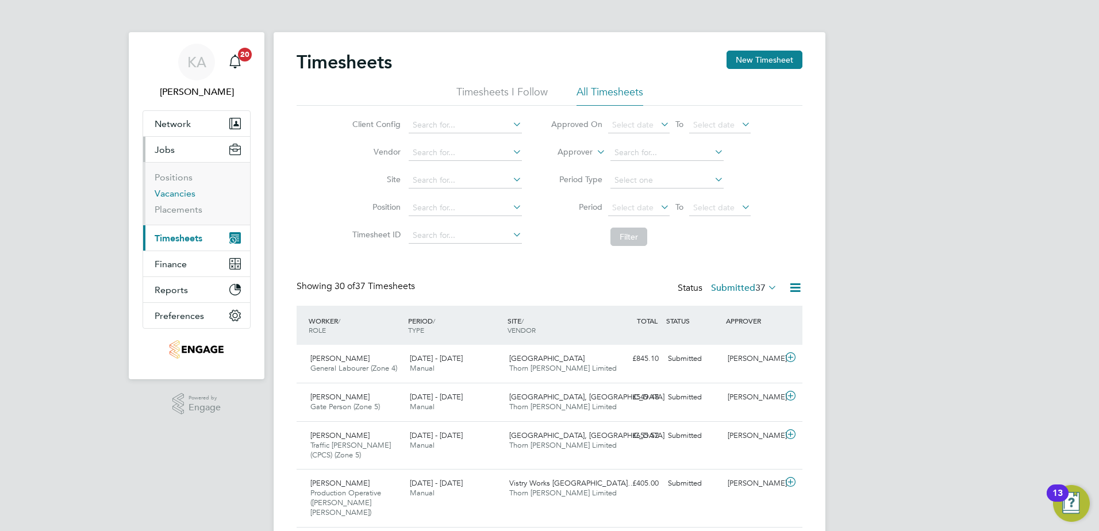
click at [166, 197] on link "Vacancies" at bounding box center [175, 193] width 41 height 11
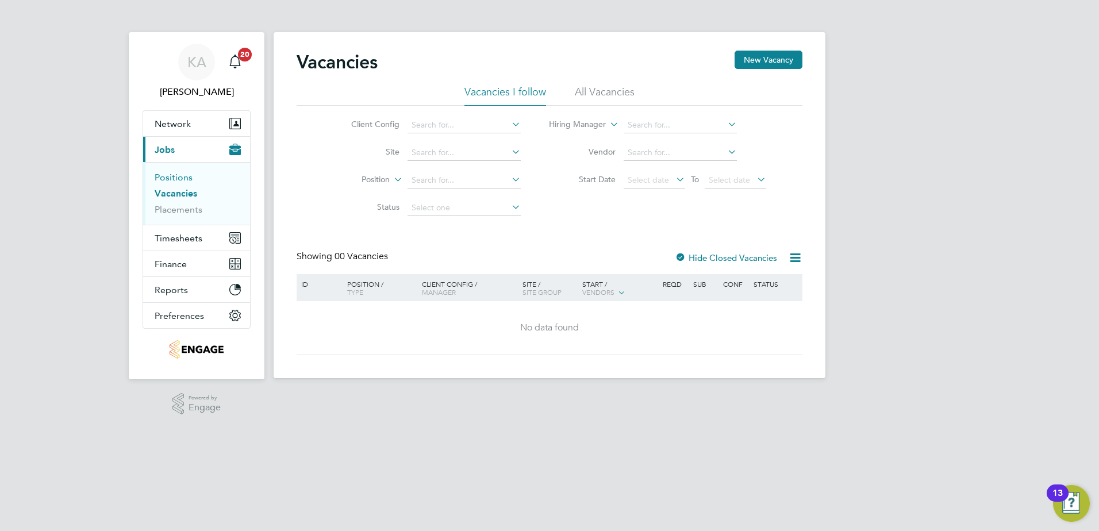
click at [168, 175] on link "Positions" at bounding box center [174, 177] width 38 height 11
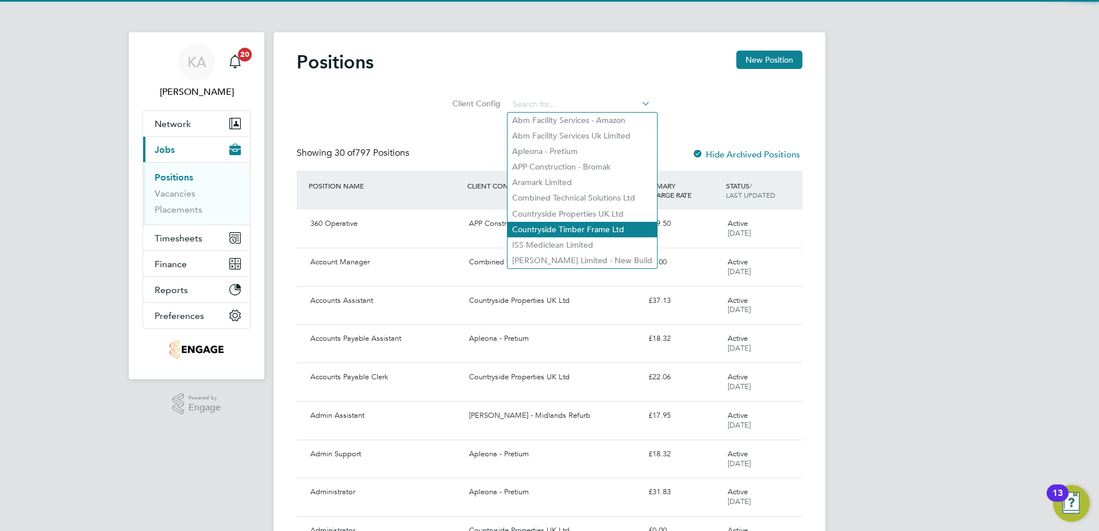
click at [546, 226] on li "Countryside Timber Frame Ltd" at bounding box center [581, 230] width 149 height 16
type input "Countryside Timber Frame Ltd"
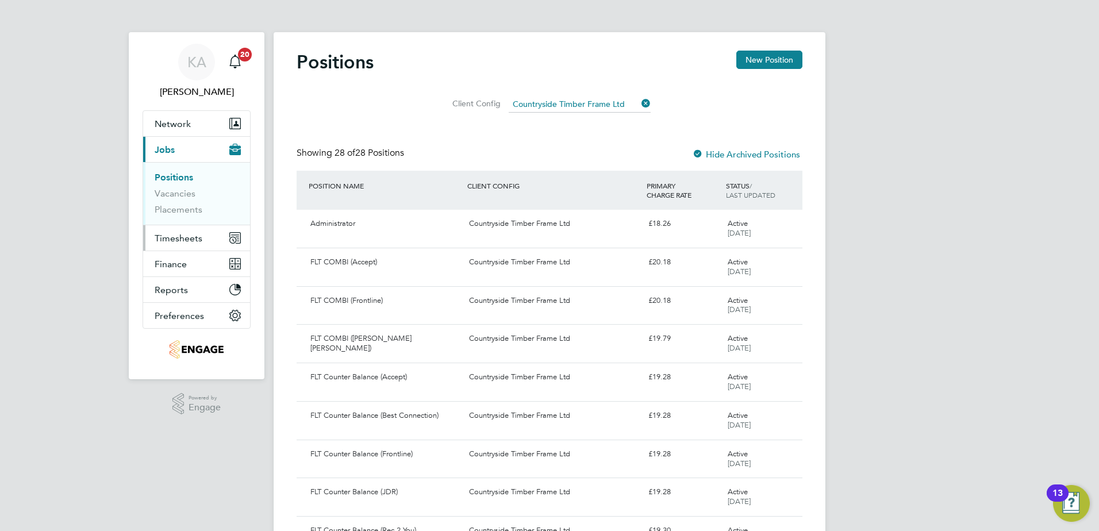
click at [177, 240] on span "Timesheets" at bounding box center [179, 238] width 48 height 11
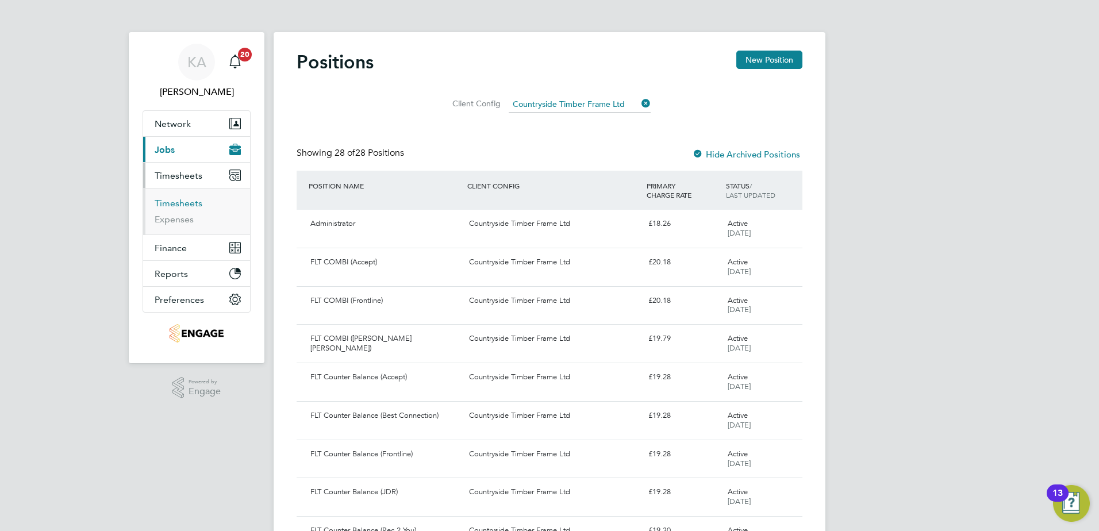
click at [189, 205] on link "Timesheets" at bounding box center [179, 203] width 48 height 11
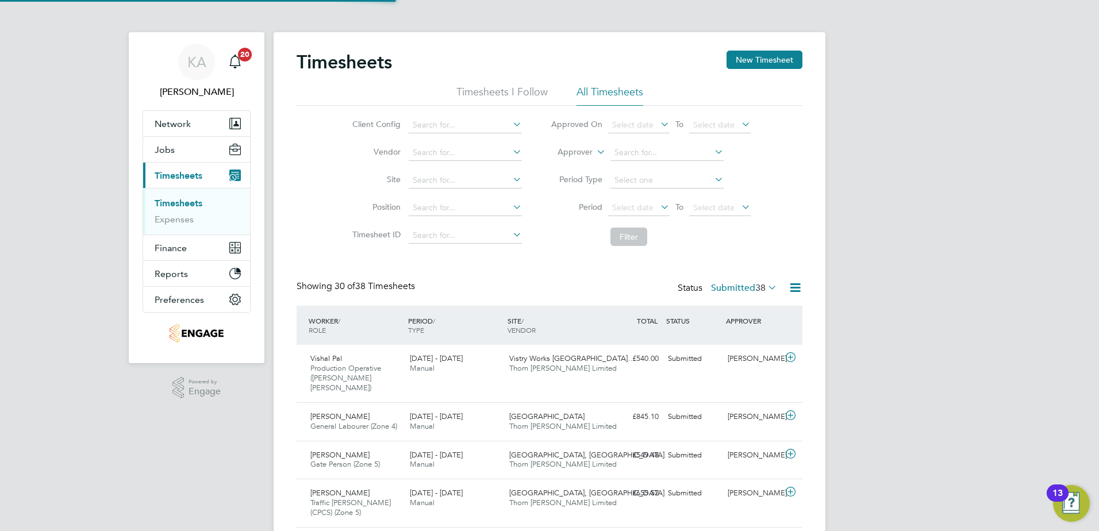
scroll to position [29, 100]
click at [653, 373] on div "Vishal Pal Production Operative (Thorn [PERSON_NAME]) [DATE] - [DATE] [DATE] - …" at bounding box center [549, 373] width 506 height 57
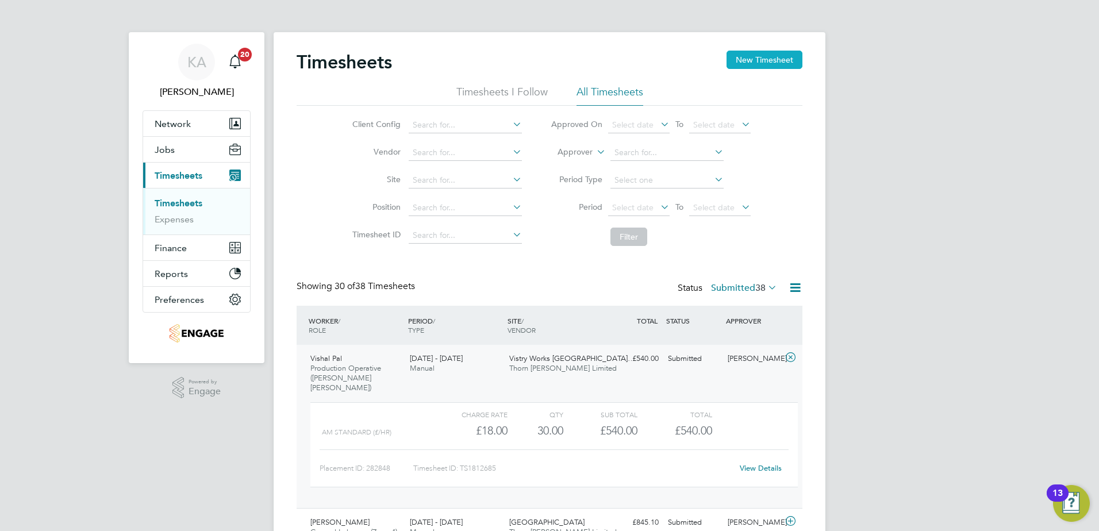
click at [773, 56] on button "New Timesheet" at bounding box center [764, 60] width 76 height 18
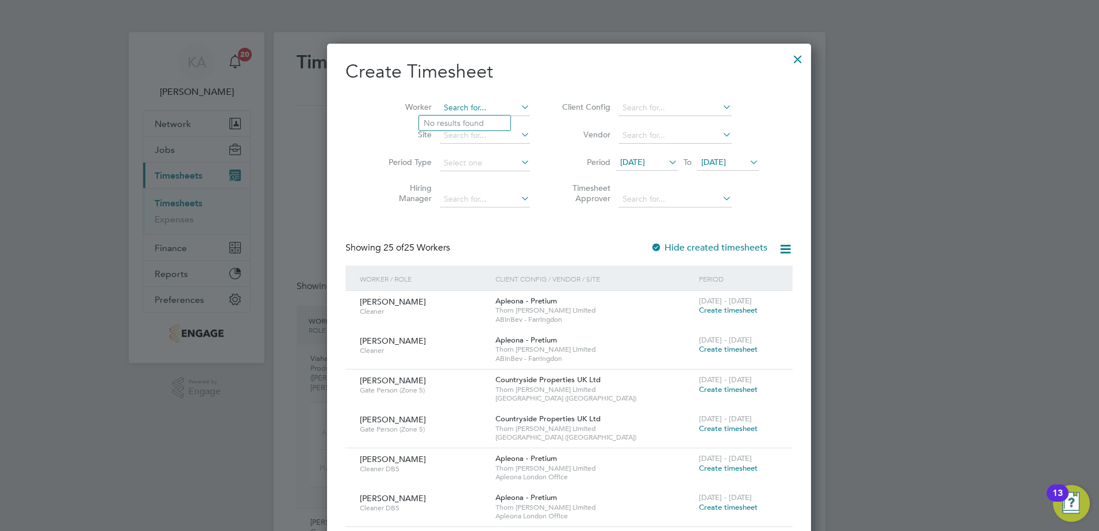
click at [473, 103] on input at bounding box center [485, 108] width 90 height 16
click at [446, 120] on b "[PERSON_NAME]" at bounding box center [476, 123] width 67 height 10
type input "[PERSON_NAME]"
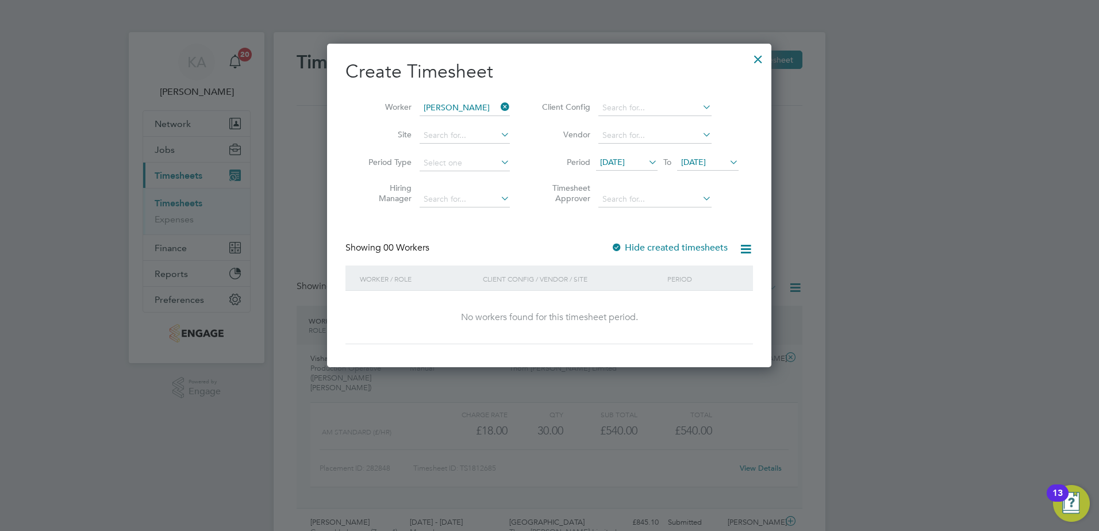
click at [745, 243] on icon at bounding box center [745, 249] width 14 height 14
click at [757, 57] on div at bounding box center [758, 56] width 21 height 21
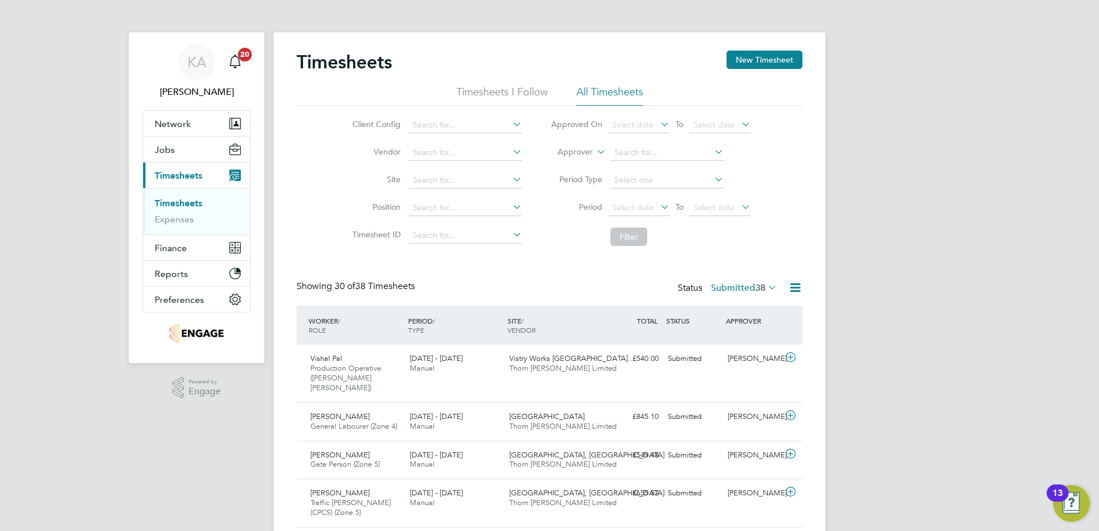
click at [765, 284] on icon at bounding box center [765, 287] width 0 height 16
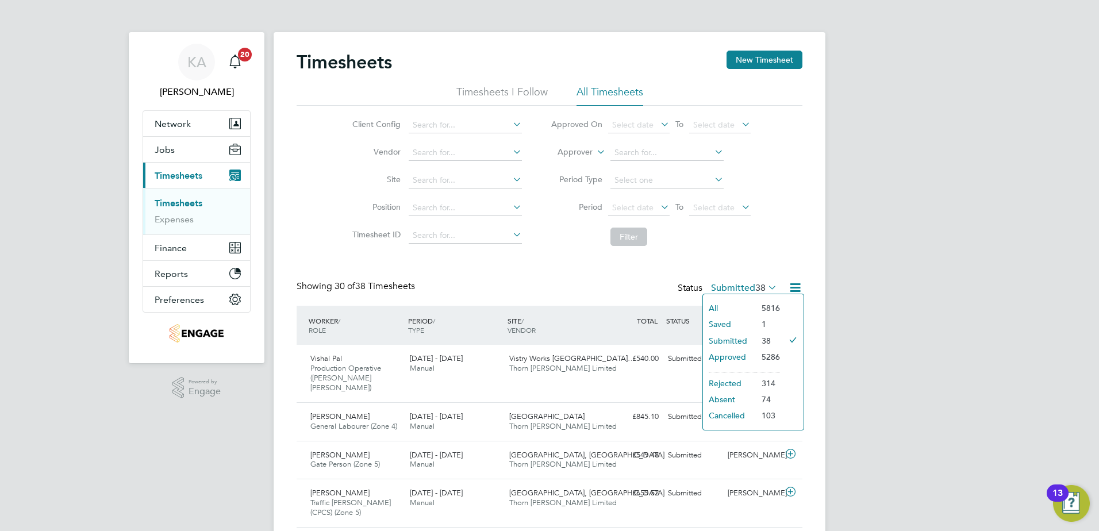
click at [726, 322] on li "Saved" at bounding box center [729, 324] width 53 height 16
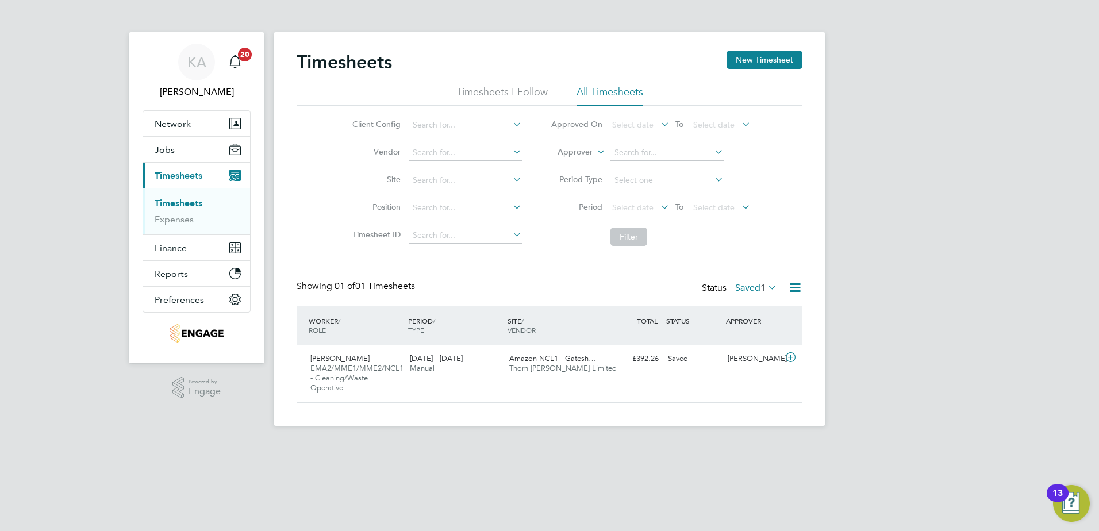
click at [765, 285] on icon at bounding box center [765, 287] width 0 height 16
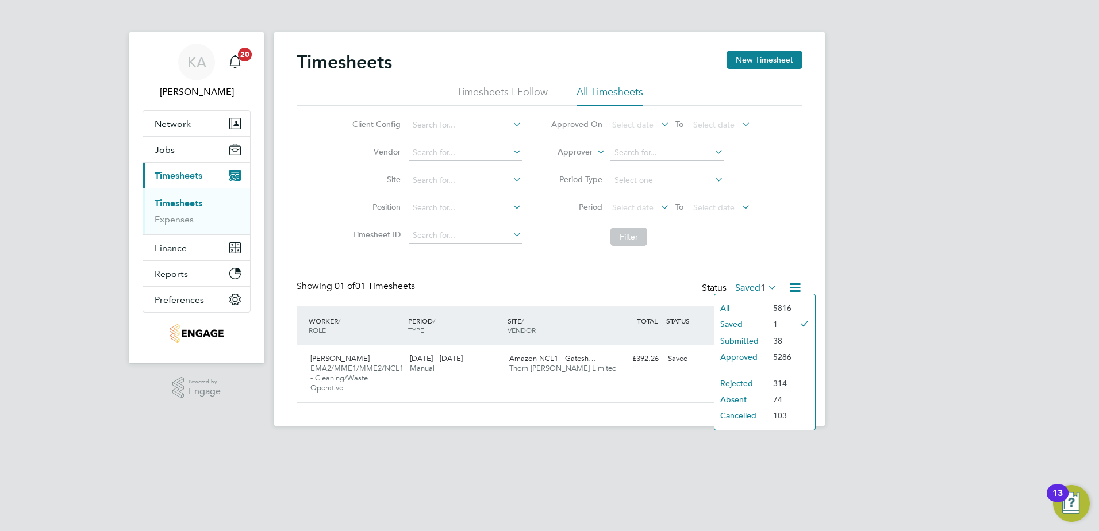
click at [730, 354] on li "Approved" at bounding box center [740, 357] width 53 height 16
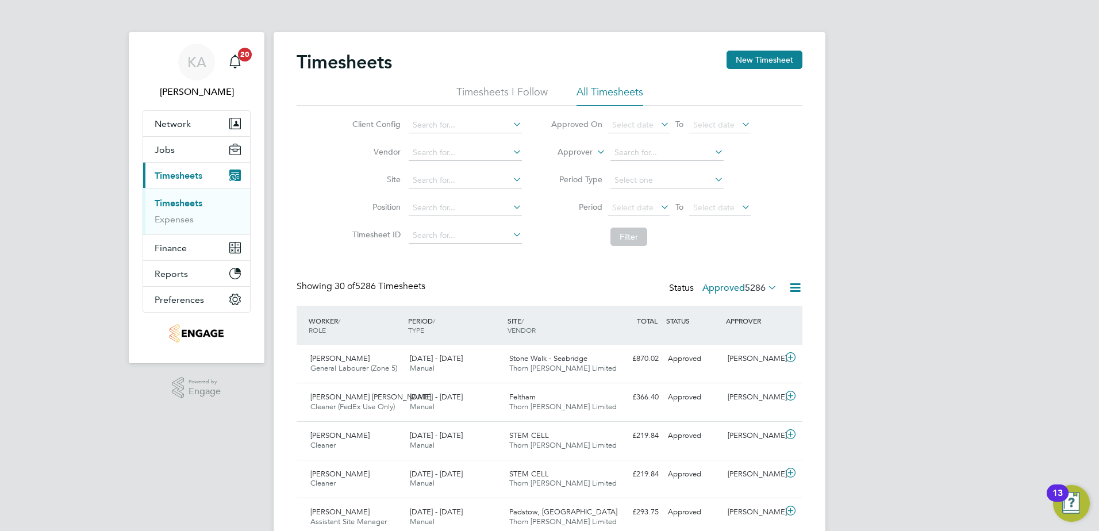
click at [765, 287] on icon at bounding box center [765, 287] width 0 height 16
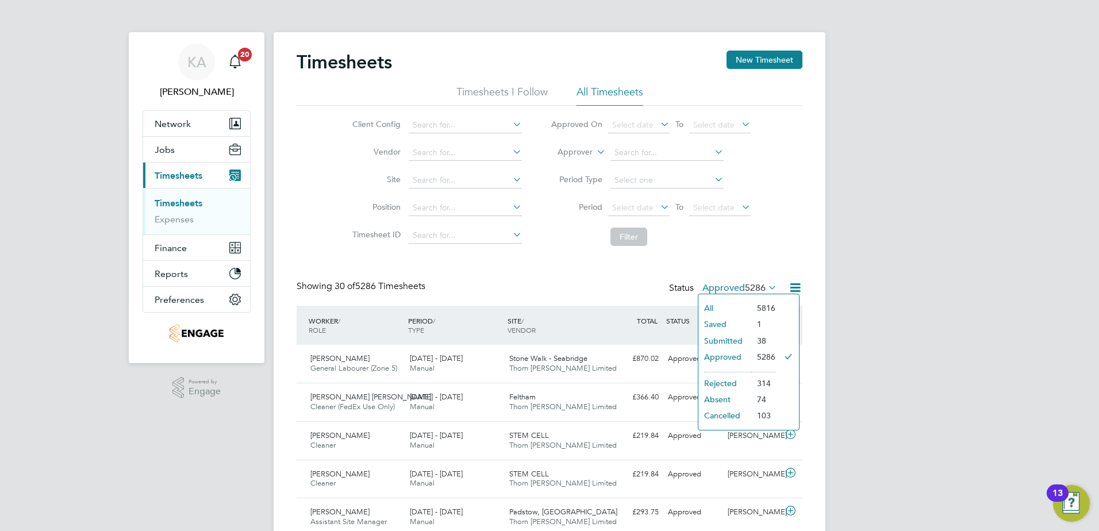
click at [715, 338] on li "Submitted" at bounding box center [724, 341] width 53 height 16
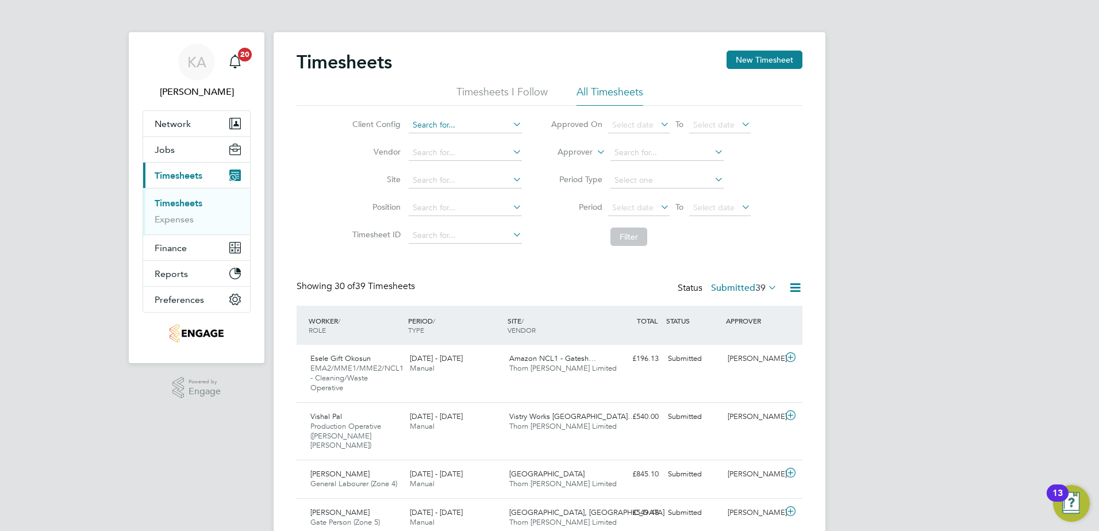
click at [486, 124] on input at bounding box center [465, 125] width 113 height 16
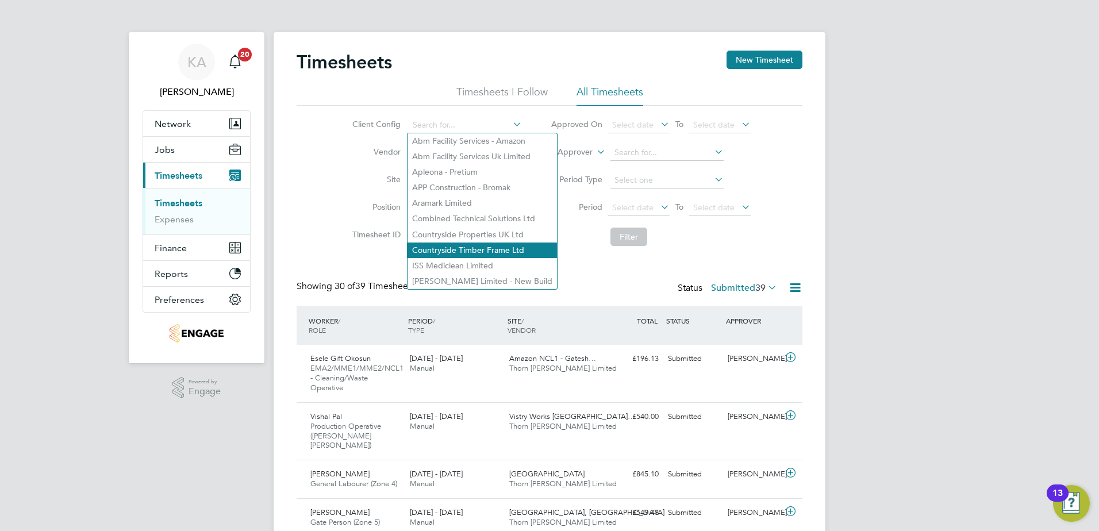
click at [460, 249] on li "Countryside Timber Frame Ltd" at bounding box center [481, 250] width 149 height 16
type input "Countryside Timber Frame Ltd"
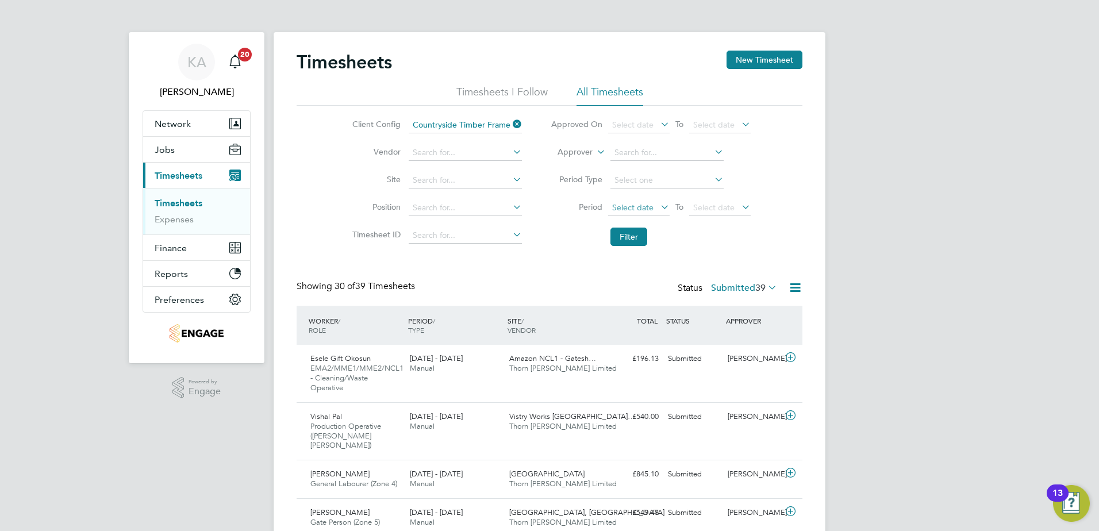
click at [633, 206] on span "Select date" at bounding box center [632, 207] width 41 height 10
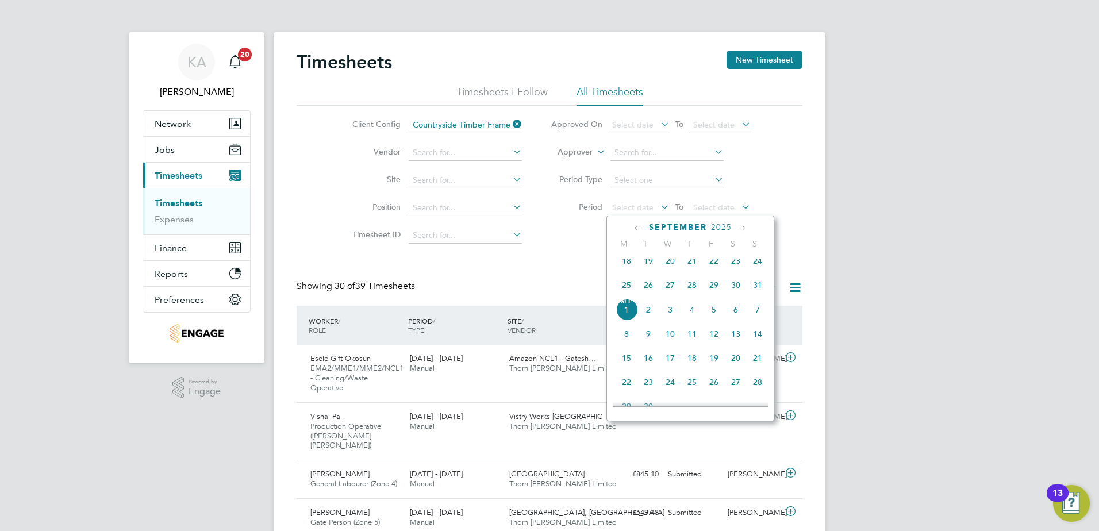
click at [627, 294] on span "25" at bounding box center [626, 285] width 22 height 22
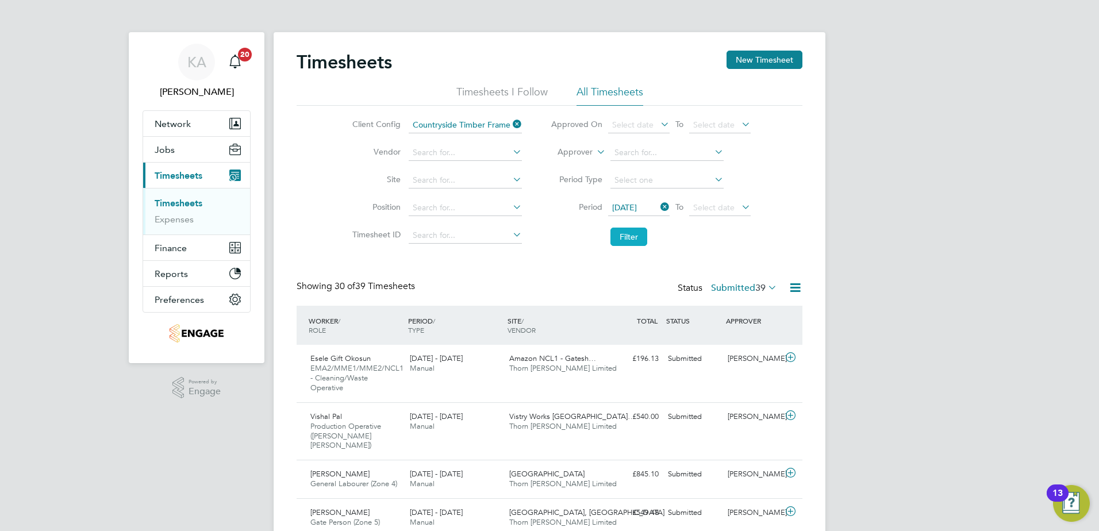
click at [615, 241] on button "Filter" at bounding box center [628, 237] width 37 height 18
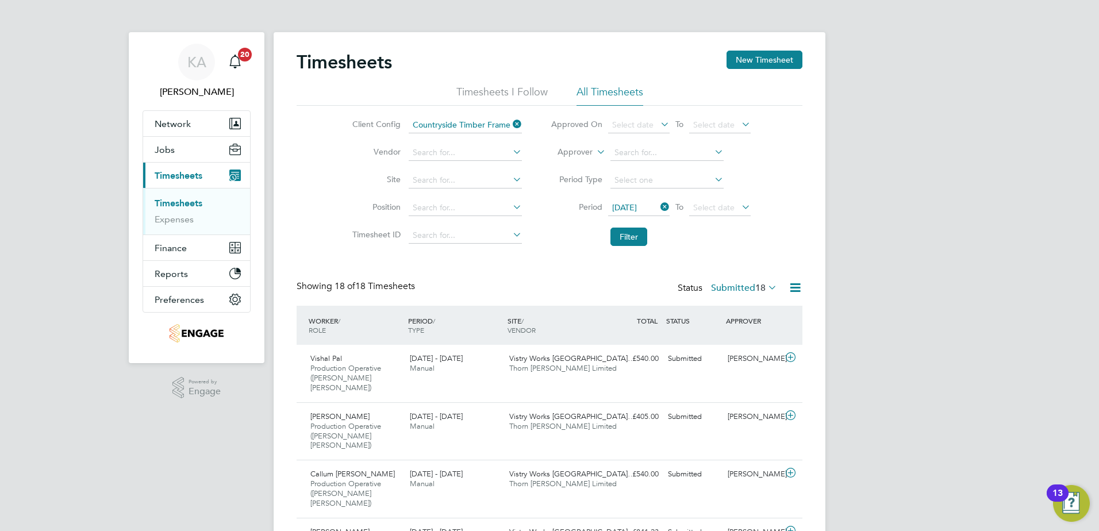
click at [790, 287] on icon at bounding box center [795, 287] width 14 height 14
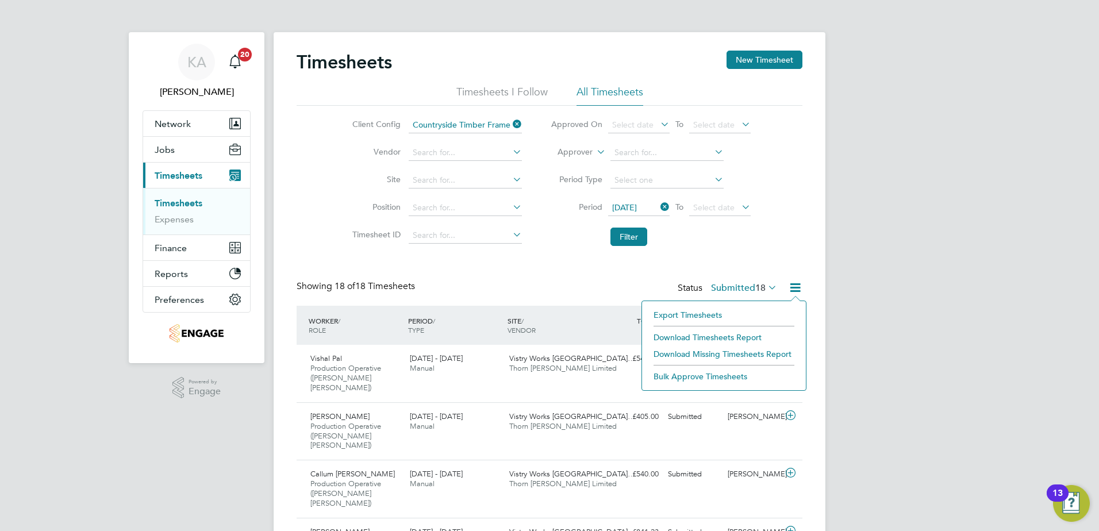
click at [678, 337] on li "Download Timesheets Report" at bounding box center [724, 337] width 152 height 16
